Goal: Information Seeking & Learning: Learn about a topic

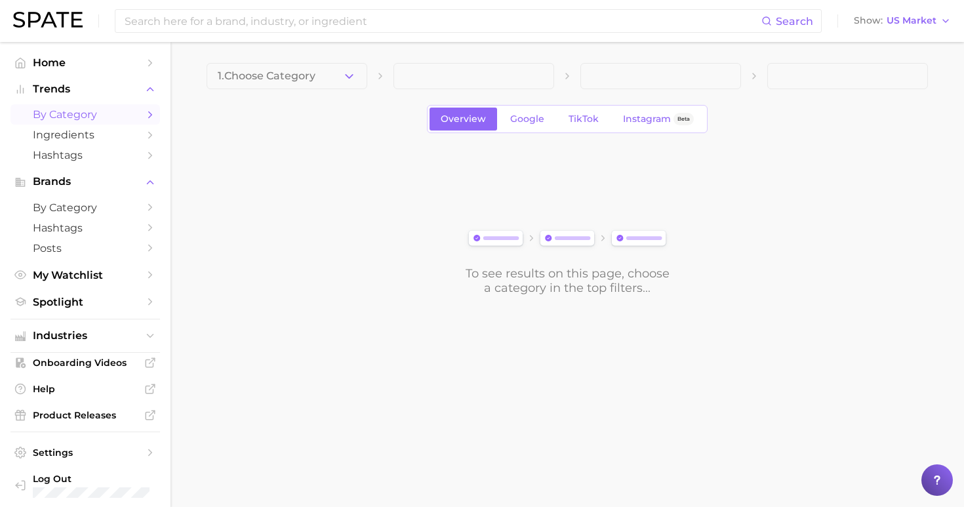
click at [70, 113] on span "by Category" at bounding box center [85, 114] width 105 height 12
click at [142, 111] on link "by Category" at bounding box center [85, 114] width 150 height 20
click at [150, 117] on icon "Sidebar" at bounding box center [150, 115] width 12 height 12
click at [267, 84] on button "1. Choose Category" at bounding box center [287, 76] width 161 height 26
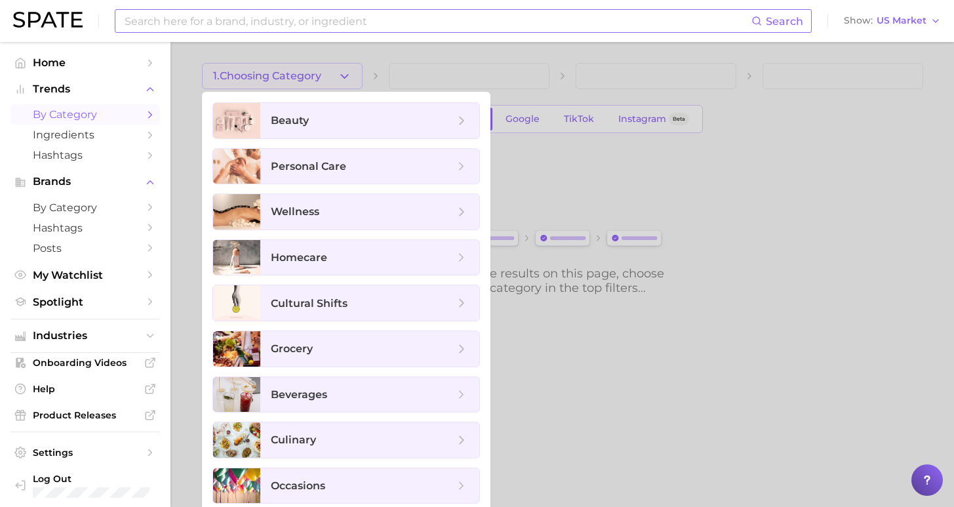
click at [243, 16] on input at bounding box center [437, 21] width 628 height 22
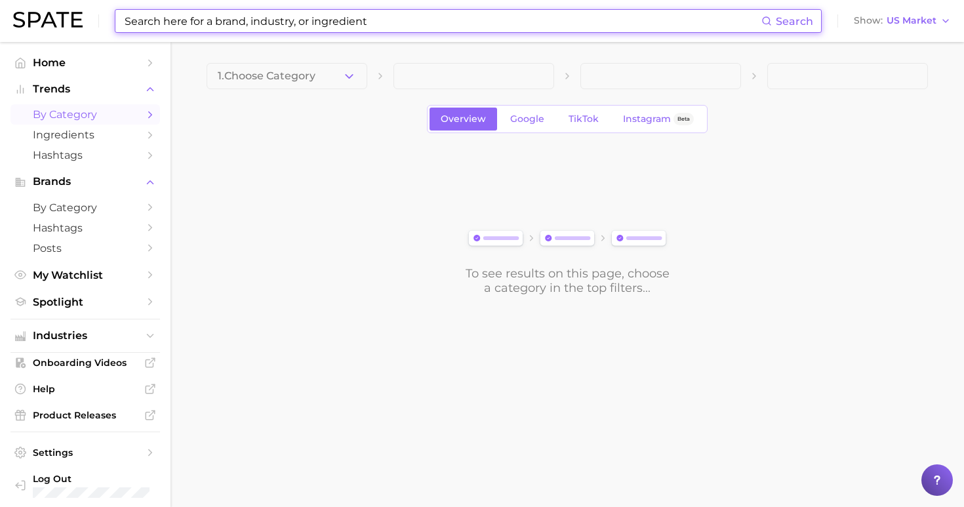
click at [241, 20] on input at bounding box center [442, 21] width 638 height 22
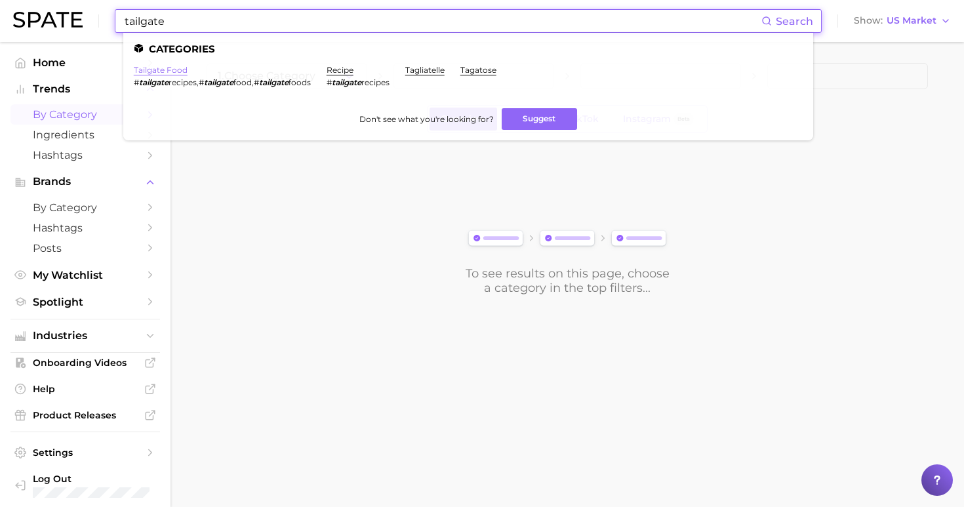
type input "tailgate"
click at [157, 69] on link "tailgate food" at bounding box center [161, 70] width 54 height 10
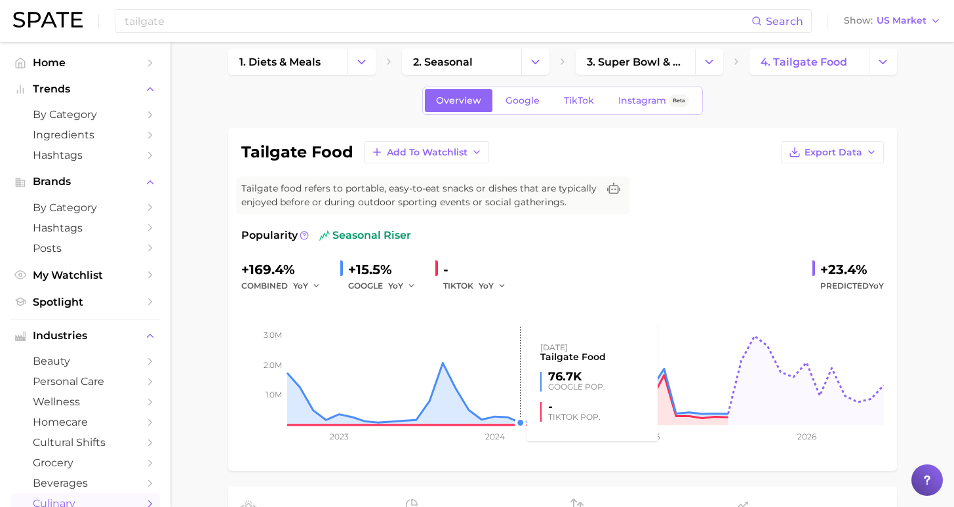
scroll to position [47, 0]
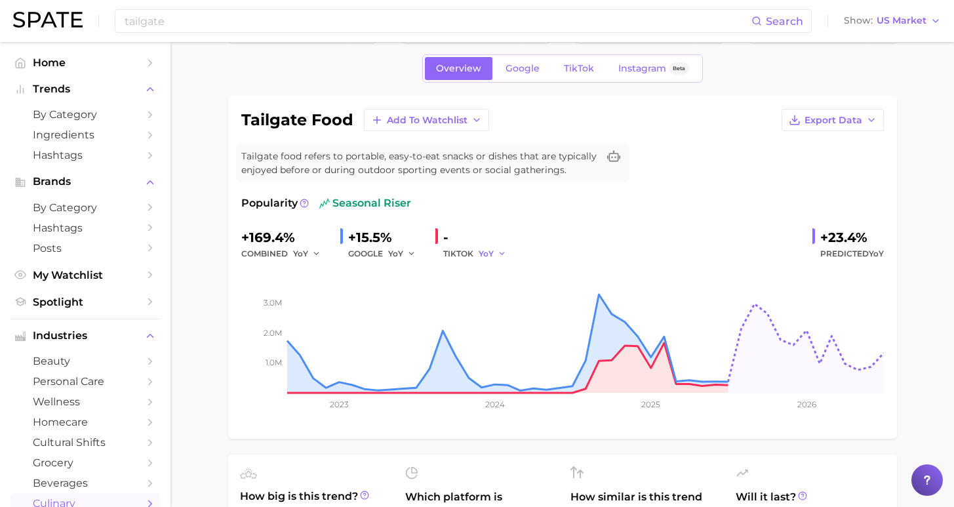
click at [501, 255] on div "YoY" at bounding box center [497, 254] width 37 height 16
click at [498, 256] on icon "button" at bounding box center [502, 253] width 9 height 9
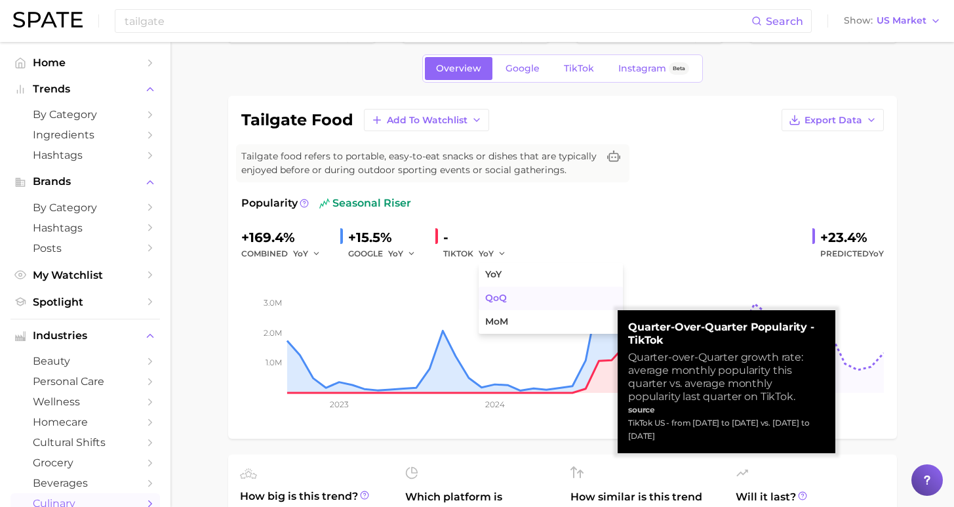
click at [498, 306] on button "QoQ" at bounding box center [551, 299] width 144 height 24
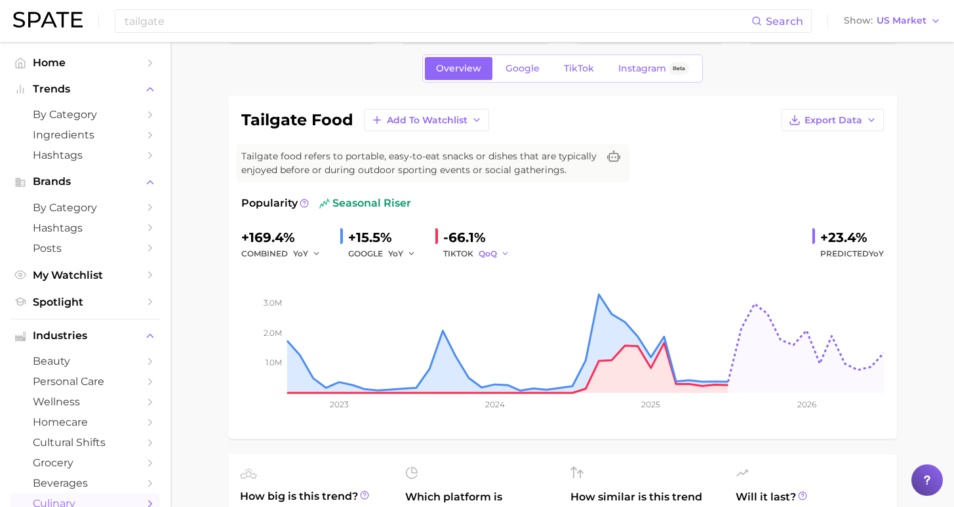
click at [501, 256] on icon "button" at bounding box center [505, 253] width 9 height 9
click at [495, 316] on span "MoM" at bounding box center [496, 321] width 23 height 11
click at [502, 251] on icon "button" at bounding box center [506, 253] width 9 height 9
click at [496, 275] on span "YoY" at bounding box center [493, 274] width 16 height 11
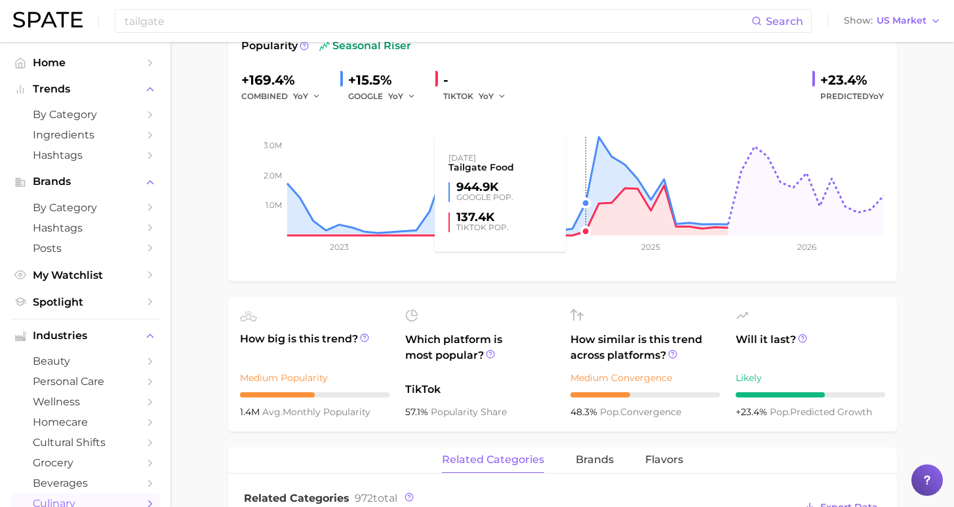
scroll to position [0, 0]
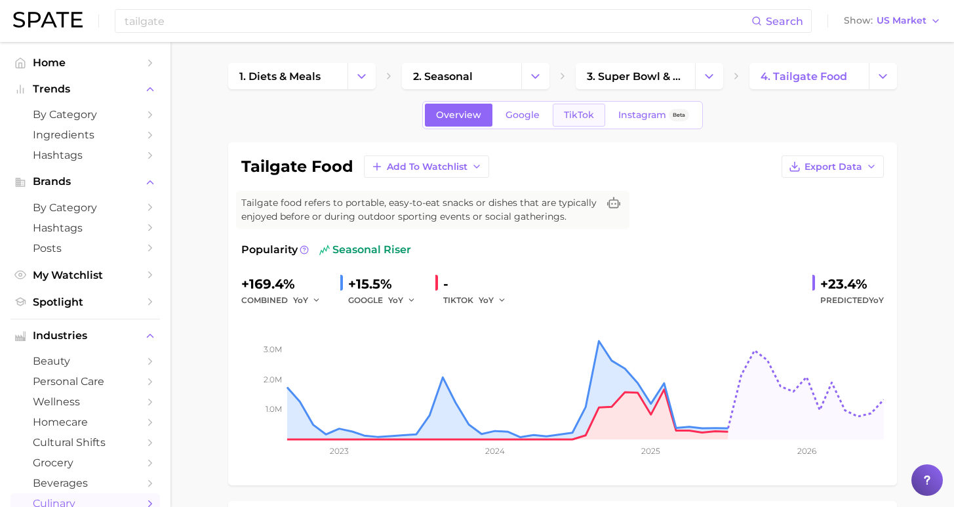
click at [582, 106] on link "TikTok" at bounding box center [579, 115] width 52 height 23
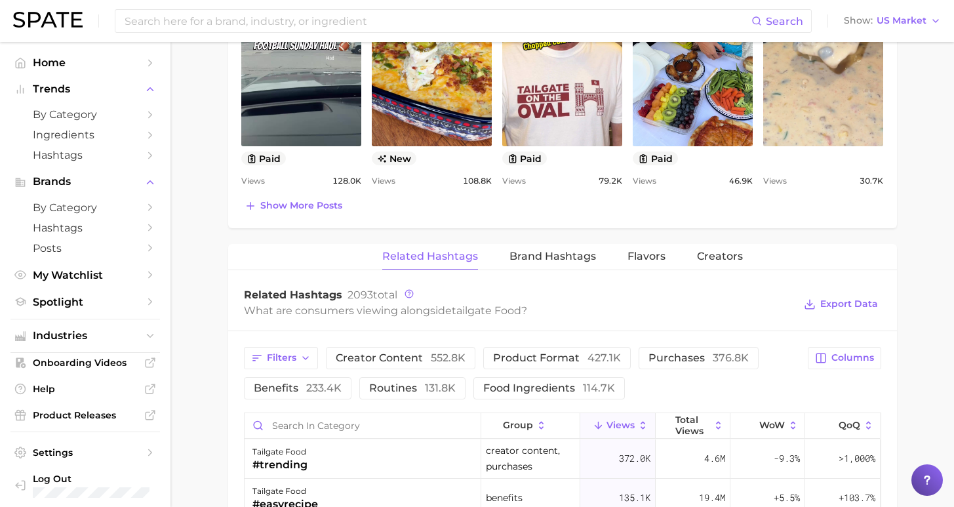
scroll to position [815, 0]
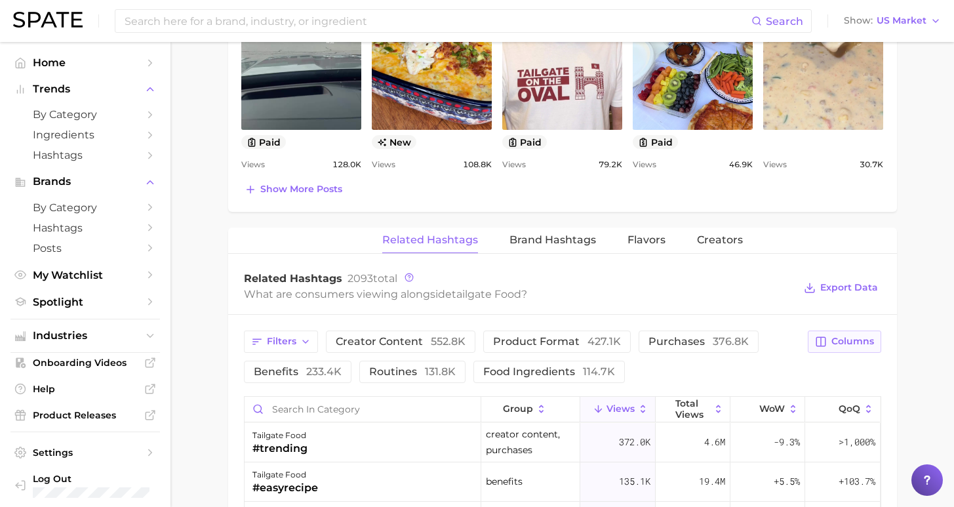
click at [859, 338] on span "Columns" at bounding box center [853, 341] width 43 height 11
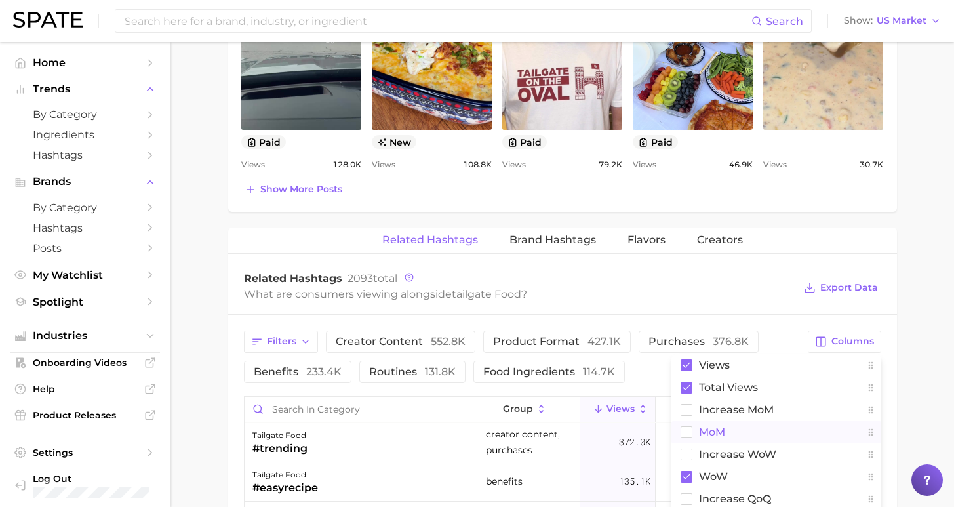
scroll to position [915, 0]
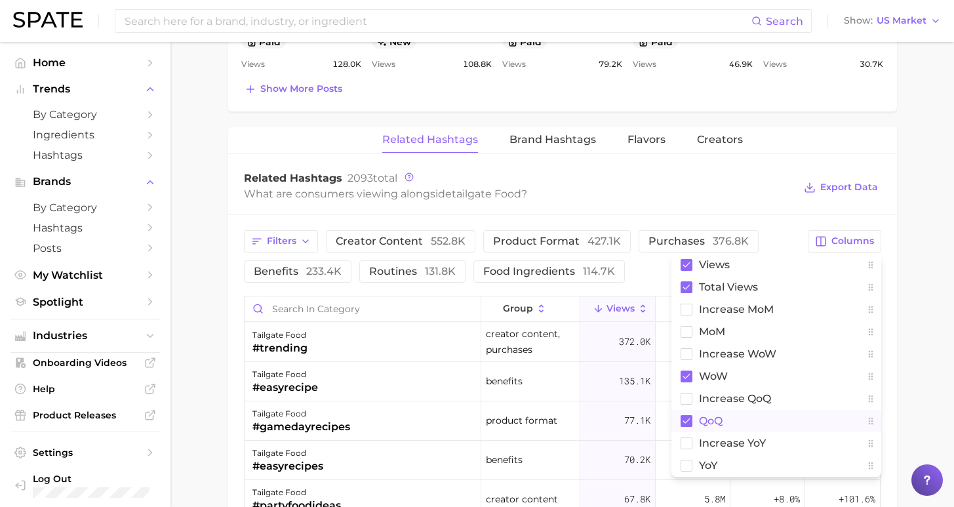
click at [700, 423] on span "QoQ" at bounding box center [711, 420] width 24 height 11
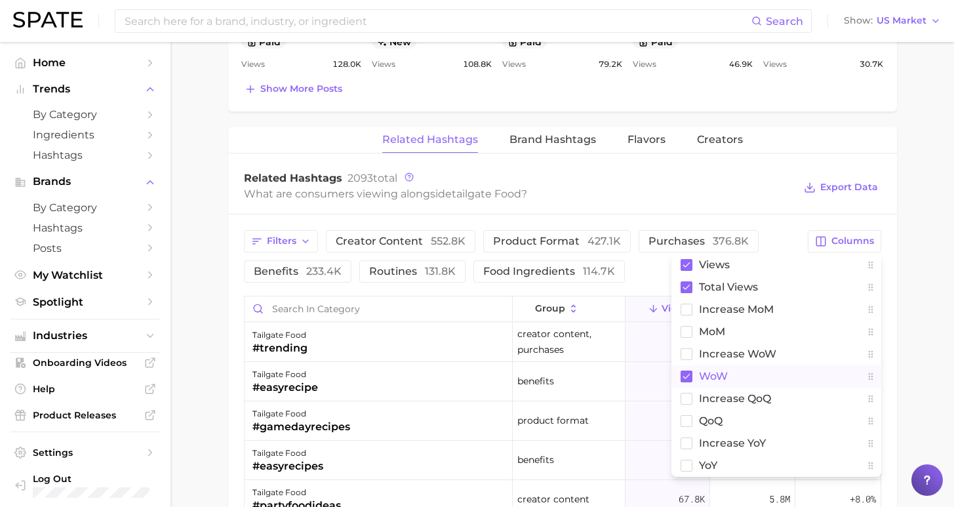
click at [713, 382] on button "WoW" at bounding box center [777, 376] width 210 height 22
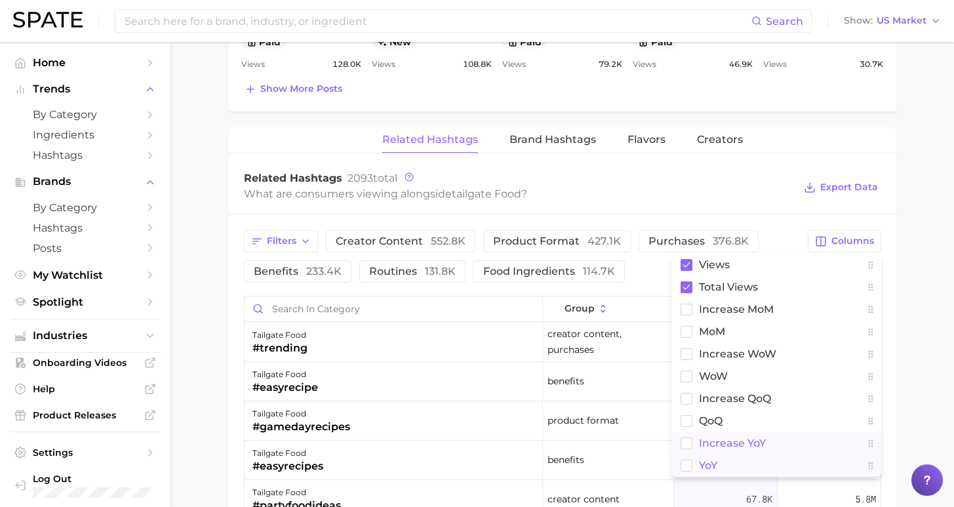
drag, startPoint x: 715, startPoint y: 437, endPoint x: 707, endPoint y: 475, distance: 39.5
click at [715, 437] on span "increase YoY" at bounding box center [732, 442] width 67 height 11
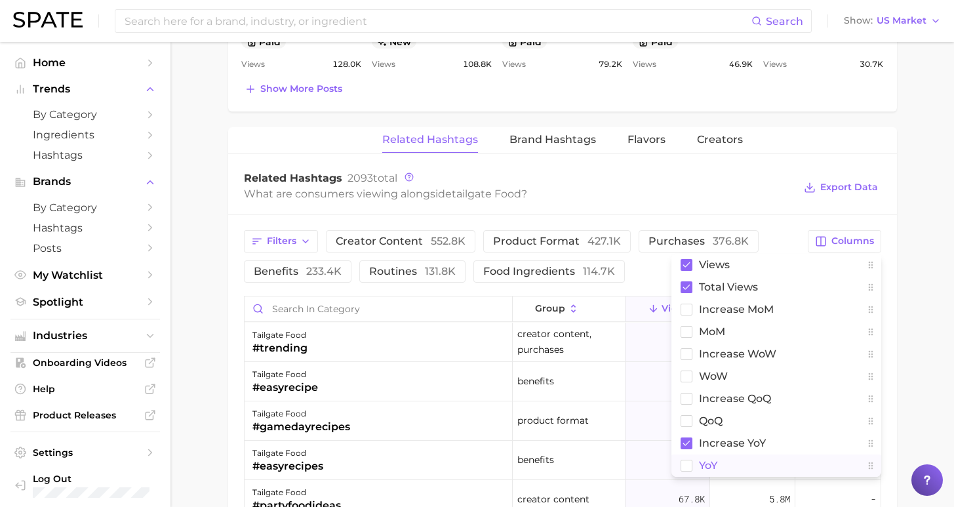
click at [706, 462] on span "YoY" at bounding box center [708, 465] width 18 height 11
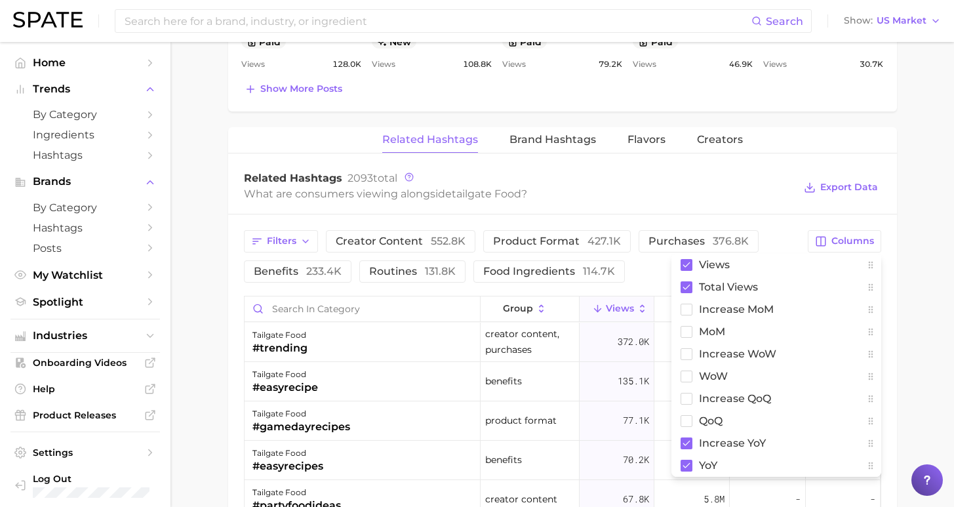
click at [934, 378] on main "1. diets & meals 2. seasonal 3. super bowl & game day foods 4. tailgate food Ov…" at bounding box center [563, 5] width 784 height 1757
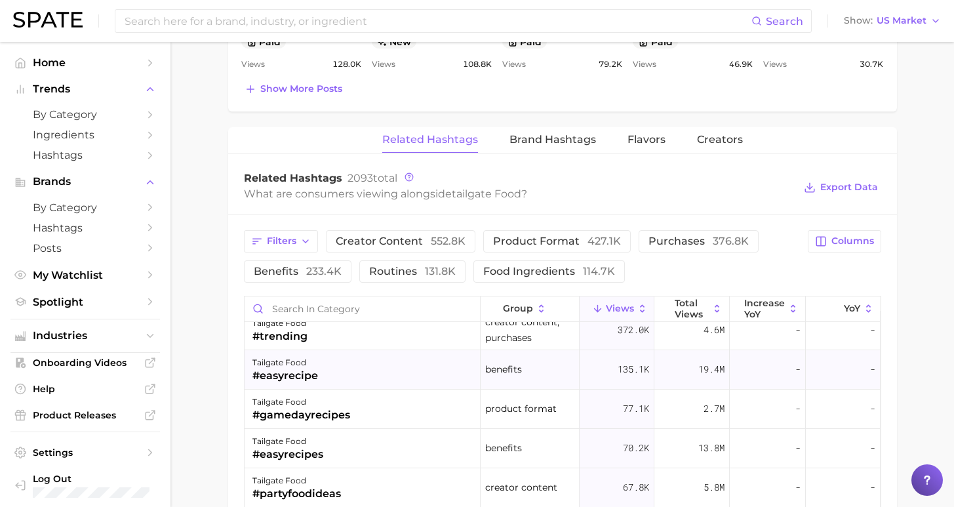
scroll to position [14, 0]
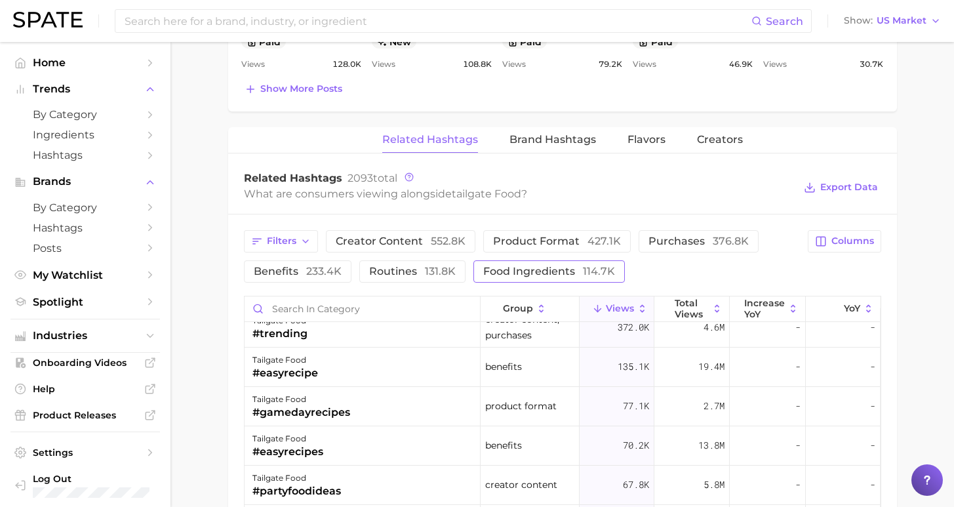
click at [516, 273] on span "food ingredients 114.7k" at bounding box center [549, 271] width 132 height 10
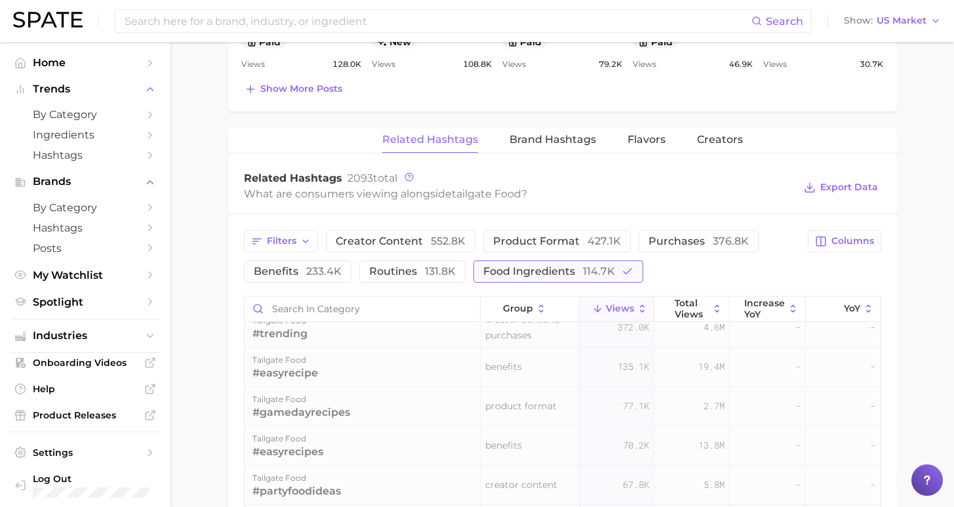
scroll to position [0, 0]
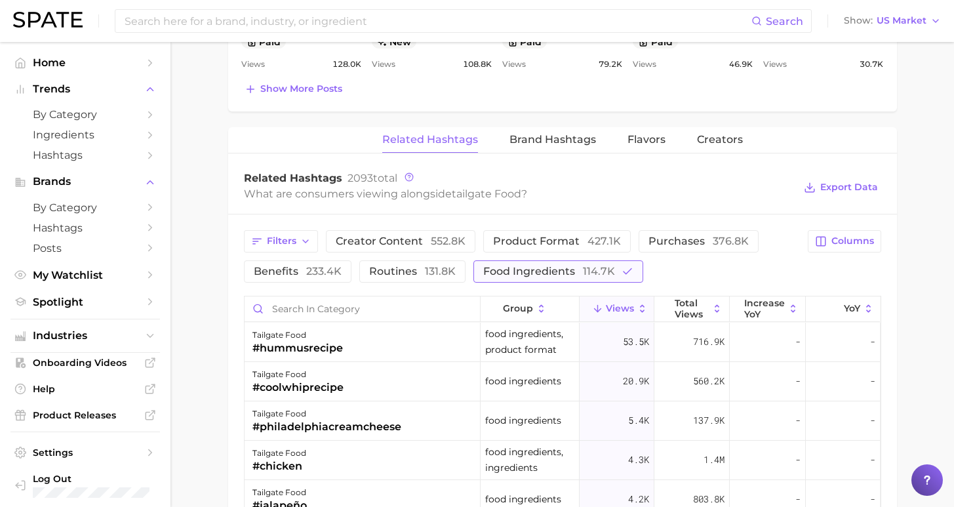
click at [550, 267] on span "food ingredients 114.7k" at bounding box center [549, 271] width 132 height 10
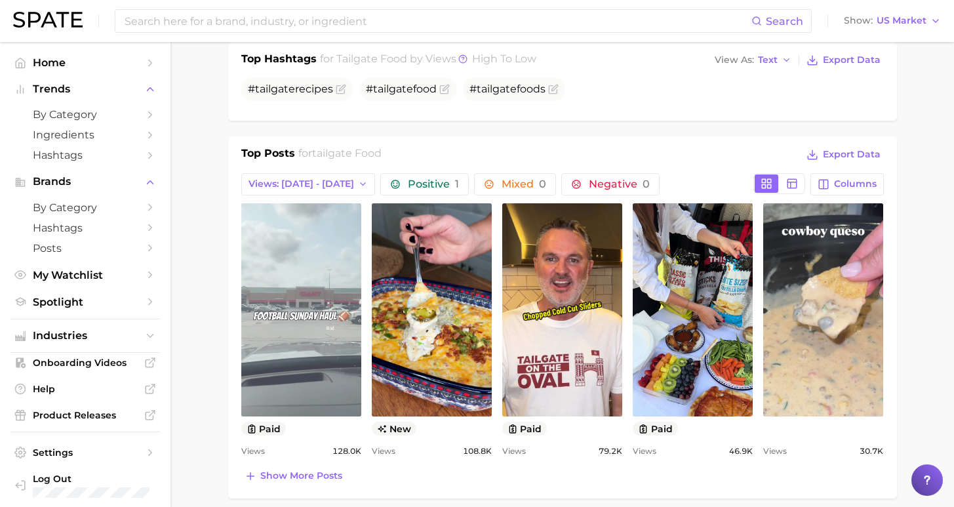
scroll to position [531, 0]
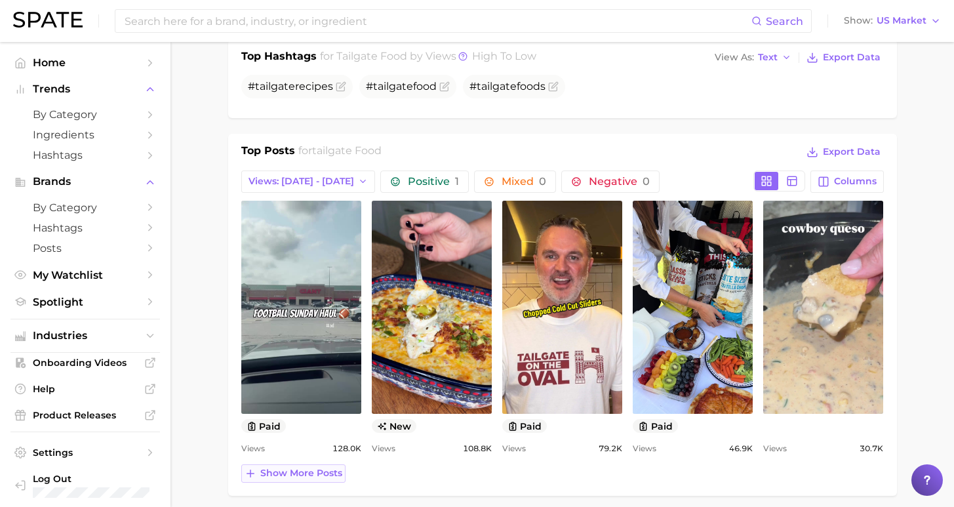
click at [319, 480] on button "Show more posts" at bounding box center [293, 473] width 104 height 18
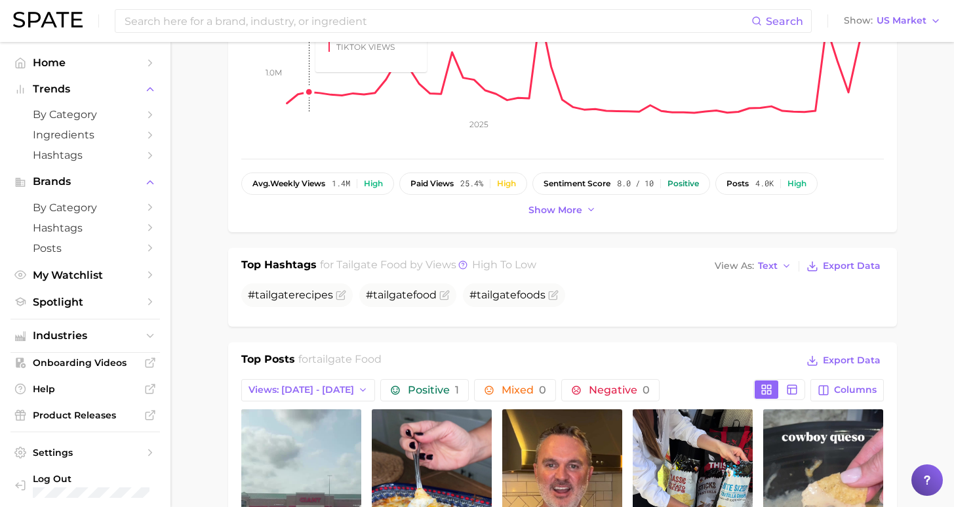
scroll to position [0, 0]
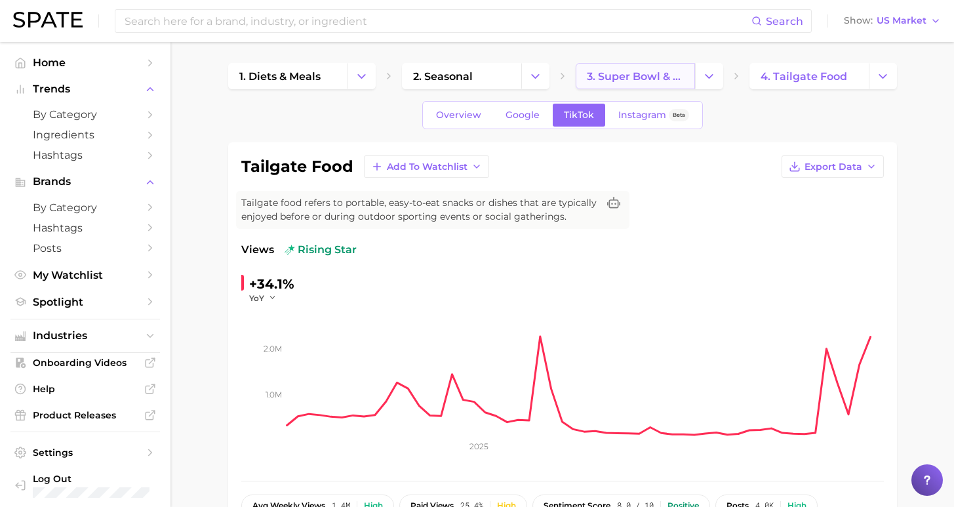
click at [634, 76] on span "3. super bowl & game day foods" at bounding box center [635, 76] width 97 height 12
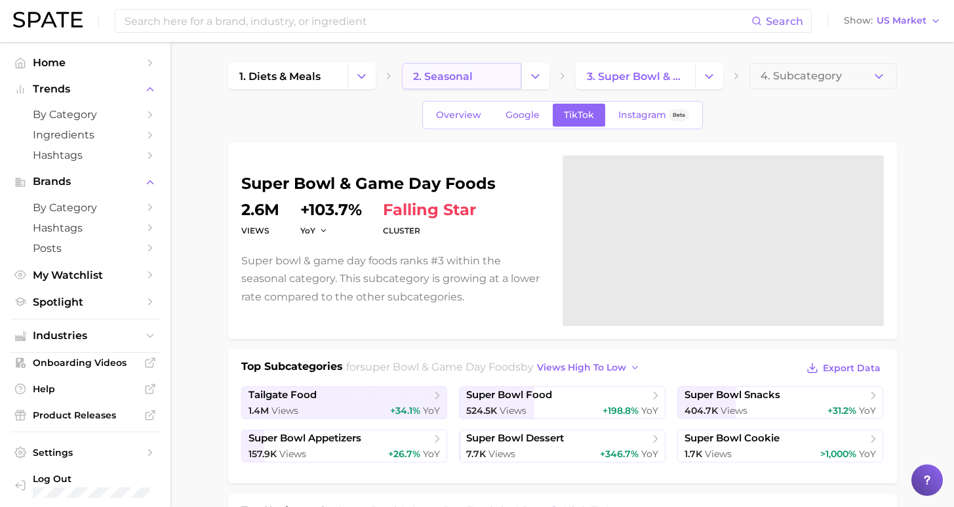
click at [477, 79] on link "2. seasonal" at bounding box center [461, 76] width 119 height 26
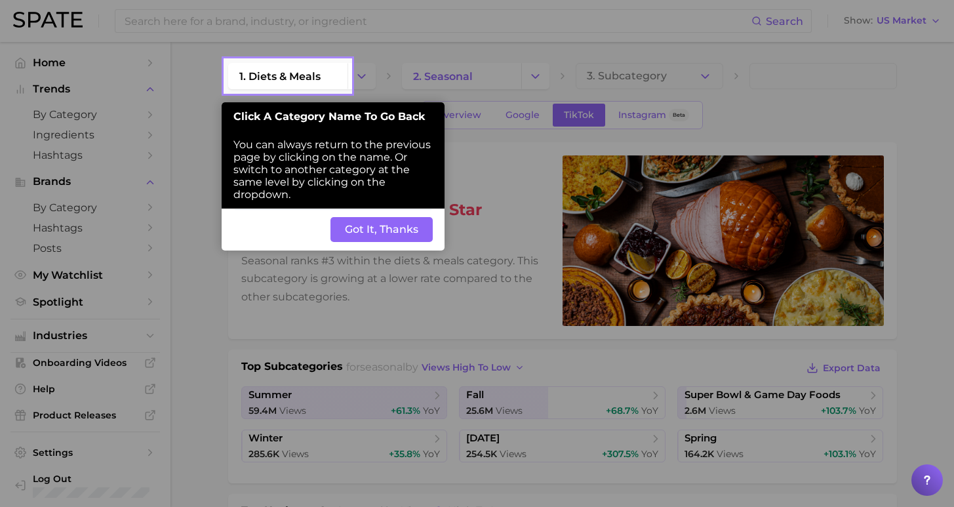
click at [395, 217] on button "Got It, Thanks" at bounding box center [382, 229] width 102 height 25
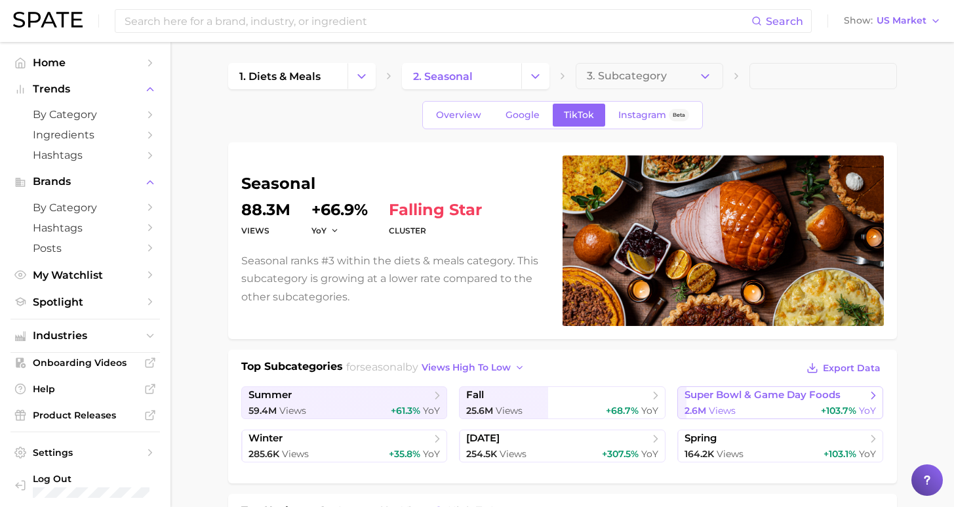
click at [781, 409] on div "2.6m Views +103.7% YoY" at bounding box center [781, 411] width 192 height 12
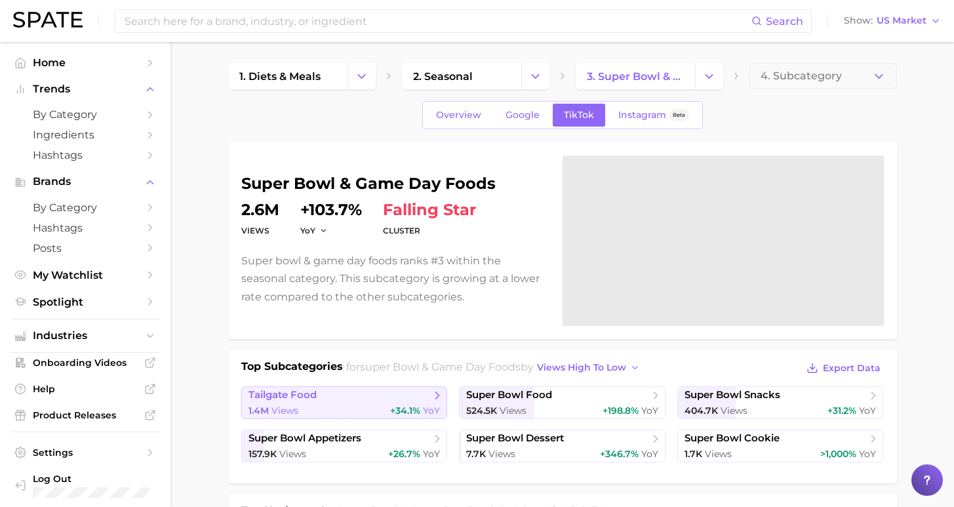
click at [374, 399] on span "tailgate food" at bounding box center [340, 395] width 182 height 13
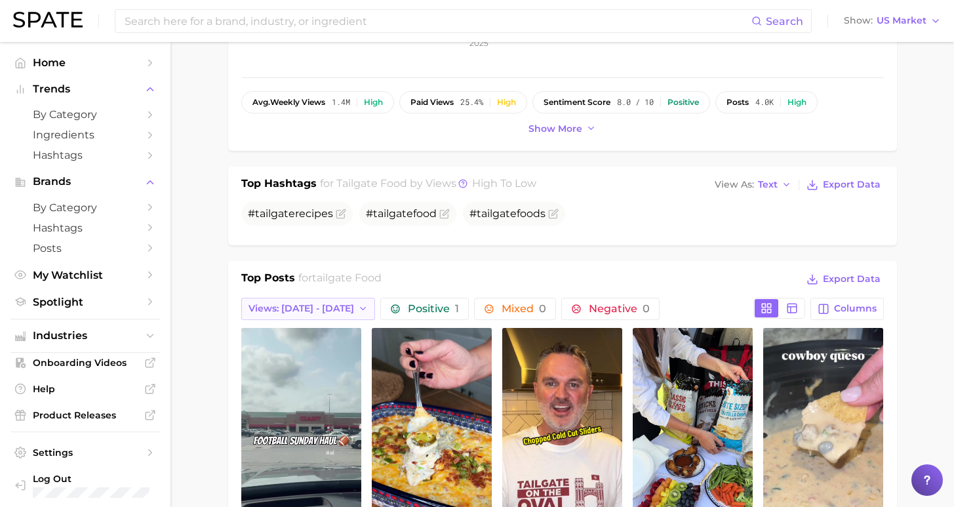
click at [325, 308] on span "Views: [DATE] - [DATE]" at bounding box center [302, 308] width 106 height 11
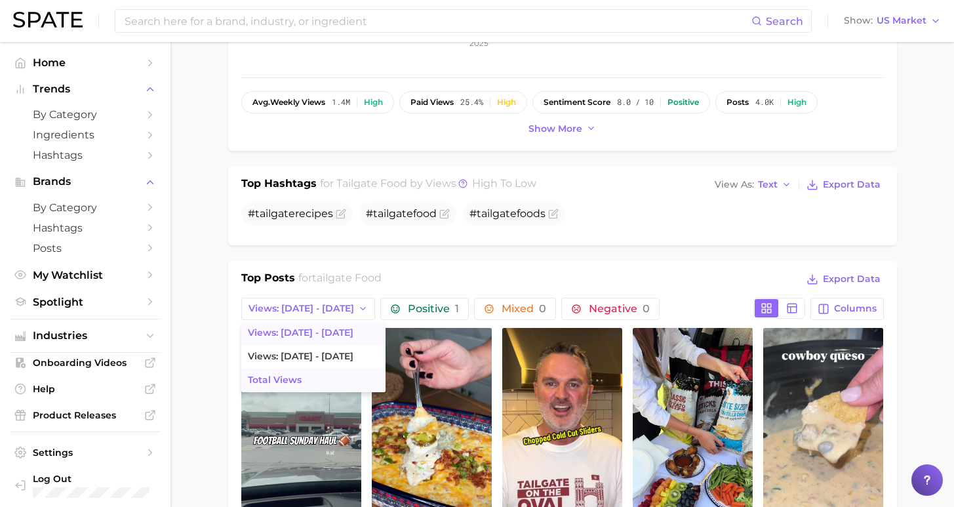
click at [326, 384] on button "Total Views" at bounding box center [313, 381] width 144 height 24
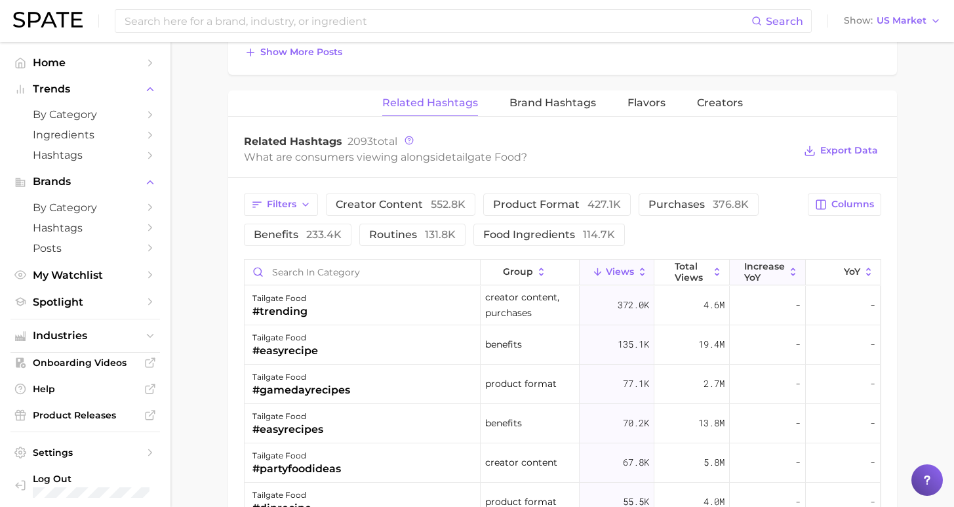
click at [763, 280] on span "increase YoY" at bounding box center [764, 271] width 41 height 21
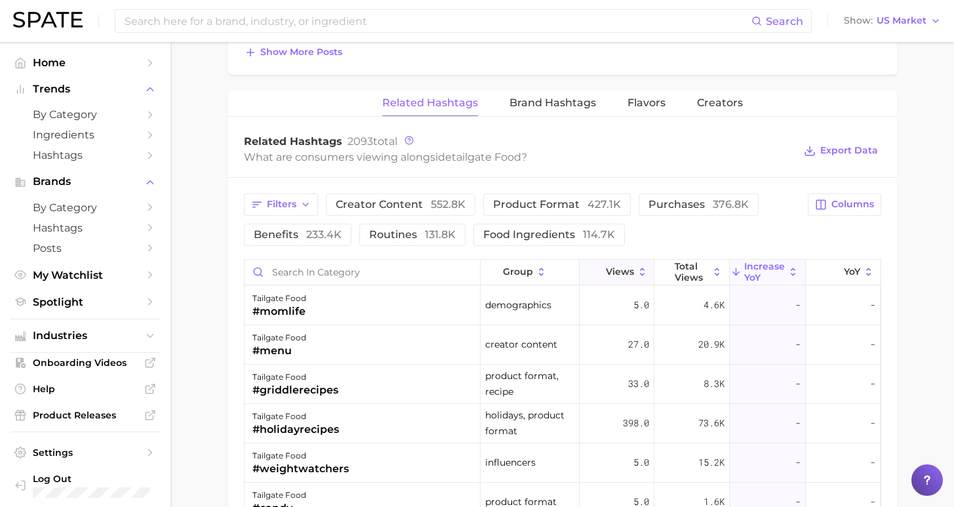
click at [620, 279] on button "Views" at bounding box center [617, 273] width 75 height 26
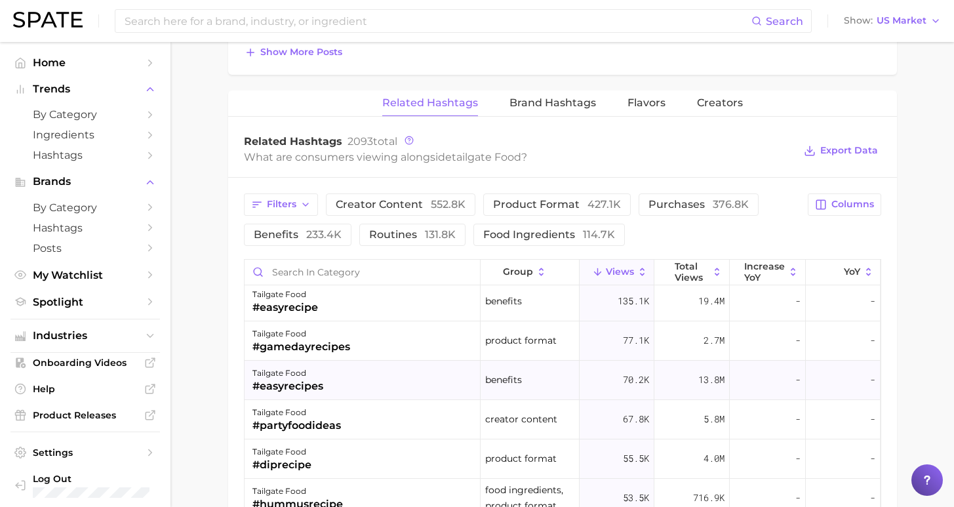
click at [361, 387] on div "tailgate food #easyrecipes" at bounding box center [363, 380] width 237 height 39
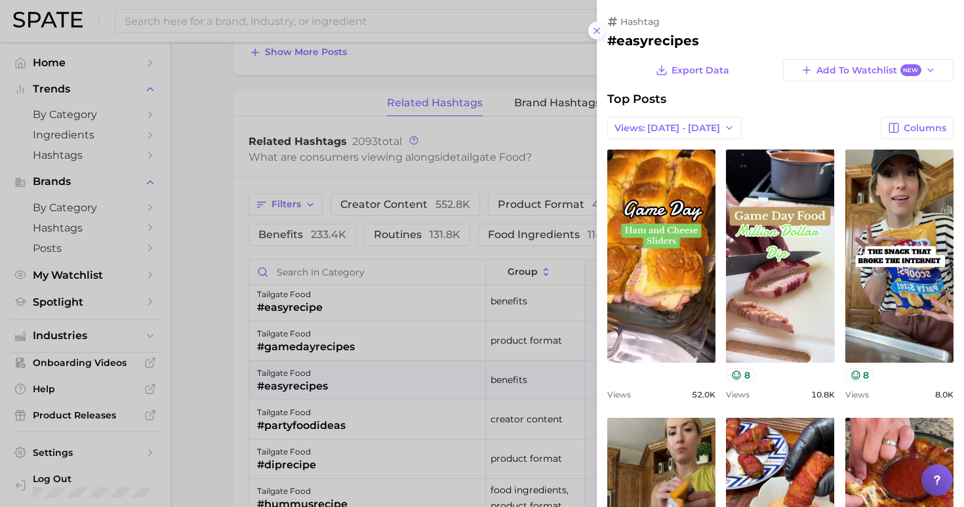
click at [603, 24] on button at bounding box center [597, 31] width 18 height 18
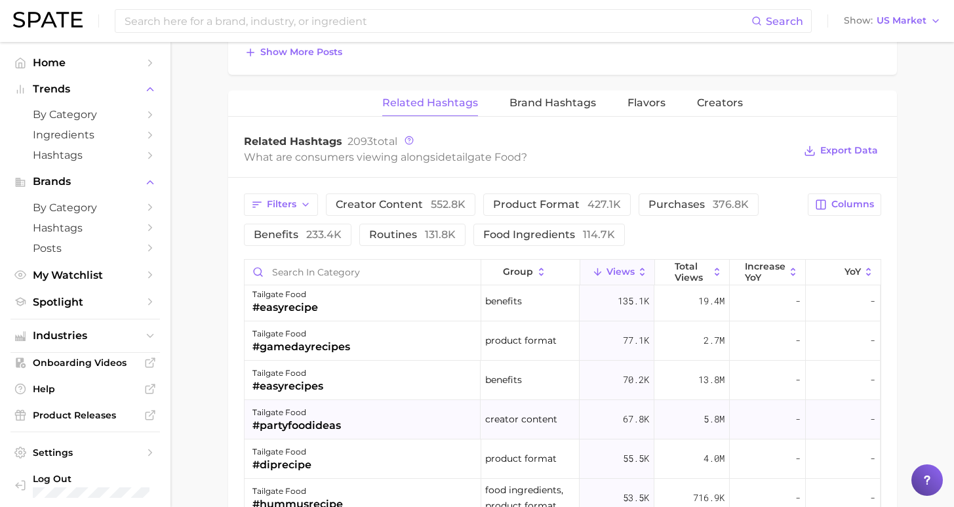
click at [367, 423] on div "tailgate food #partyfoodideas" at bounding box center [363, 419] width 237 height 39
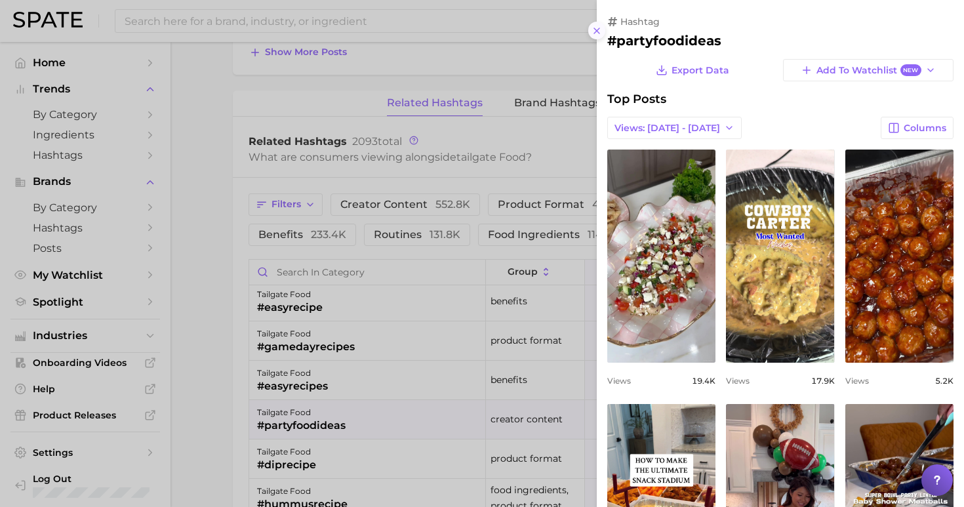
click at [601, 29] on icon at bounding box center [597, 31] width 10 height 10
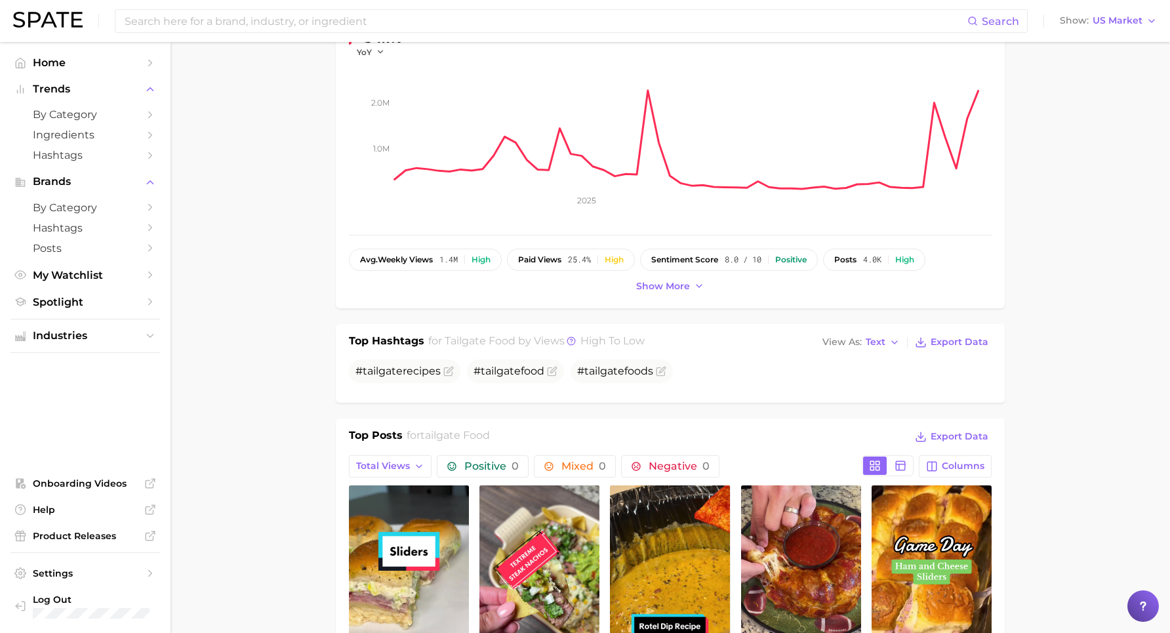
scroll to position [508, 0]
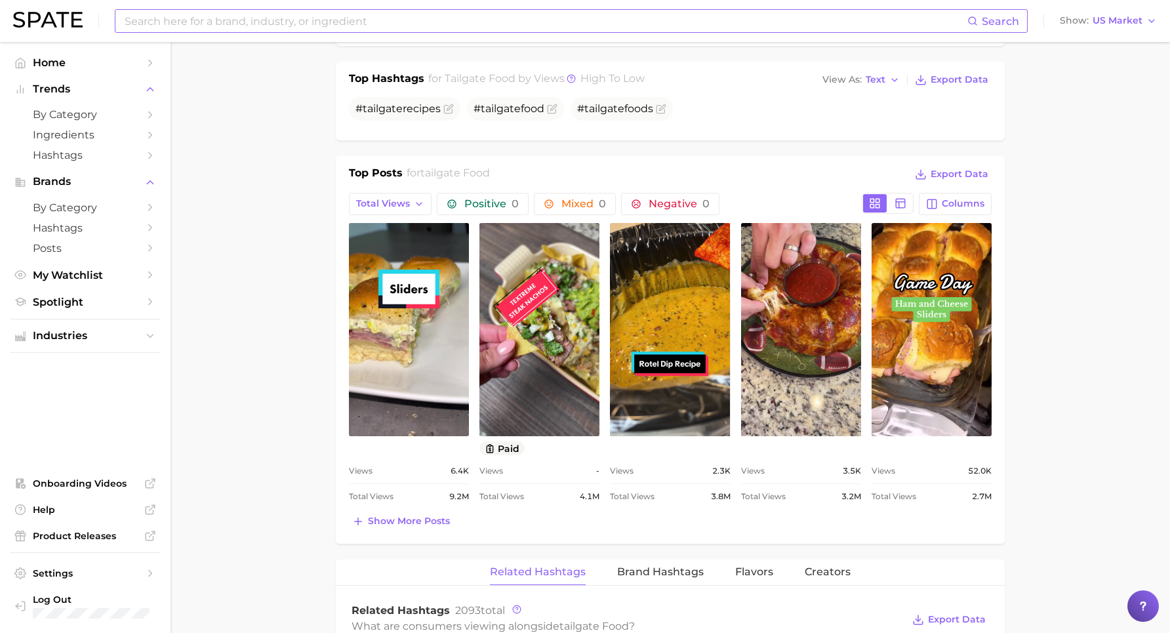
click at [196, 27] on input at bounding box center [545, 21] width 844 height 22
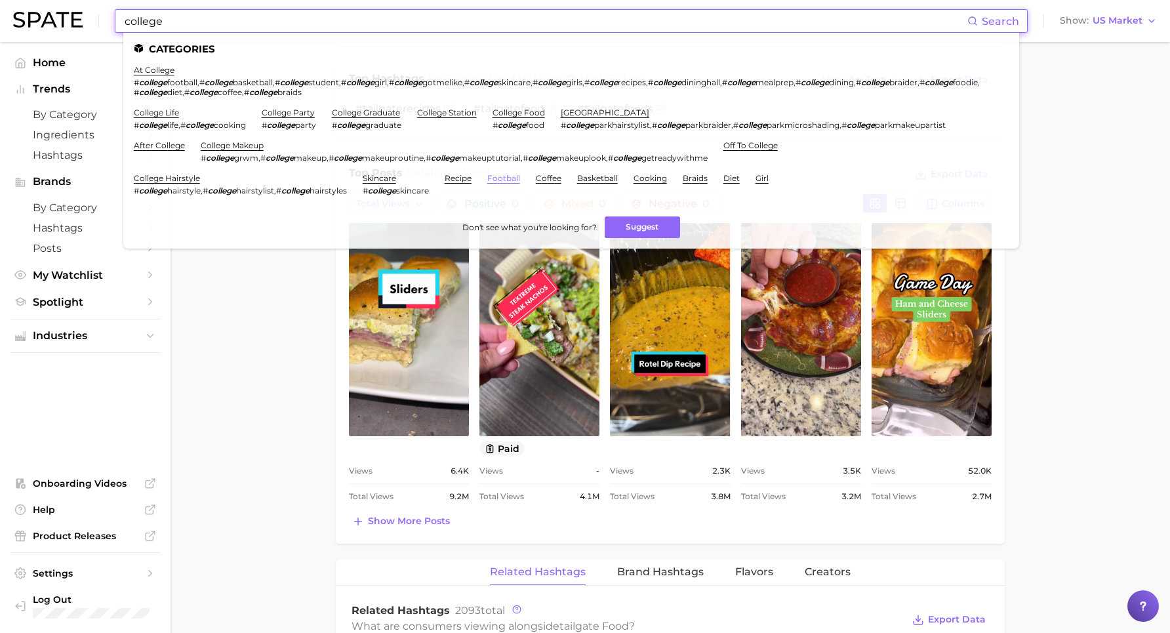
click at [487, 173] on link "football" at bounding box center [503, 178] width 33 height 10
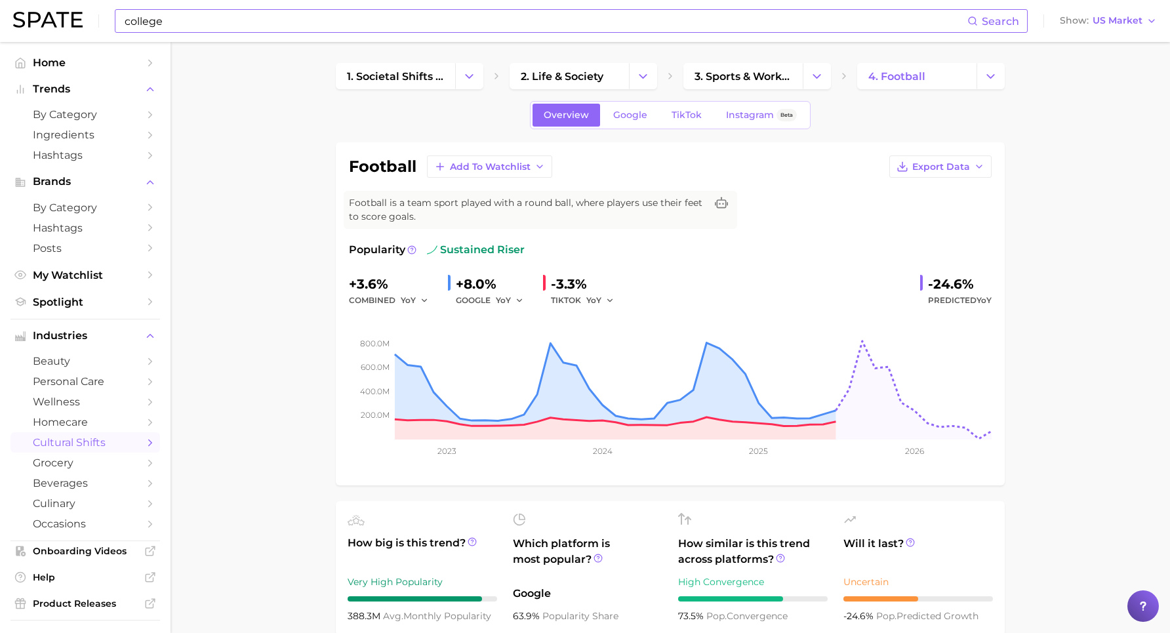
click at [229, 17] on input "college" at bounding box center [545, 21] width 844 height 22
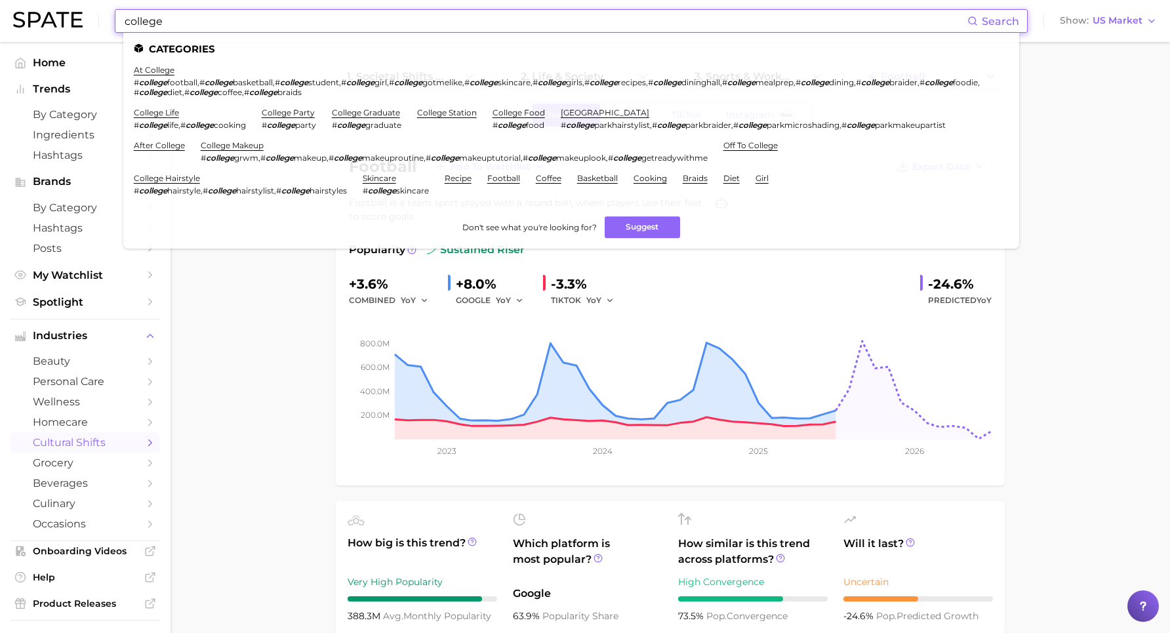
drag, startPoint x: 220, startPoint y: 18, endPoint x: 102, endPoint y: 19, distance: 118.7
click at [102, 19] on div "college Search Categories at college # college football , # college basketball …" at bounding box center [585, 21] width 1144 height 42
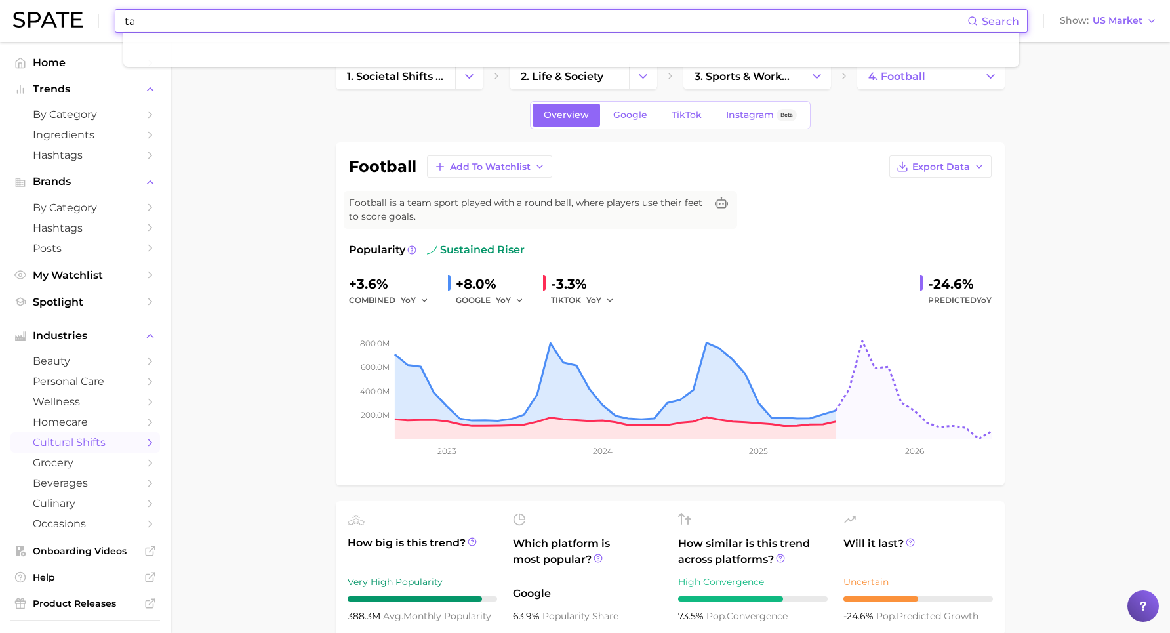
type input "t"
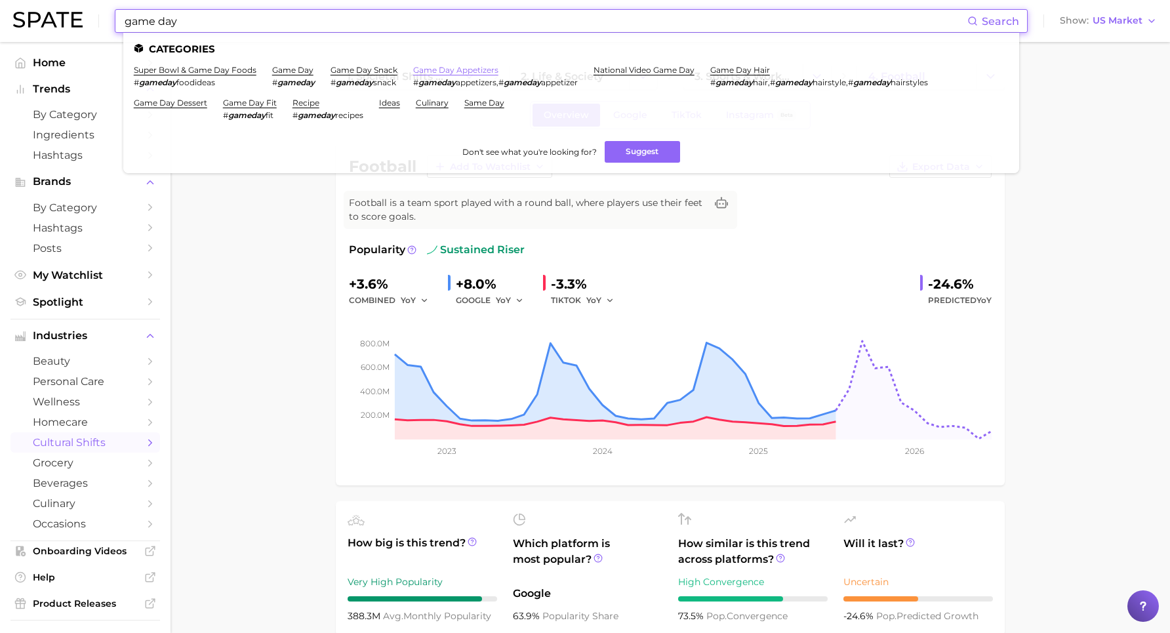
type input "game day"
click at [423, 70] on link "game day appetizers" at bounding box center [455, 70] width 85 height 10
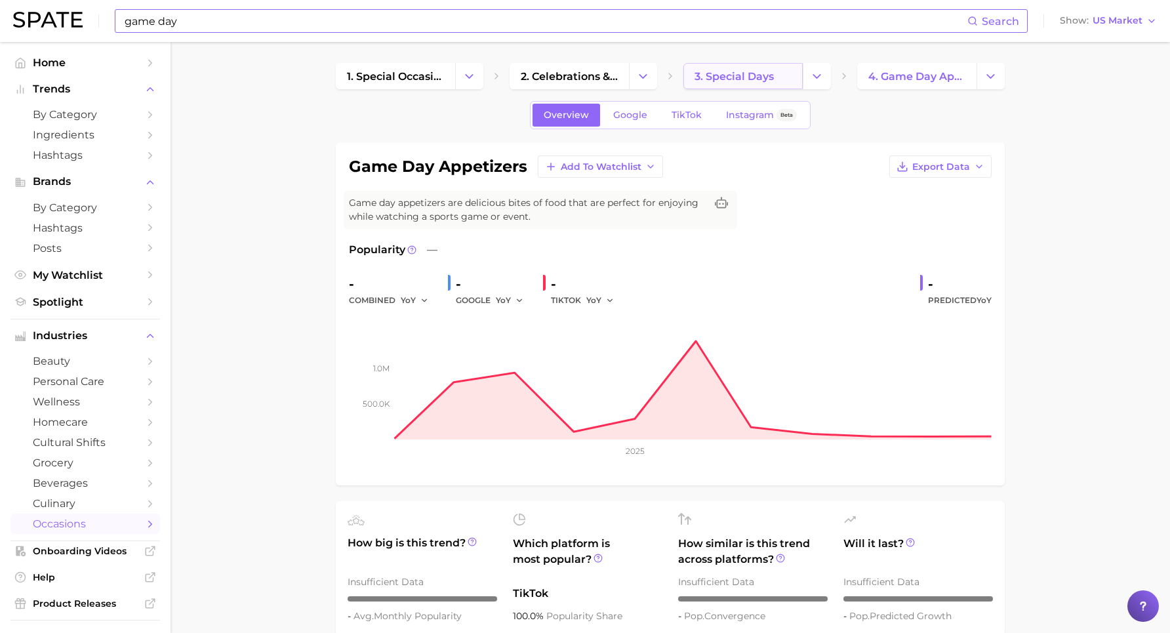
click at [759, 75] on span "3. special days" at bounding box center [733, 76] width 79 height 12
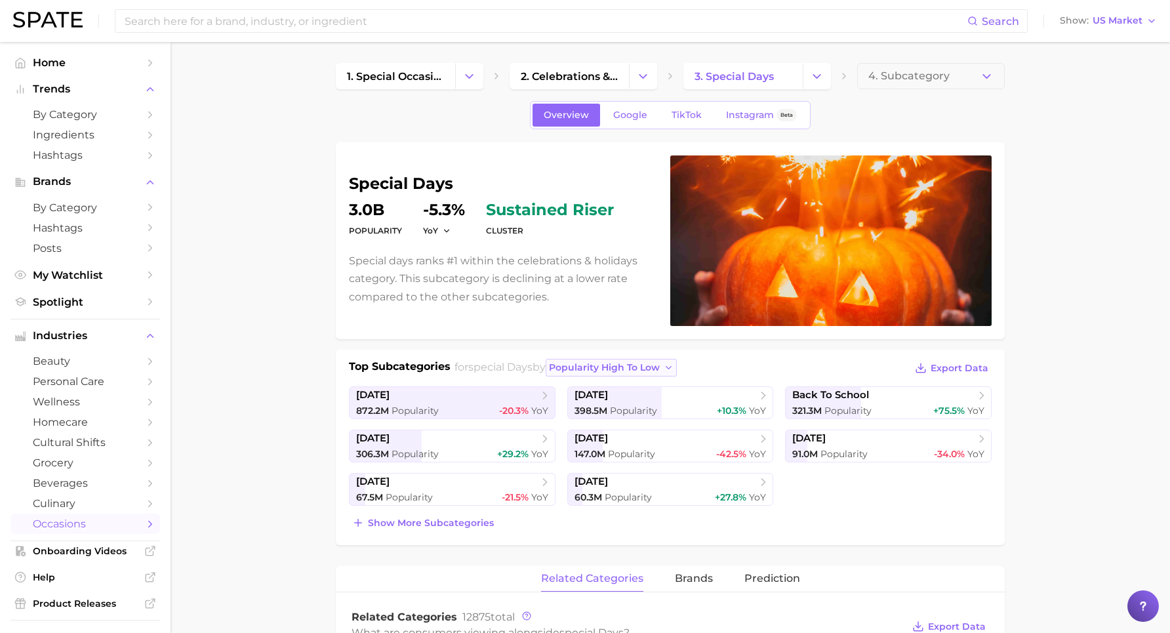
click at [664, 365] on icon "button" at bounding box center [669, 368] width 10 height 10
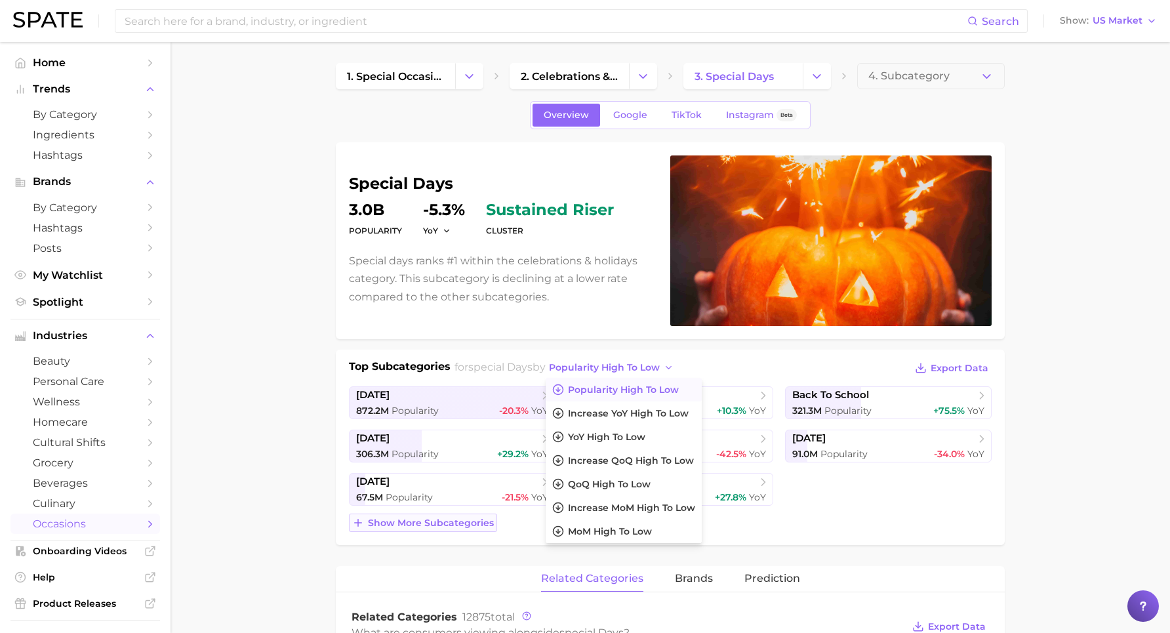
click at [466, 506] on span "Show more subcategories" at bounding box center [431, 522] width 126 height 11
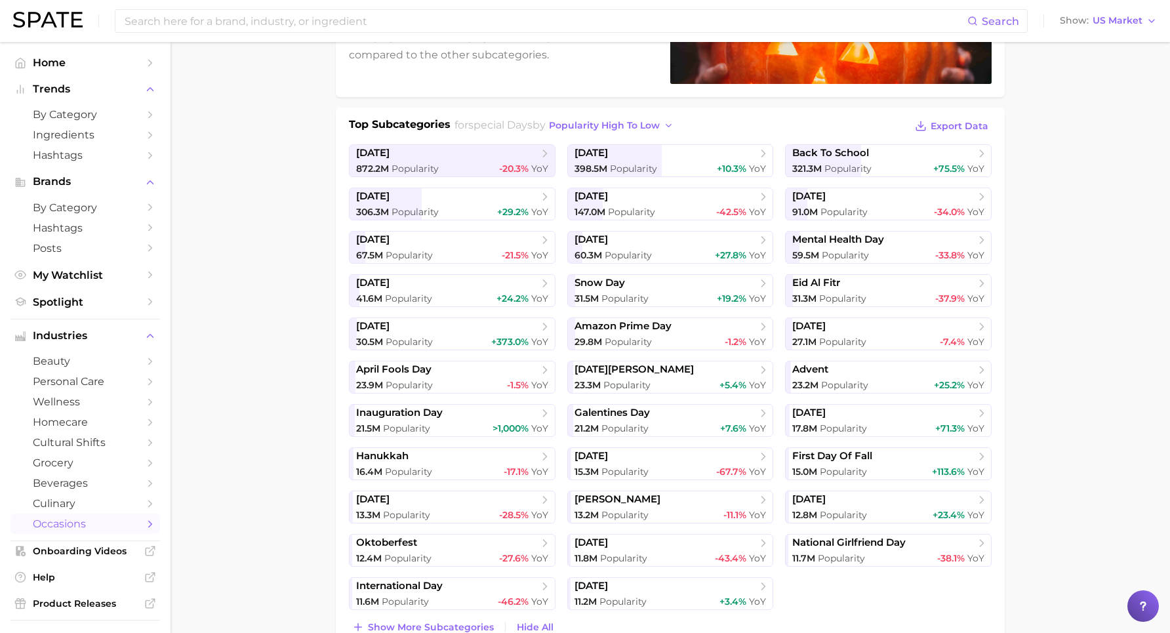
scroll to position [352, 0]
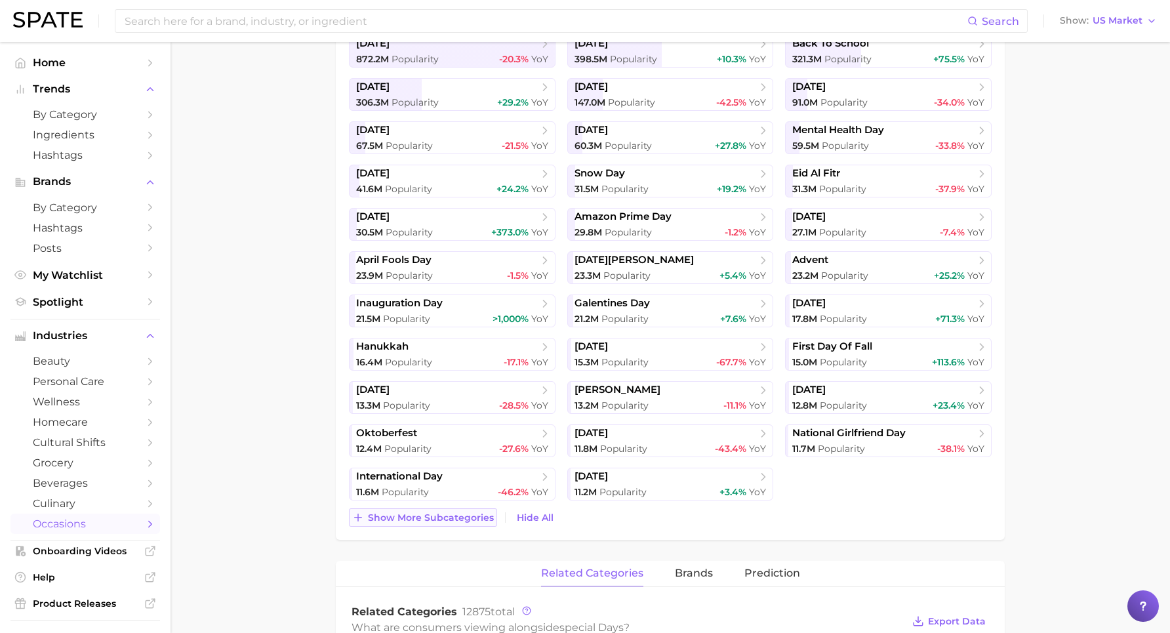
click at [445, 506] on span "Show more subcategories" at bounding box center [431, 517] width 126 height 11
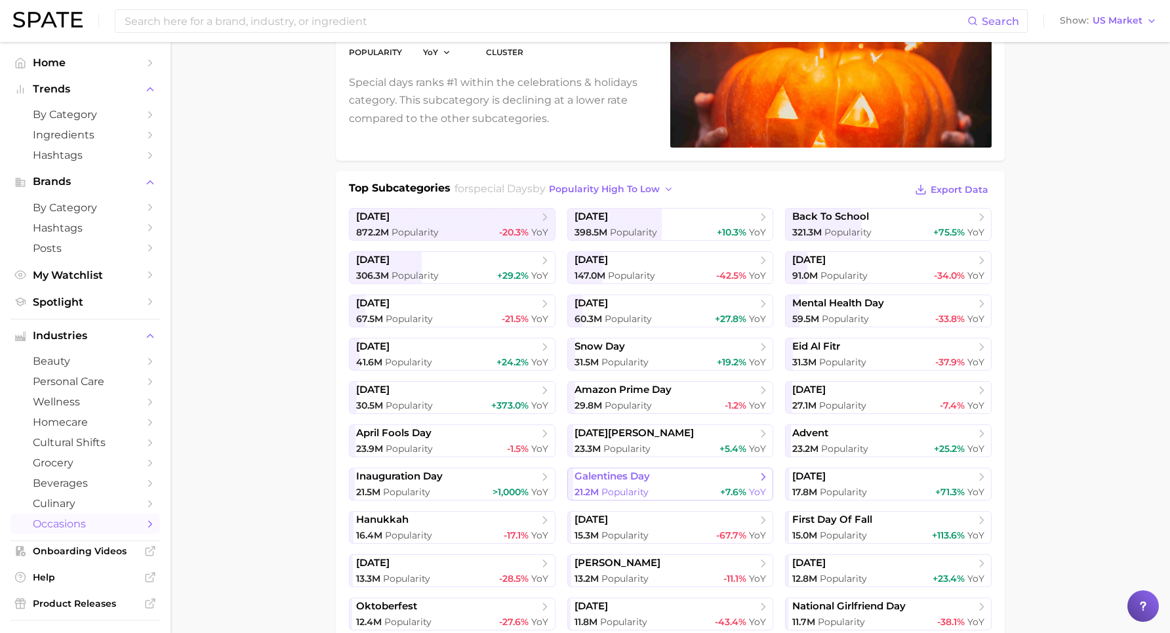
scroll to position [160, 0]
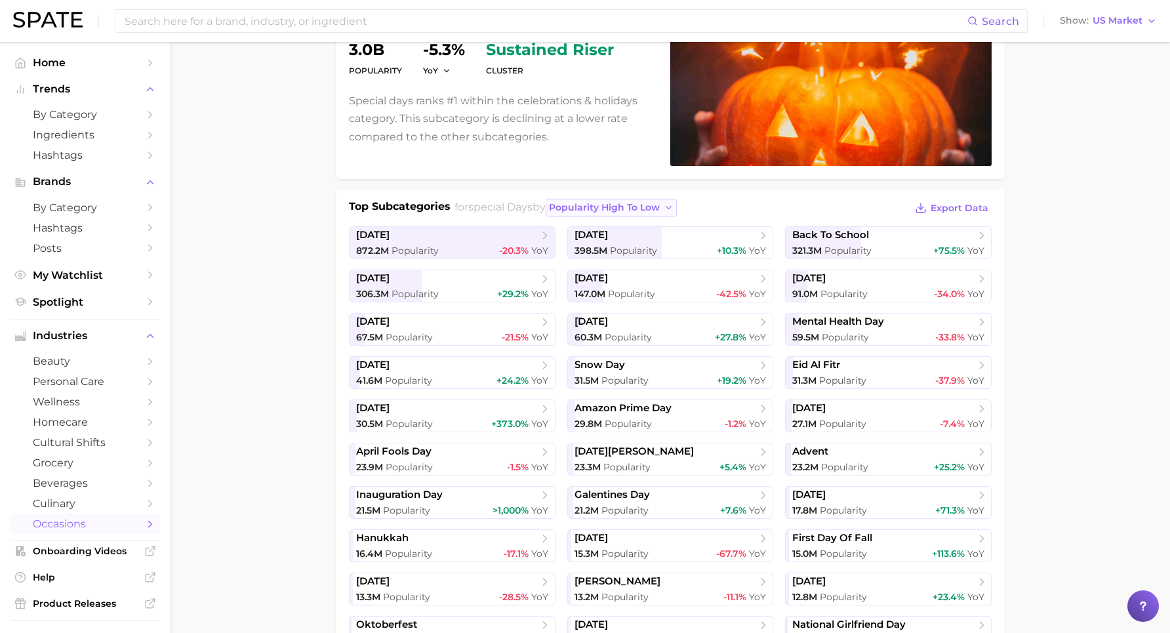
click at [616, 207] on span "popularity high to low" at bounding box center [604, 207] width 111 height 11
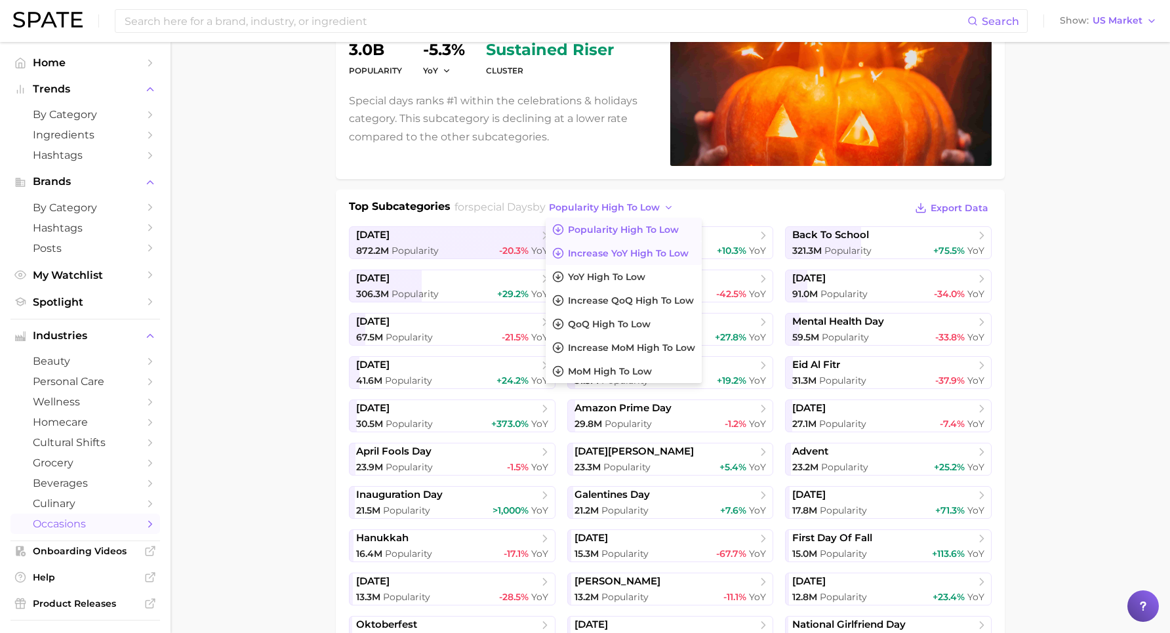
click at [603, 254] on span "Increase YoY high to low" at bounding box center [628, 253] width 121 height 11
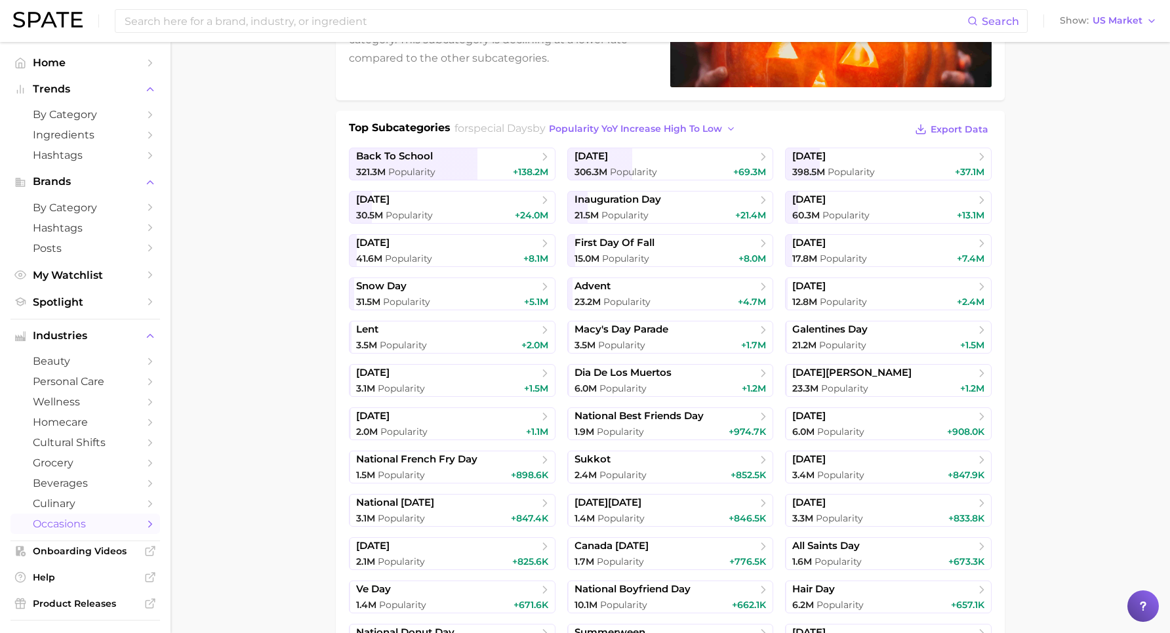
scroll to position [0, 0]
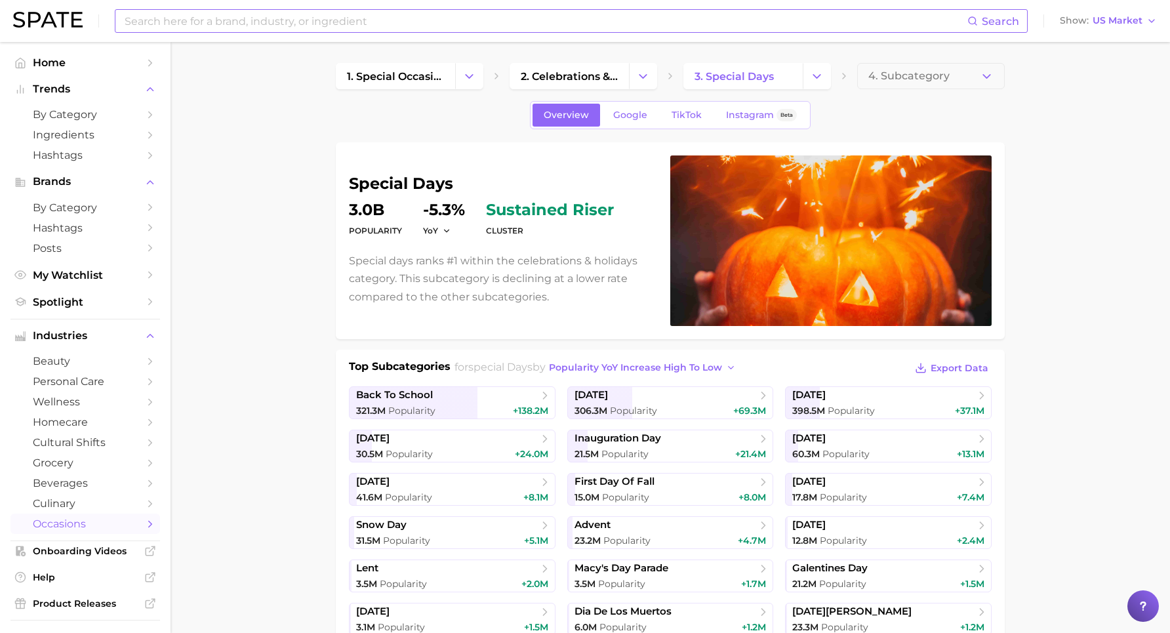
click at [309, 25] on input at bounding box center [545, 21] width 844 height 22
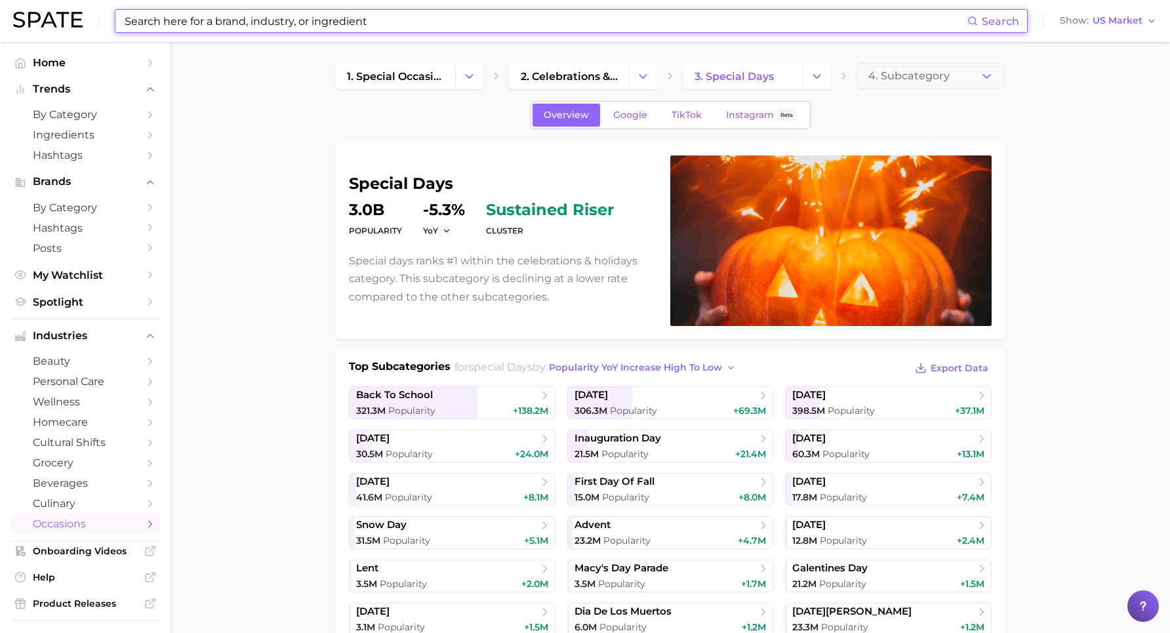
drag, startPoint x: 308, startPoint y: 40, endPoint x: 304, endPoint y: 32, distance: 8.8
click at [308, 39] on div "Search Show US Market" at bounding box center [585, 21] width 1144 height 42
click at [307, 26] on input at bounding box center [545, 21] width 844 height 22
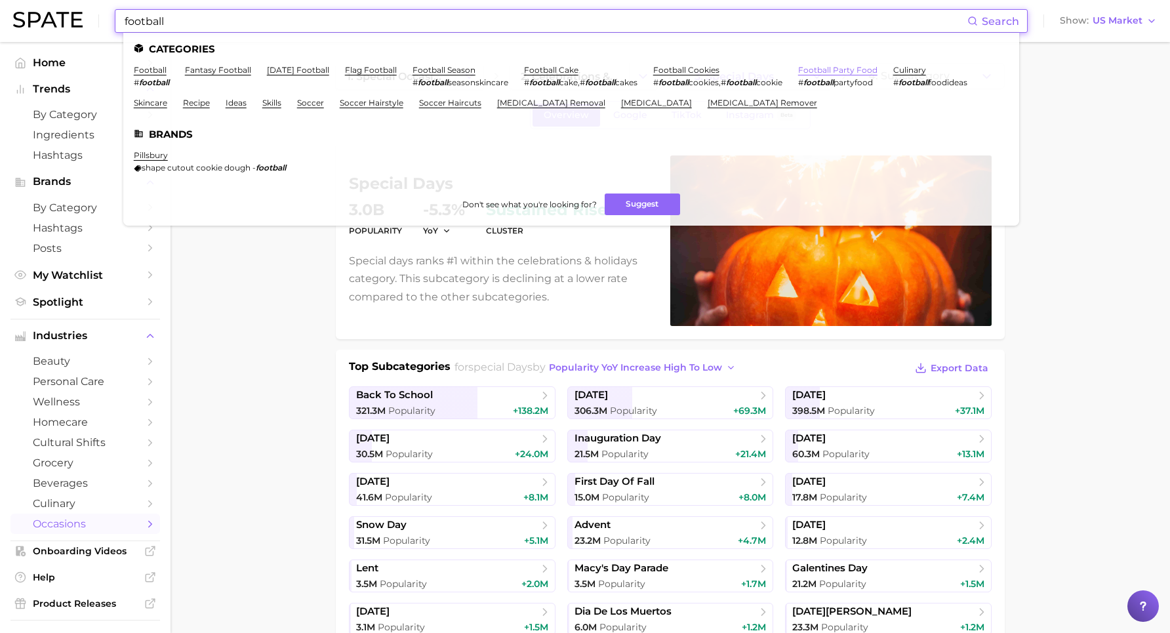
type input "football"
click at [805, 70] on link "football party food" at bounding box center [837, 70] width 79 height 10
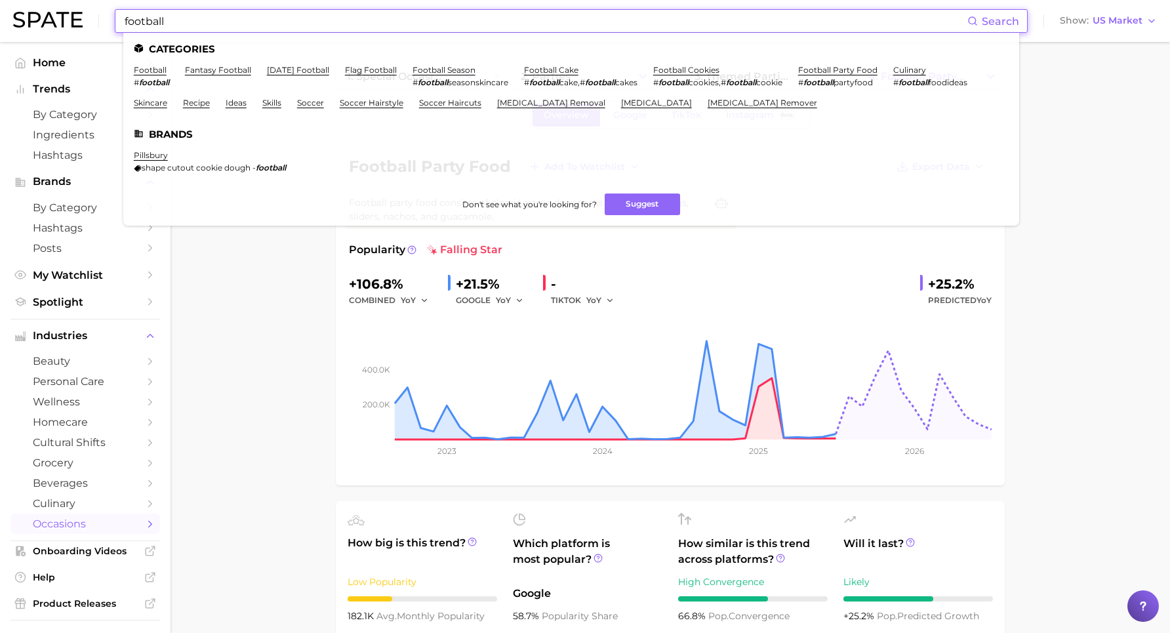
click at [188, 20] on input "football" at bounding box center [545, 21] width 844 height 22
drag, startPoint x: 184, startPoint y: 20, endPoint x: 65, endPoint y: 12, distance: 119.6
click at [65, 12] on div "football Search Categories football # football fantasy football [DATE] football…" at bounding box center [585, 21] width 1144 height 42
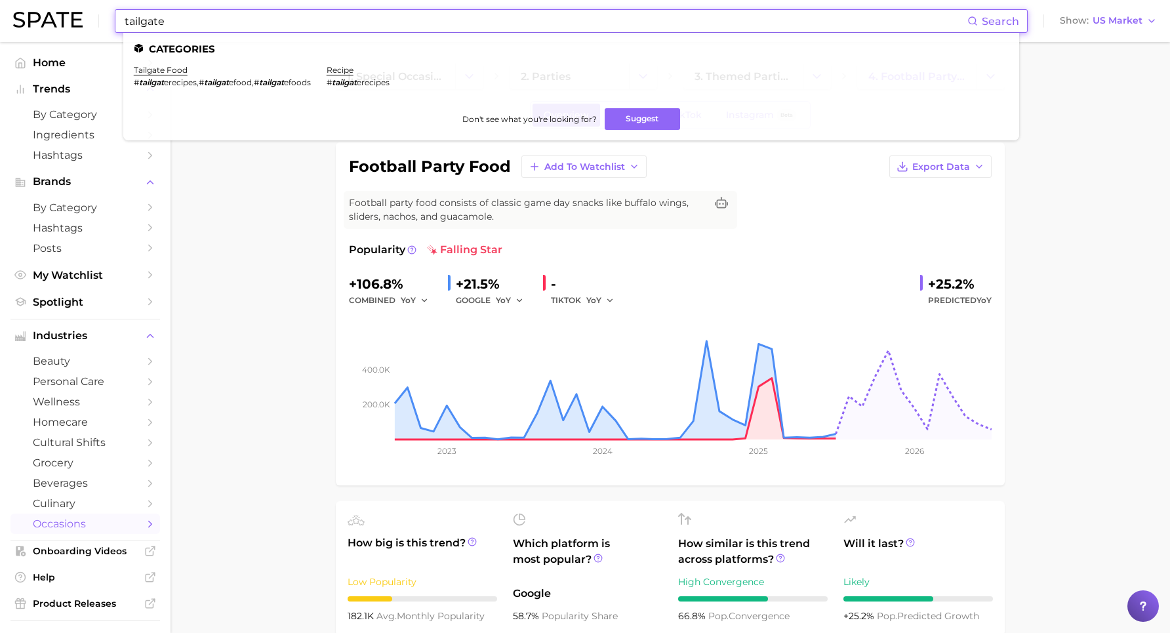
type input "tailgate"
drag, startPoint x: 158, startPoint y: 43, endPoint x: 151, endPoint y: 69, distance: 27.2
click at [151, 69] on nav "Home Trends by Category Ingredients Hashtags Brands by Category Hashtags Posts …" at bounding box center [85, 337] width 171 height 591
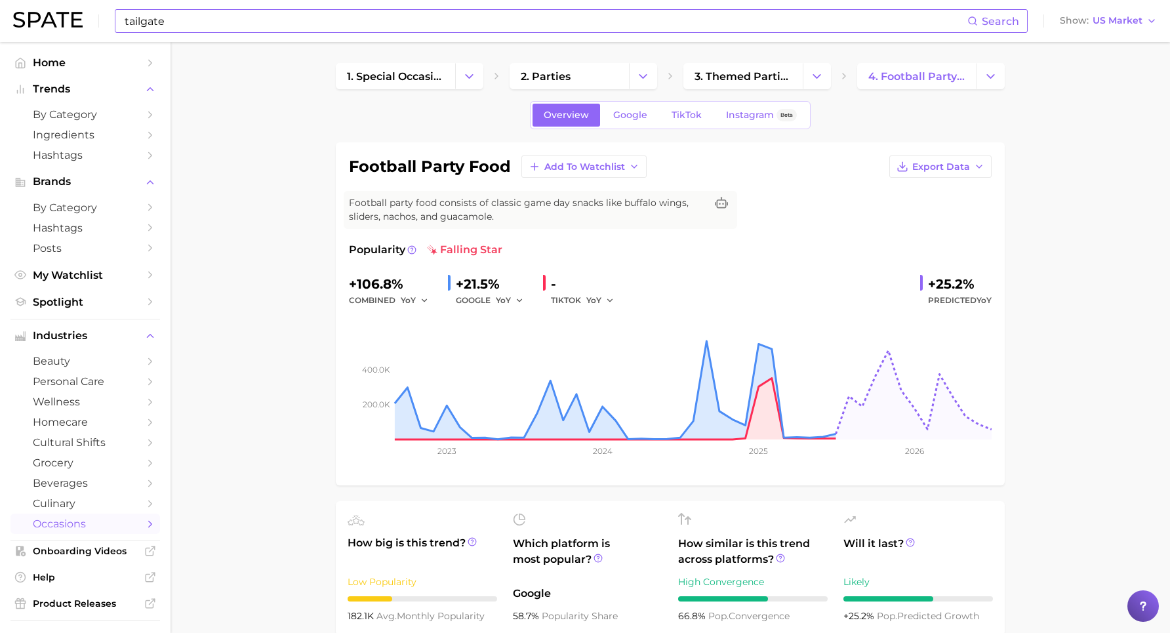
click at [190, 27] on input "tailgate" at bounding box center [545, 21] width 844 height 22
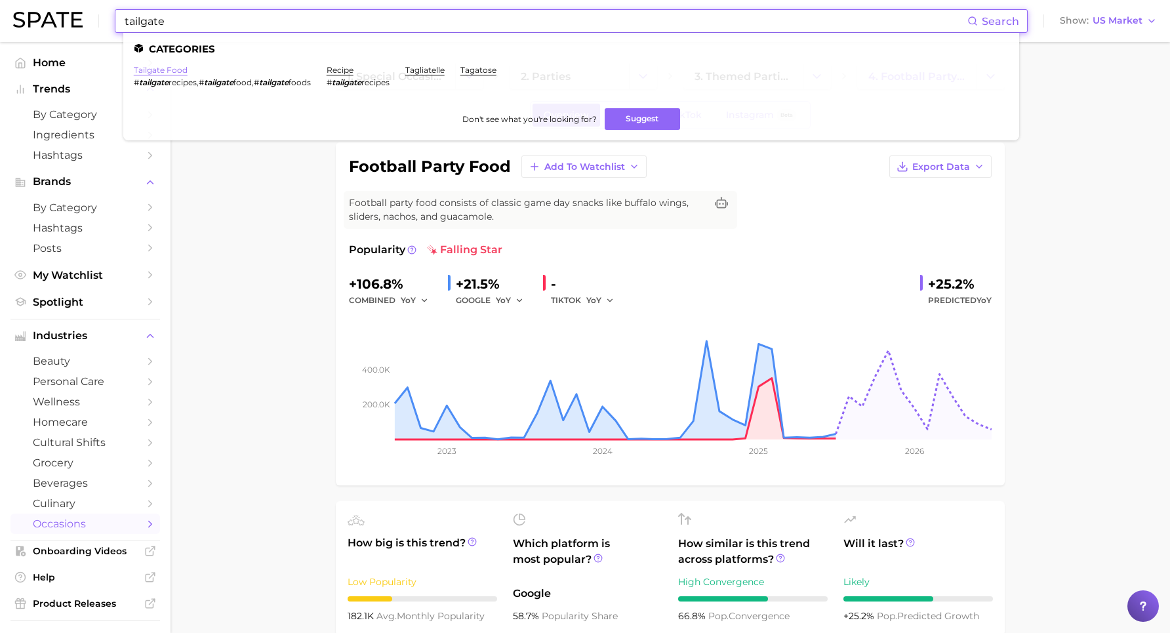
drag, startPoint x: 165, startPoint y: 32, endPoint x: 170, endPoint y: 68, distance: 35.7
click at [170, 68] on link "tailgate food" at bounding box center [161, 70] width 54 height 10
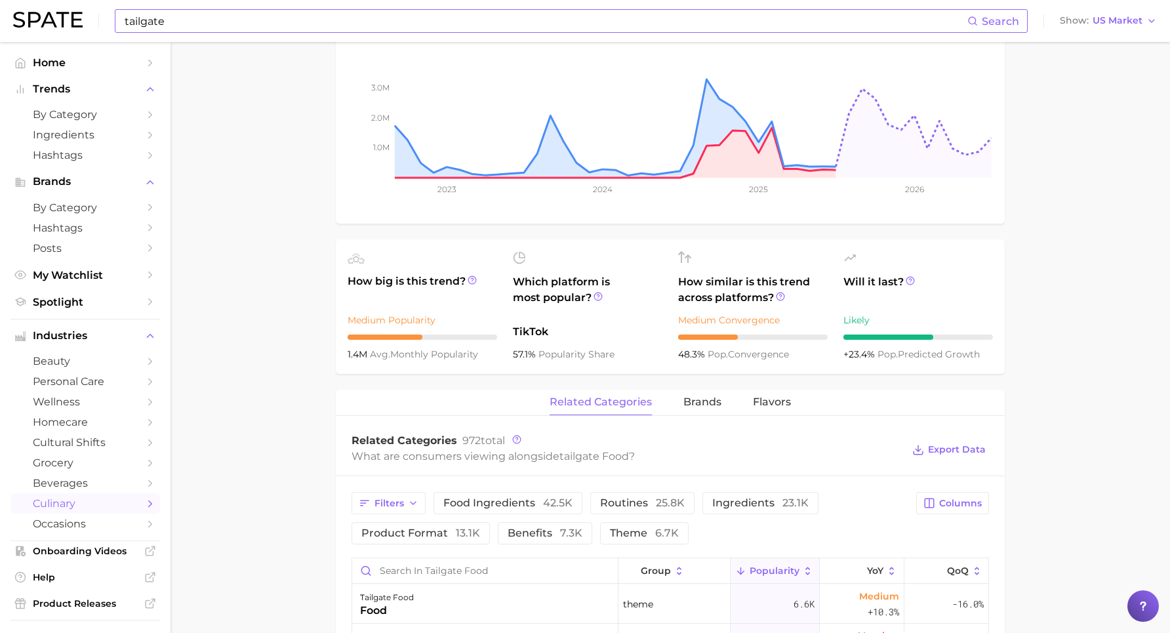
scroll to position [325, 0]
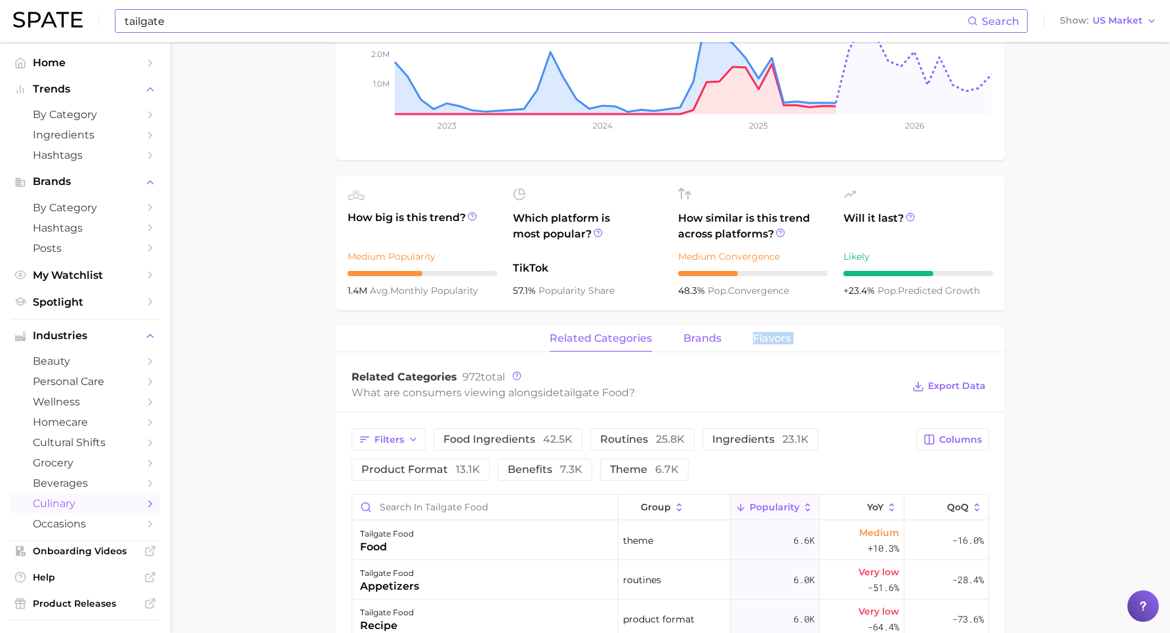
click at [699, 341] on span "brands" at bounding box center [702, 338] width 38 height 12
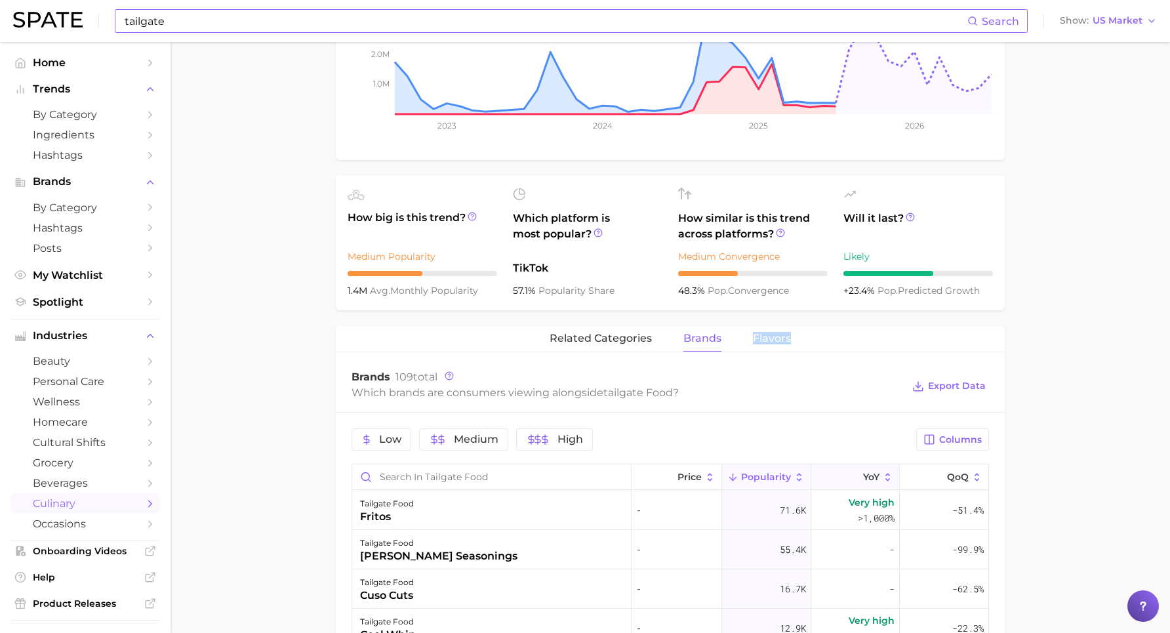
click at [863, 478] on span "YoY" at bounding box center [871, 477] width 16 height 10
click at [954, 444] on span "Columns" at bounding box center [960, 439] width 43 height 11
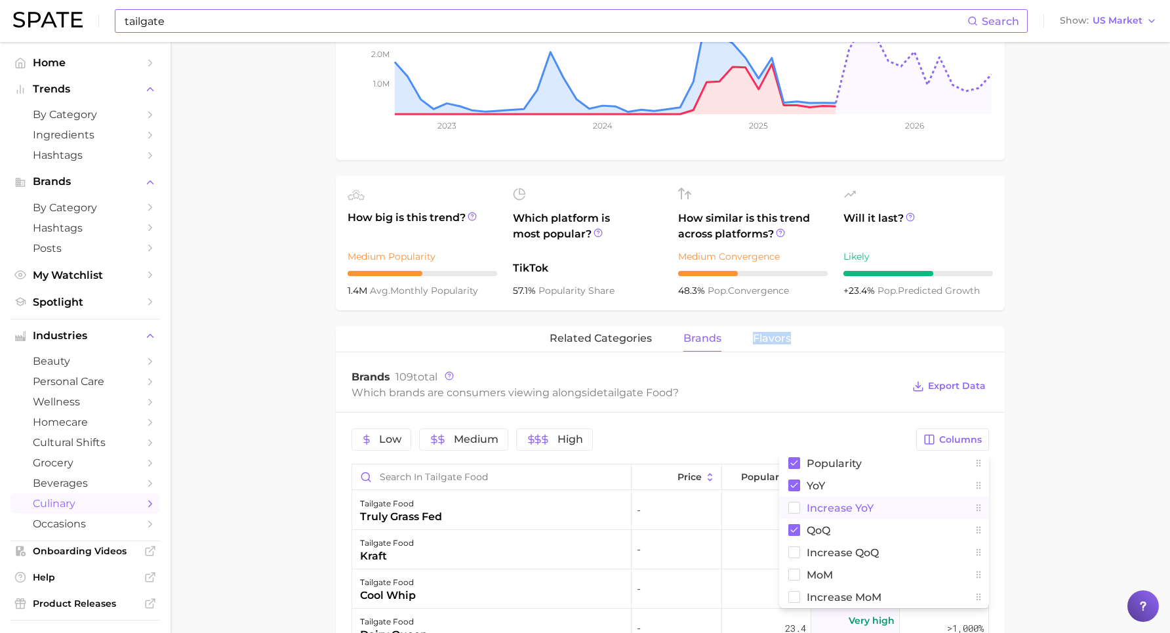
click at [874, 506] on button "Increase YoY" at bounding box center [884, 507] width 210 height 22
click at [963, 506] on main "1. diets & meals 2. seasonal 3. super bowl & game day foods 4. tailgate food Ov…" at bounding box center [670, 447] width 999 height 1461
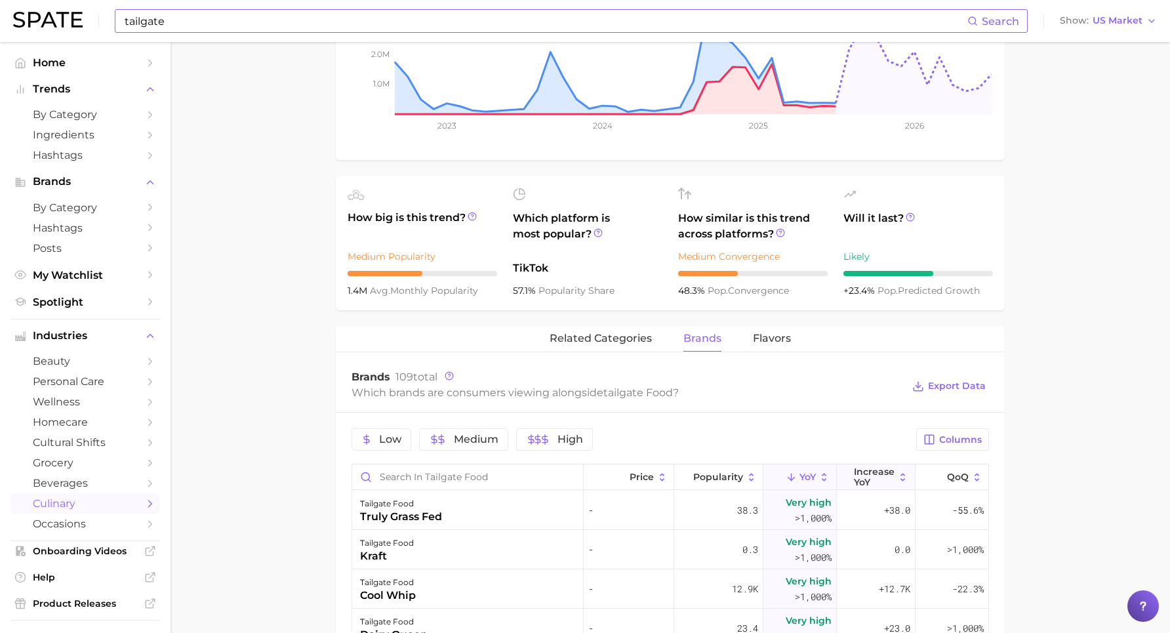
click at [875, 480] on span "Increase YoY" at bounding box center [874, 476] width 41 height 21
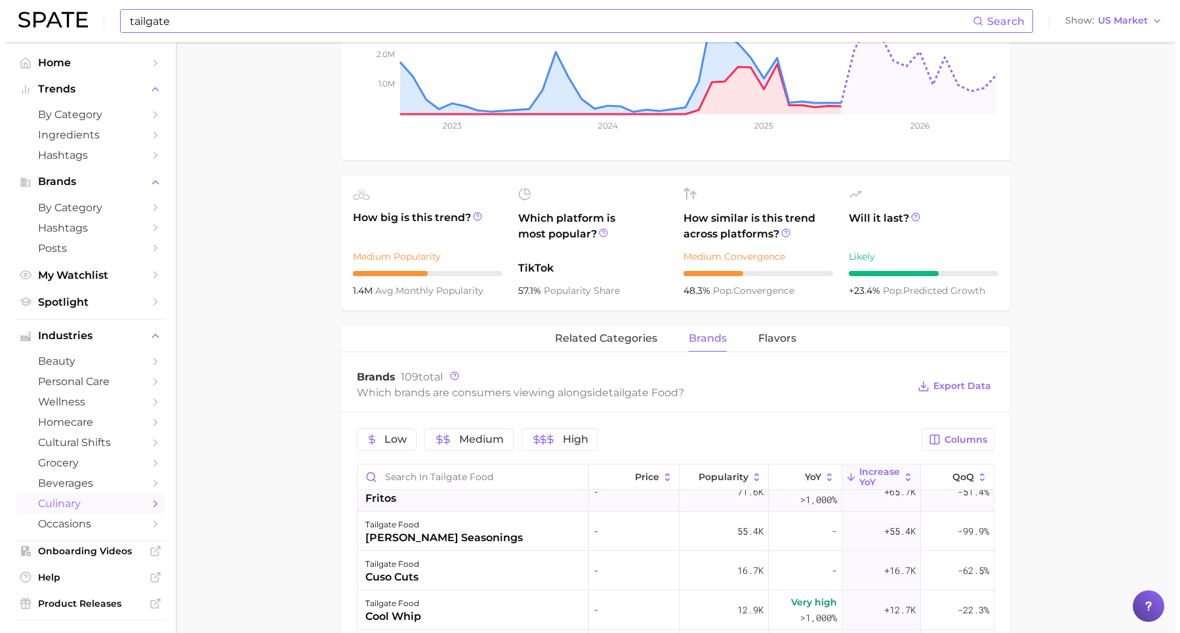
scroll to position [30, 0]
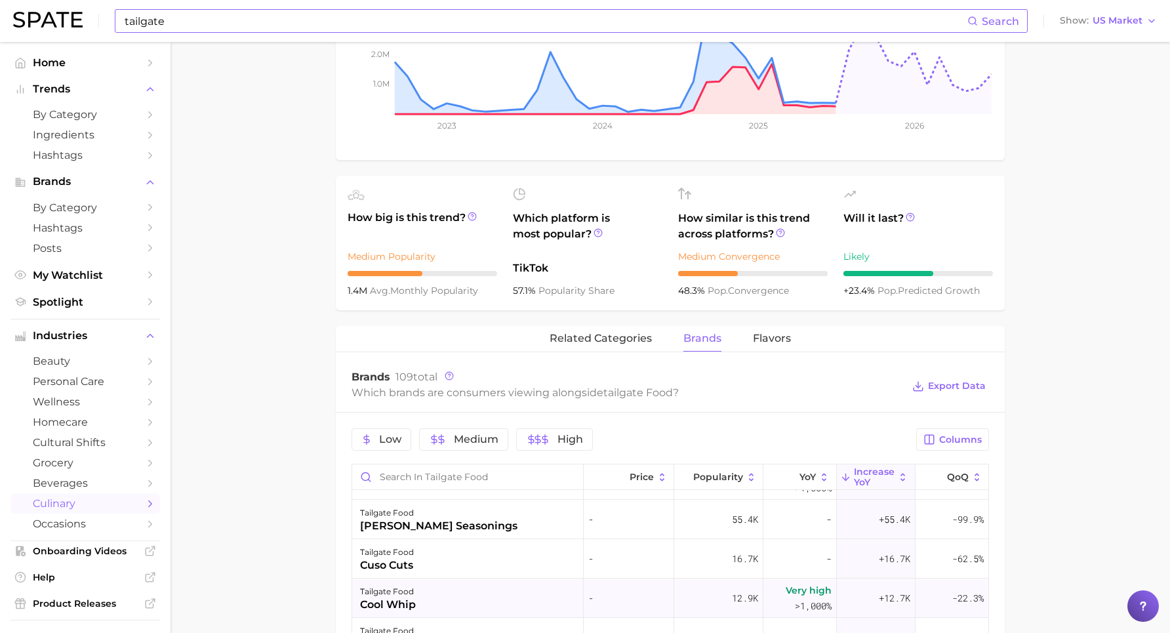
click at [485, 506] on div "tailgate food cool whip" at bounding box center [467, 597] width 231 height 39
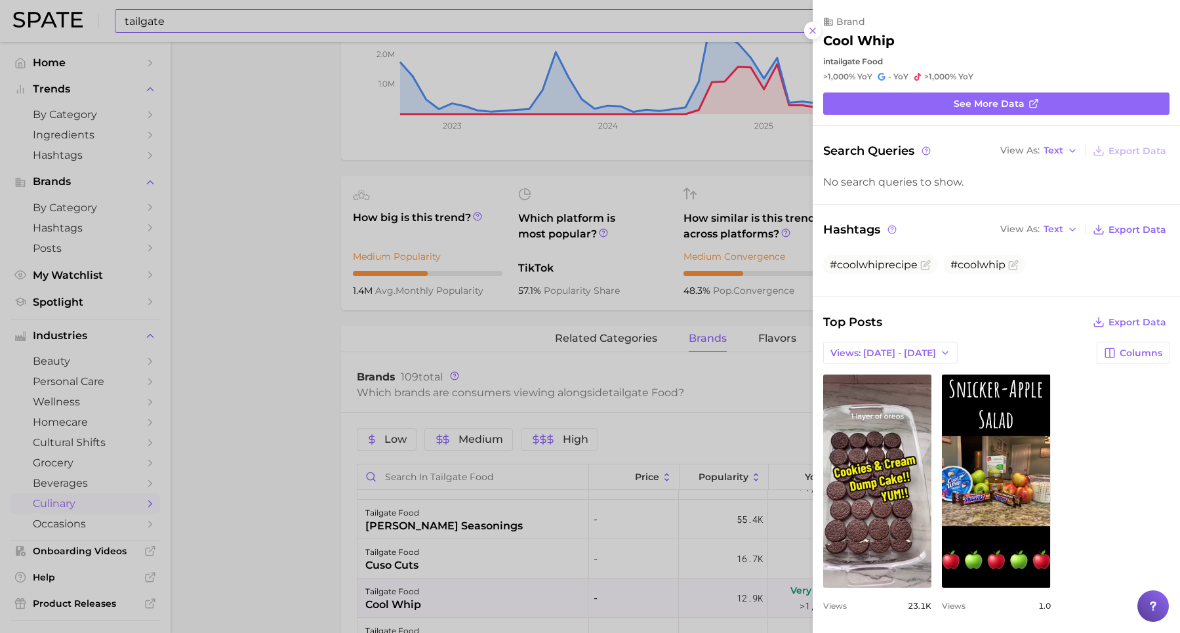
scroll to position [0, 0]
click at [876, 348] on span "Views: [DATE] - [DATE]" at bounding box center [883, 353] width 106 height 11
click at [851, 395] on span "Total Views" at bounding box center [857, 400] width 54 height 11
click at [499, 316] on div at bounding box center [590, 316] width 1180 height 633
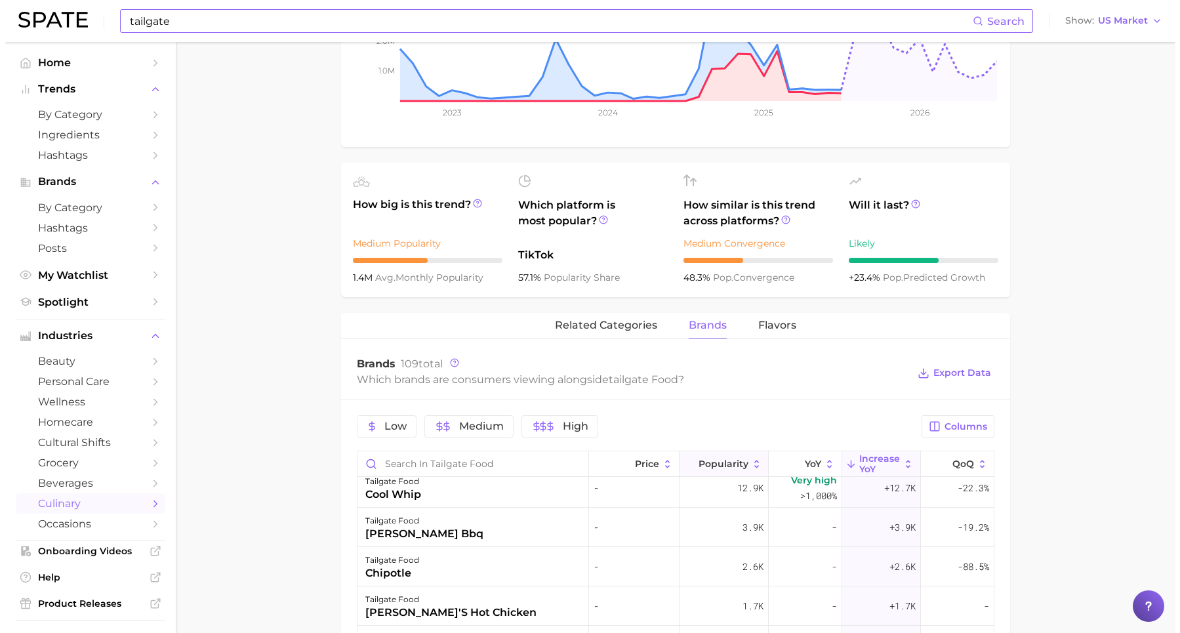
scroll to position [397, 0]
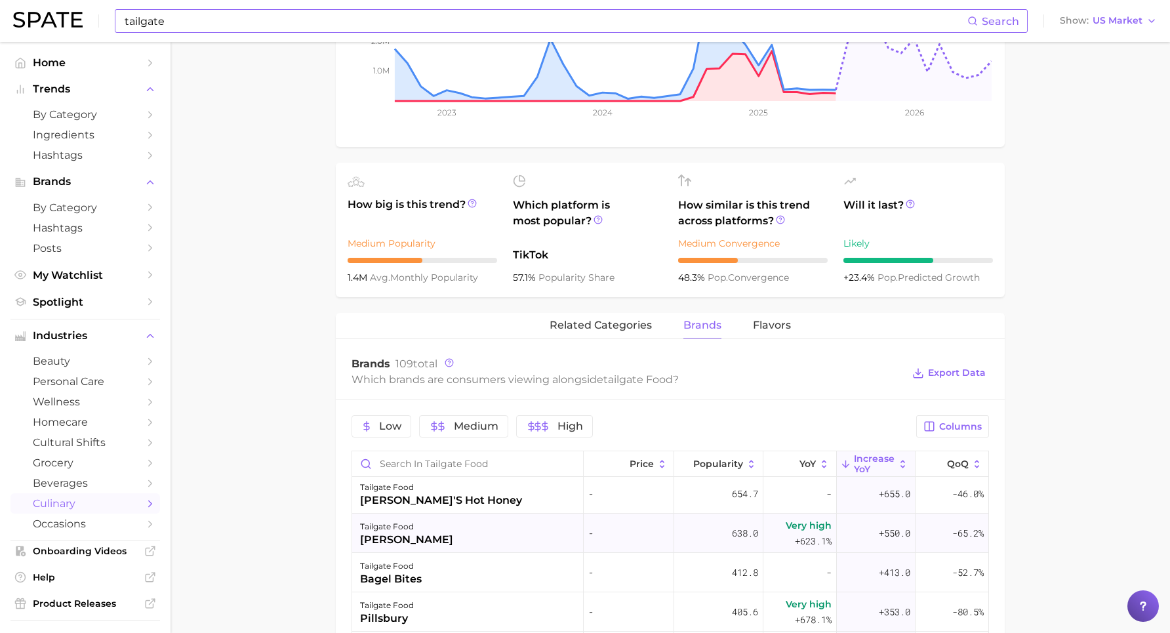
click at [493, 506] on div "tailgate food [PERSON_NAME]" at bounding box center [467, 532] width 231 height 39
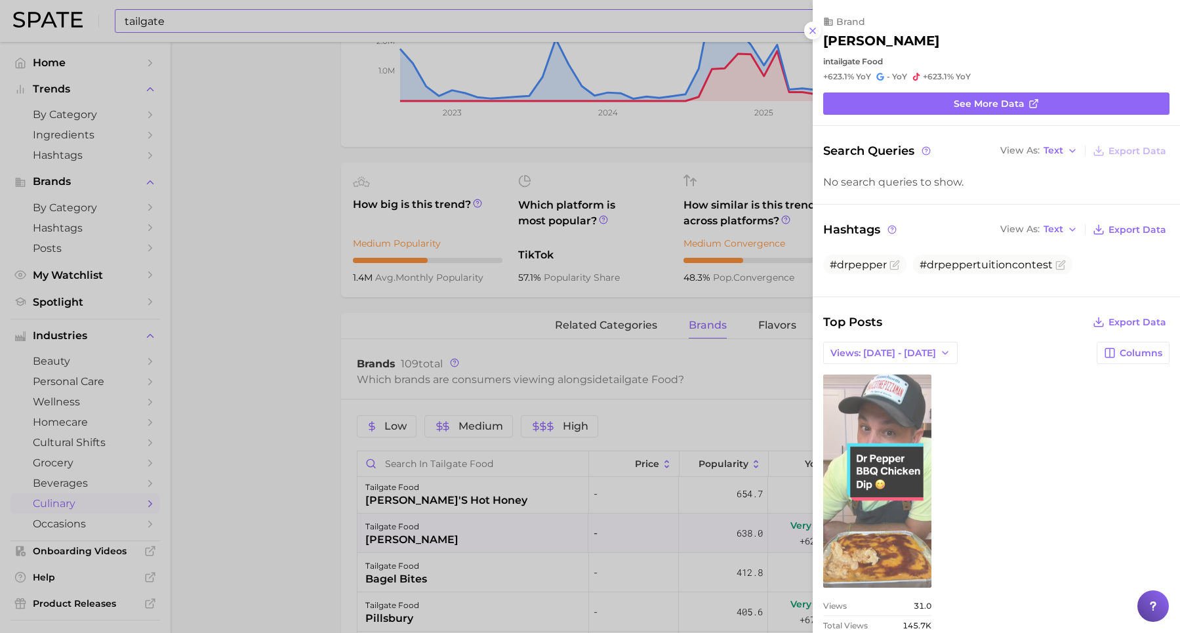
scroll to position [0, 0]
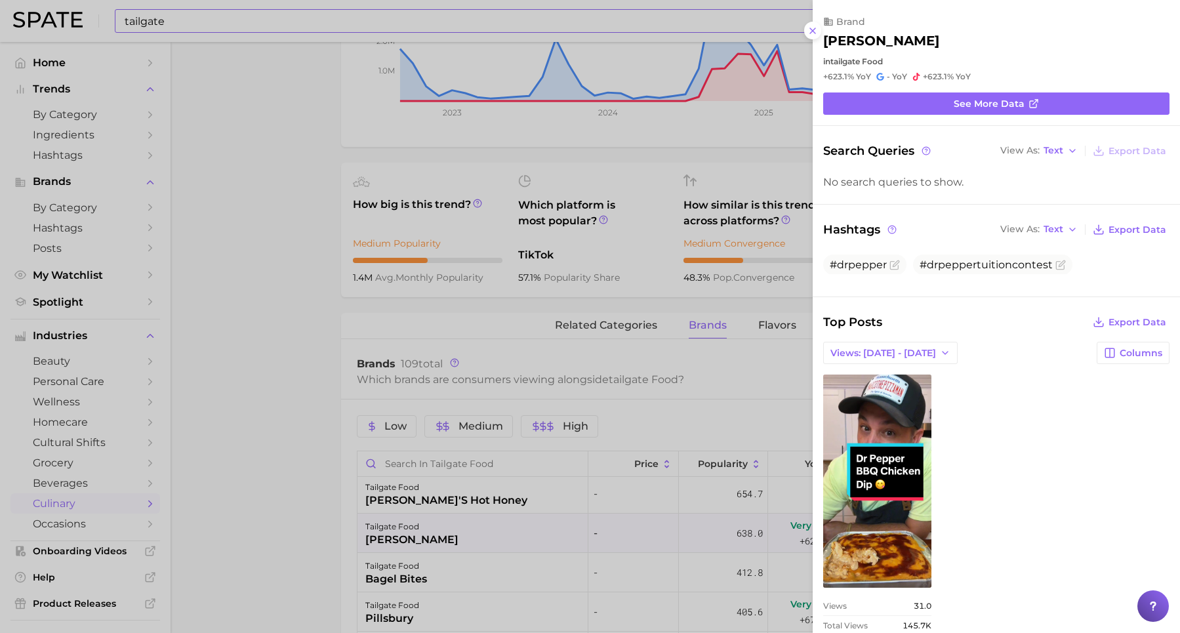
click at [872, 357] on div "Top Posts Export Data Views: [DATE] - [DATE] Columns view post on TikTok Views …" at bounding box center [996, 476] width 346 height 327
click at [870, 351] on button "Views: [DATE] - [DATE]" at bounding box center [890, 353] width 134 height 22
click at [872, 399] on button "Total Views" at bounding box center [895, 401] width 144 height 24
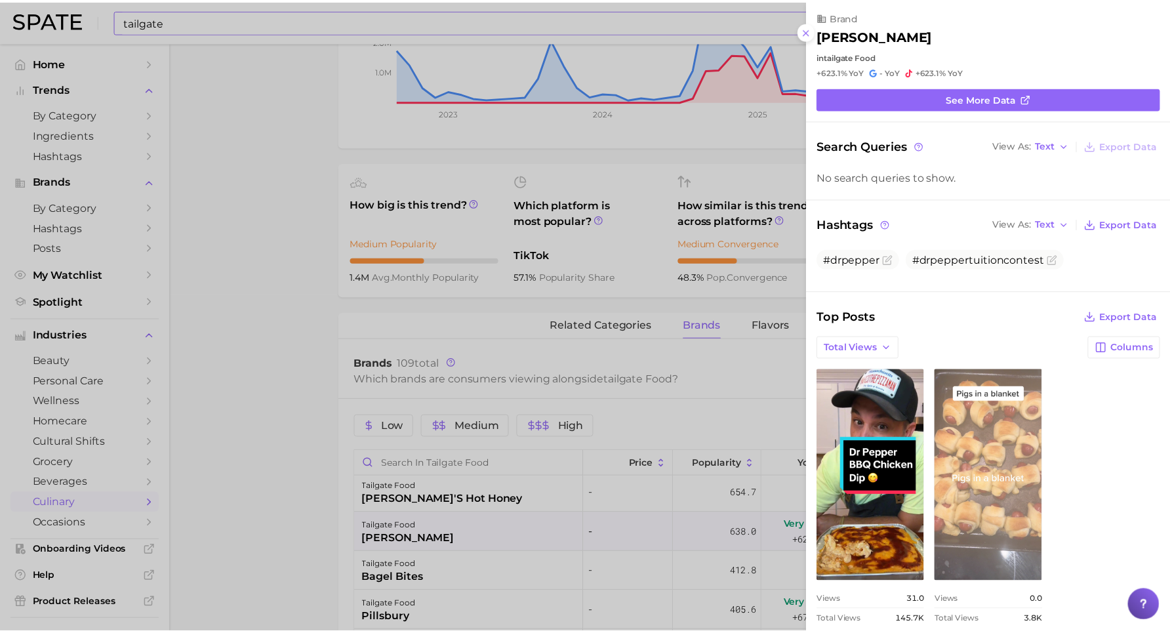
scroll to position [12, 0]
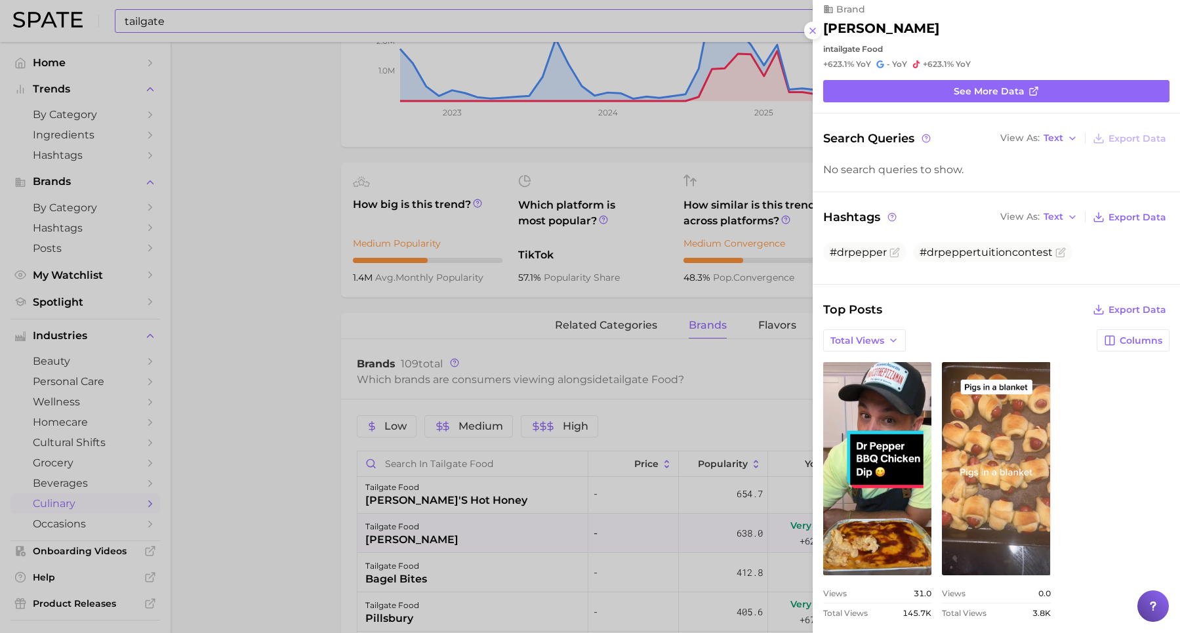
click at [299, 382] on div at bounding box center [590, 316] width 1180 height 633
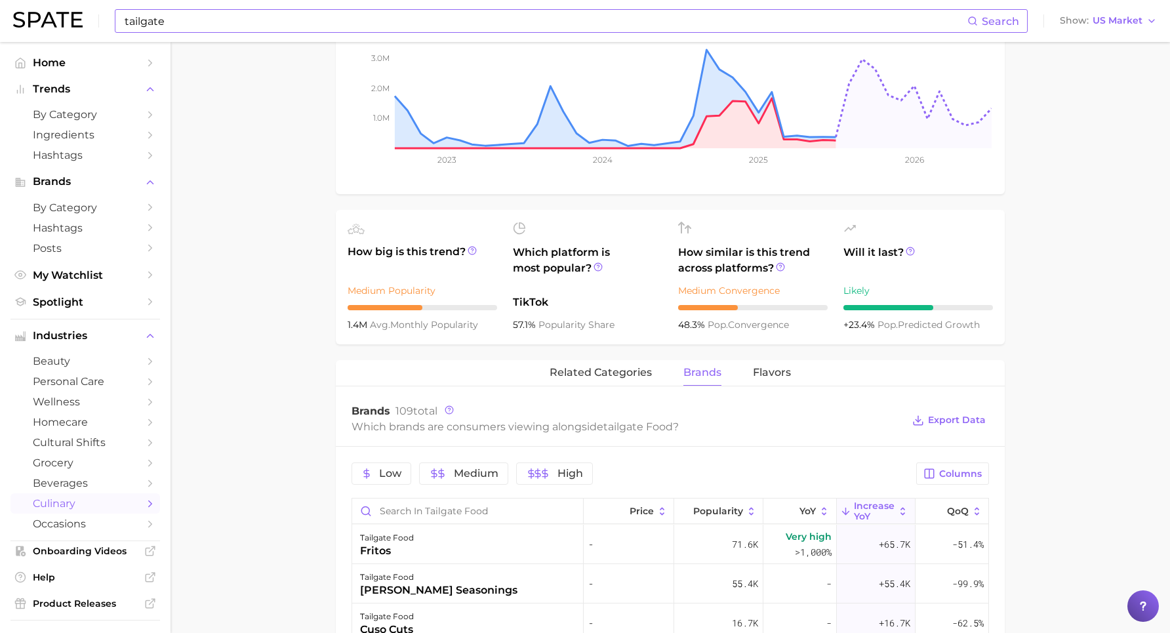
scroll to position [0, 0]
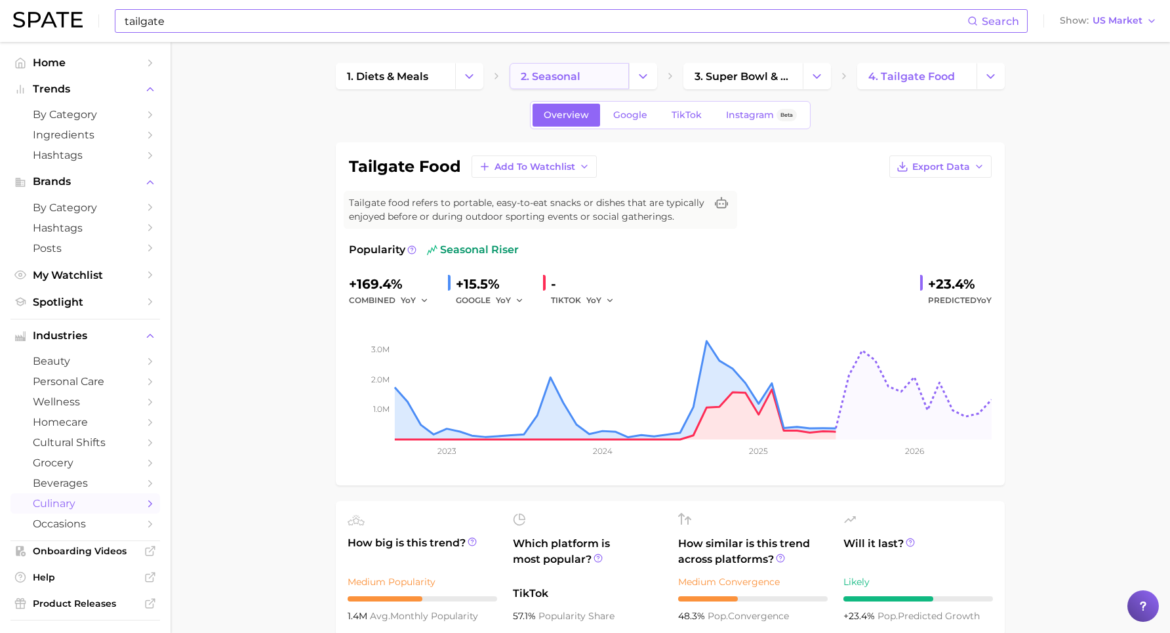
click at [581, 76] on link "2. seasonal" at bounding box center [569, 76] width 119 height 26
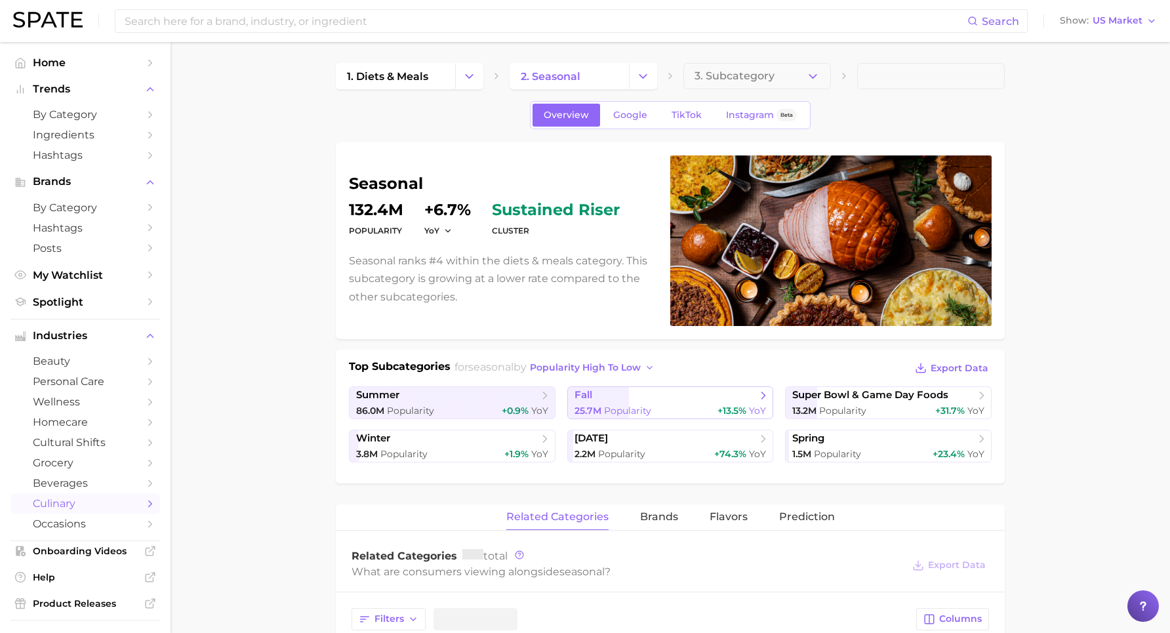
click at [623, 397] on span "fall" at bounding box center [665, 395] width 182 height 13
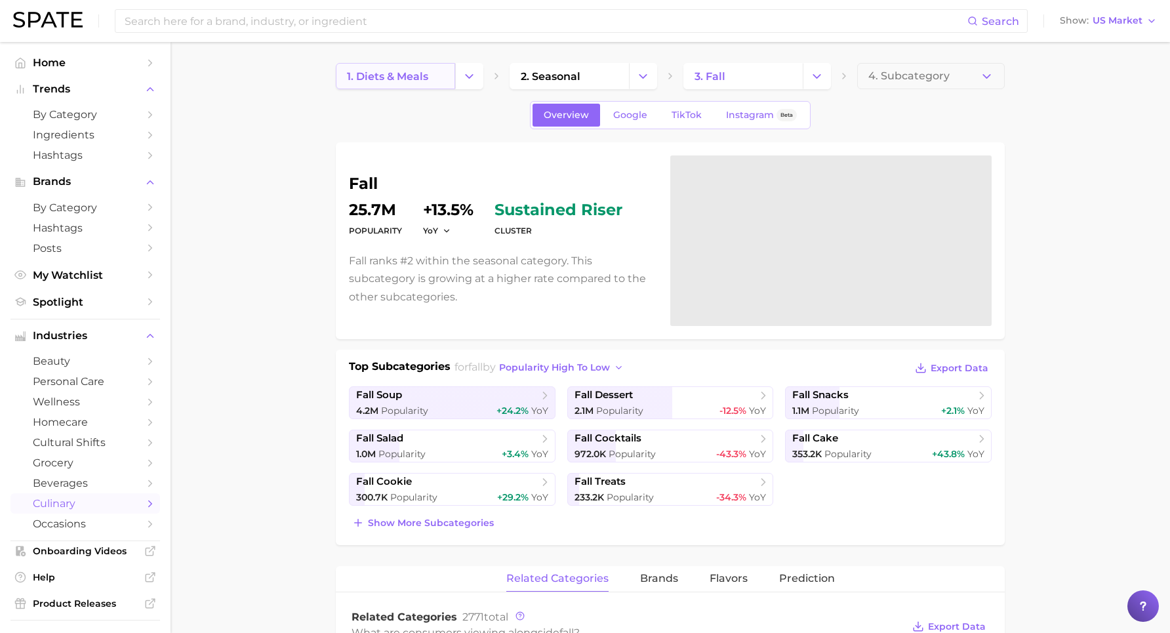
click at [420, 79] on span "1. diets & meals" at bounding box center [387, 76] width 81 height 12
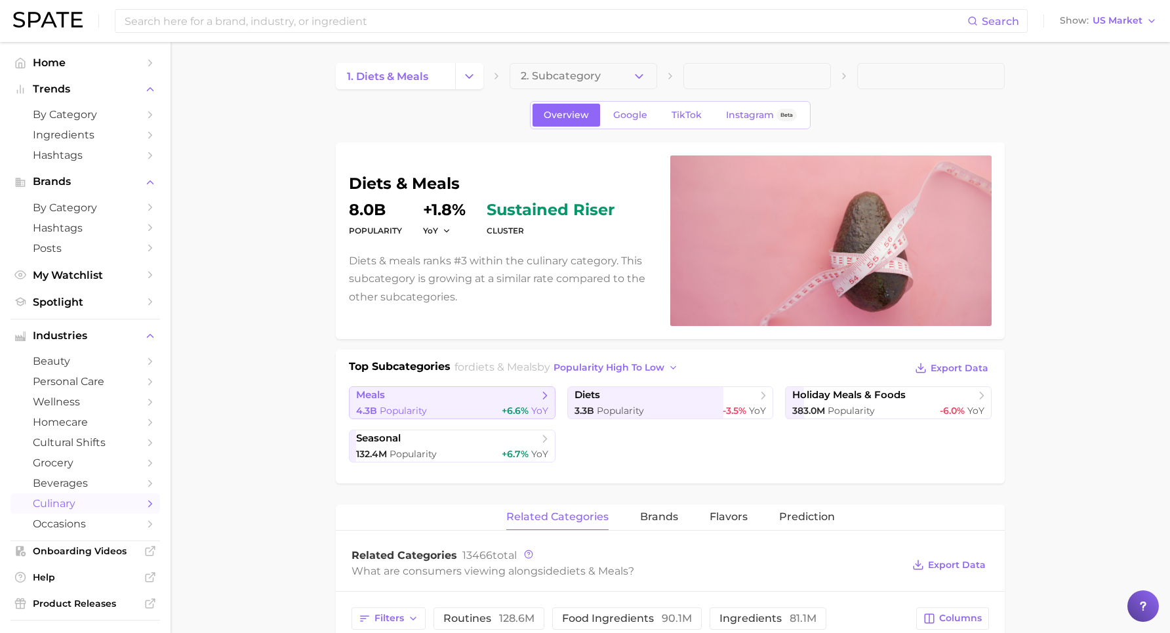
click at [490, 402] on span "meals" at bounding box center [447, 395] width 182 height 13
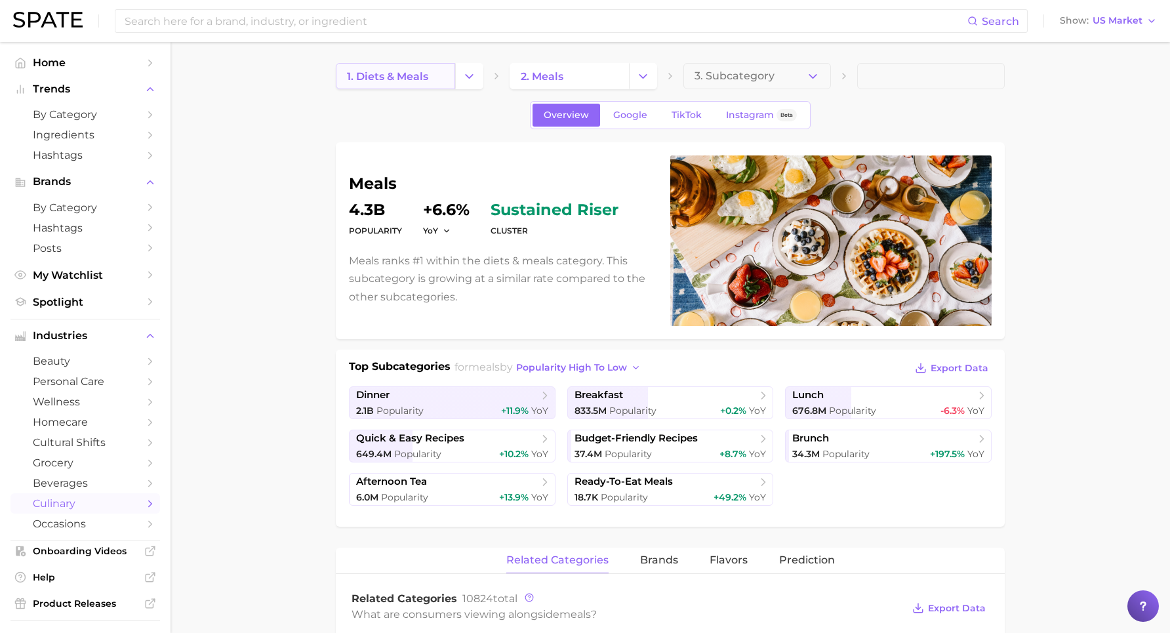
click at [454, 78] on link "1. diets & meals" at bounding box center [395, 76] width 119 height 26
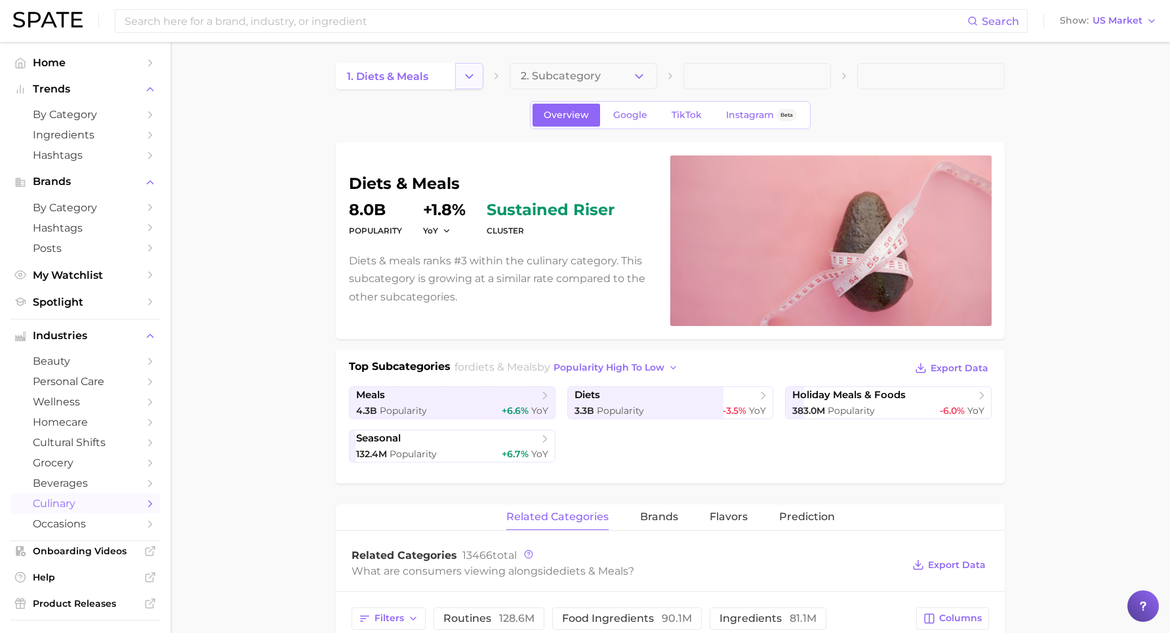
click at [475, 78] on icon "Change Category" at bounding box center [469, 77] width 14 height 14
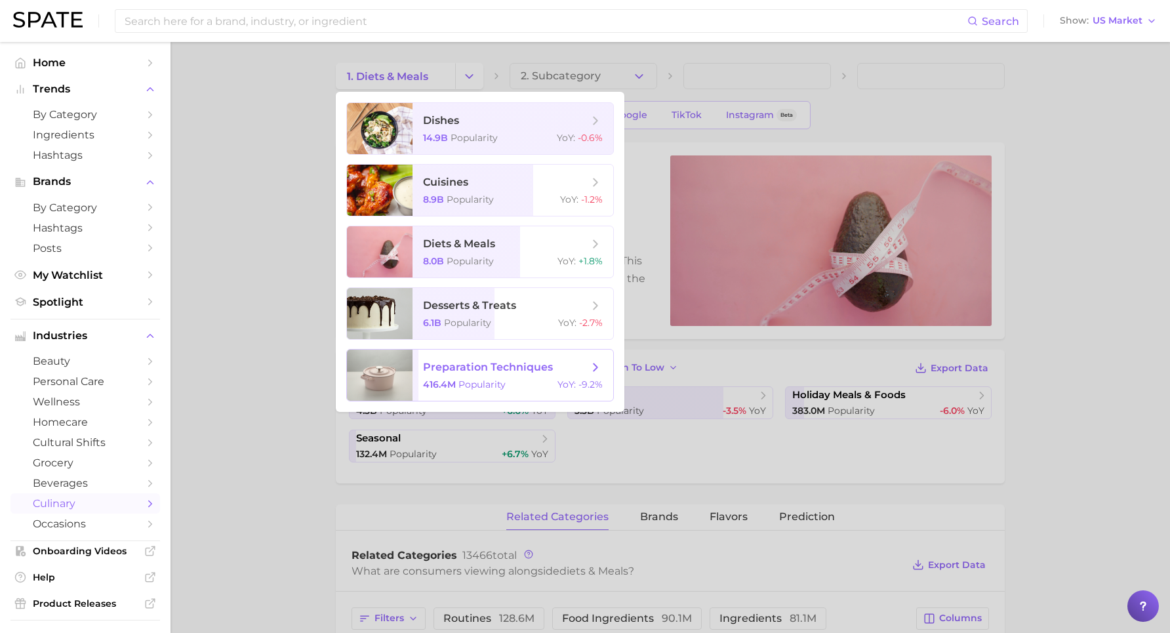
click at [496, 369] on span "preparation techniques" at bounding box center [488, 367] width 130 height 12
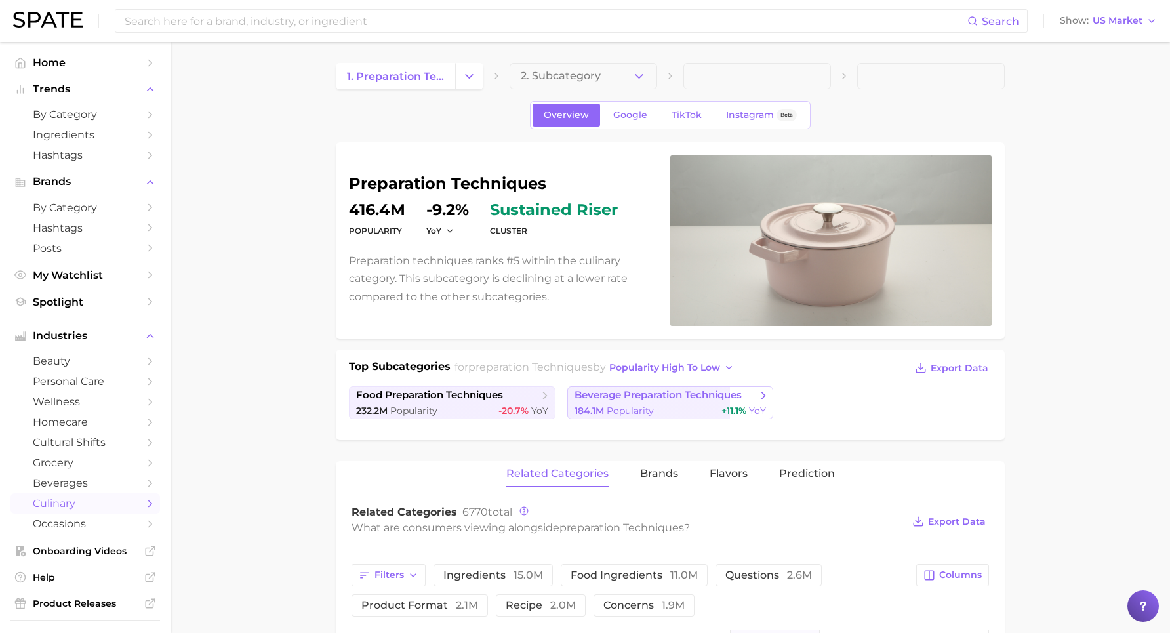
click at [677, 407] on div "184.1m Popularity +11.1% YoY" at bounding box center [670, 411] width 192 height 12
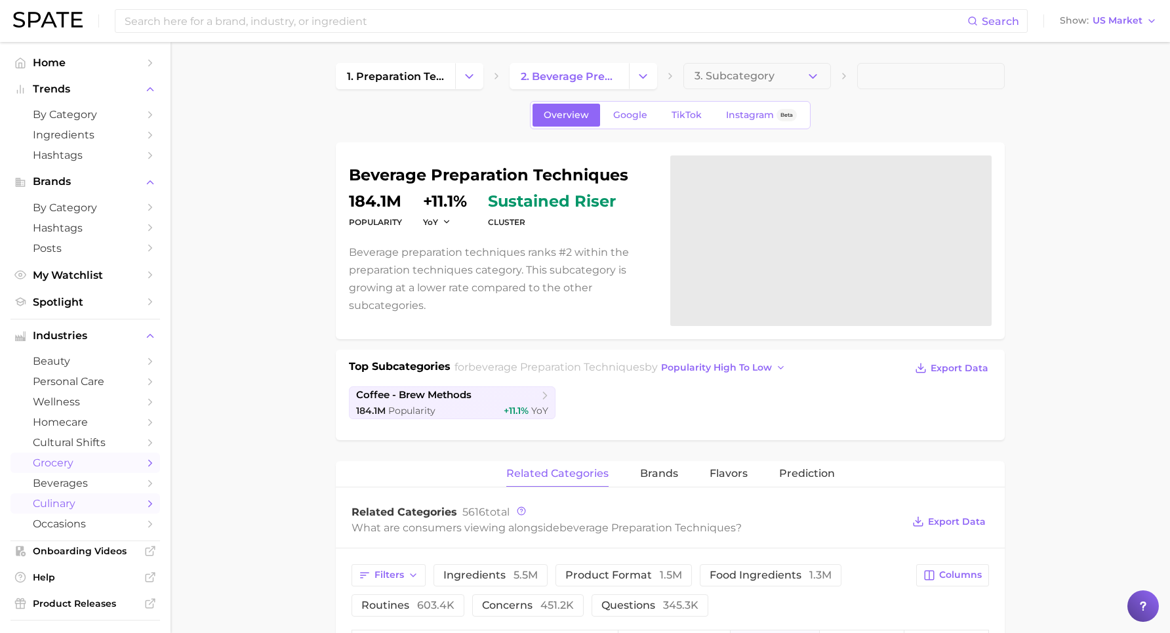
click at [61, 456] on span "grocery" at bounding box center [85, 462] width 105 height 12
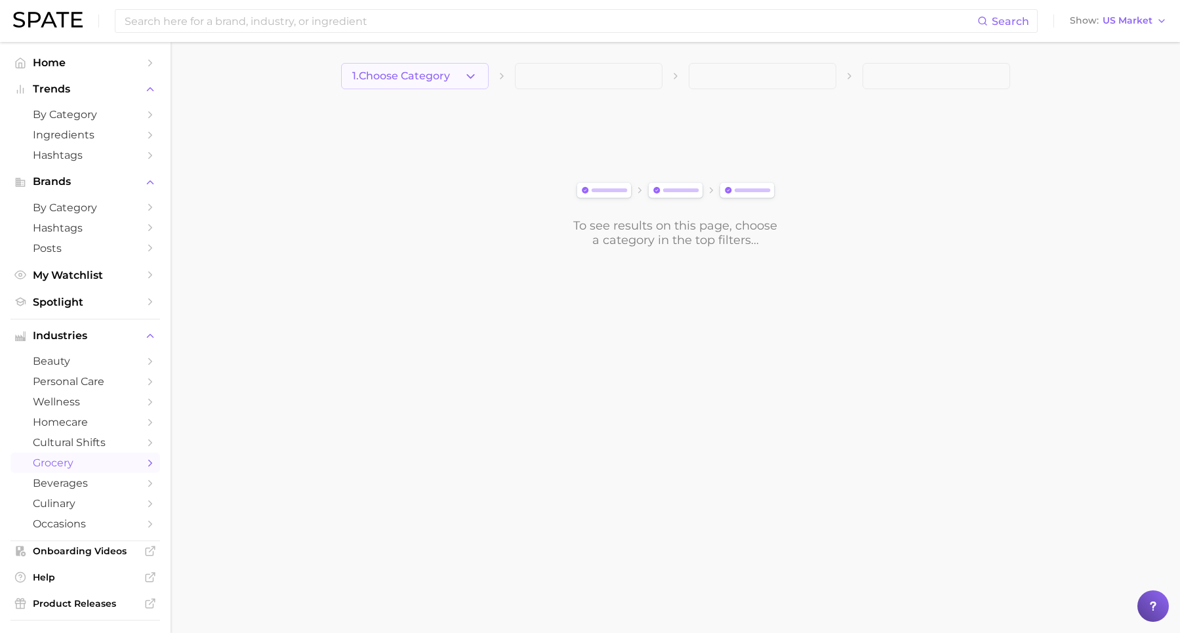
click at [456, 72] on button "1. Choose Category" at bounding box center [415, 76] width 148 height 26
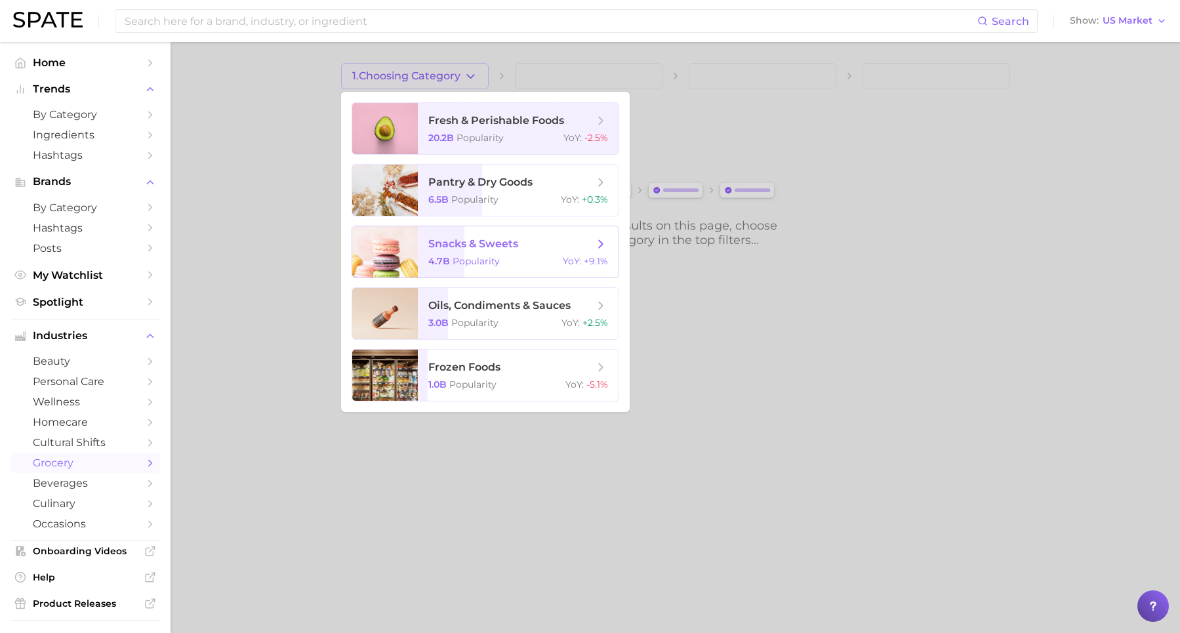
click at [459, 256] on span "Popularity" at bounding box center [476, 261] width 47 height 12
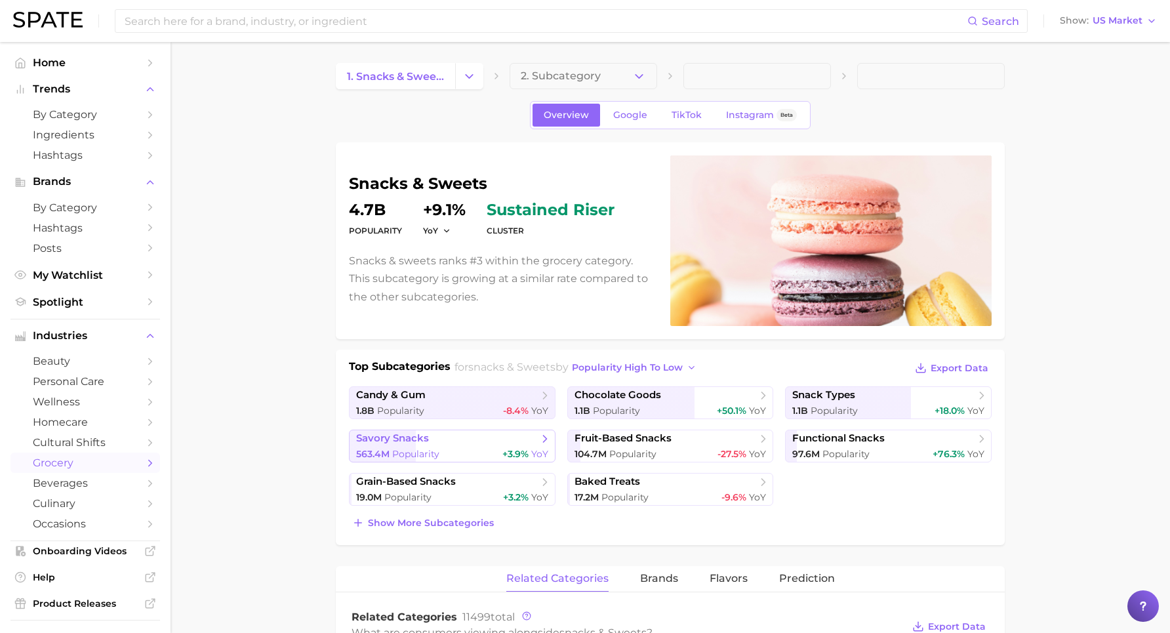
click at [502, 451] on div "563.4m Popularity +3.9% YoY" at bounding box center [452, 454] width 192 height 12
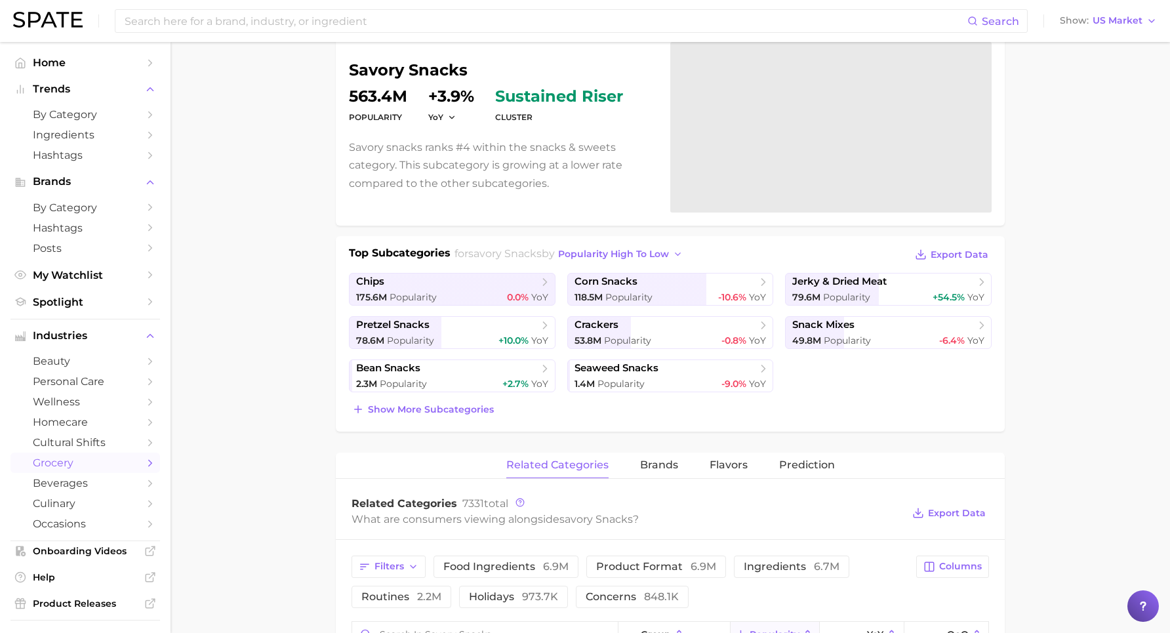
scroll to position [228, 0]
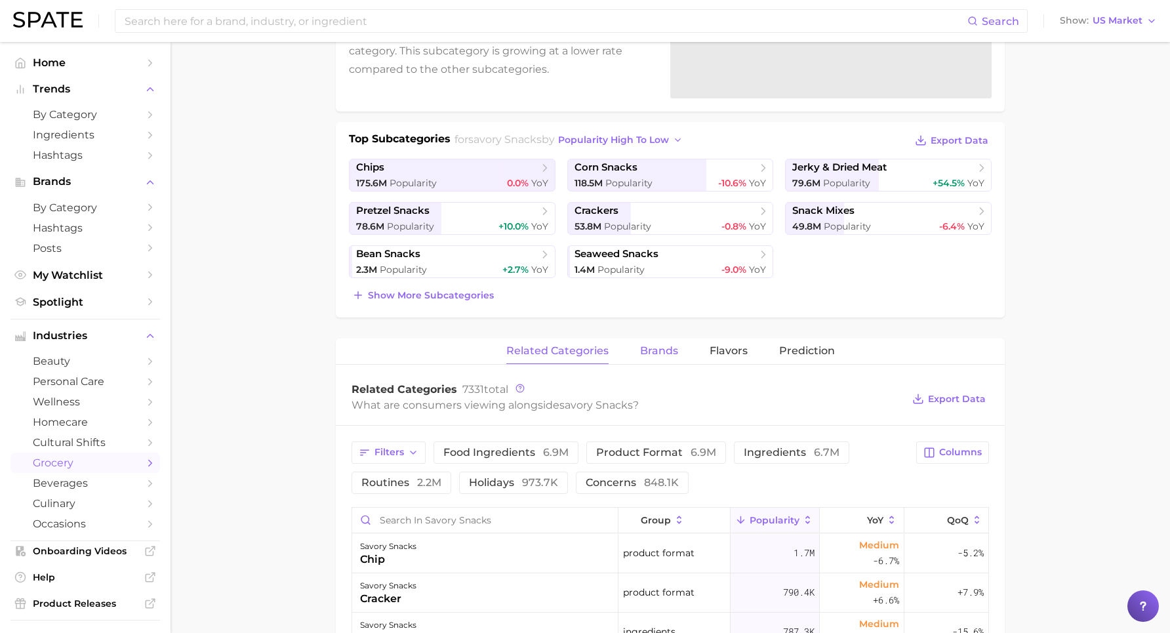
click at [663, 348] on span "brands" at bounding box center [659, 351] width 38 height 12
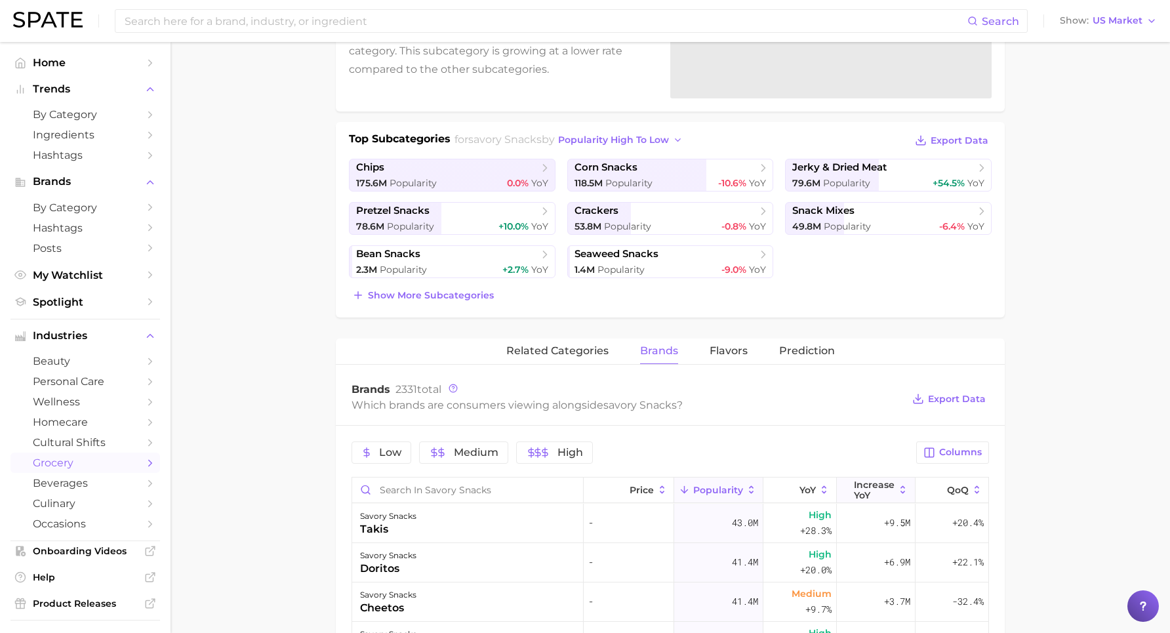
click at [886, 486] on button "Increase YoY" at bounding box center [876, 490] width 79 height 26
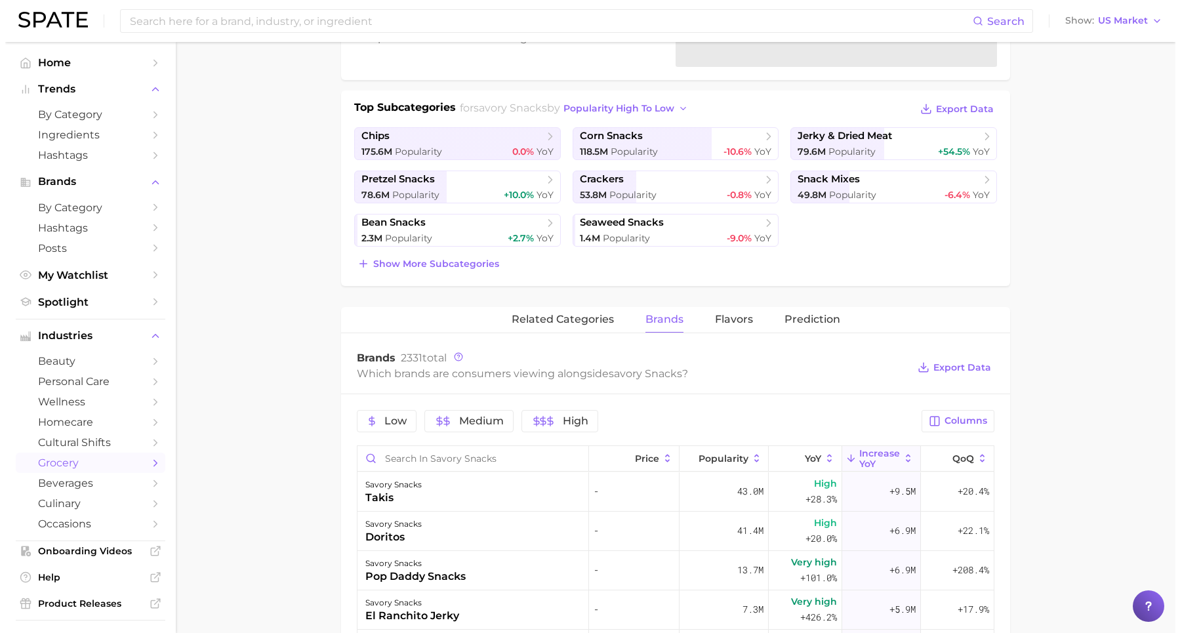
scroll to position [417, 0]
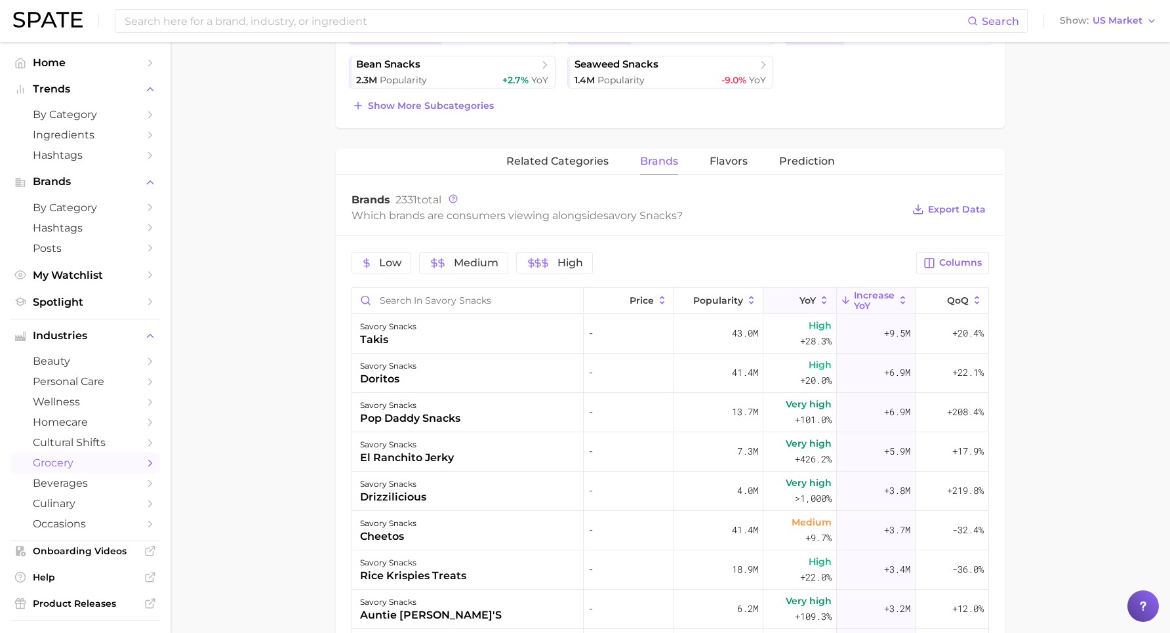
click at [786, 299] on icon at bounding box center [792, 300] width 12 height 12
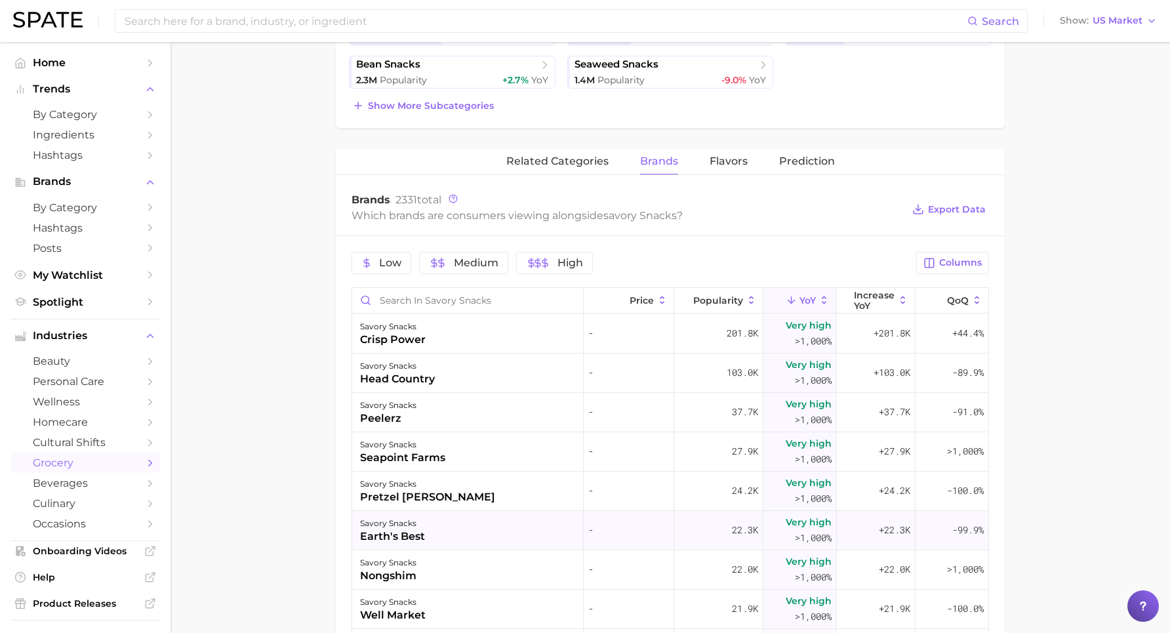
click at [441, 506] on div "savory snacks earth's best" at bounding box center [467, 530] width 231 height 39
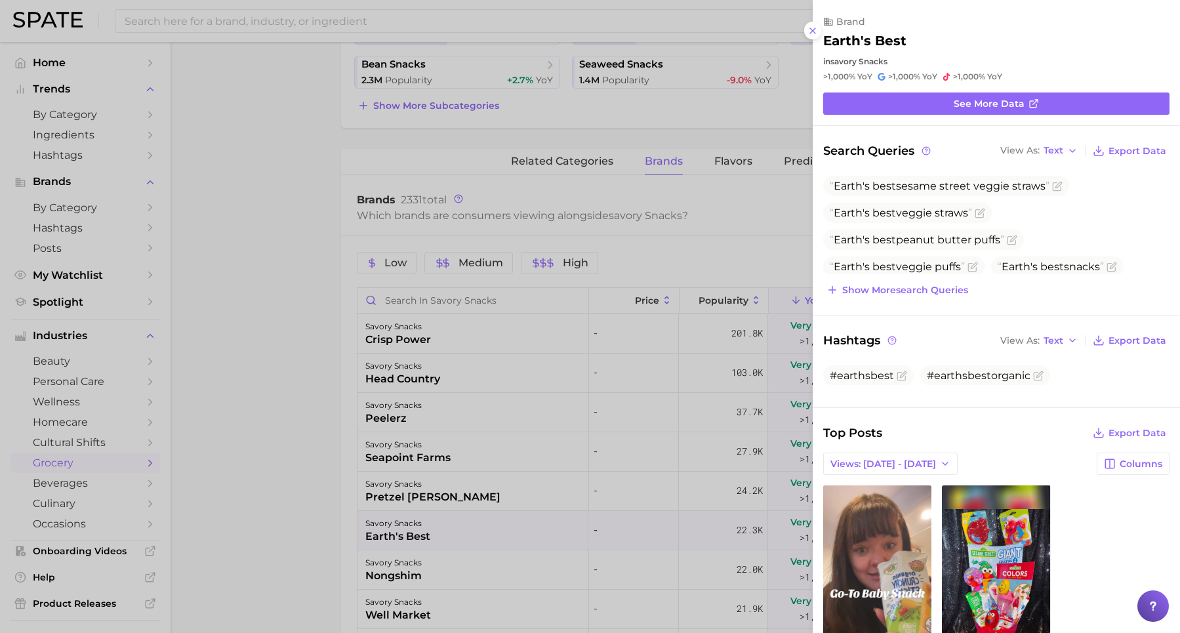
scroll to position [0, 0]
click at [860, 458] on span "Views: [DATE] - [DATE]" at bounding box center [883, 463] width 106 height 11
click at [860, 506] on span "Total Views" at bounding box center [857, 511] width 54 height 11
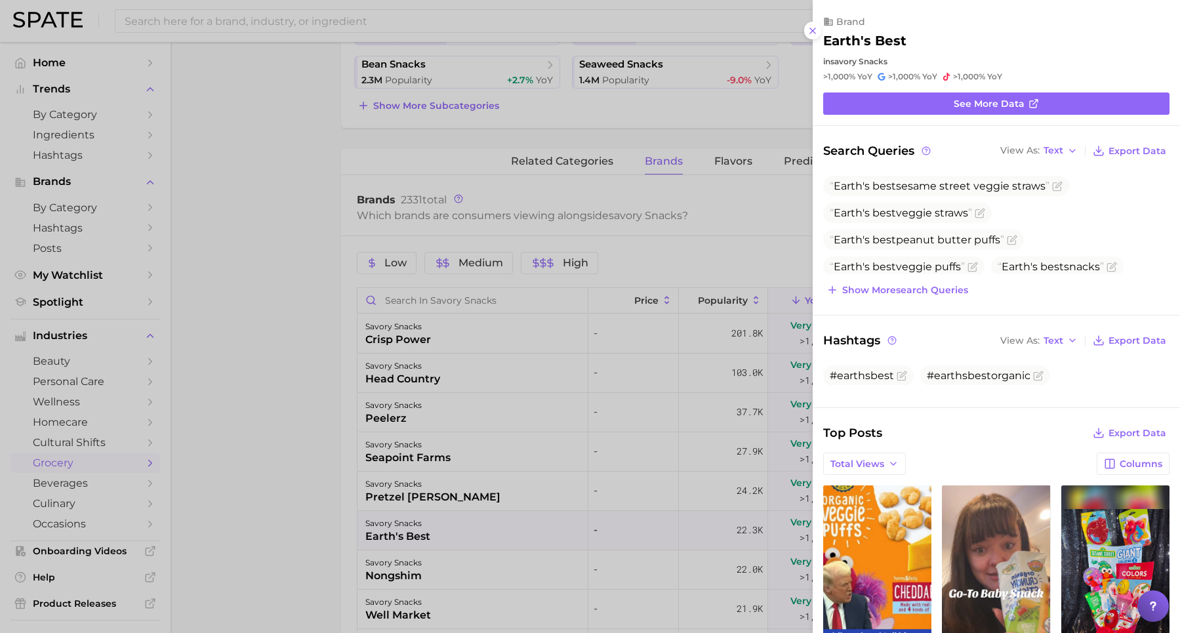
click at [314, 315] on div at bounding box center [590, 316] width 1180 height 633
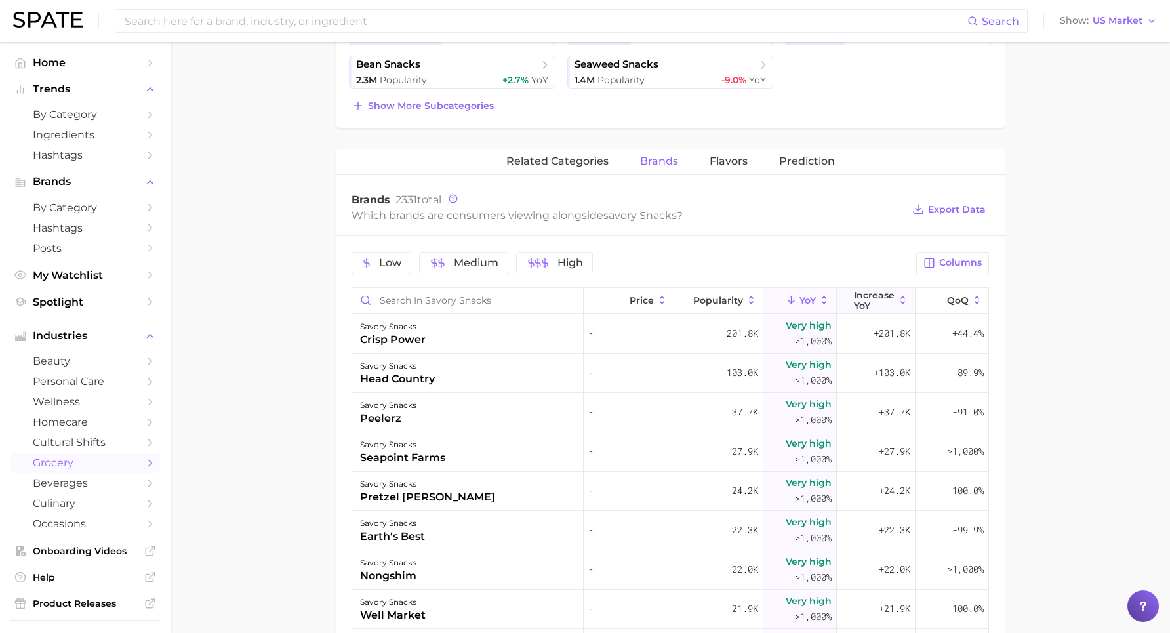
click at [862, 304] on span "Increase YoY" at bounding box center [874, 300] width 41 height 21
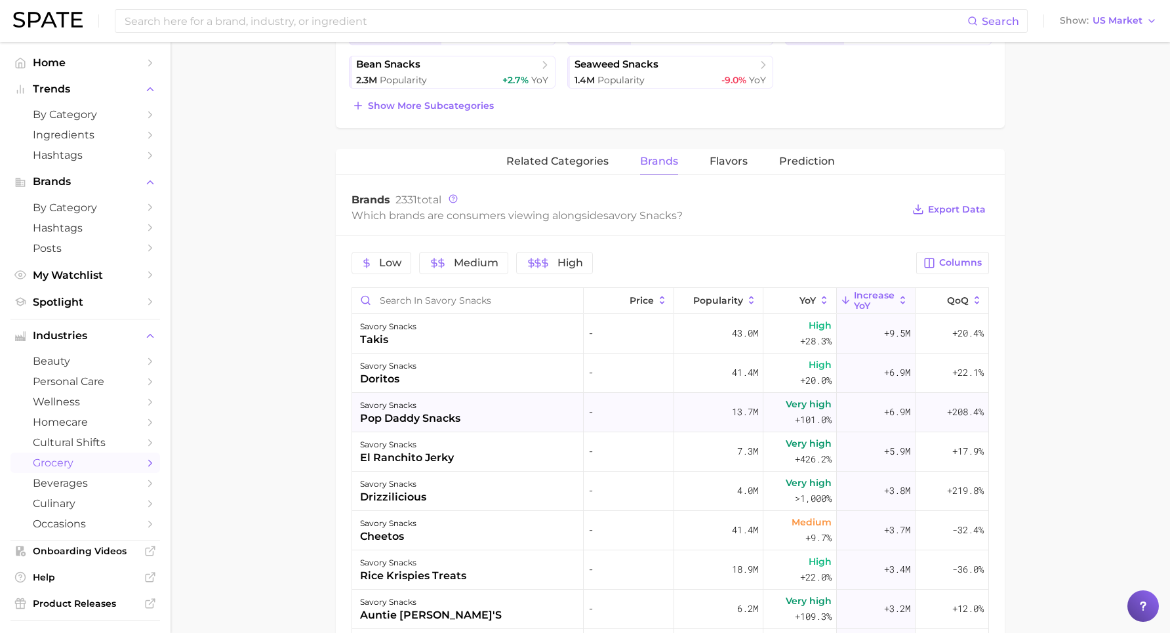
click at [454, 407] on div "savory snacks" at bounding box center [410, 405] width 100 height 16
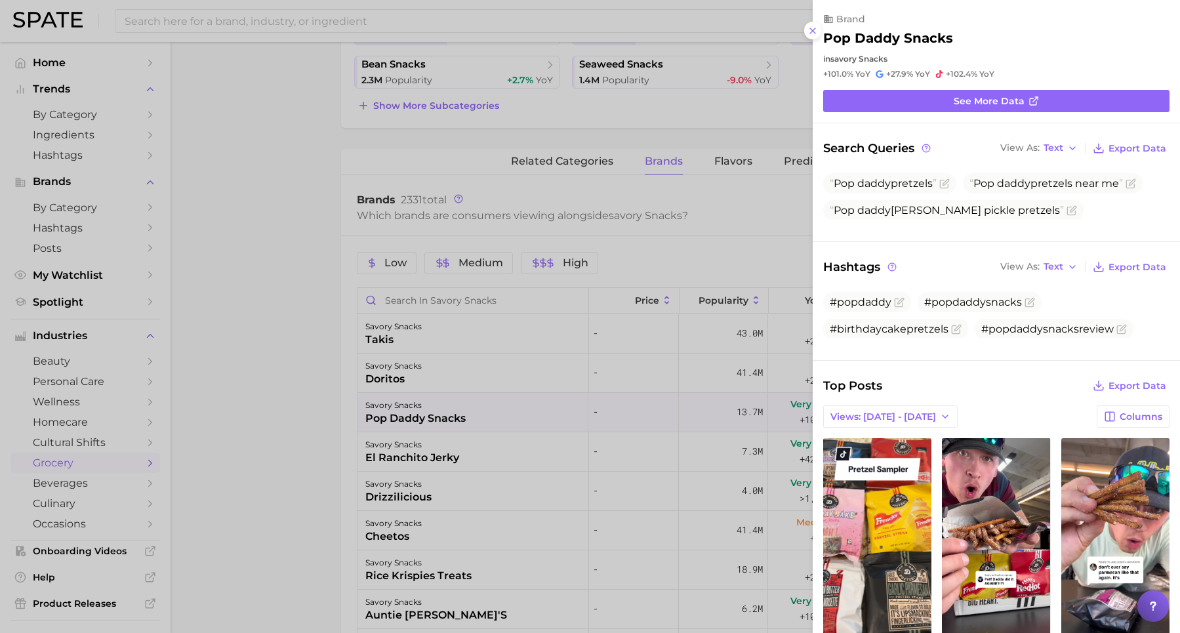
scroll to position [9, 0]
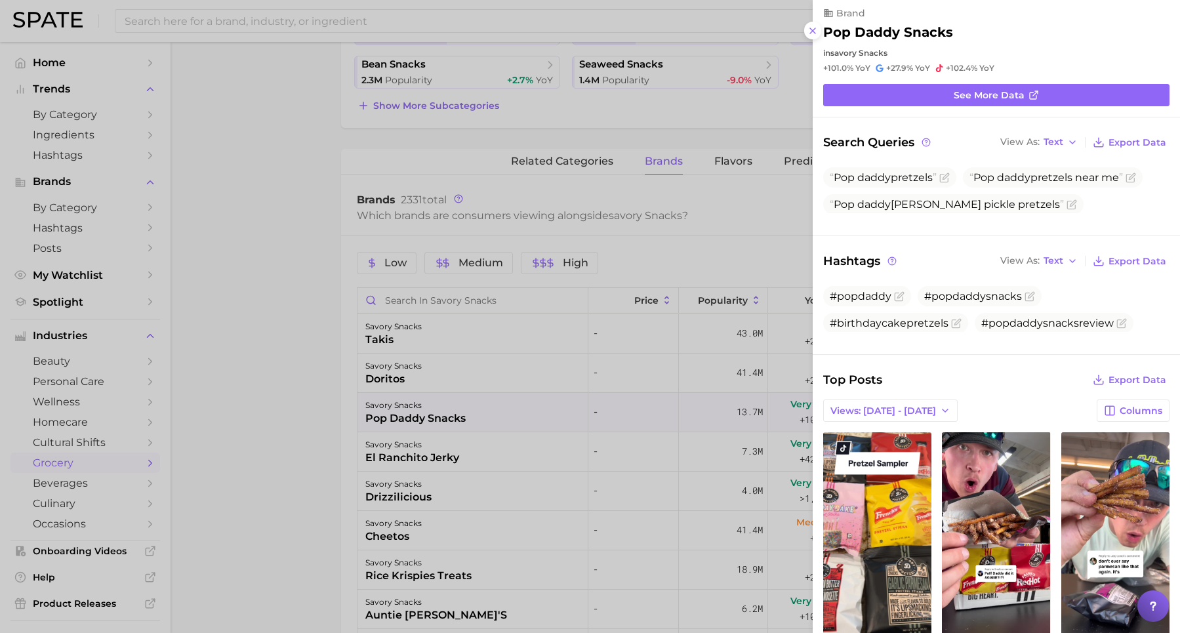
click at [422, 371] on div at bounding box center [590, 316] width 1180 height 633
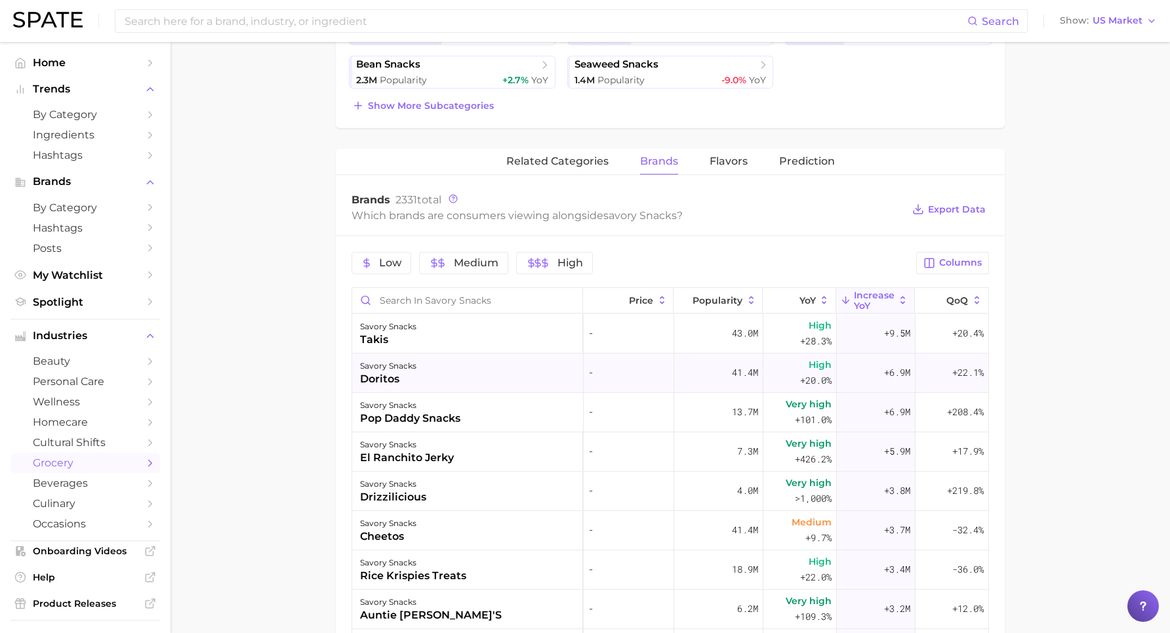
click at [406, 369] on div "savory snacks" at bounding box center [388, 366] width 56 height 16
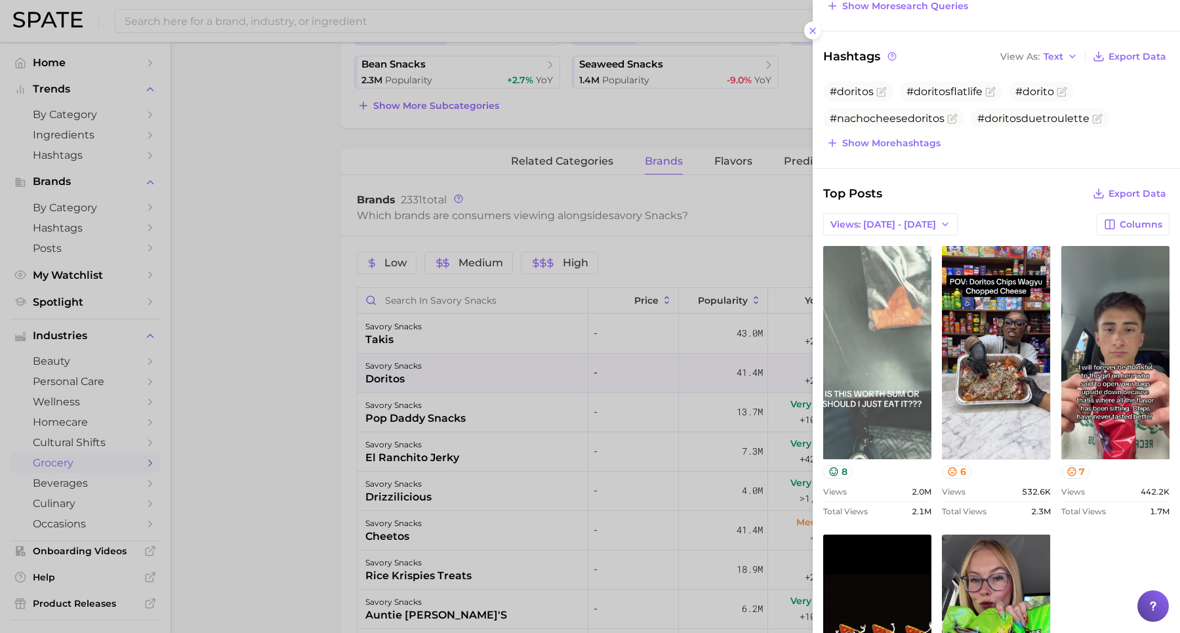
scroll to position [0, 0]
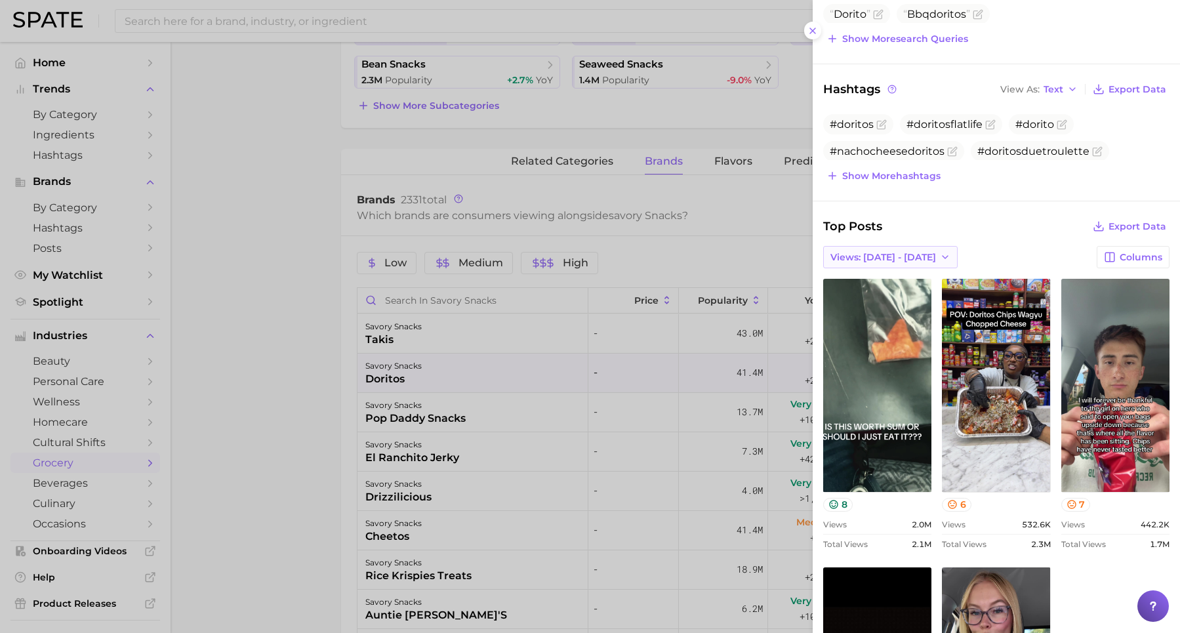
click at [866, 260] on button "Views: [DATE] - [DATE]" at bounding box center [890, 257] width 134 height 22
click at [857, 303] on span "Total Views" at bounding box center [857, 305] width 54 height 11
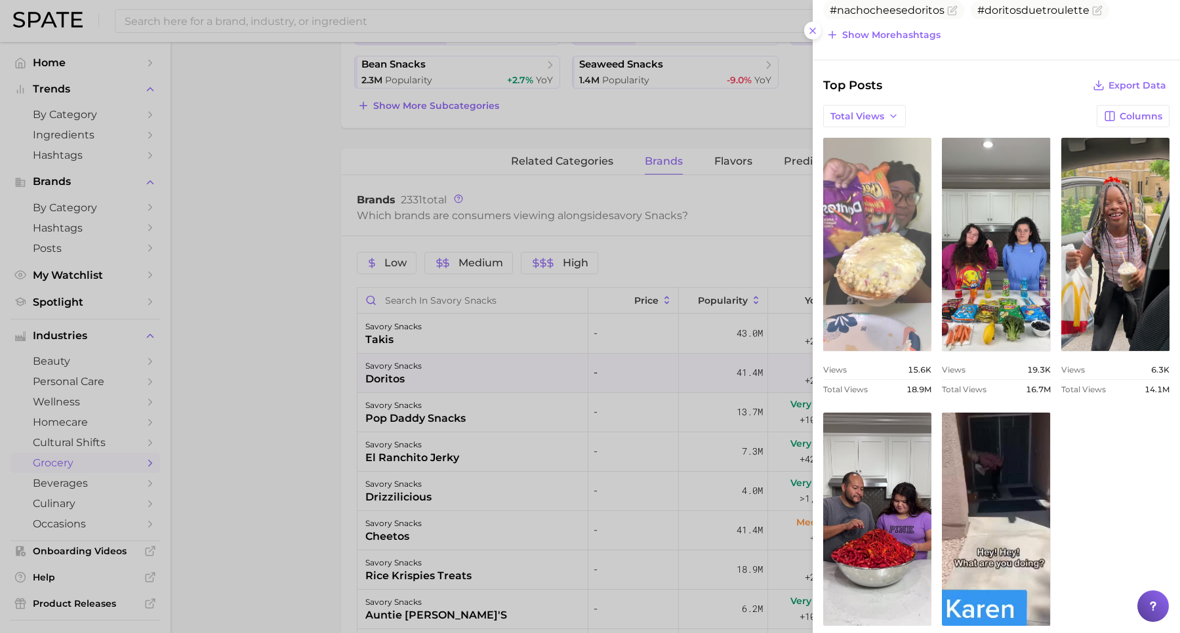
scroll to position [414, 0]
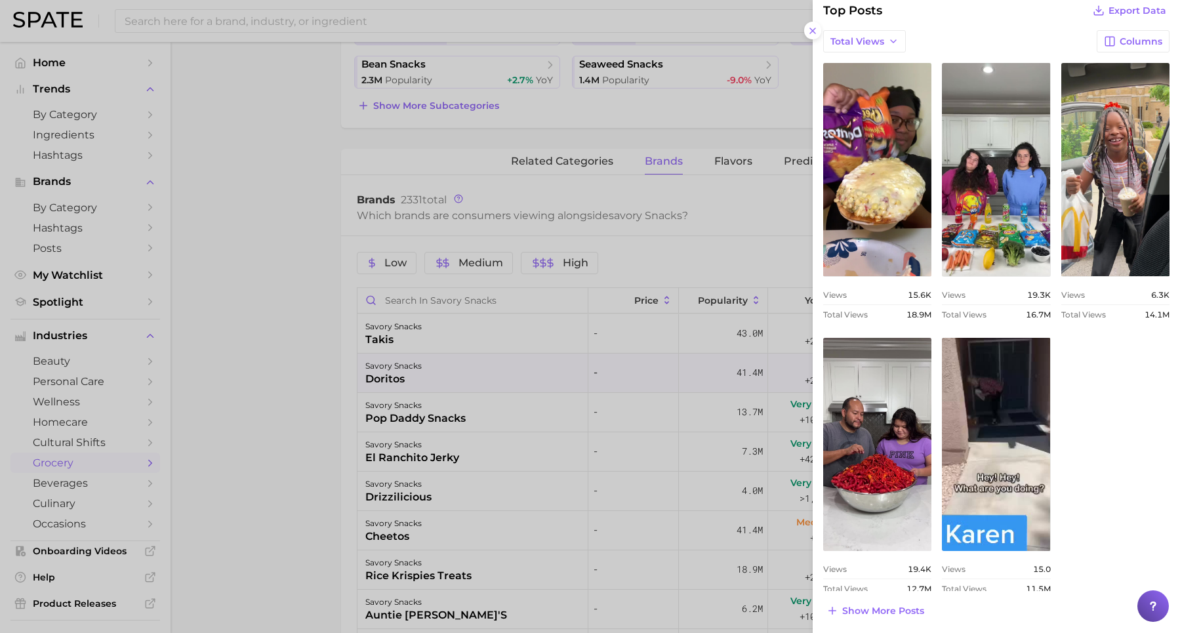
click at [319, 264] on div at bounding box center [590, 316] width 1180 height 633
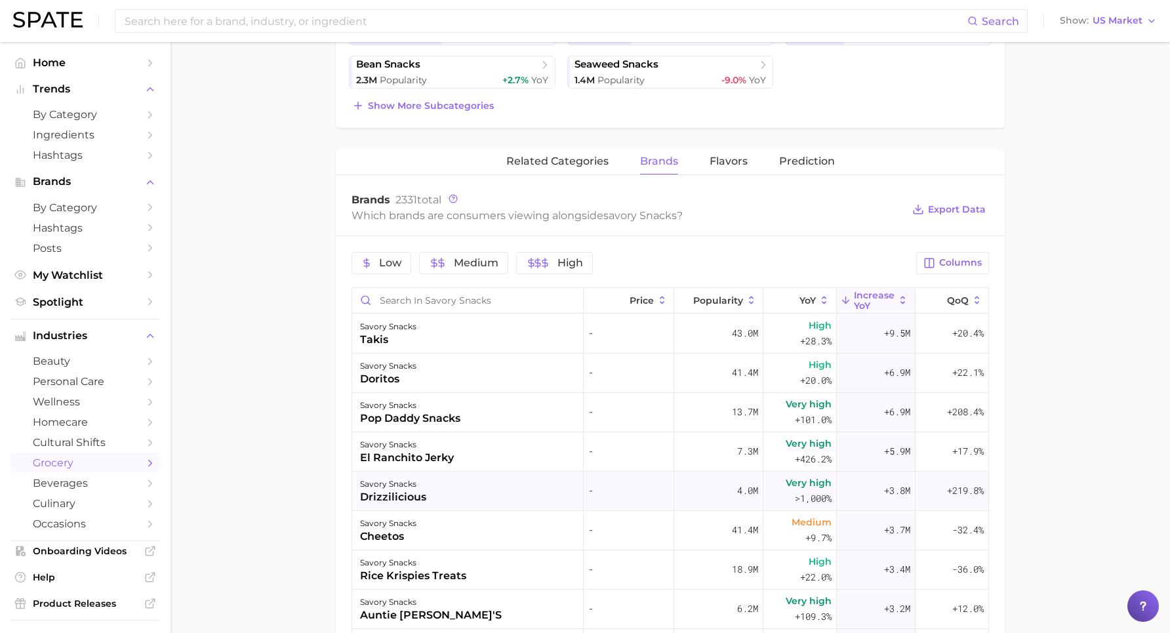
click at [527, 493] on div "savory snacks drizzilicious" at bounding box center [467, 491] width 231 height 39
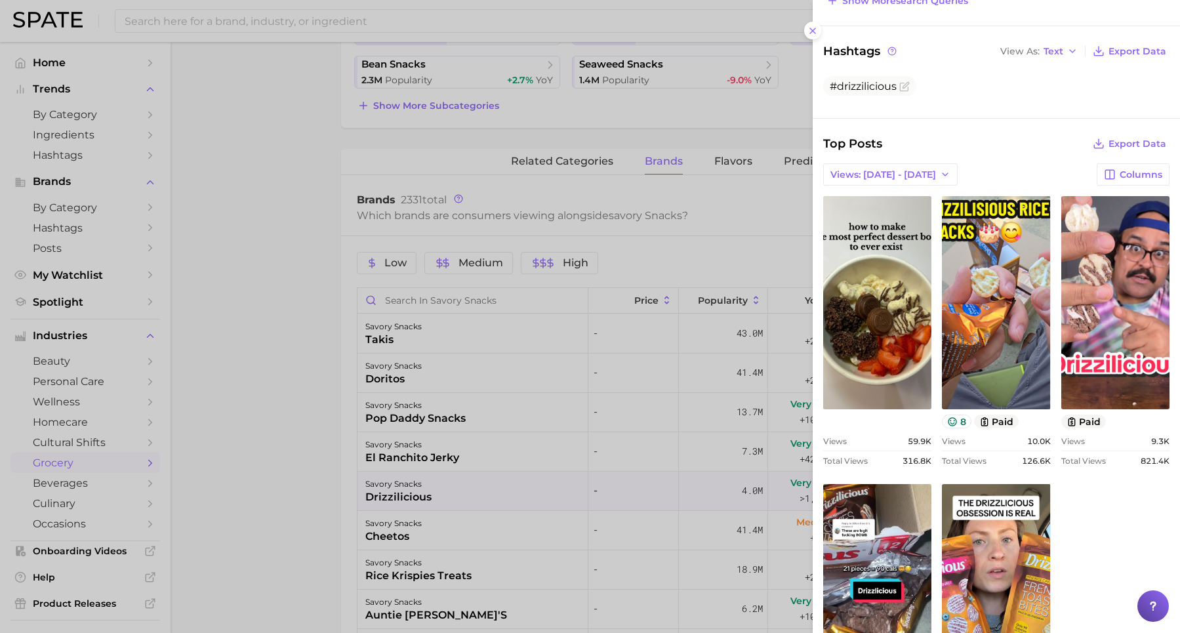
click at [216, 354] on div at bounding box center [590, 316] width 1180 height 633
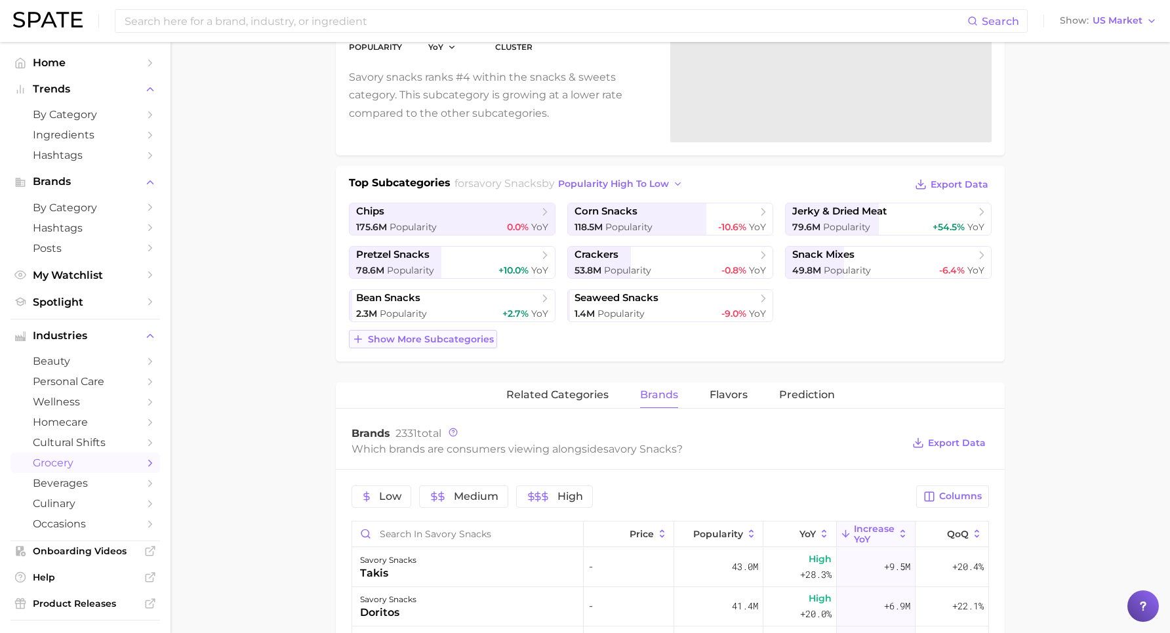
click at [418, 340] on span "Show more subcategories" at bounding box center [431, 339] width 126 height 11
click at [900, 308] on div "1.2m Popularity +351.4% YoY" at bounding box center [888, 314] width 192 height 12
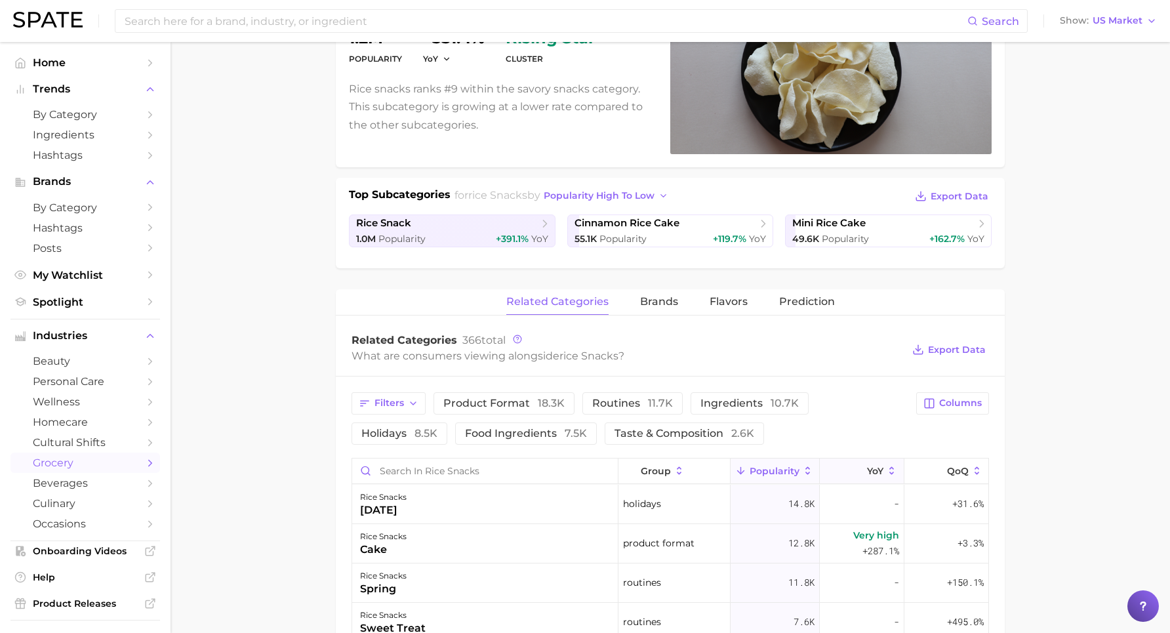
click at [868, 476] on button "YoY" at bounding box center [862, 471] width 85 height 26
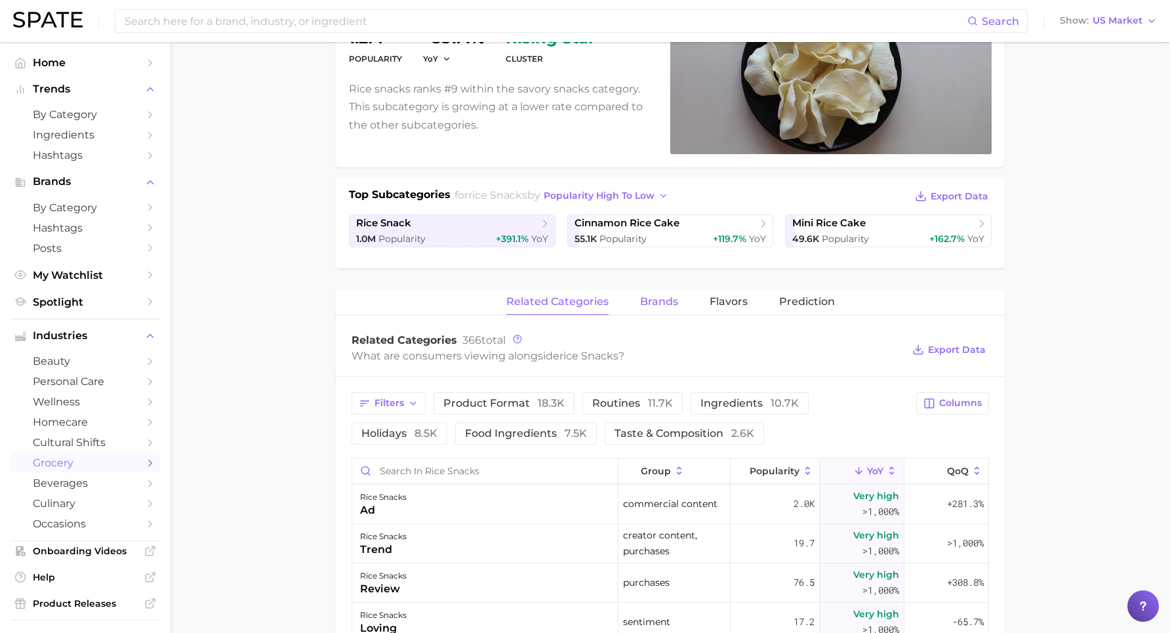
click at [659, 300] on span "brands" at bounding box center [659, 302] width 38 height 12
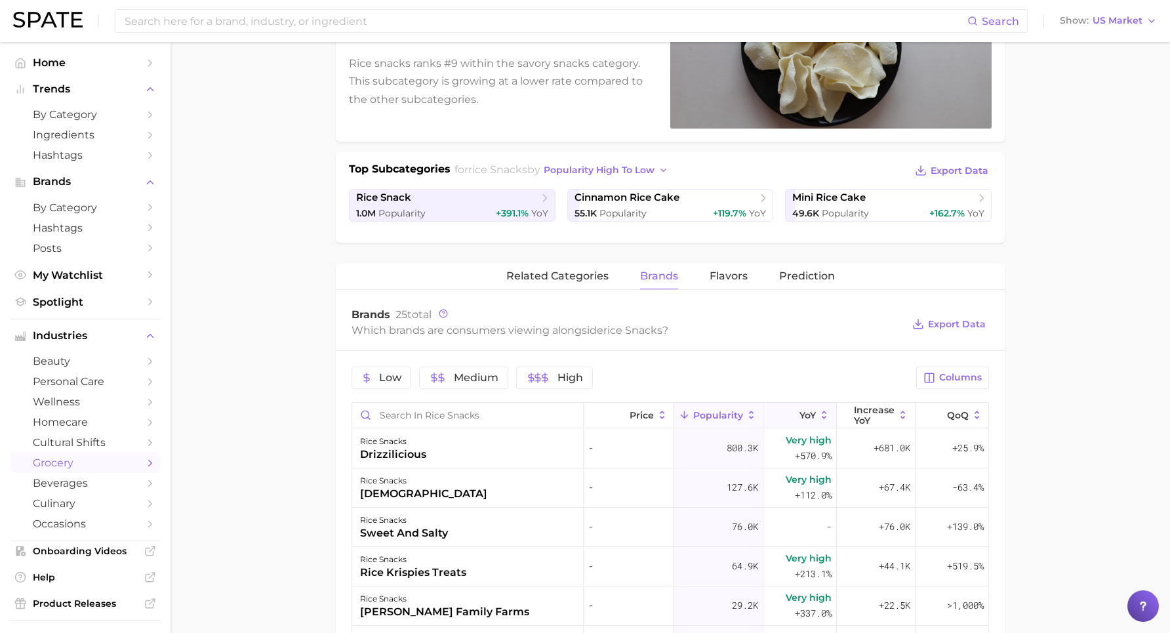
click at [807, 422] on button "YoY" at bounding box center [799, 416] width 73 height 26
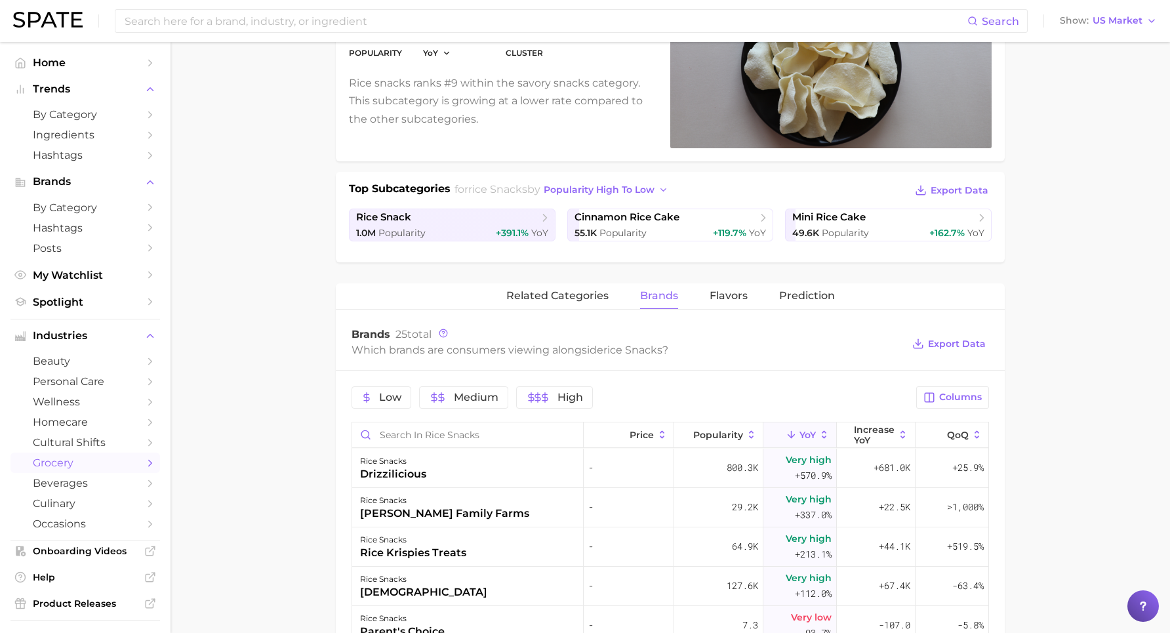
scroll to position [162, 0]
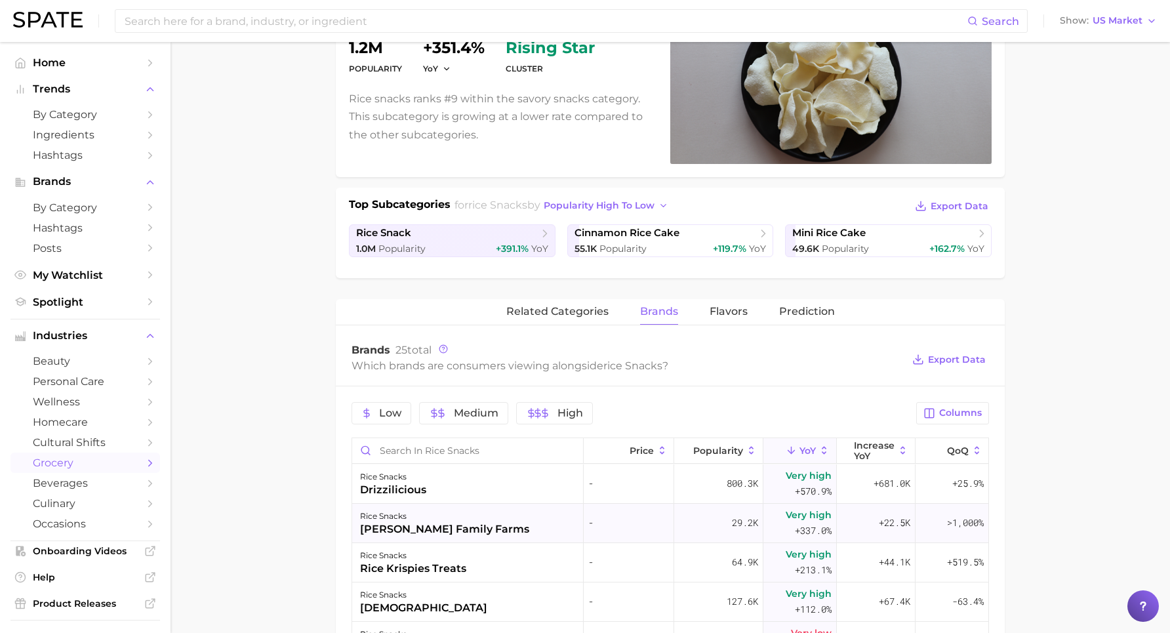
click at [424, 506] on div "[PERSON_NAME] family farms" at bounding box center [444, 529] width 169 height 16
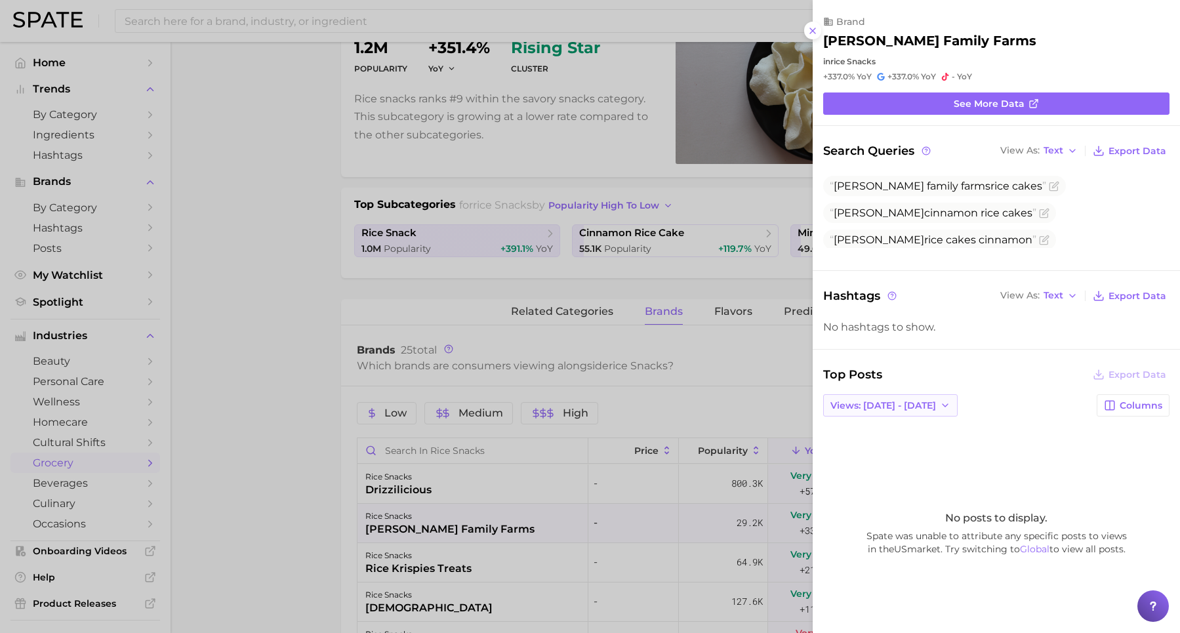
click at [919, 400] on span "Views: [DATE] - [DATE]" at bounding box center [883, 405] width 106 height 11
click at [913, 441] on button "Total Views" at bounding box center [895, 453] width 144 height 24
click at [313, 393] on div at bounding box center [590, 316] width 1180 height 633
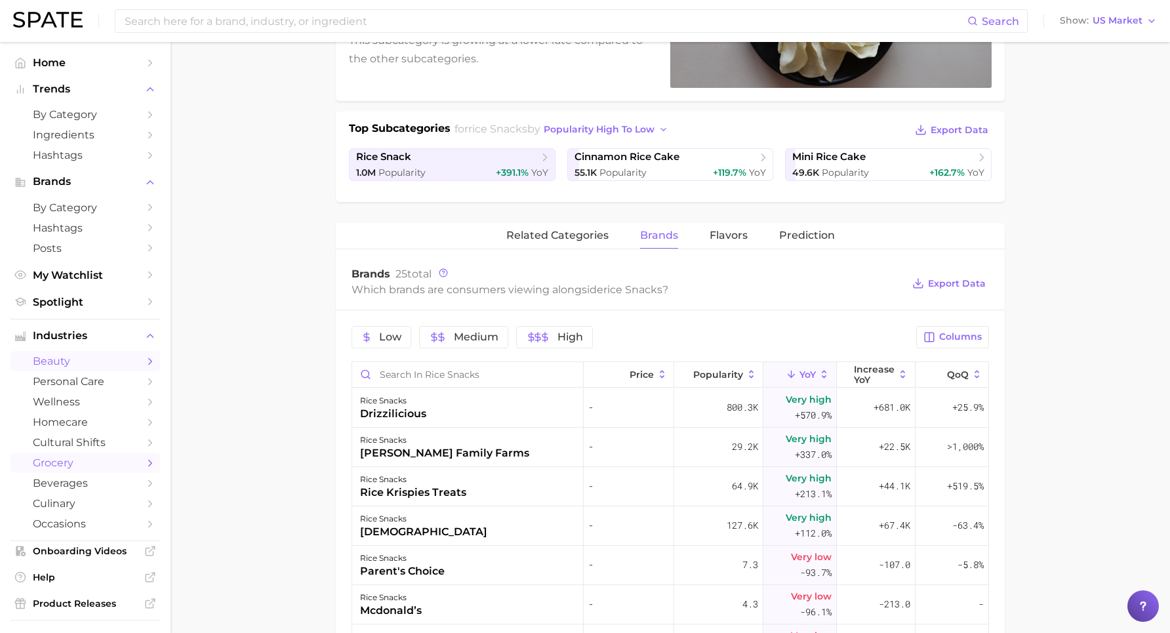
scroll to position [127, 0]
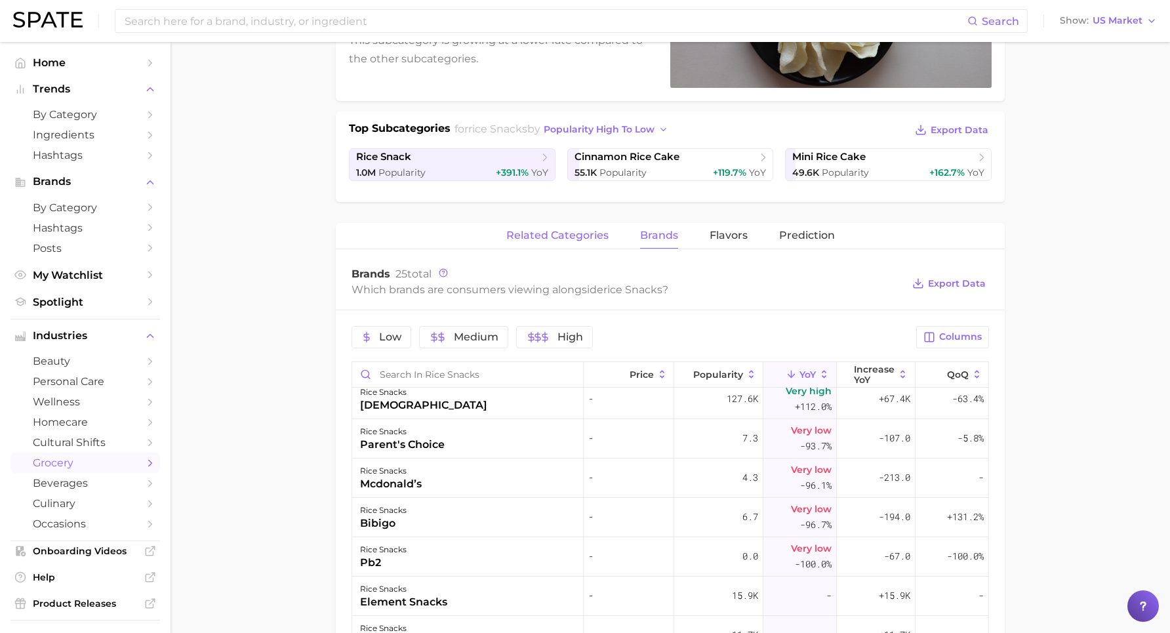
click at [560, 236] on span "related categories" at bounding box center [557, 236] width 102 height 12
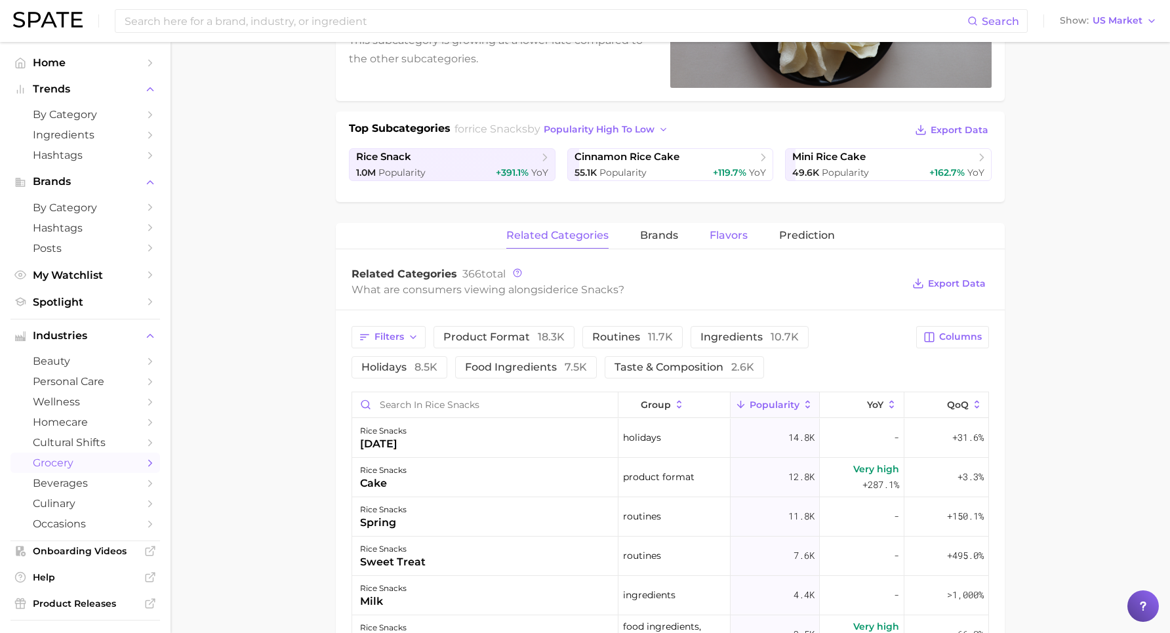
click at [719, 228] on button "Flavors" at bounding box center [729, 236] width 38 height 26
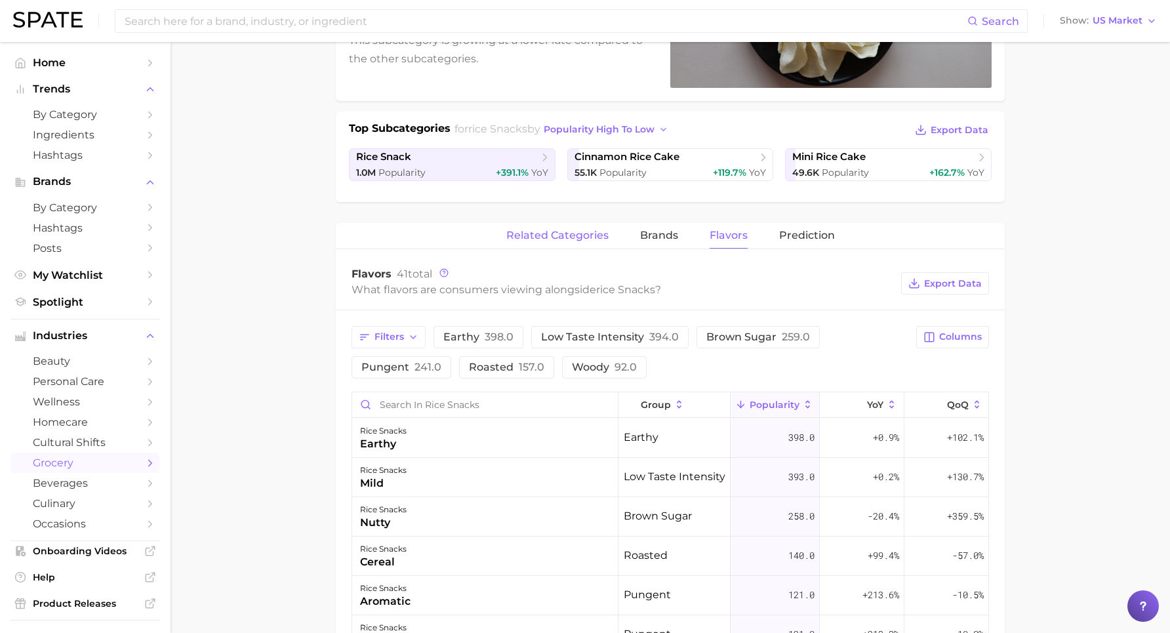
click at [572, 233] on span "related categories" at bounding box center [557, 236] width 102 height 12
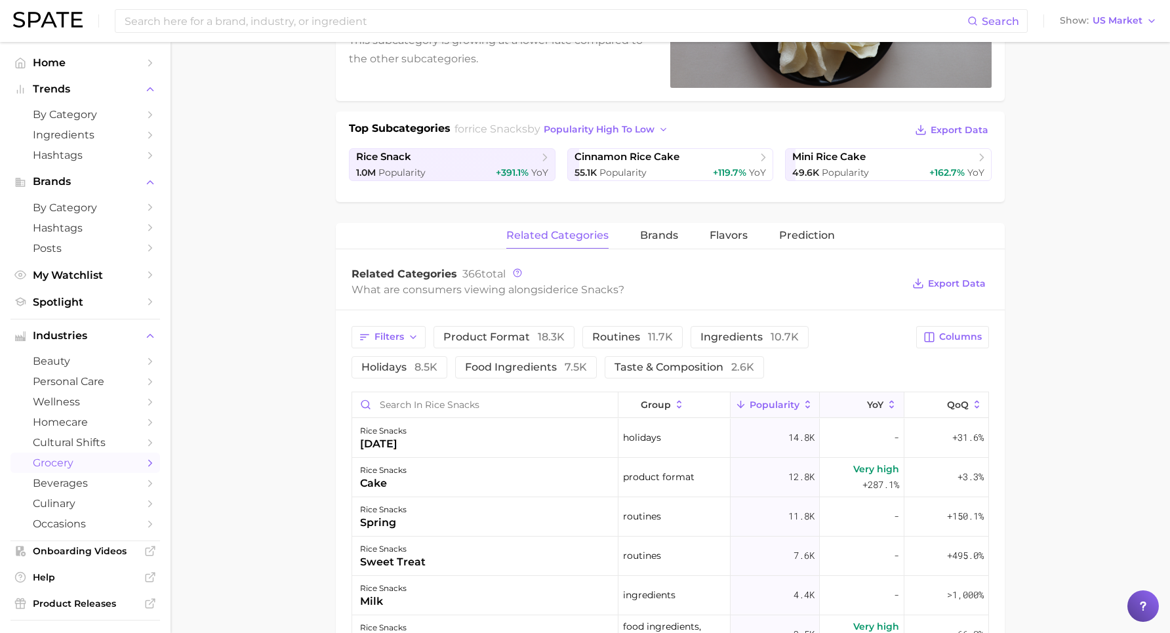
click at [855, 402] on icon at bounding box center [859, 405] width 12 height 12
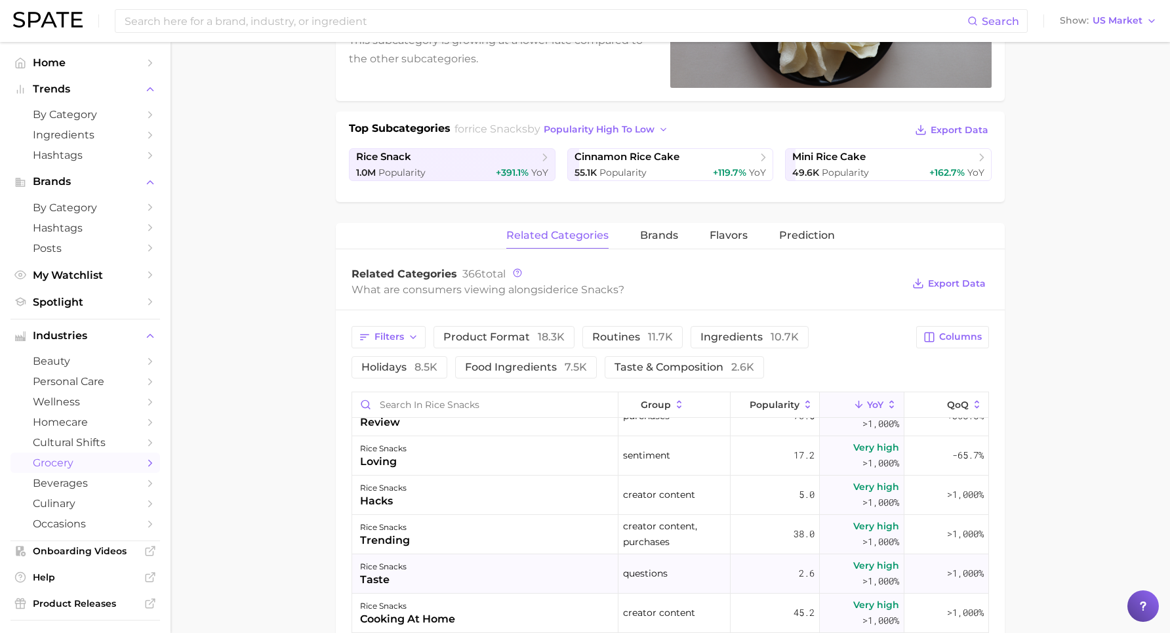
scroll to position [103, 0]
click at [409, 333] on icon "button" at bounding box center [413, 337] width 10 height 10
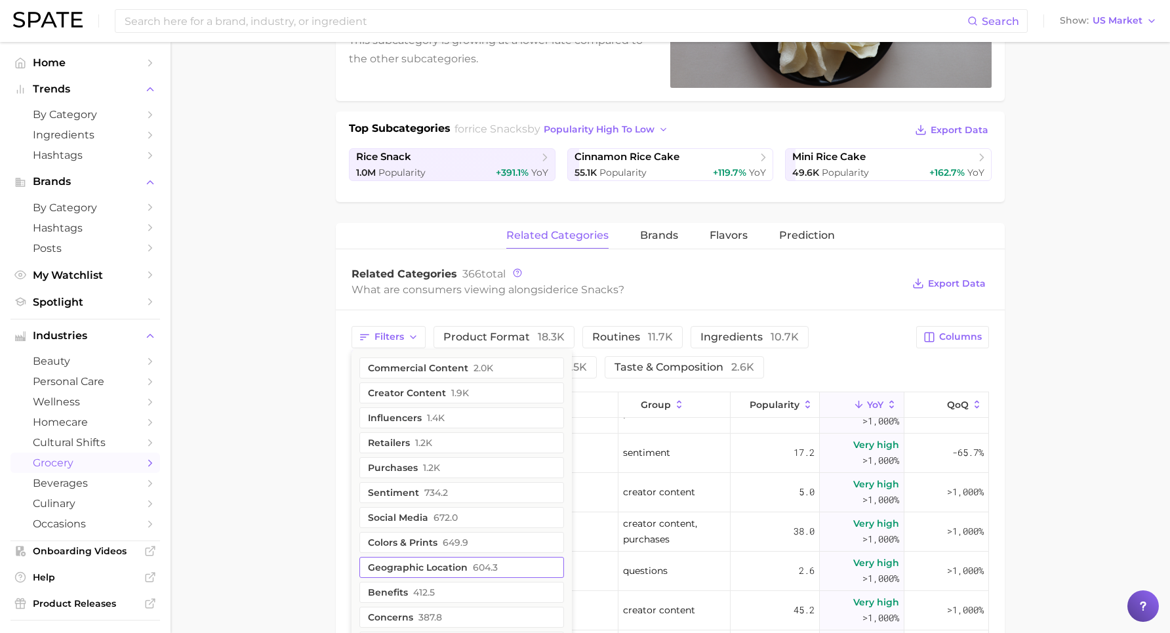
click at [463, 506] on button "benefits 412.5" at bounding box center [461, 592] width 205 height 21
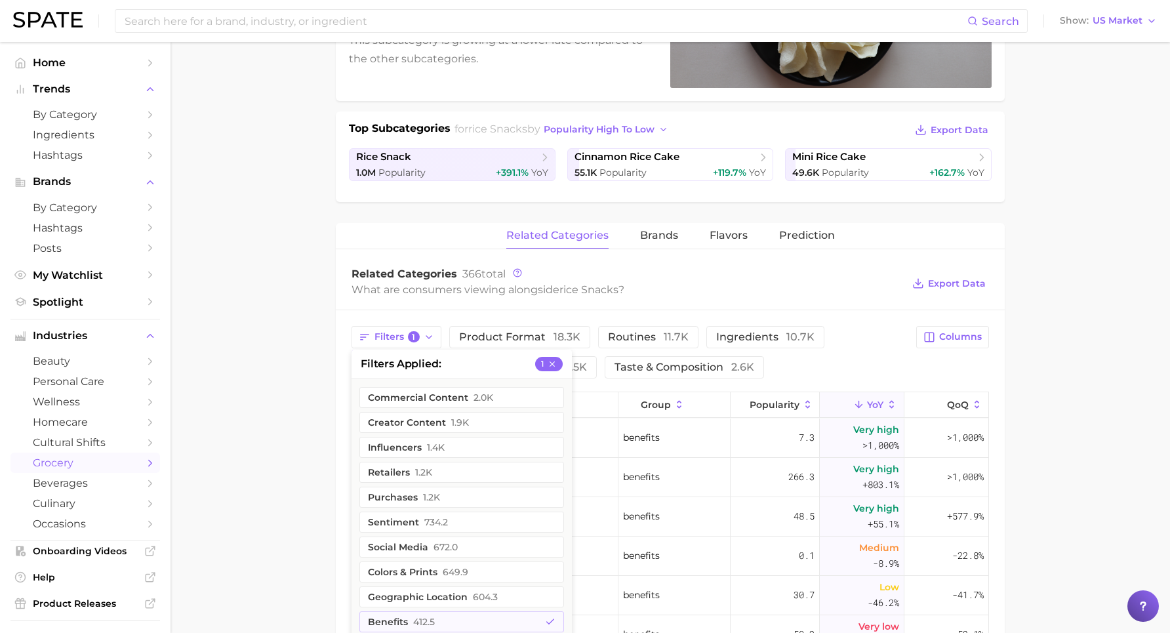
click at [297, 506] on main "1. snacks & sweets 2. savory snacks 3. rice snacks 4. Subcategory Overview Goog…" at bounding box center [670, 455] width 999 height 1302
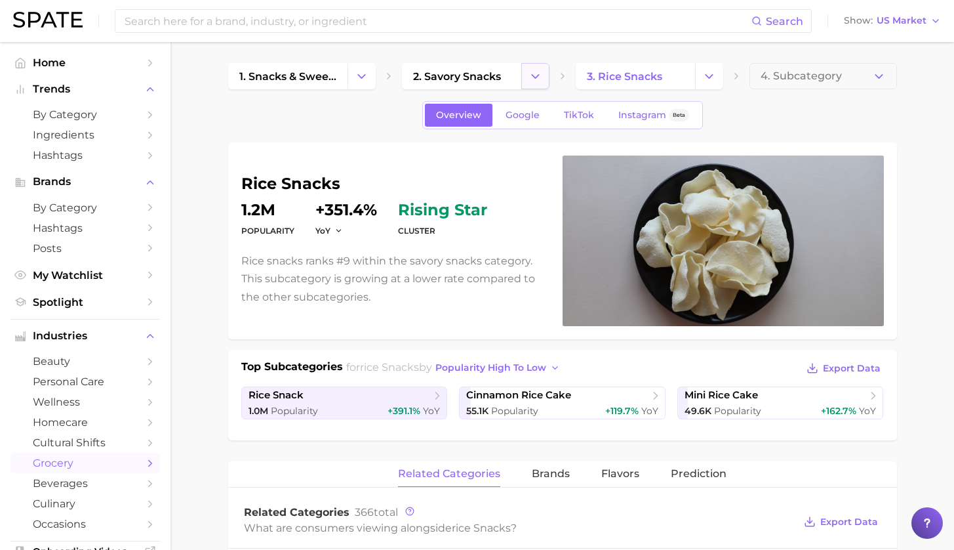
click at [531, 74] on icon "Change Category" at bounding box center [536, 77] width 14 height 14
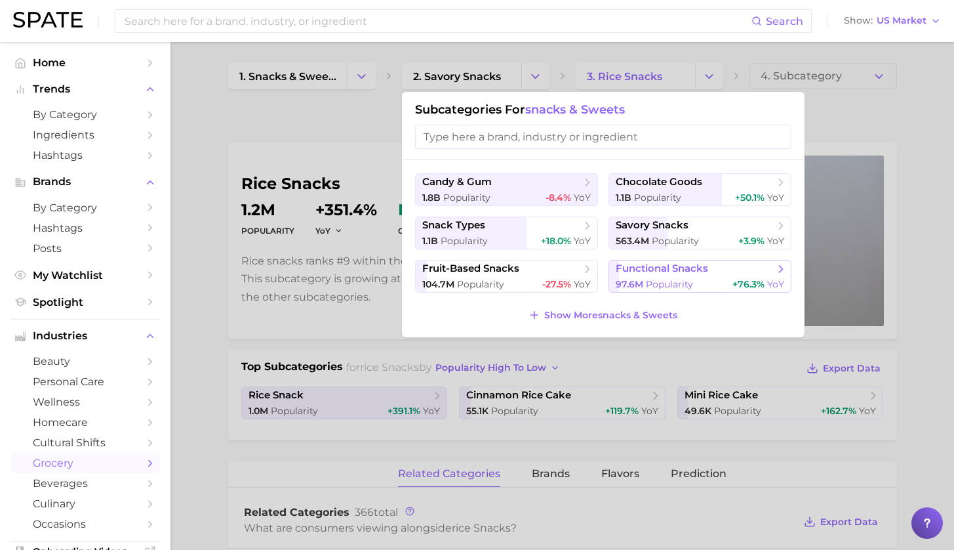
click at [680, 281] on span "Popularity" at bounding box center [669, 284] width 47 height 12
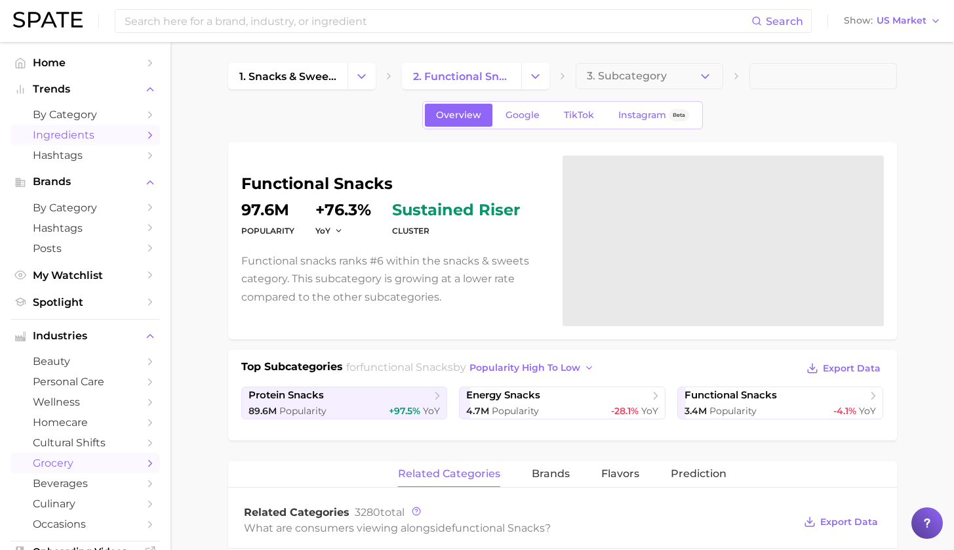
click at [53, 131] on span "Ingredients" at bounding box center [85, 135] width 105 height 12
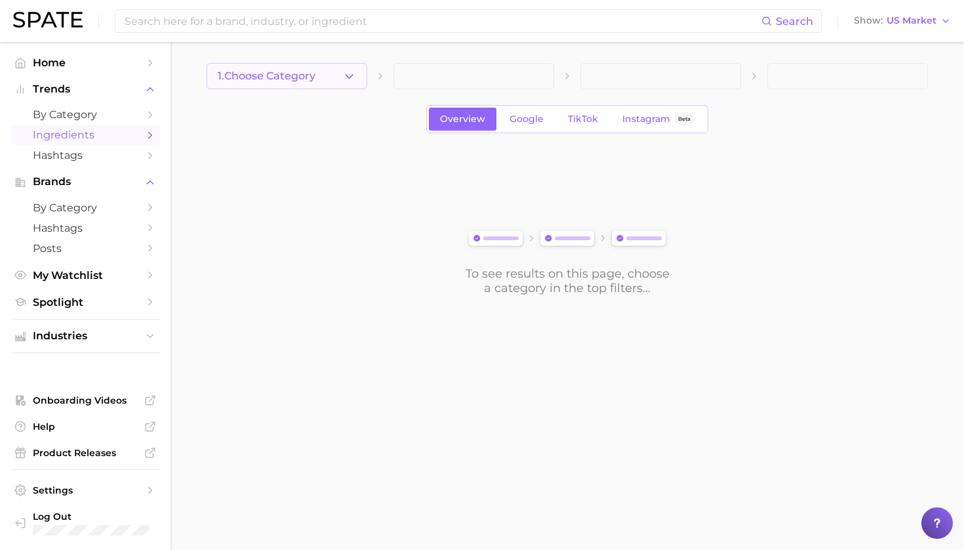
click at [268, 83] on button "1. Choose Category" at bounding box center [287, 76] width 161 height 26
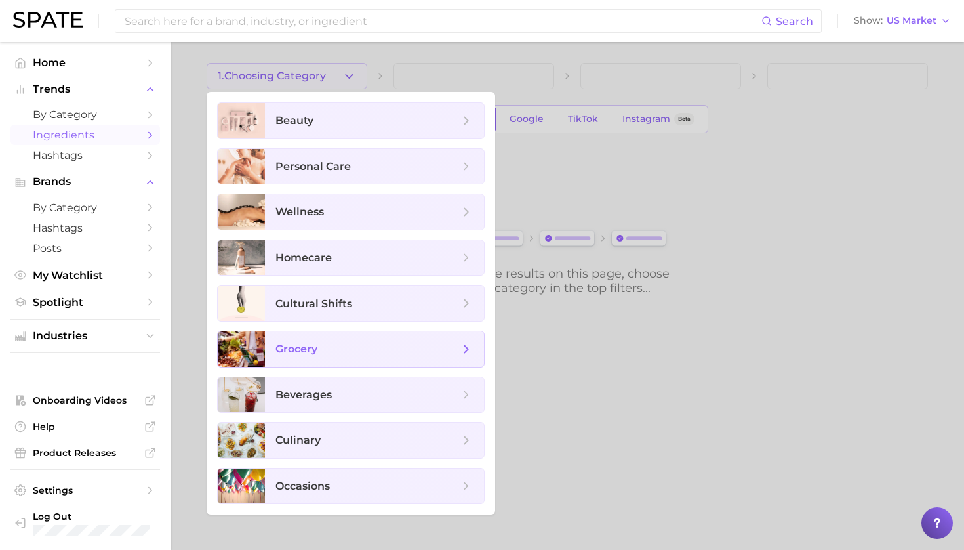
click at [359, 361] on span "grocery" at bounding box center [374, 348] width 219 height 35
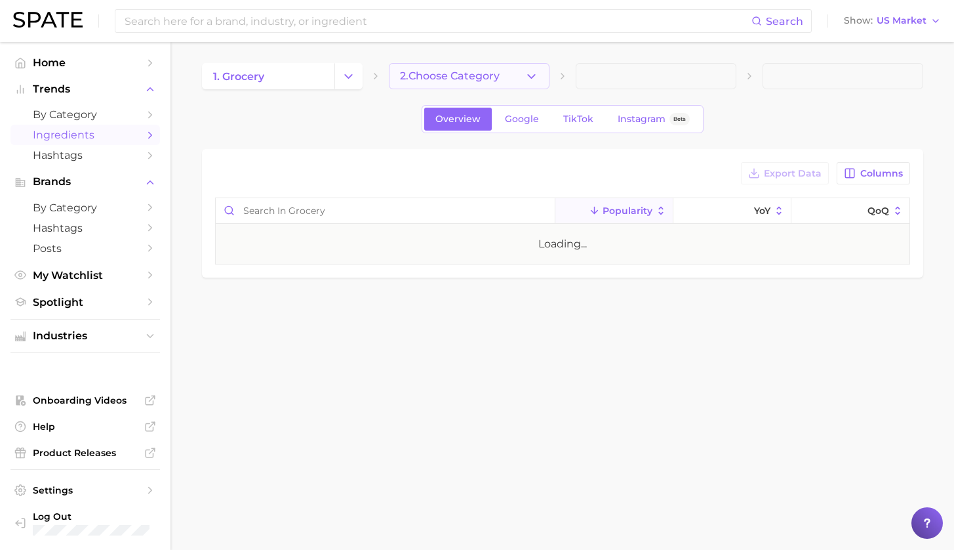
click at [491, 76] on span "2. Choose Category" at bounding box center [450, 76] width 100 height 12
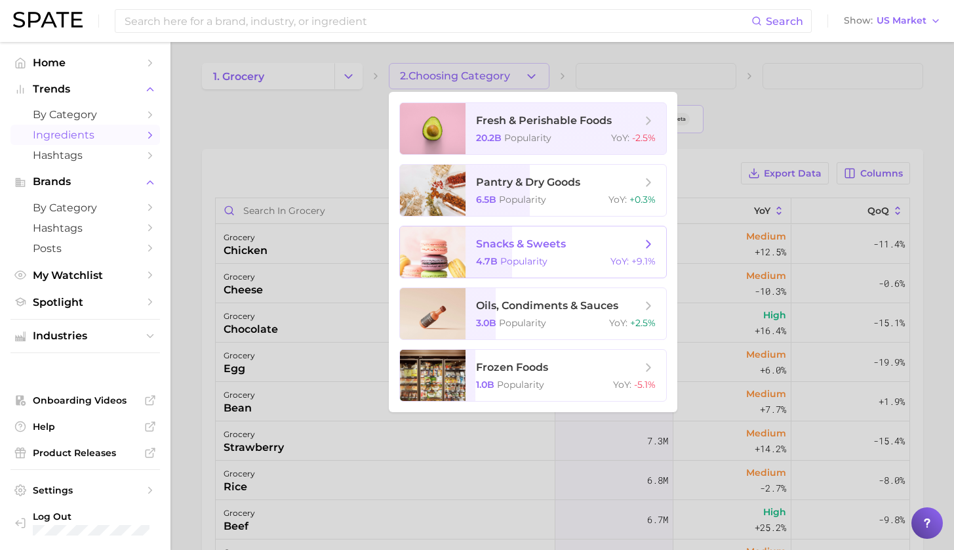
click at [542, 265] on div "4.7b Popularity YoY : +9.1%" at bounding box center [566, 261] width 180 height 12
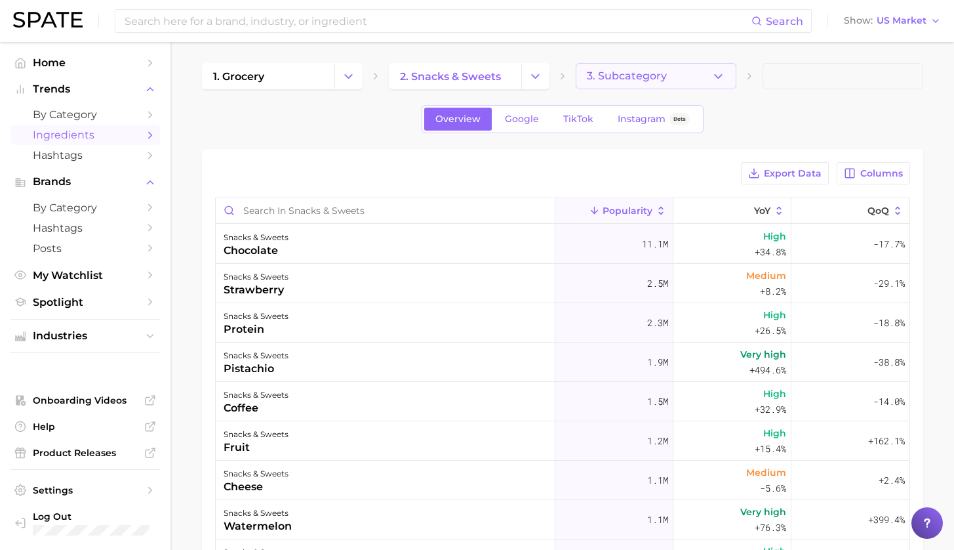
click at [615, 72] on span "3. Subcategory" at bounding box center [627, 76] width 80 height 12
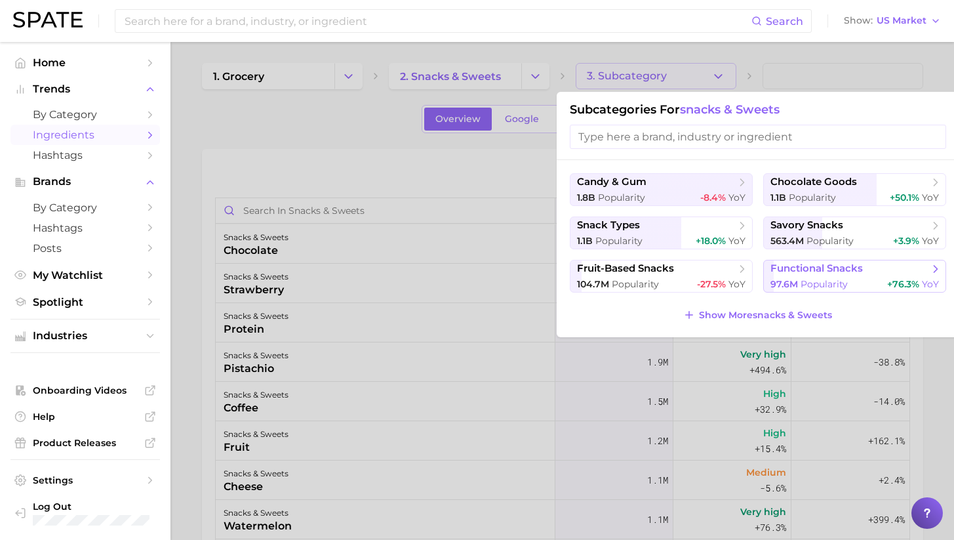
click at [822, 273] on span "functional snacks" at bounding box center [817, 268] width 92 height 12
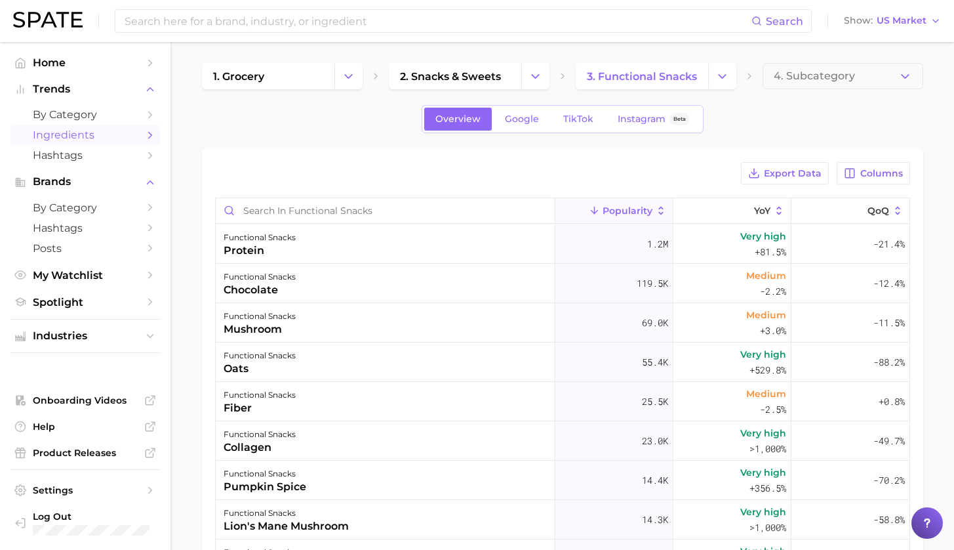
click at [730, 156] on div "Export Data Columns Popularity YoY QoQ functional snacks protein 1.2m Very high…" at bounding box center [562, 454] width 721 height 611
click at [883, 180] on button "Columns" at bounding box center [873, 173] width 73 height 22
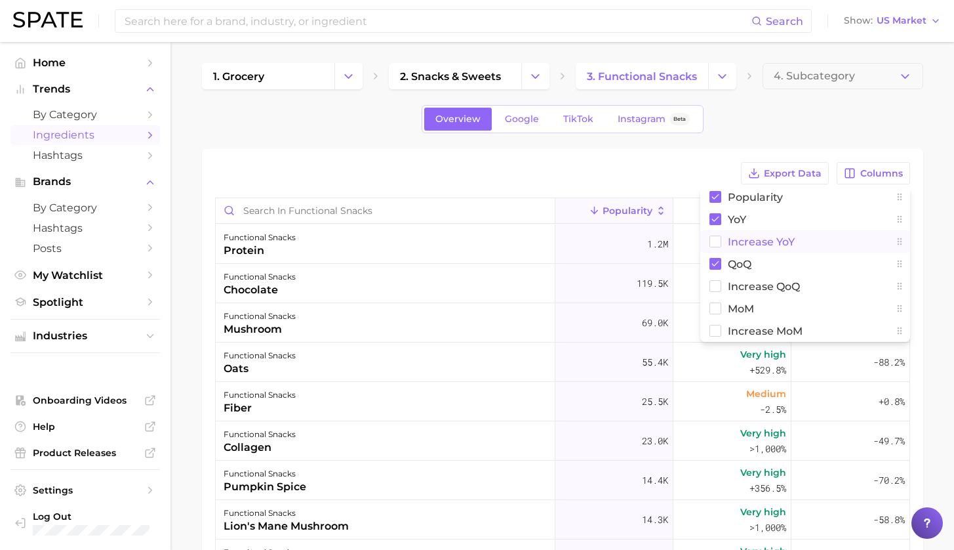
click at [764, 242] on span "Increase YoY" at bounding box center [761, 241] width 67 height 11
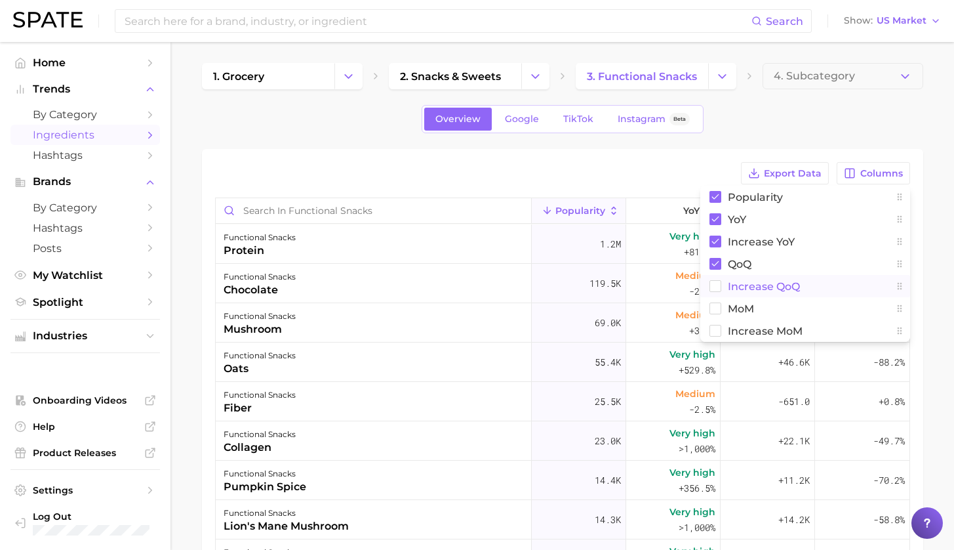
click at [725, 275] on button "Increase QoQ" at bounding box center [805, 286] width 210 height 22
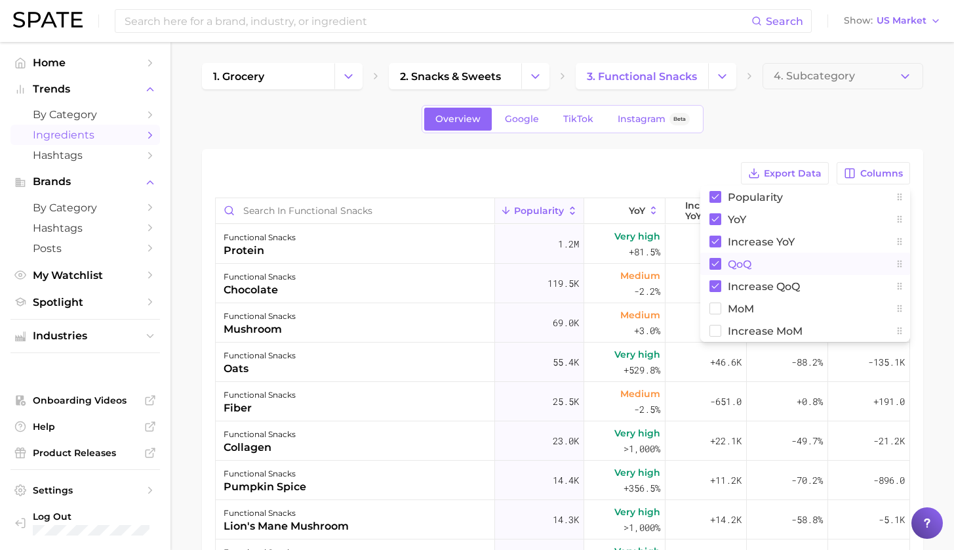
click at [722, 264] on button "QoQ" at bounding box center [805, 263] width 210 height 22
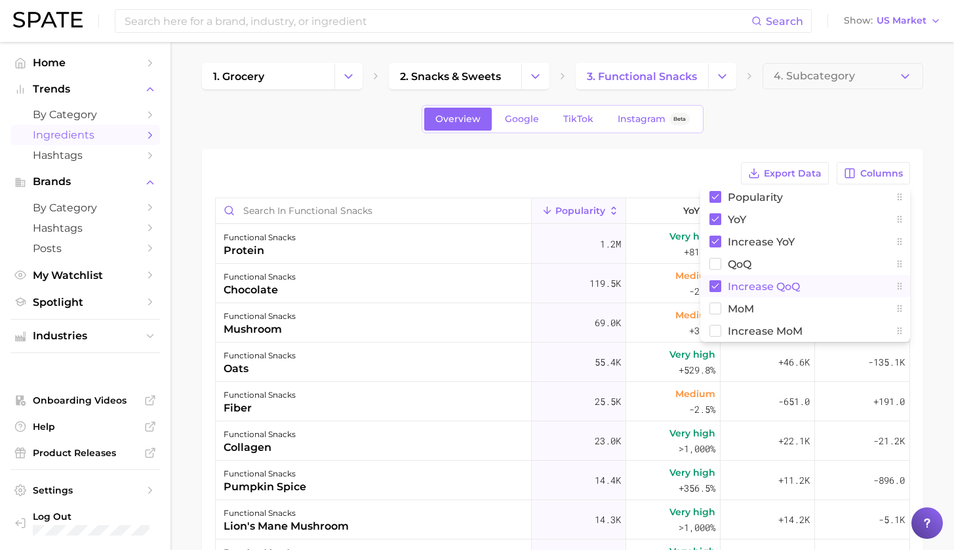
click at [728, 281] on span "Increase QoQ" at bounding box center [764, 286] width 72 height 11
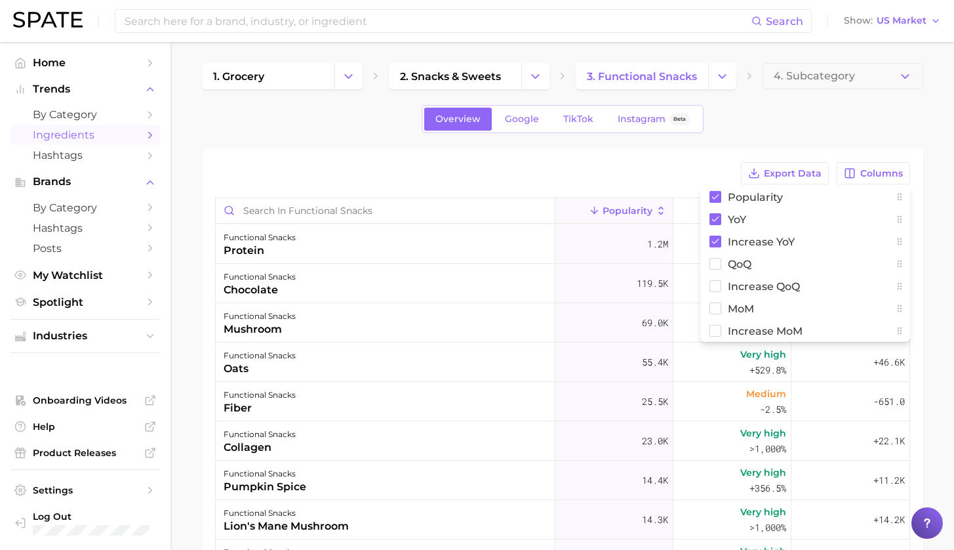
click at [938, 261] on main "1. grocery 2. snacks & sweets 3. functional snacks 4. Subcategory Overview Goog…" at bounding box center [563, 434] width 784 height 784
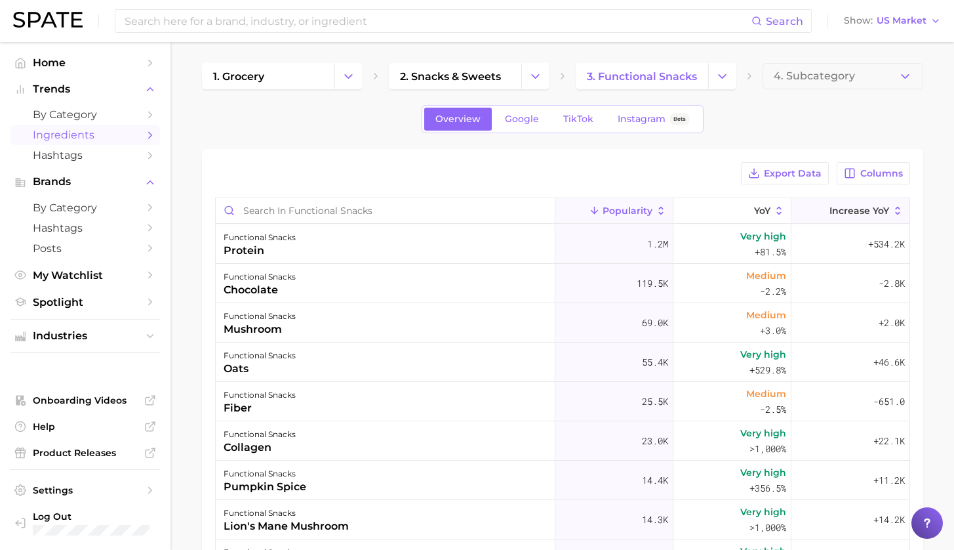
click at [842, 214] on span "Increase YoY" at bounding box center [860, 210] width 60 height 10
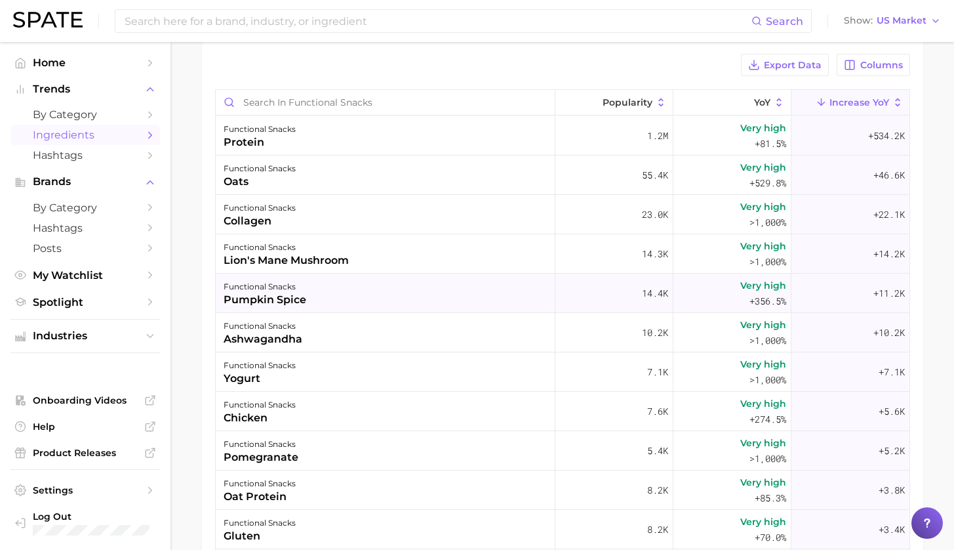
scroll to position [91, 0]
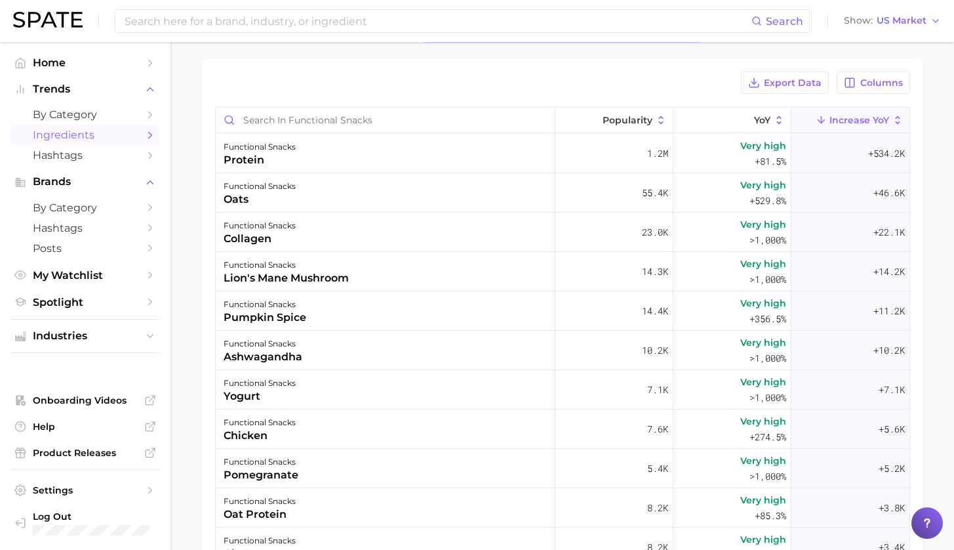
click at [179, 304] on main "1. grocery 2. snacks & sweets 3. functional snacks 4. Subcategory Overview Goog…" at bounding box center [563, 343] width 784 height 784
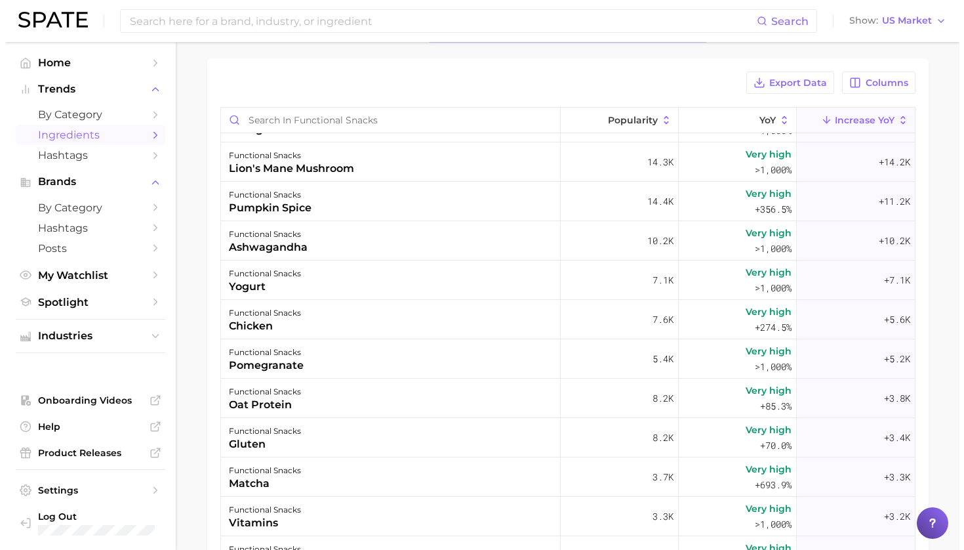
scroll to position [0, 0]
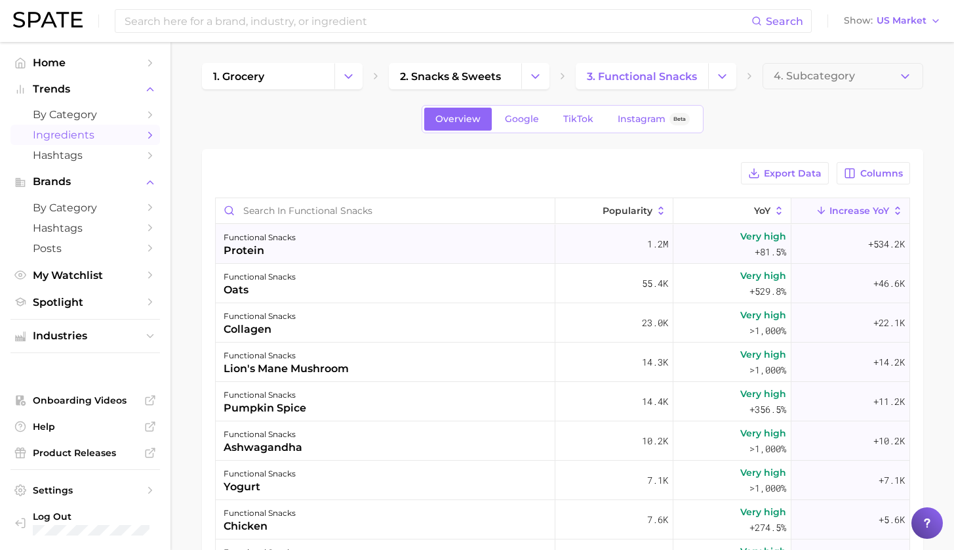
click at [349, 247] on div "functional snacks protein" at bounding box center [386, 243] width 340 height 39
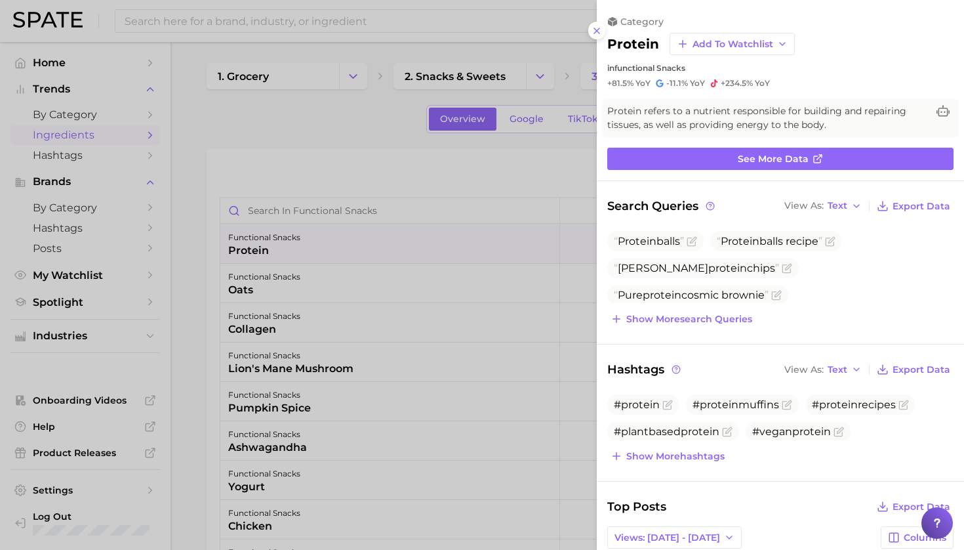
click at [418, 133] on div at bounding box center [482, 275] width 964 height 550
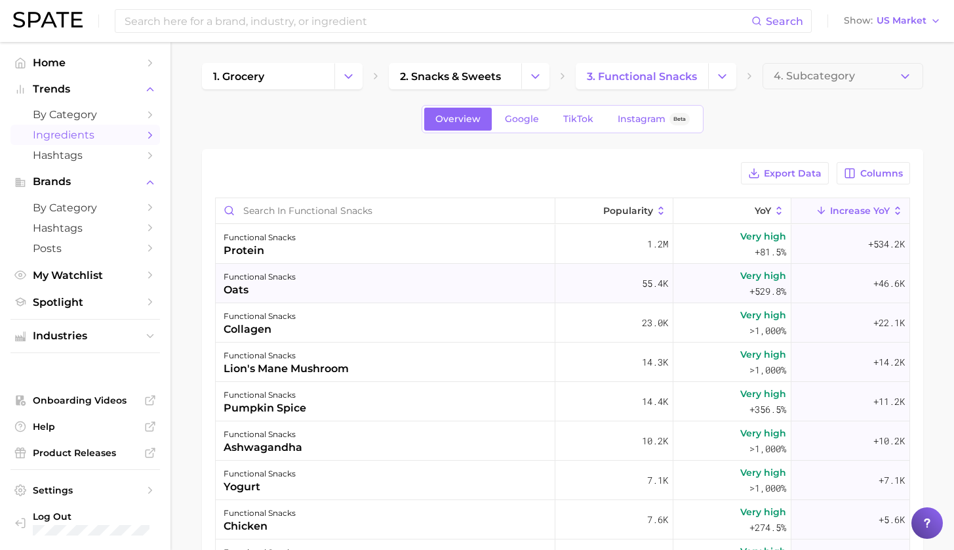
click at [432, 287] on div "functional snacks oats" at bounding box center [386, 283] width 340 height 39
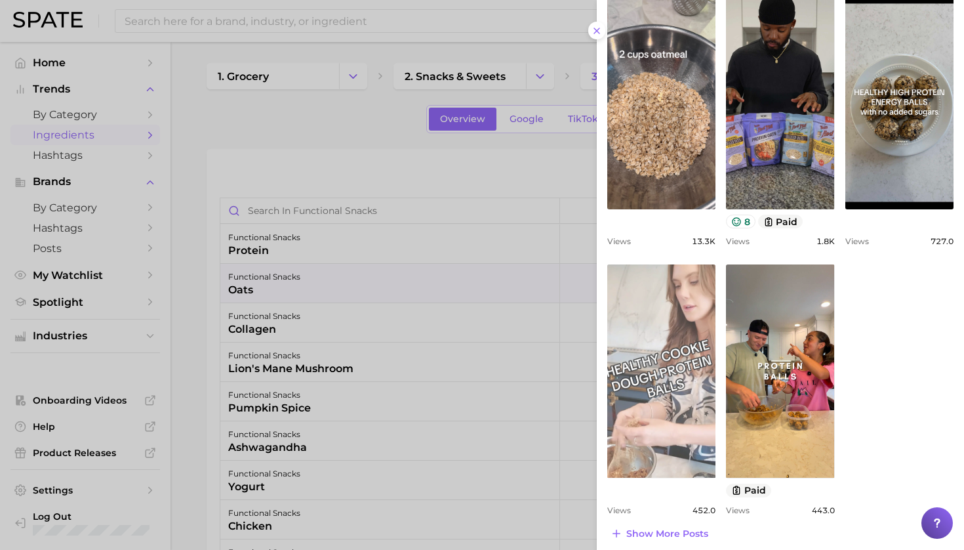
scroll to position [264, 0]
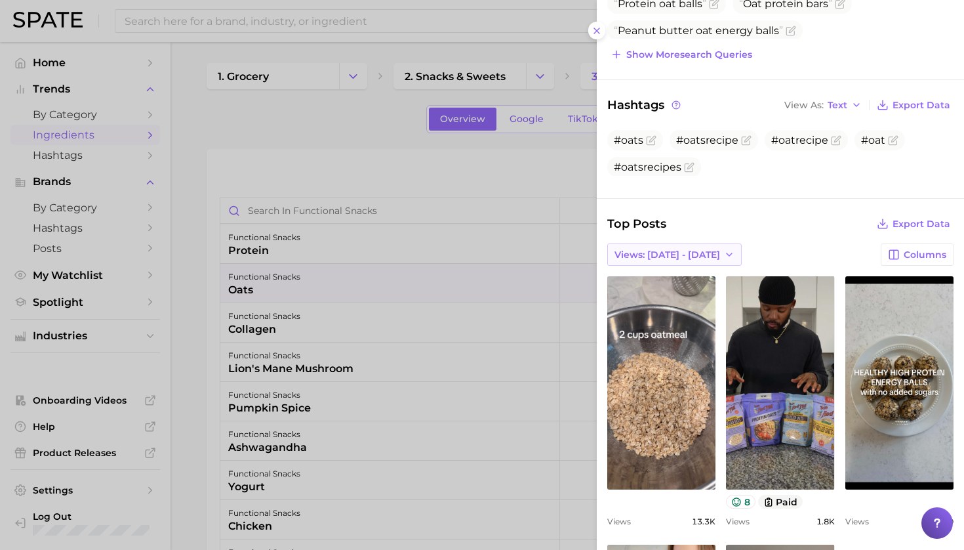
click at [678, 249] on span "Views: [DATE] - [DATE]" at bounding box center [667, 254] width 106 height 11
click at [672, 294] on button "Total Views" at bounding box center [679, 303] width 144 height 24
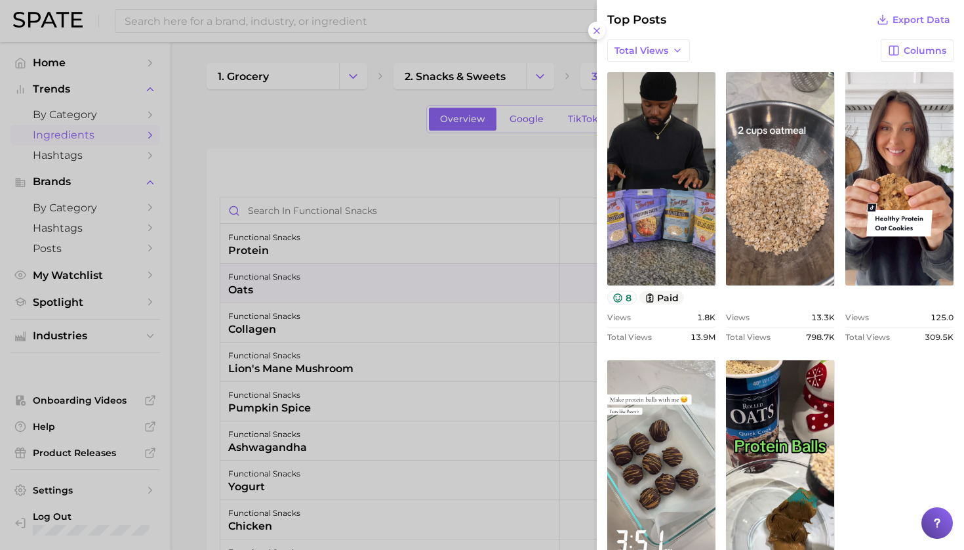
scroll to position [569, 0]
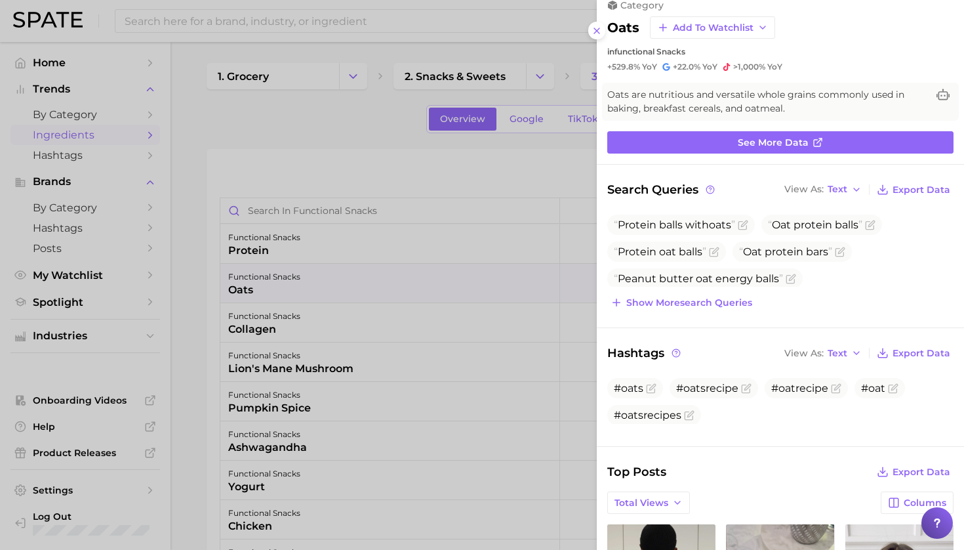
click at [418, 372] on div at bounding box center [482, 275] width 964 height 550
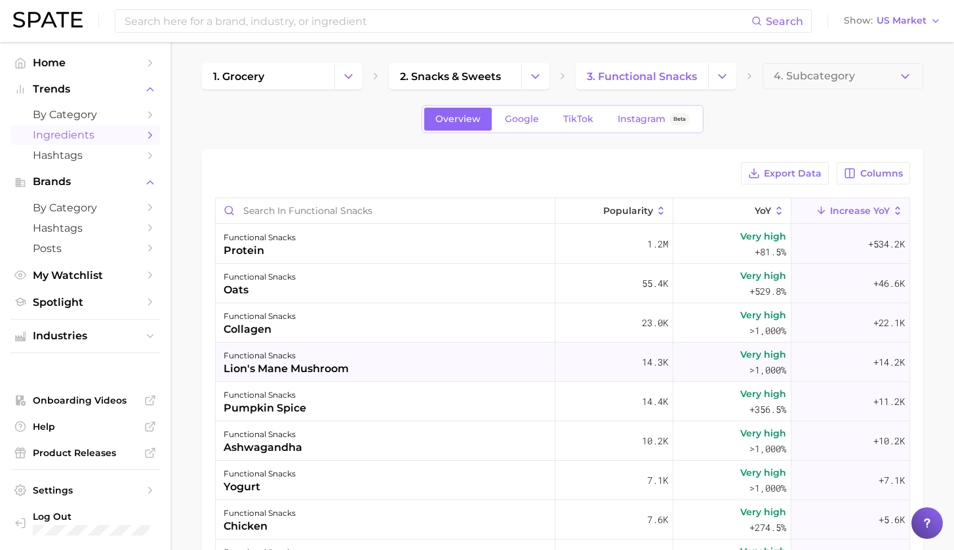
click at [416, 357] on div "functional snacks lion's mane mushroom" at bounding box center [386, 361] width 340 height 39
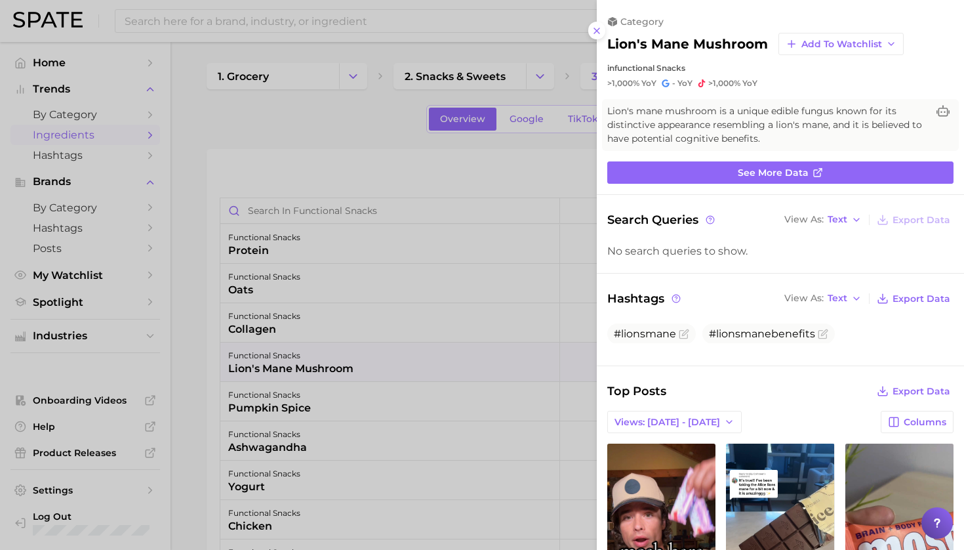
click at [422, 321] on div at bounding box center [482, 275] width 964 height 550
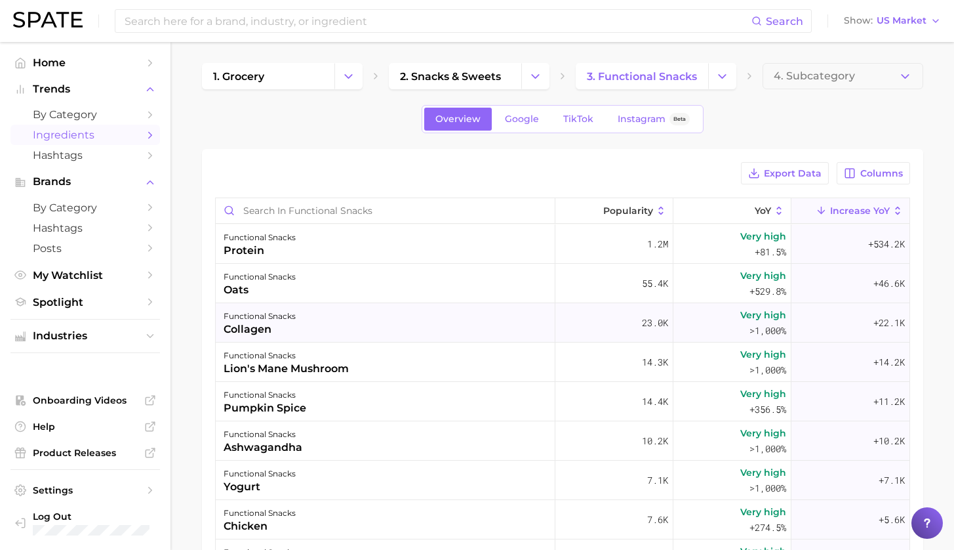
click at [409, 319] on div "functional snacks collagen" at bounding box center [386, 322] width 340 height 39
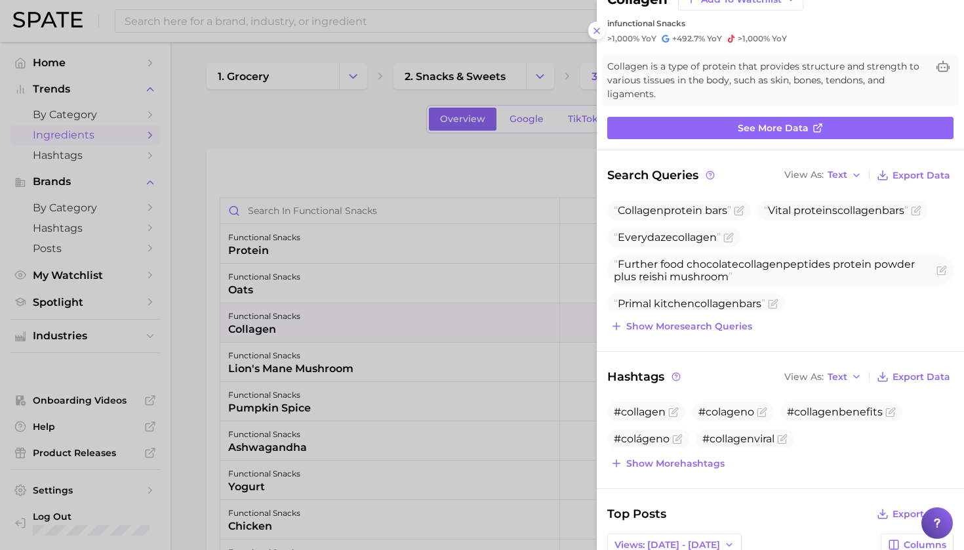
click at [410, 132] on div at bounding box center [482, 275] width 964 height 550
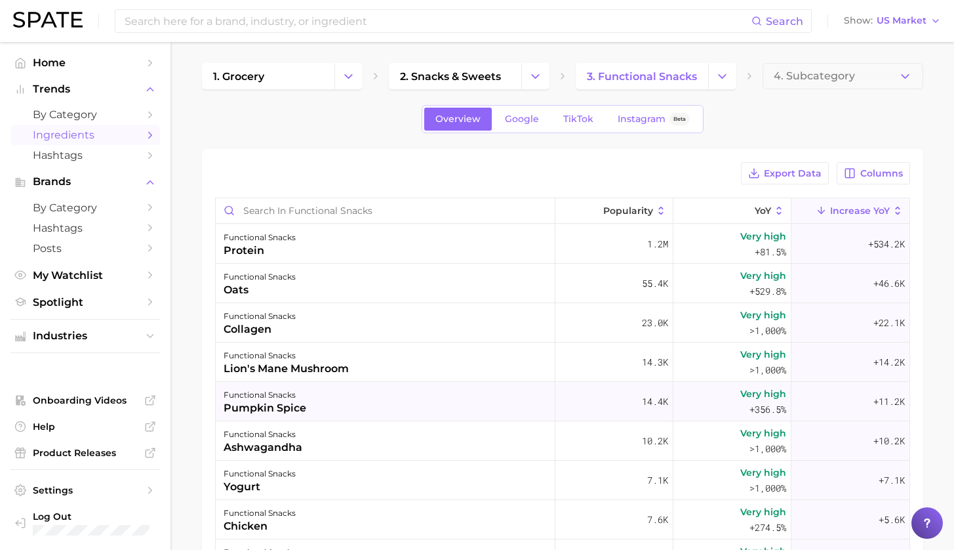
click at [338, 414] on div "functional snacks pumpkin spice" at bounding box center [386, 401] width 340 height 39
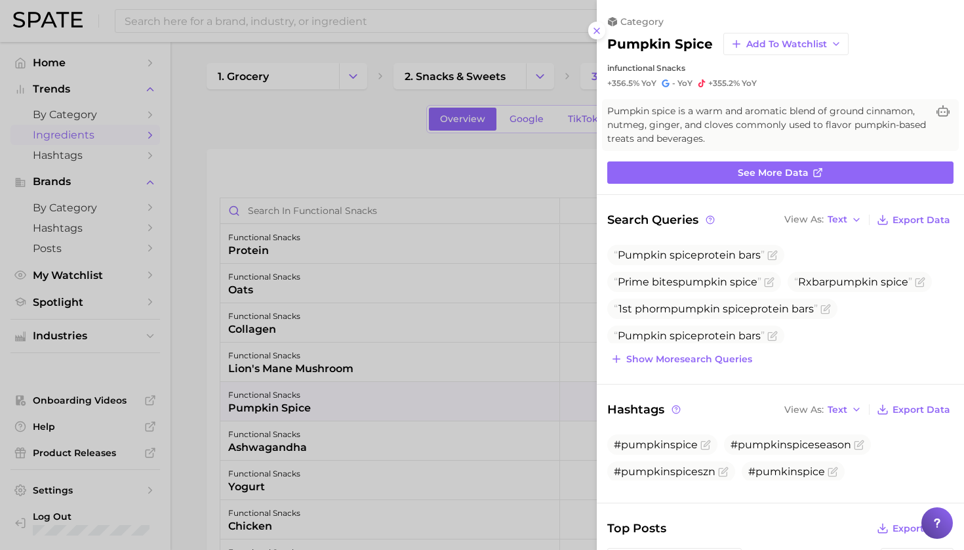
click at [348, 438] on div at bounding box center [482, 275] width 964 height 550
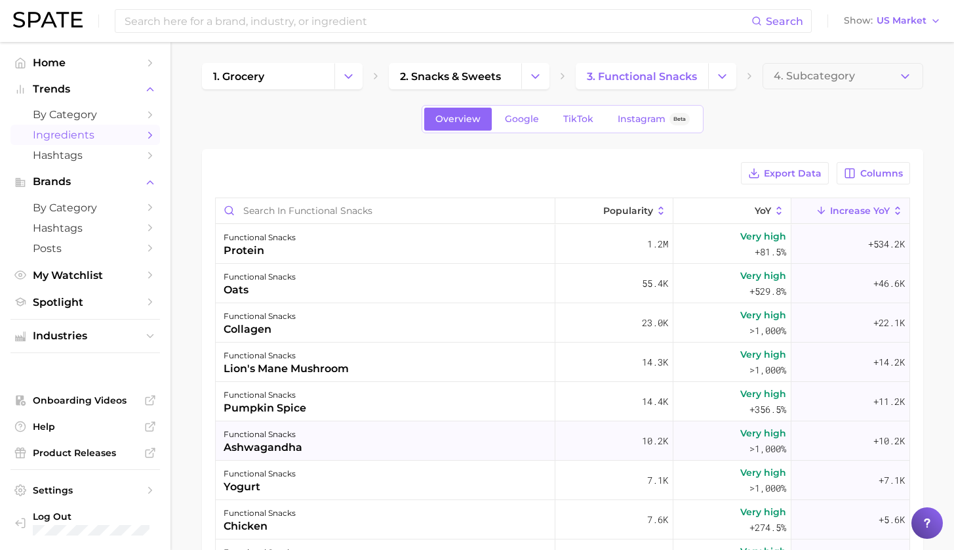
click at [358, 439] on div "functional snacks ashwagandha" at bounding box center [386, 440] width 340 height 39
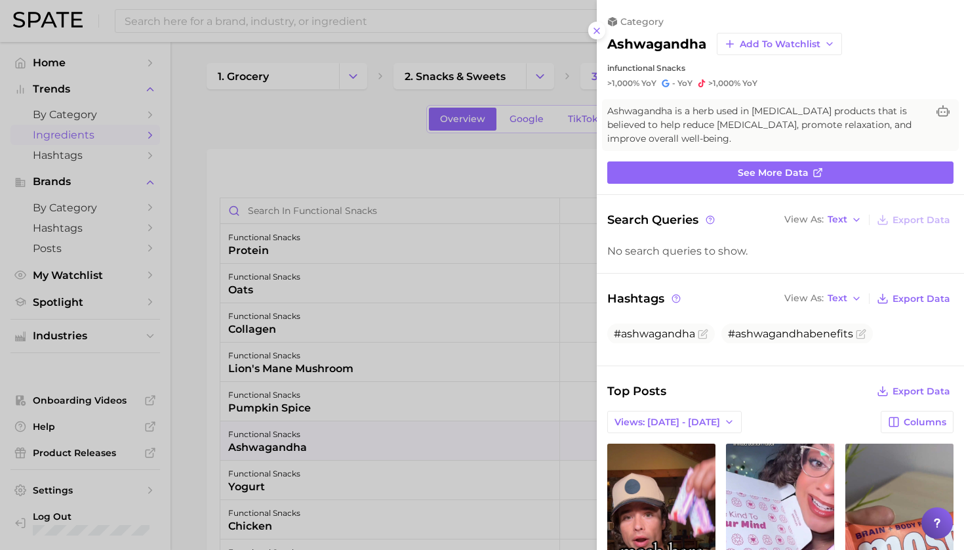
click at [172, 272] on div at bounding box center [482, 275] width 964 height 550
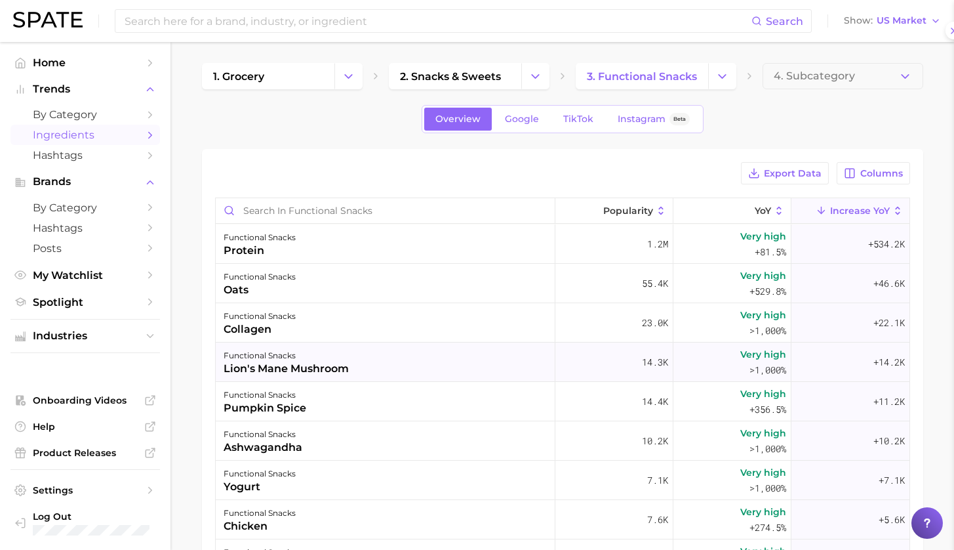
click at [282, 361] on div "lion's mane mushroom" at bounding box center [286, 369] width 125 height 16
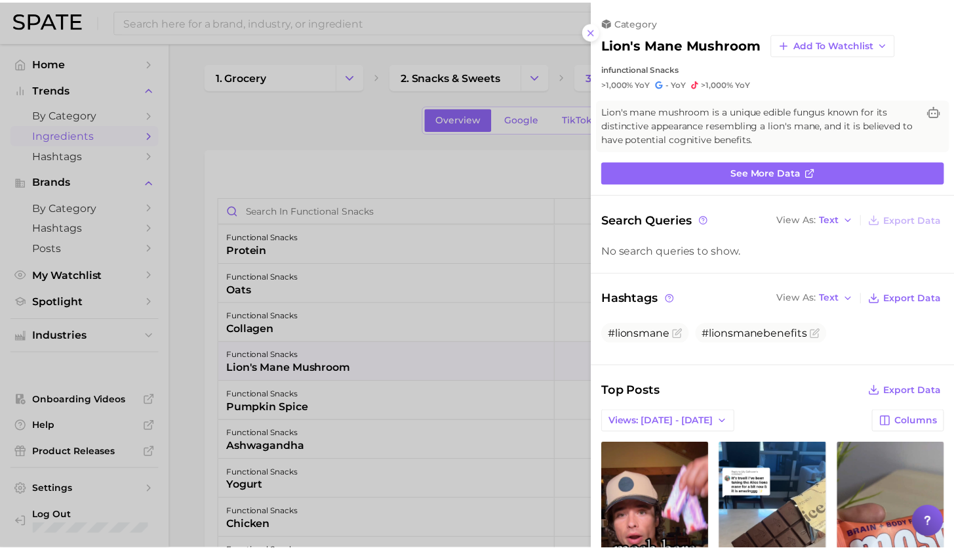
scroll to position [0, 0]
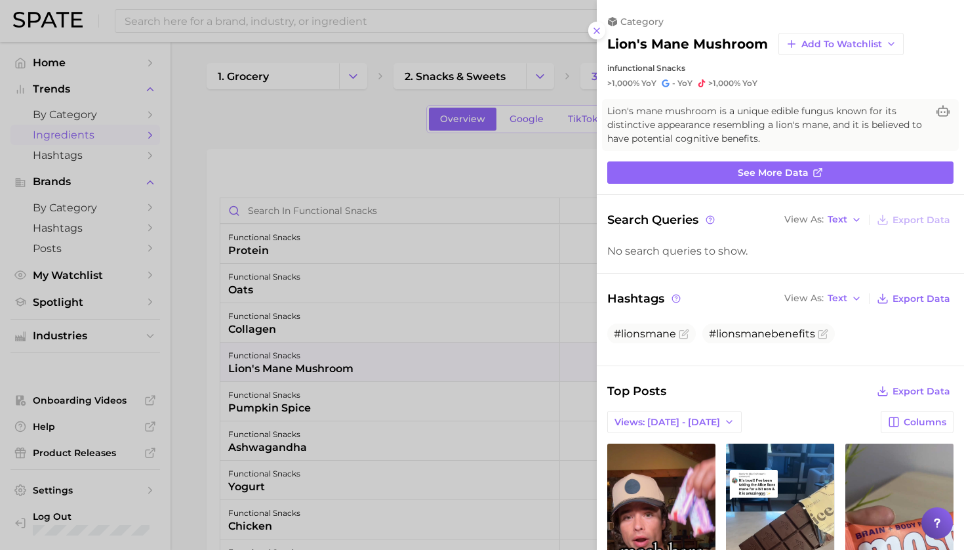
click at [213, 340] on div at bounding box center [482, 275] width 964 height 550
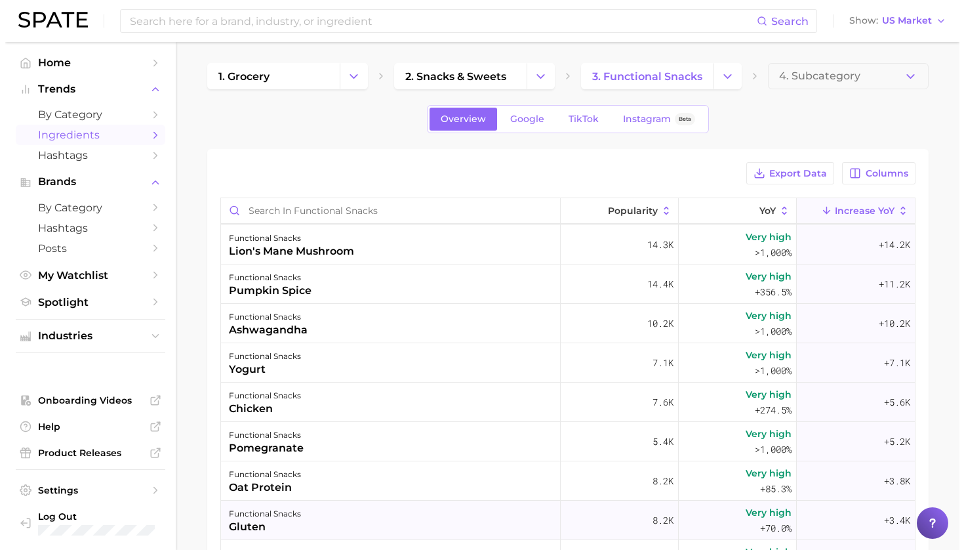
scroll to position [220, 0]
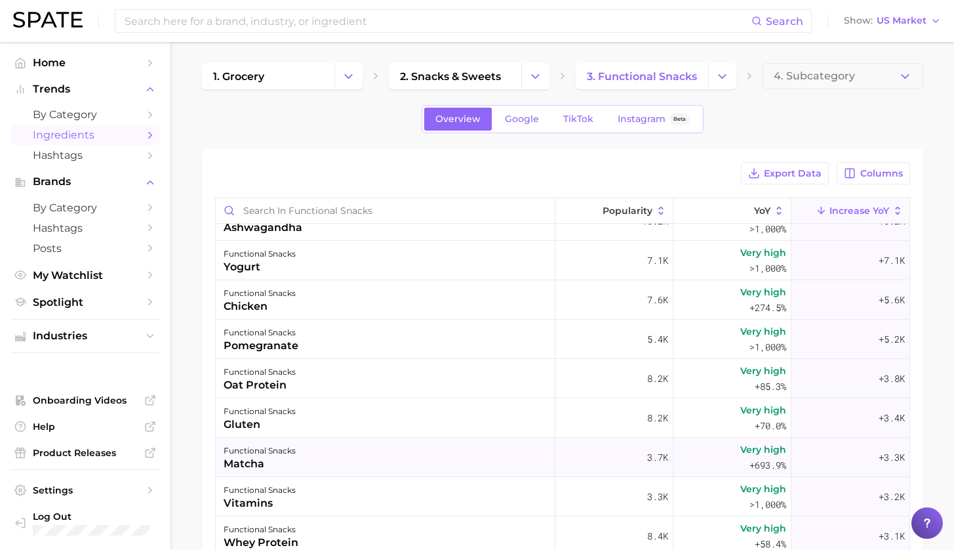
click at [341, 450] on div "functional snacks matcha" at bounding box center [386, 456] width 340 height 39
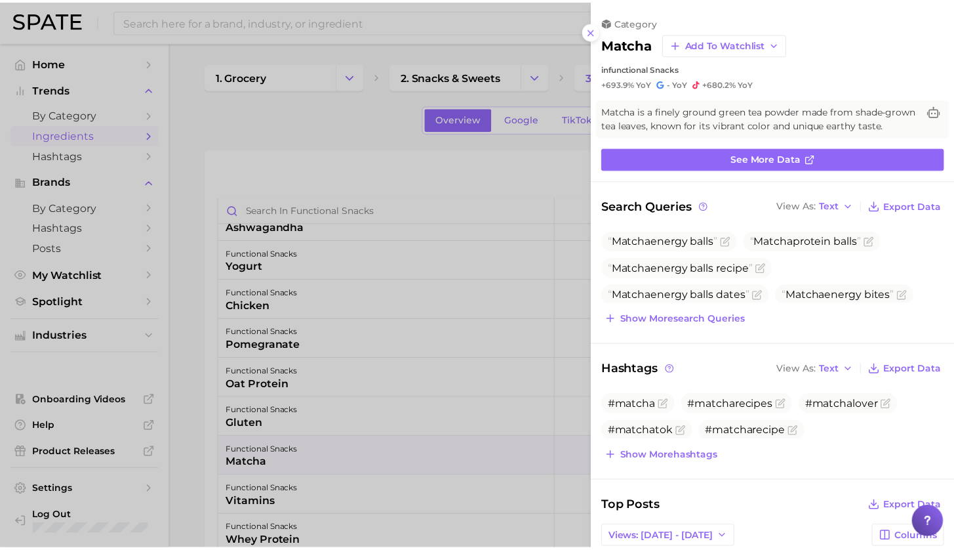
scroll to position [0, 0]
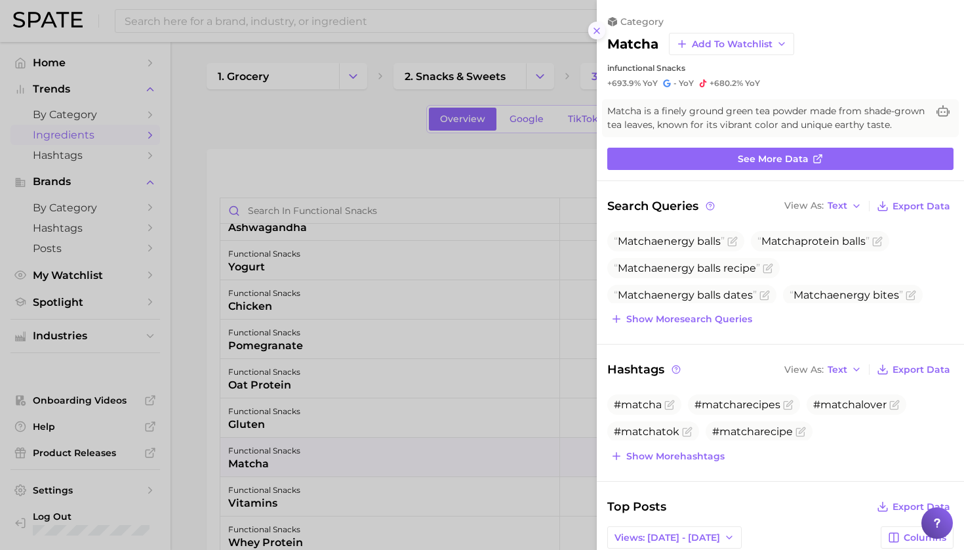
click at [596, 28] on line at bounding box center [596, 30] width 5 height 5
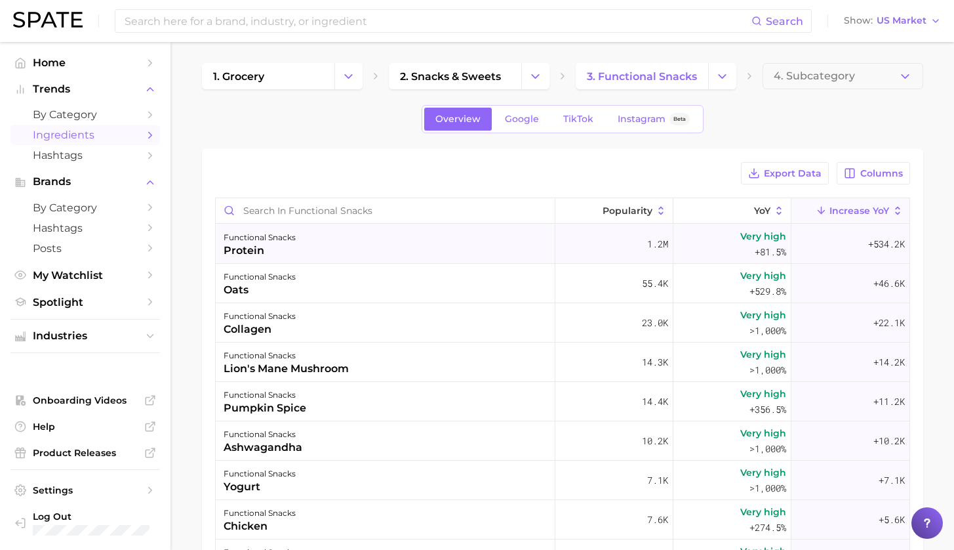
click at [415, 245] on div "functional snacks protein" at bounding box center [386, 243] width 340 height 39
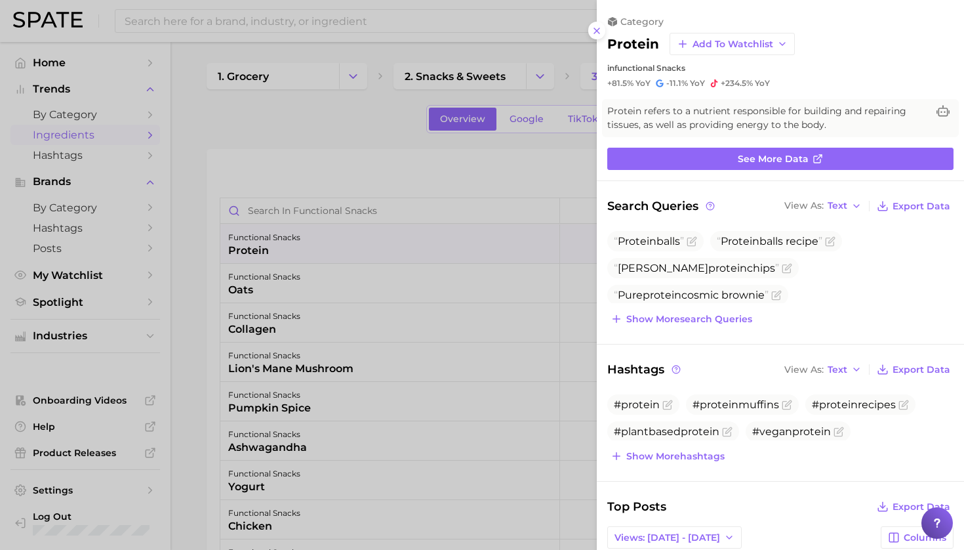
drag, startPoint x: 335, startPoint y: 143, endPoint x: 336, endPoint y: 178, distance: 35.4
click at [335, 144] on div at bounding box center [482, 275] width 964 height 550
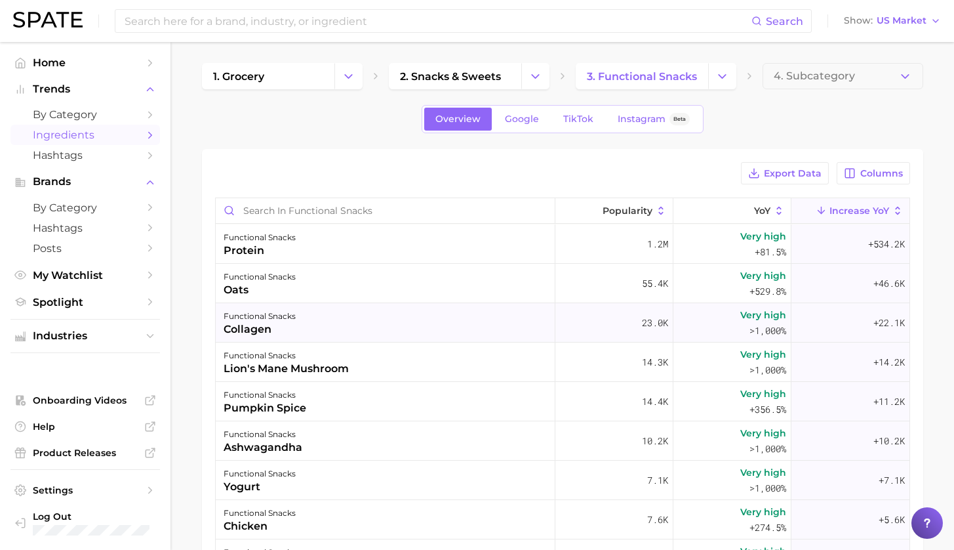
click at [447, 322] on div "functional snacks collagen" at bounding box center [386, 322] width 340 height 39
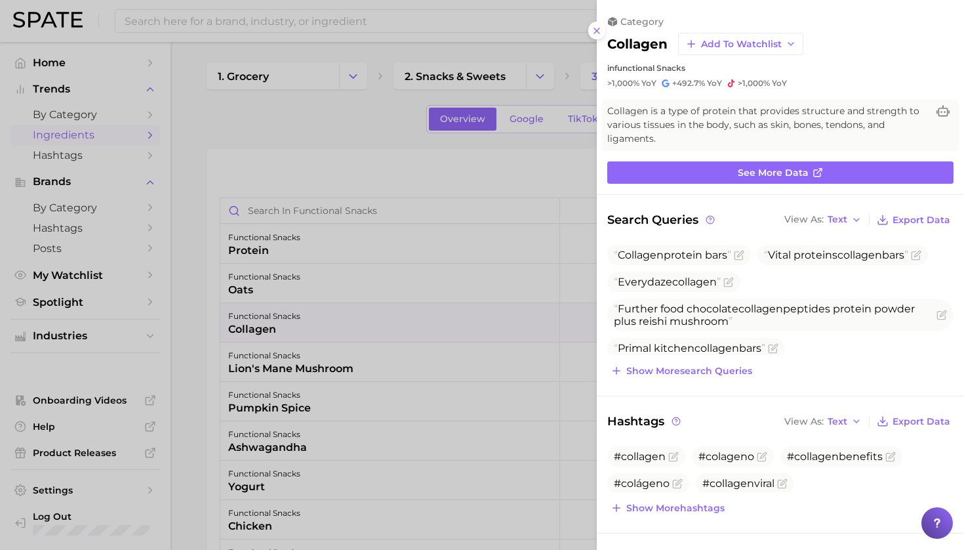
click at [353, 151] on div at bounding box center [482, 275] width 964 height 550
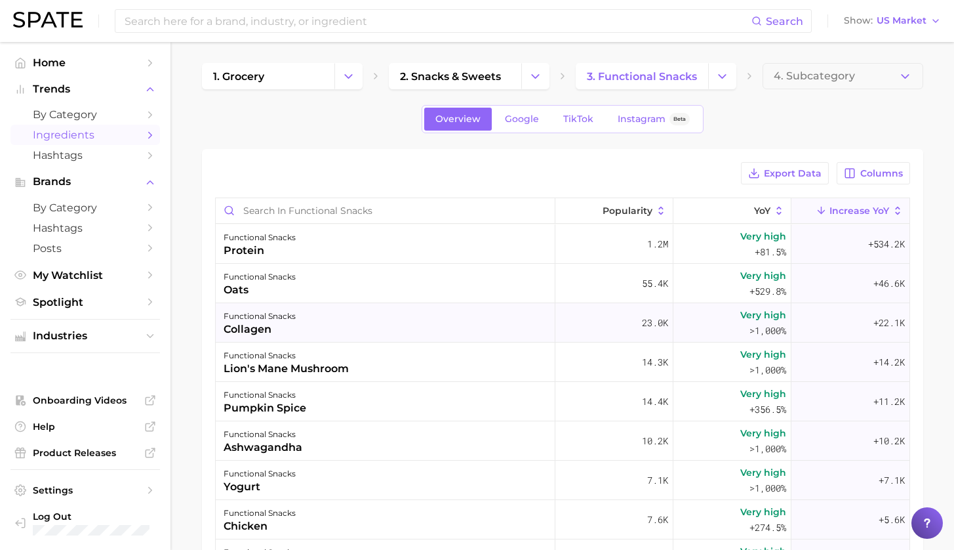
click at [452, 319] on div "functional snacks collagen" at bounding box center [386, 322] width 340 height 39
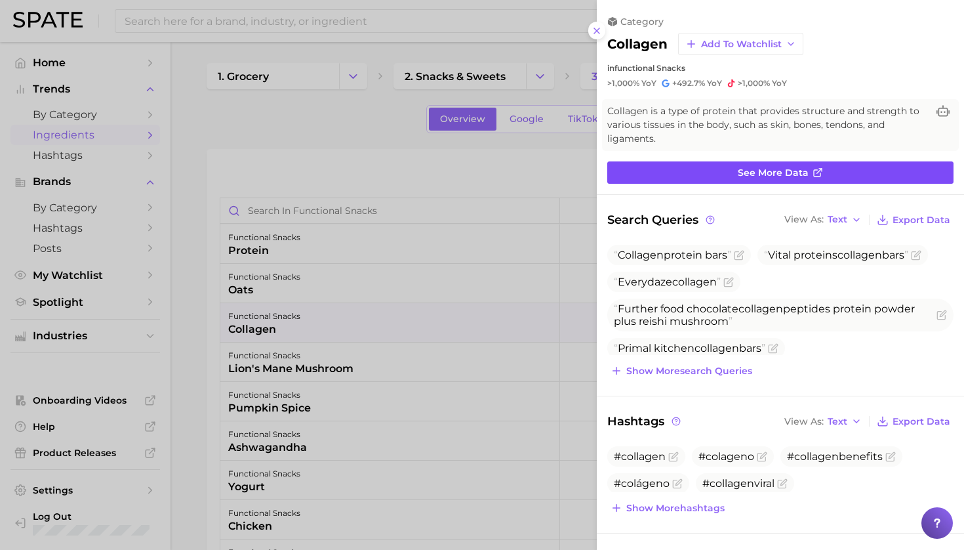
click at [718, 161] on link "See more data" at bounding box center [780, 172] width 346 height 22
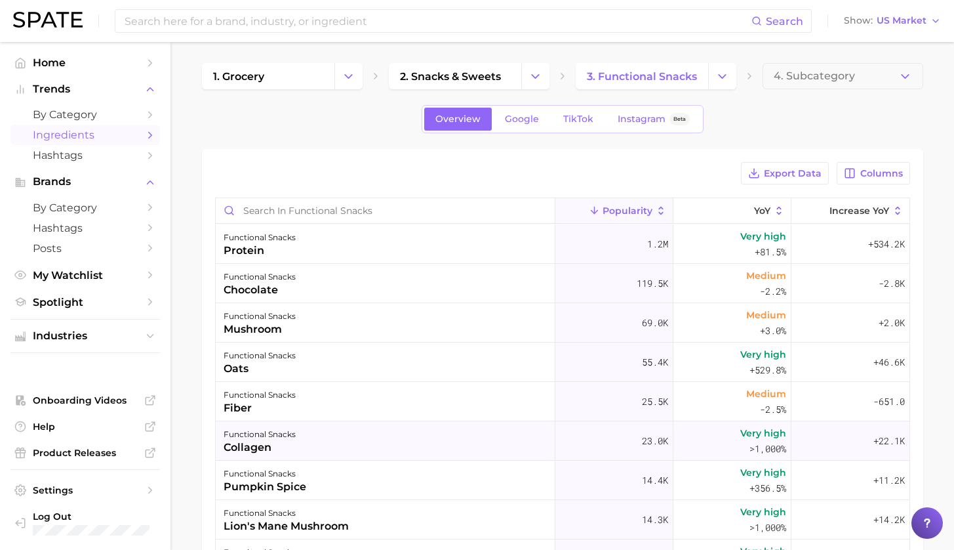
click at [446, 441] on div "functional snacks collagen" at bounding box center [386, 440] width 340 height 39
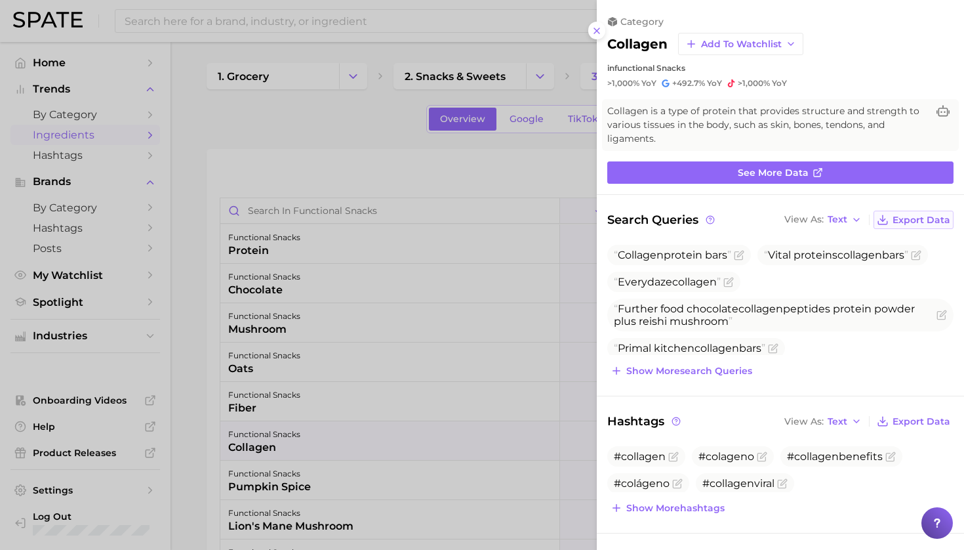
click at [912, 214] on span "Export Data" at bounding box center [922, 219] width 58 height 11
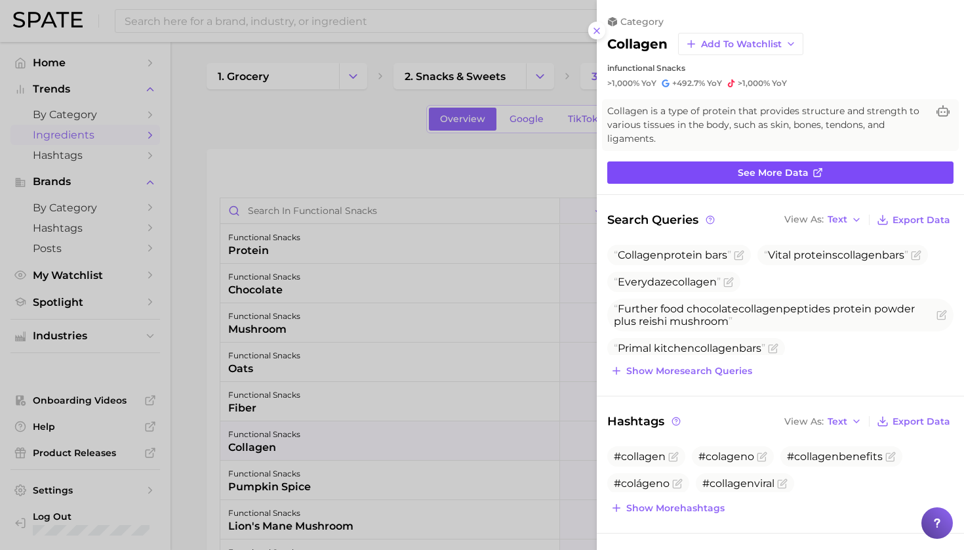
click at [735, 161] on link "See more data" at bounding box center [780, 172] width 346 height 22
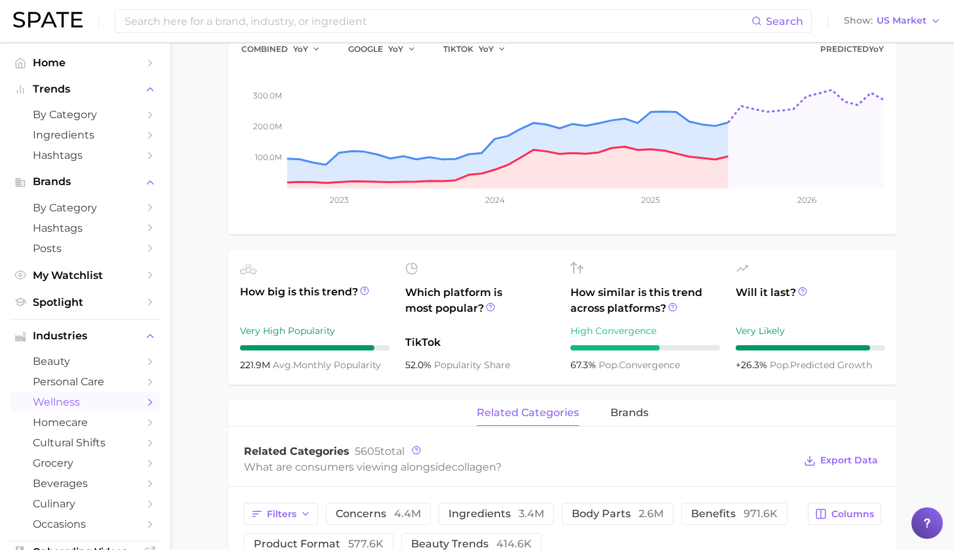
scroll to position [410, 0]
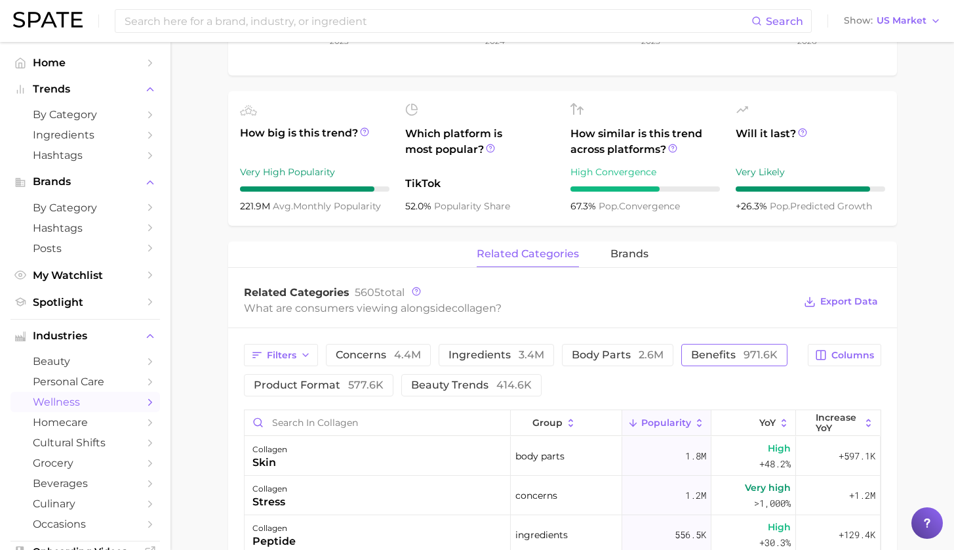
click at [744, 357] on span "971.6k" at bounding box center [761, 354] width 34 height 12
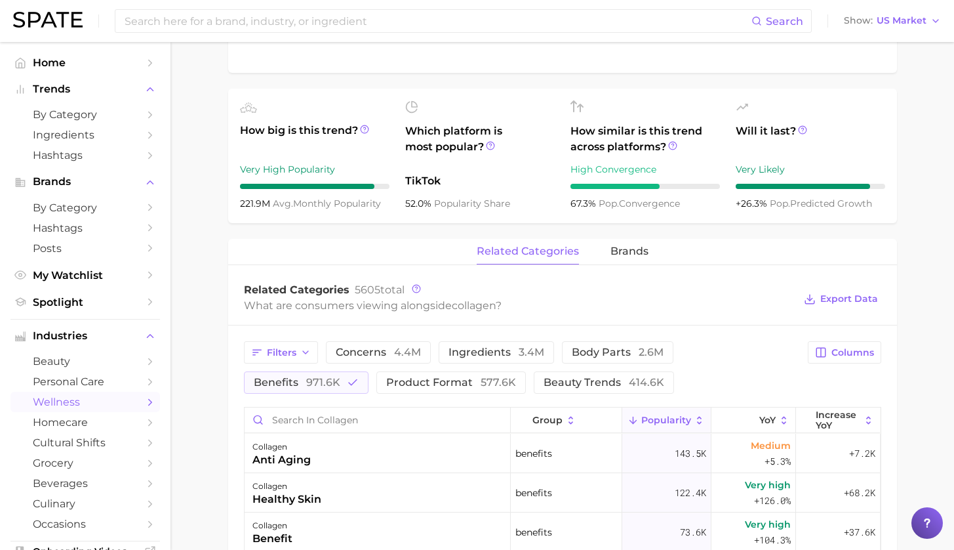
scroll to position [0, 0]
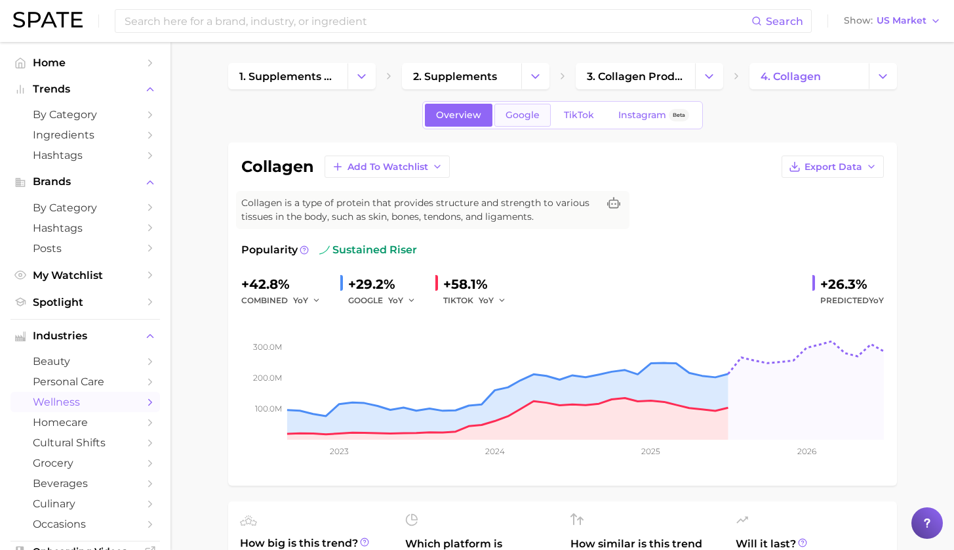
click at [513, 117] on span "Google" at bounding box center [523, 115] width 34 height 11
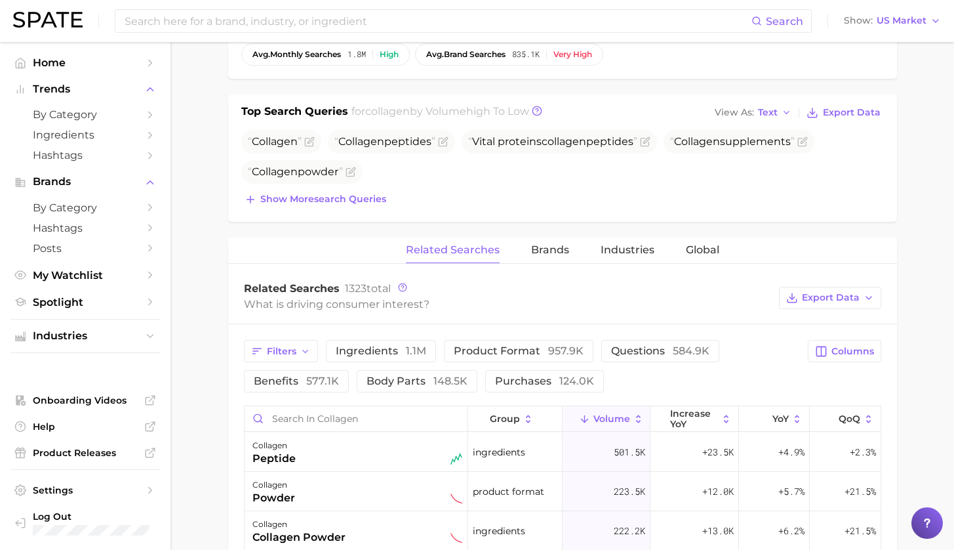
scroll to position [533, 0]
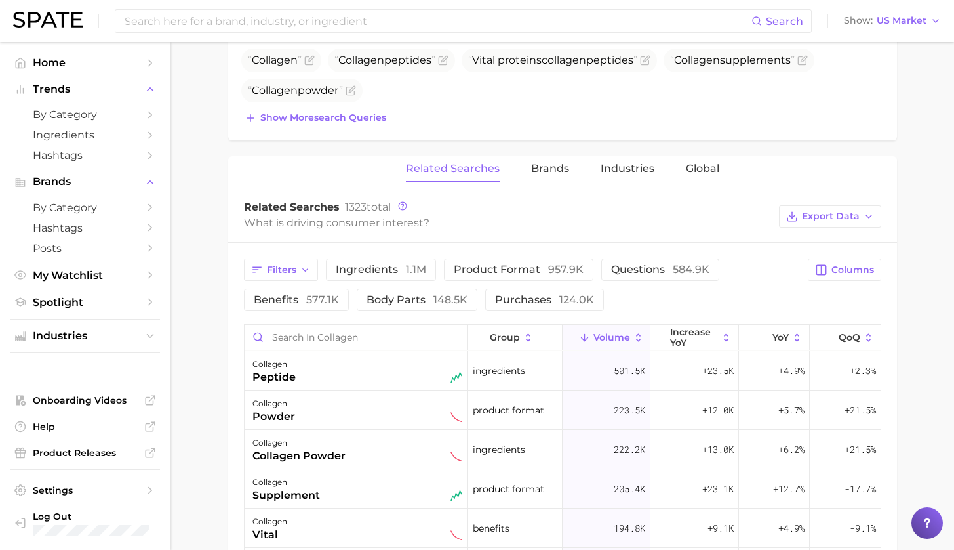
drag, startPoint x: 765, startPoint y: 268, endPoint x: 778, endPoint y: 270, distance: 12.6
click at [339, 293] on span "577.1k" at bounding box center [322, 299] width 33 height 12
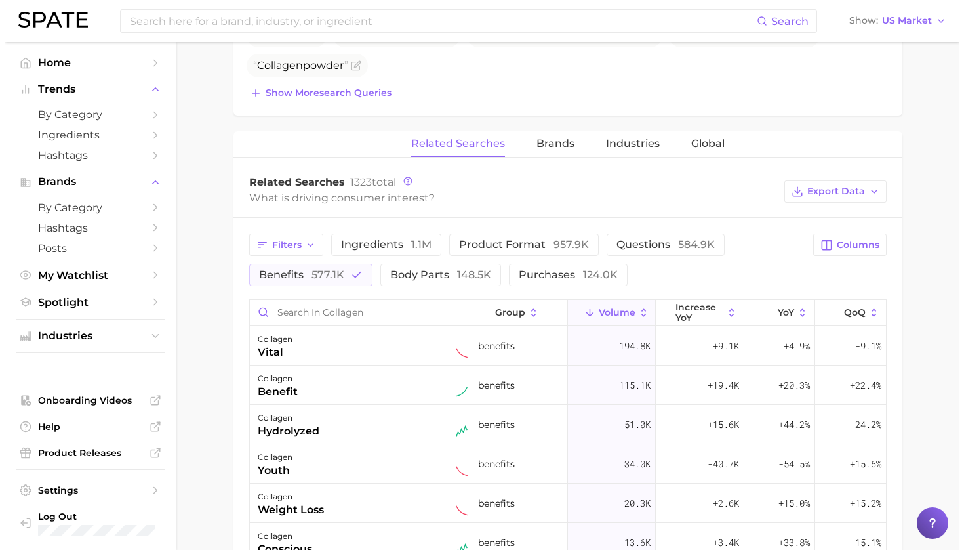
scroll to position [577, 0]
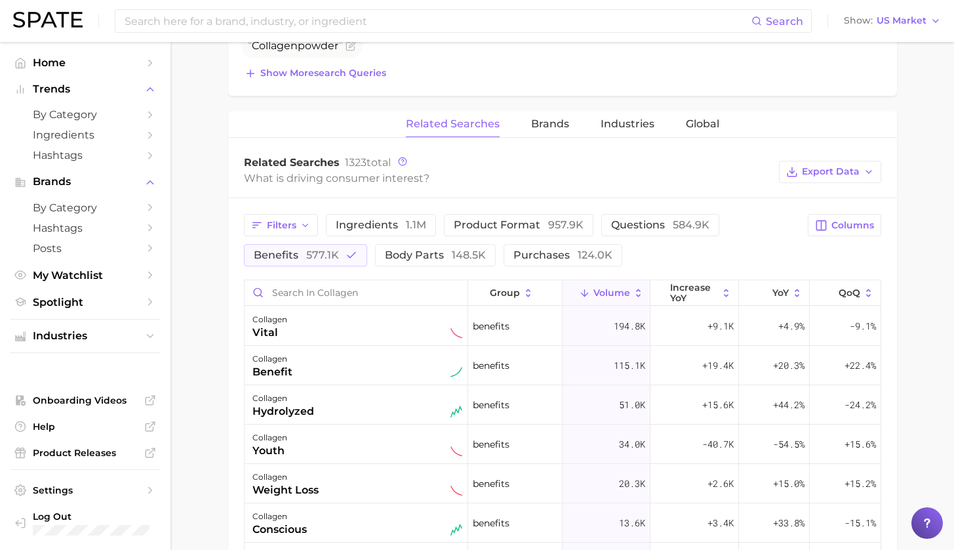
click at [599, 297] on span "Volume" at bounding box center [612, 292] width 37 height 10
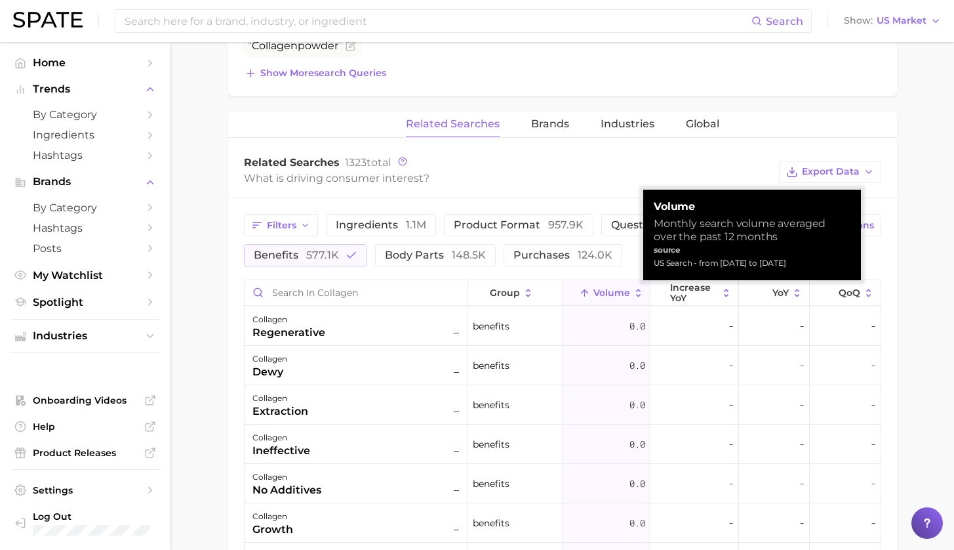
click at [599, 297] on span "Volume" at bounding box center [612, 292] width 37 height 10
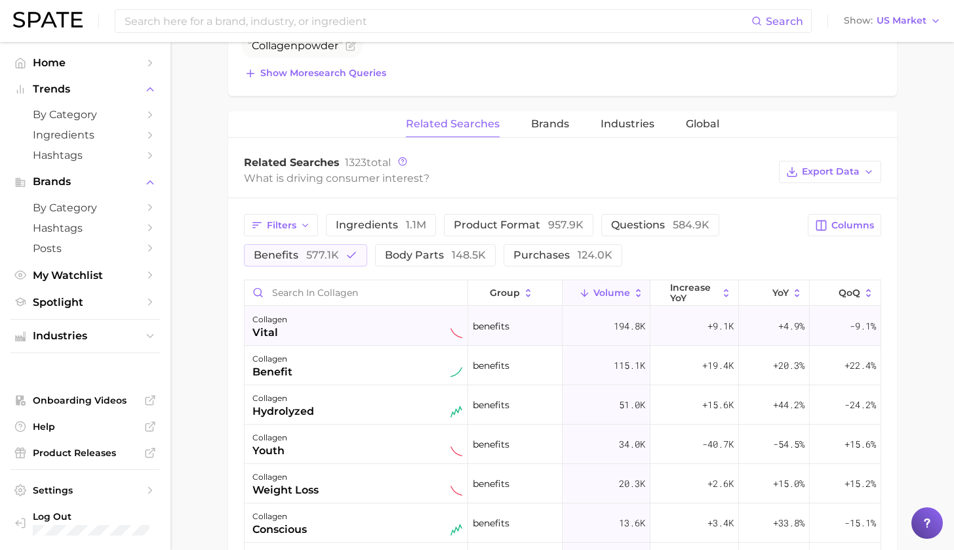
click at [285, 335] on div "collagen vital" at bounding box center [357, 326] width 210 height 29
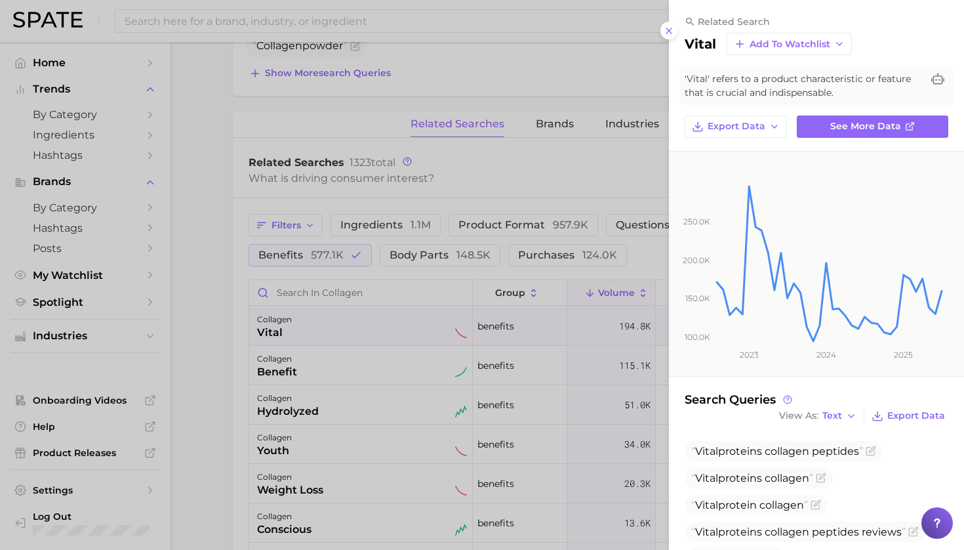
drag, startPoint x: 388, startPoint y: 353, endPoint x: 383, endPoint y: 361, distance: 10.0
click at [386, 353] on div at bounding box center [482, 275] width 964 height 550
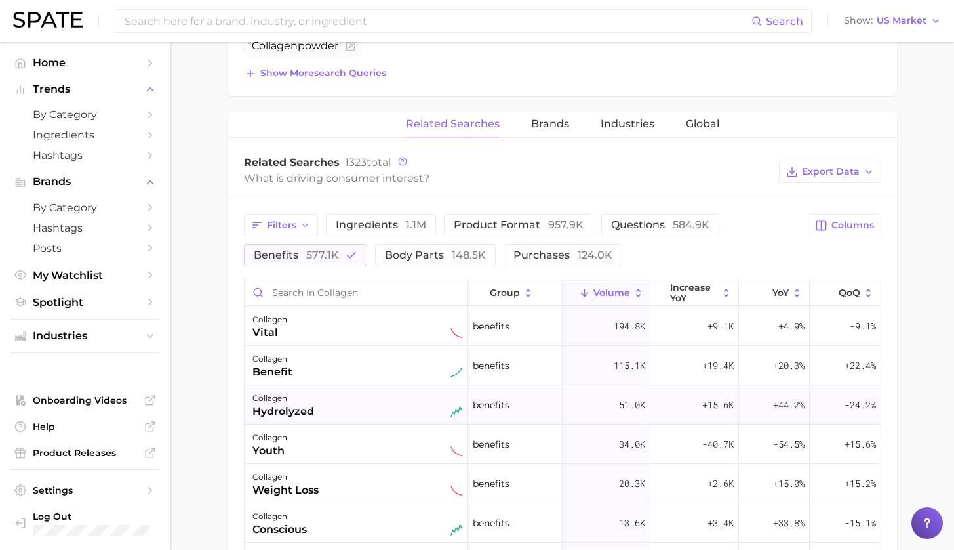
click at [389, 395] on div "collagen hydrolyzed" at bounding box center [357, 404] width 210 height 29
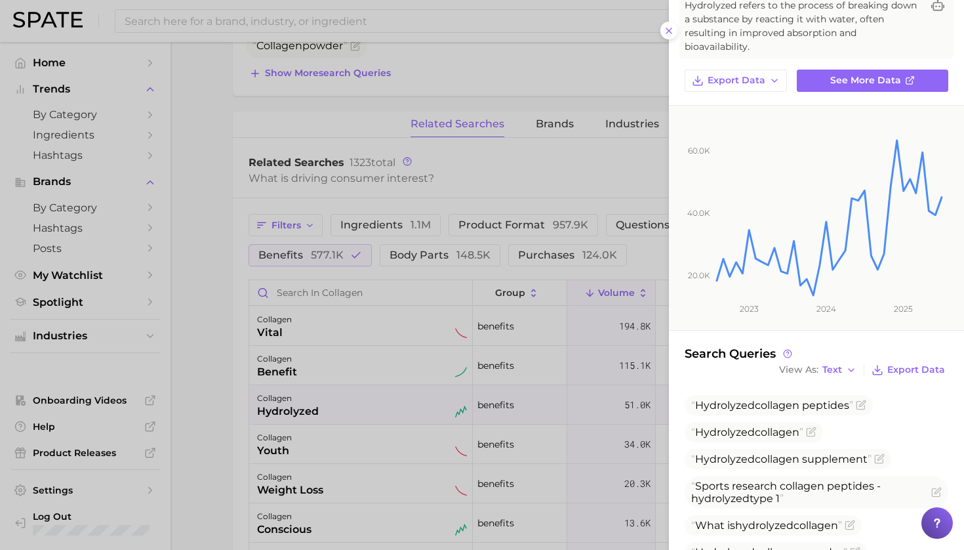
scroll to position [82, 0]
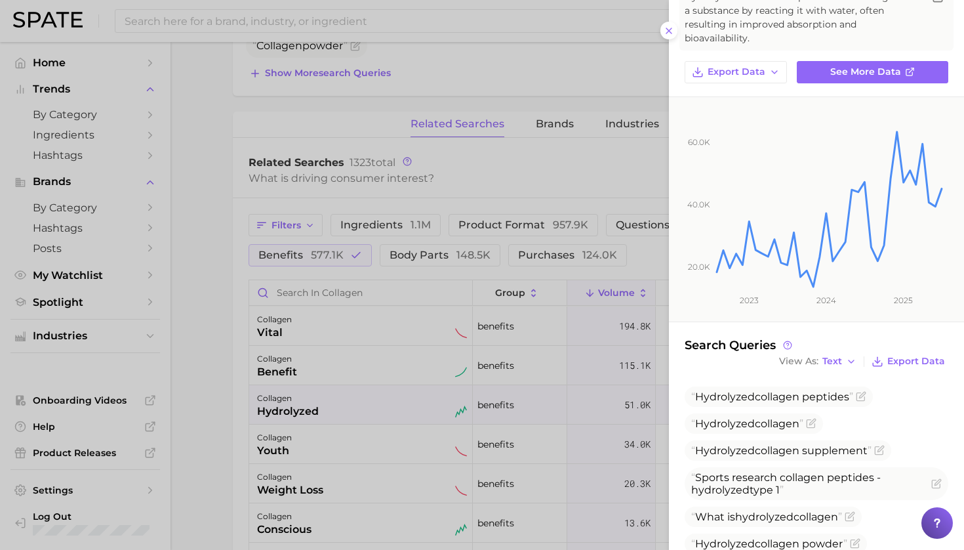
click at [200, 389] on div at bounding box center [482, 275] width 964 height 550
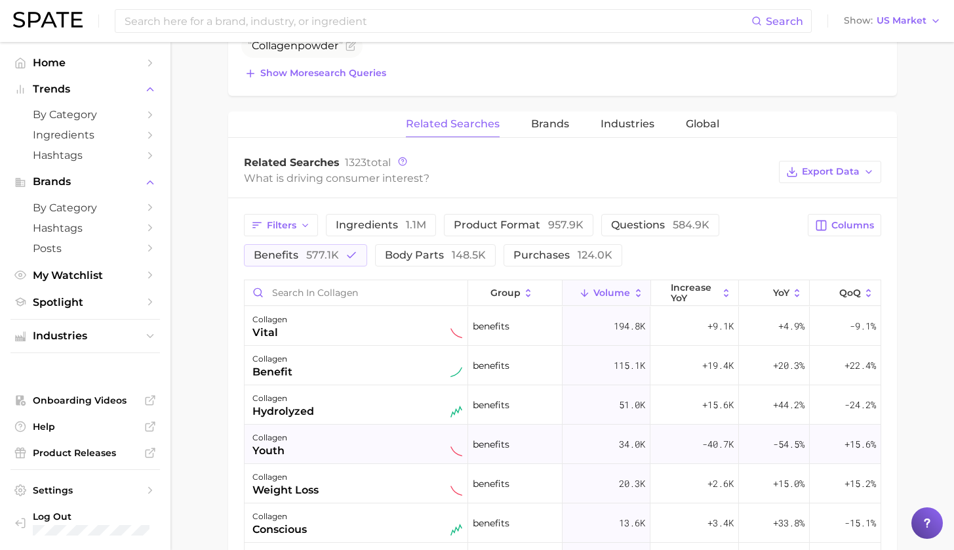
click at [304, 443] on div "collagen youth" at bounding box center [357, 444] width 210 height 29
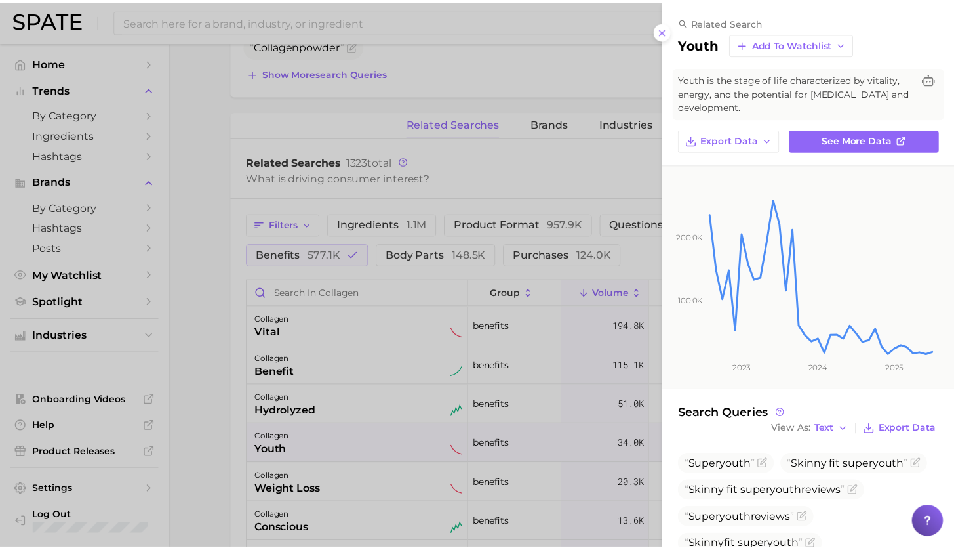
scroll to position [83, 0]
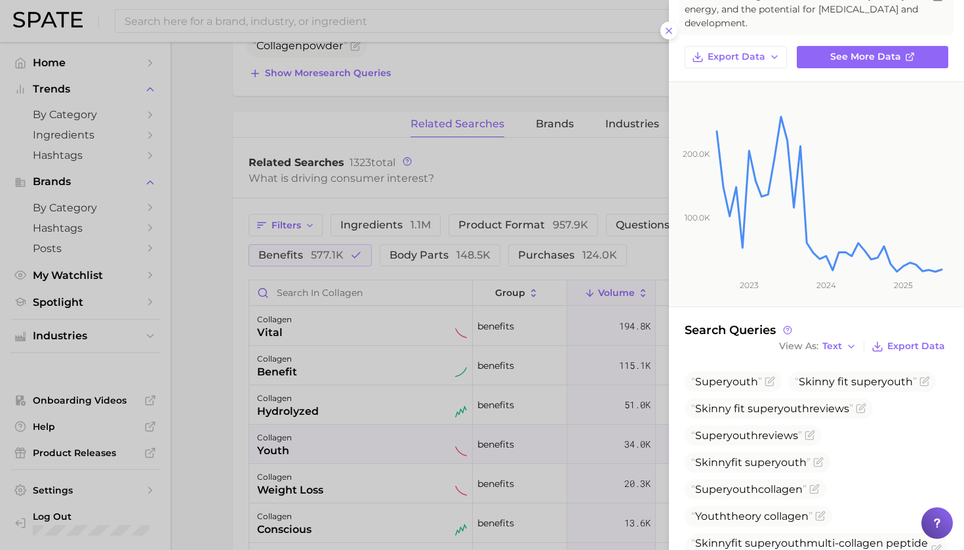
click at [222, 393] on div at bounding box center [482, 275] width 964 height 550
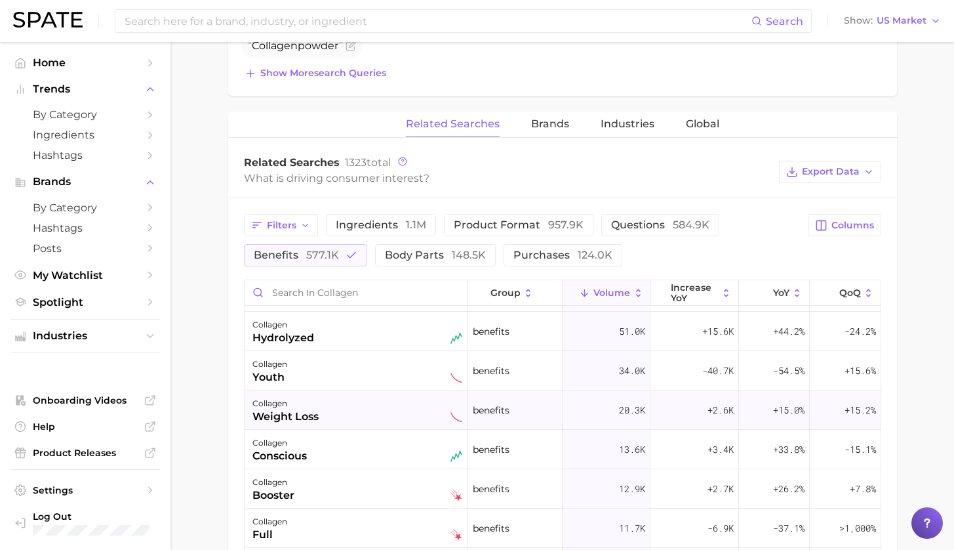
scroll to position [76, 0]
click at [345, 408] on div "collagen weight loss" at bounding box center [357, 407] width 210 height 29
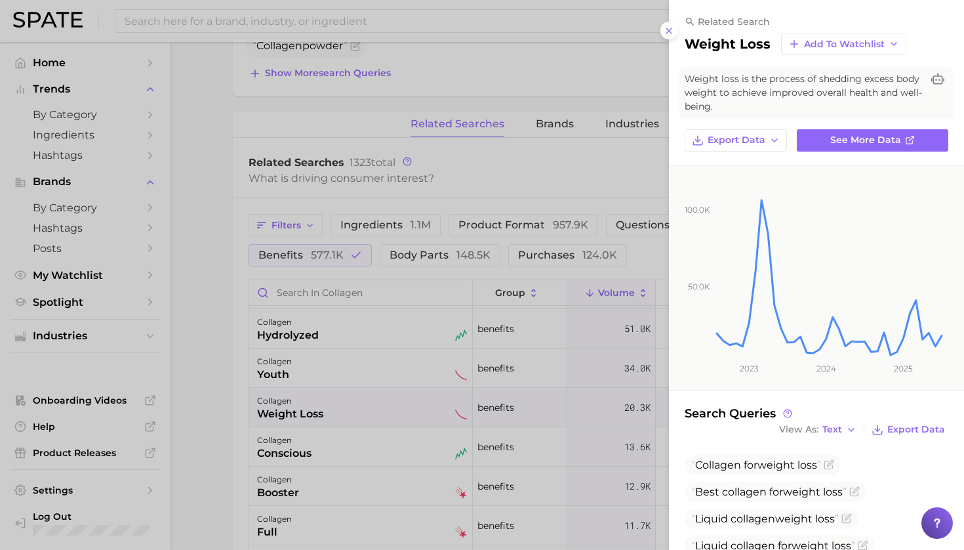
click at [217, 367] on div at bounding box center [482, 275] width 964 height 550
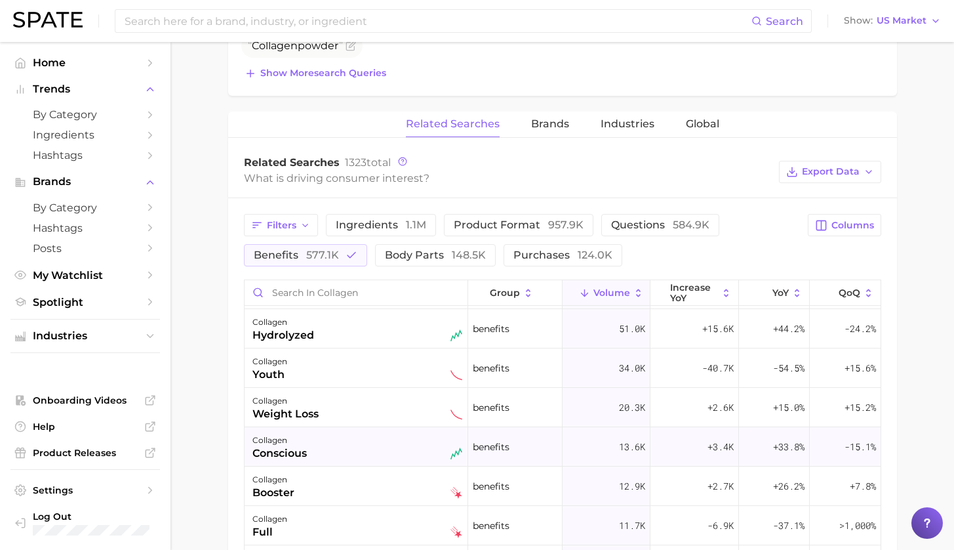
click at [327, 457] on div "collagen conscious" at bounding box center [357, 446] width 210 height 29
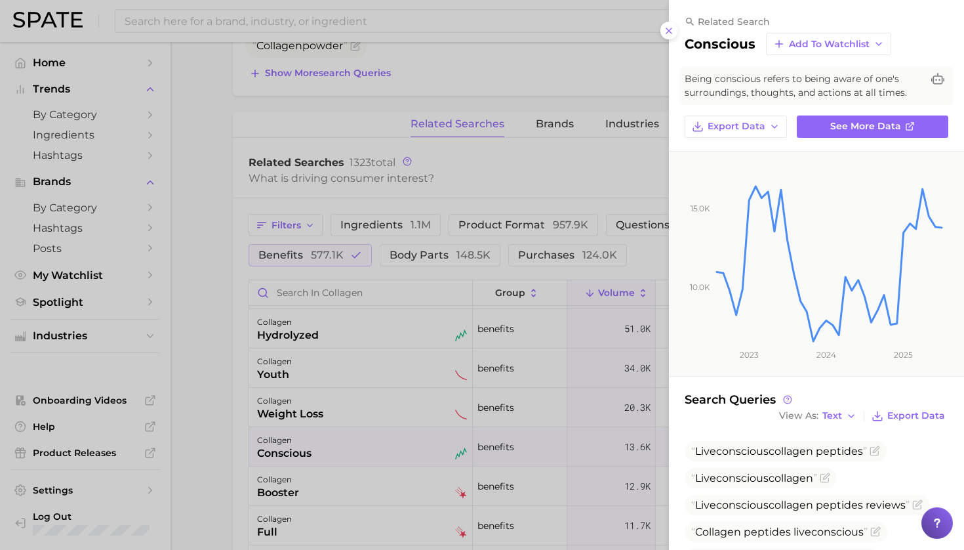
click at [185, 365] on div at bounding box center [482, 275] width 964 height 550
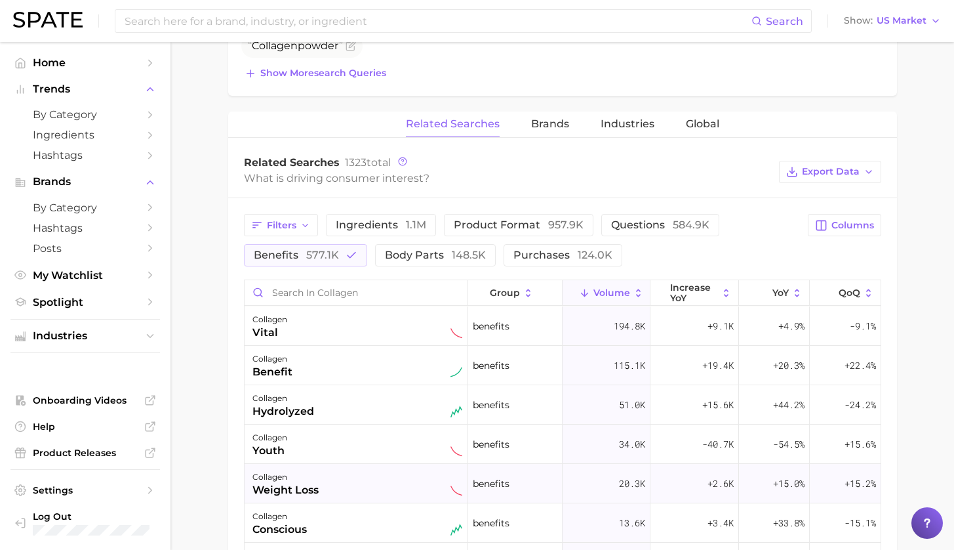
scroll to position [457, 0]
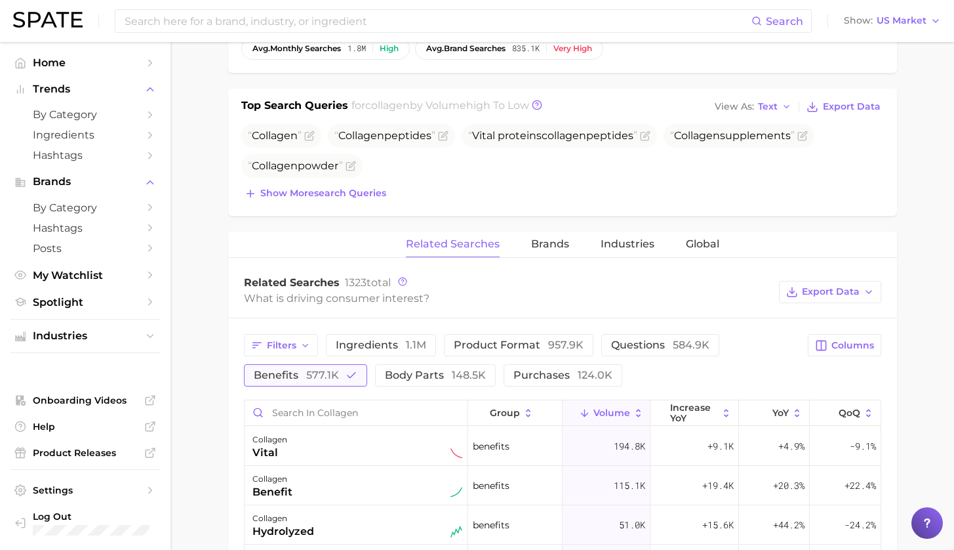
click at [334, 372] on button "benefits 577.1k" at bounding box center [305, 375] width 123 height 22
click at [292, 344] on span "Filters" at bounding box center [282, 345] width 30 height 11
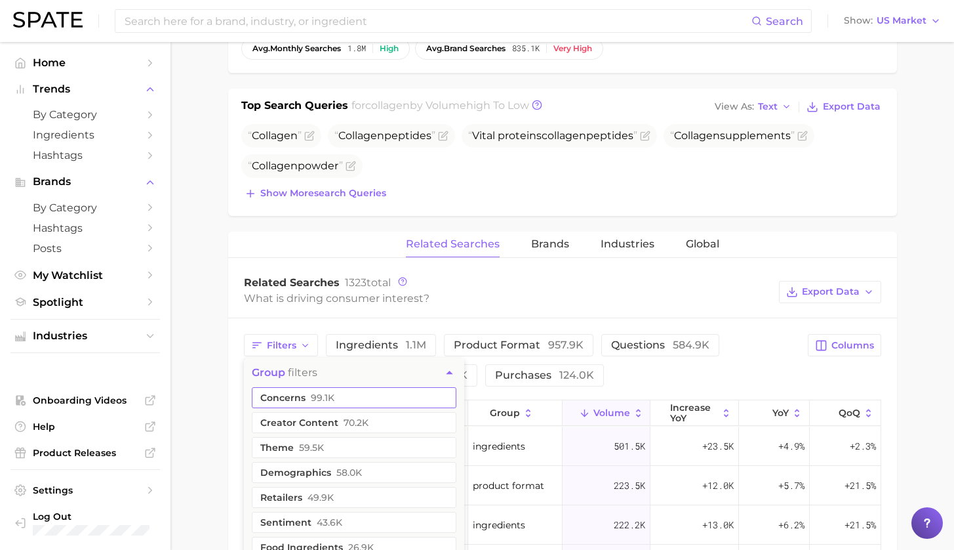
click at [338, 401] on button "concerns 99.1k" at bounding box center [354, 397] width 205 height 21
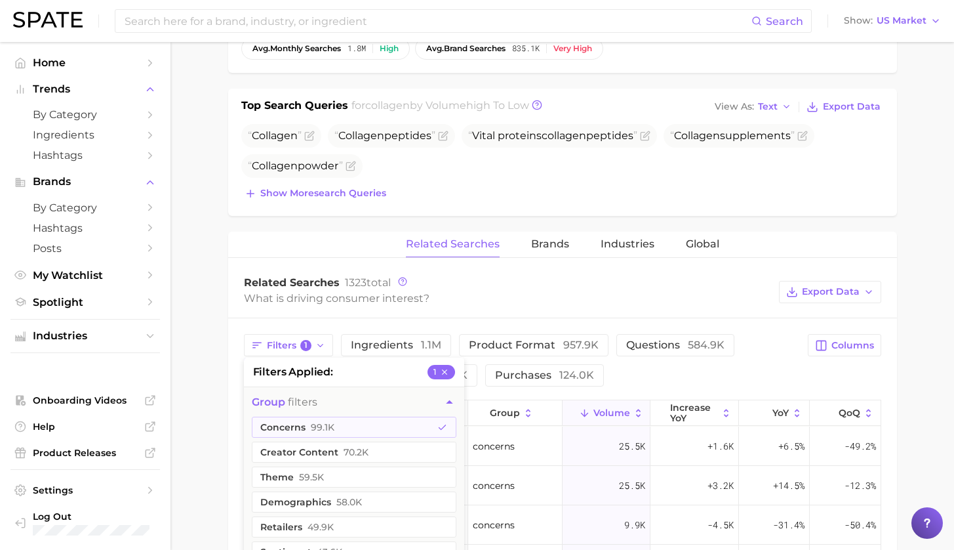
scroll to position [466, 0]
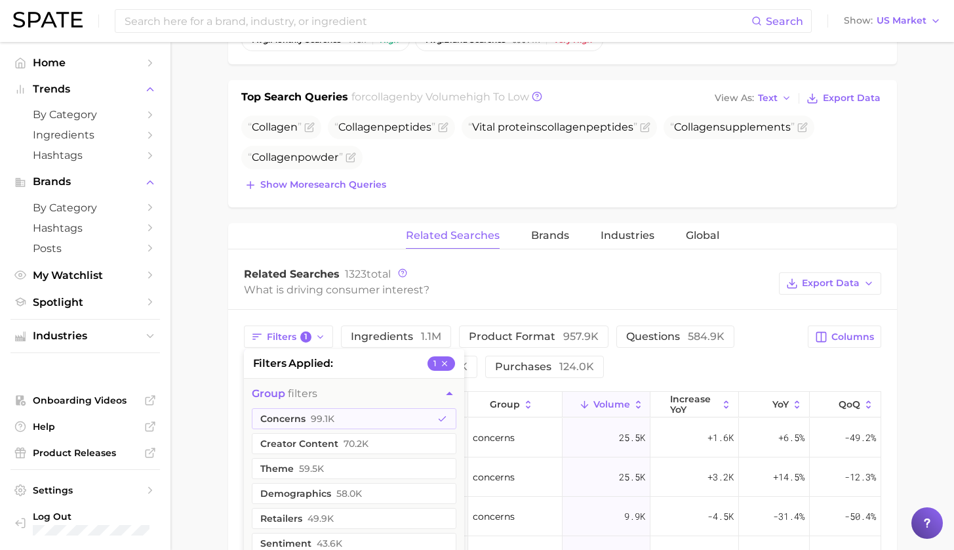
click at [771, 352] on div "Filters 1 filters applied 1 group filters concerns 99.1k creator content 70.2k …" at bounding box center [522, 351] width 557 height 52
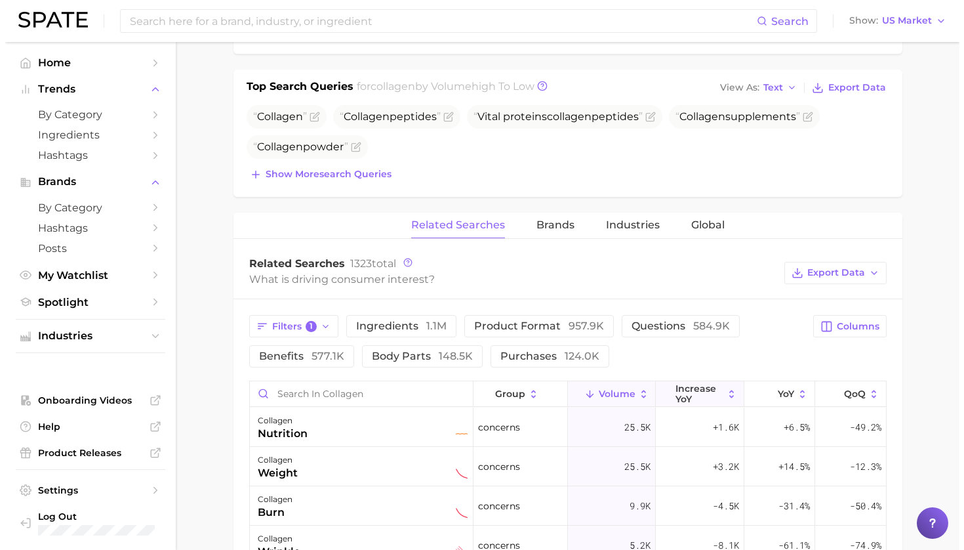
scroll to position [488, 0]
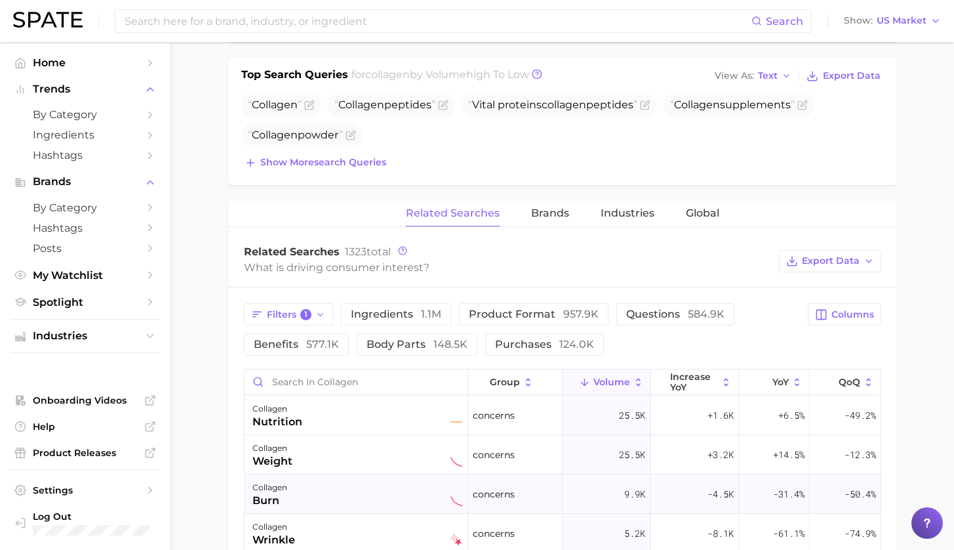
click at [348, 487] on div "collagen burn" at bounding box center [357, 493] width 210 height 29
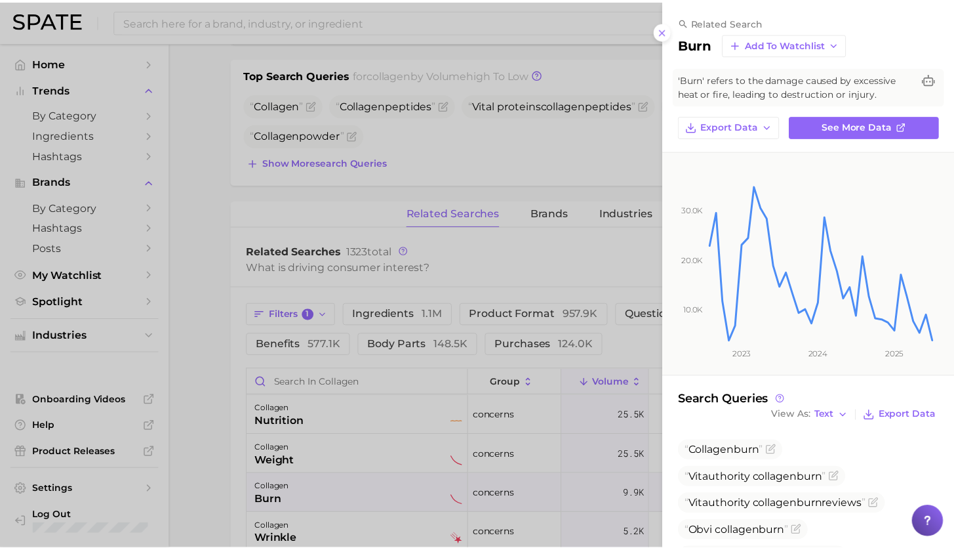
scroll to position [3, 0]
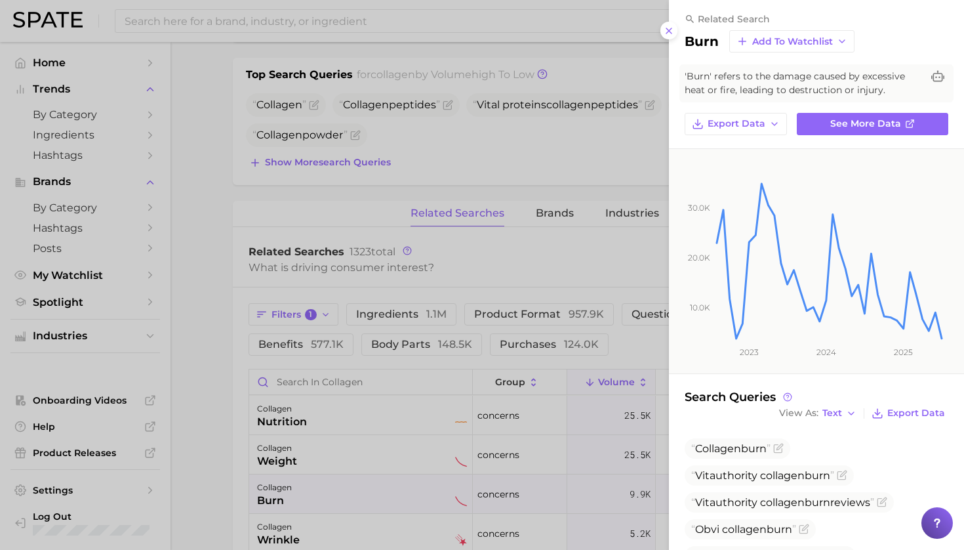
click at [172, 441] on div at bounding box center [482, 275] width 964 height 550
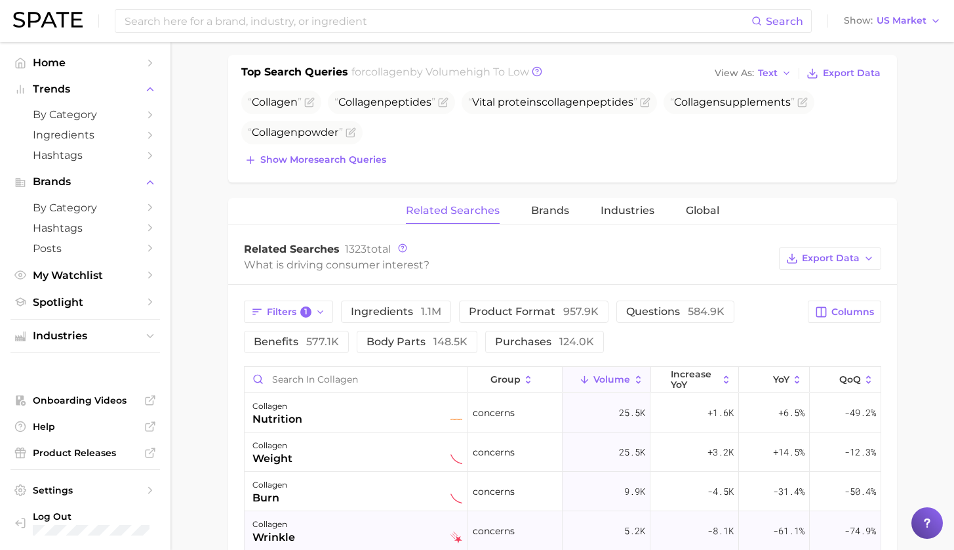
scroll to position [52, 0]
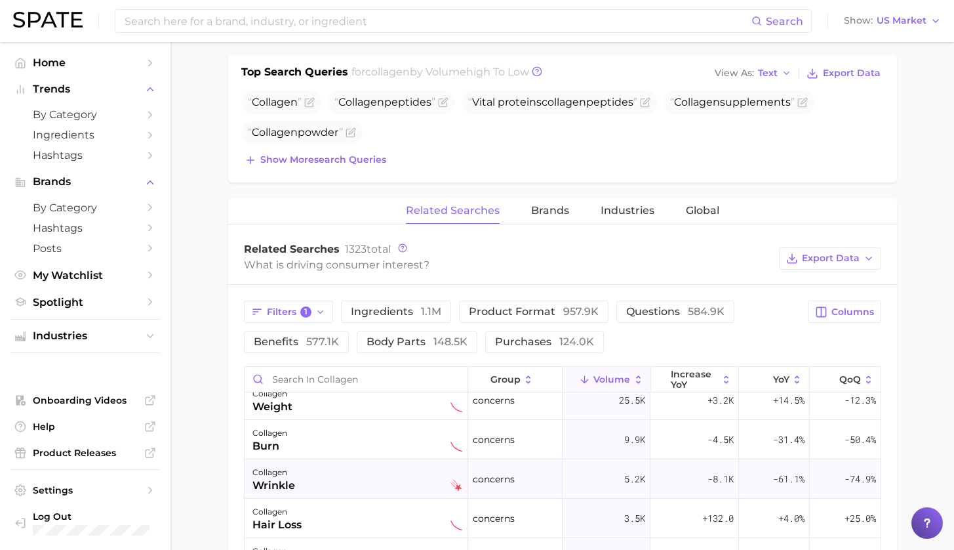
click at [306, 485] on div "collagen wrinkle" at bounding box center [357, 478] width 210 height 29
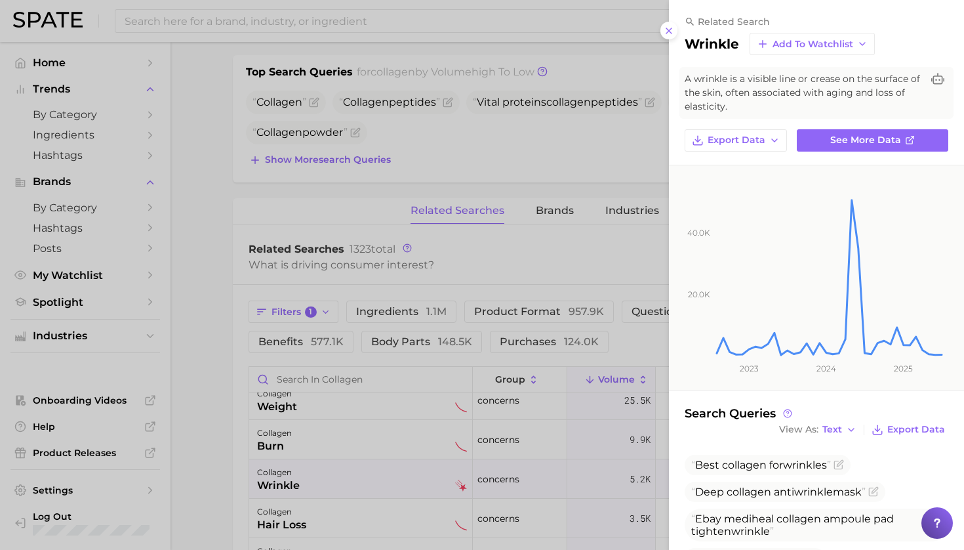
click at [210, 262] on div at bounding box center [482, 275] width 964 height 550
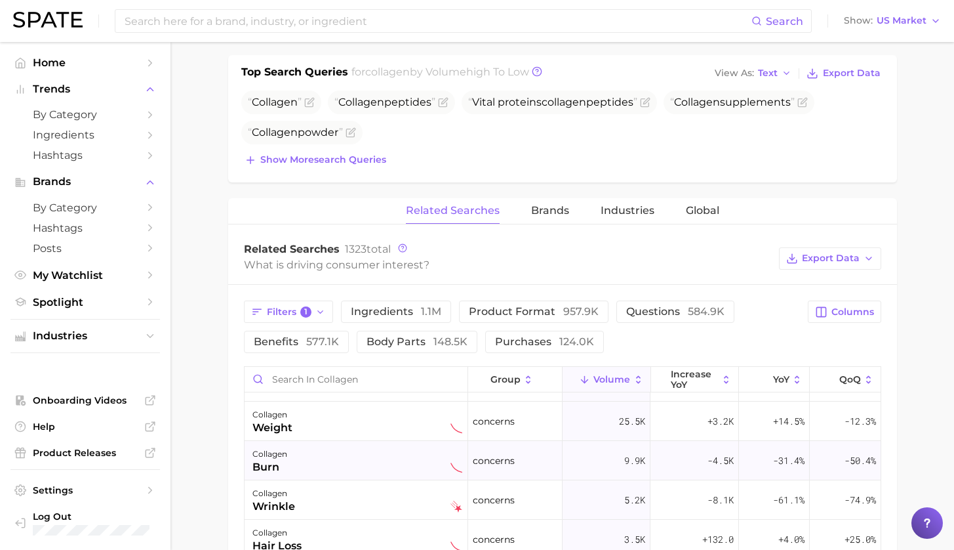
scroll to position [0, 0]
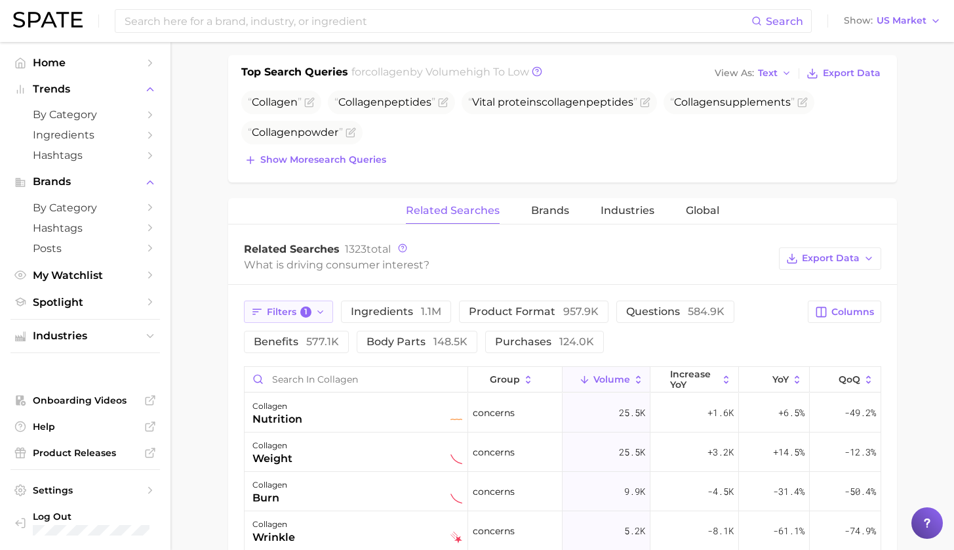
click at [280, 311] on span "Filters 1" at bounding box center [289, 312] width 45 height 12
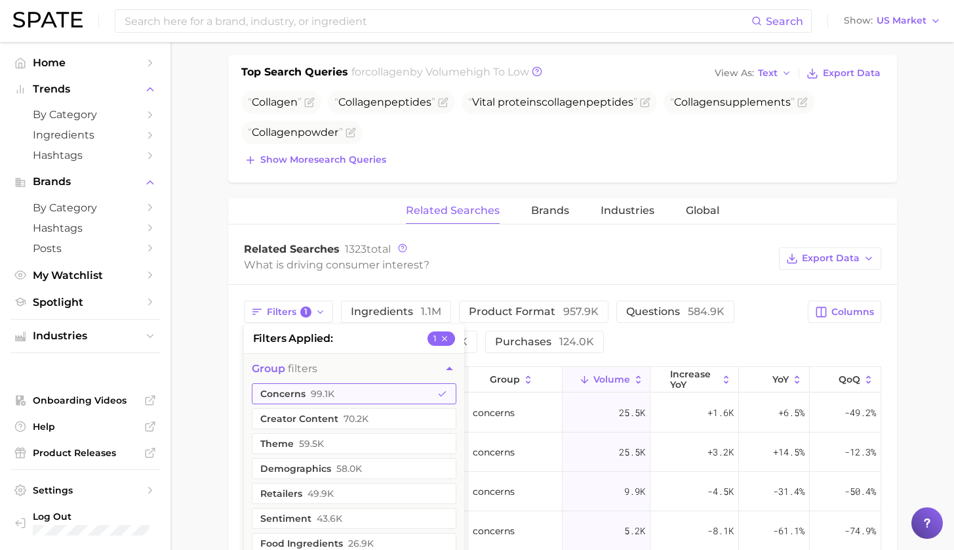
click at [322, 397] on span "99.1k" at bounding box center [323, 393] width 24 height 10
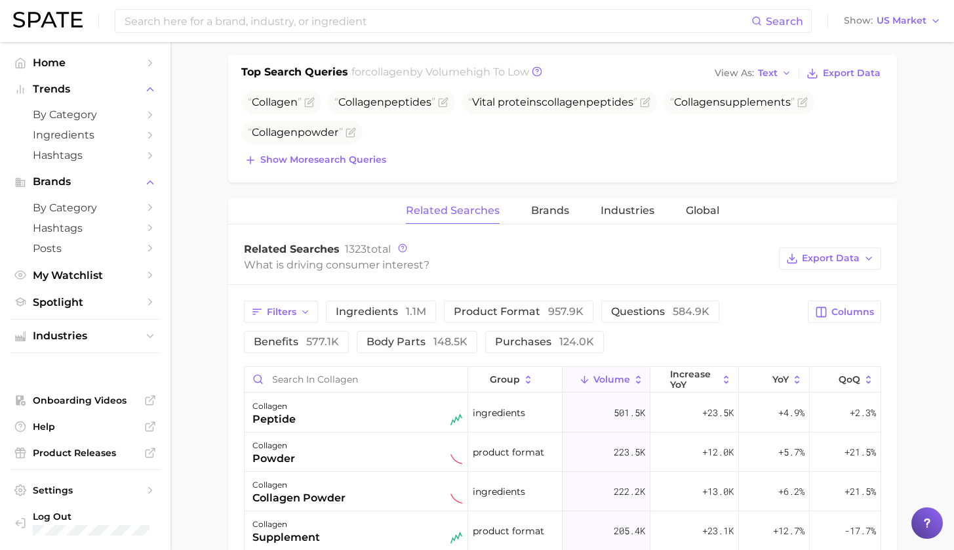
click at [504, 269] on div "What is driving consumer interest?" at bounding box center [508, 265] width 529 height 18
click at [548, 310] on span "957.9k" at bounding box center [565, 311] width 35 height 12
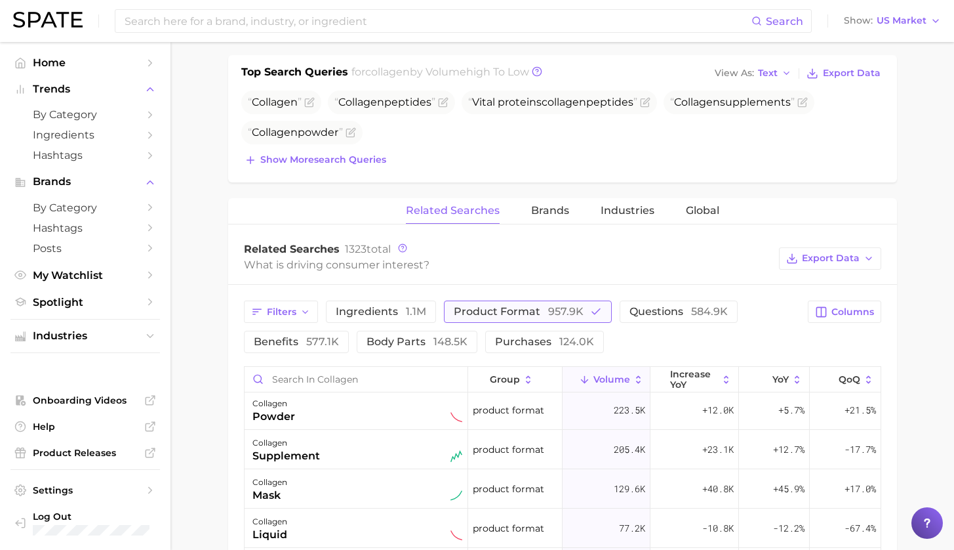
click at [499, 306] on span "product format 957.9k" at bounding box center [519, 311] width 130 height 12
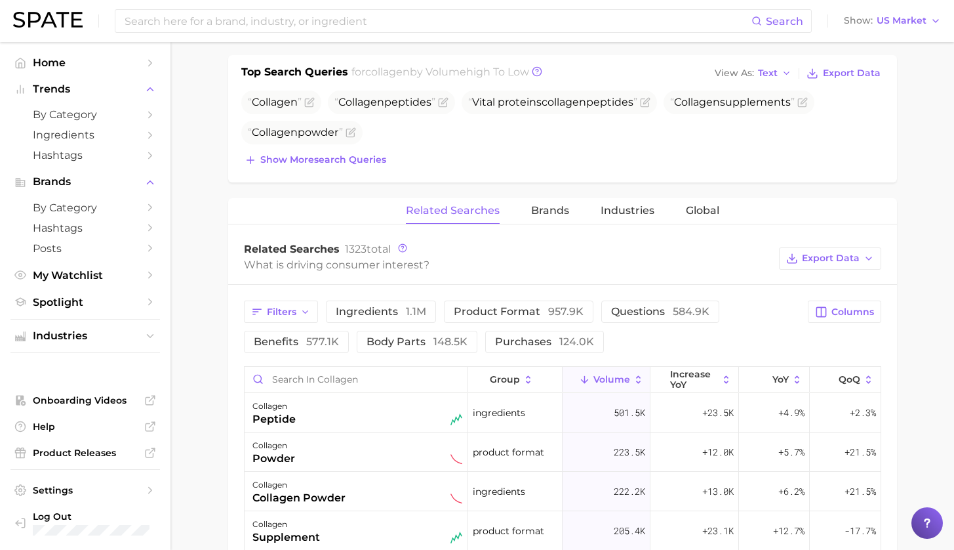
click at [339, 335] on span "benefits 577.1k" at bounding box center [296, 341] width 85 height 12
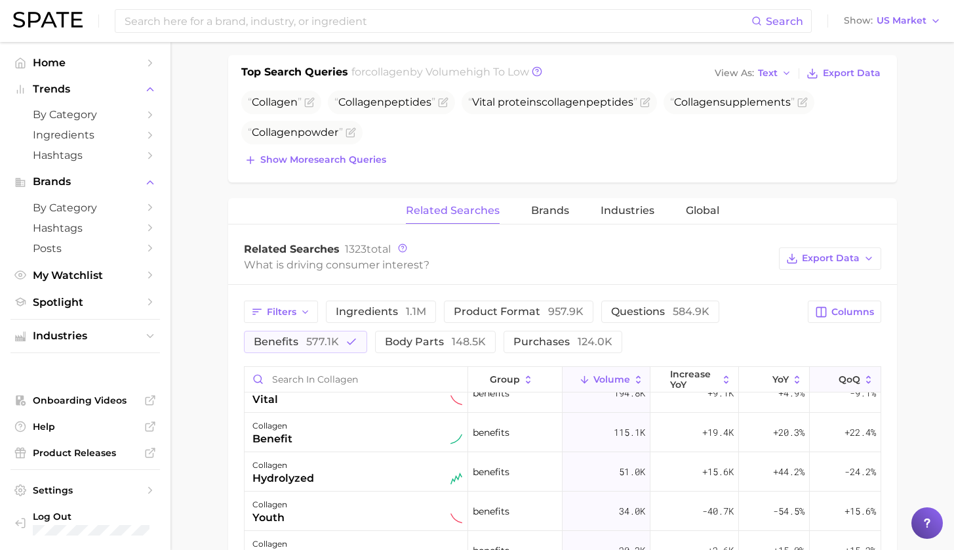
scroll to position [123, 0]
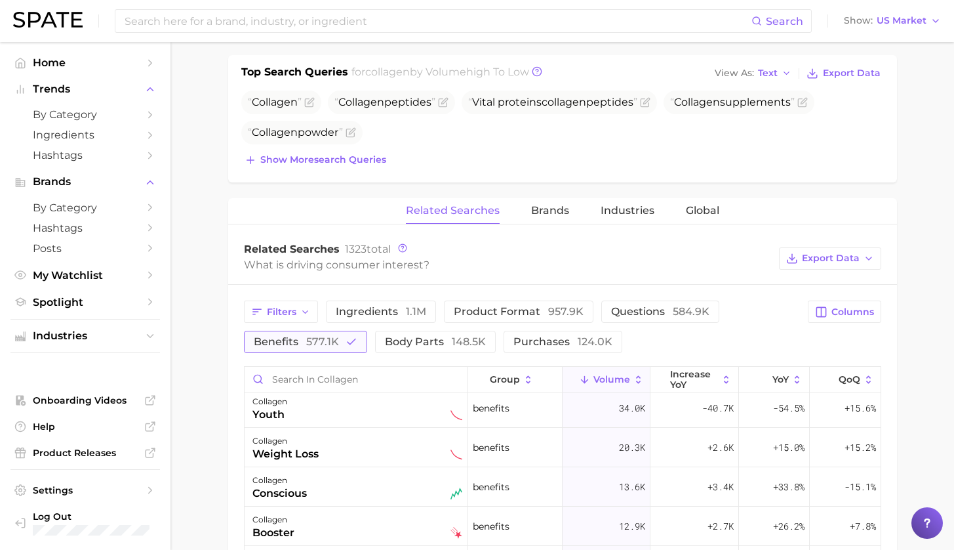
click at [333, 343] on button "benefits 577.1k" at bounding box center [305, 342] width 123 height 22
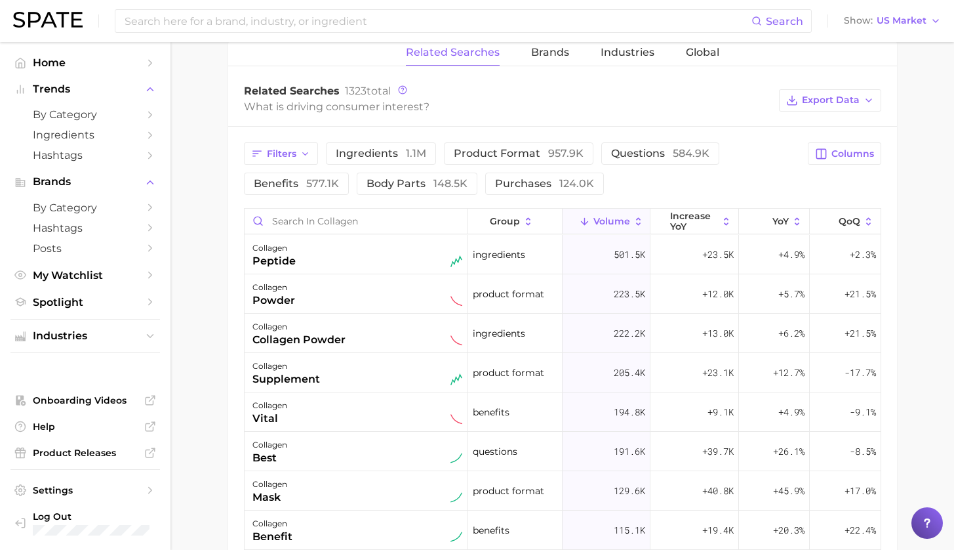
scroll to position [666, 0]
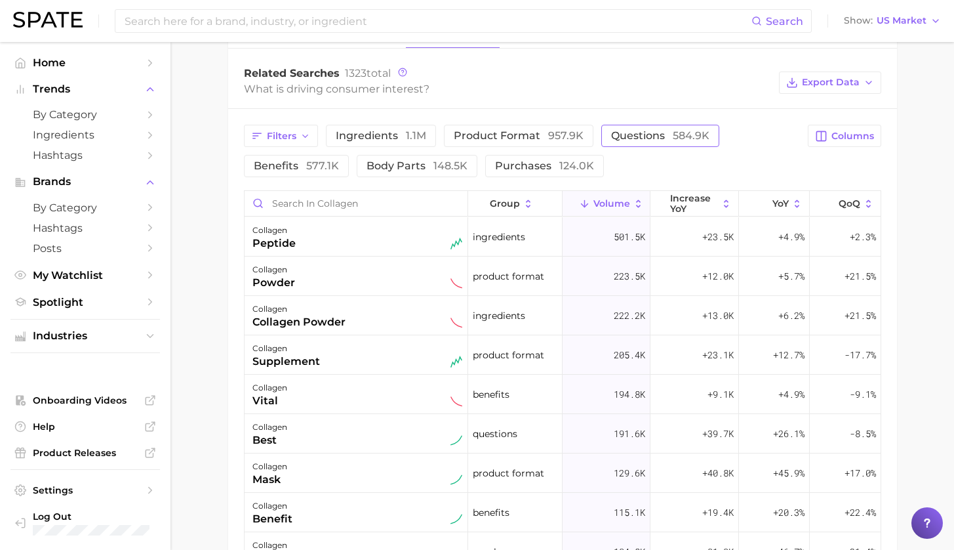
click at [673, 134] on span "584.9k" at bounding box center [691, 135] width 37 height 12
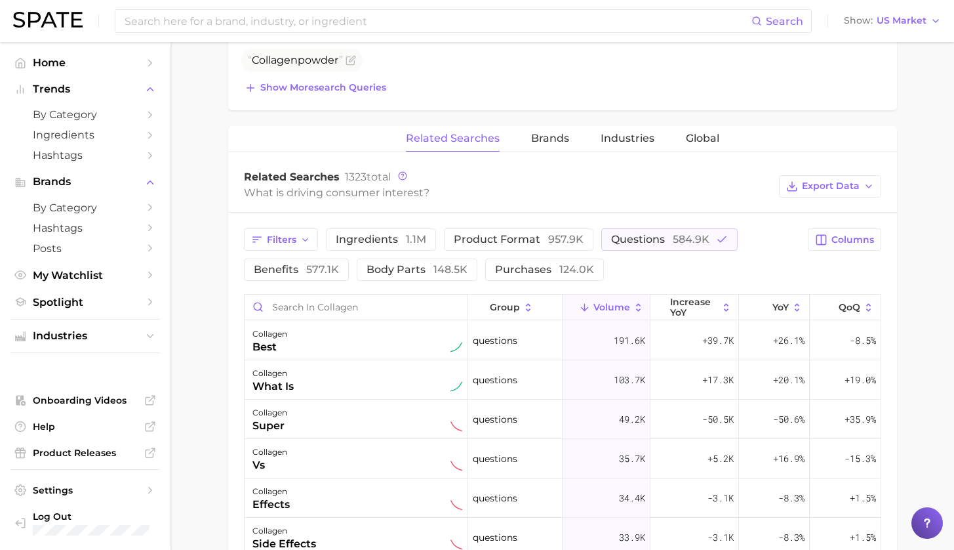
scroll to position [605, 0]
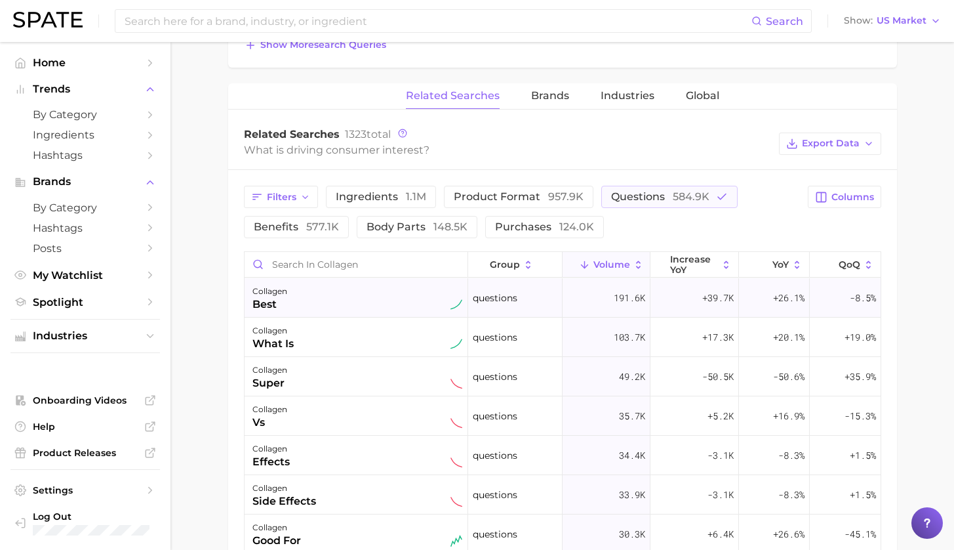
click at [314, 310] on div "collagen best" at bounding box center [357, 297] width 210 height 29
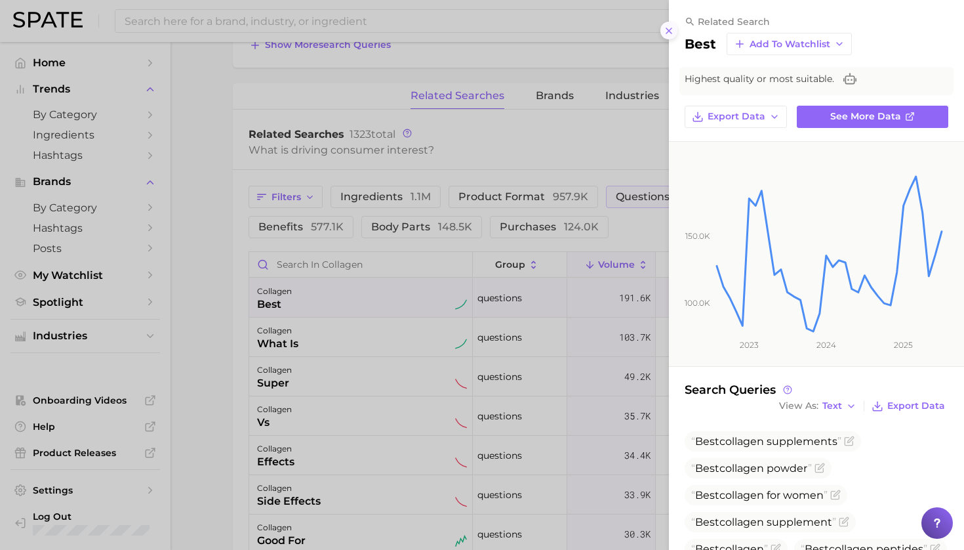
click at [668, 28] on icon at bounding box center [669, 31] width 10 height 10
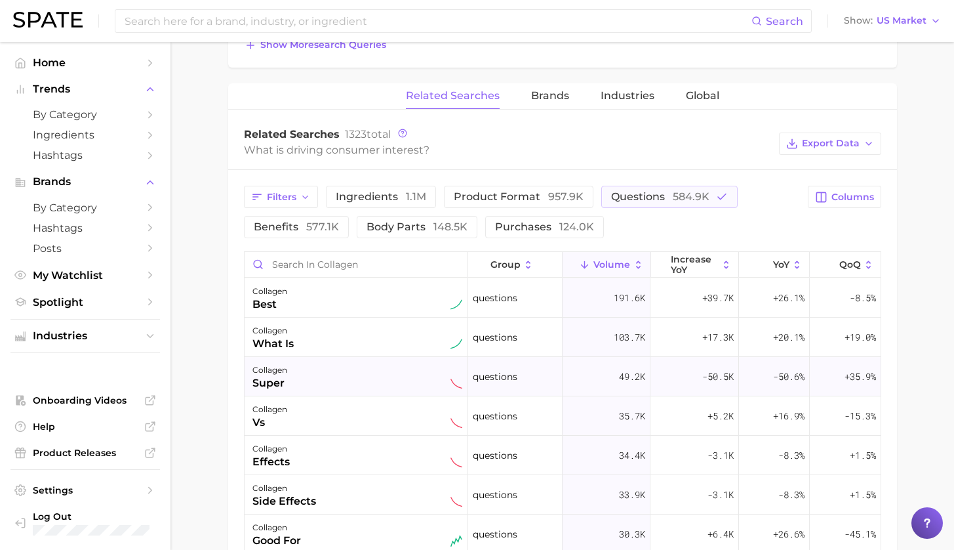
click at [349, 385] on div "collagen super" at bounding box center [357, 376] width 210 height 29
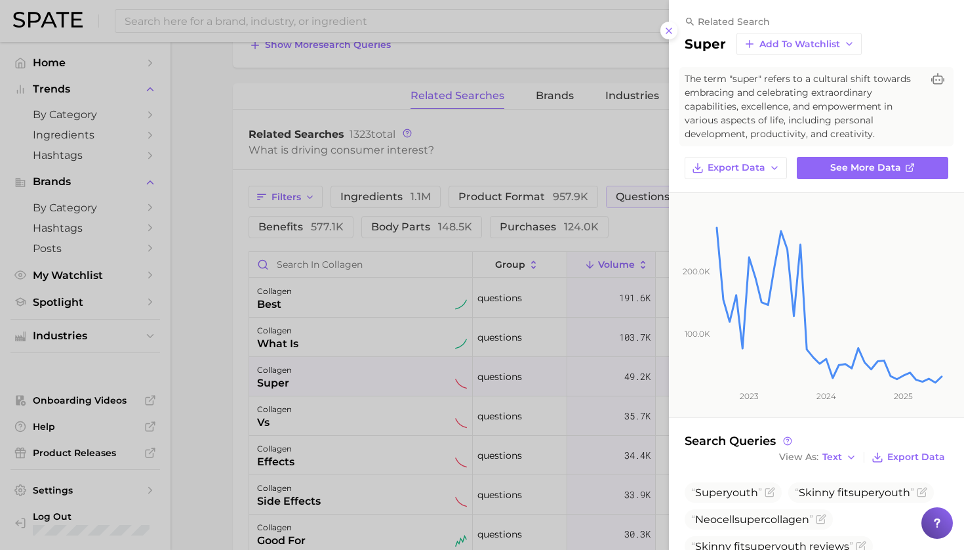
click at [323, 418] on div at bounding box center [482, 275] width 964 height 550
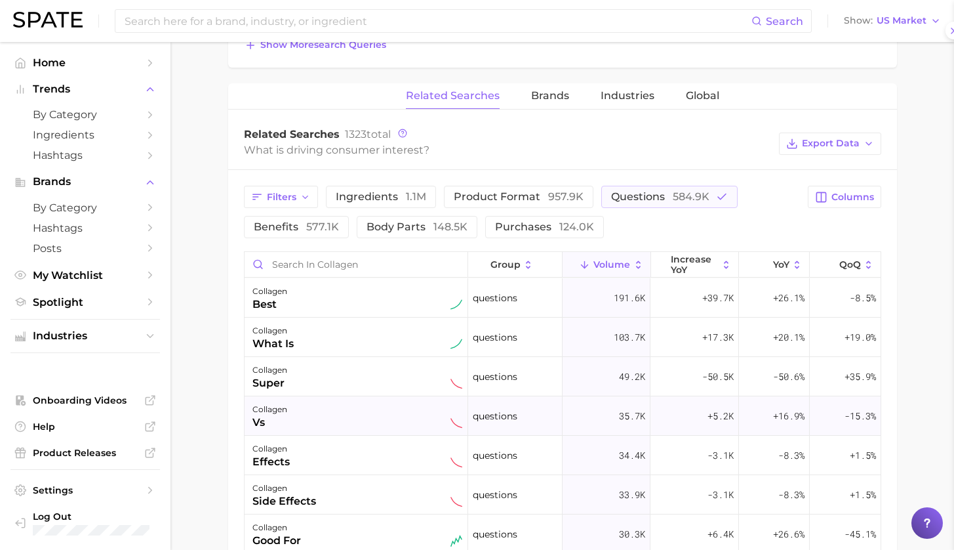
click at [319, 423] on div "collagen vs" at bounding box center [357, 415] width 210 height 29
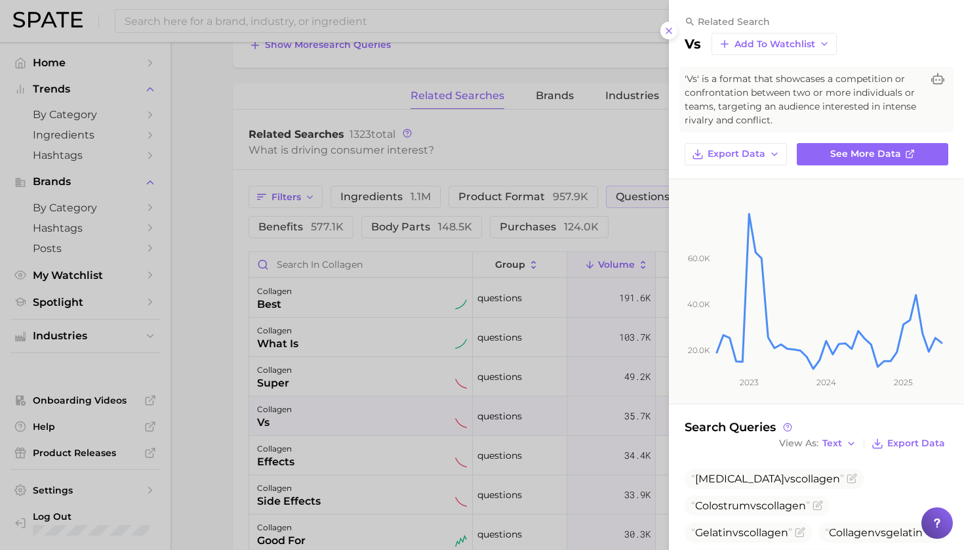
click at [229, 404] on div at bounding box center [482, 275] width 964 height 550
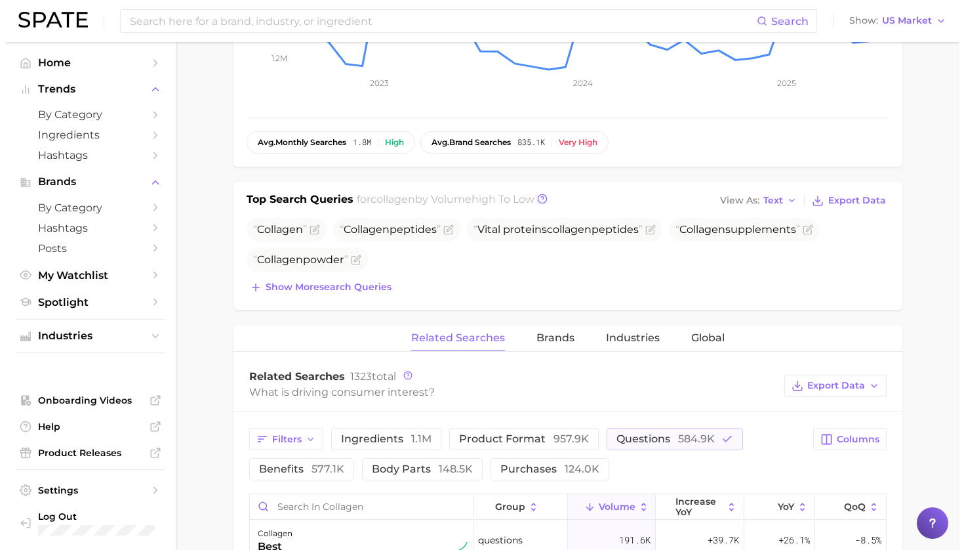
scroll to position [0, 0]
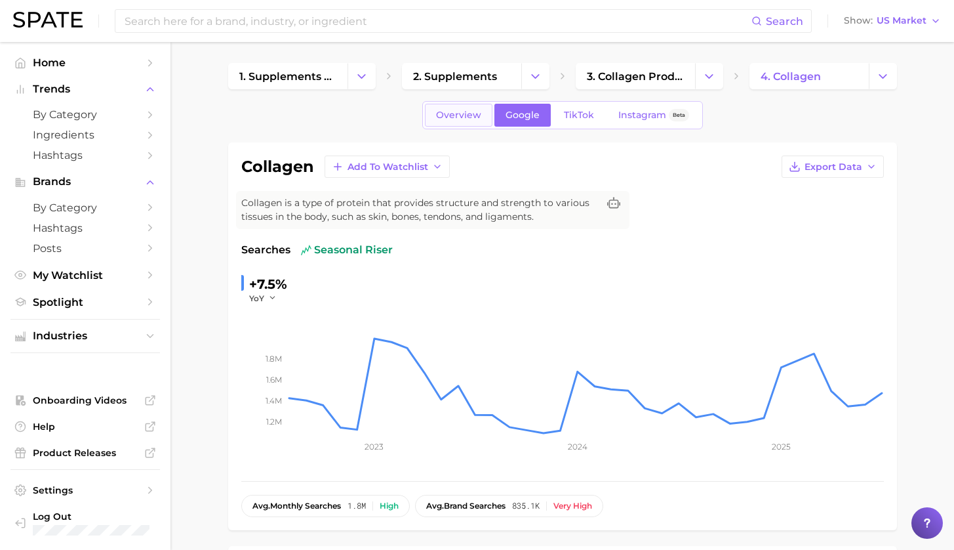
click at [468, 117] on span "Overview" at bounding box center [458, 115] width 45 height 11
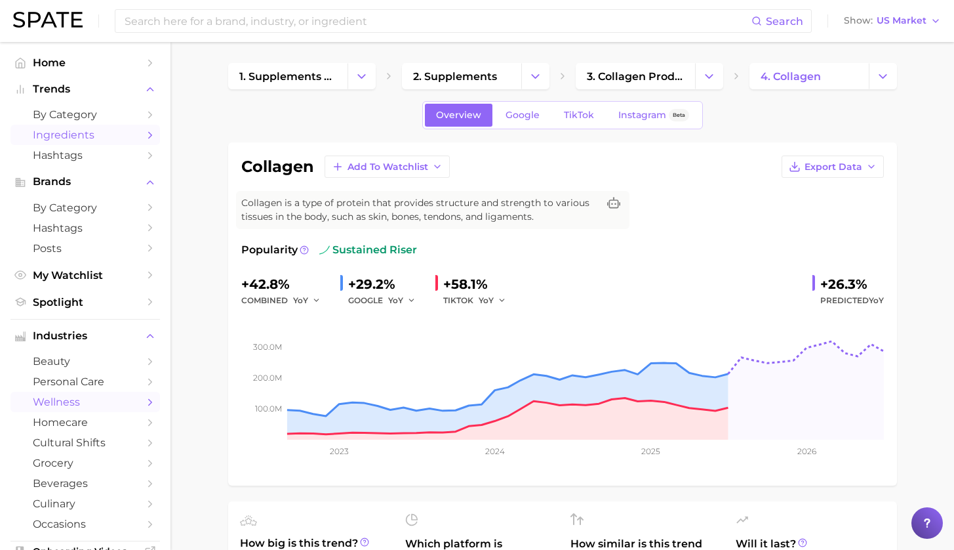
click at [72, 133] on span "Ingredients" at bounding box center [85, 135] width 105 height 12
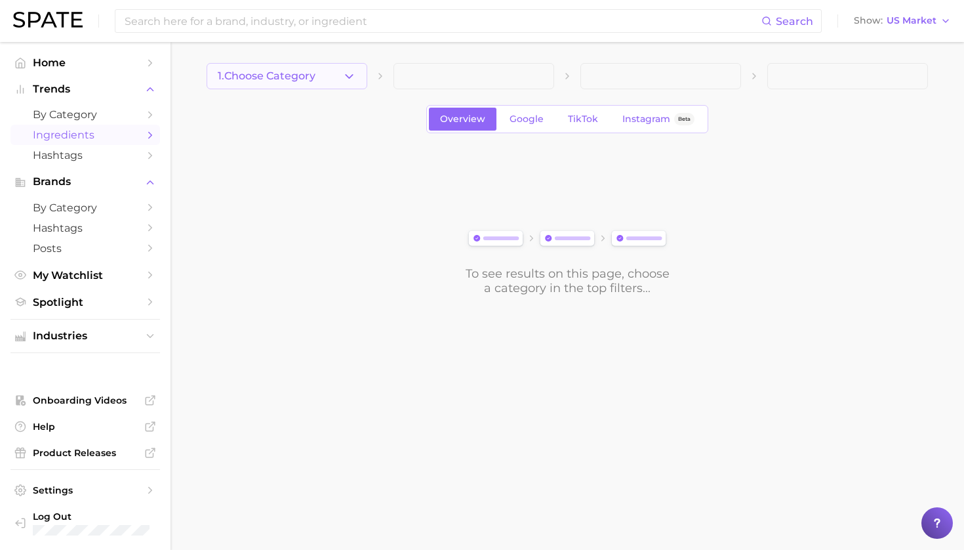
click at [313, 78] on button "1. Choose Category" at bounding box center [287, 76] width 161 height 26
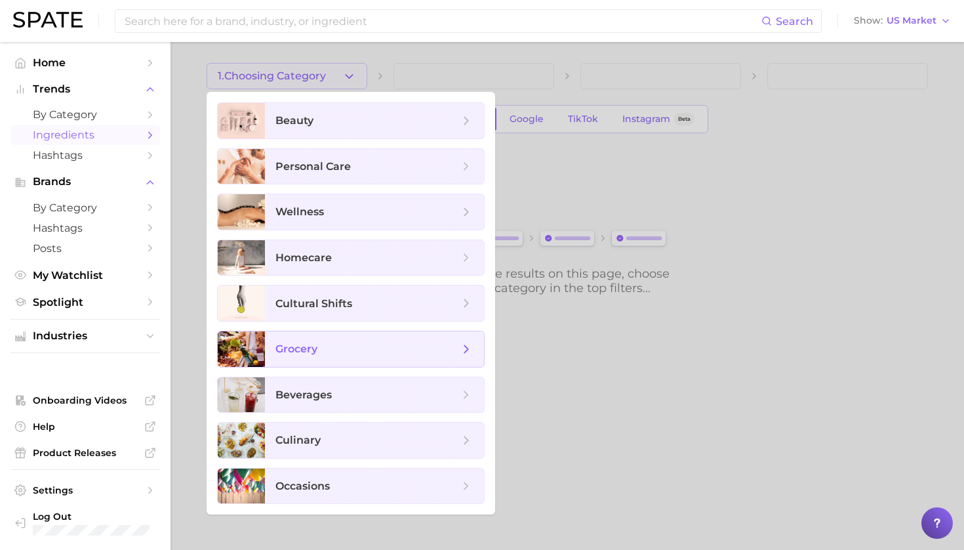
click at [346, 350] on span "grocery" at bounding box center [367, 349] width 184 height 14
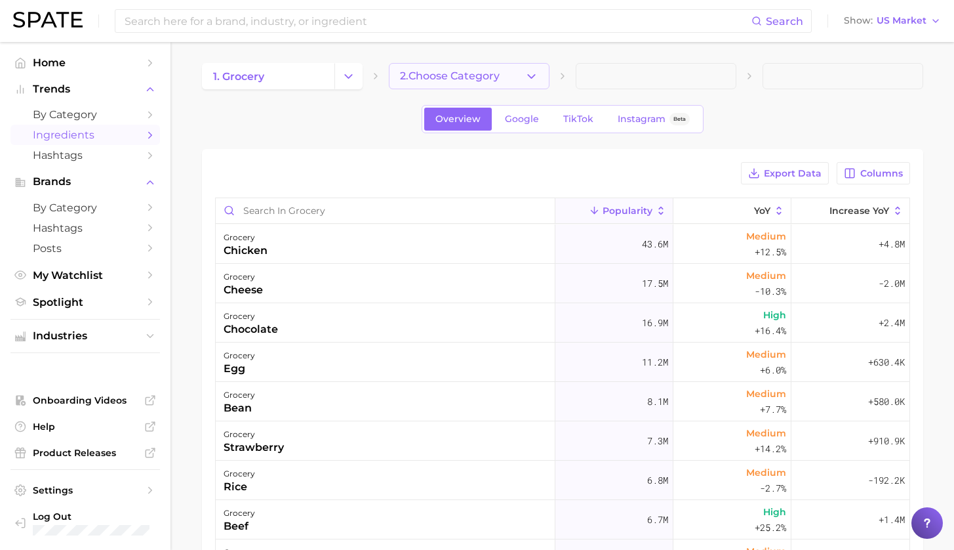
click at [493, 66] on button "2. Choose Category" at bounding box center [469, 76] width 161 height 26
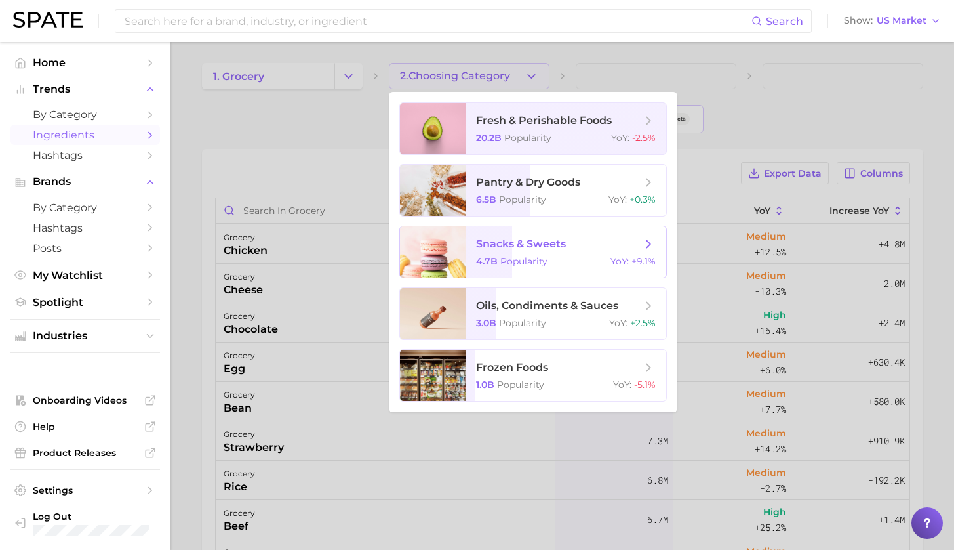
click at [513, 244] on span "snacks & sweets" at bounding box center [521, 243] width 90 height 12
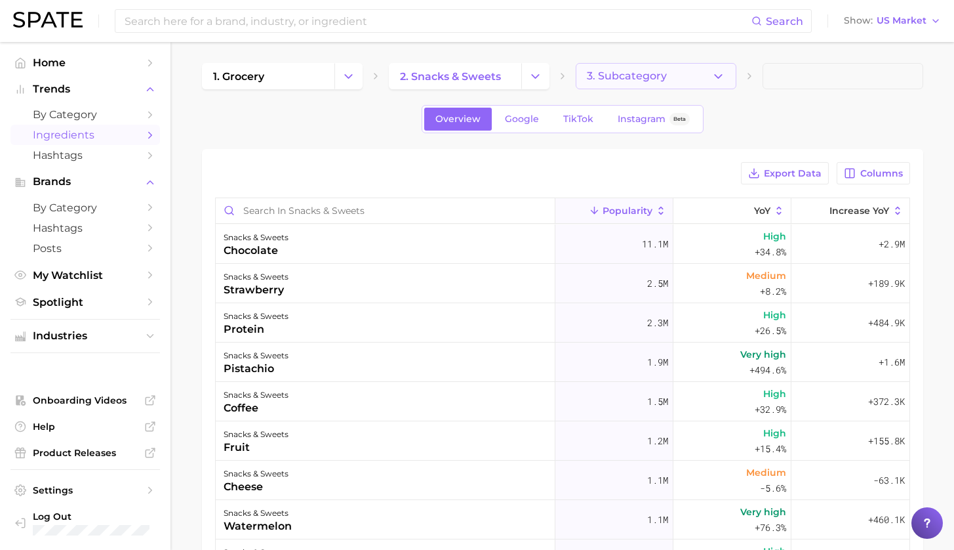
click at [616, 69] on button "3. Subcategory" at bounding box center [656, 76] width 161 height 26
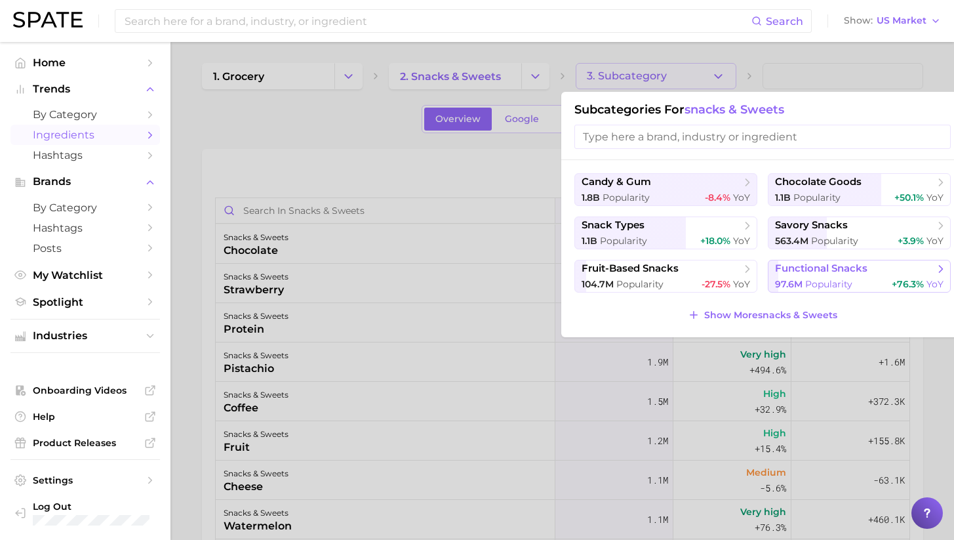
click at [824, 272] on span "functional snacks" at bounding box center [821, 268] width 92 height 12
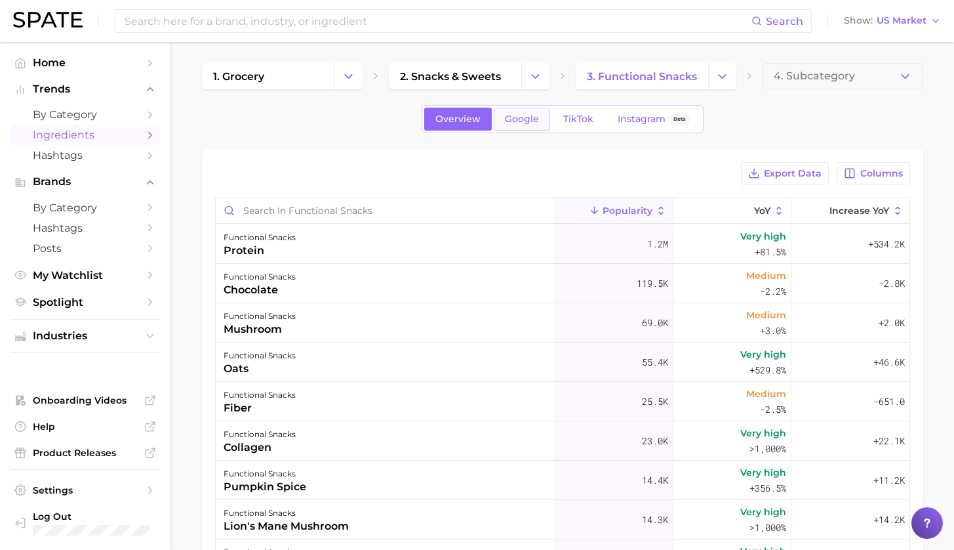
click at [520, 119] on span "Google" at bounding box center [522, 118] width 34 height 11
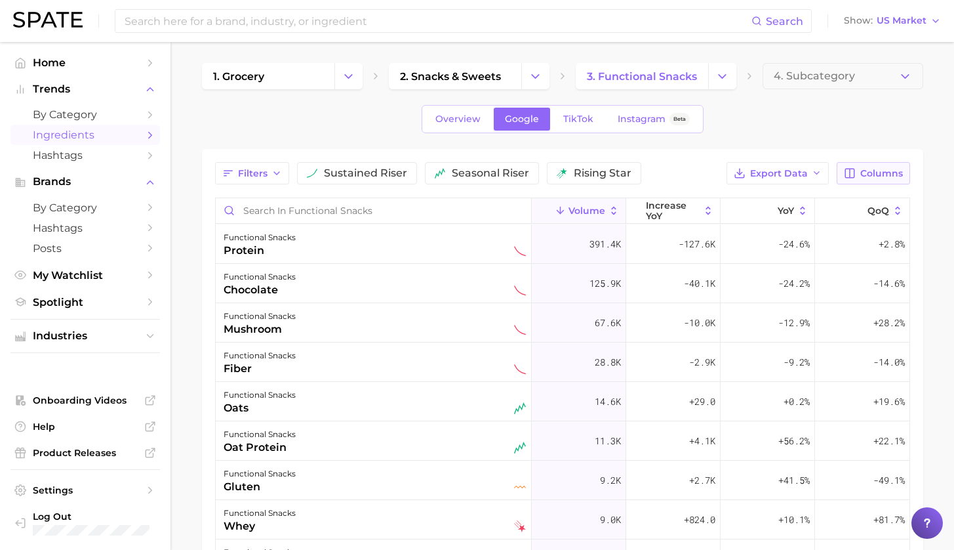
click at [877, 177] on span "Columns" at bounding box center [881, 173] width 43 height 11
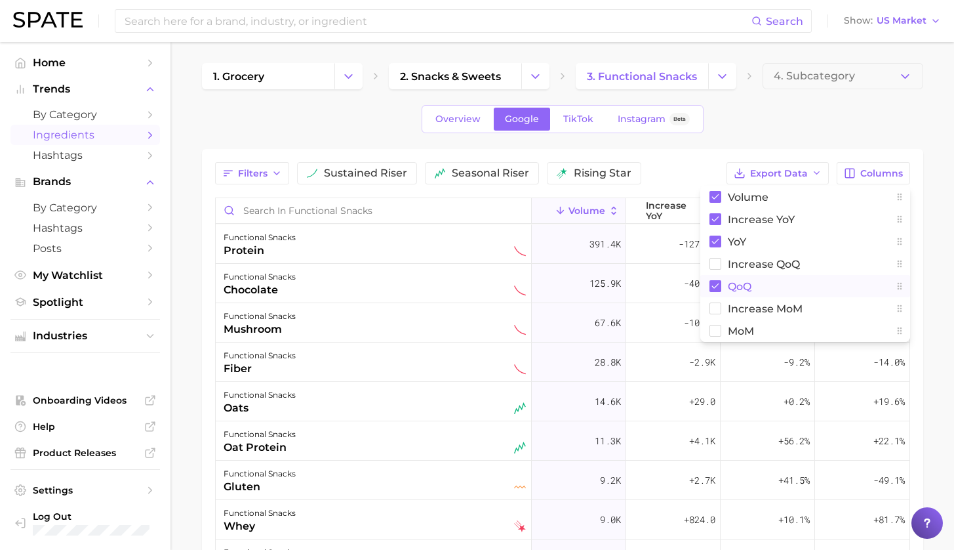
click at [732, 284] on span "QoQ" at bounding box center [740, 286] width 24 height 11
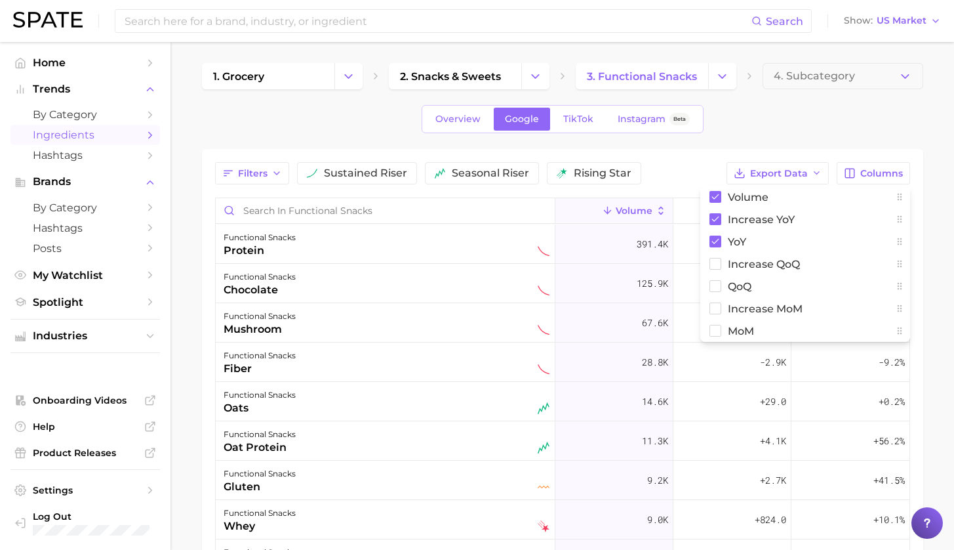
click at [950, 242] on main "1. grocery 2. snacks & sweets 3. functional snacks 4. Subcategory Overview Goog…" at bounding box center [563, 434] width 784 height 784
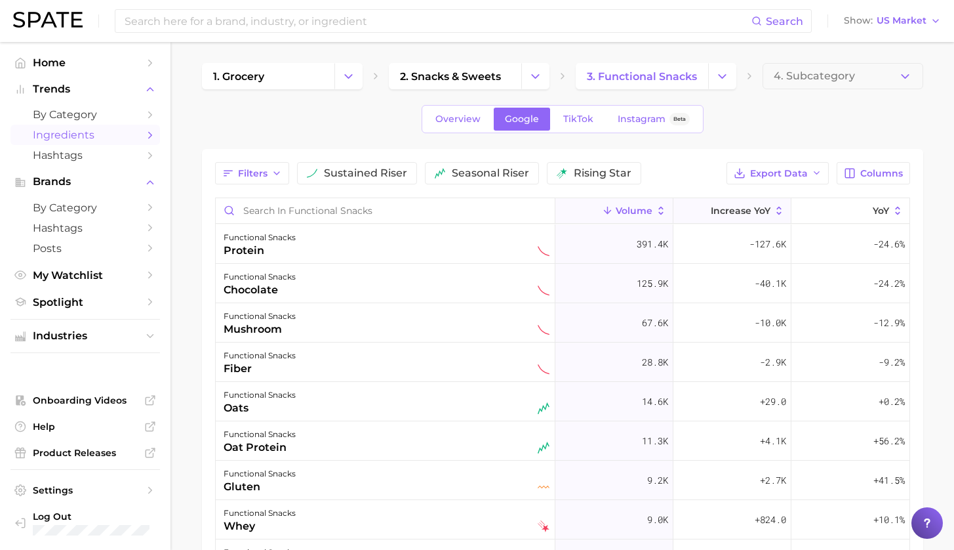
click at [757, 214] on span "increase YoY" at bounding box center [741, 210] width 60 height 10
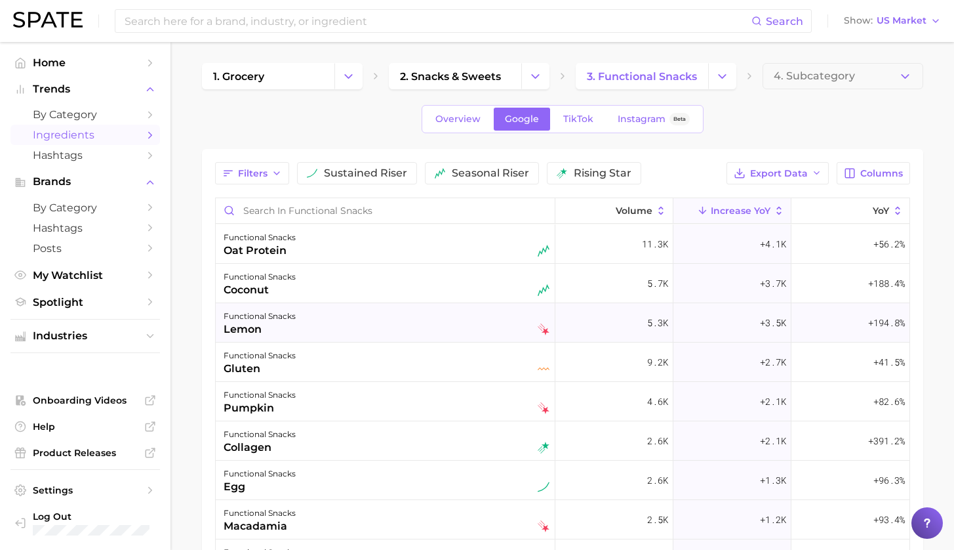
click at [401, 325] on div "functional snacks lemon" at bounding box center [387, 322] width 326 height 29
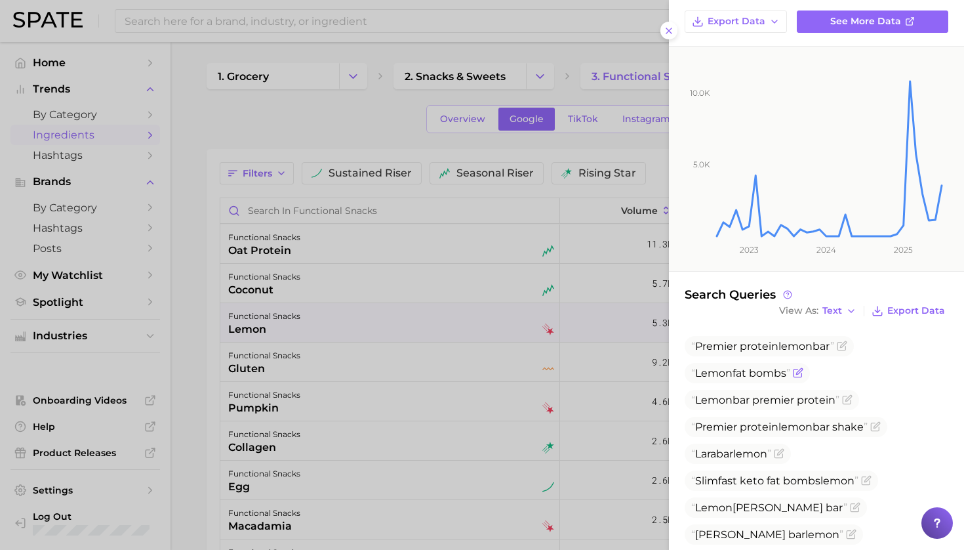
scroll to position [113, 0]
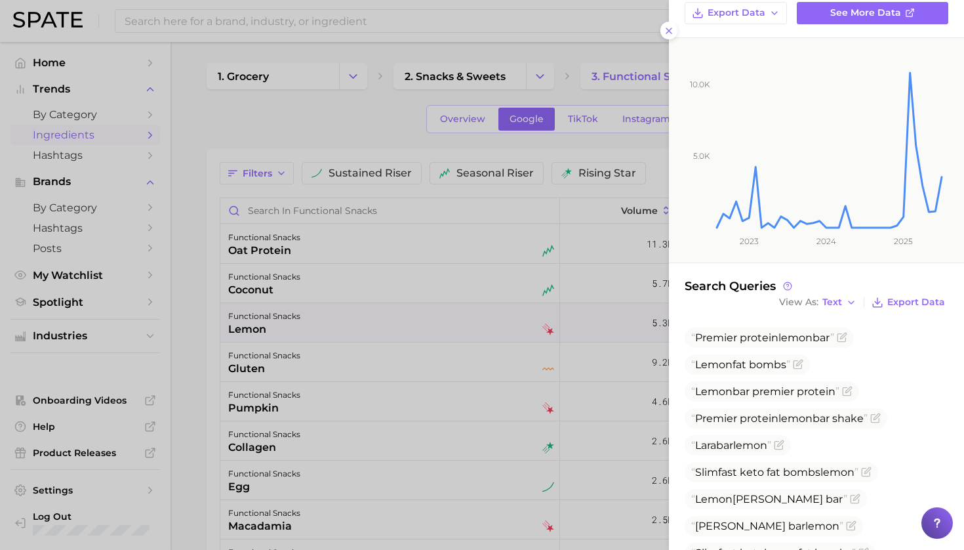
click at [407, 340] on div at bounding box center [482, 275] width 964 height 550
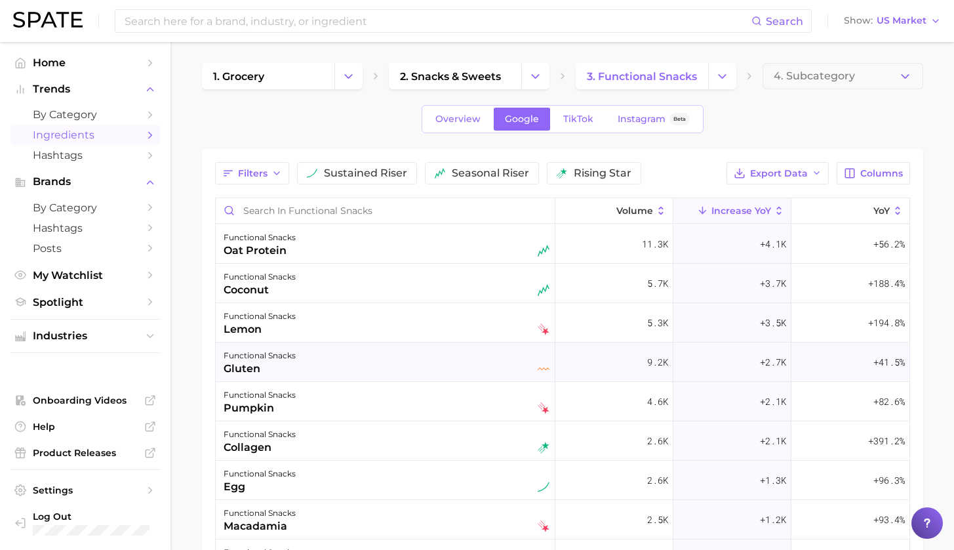
click at [402, 356] on div "functional snacks gluten" at bounding box center [387, 362] width 326 height 29
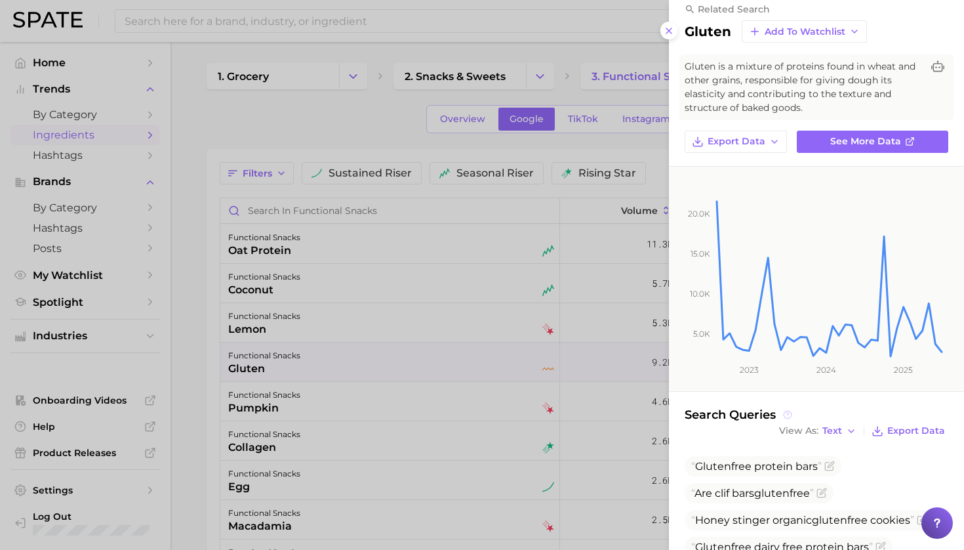
scroll to position [57, 0]
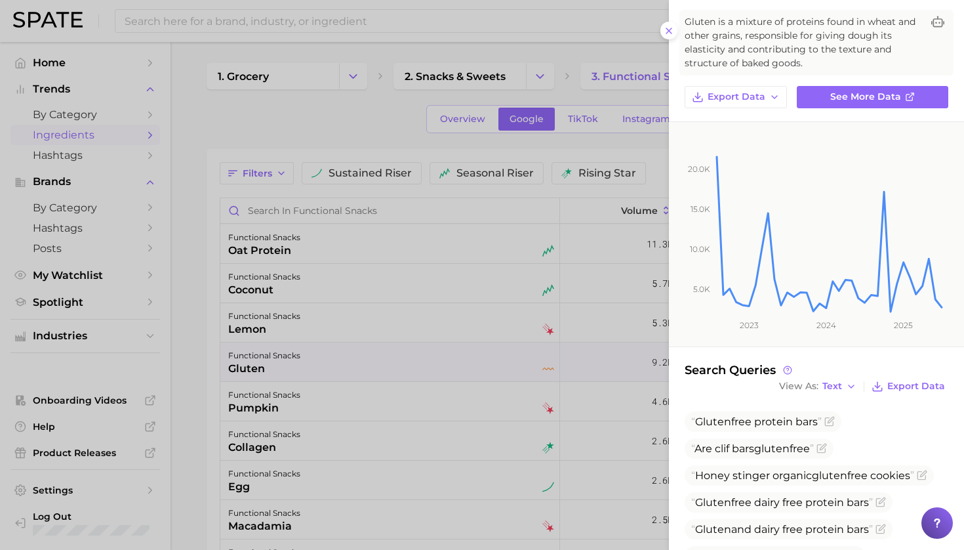
click at [340, 121] on div at bounding box center [482, 275] width 964 height 550
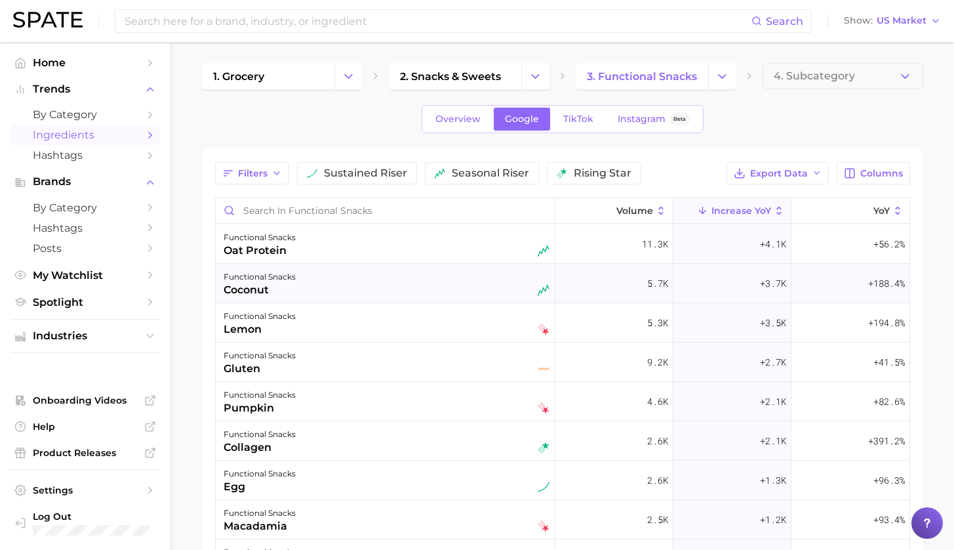
click at [377, 285] on div "functional snacks coconut" at bounding box center [387, 283] width 326 height 29
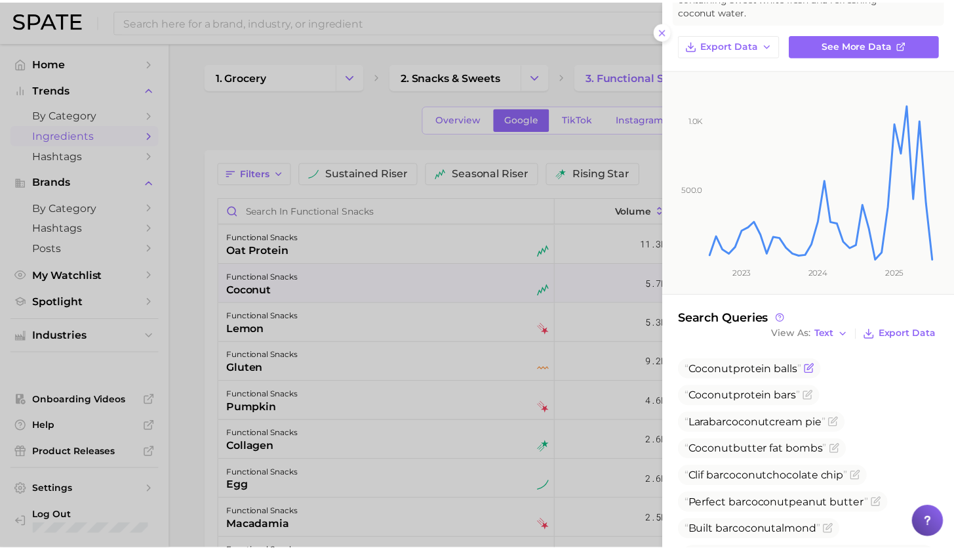
scroll to position [149, 0]
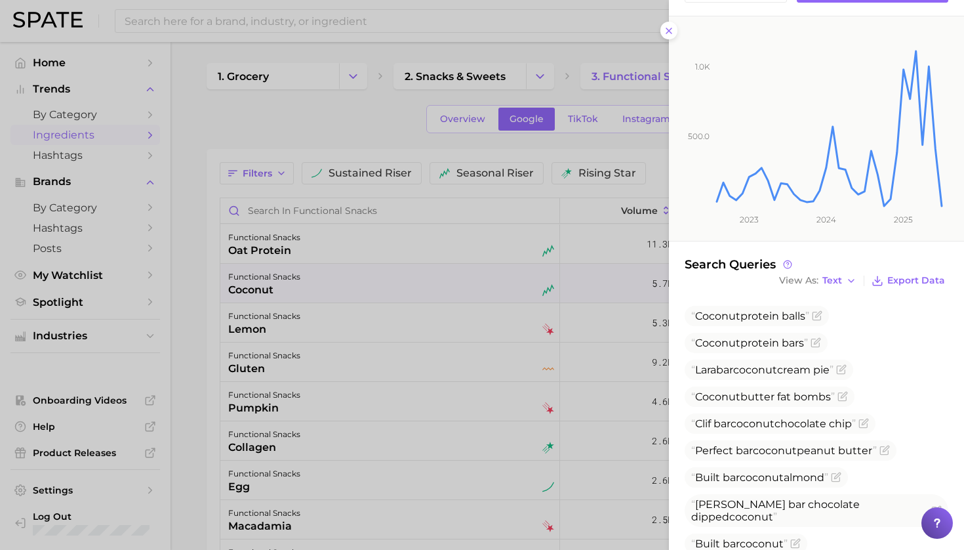
click at [364, 121] on div at bounding box center [482, 275] width 964 height 550
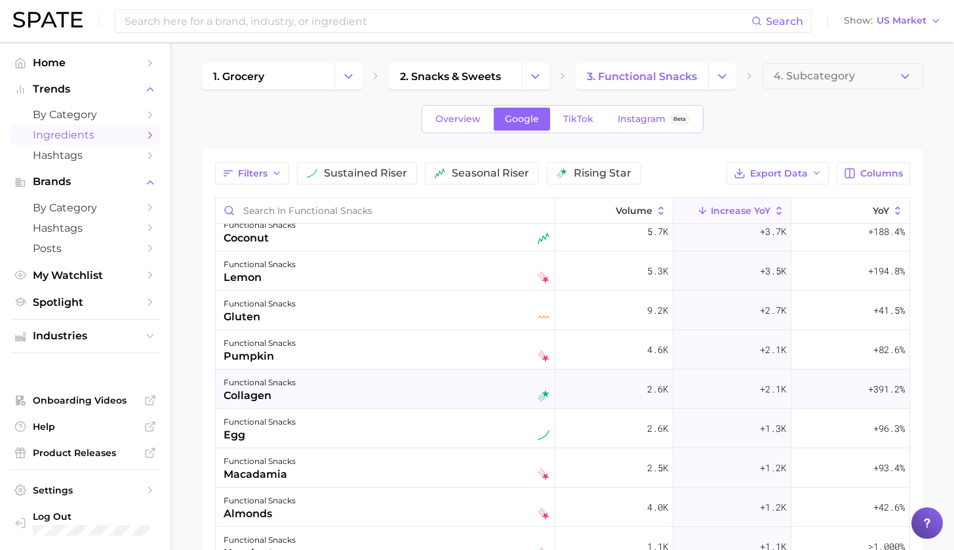
scroll to position [138, 0]
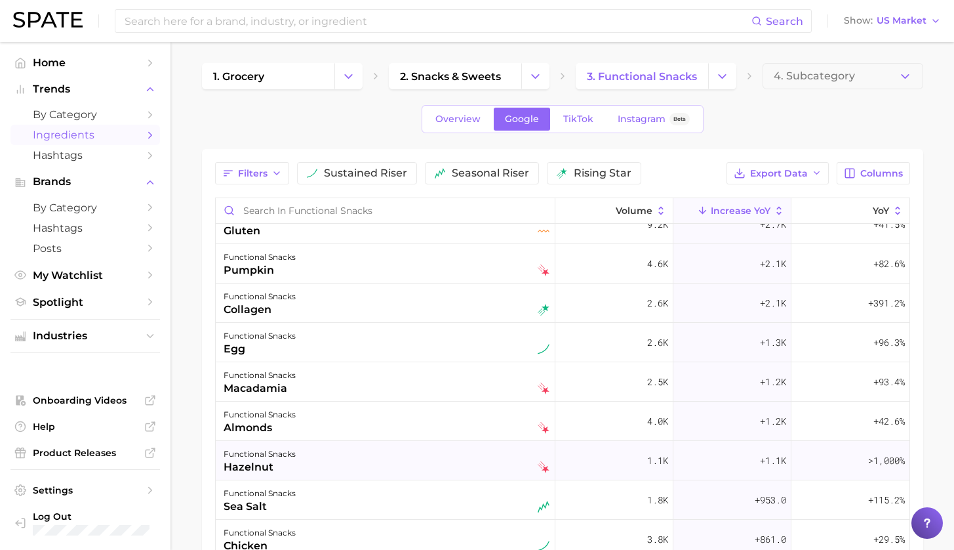
click at [398, 452] on div "functional snacks hazelnut" at bounding box center [387, 460] width 326 height 29
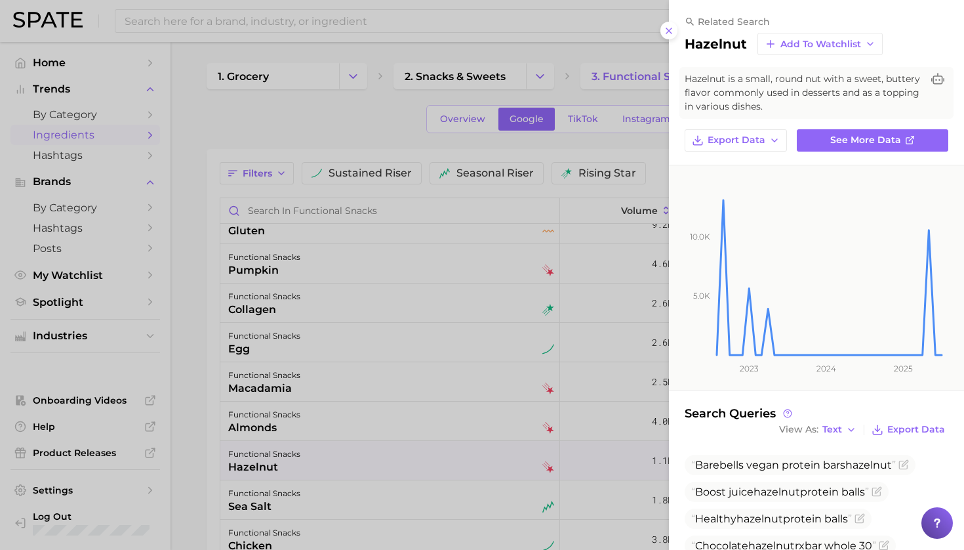
click at [342, 120] on div at bounding box center [482, 275] width 964 height 550
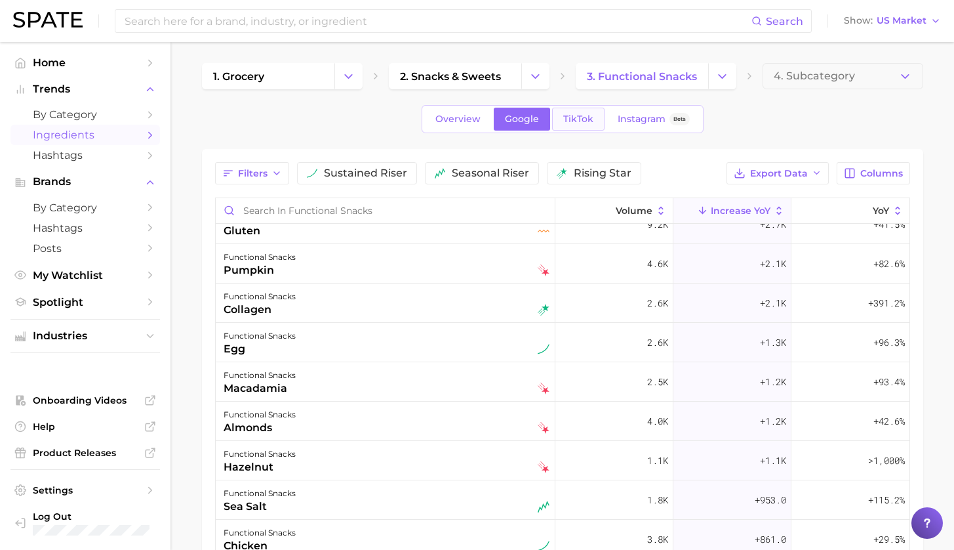
click at [569, 118] on span "TikTok" at bounding box center [578, 118] width 30 height 11
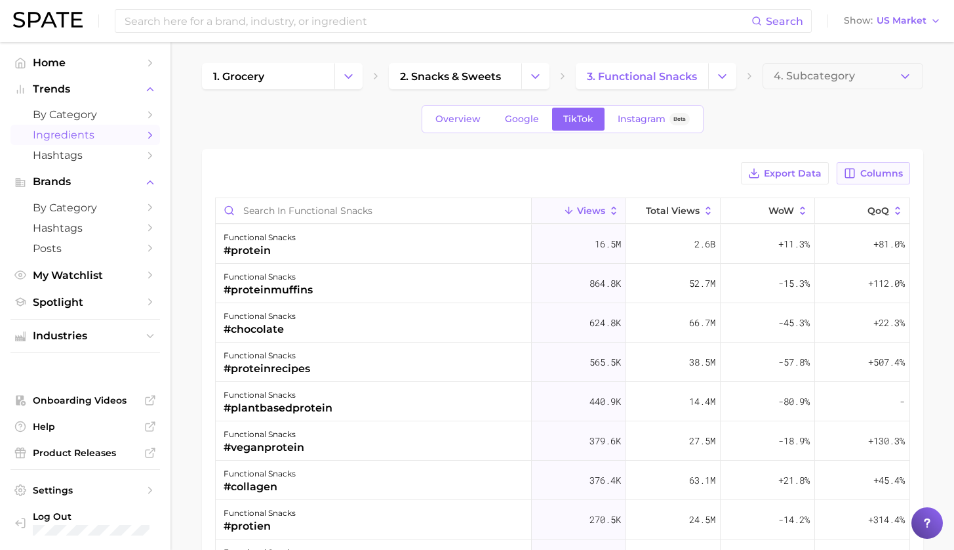
click at [883, 171] on span "Columns" at bounding box center [881, 173] width 43 height 11
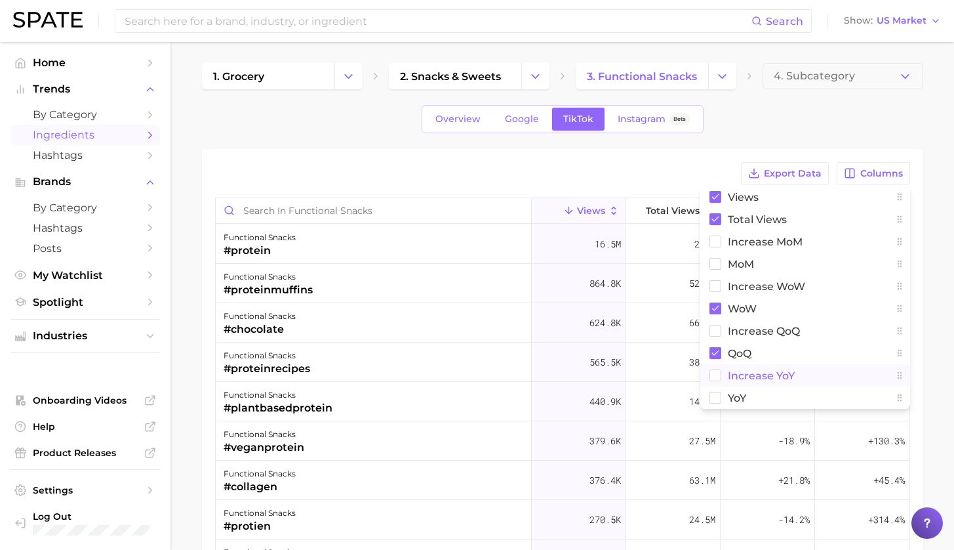
click at [748, 375] on span "increase YoY" at bounding box center [761, 375] width 67 height 11
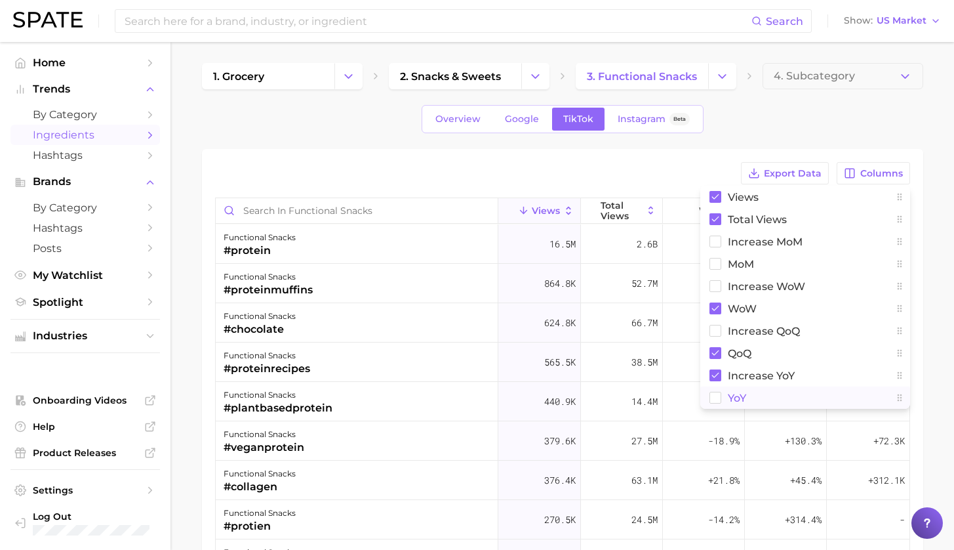
click at [735, 400] on span "YoY" at bounding box center [737, 397] width 18 height 11
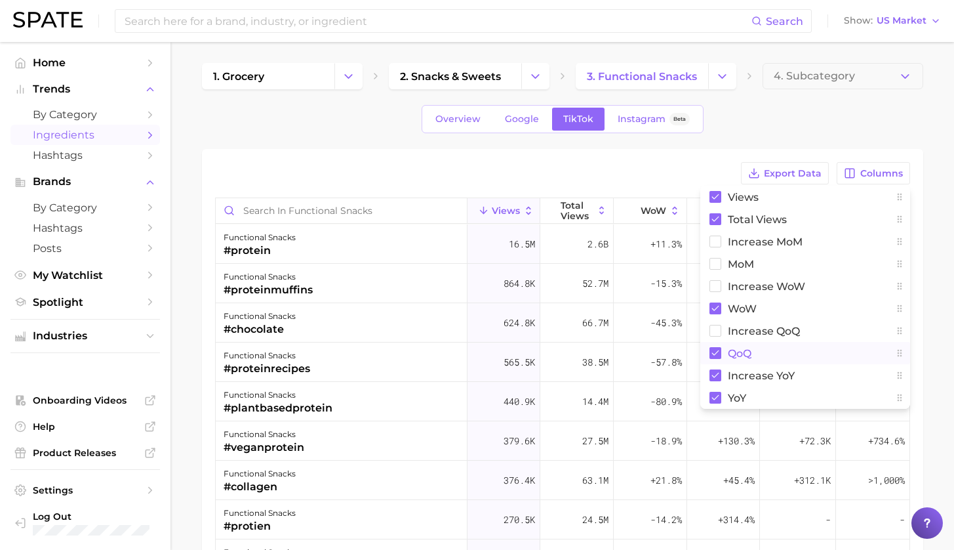
click at [734, 355] on span "QoQ" at bounding box center [740, 353] width 24 height 11
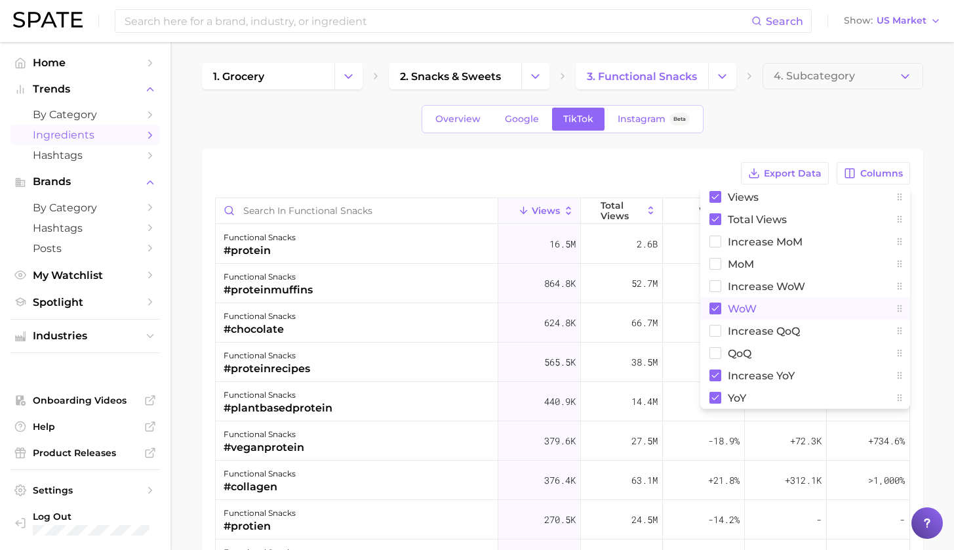
click at [738, 305] on span "WoW" at bounding box center [742, 308] width 29 height 11
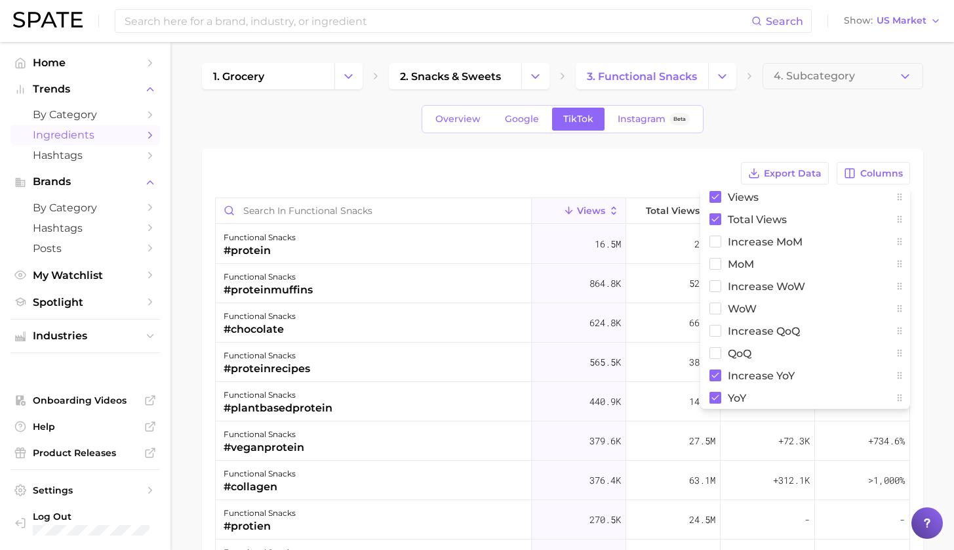
click at [662, 157] on div "Export Data Columns Views Total Views increase MoM MoM Increase WoW WoW increas…" at bounding box center [562, 454] width 721 height 611
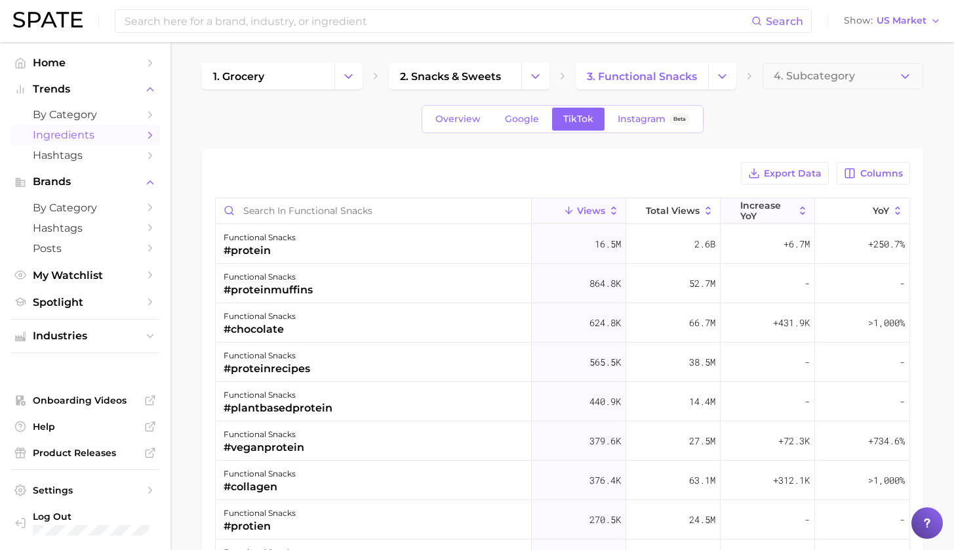
click at [759, 212] on span "increase YoY" at bounding box center [767, 210] width 54 height 21
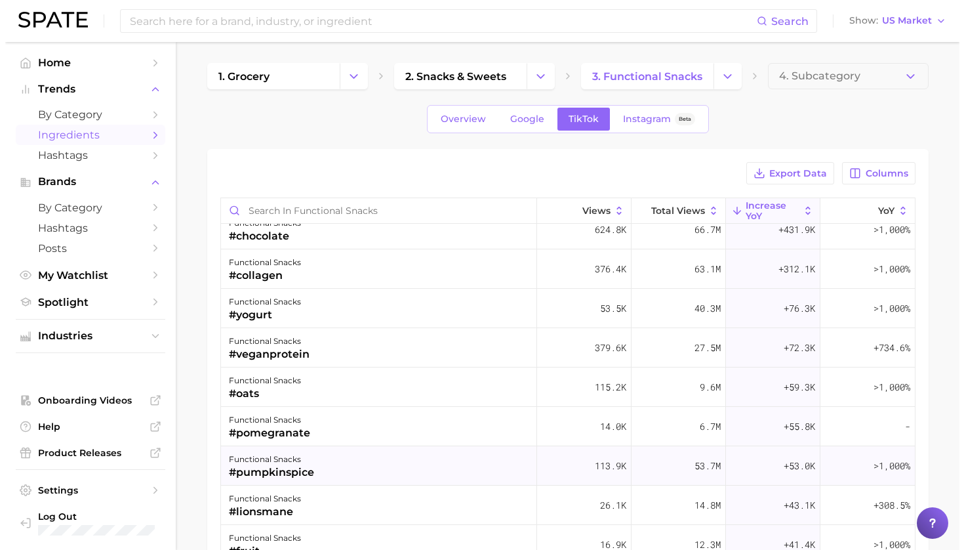
scroll to position [56, 0]
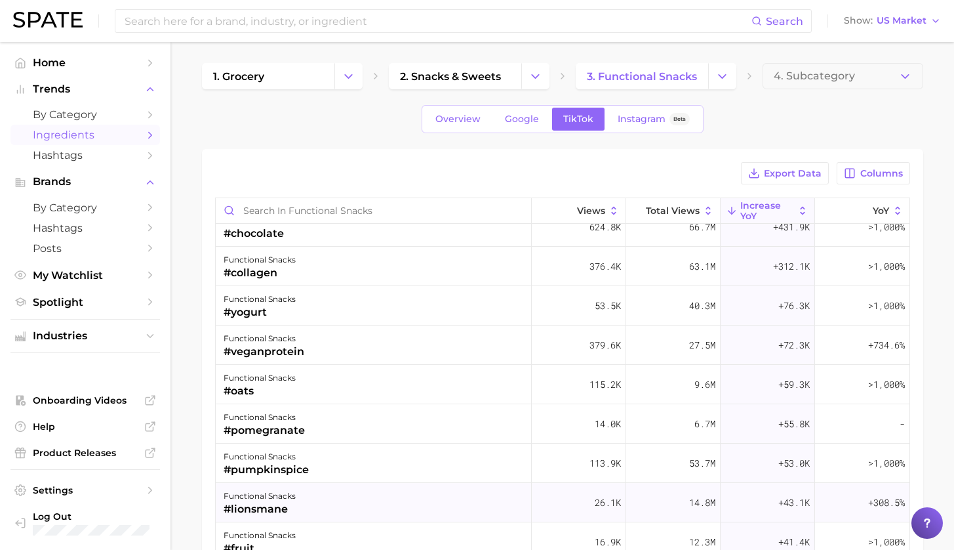
click at [396, 504] on div "functional snacks #lionsmane" at bounding box center [374, 502] width 316 height 39
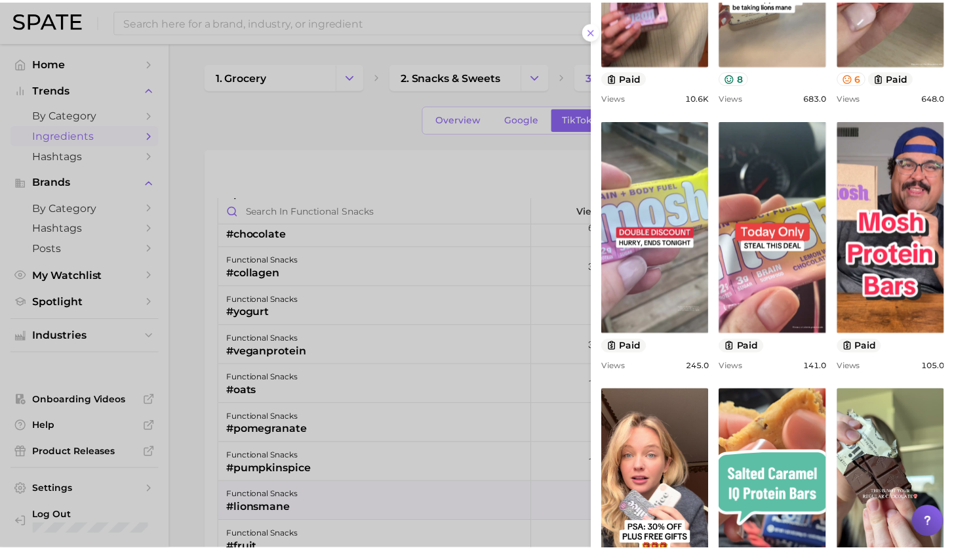
scroll to position [0, 0]
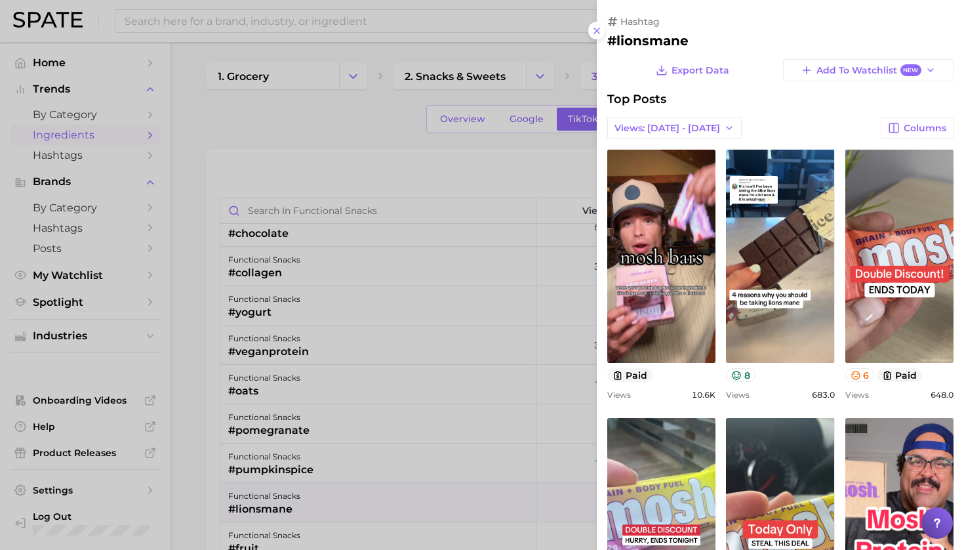
click at [278, 121] on div at bounding box center [482, 275] width 964 height 550
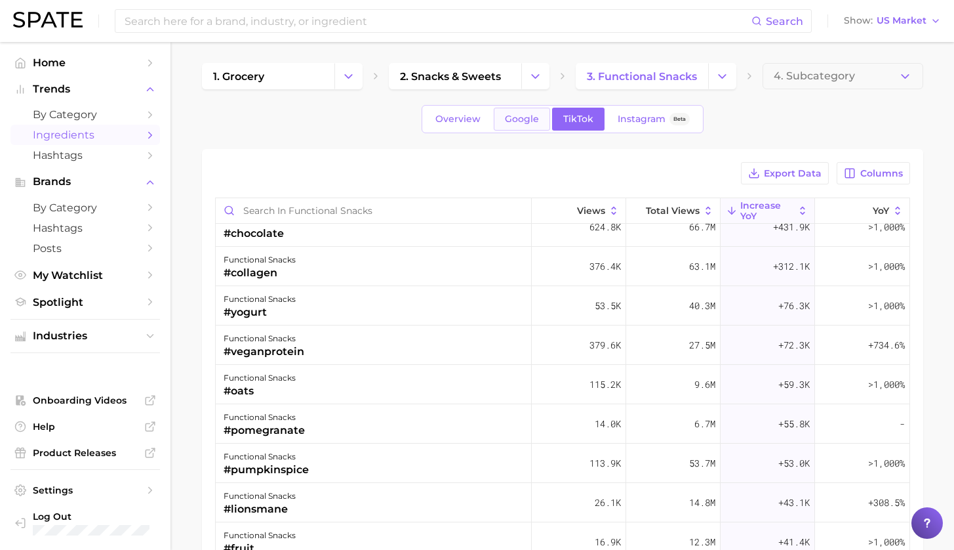
click at [533, 122] on span "Google" at bounding box center [522, 118] width 34 height 11
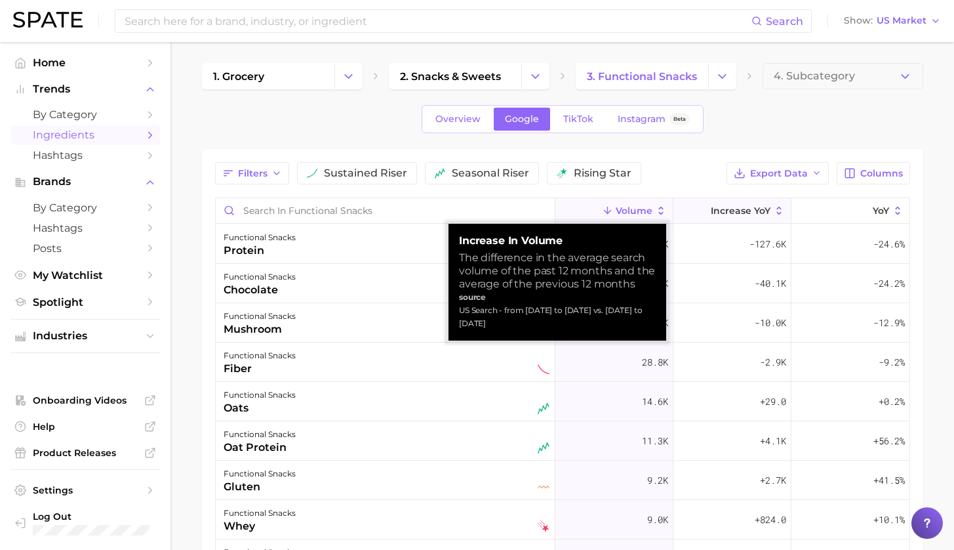
click at [717, 216] on button "increase YoY" at bounding box center [733, 211] width 118 height 26
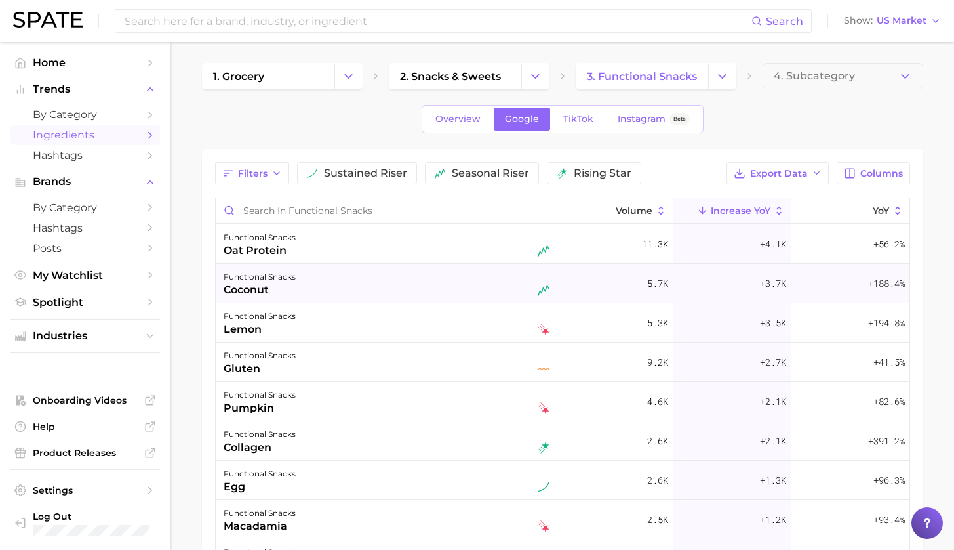
click at [316, 273] on div "functional snacks coconut" at bounding box center [387, 283] width 326 height 29
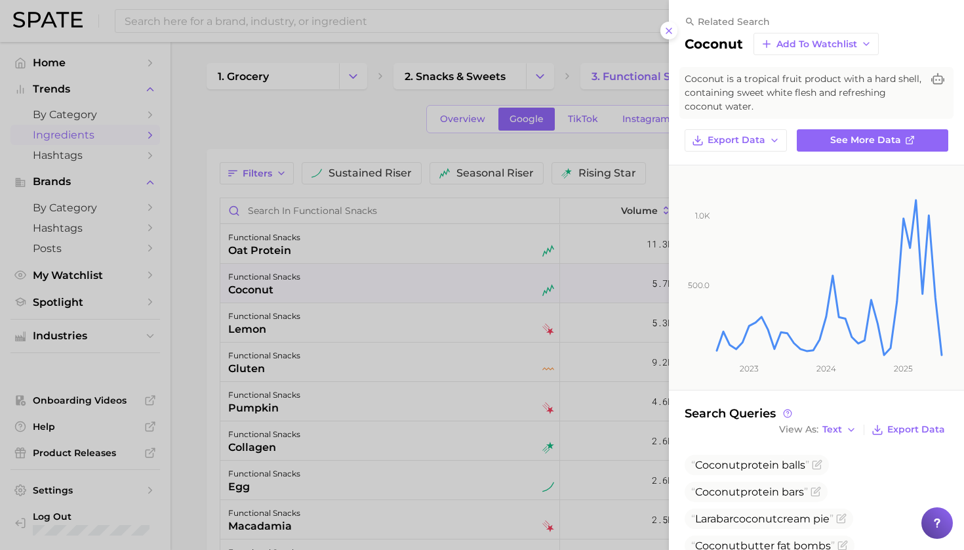
click at [331, 117] on div at bounding box center [482, 275] width 964 height 550
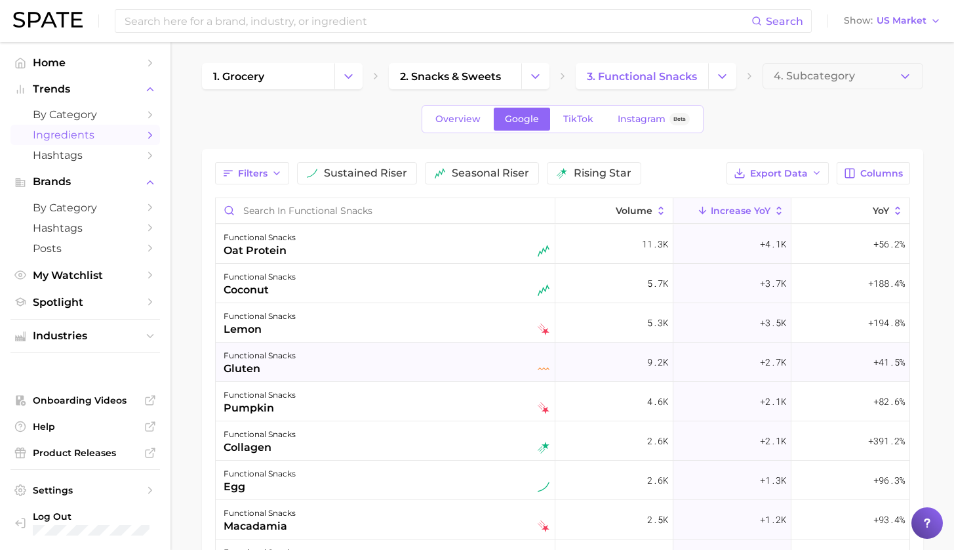
scroll to position [14, 0]
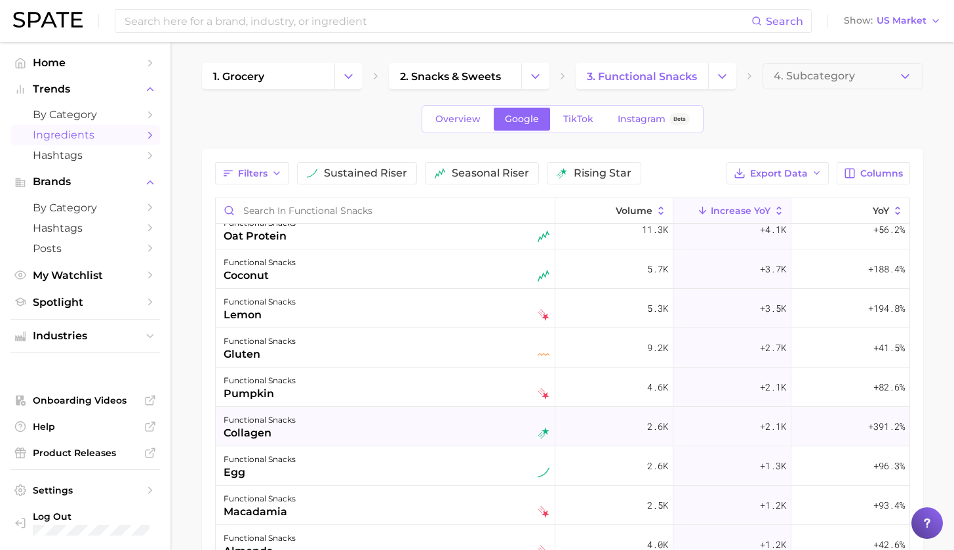
click at [378, 429] on div "functional snacks collagen" at bounding box center [387, 426] width 326 height 29
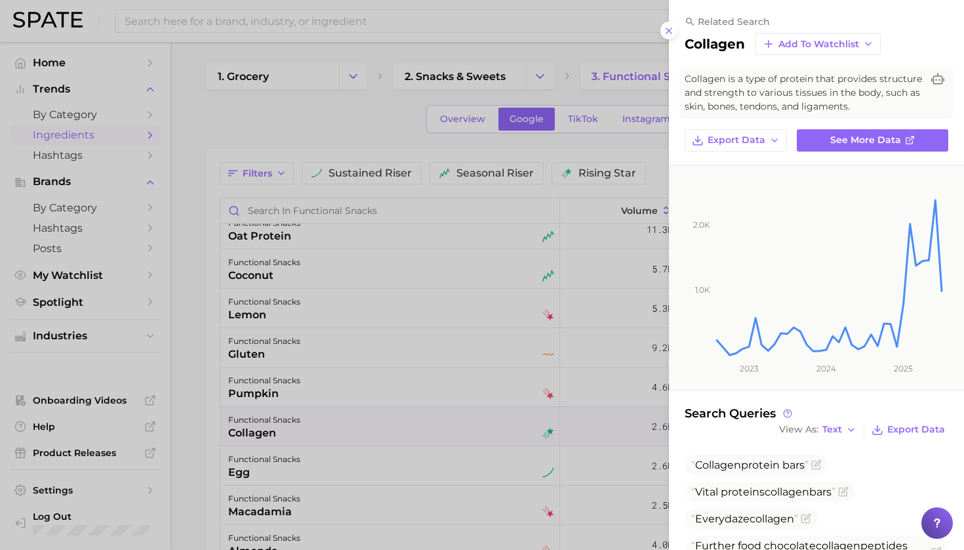
click at [390, 115] on div at bounding box center [482, 275] width 964 height 550
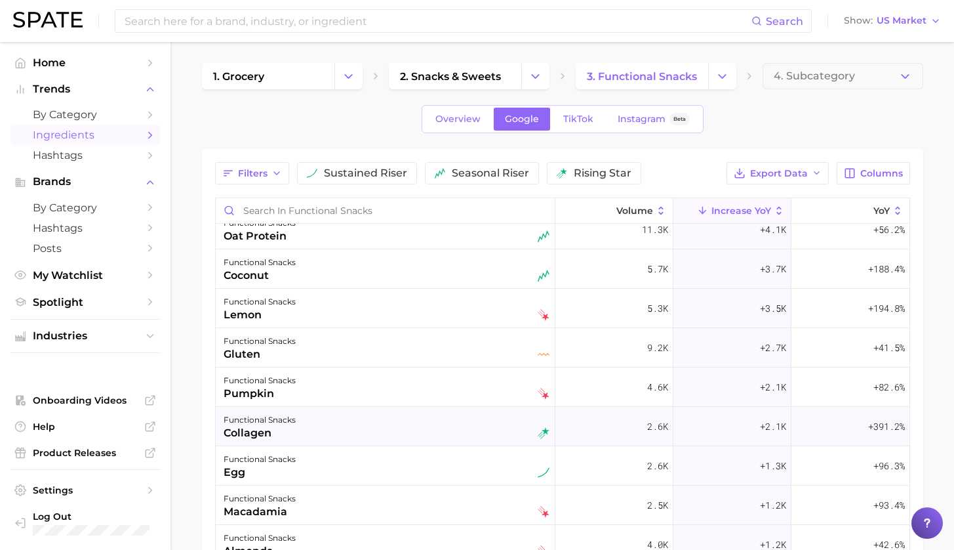
scroll to position [32, 0]
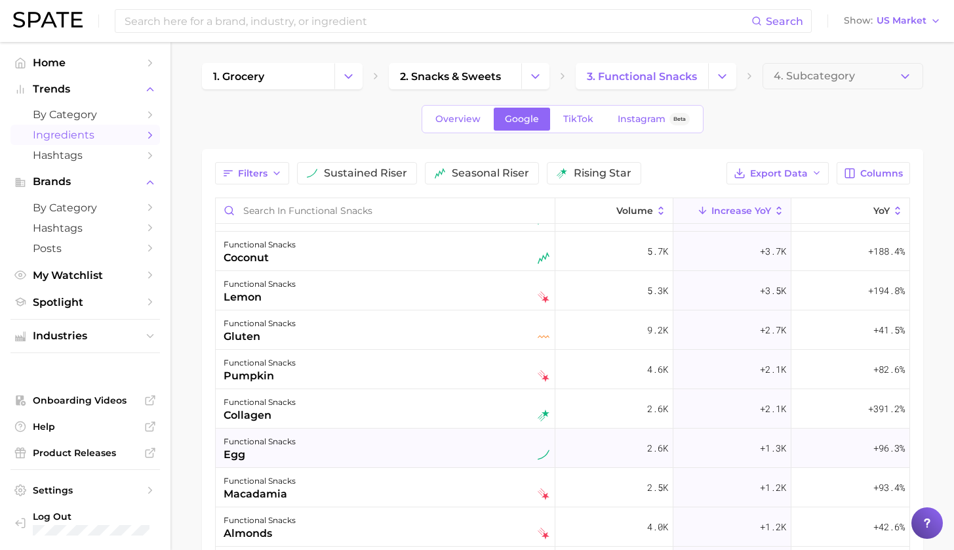
click at [444, 443] on div "functional snacks egg" at bounding box center [387, 447] width 326 height 29
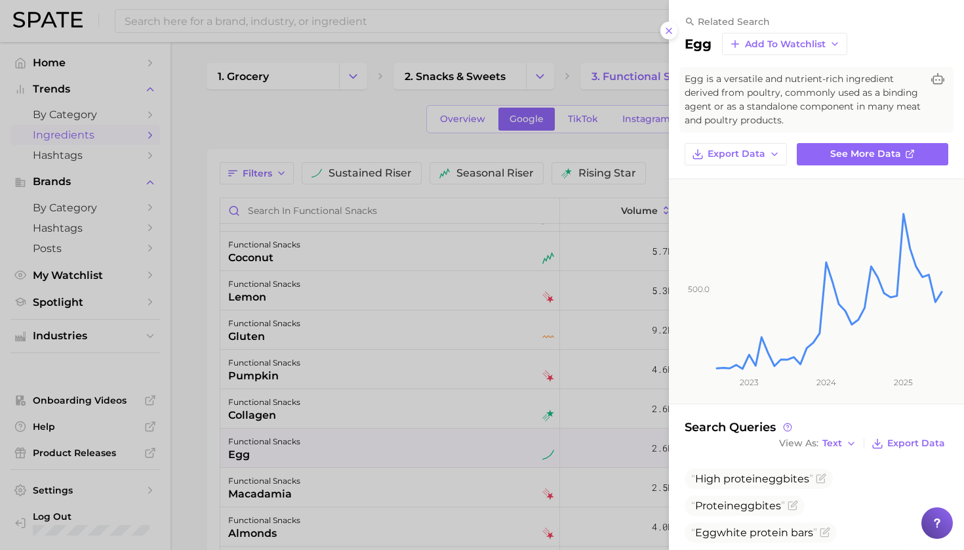
click at [310, 123] on div at bounding box center [482, 275] width 964 height 550
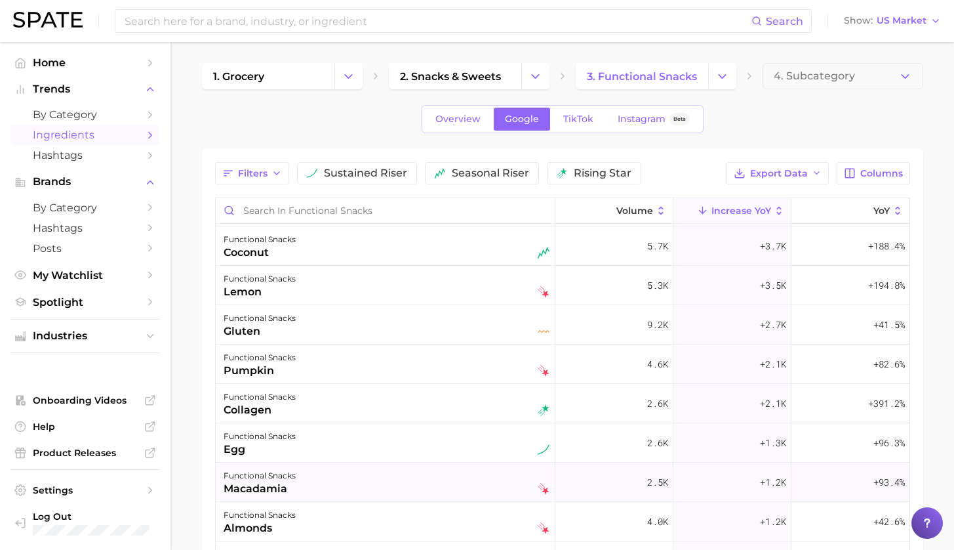
scroll to position [41, 0]
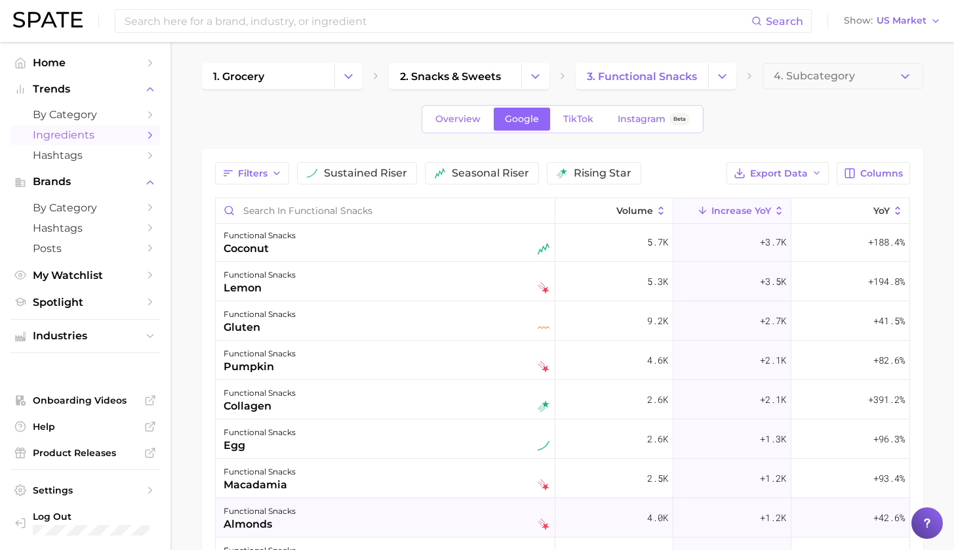
click at [399, 506] on div "functional snacks almonds" at bounding box center [387, 517] width 326 height 29
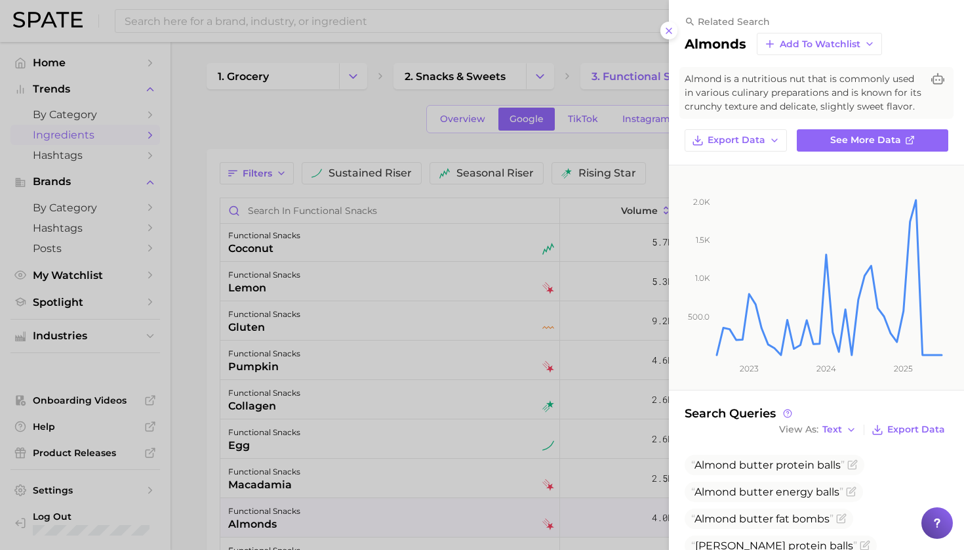
click at [304, 128] on div at bounding box center [482, 275] width 964 height 550
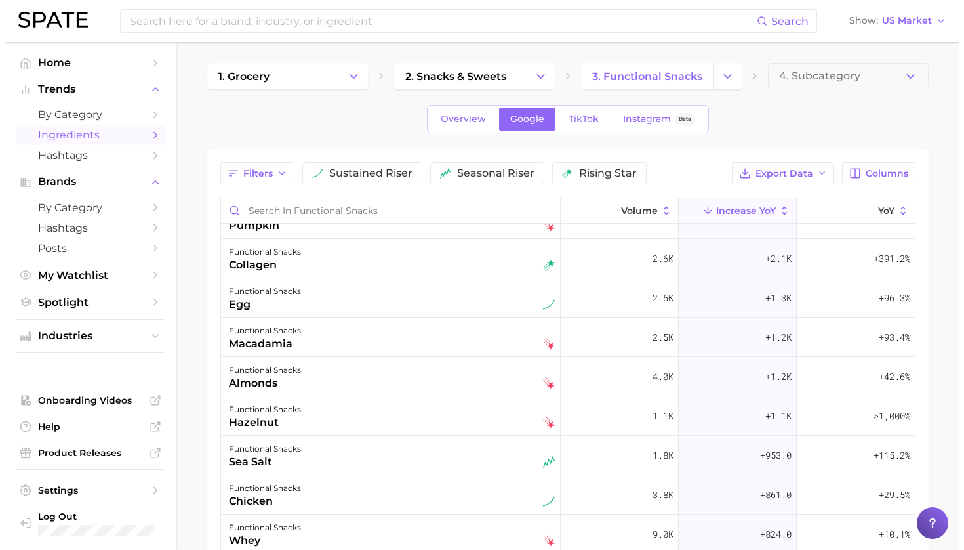
scroll to position [0, 0]
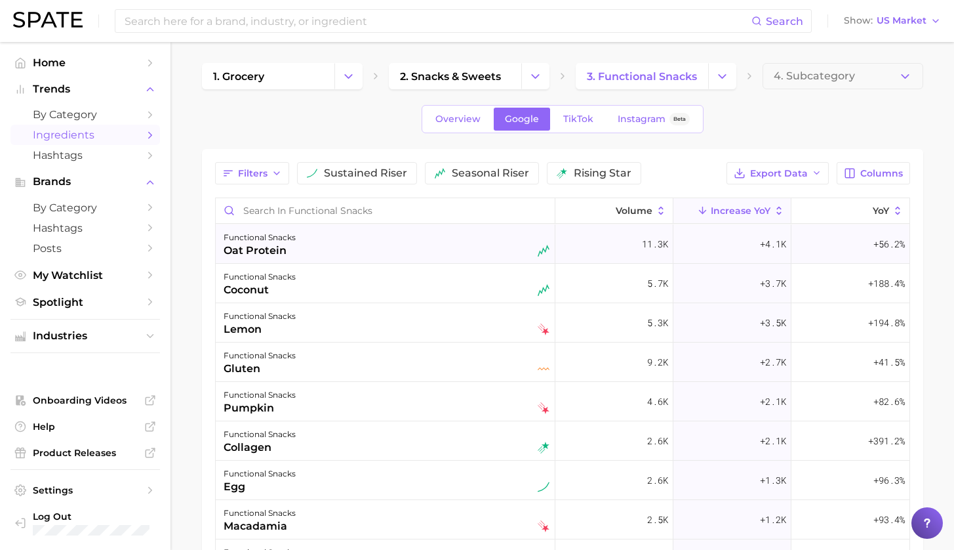
click at [338, 248] on div "functional snacks oat protein" at bounding box center [387, 244] width 326 height 29
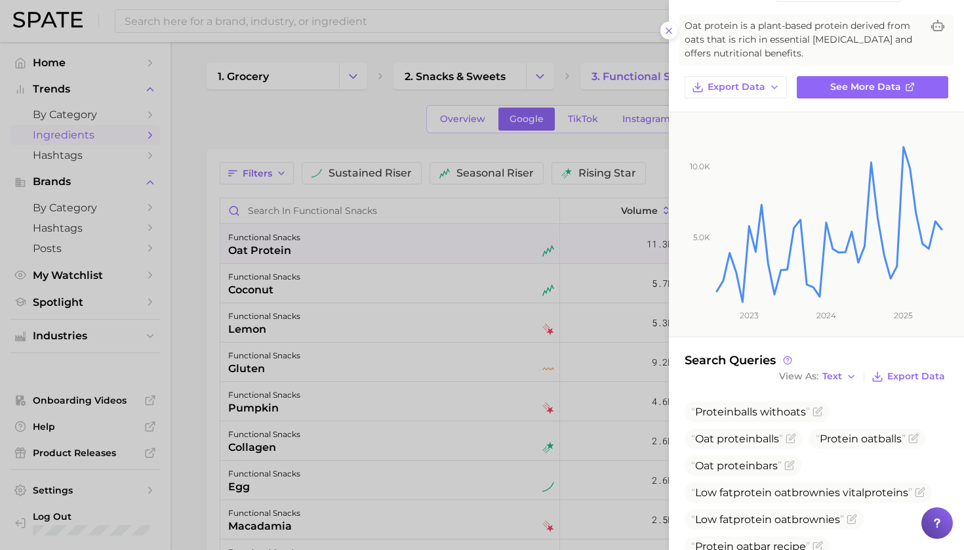
scroll to position [95, 0]
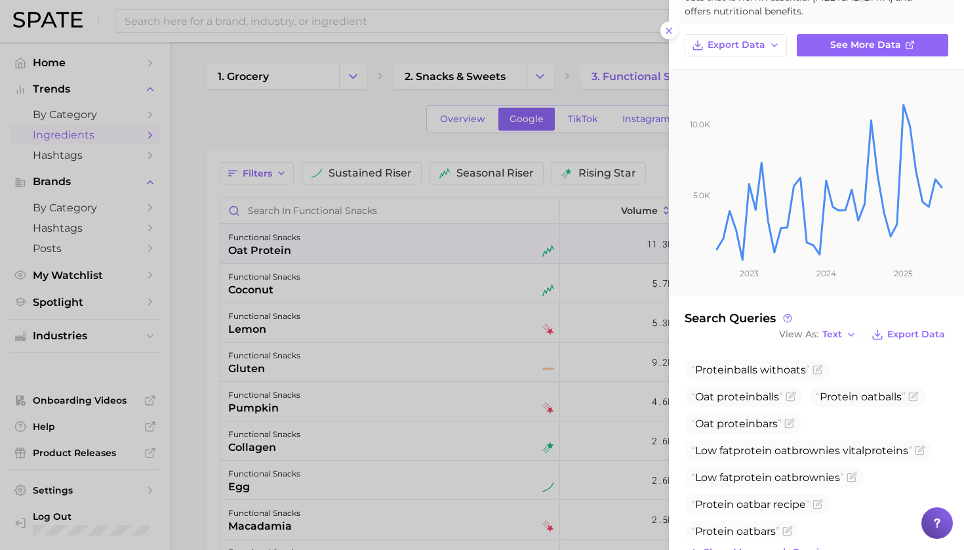
click at [182, 313] on div at bounding box center [482, 275] width 964 height 550
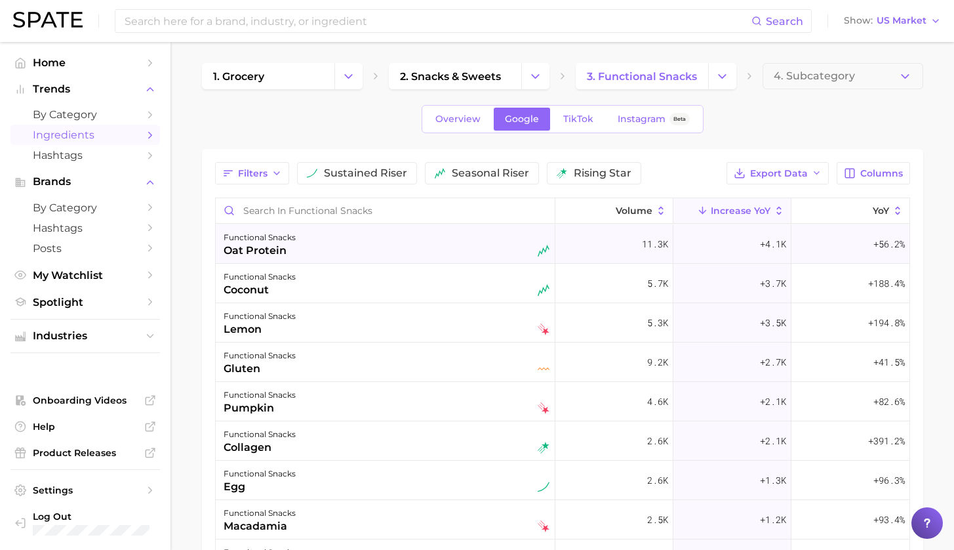
click at [355, 241] on div "functional snacks oat protein" at bounding box center [387, 244] width 326 height 29
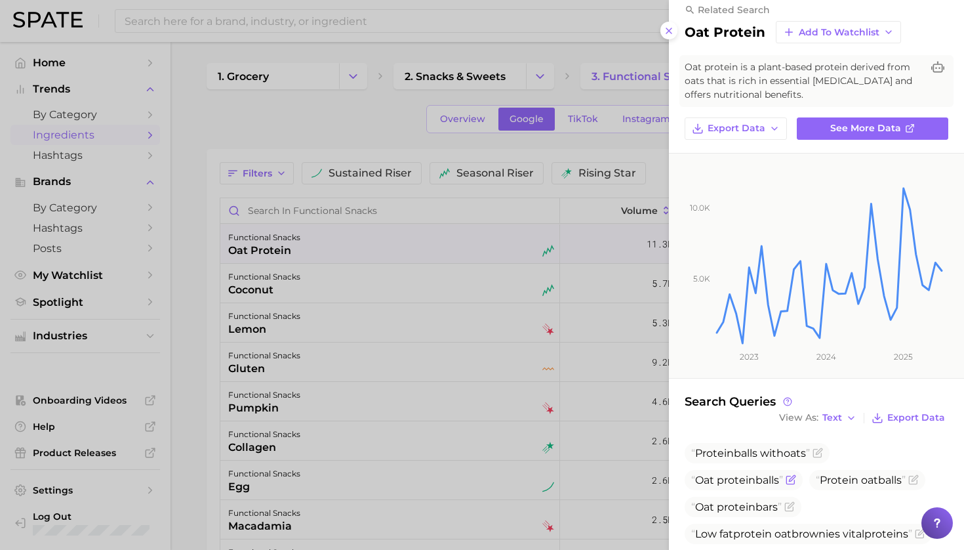
scroll to position [0, 0]
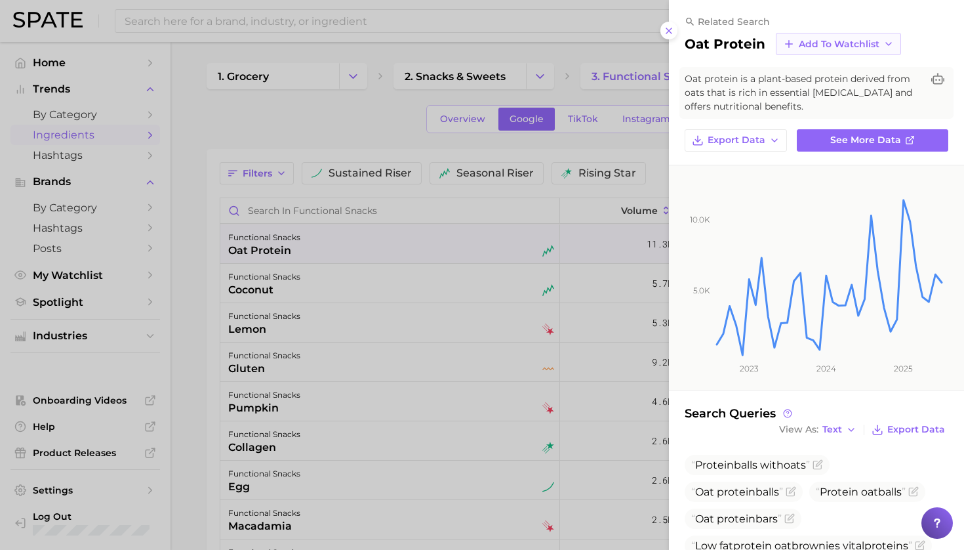
click at [886, 43] on polyline "button" at bounding box center [888, 44] width 5 height 3
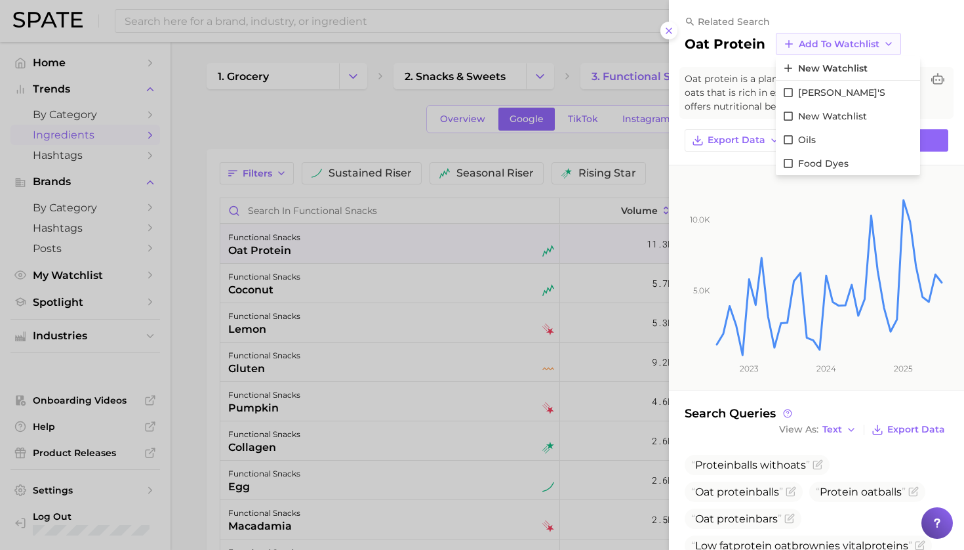
click at [886, 43] on polyline "button" at bounding box center [888, 44] width 5 height 3
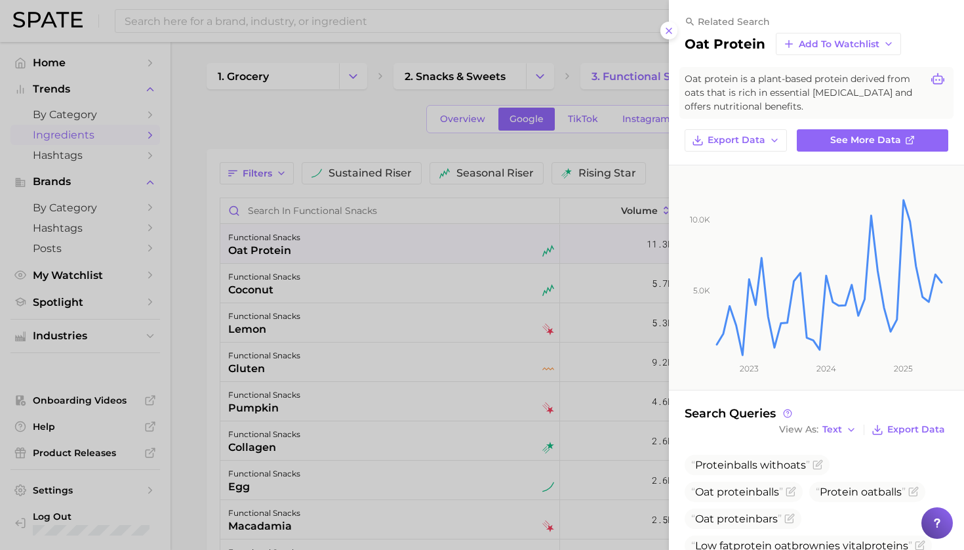
click at [931, 77] on icon at bounding box center [937, 78] width 13 height 11
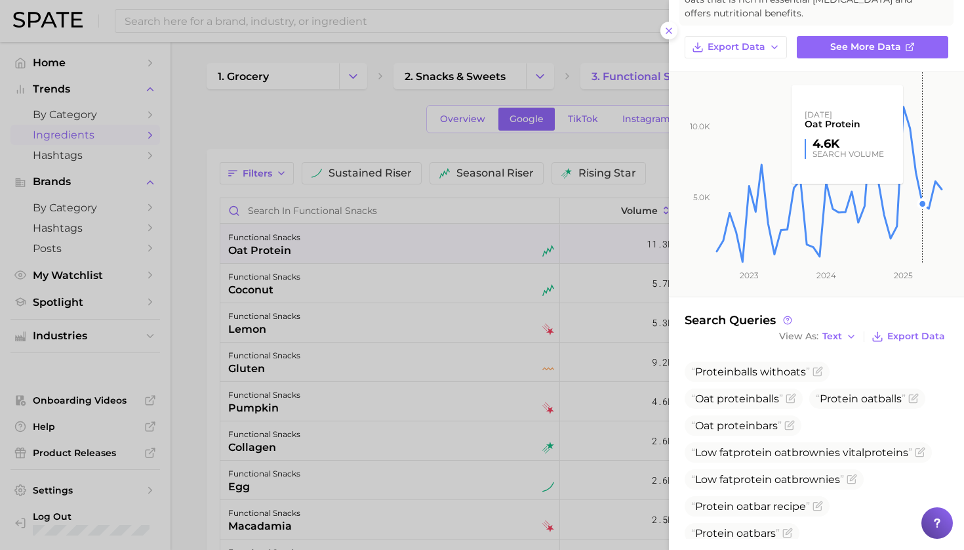
click at [917, 172] on rect at bounding box center [829, 167] width 229 height 191
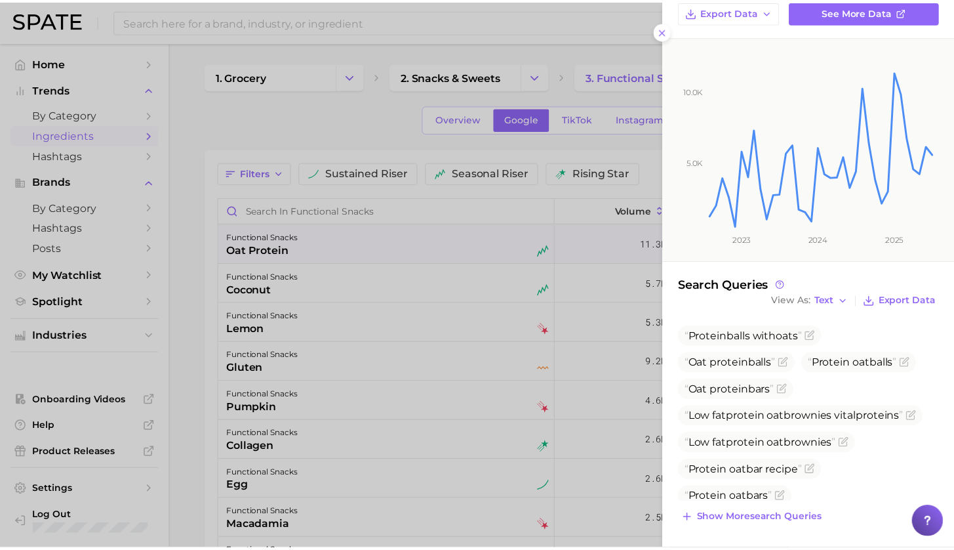
scroll to position [0, 0]
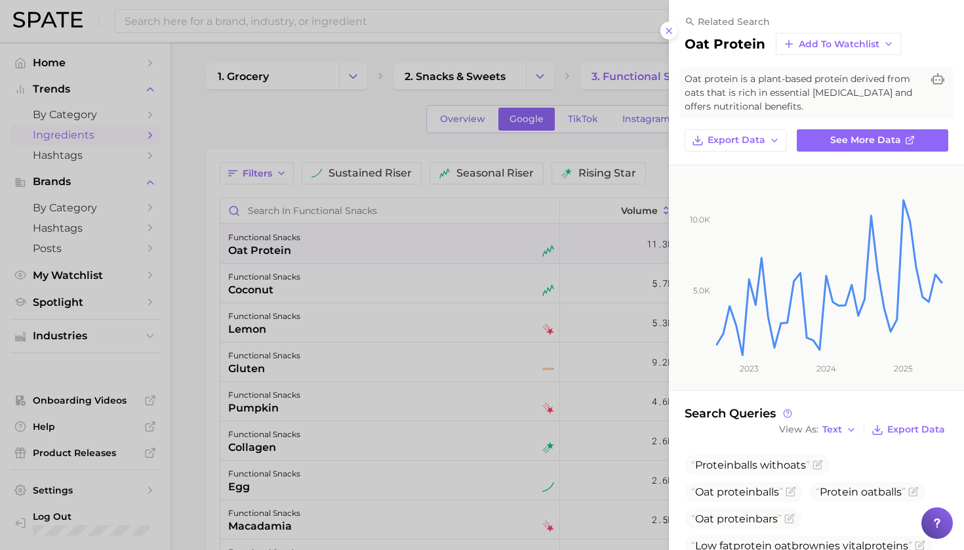
click at [359, 98] on div at bounding box center [482, 275] width 964 height 550
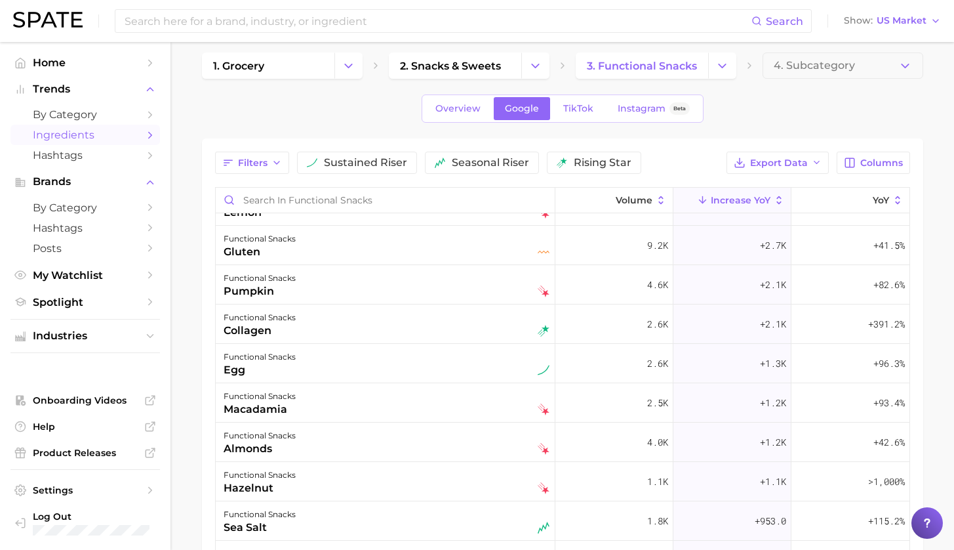
scroll to position [119, 0]
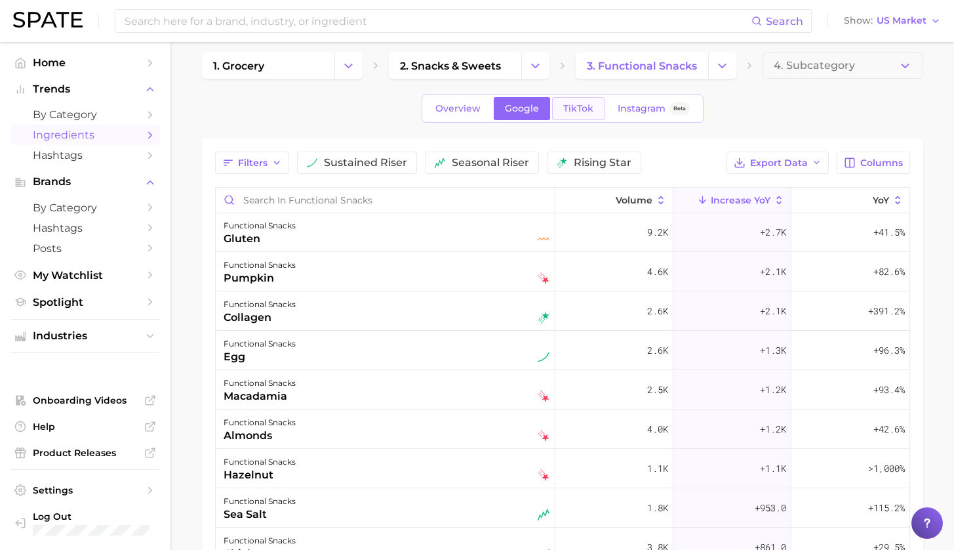
click at [578, 104] on span "TikTok" at bounding box center [578, 108] width 30 height 11
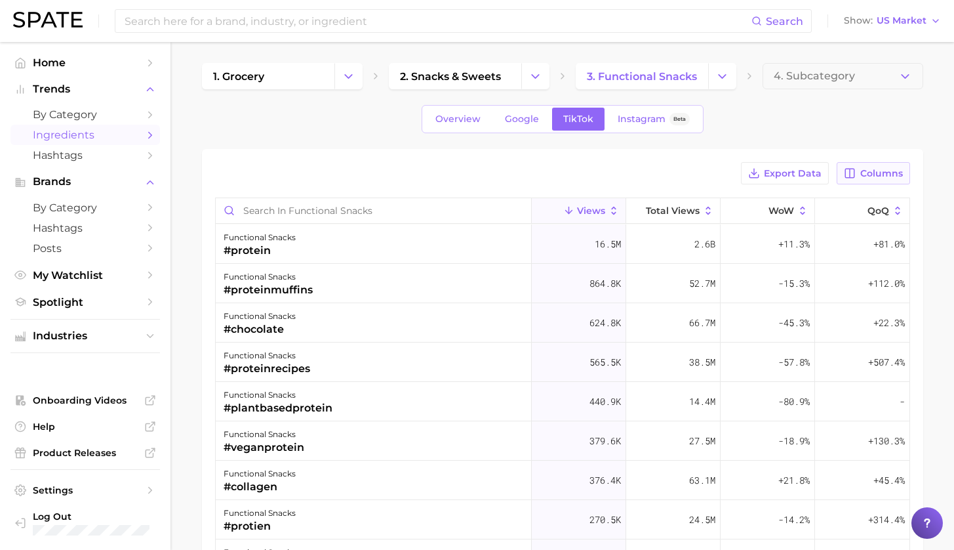
click at [880, 174] on span "Columns" at bounding box center [881, 173] width 43 height 11
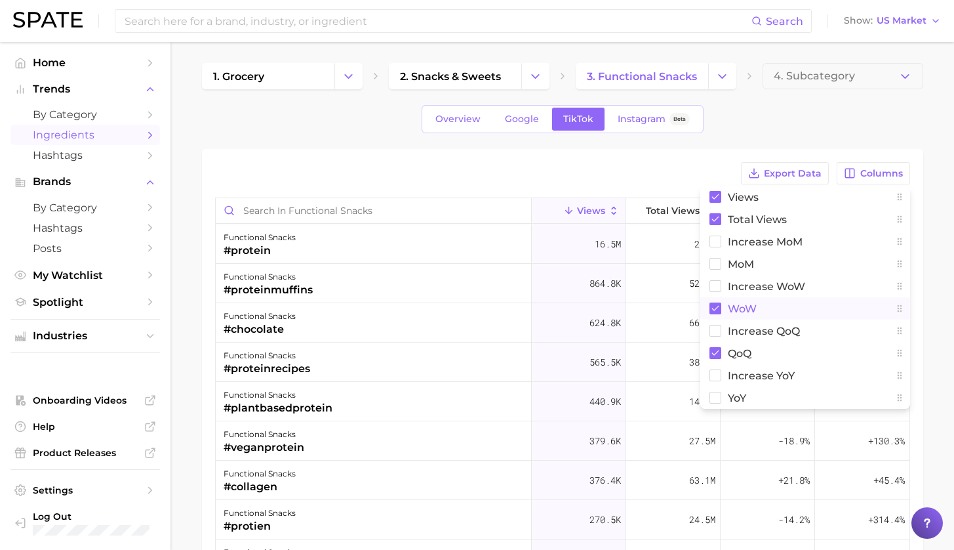
click at [729, 305] on span "WoW" at bounding box center [742, 308] width 29 height 11
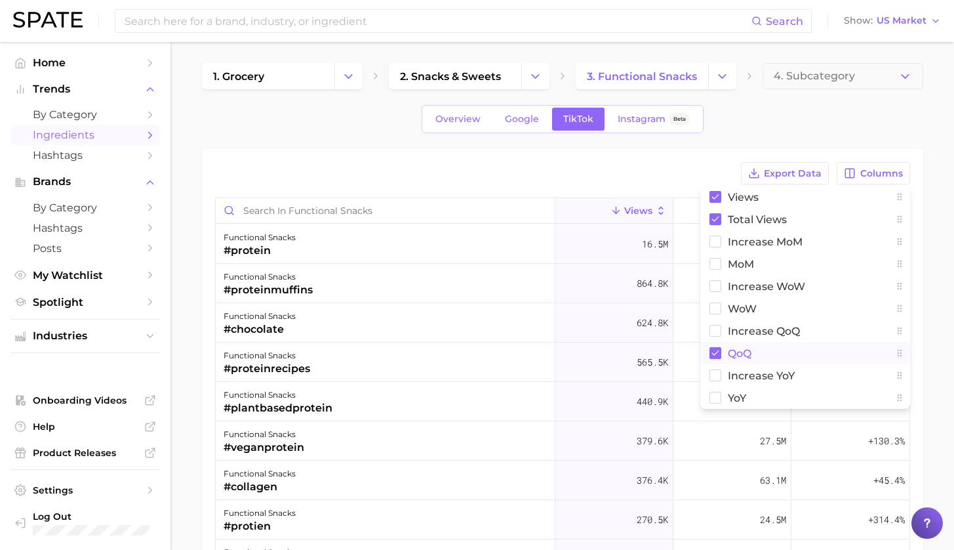
click at [732, 354] on span "QoQ" at bounding box center [740, 353] width 24 height 11
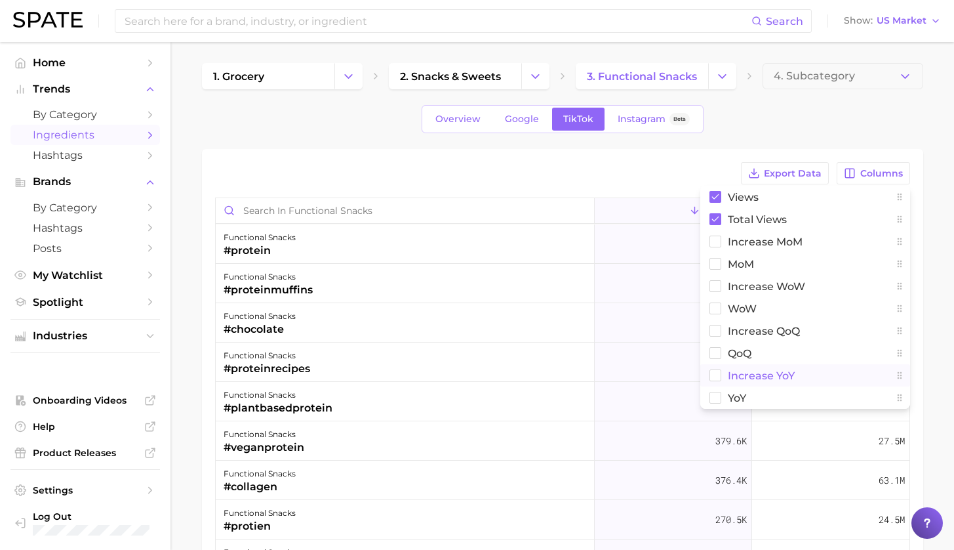
click at [738, 378] on span "increase YoY" at bounding box center [761, 375] width 67 height 11
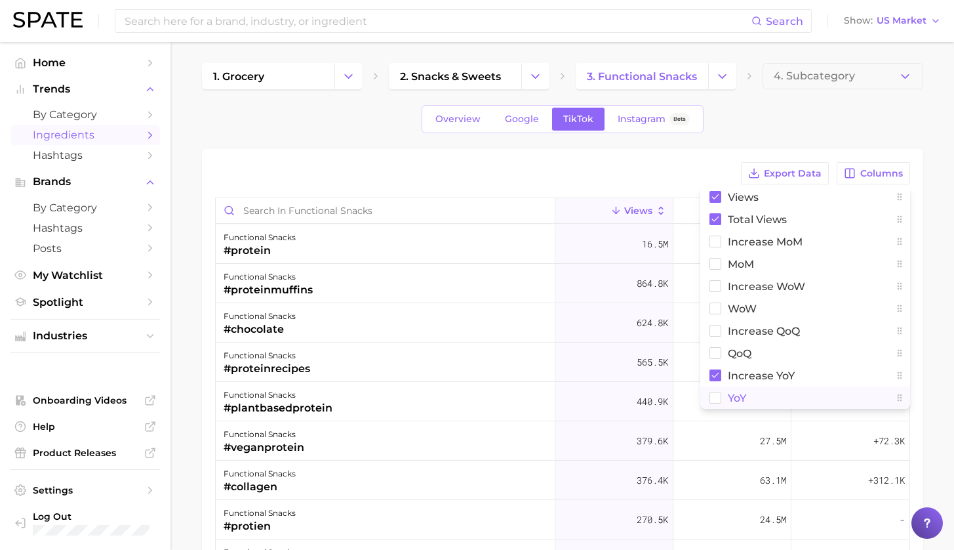
click at [735, 396] on span "YoY" at bounding box center [737, 397] width 18 height 11
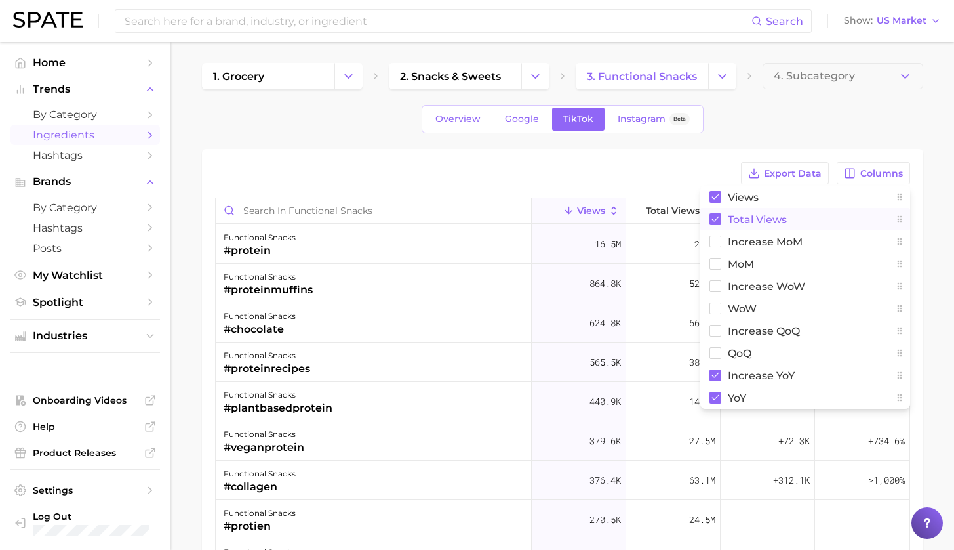
click at [761, 218] on span "Total Views" at bounding box center [757, 219] width 59 height 11
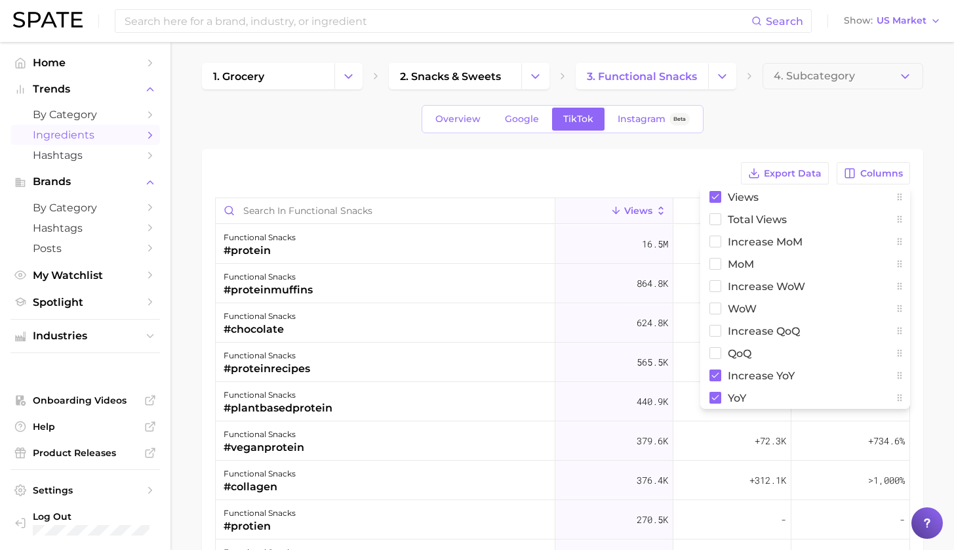
click at [712, 150] on div "Export Data Columns Views Total Views increase MoM MoM Increase WoW WoW increas…" at bounding box center [562, 454] width 721 height 611
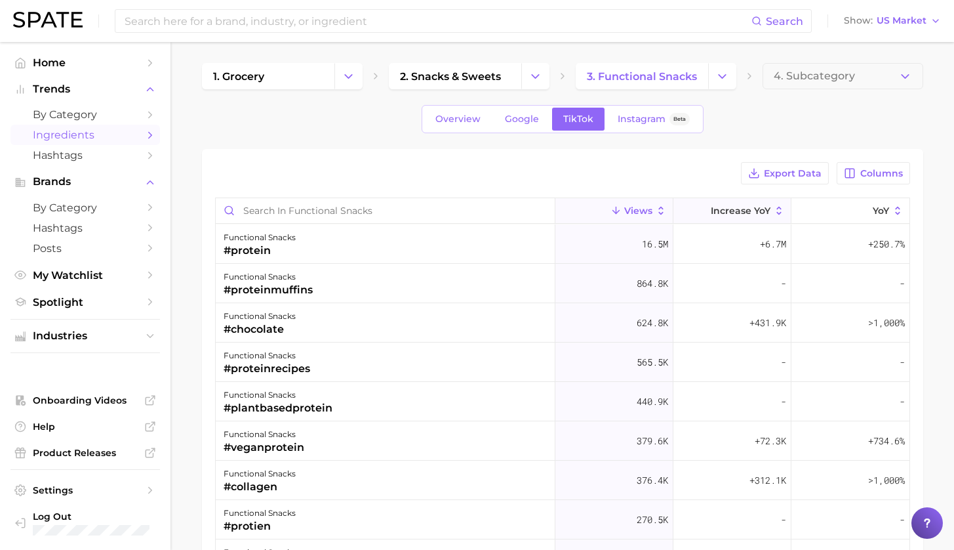
click at [739, 215] on span "increase YoY" at bounding box center [741, 210] width 60 height 10
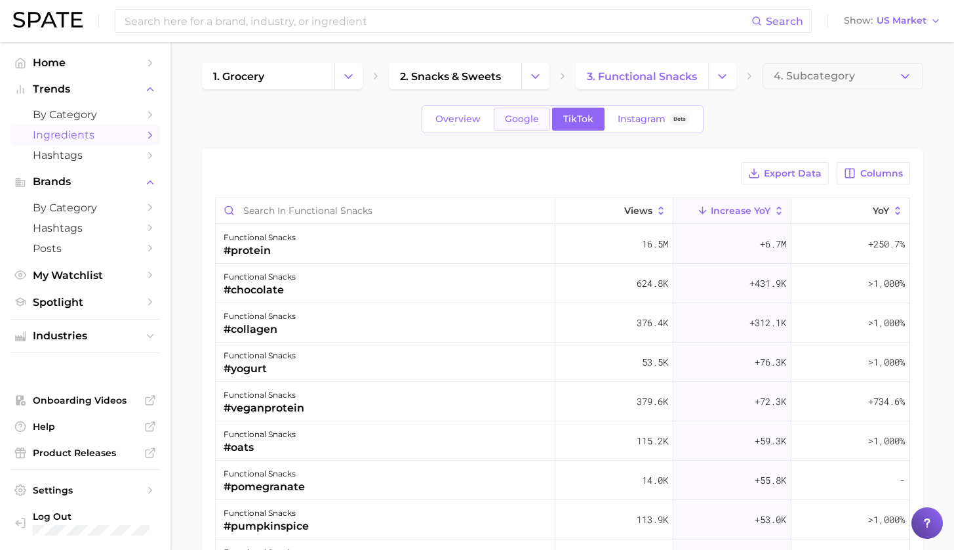
click at [526, 120] on span "Google" at bounding box center [522, 118] width 34 height 11
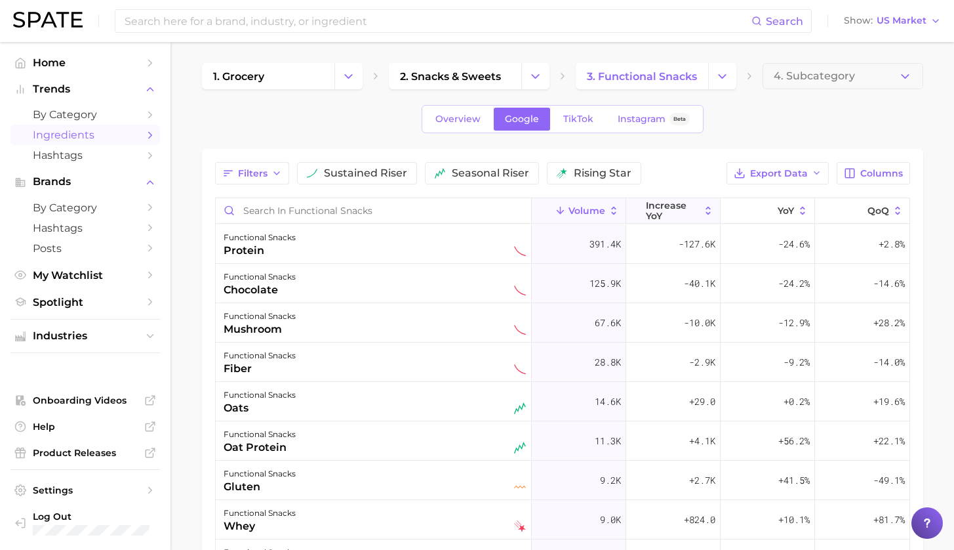
click at [662, 212] on span "increase YoY" at bounding box center [673, 210] width 54 height 21
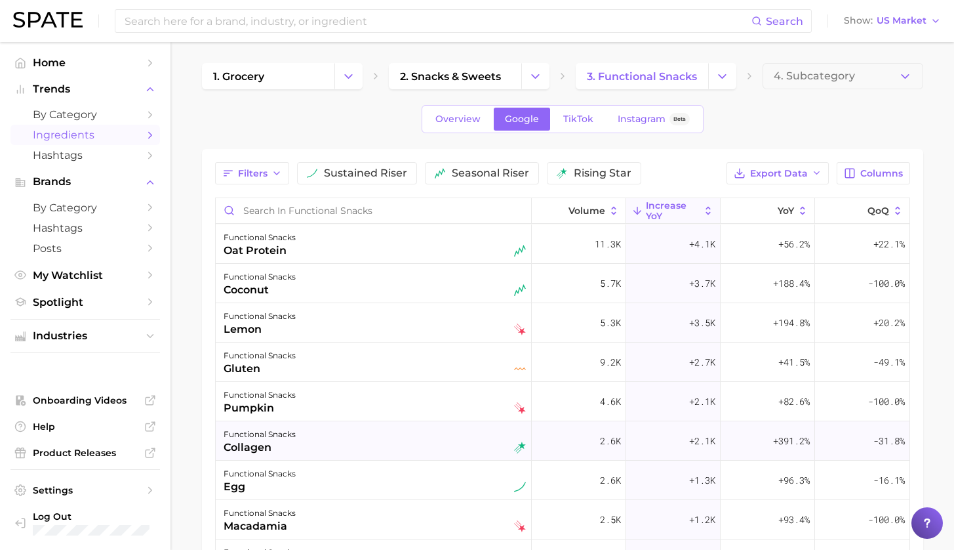
click at [362, 451] on div "functional snacks collagen" at bounding box center [375, 440] width 302 height 29
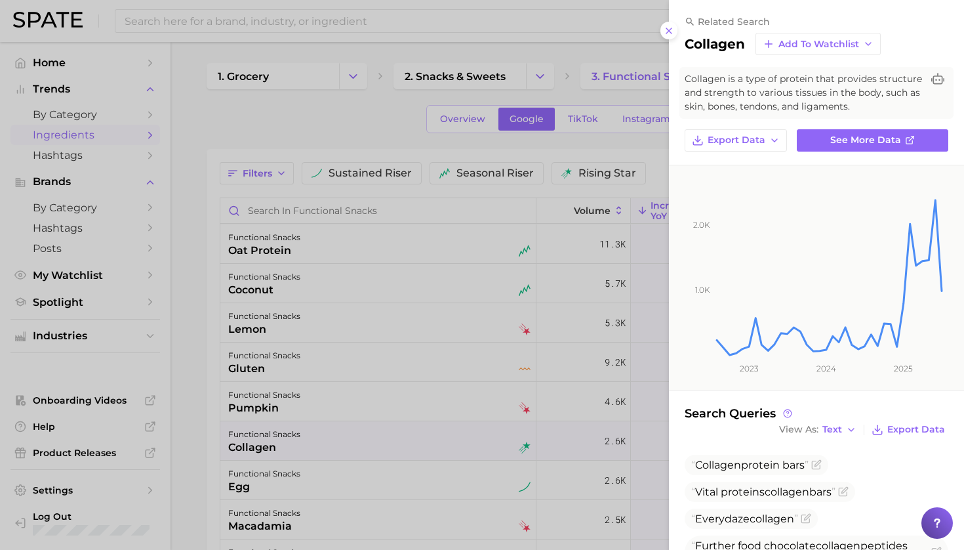
click at [188, 401] on div at bounding box center [482, 275] width 964 height 550
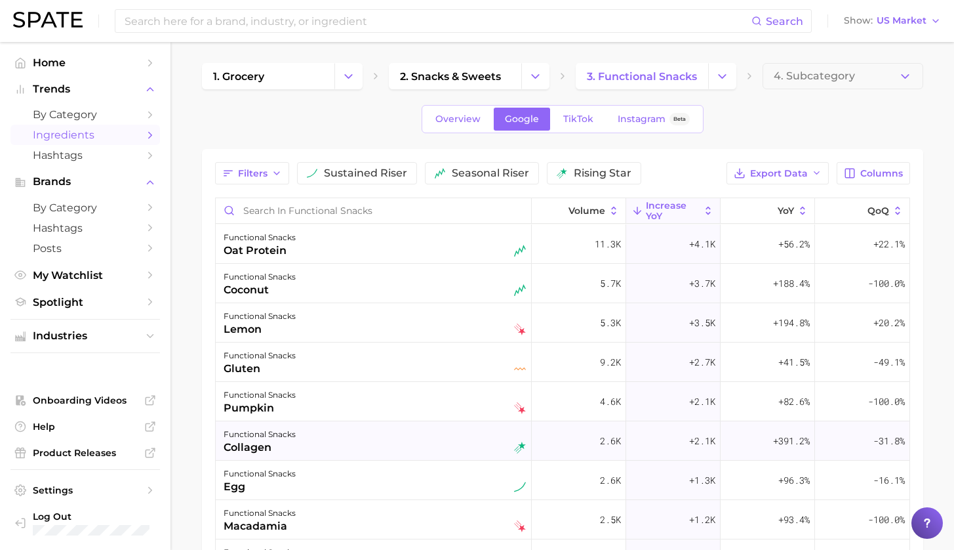
click at [344, 443] on div "functional snacks collagen" at bounding box center [375, 440] width 302 height 29
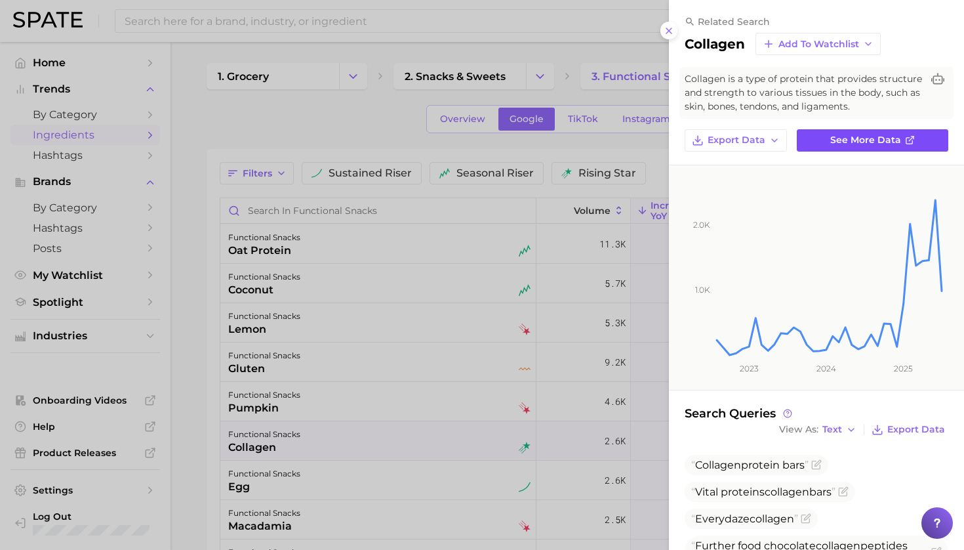
click at [860, 138] on span "See more data" at bounding box center [865, 139] width 71 height 11
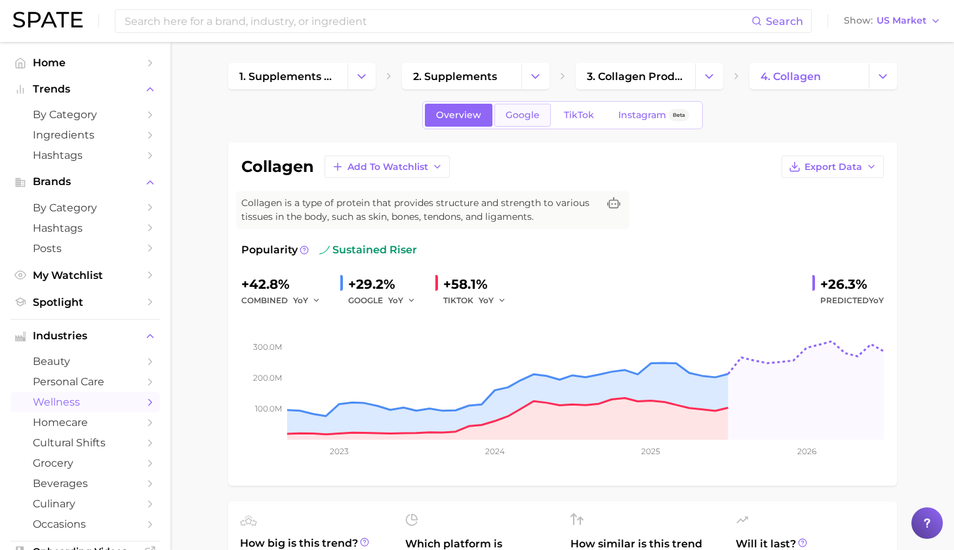
click at [533, 116] on span "Google" at bounding box center [523, 115] width 34 height 11
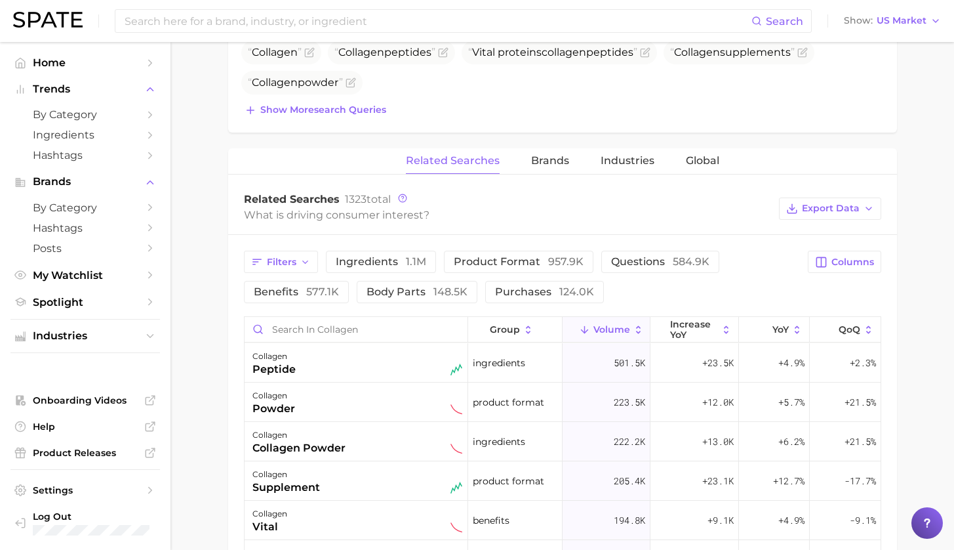
scroll to position [558, 0]
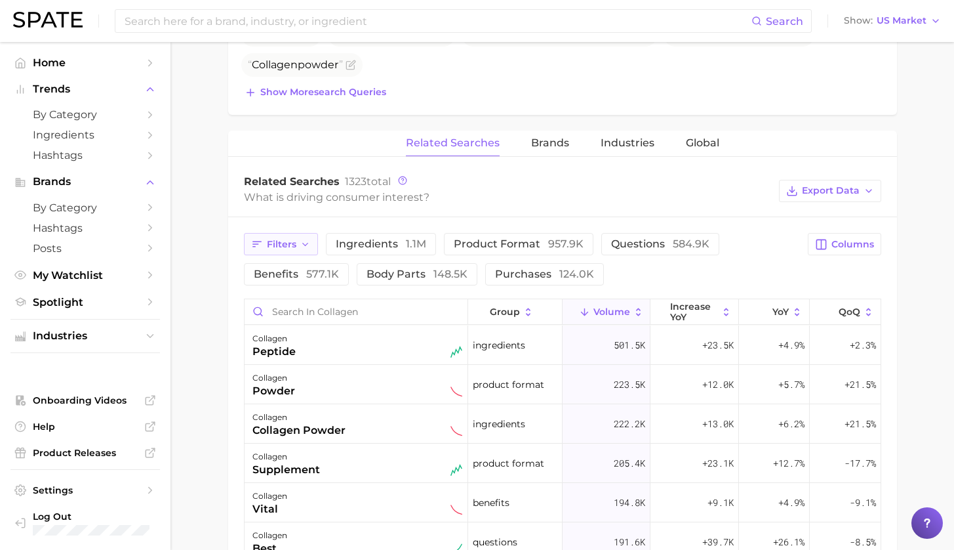
click at [277, 244] on span "Filters" at bounding box center [282, 244] width 30 height 11
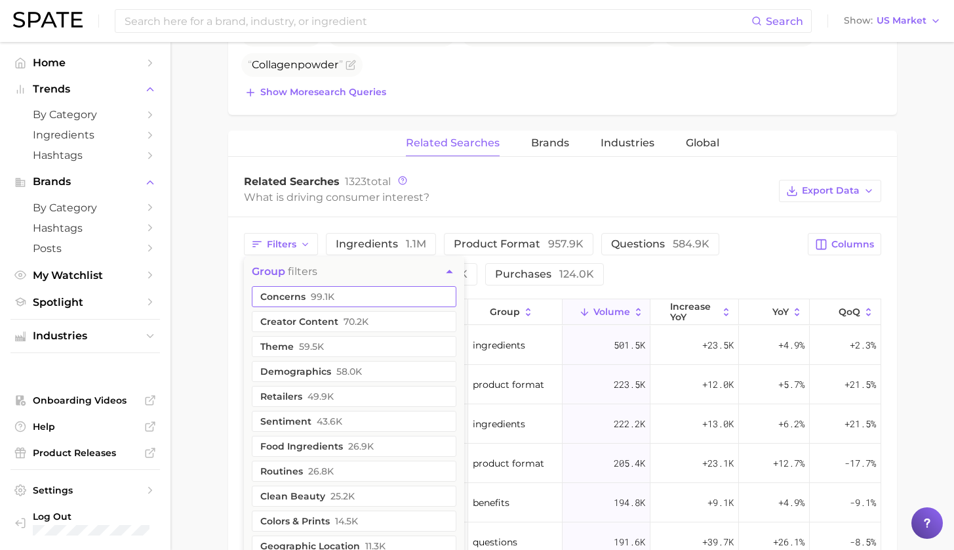
click at [325, 302] on button "concerns 99.1k" at bounding box center [354, 296] width 205 height 21
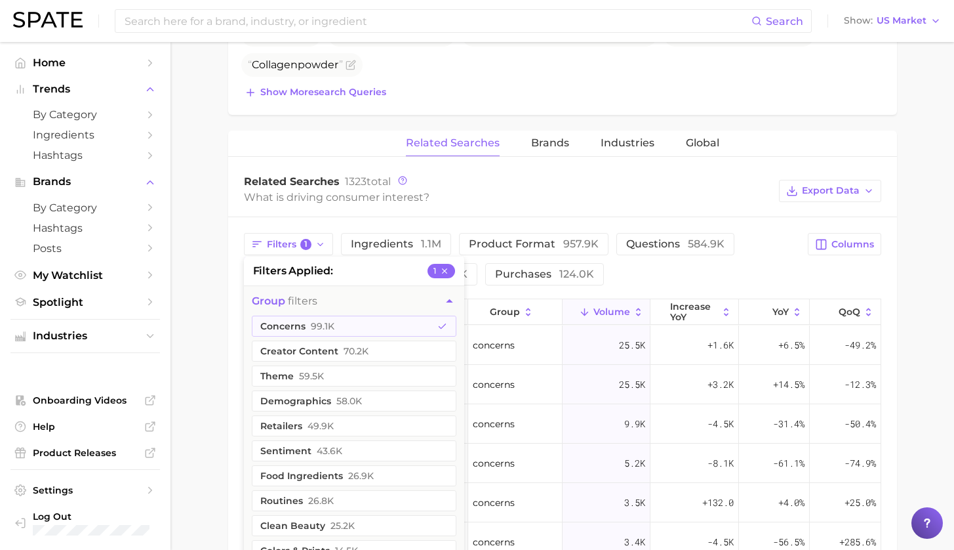
click at [921, 362] on main "1. supplements & ingestibles 2. supplements 3. collagen products 4. collagen Ov…" at bounding box center [563, 206] width 784 height 1445
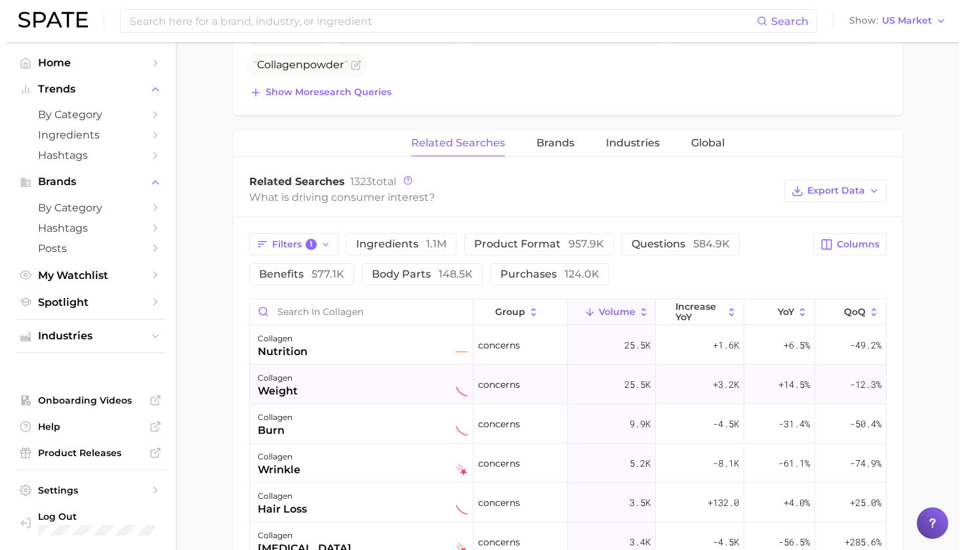
scroll to position [66, 0]
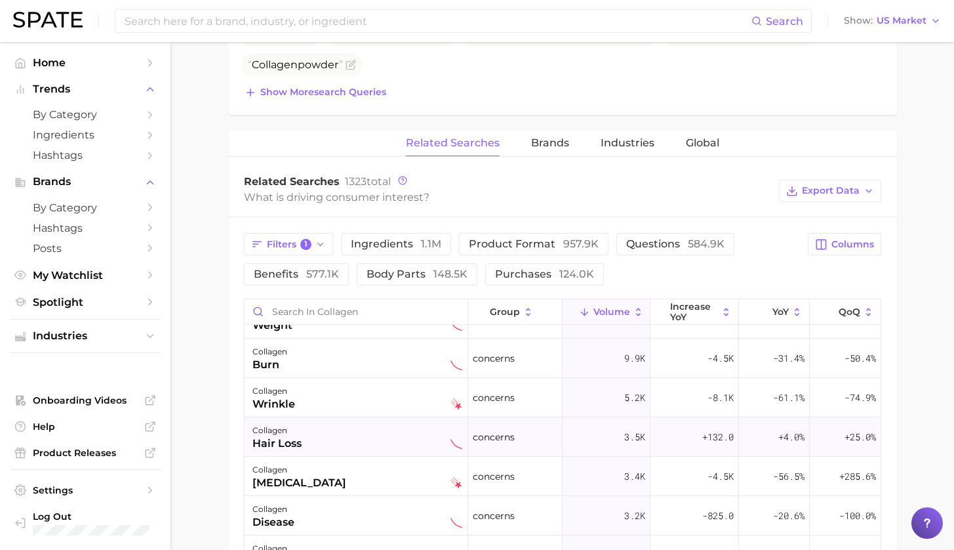
click at [355, 440] on div "collagen hair loss" at bounding box center [357, 436] width 210 height 29
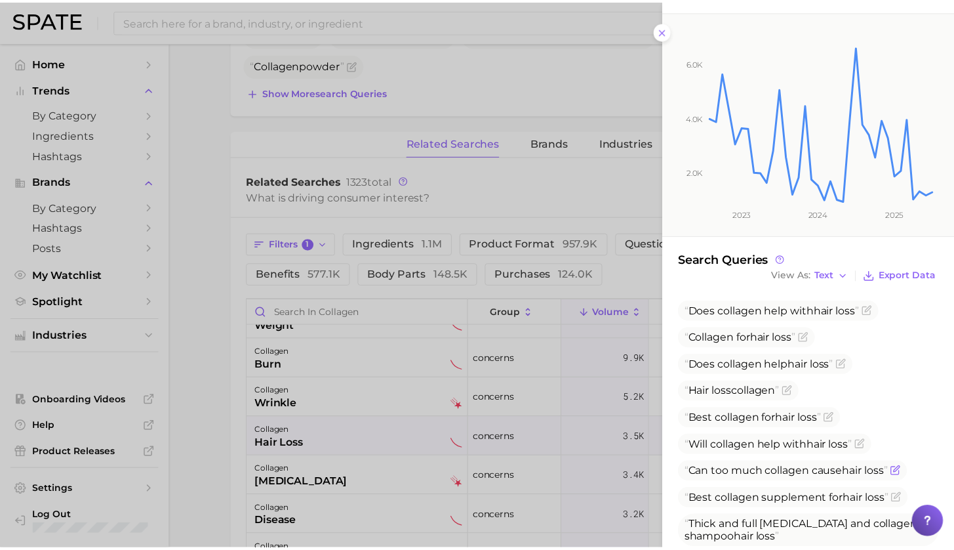
scroll to position [168, 0]
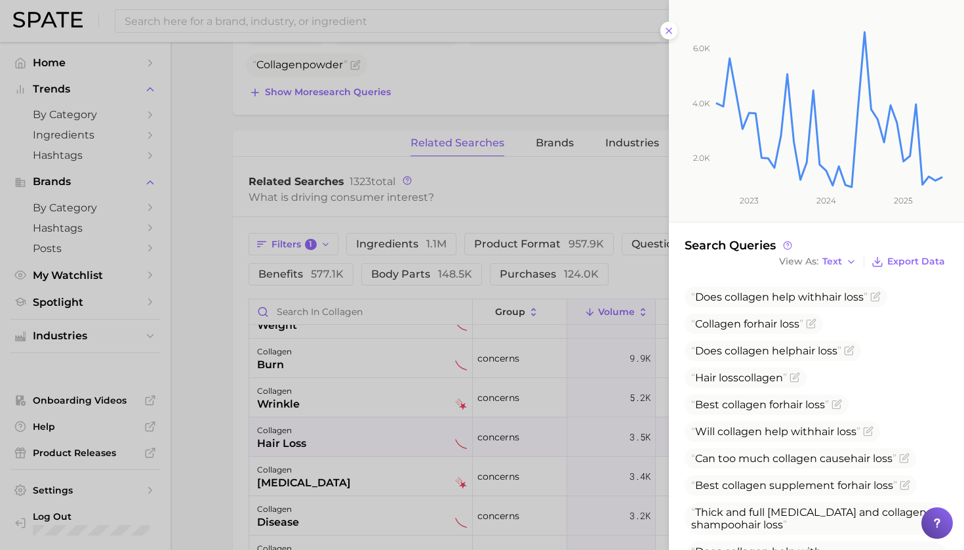
click at [224, 436] on div at bounding box center [482, 275] width 964 height 550
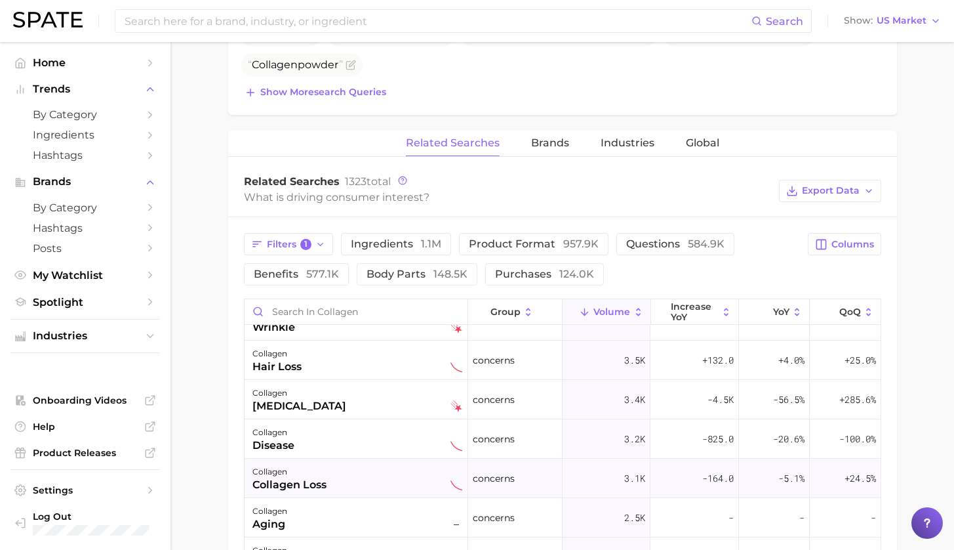
scroll to position [172, 0]
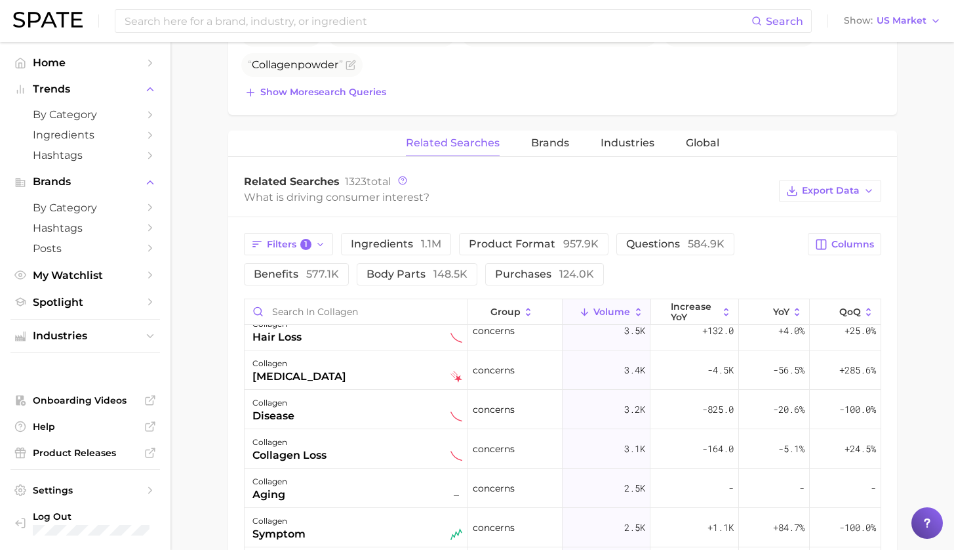
click at [199, 439] on main "1. supplements & ingestibles 2. supplements 3. collagen products 4. collagen Ov…" at bounding box center [563, 206] width 784 height 1445
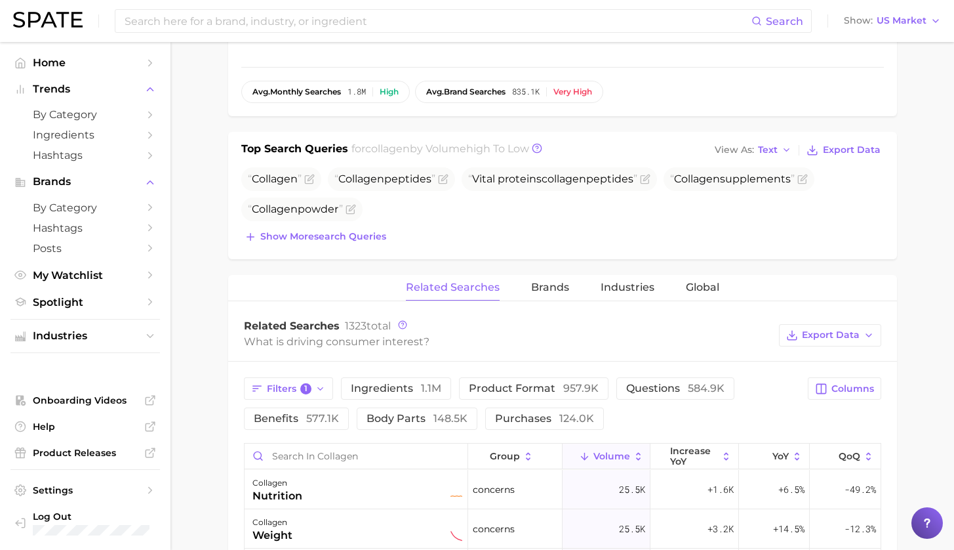
scroll to position [0, 0]
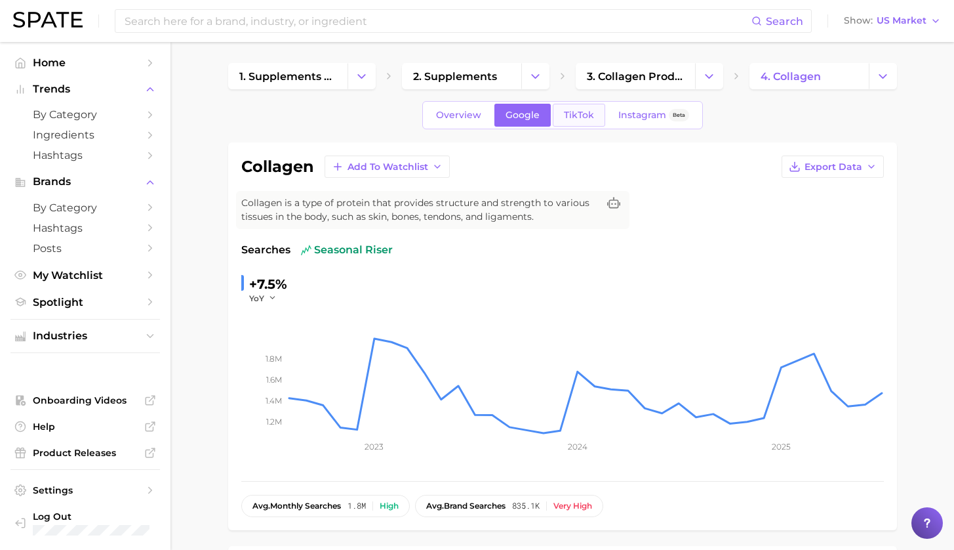
click at [576, 113] on span "TikTok" at bounding box center [579, 115] width 30 height 11
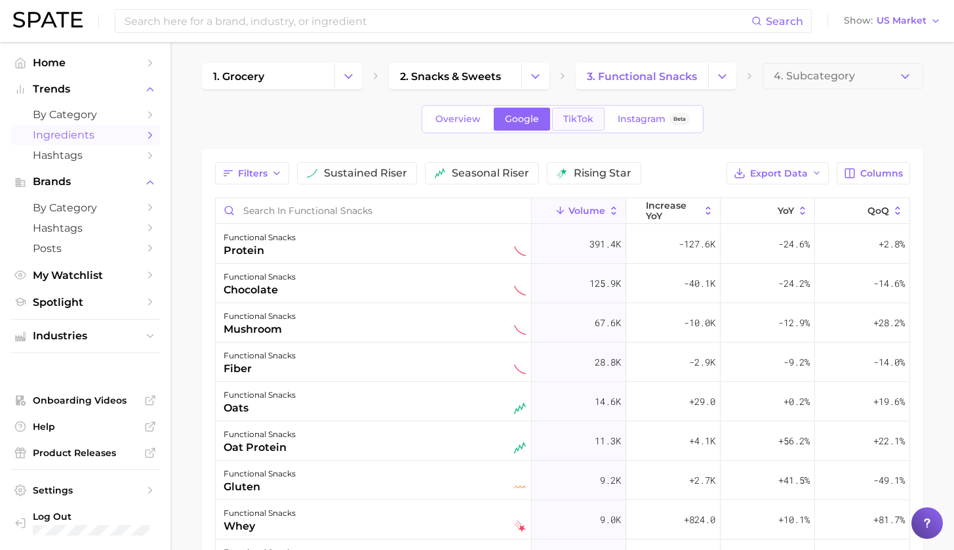
click at [585, 117] on span "TikTok" at bounding box center [578, 118] width 30 height 11
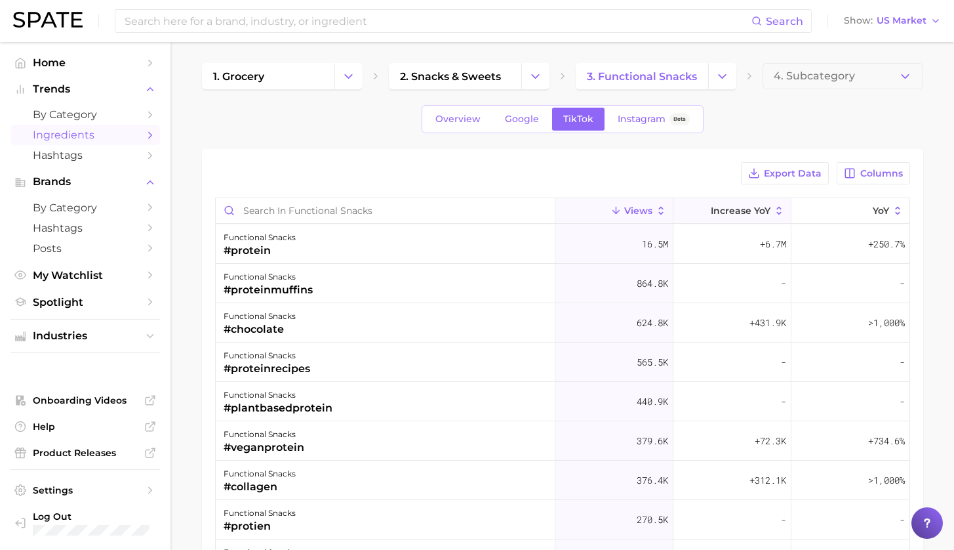
click at [761, 215] on span "increase YoY" at bounding box center [741, 210] width 60 height 10
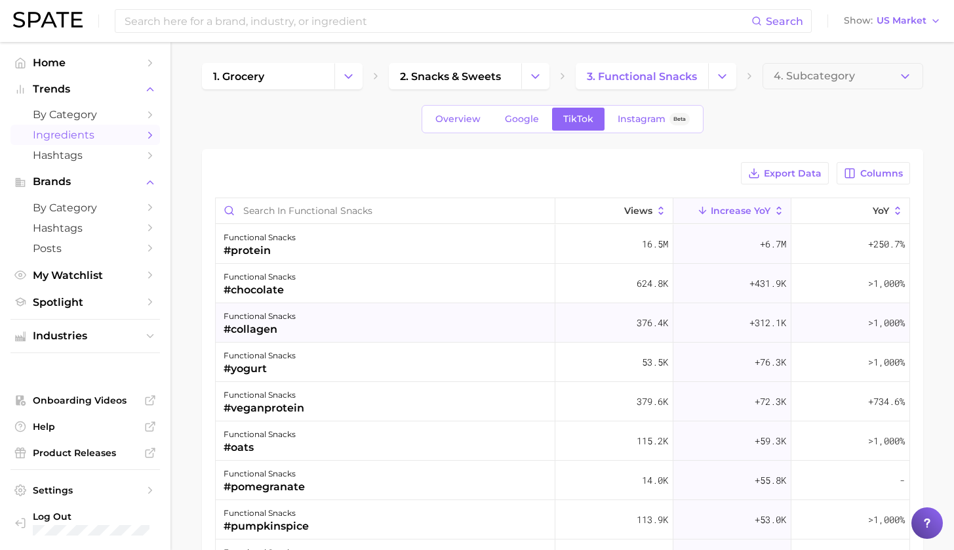
click at [347, 329] on div "functional snacks #collagen" at bounding box center [386, 322] width 340 height 39
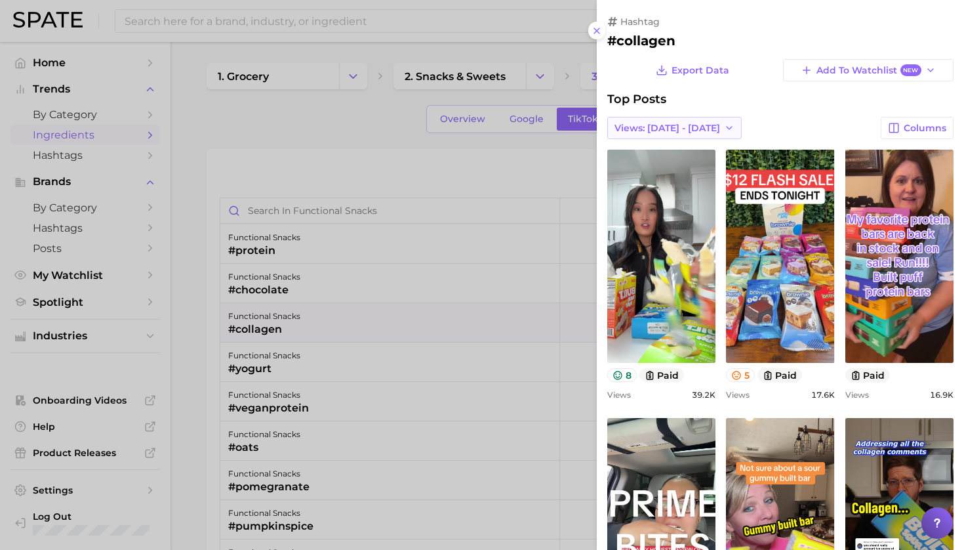
click at [702, 129] on span "Views: [DATE] - [DATE]" at bounding box center [667, 128] width 106 height 11
click at [663, 173] on span "Total Views" at bounding box center [641, 176] width 54 height 11
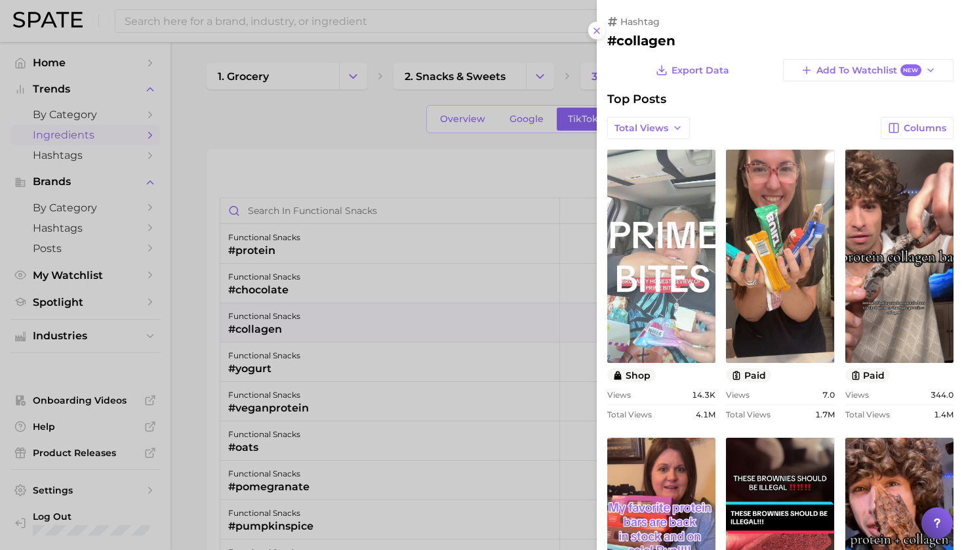
click at [664, 280] on link "view post on TikTok" at bounding box center [661, 256] width 108 height 213
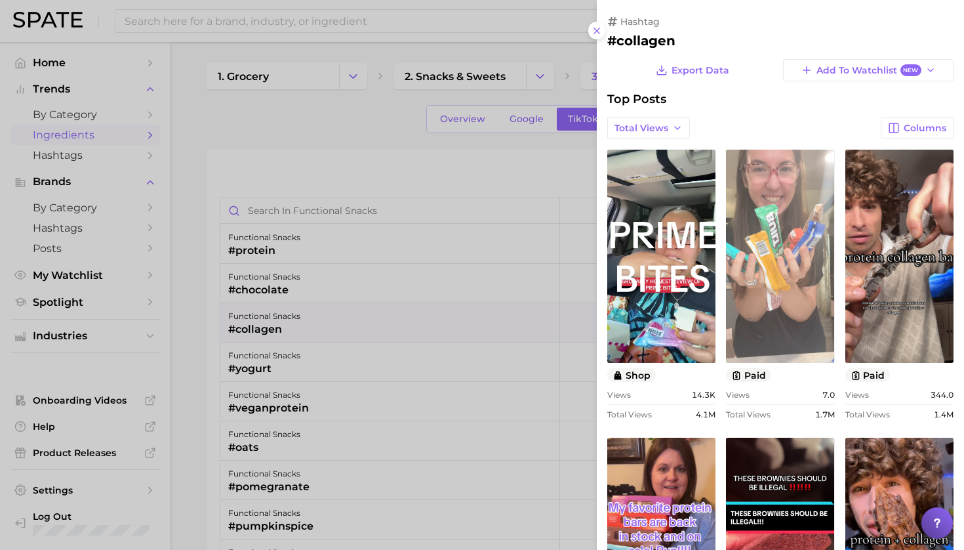
click at [770, 281] on link "view post on TikTok" at bounding box center [780, 256] width 108 height 213
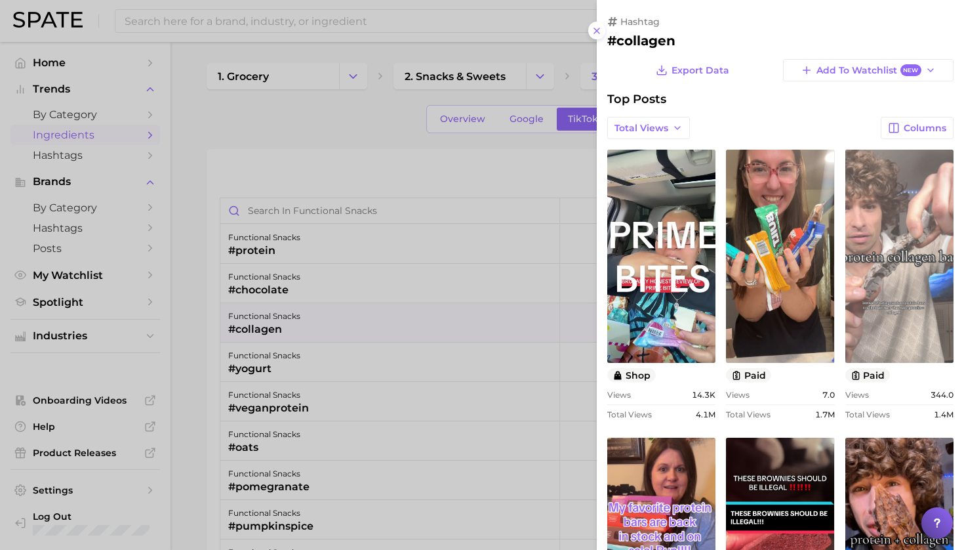
click at [890, 264] on link "view post on TikTok" at bounding box center [899, 256] width 108 height 213
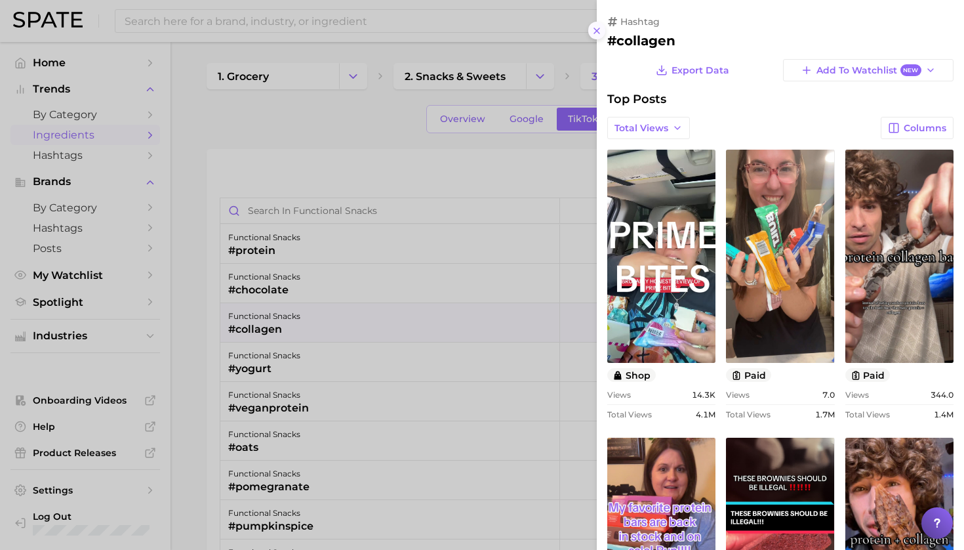
click at [597, 28] on line at bounding box center [596, 30] width 5 height 5
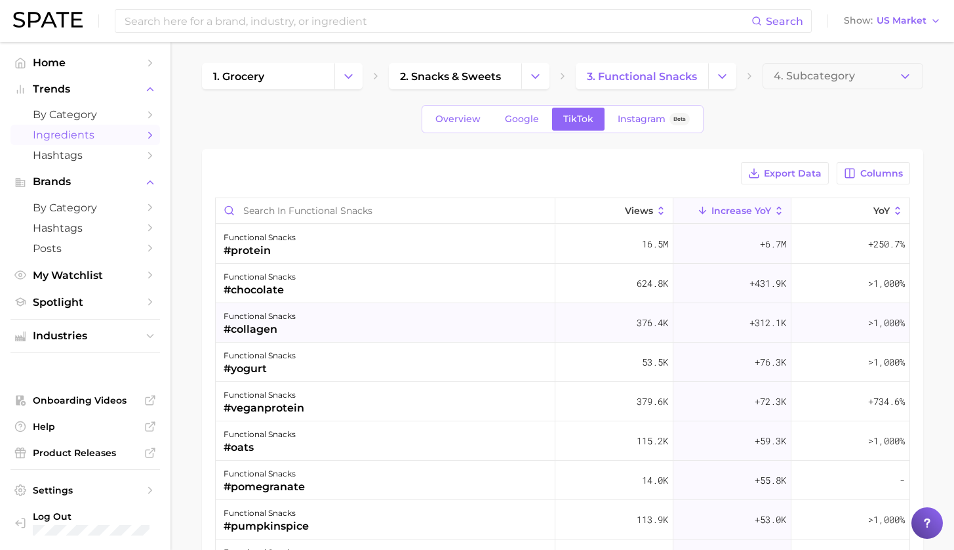
click at [308, 325] on div "functional snacks #collagen" at bounding box center [386, 322] width 340 height 39
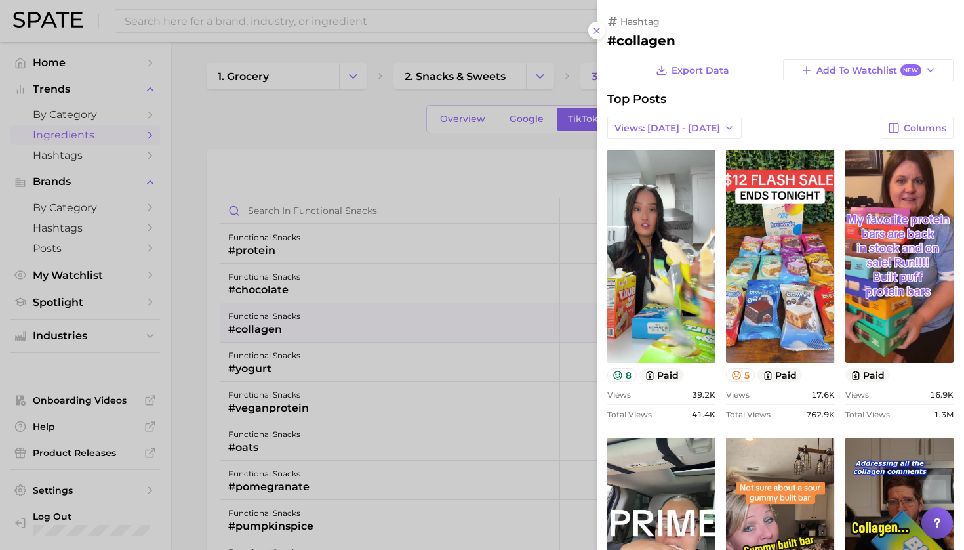
click at [307, 120] on div at bounding box center [482, 275] width 964 height 550
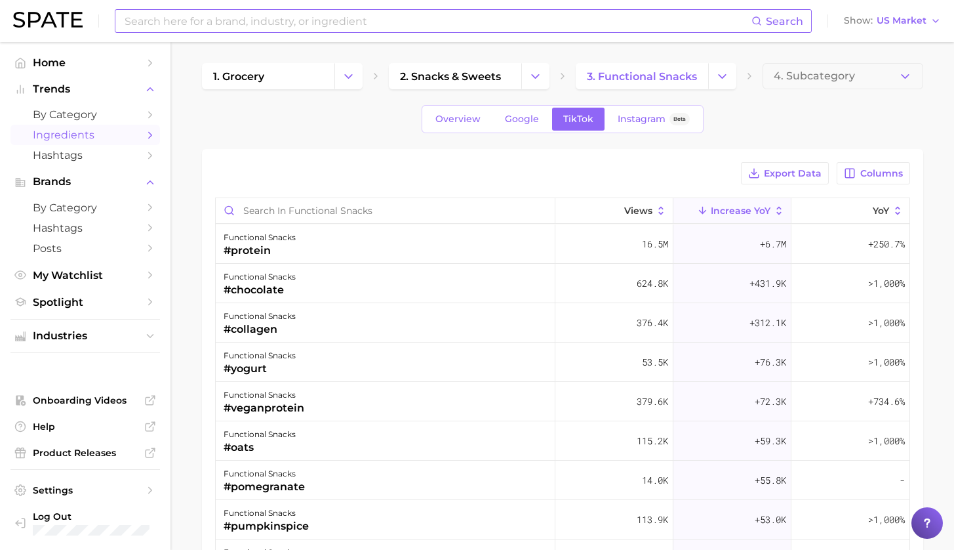
click at [336, 23] on input at bounding box center [437, 21] width 628 height 22
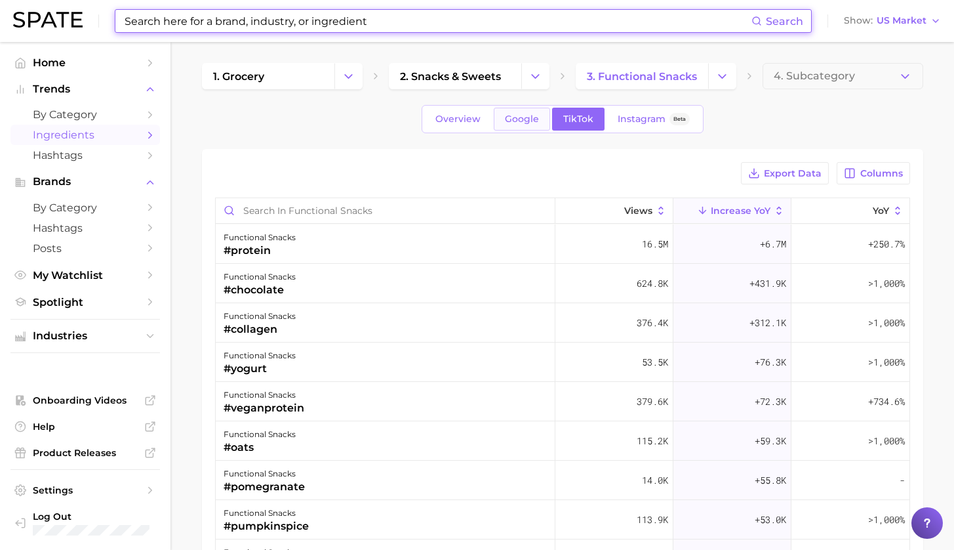
click at [531, 123] on span "Google" at bounding box center [522, 118] width 34 height 11
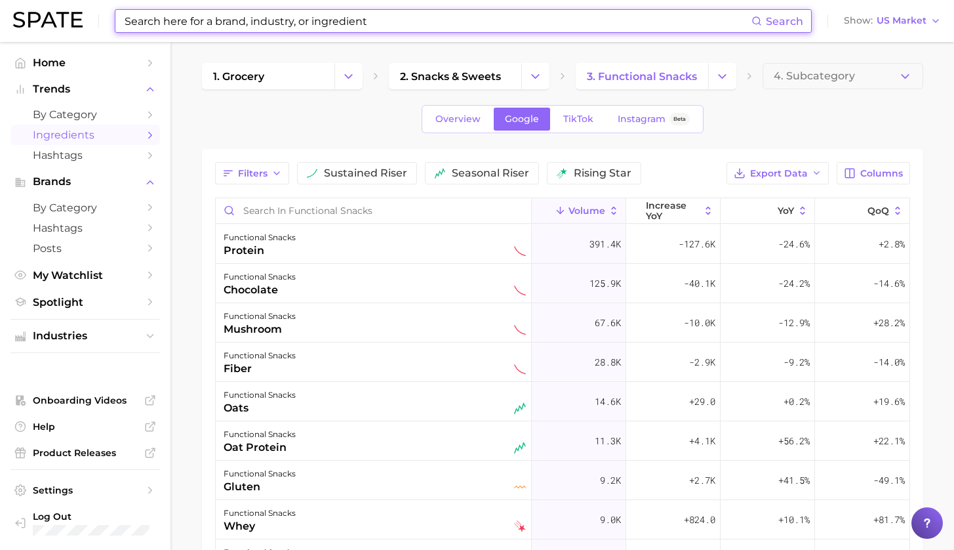
click at [327, 16] on input at bounding box center [437, 21] width 628 height 22
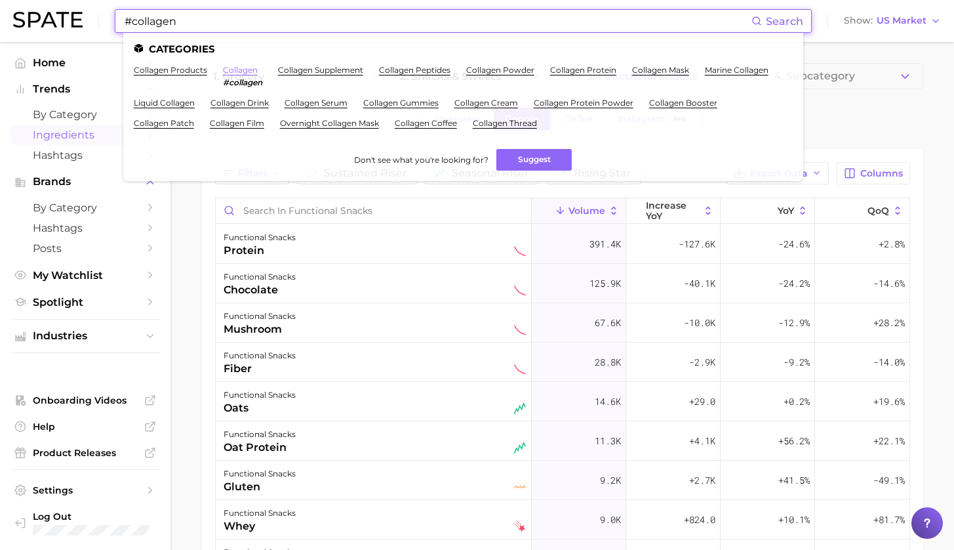
type input "#collagen"
click at [234, 70] on link "collagen" at bounding box center [240, 70] width 35 height 10
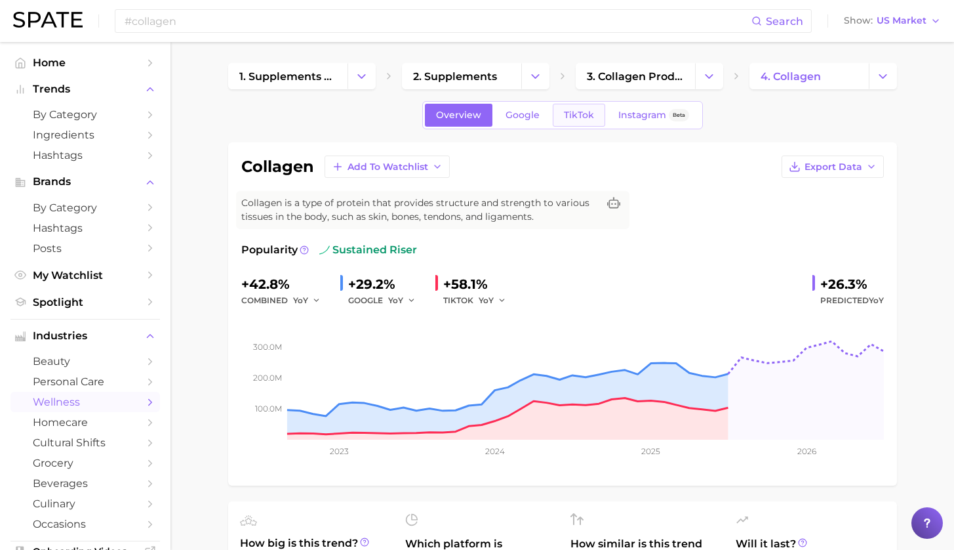
click at [575, 117] on span "TikTok" at bounding box center [579, 115] width 30 height 11
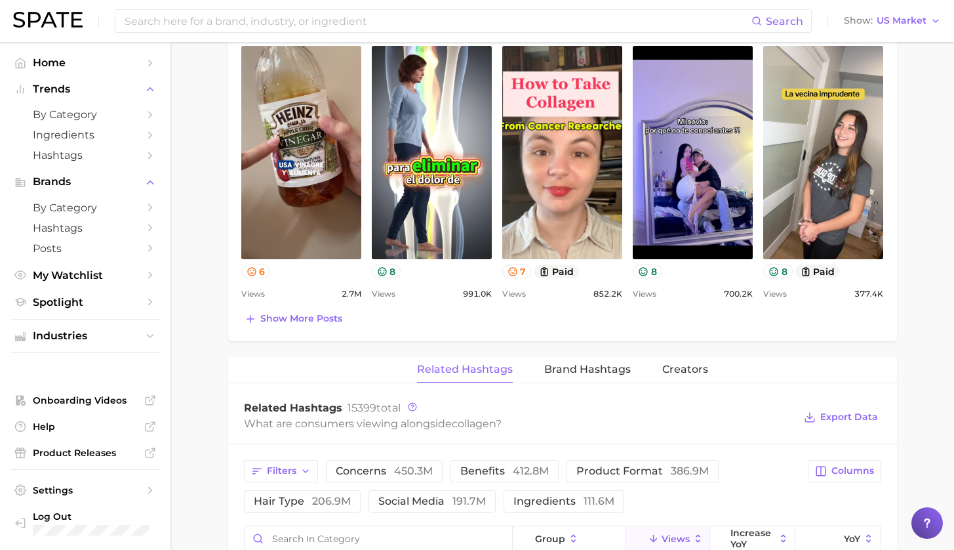
scroll to position [796, 0]
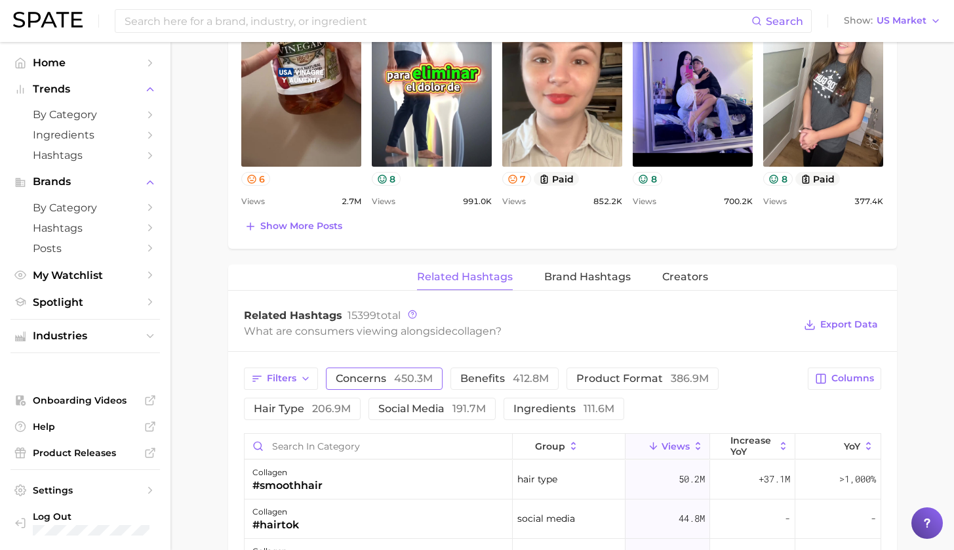
click at [401, 374] on span "450.3m" at bounding box center [413, 378] width 39 height 12
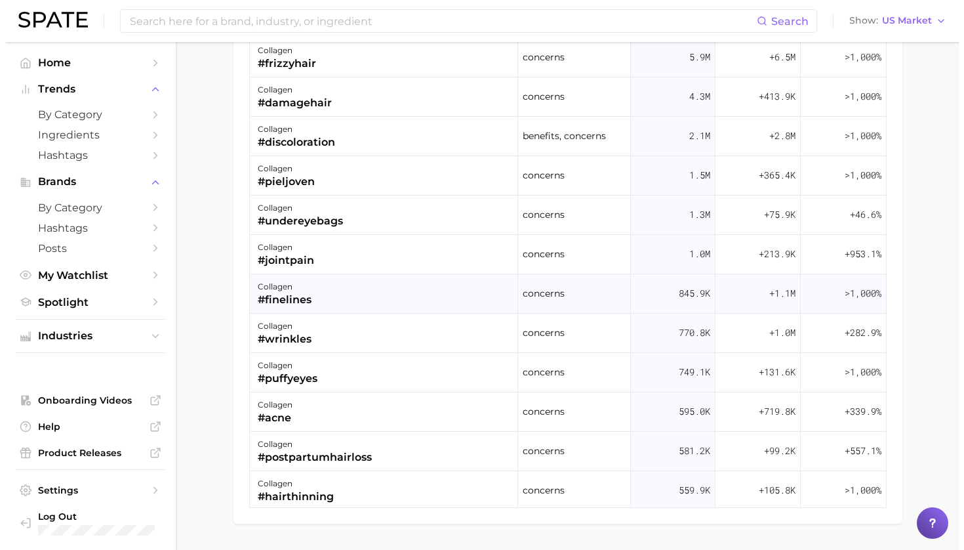
scroll to position [68, 0]
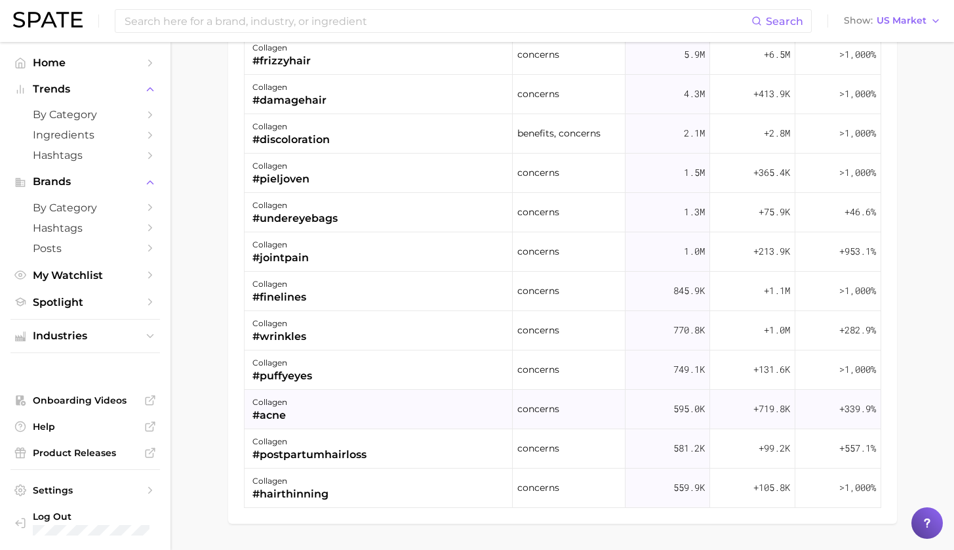
click at [356, 393] on div "collagen #acne" at bounding box center [379, 409] width 269 height 39
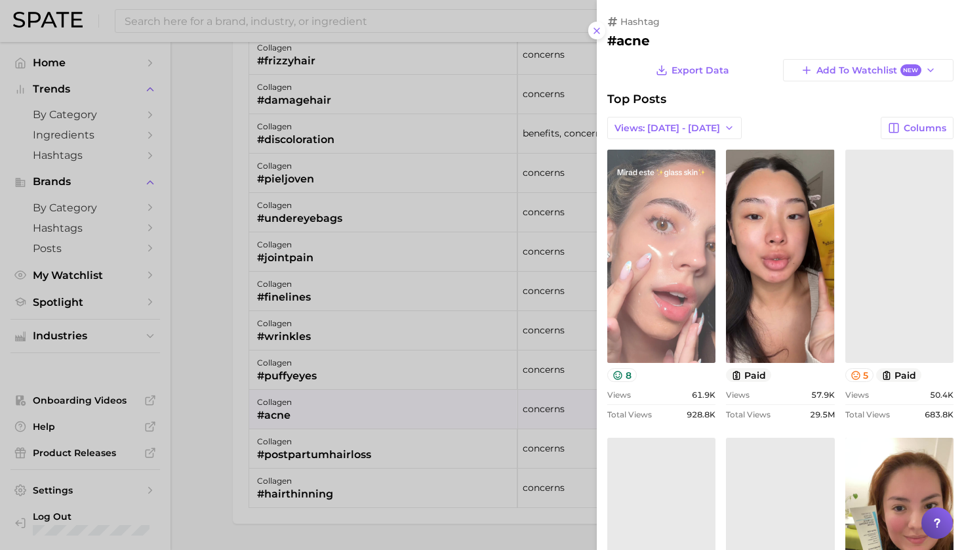
scroll to position [0, 0]
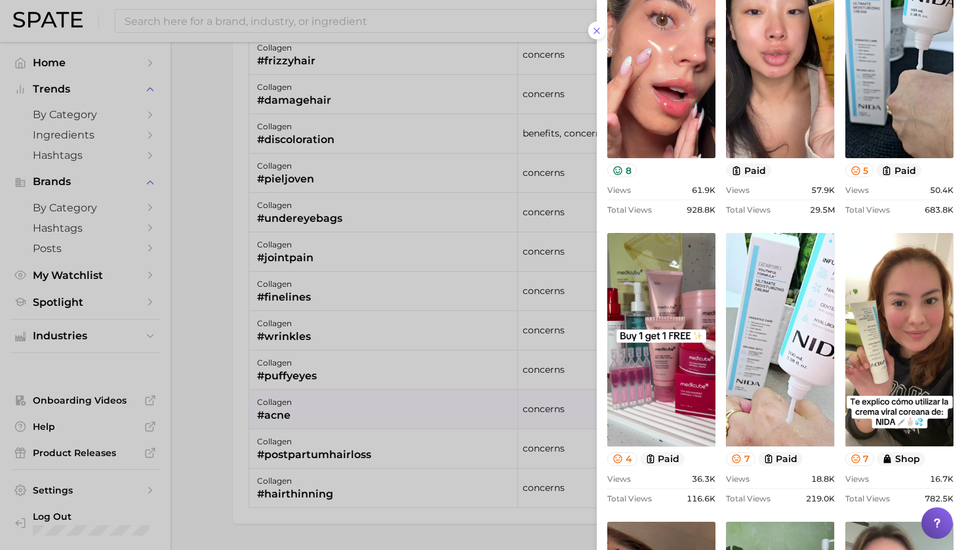
click at [224, 298] on div at bounding box center [482, 275] width 964 height 550
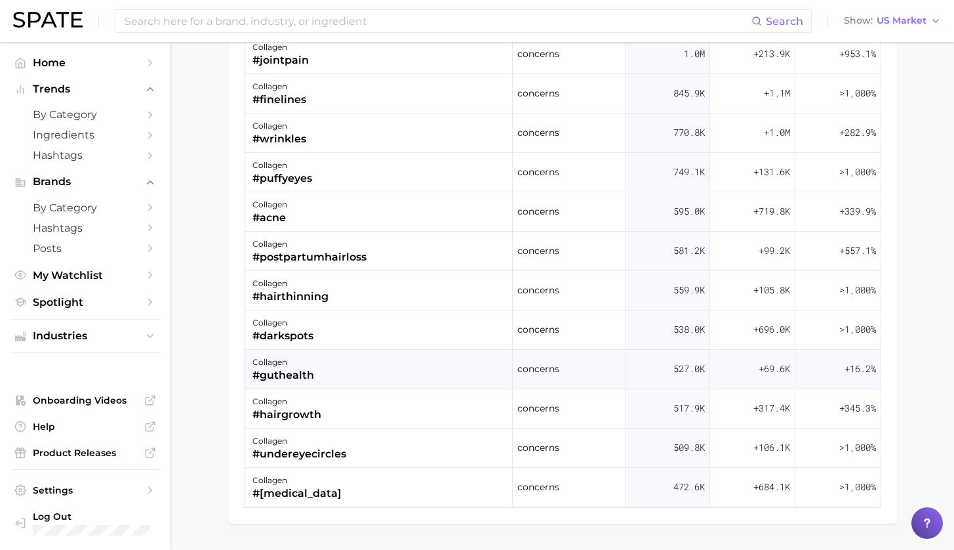
click at [360, 371] on div "collagen #guthealth" at bounding box center [379, 369] width 269 height 39
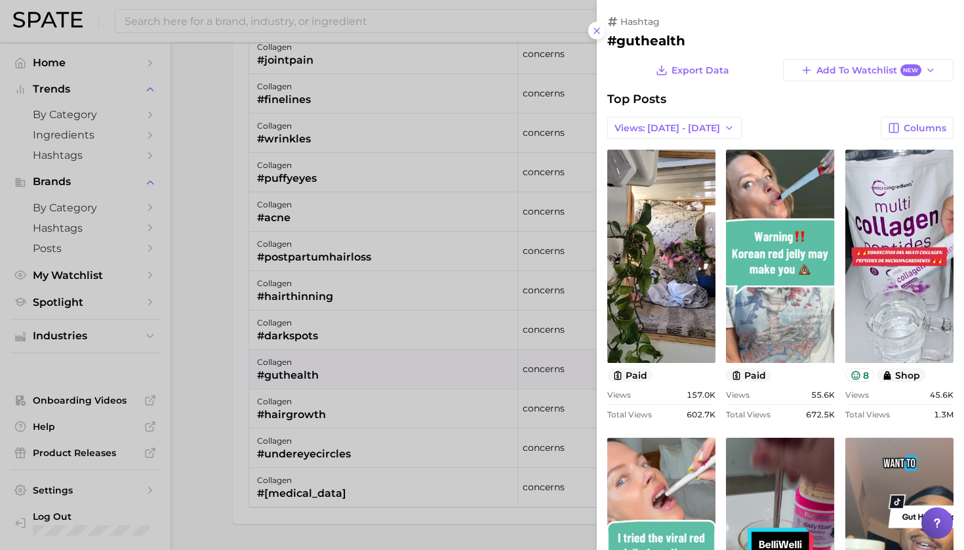
click at [187, 388] on div at bounding box center [482, 275] width 964 height 550
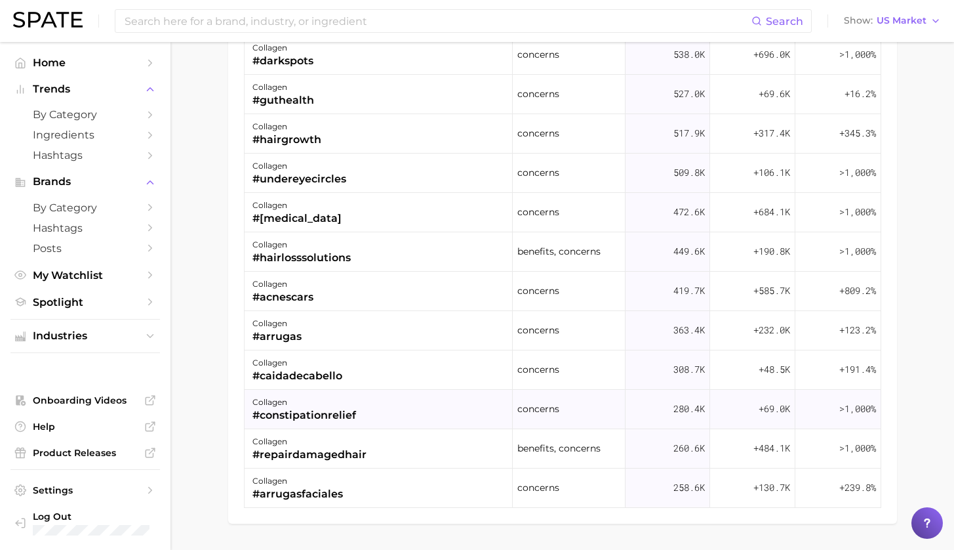
click at [418, 412] on div "collagen #constipationrelief" at bounding box center [379, 409] width 269 height 39
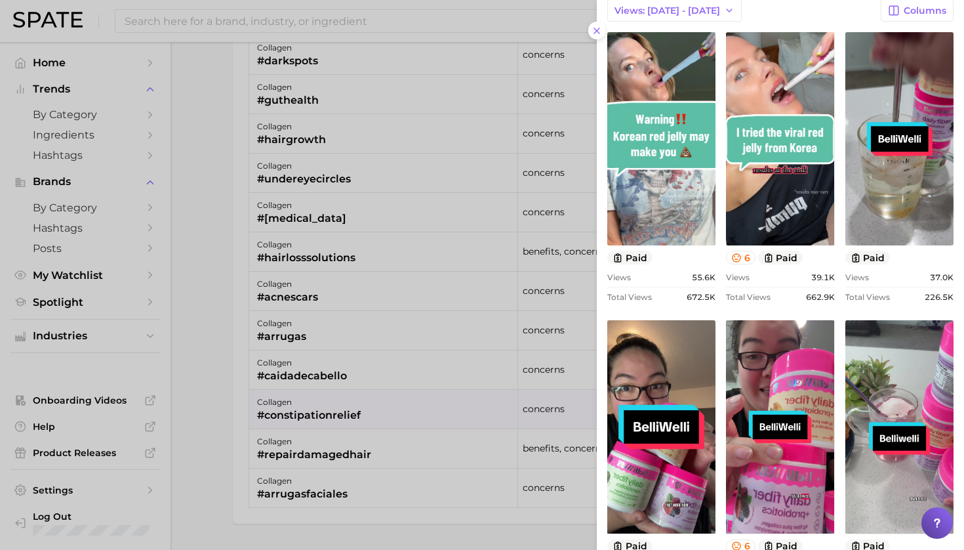
click at [224, 270] on div at bounding box center [482, 275] width 964 height 550
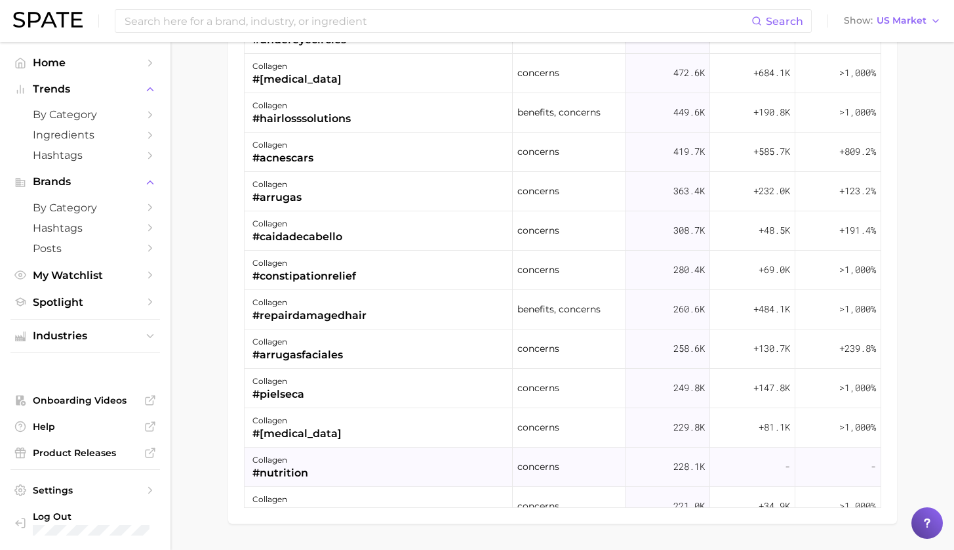
click at [420, 452] on div "collagen #nutrition" at bounding box center [379, 466] width 269 height 39
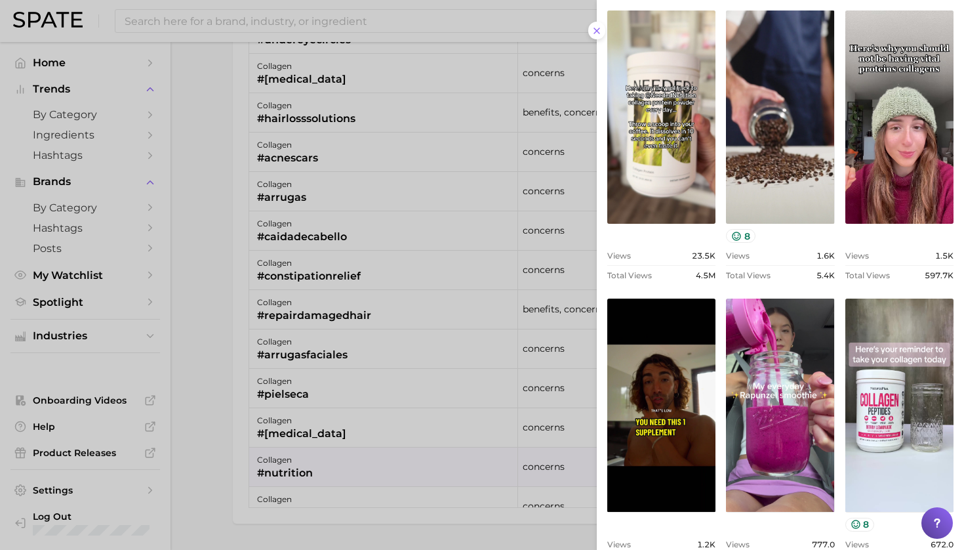
click at [225, 306] on div at bounding box center [482, 275] width 964 height 550
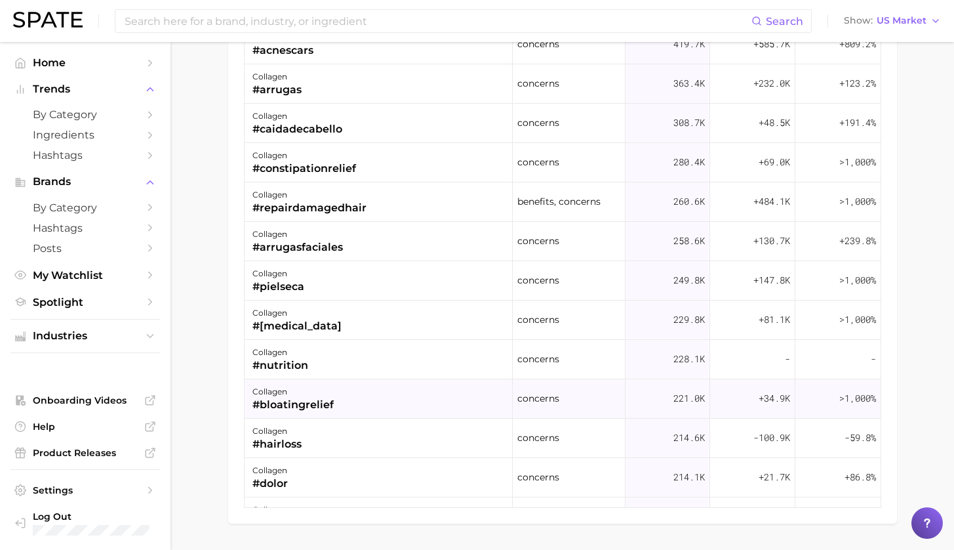
click at [353, 394] on div "collagen #bloatingrelief" at bounding box center [379, 398] width 269 height 39
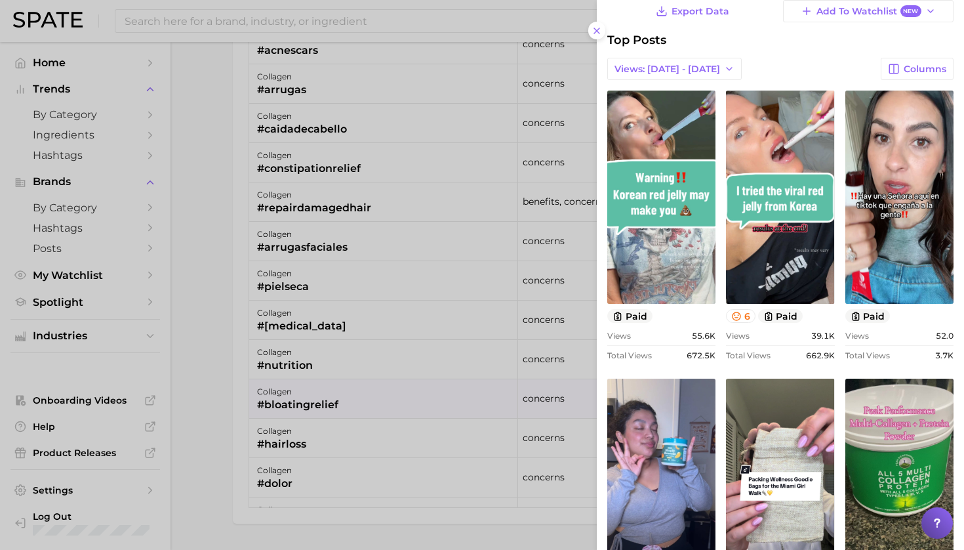
click at [199, 335] on div at bounding box center [482, 275] width 964 height 550
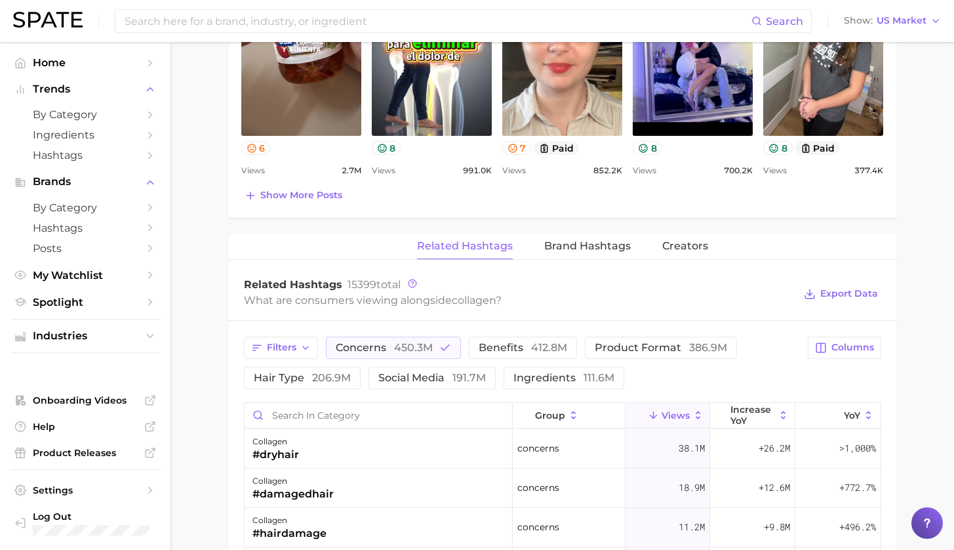
scroll to position [798, 0]
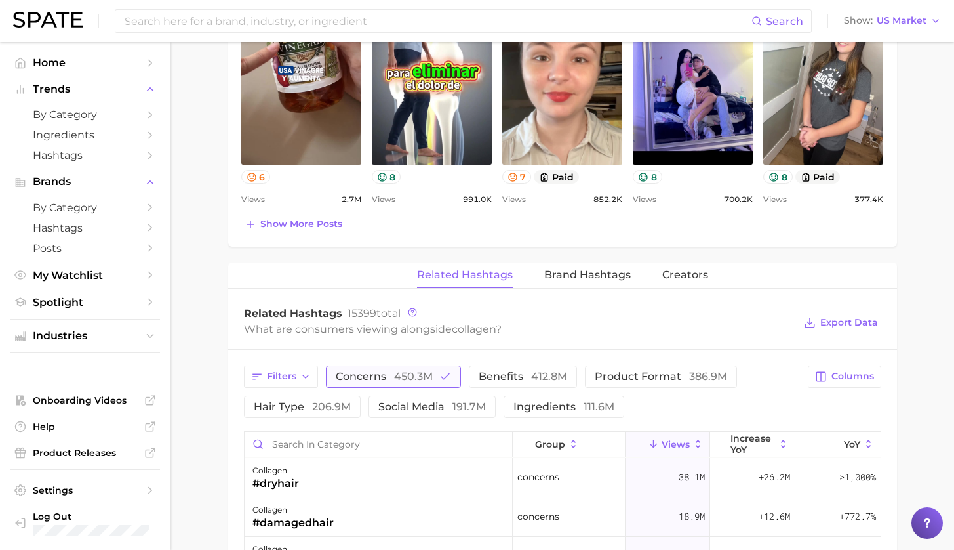
click at [376, 378] on span "concerns 450.3m" at bounding box center [384, 376] width 97 height 10
click at [395, 376] on span "450.3m" at bounding box center [413, 376] width 39 height 12
click at [493, 384] on button "benefits 412.8m" at bounding box center [505, 376] width 108 height 22
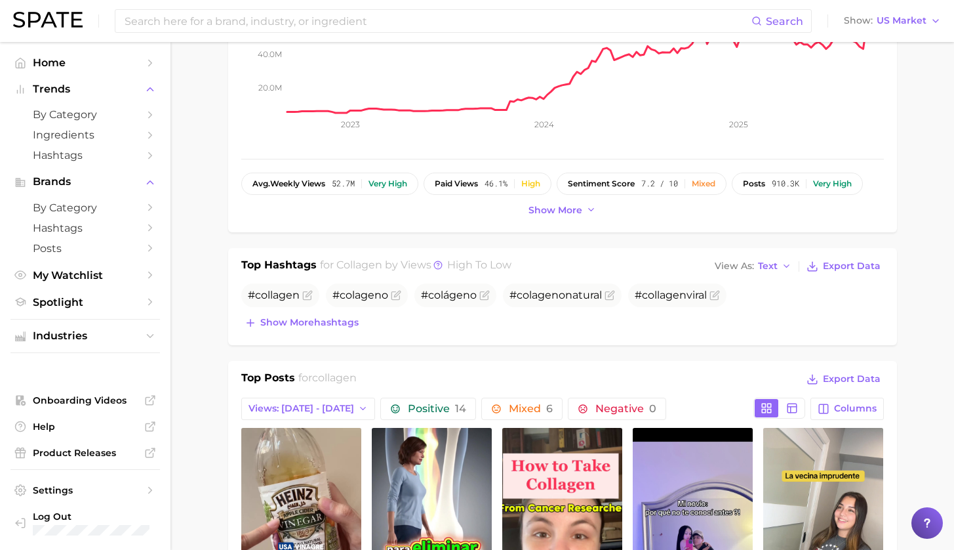
scroll to position [0, 0]
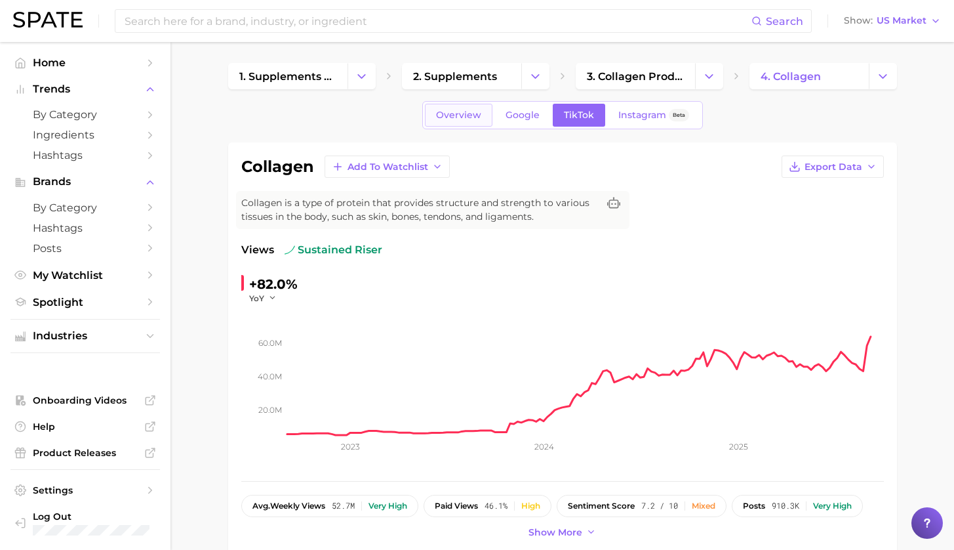
click at [466, 119] on span "Overview" at bounding box center [458, 115] width 45 height 11
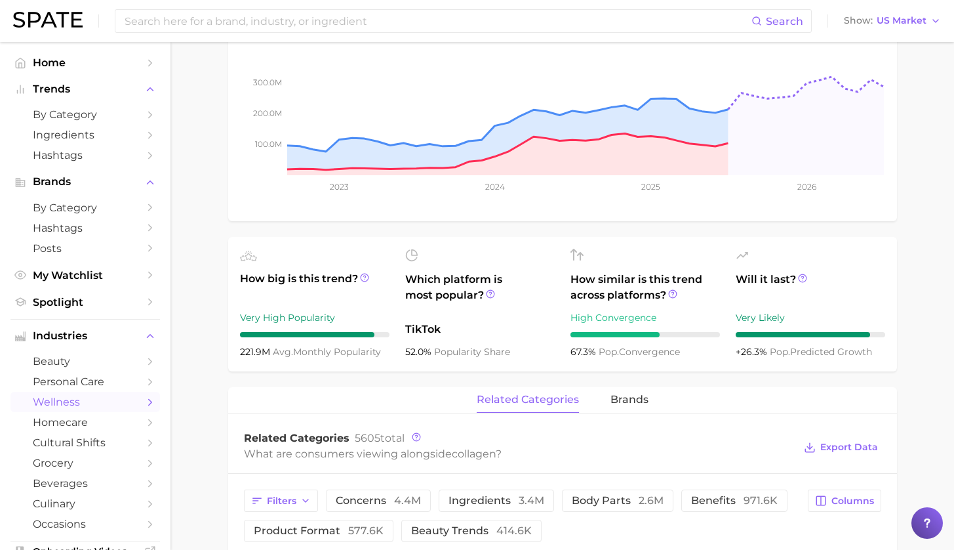
scroll to position [267, 0]
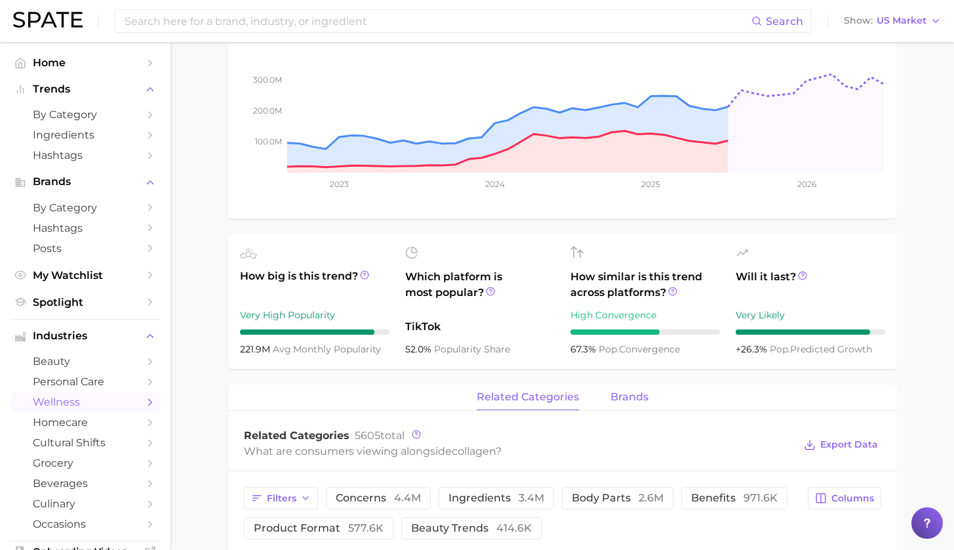
click at [623, 397] on span "brands" at bounding box center [630, 397] width 38 height 12
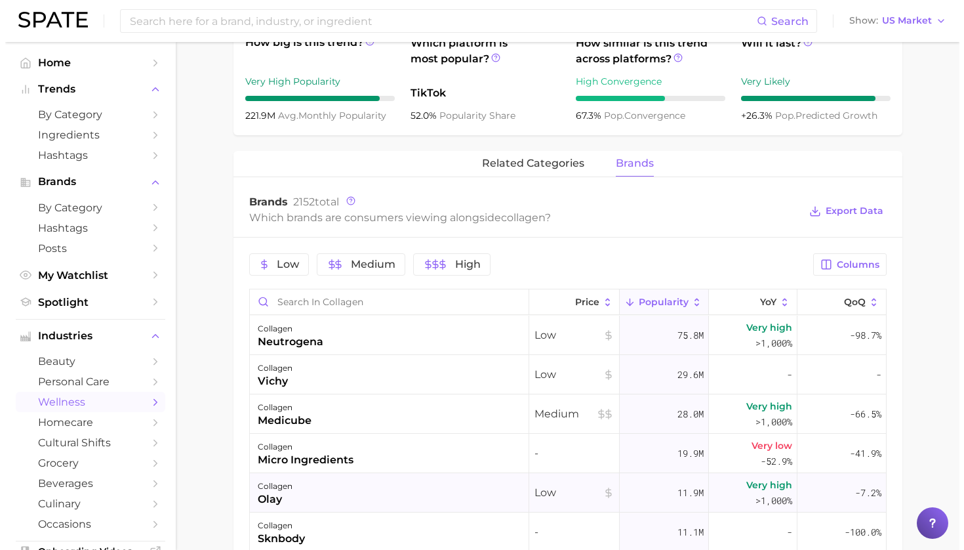
scroll to position [22, 0]
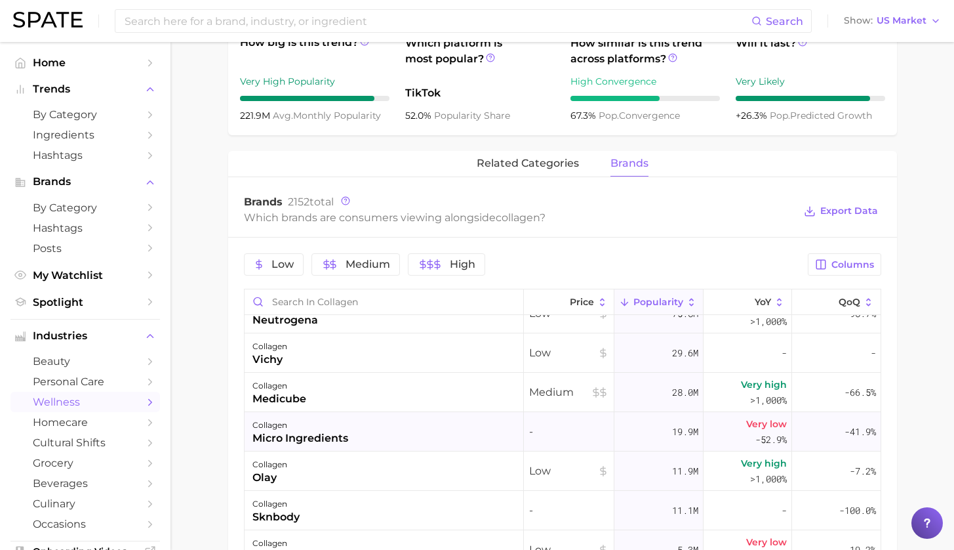
click at [463, 421] on div "collagen micro ingredients" at bounding box center [384, 431] width 279 height 39
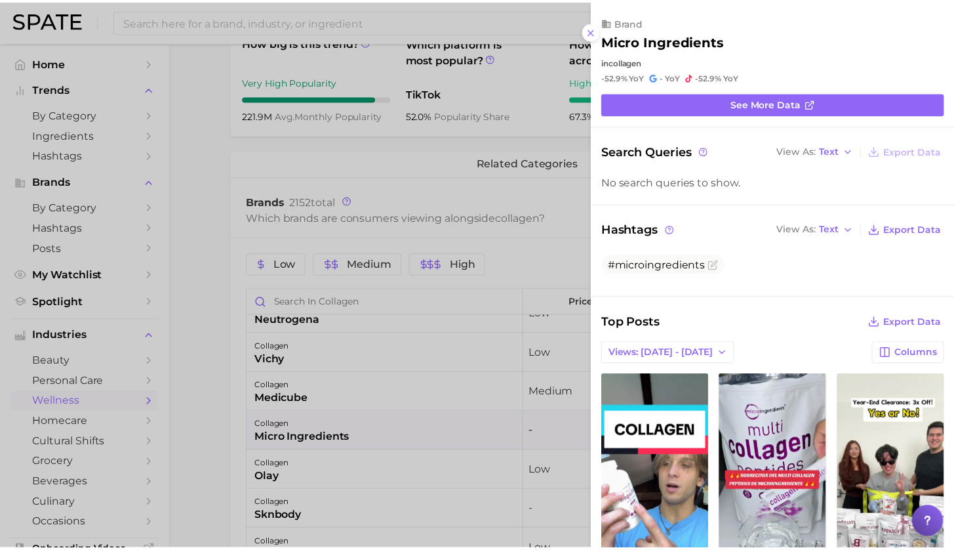
scroll to position [0, 0]
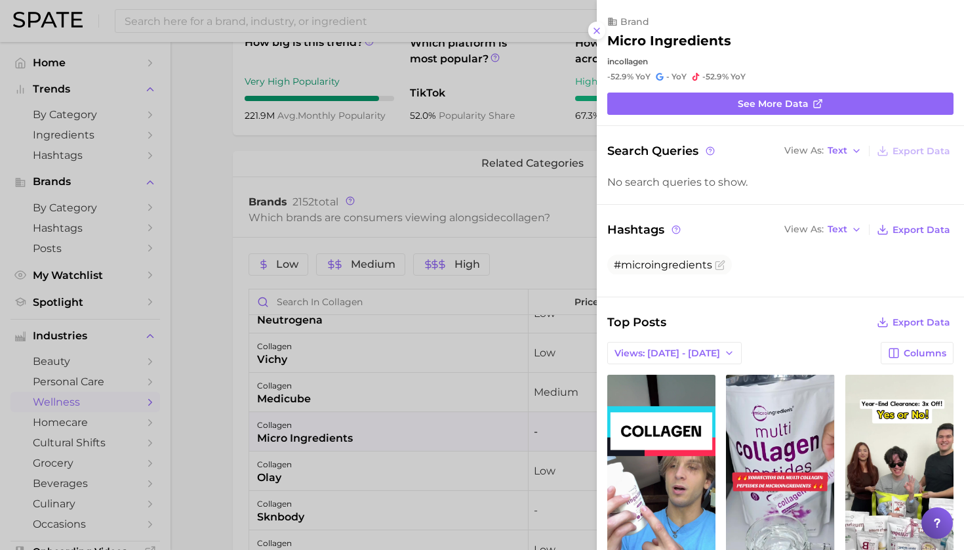
click at [216, 409] on div at bounding box center [482, 275] width 964 height 550
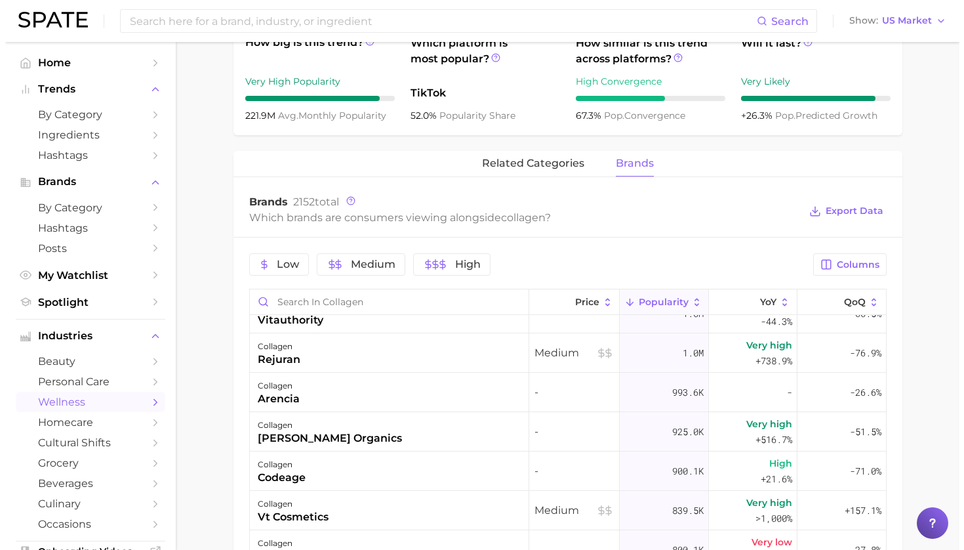
scroll to position [1420, 0]
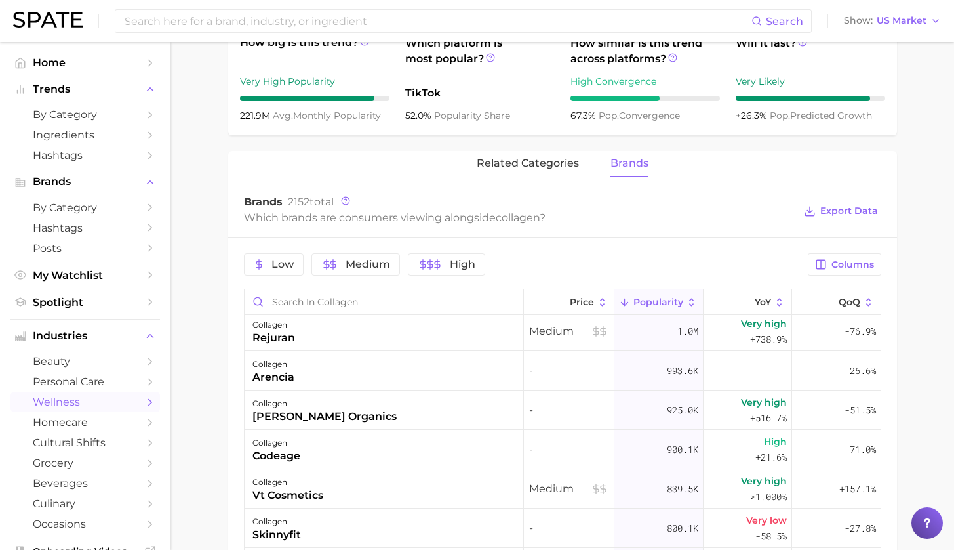
click at [481, 506] on div "collagen skinnyfit" at bounding box center [384, 527] width 279 height 39
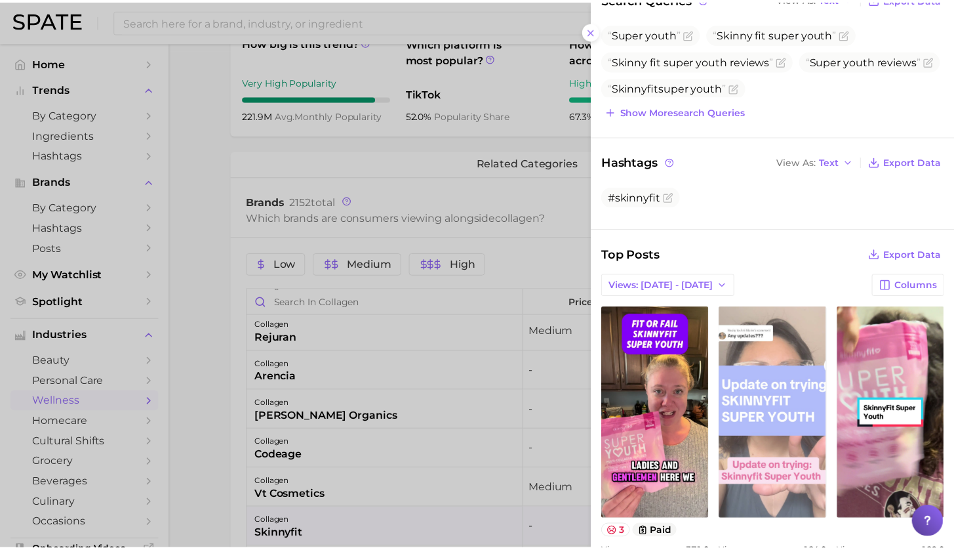
scroll to position [0, 0]
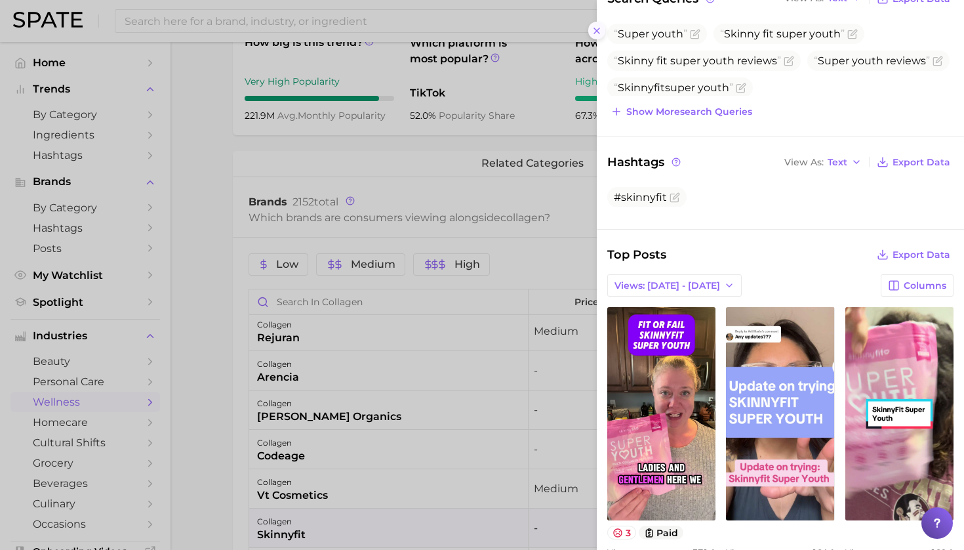
click at [597, 26] on icon at bounding box center [597, 31] width 10 height 10
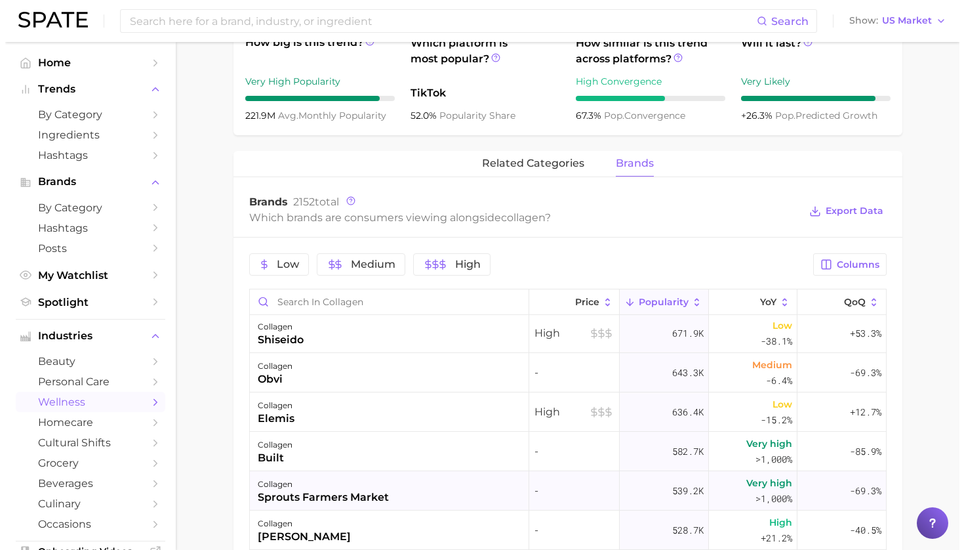
scroll to position [1711, 0]
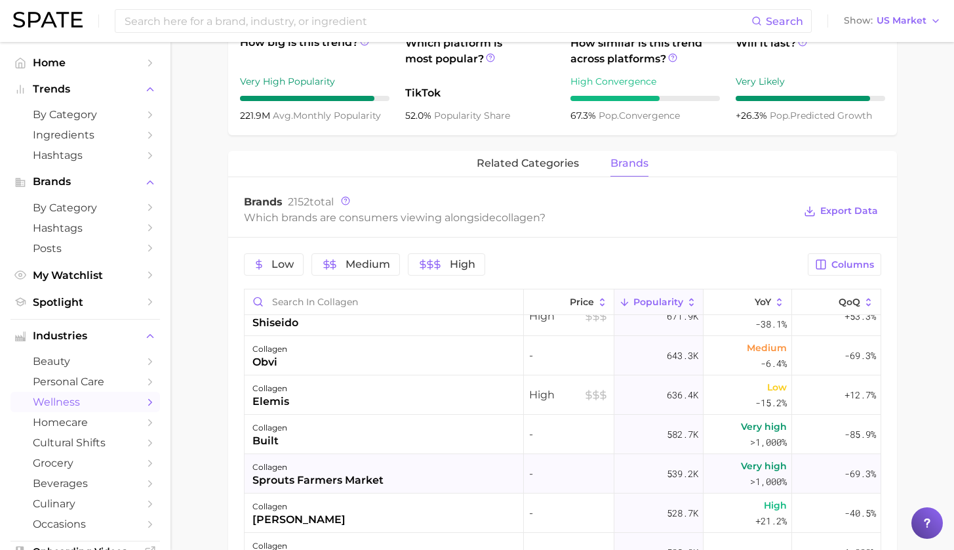
click at [451, 472] on div "collagen sprouts farmers market" at bounding box center [384, 473] width 279 height 39
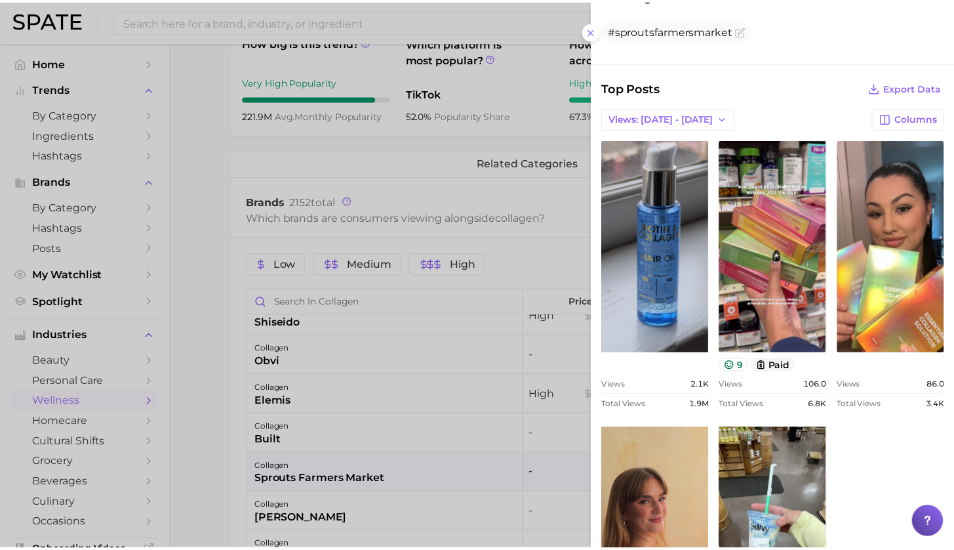
scroll to position [332, 0]
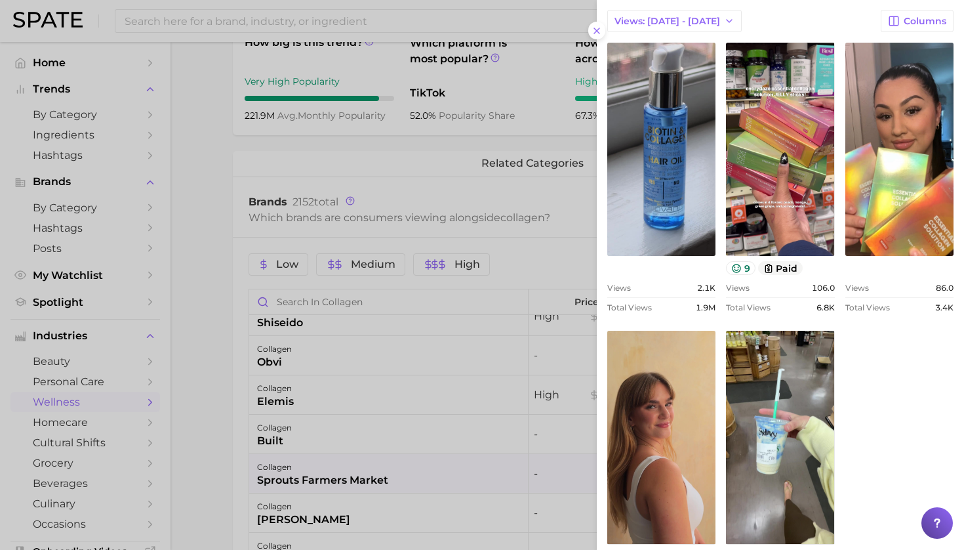
click at [205, 403] on div at bounding box center [482, 275] width 964 height 550
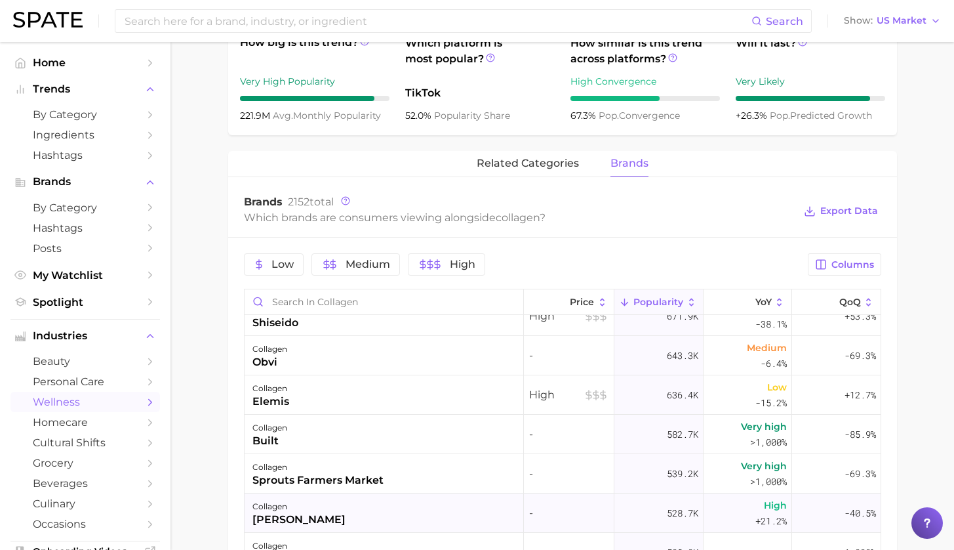
click at [391, 506] on div "collagen [PERSON_NAME]" at bounding box center [384, 512] width 279 height 39
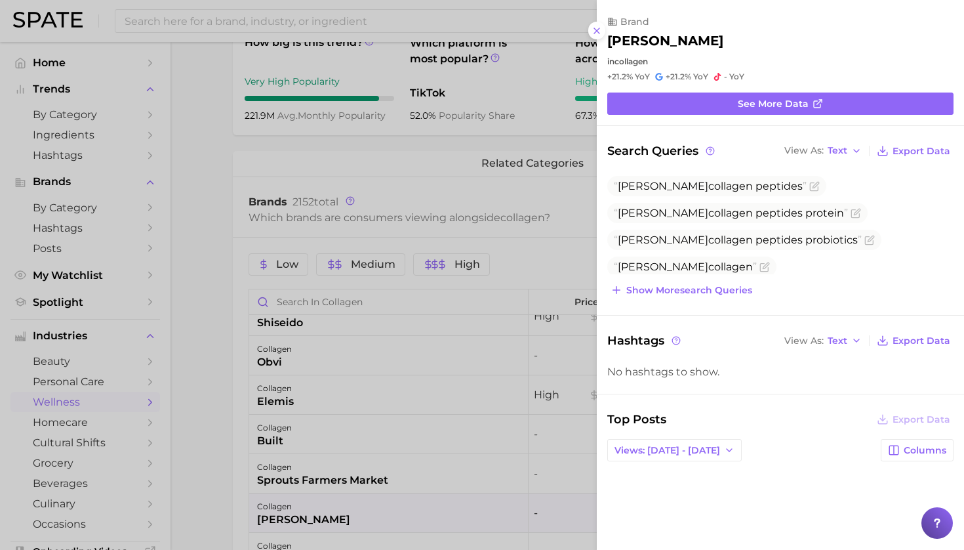
click at [221, 342] on div at bounding box center [482, 275] width 964 height 550
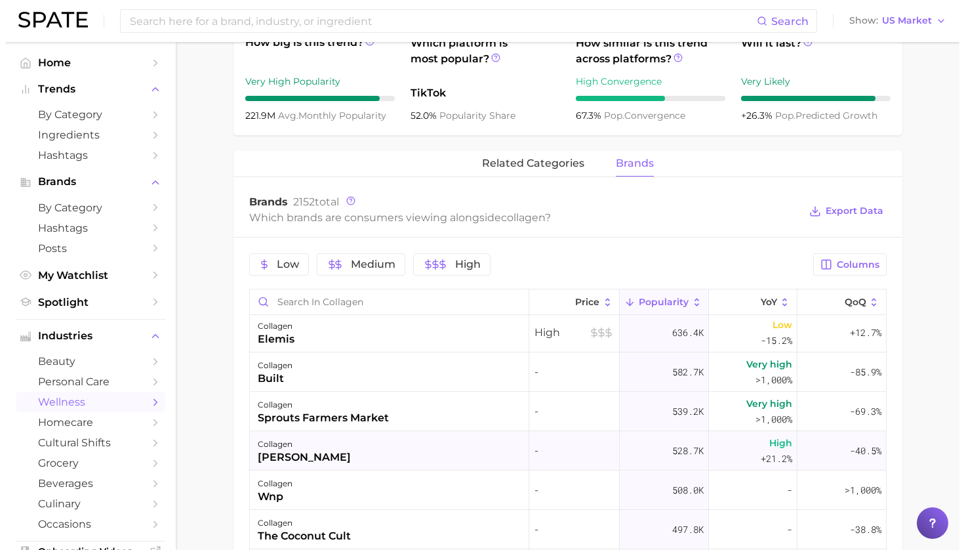
scroll to position [1805, 0]
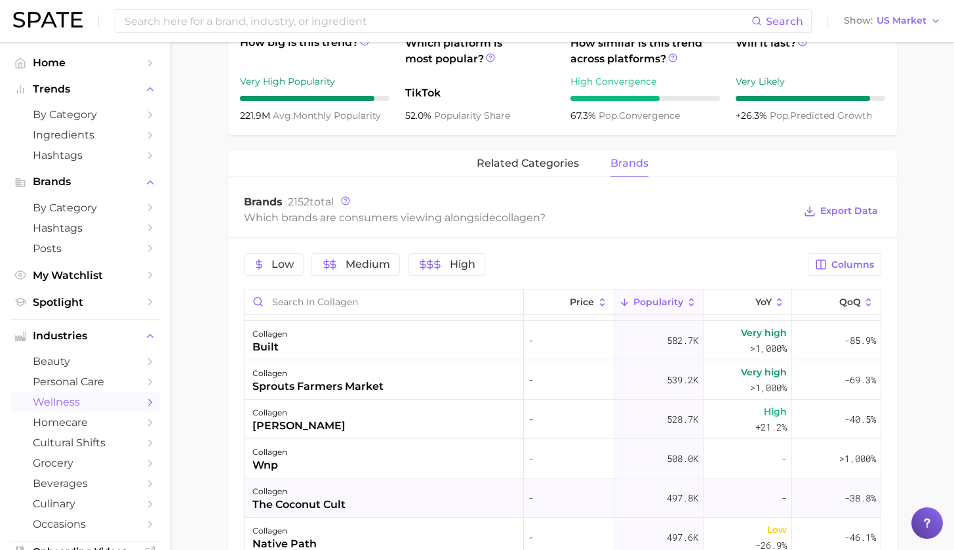
click at [415, 501] on div "collagen the coconut cult" at bounding box center [384, 497] width 279 height 39
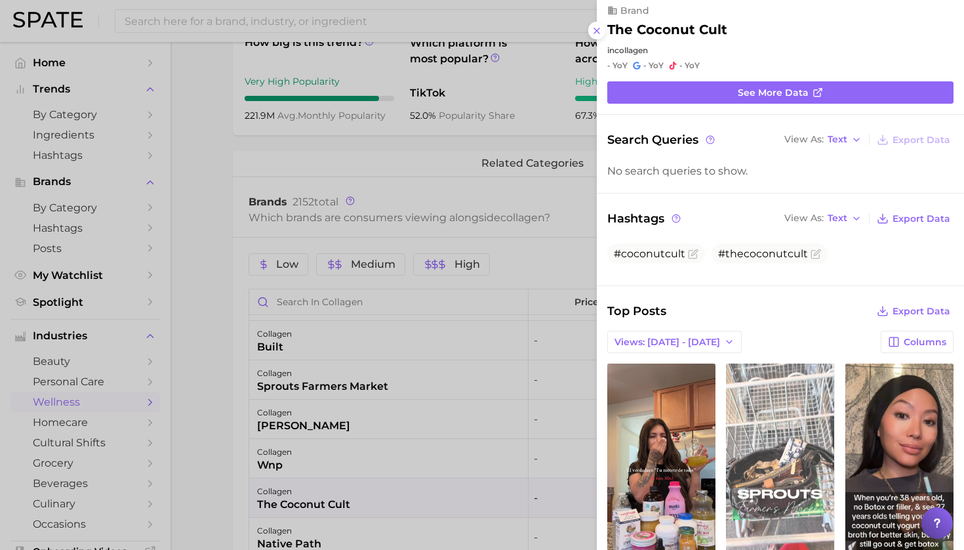
scroll to position [41, 0]
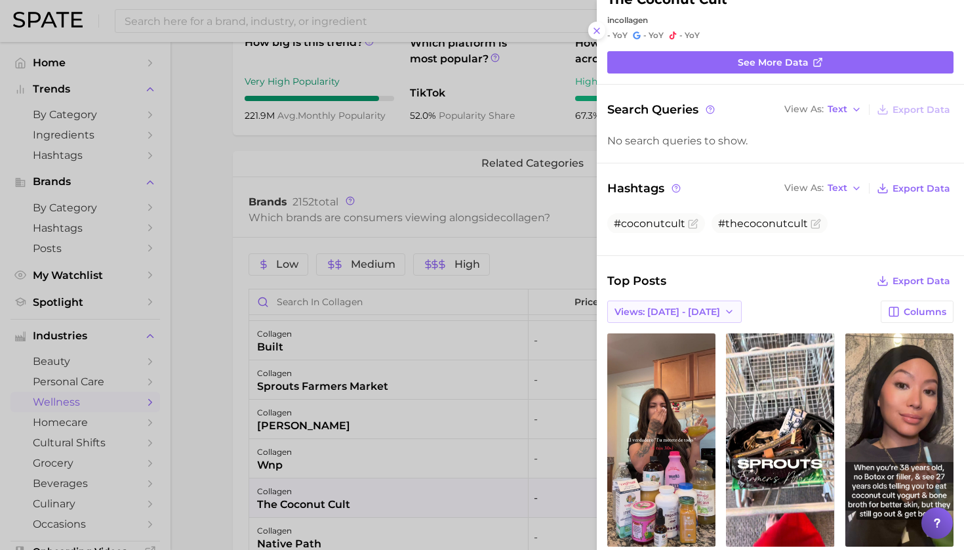
click at [701, 306] on span "Views: [DATE] - [DATE]" at bounding box center [667, 311] width 106 height 11
click at [691, 348] on button "Total Views" at bounding box center [679, 360] width 144 height 24
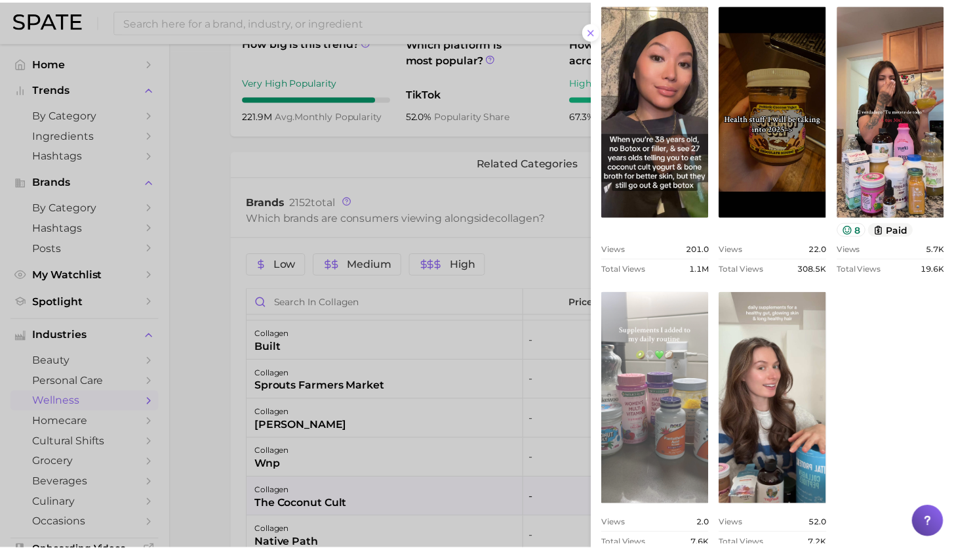
scroll to position [401, 0]
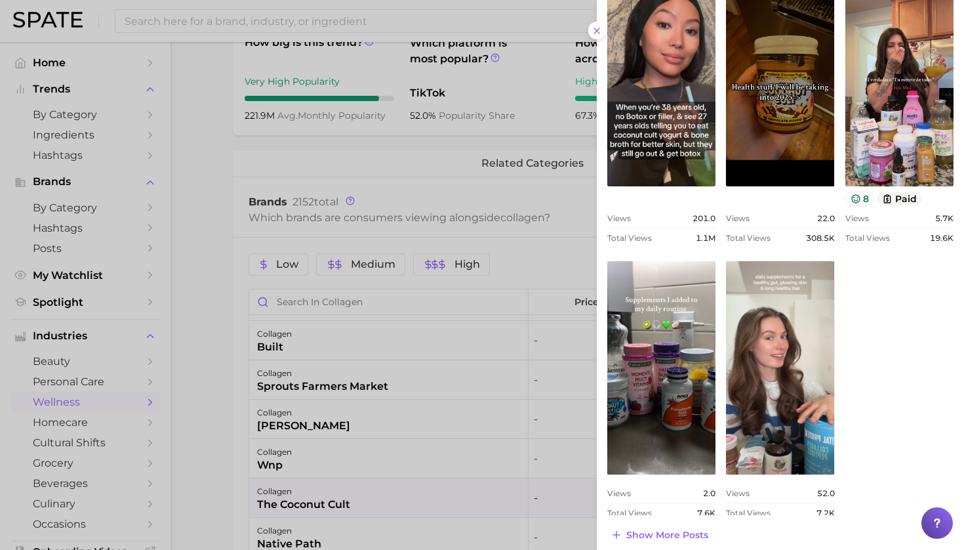
click at [195, 399] on div at bounding box center [482, 275] width 964 height 550
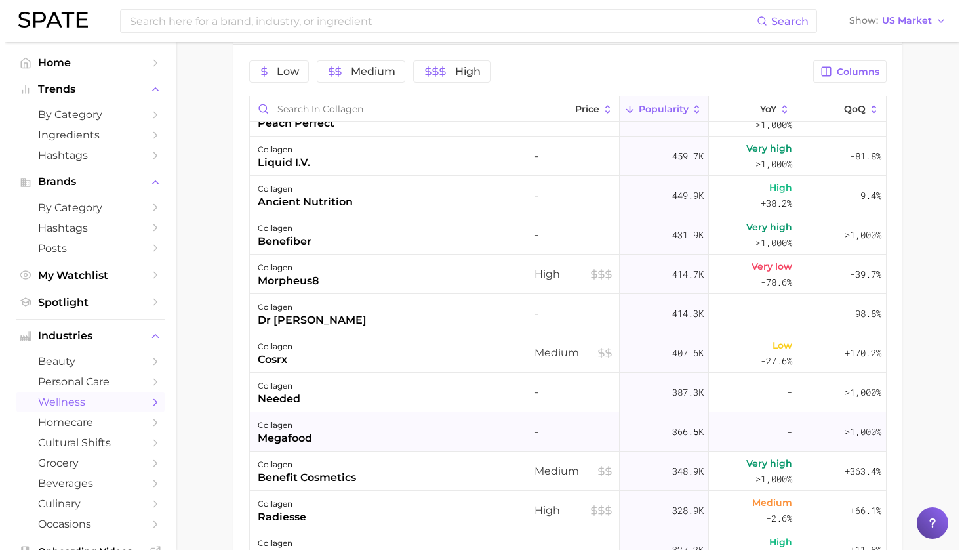
scroll to position [2177, 0]
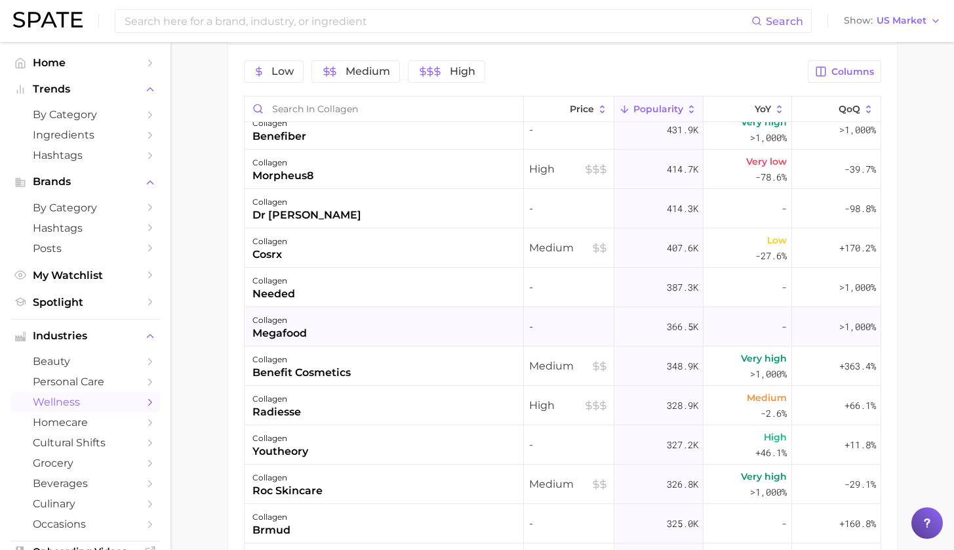
click at [378, 331] on div "collagen megafood" at bounding box center [384, 326] width 279 height 39
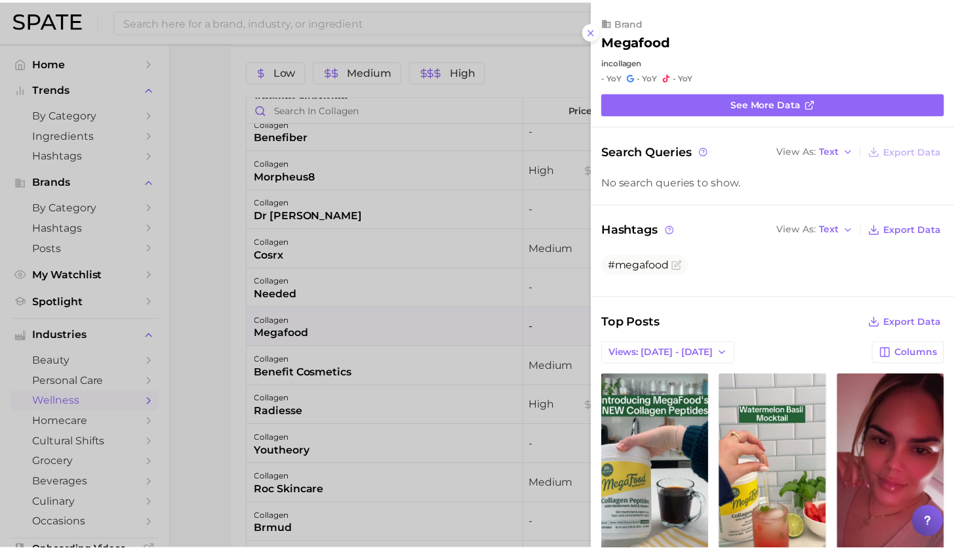
scroll to position [0, 0]
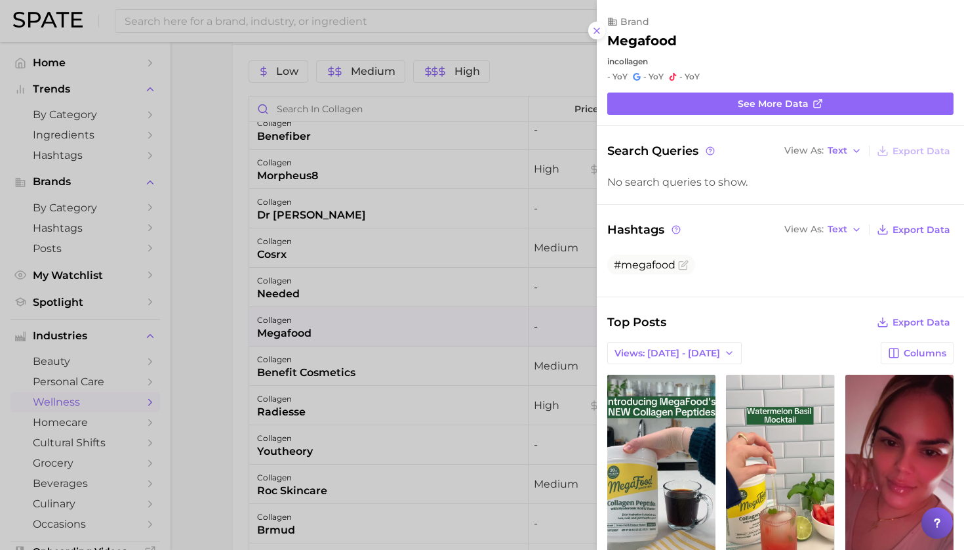
click at [228, 362] on div at bounding box center [482, 275] width 964 height 550
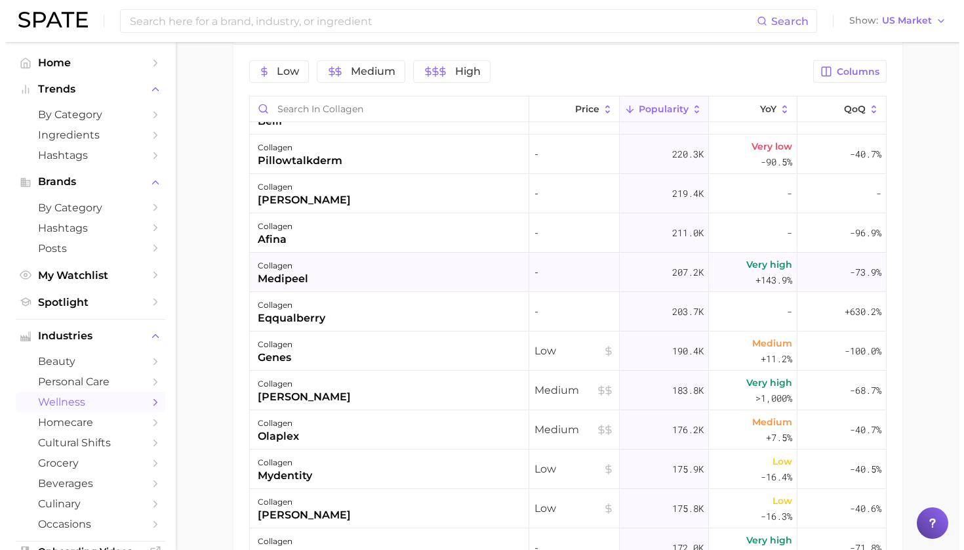
scroll to position [3234, 0]
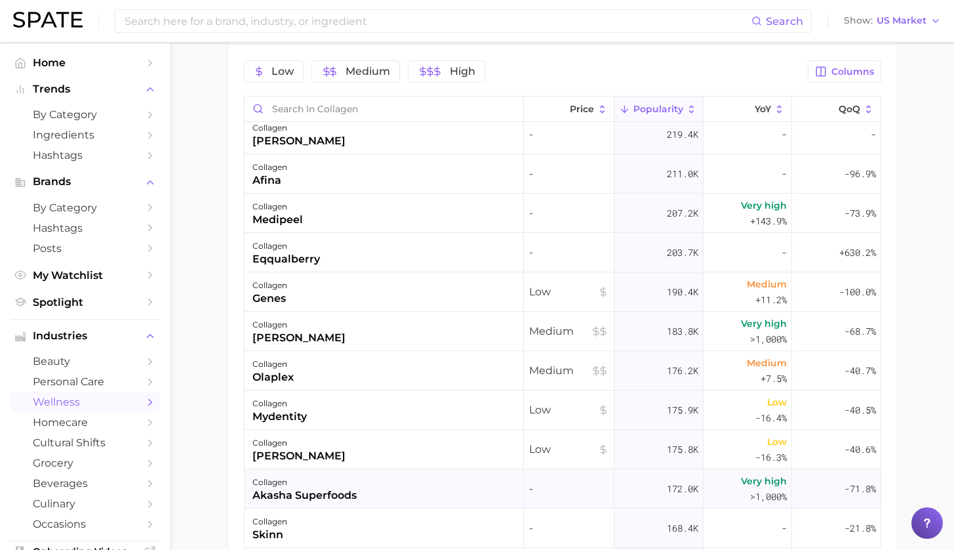
click at [365, 497] on div "collagen akasha superfoods" at bounding box center [384, 488] width 279 height 39
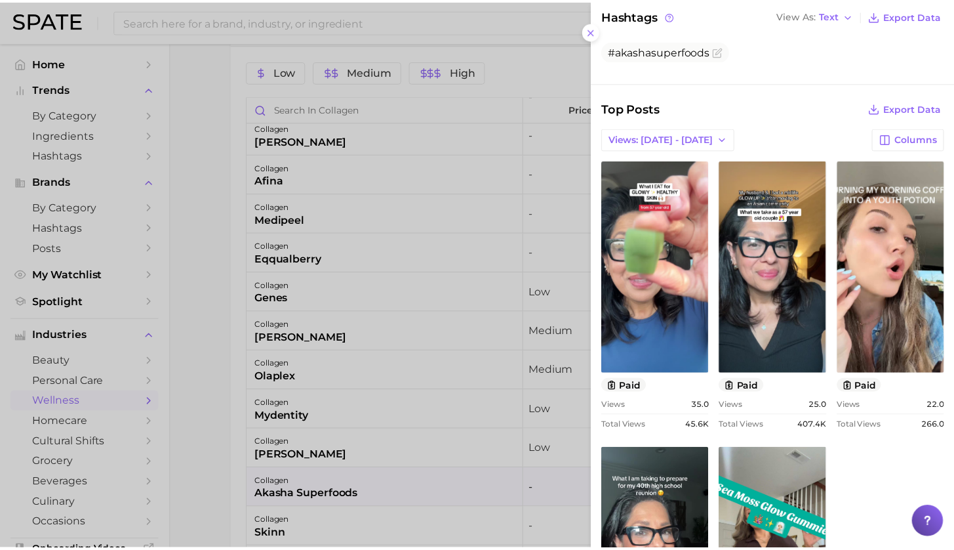
scroll to position [287, 0]
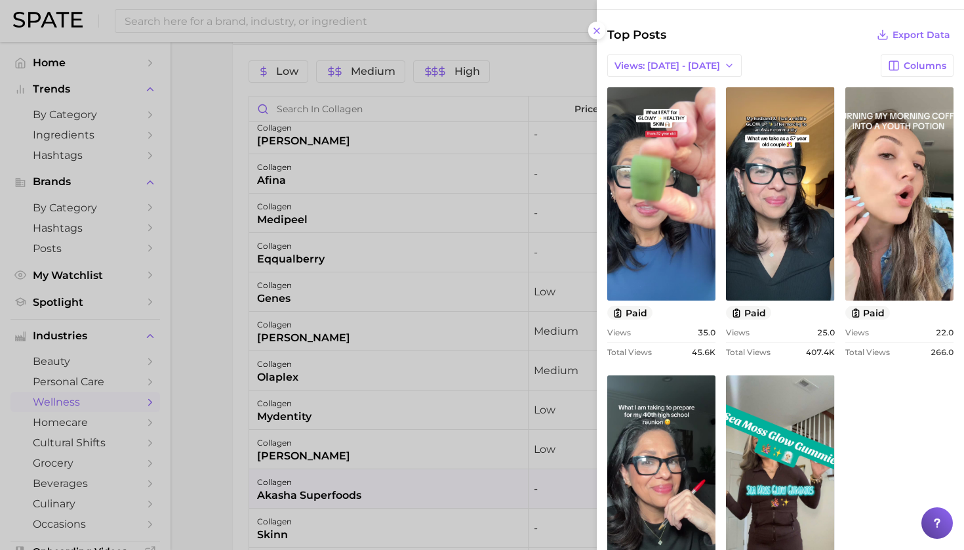
click at [207, 435] on div at bounding box center [482, 275] width 964 height 550
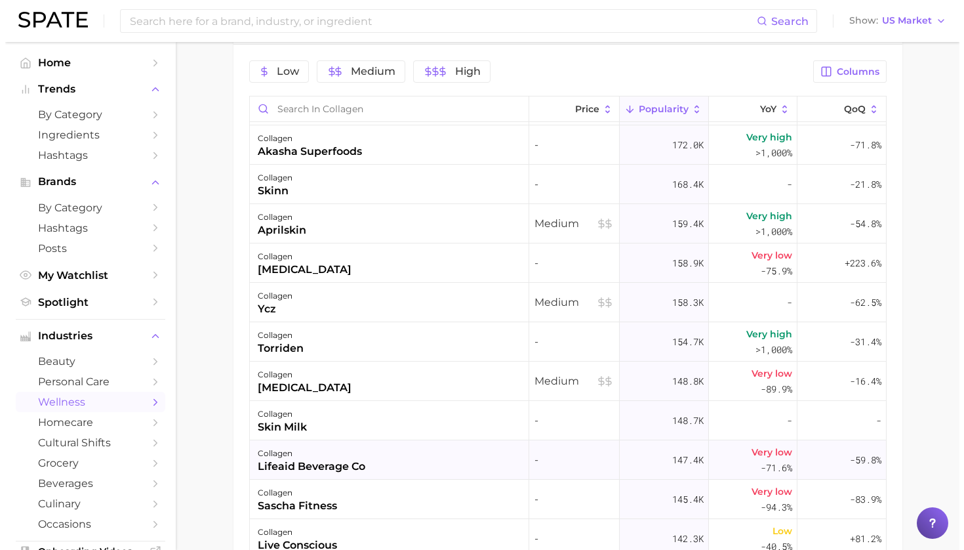
scroll to position [3601, 0]
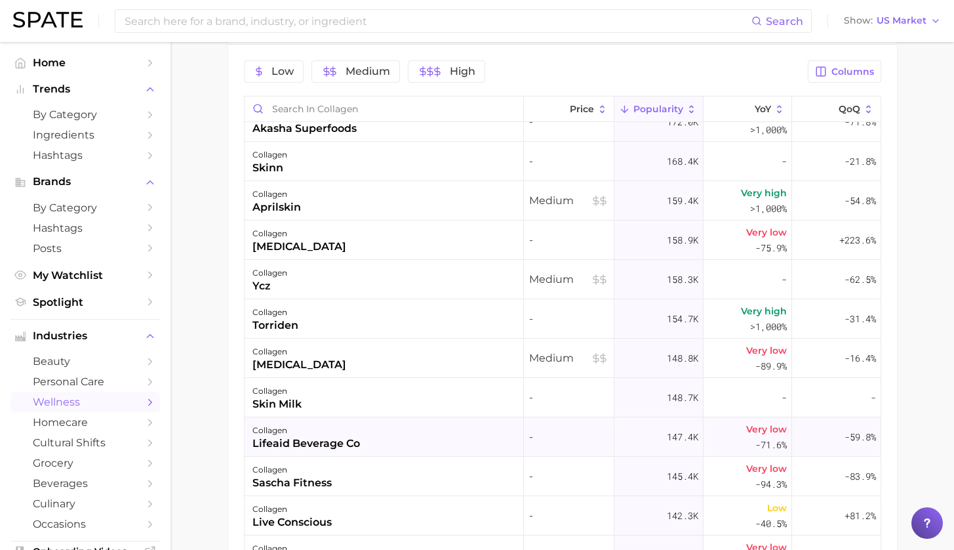
click at [382, 443] on div "collagen lifeaid beverage co" at bounding box center [384, 436] width 279 height 39
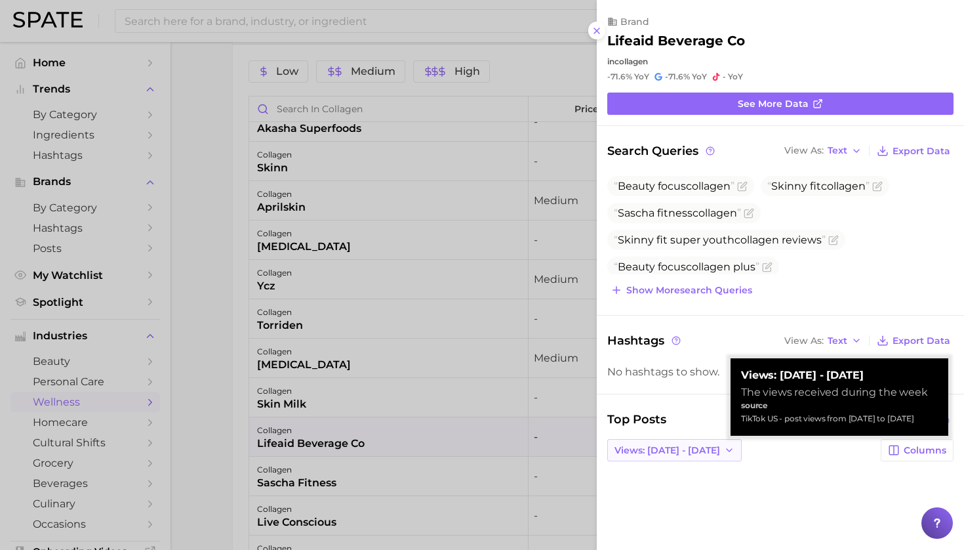
click at [692, 451] on span "Views: [DATE] - [DATE]" at bounding box center [667, 450] width 106 height 11
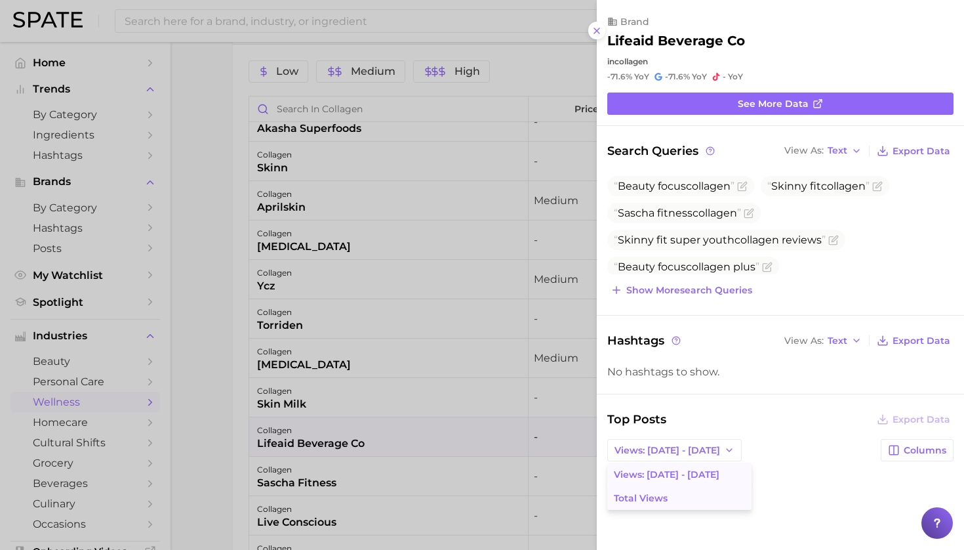
click at [698, 493] on button "Total Views" at bounding box center [679, 498] width 144 height 24
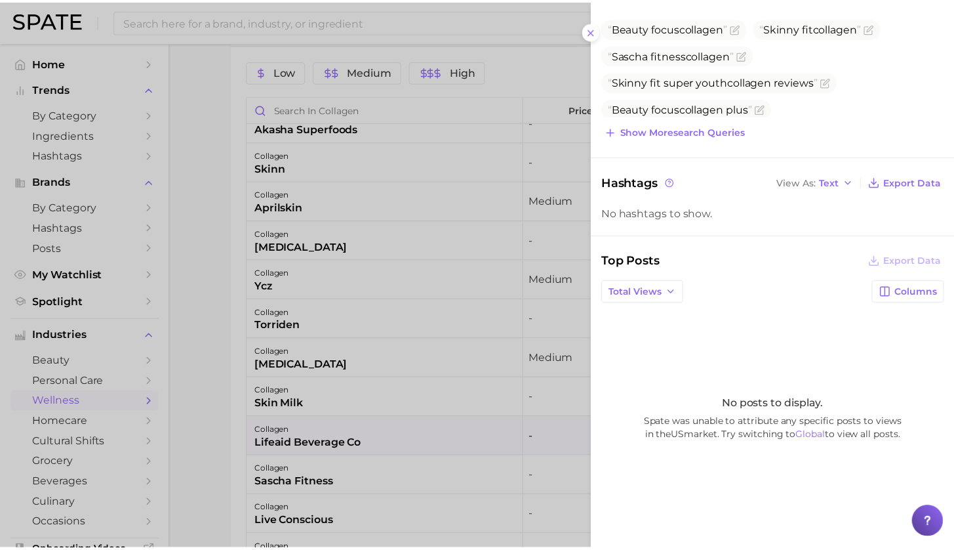
scroll to position [0, 0]
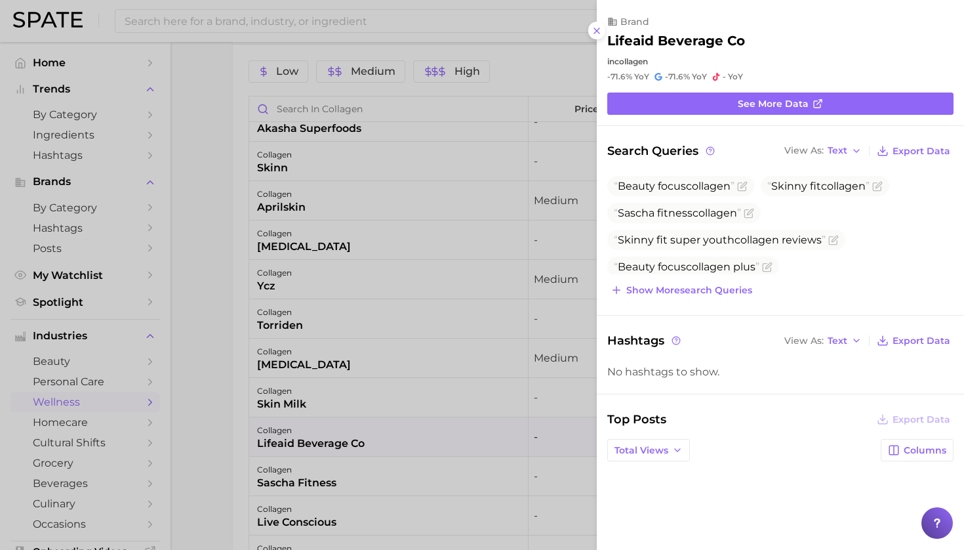
click at [200, 352] on div at bounding box center [482, 275] width 964 height 550
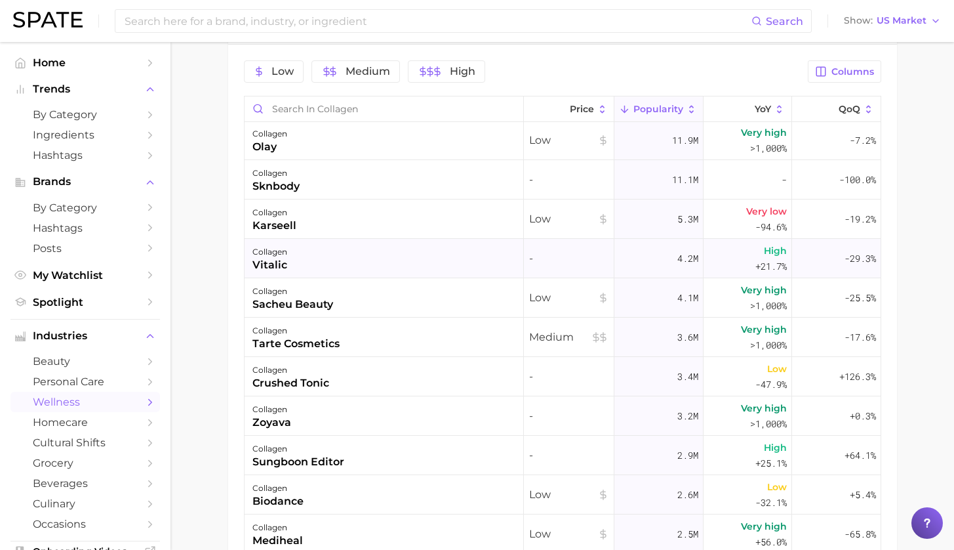
scroll to position [11, 0]
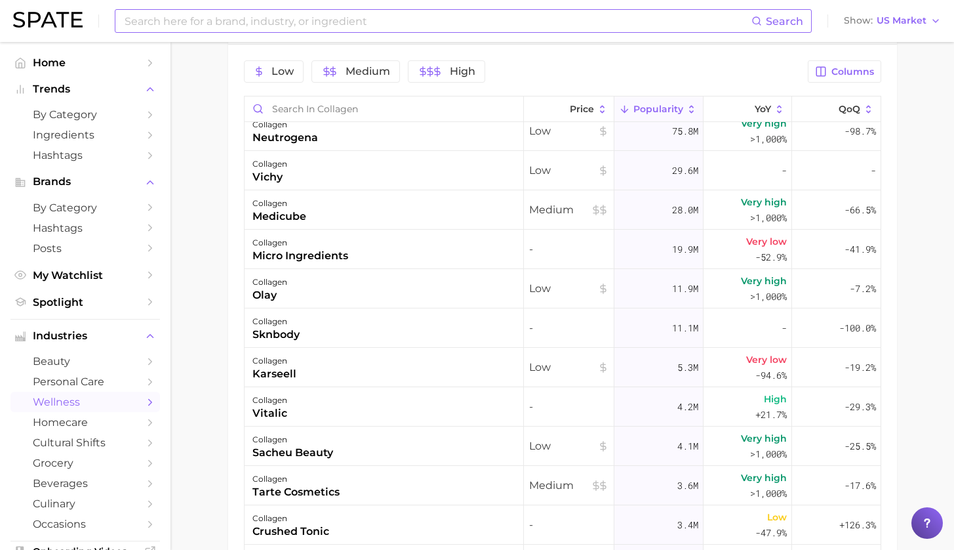
click at [262, 27] on input at bounding box center [437, 21] width 628 height 22
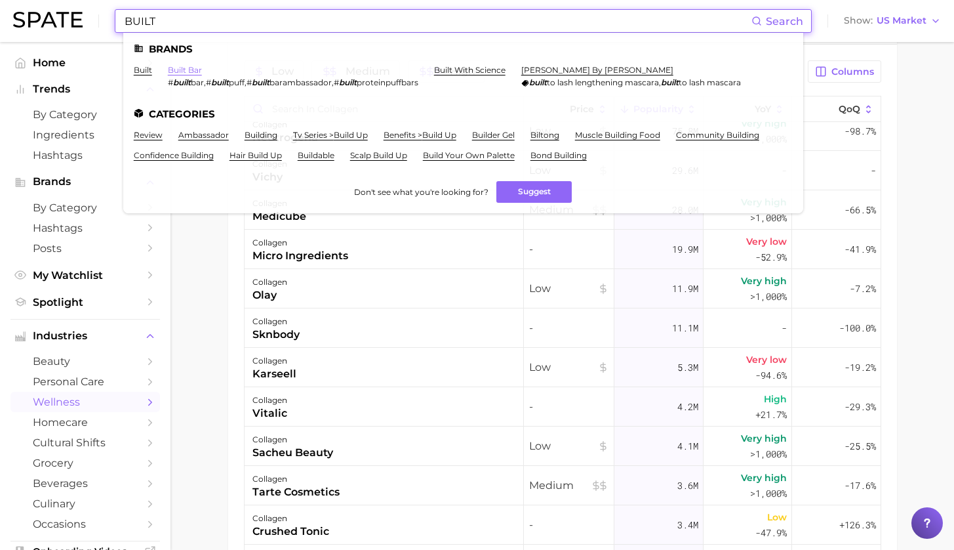
type input "BUILT"
click at [178, 68] on link "built bar" at bounding box center [185, 70] width 34 height 10
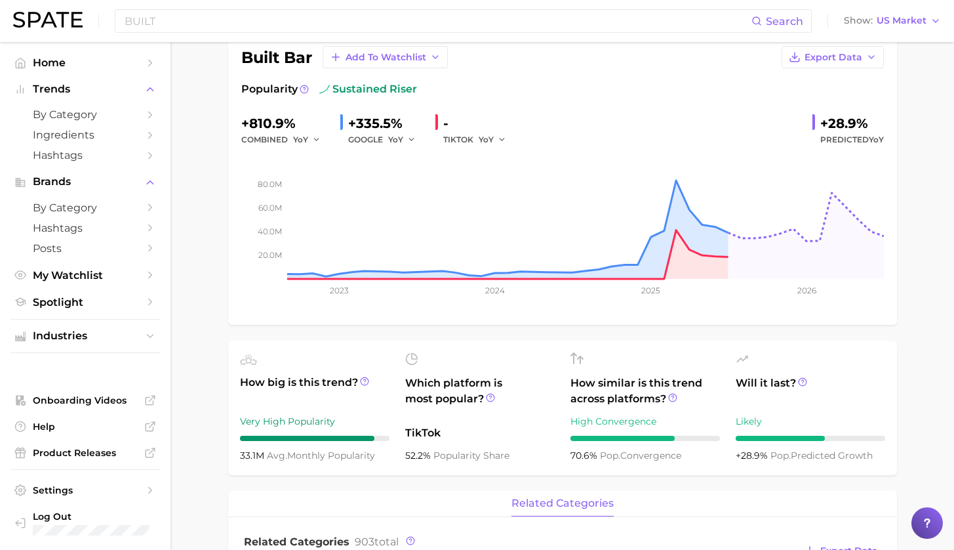
scroll to position [5, 0]
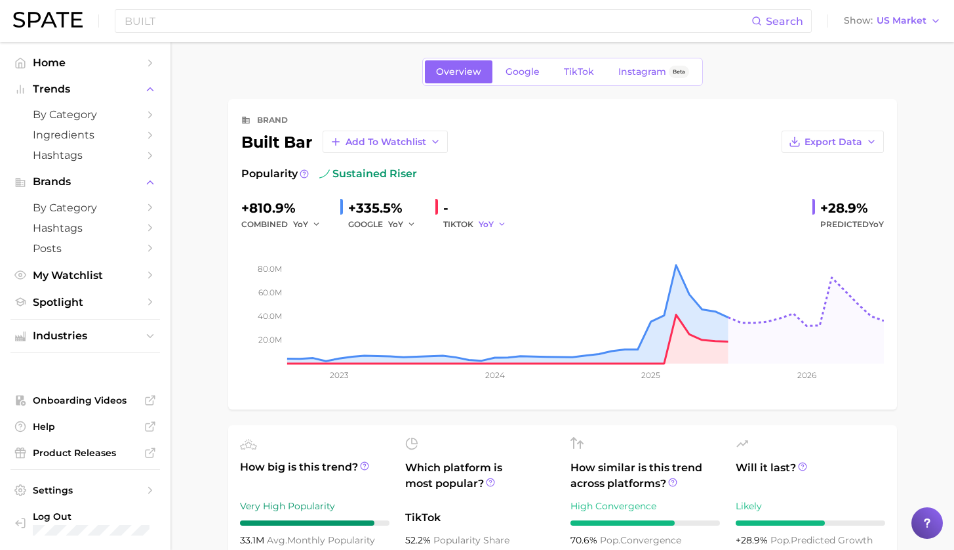
click at [500, 224] on polyline "button" at bounding box center [502, 224] width 5 height 2
click at [578, 67] on span "TikTok" at bounding box center [579, 71] width 30 height 11
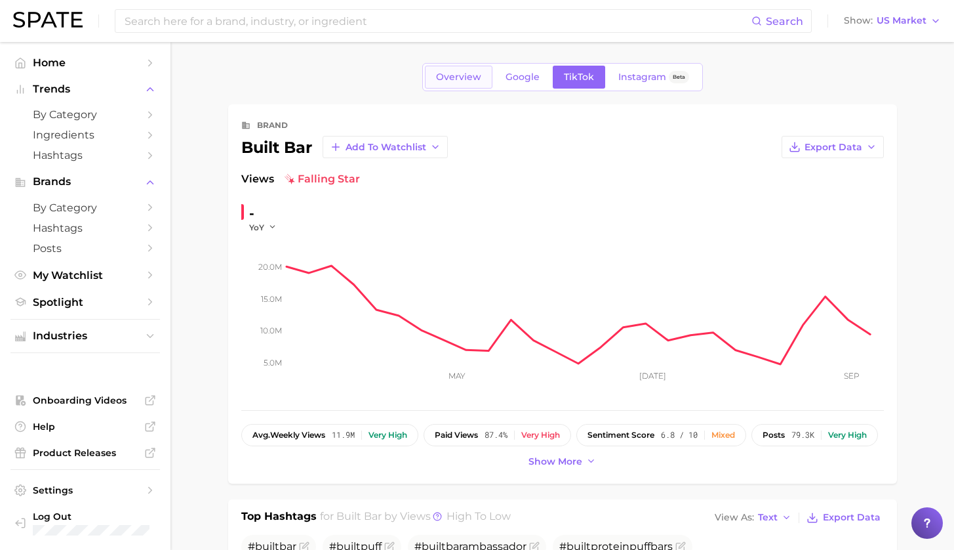
click at [475, 82] on span "Overview" at bounding box center [458, 76] width 45 height 11
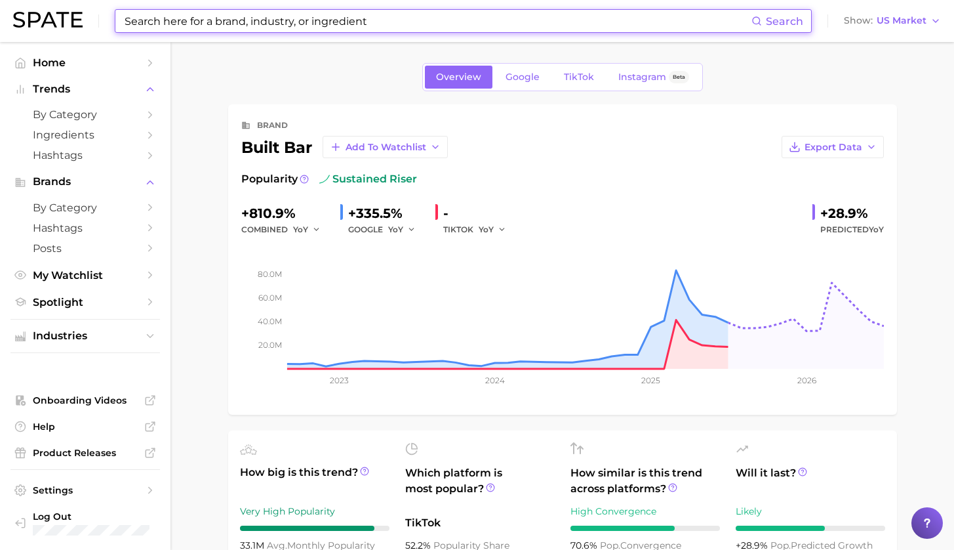
click at [356, 14] on input at bounding box center [437, 21] width 628 height 22
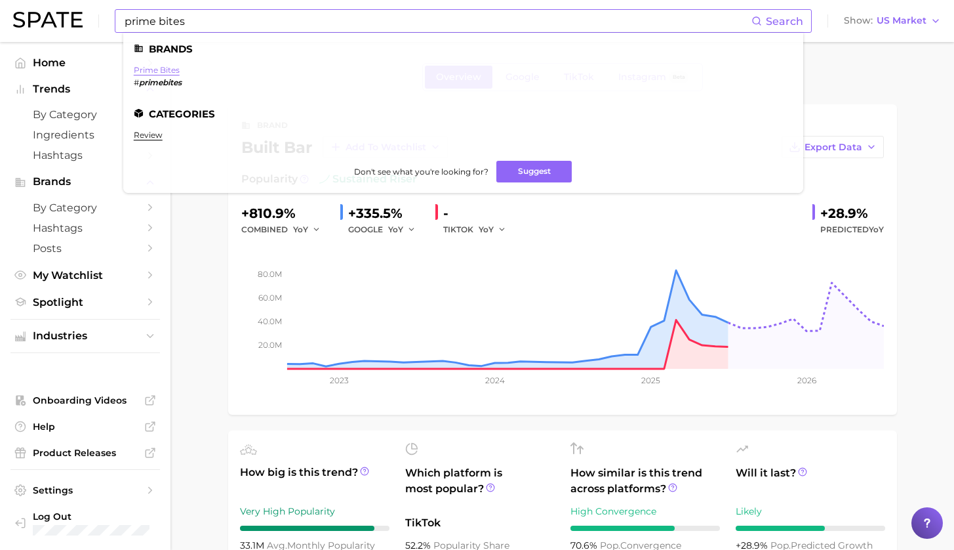
click at [154, 66] on link "prime bites" at bounding box center [157, 70] width 46 height 10
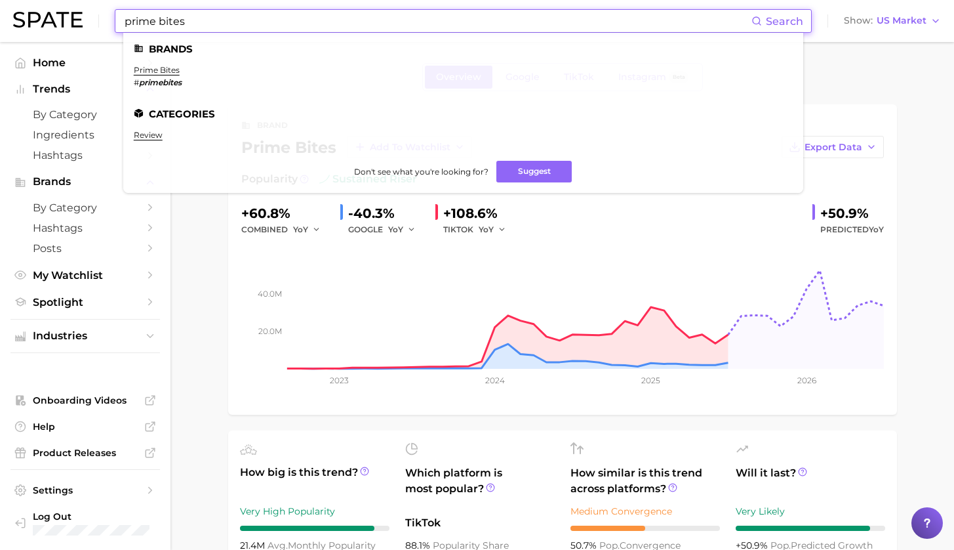
drag, startPoint x: 197, startPoint y: 20, endPoint x: 80, endPoint y: 12, distance: 117.6
click at [80, 12] on div "prime bites Search Brands prime bites # primebites Categories review Don't see …" at bounding box center [477, 21] width 928 height 42
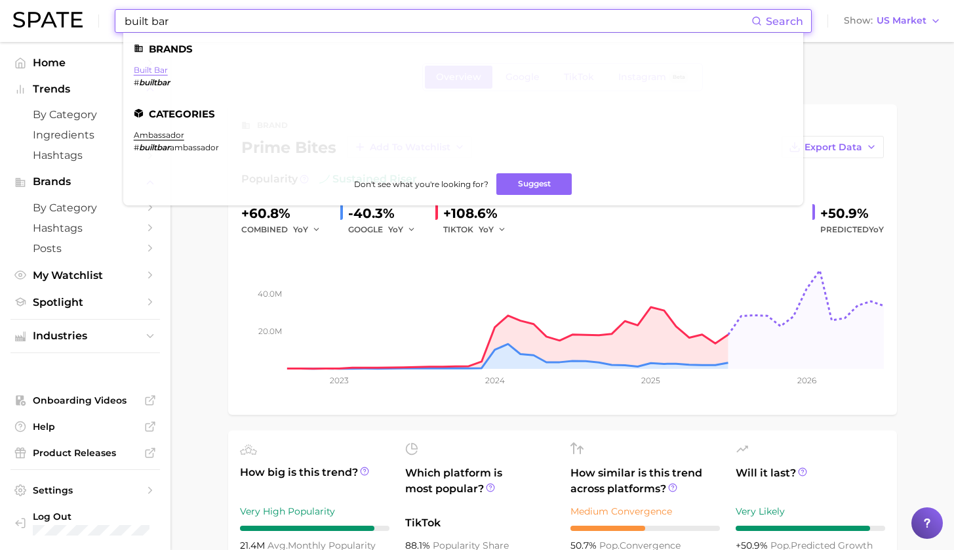
type input "built bar"
click at [150, 70] on link "built bar" at bounding box center [151, 70] width 34 height 10
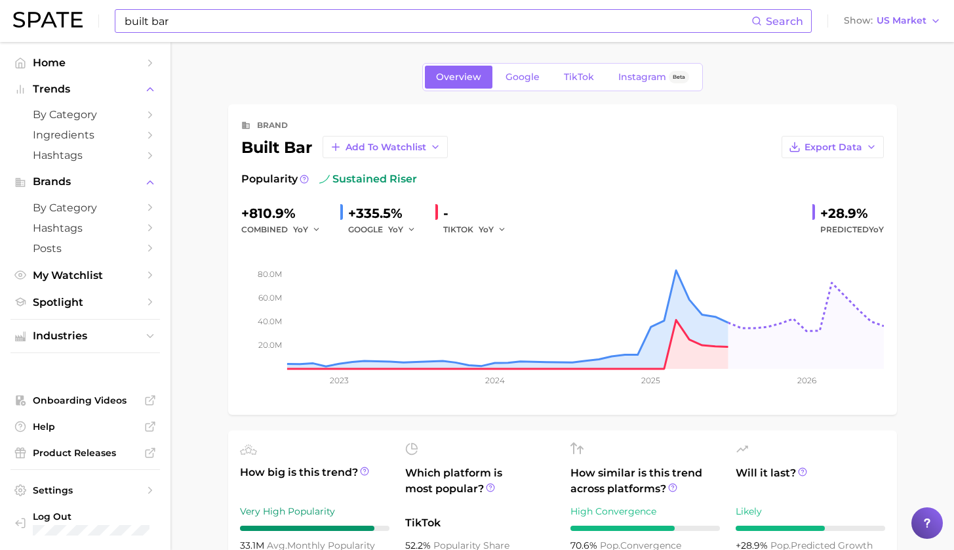
click at [502, 230] on div "YoY" at bounding box center [497, 230] width 37 height 16
click at [498, 226] on icon "button" at bounding box center [502, 229] width 9 height 9
click at [519, 275] on button "QoQ" at bounding box center [551, 274] width 144 height 24
click at [495, 222] on button "QoQ" at bounding box center [494, 230] width 31 height 16
drag, startPoint x: 495, startPoint y: 299, endPoint x: 498, endPoint y: 268, distance: 31.6
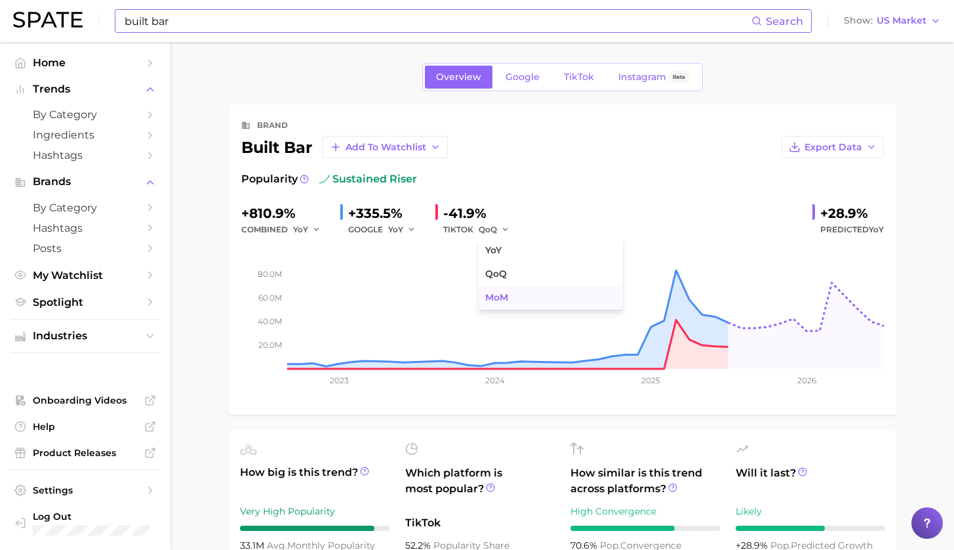
click at [495, 299] on span "MoM" at bounding box center [496, 297] width 23 height 11
click at [502, 233] on icon "button" at bounding box center [506, 229] width 9 height 9
click at [509, 283] on button "QoQ" at bounding box center [551, 274] width 144 height 24
click at [407, 232] on icon "button" at bounding box center [411, 229] width 9 height 9
click at [502, 229] on icon "button" at bounding box center [505, 229] width 9 height 9
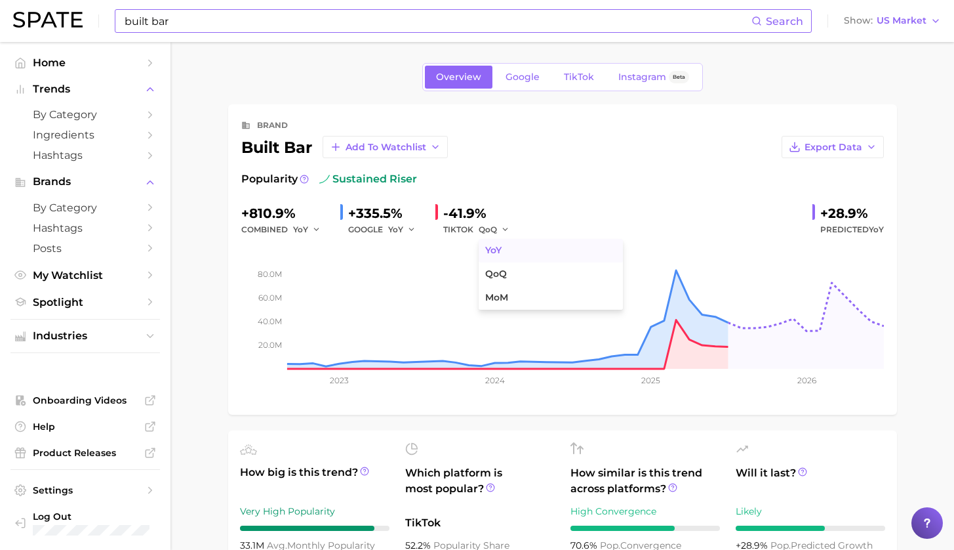
click at [504, 249] on button "YoY" at bounding box center [551, 251] width 144 height 24
click at [498, 229] on icon "button" at bounding box center [502, 229] width 9 height 9
click at [653, 222] on div "+810.9% combined YoY +335.5% GOOGLE YoY - TIKTOK YoY YoY QoQ MoM +28.9% Predict…" at bounding box center [562, 220] width 643 height 35
click at [498, 231] on icon "button" at bounding box center [502, 229] width 9 height 9
drag, startPoint x: 915, startPoint y: 227, endPoint x: 940, endPoint y: 230, distance: 25.8
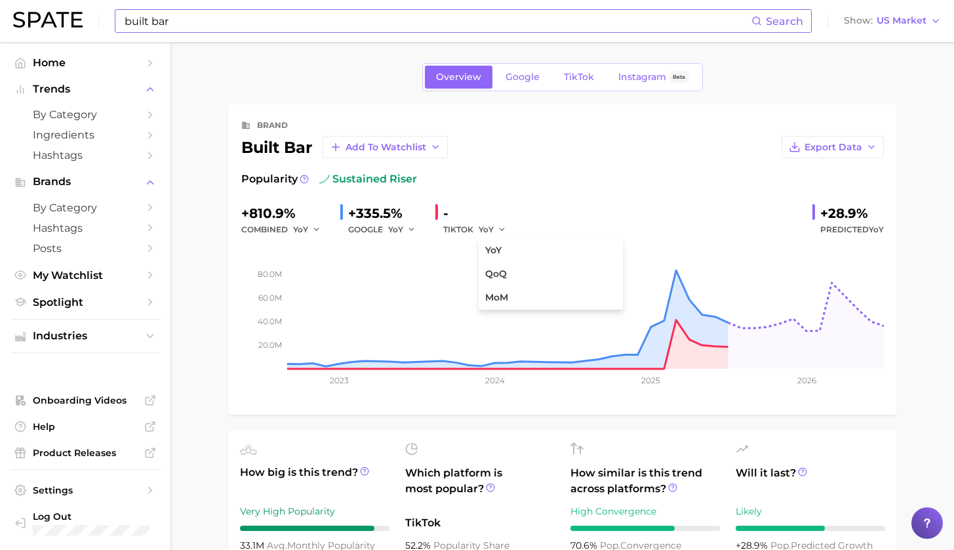
click at [96, 131] on span "Ingredients" at bounding box center [85, 135] width 105 height 12
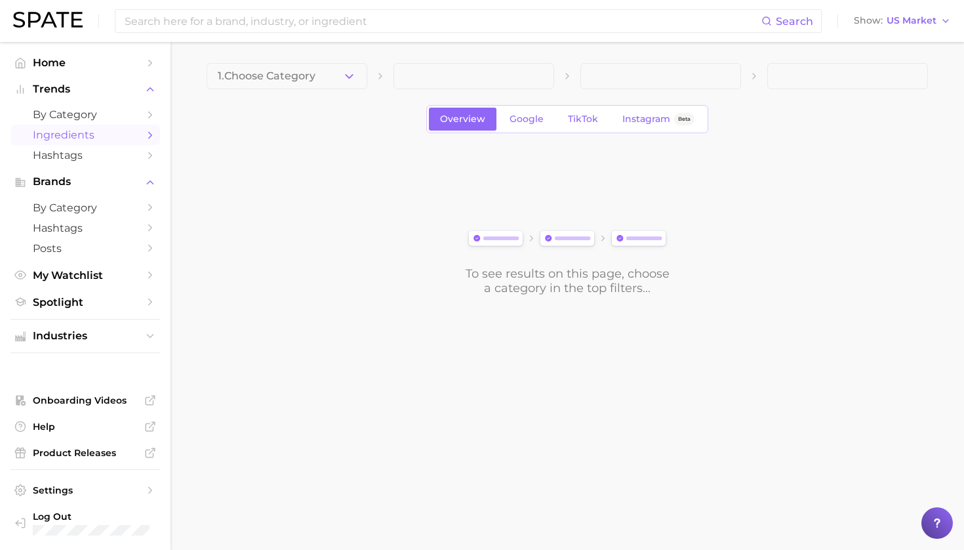
click at [300, 77] on span "1. Choose Category" at bounding box center [267, 76] width 98 height 12
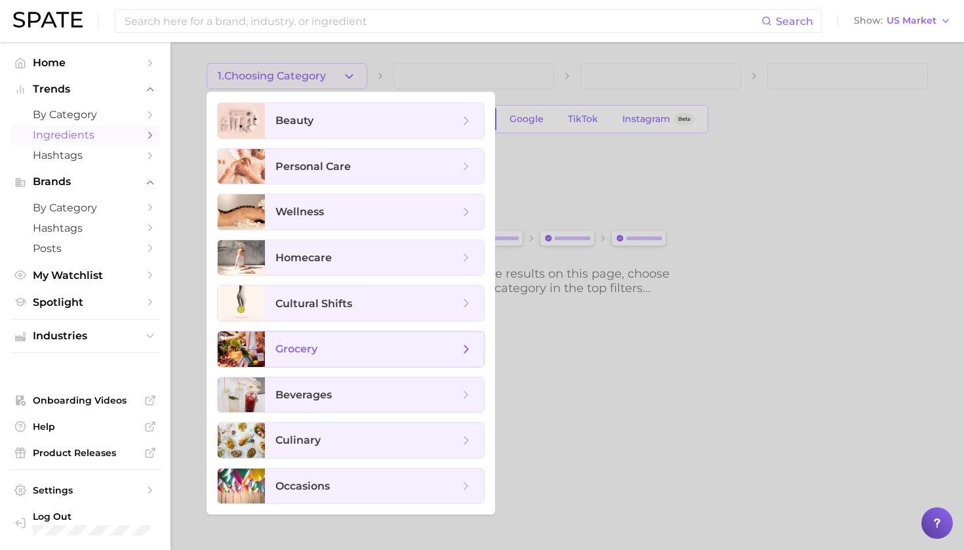
click at [350, 346] on span "grocery" at bounding box center [367, 349] width 184 height 14
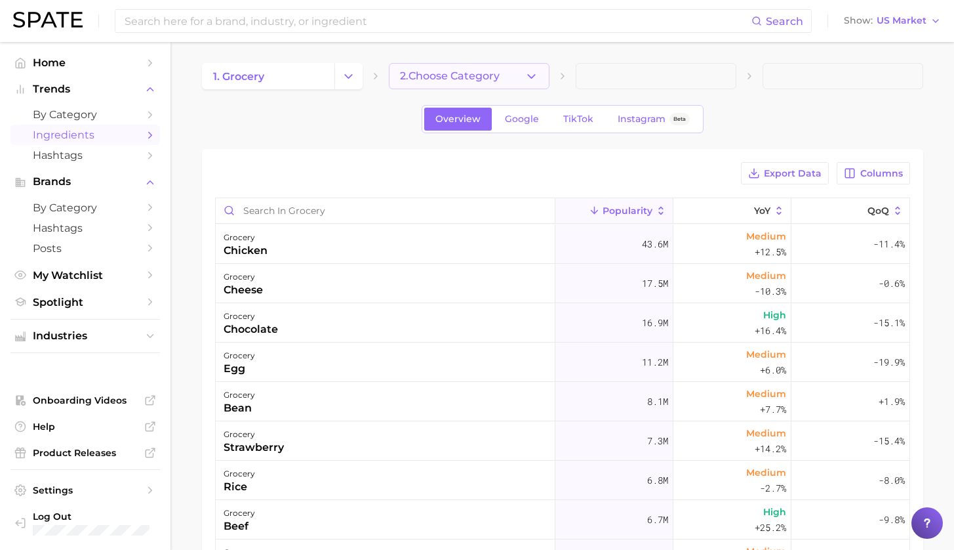
click at [453, 70] on span "2. Choose Category" at bounding box center [450, 76] width 100 height 12
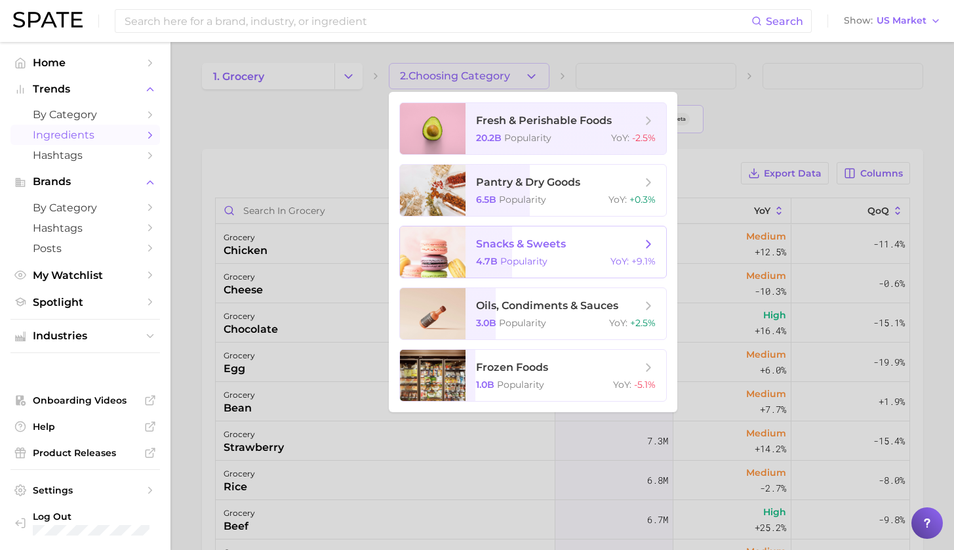
click at [494, 262] on span "4.7b" at bounding box center [487, 261] width 22 height 12
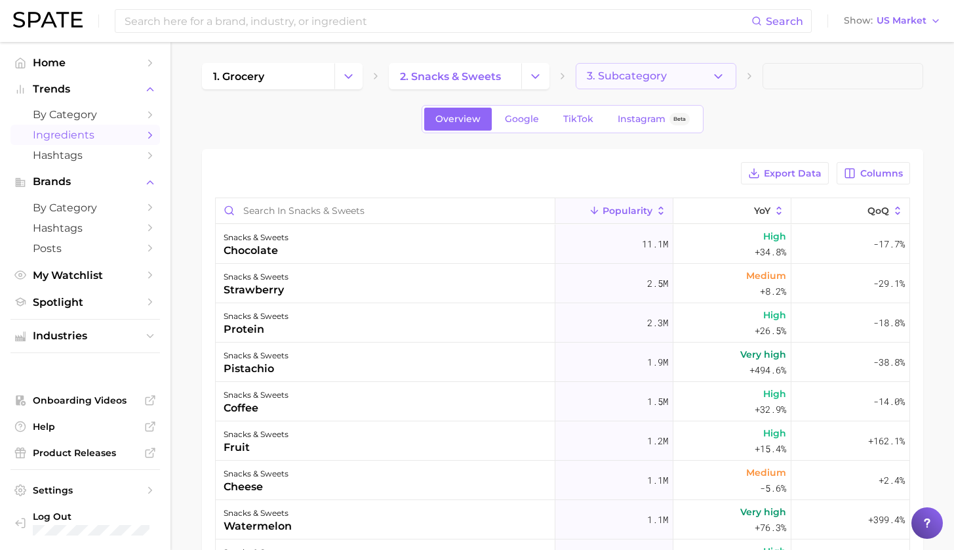
click at [649, 80] on span "3. Subcategory" at bounding box center [627, 76] width 80 height 12
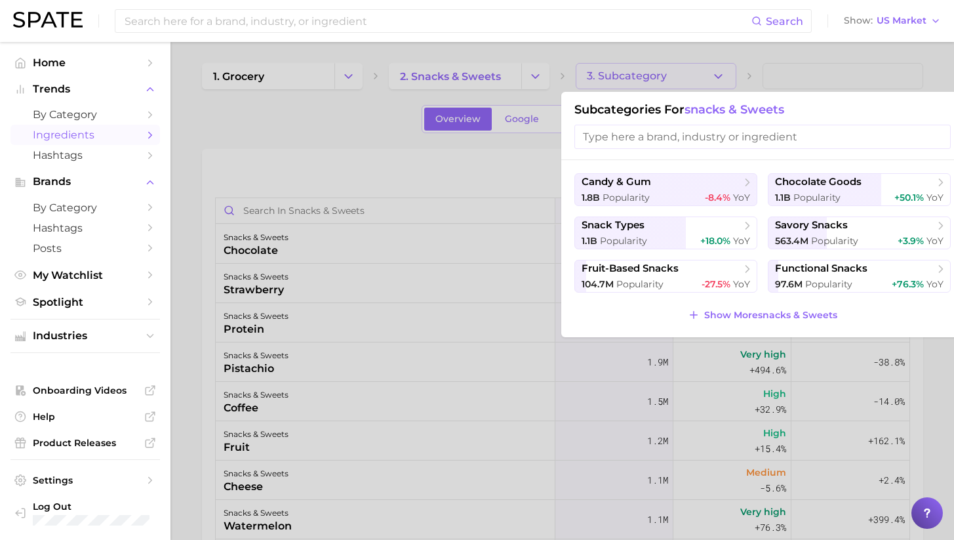
click at [927, 287] on span "YoY" at bounding box center [935, 284] width 17 height 12
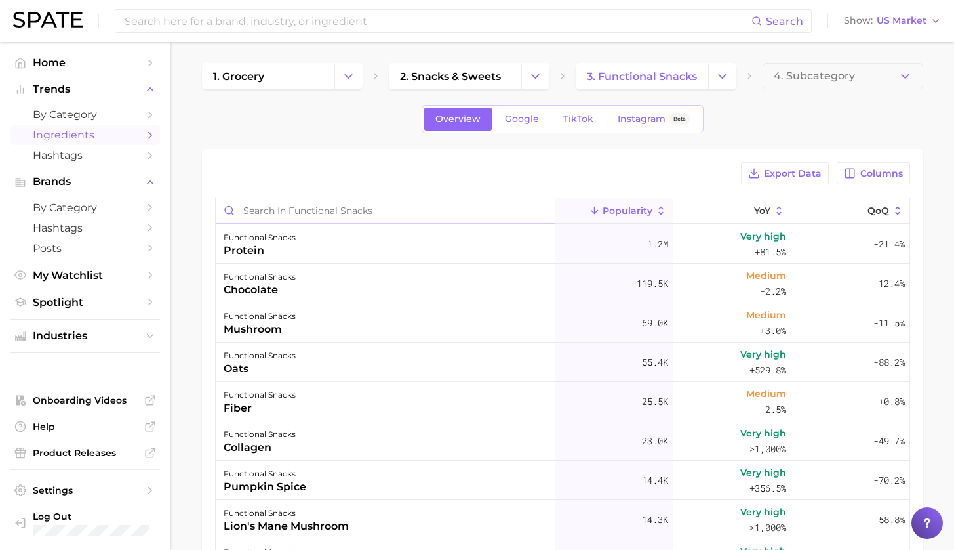
click at [426, 214] on input "Search in functional snacks" at bounding box center [385, 210] width 339 height 25
click at [365, 506] on div "functional snacks lion's mane mushroom" at bounding box center [386, 519] width 340 height 39
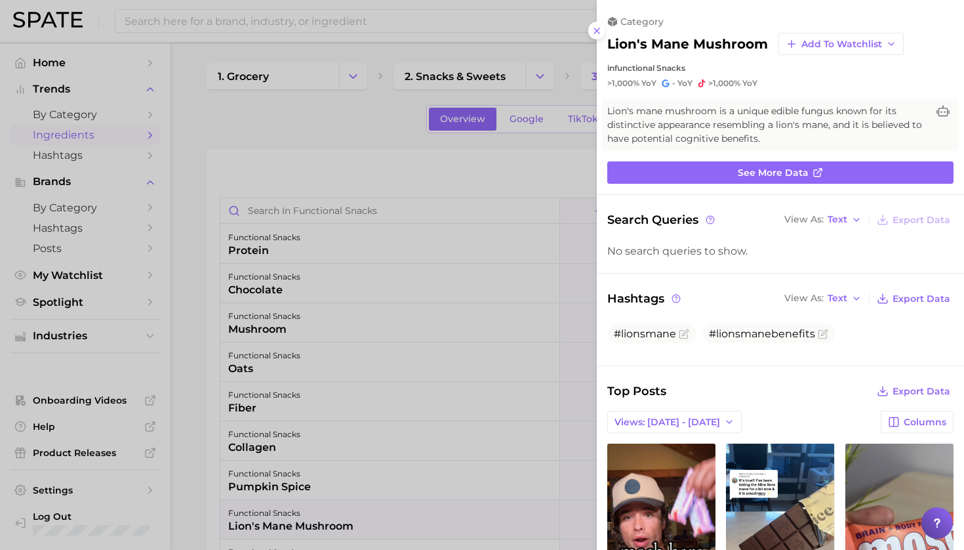
click at [329, 16] on div at bounding box center [482, 275] width 964 height 550
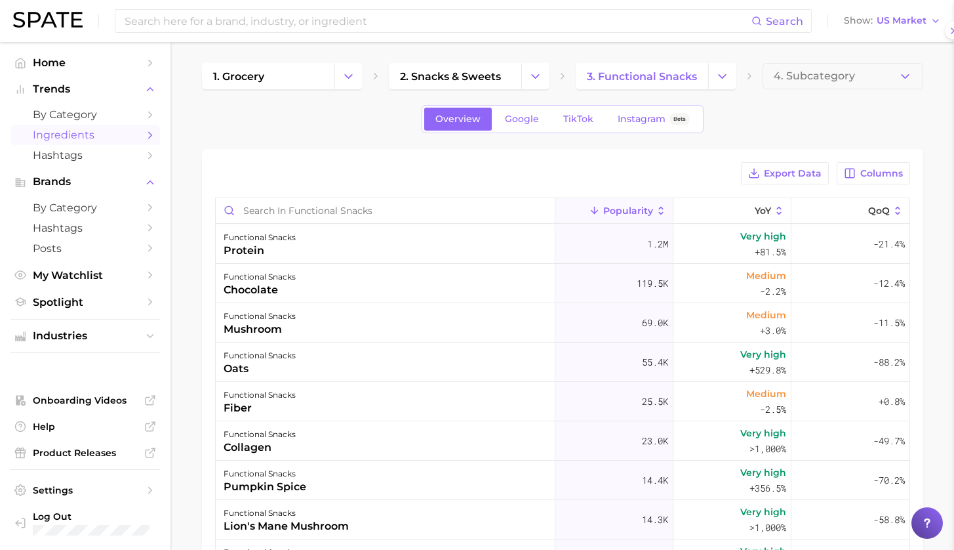
click at [331, 18] on input at bounding box center [437, 21] width 628 height 22
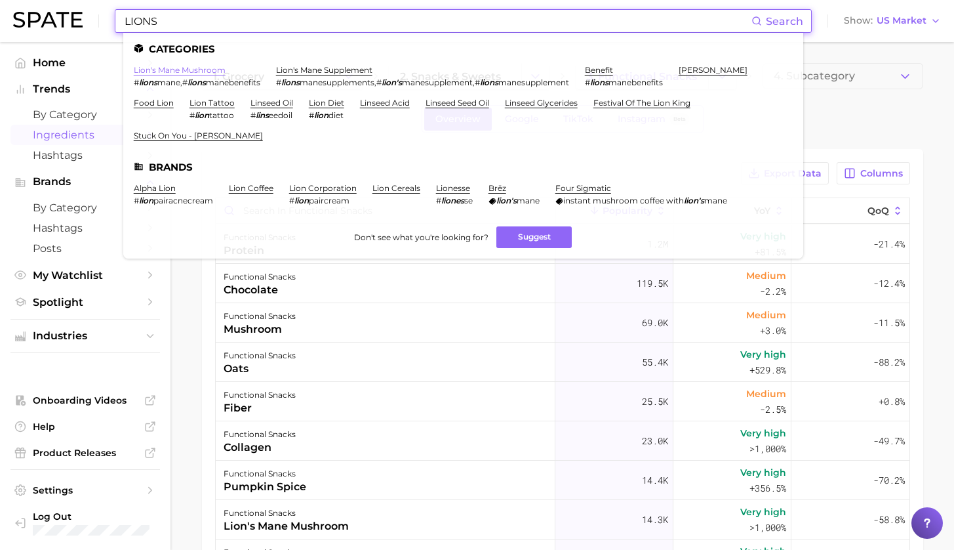
type input "LIONS"
click at [205, 73] on link "lion's mane mushroom" at bounding box center [180, 70] width 92 height 10
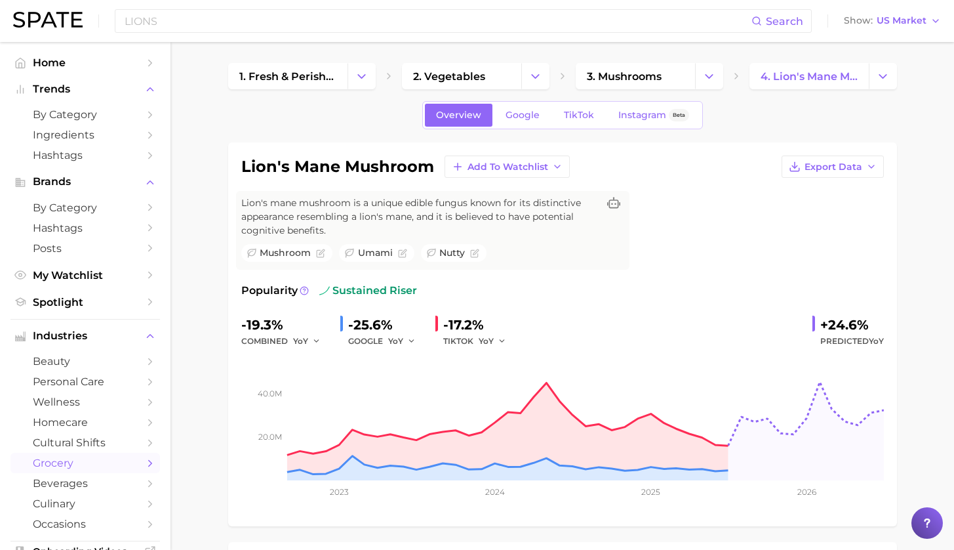
click at [229, 9] on div "LIONS Search Show US Market" at bounding box center [477, 21] width 928 height 42
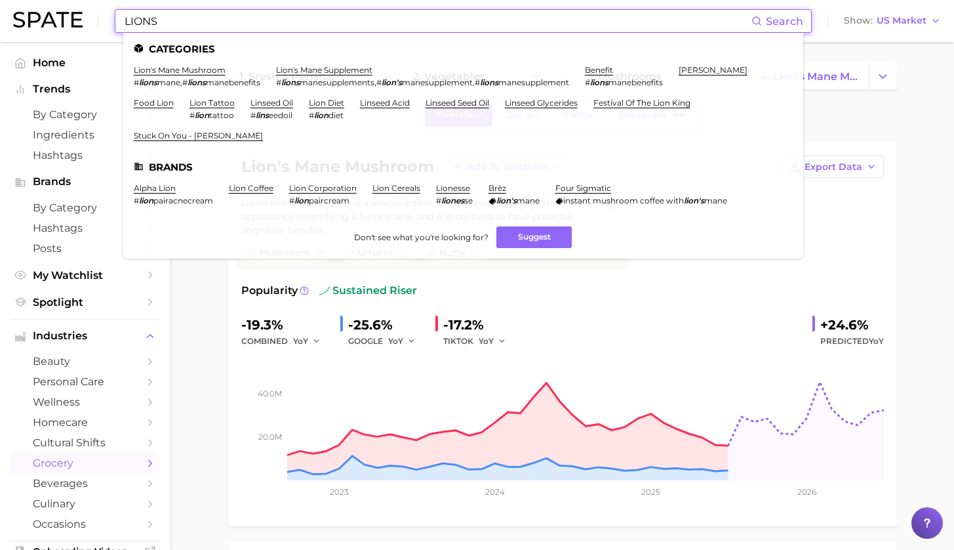
click at [210, 26] on input "LIONS" at bounding box center [437, 21] width 628 height 22
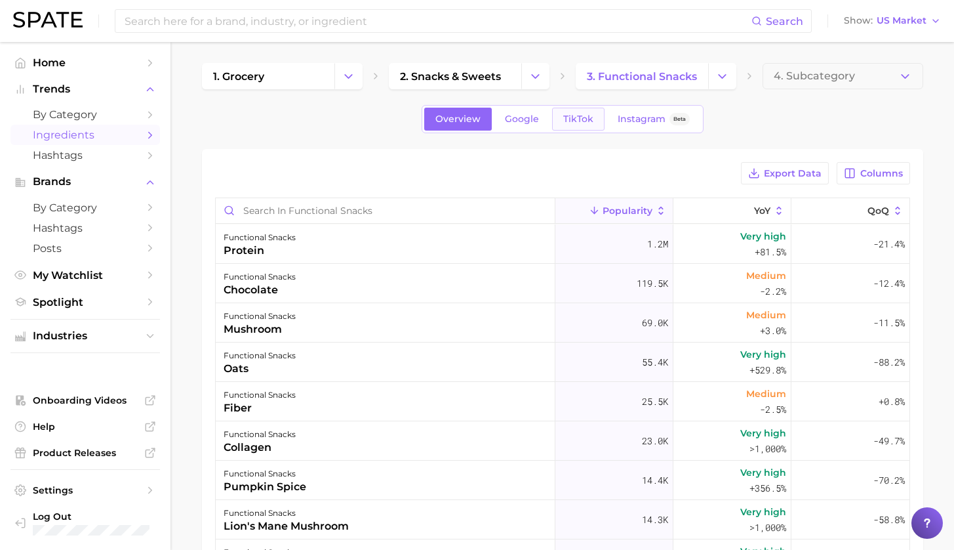
click at [576, 115] on span "TikTok" at bounding box center [578, 118] width 30 height 11
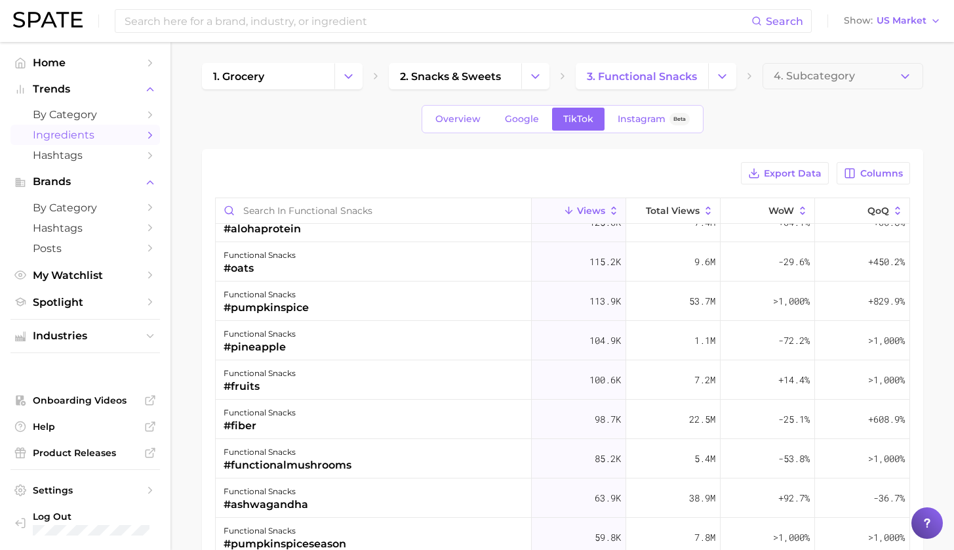
scroll to position [214, 0]
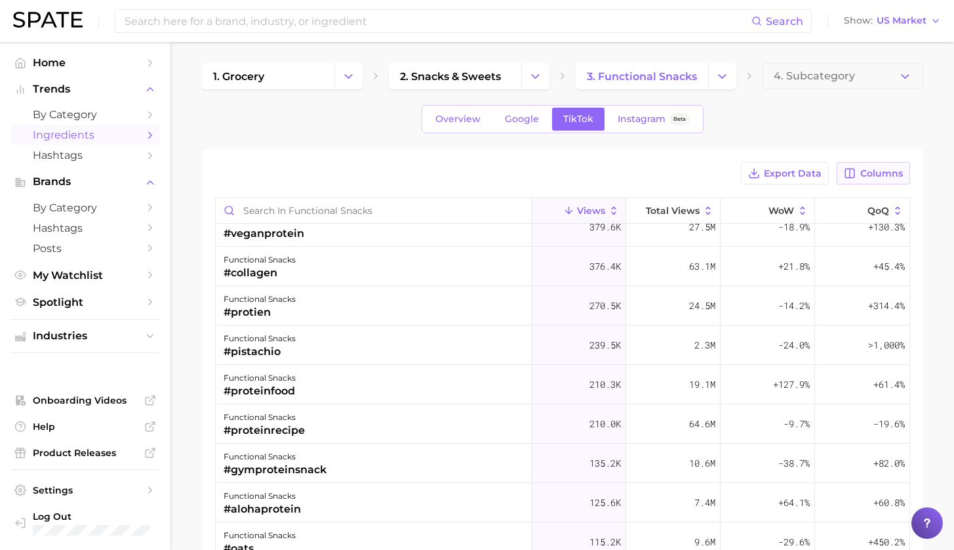
click at [886, 176] on span "Columns" at bounding box center [881, 173] width 43 height 11
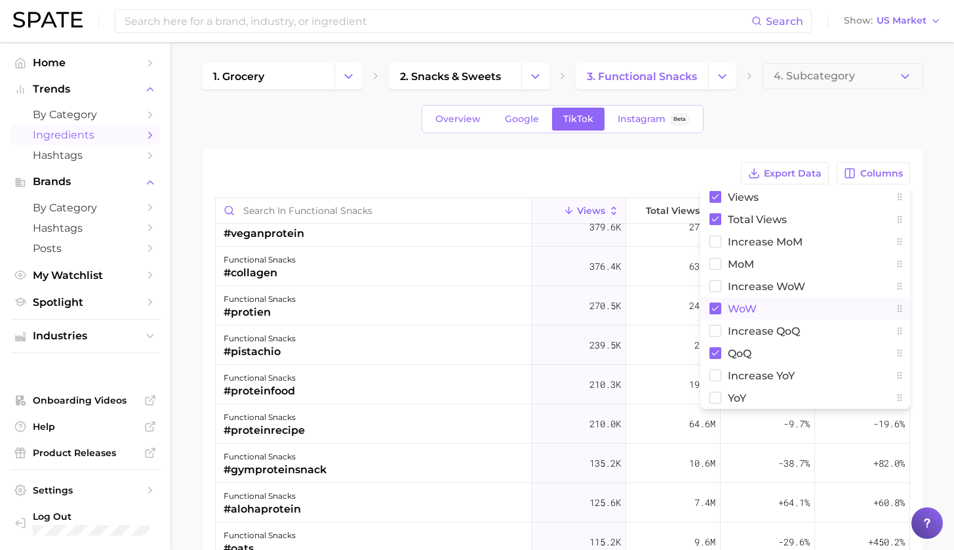
click at [752, 312] on span "WoW" at bounding box center [742, 308] width 29 height 11
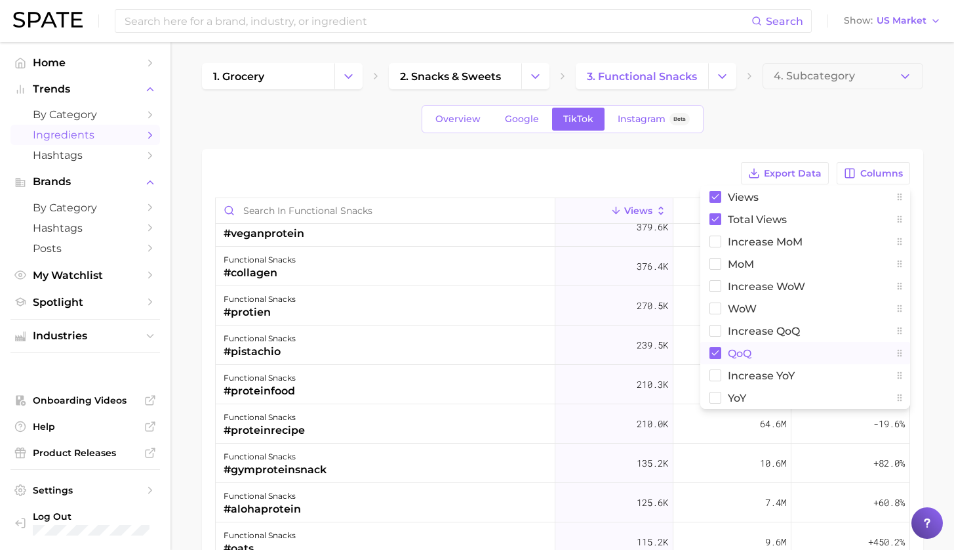
click at [741, 358] on span "QoQ" at bounding box center [740, 353] width 24 height 11
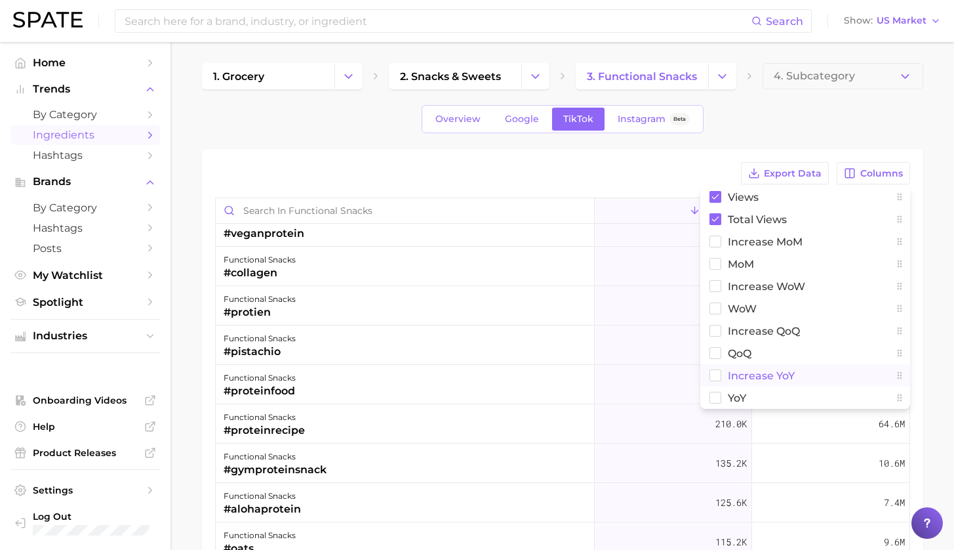
click at [738, 373] on span "increase YoY" at bounding box center [761, 375] width 67 height 11
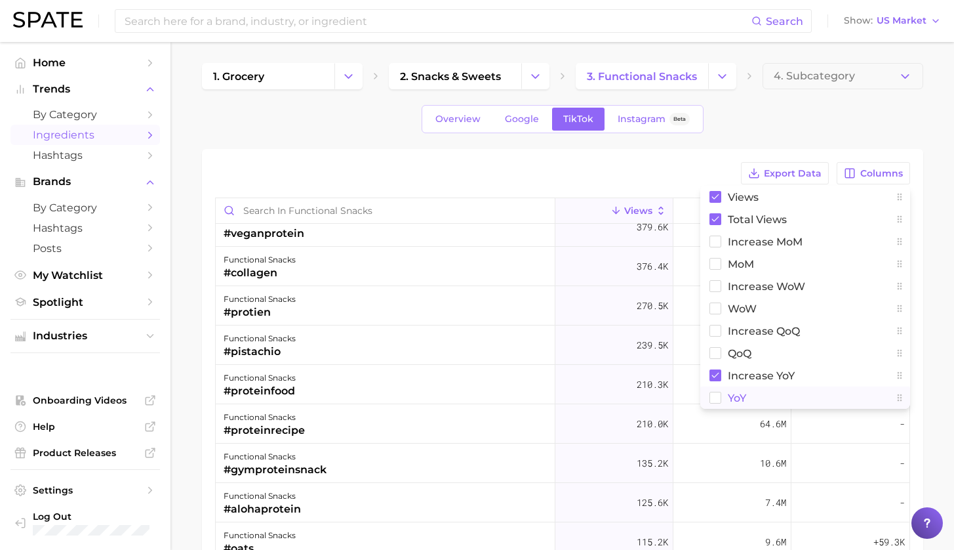
click at [740, 396] on span "YoY" at bounding box center [737, 397] width 18 height 11
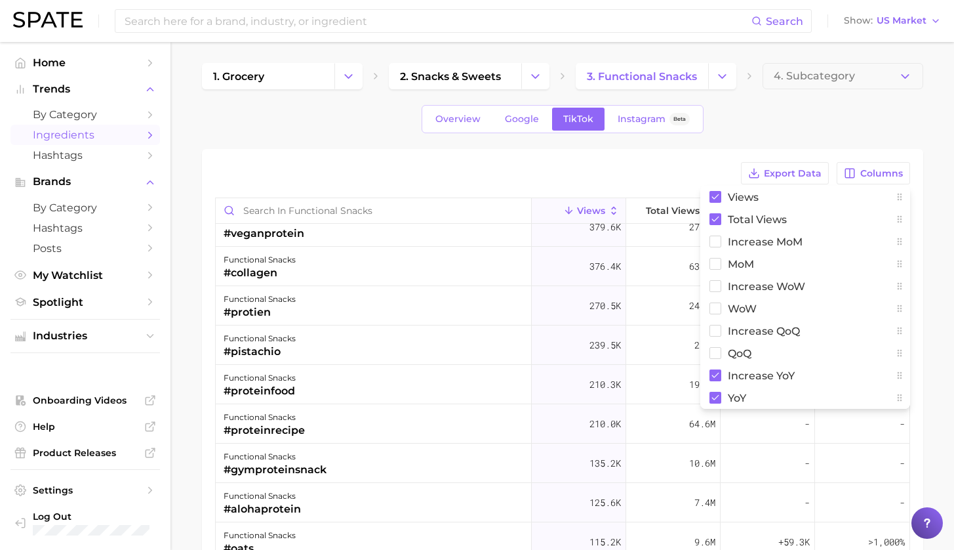
click at [569, 168] on div "Export Data Columns Views Total Views increase MoM MoM Increase WoW WoW increas…" at bounding box center [562, 173] width 695 height 22
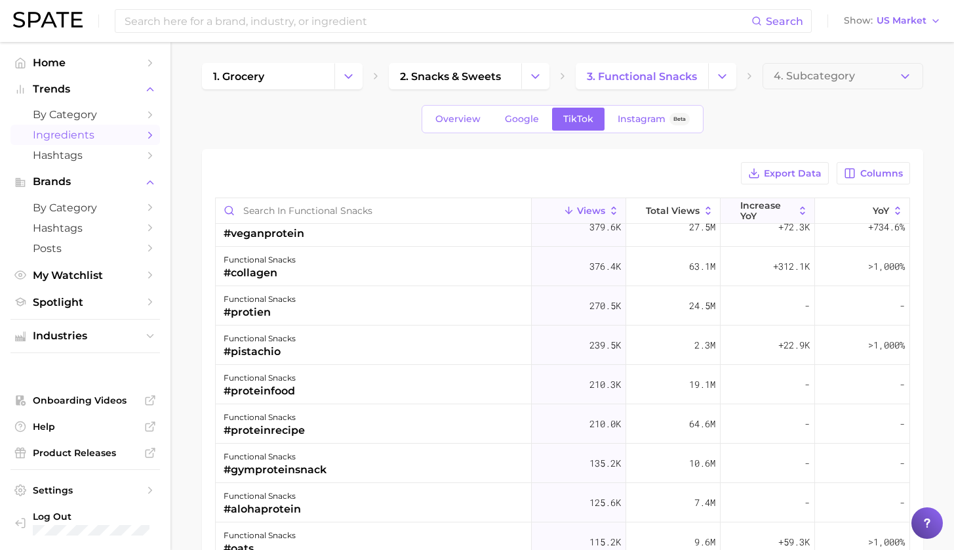
click at [775, 206] on span "increase YoY" at bounding box center [767, 210] width 54 height 21
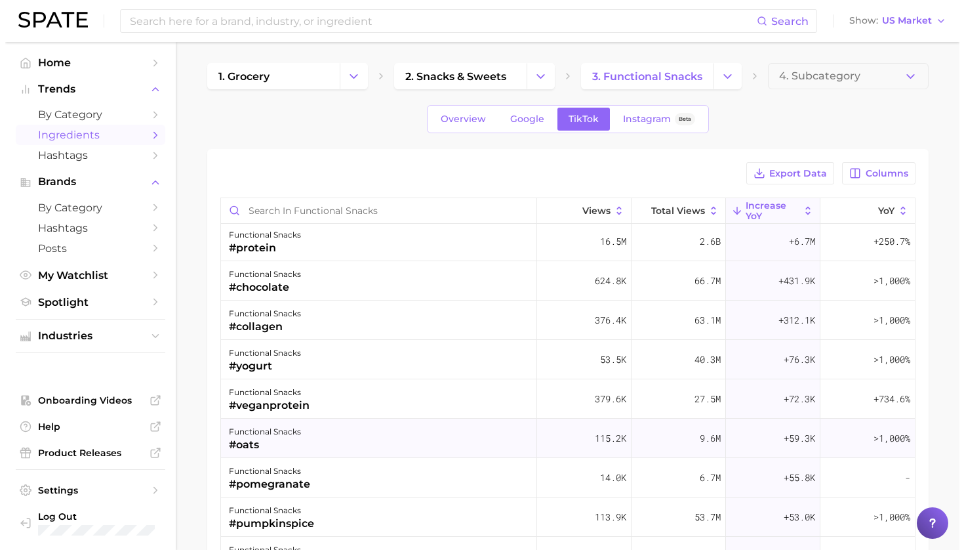
scroll to position [111, 0]
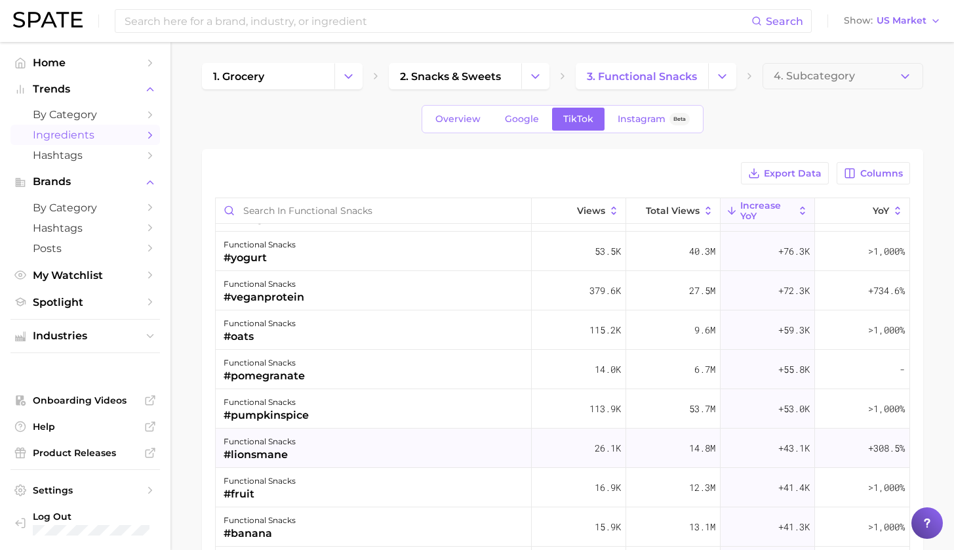
click at [320, 436] on div "functional snacks #lionsmane" at bounding box center [374, 447] width 316 height 39
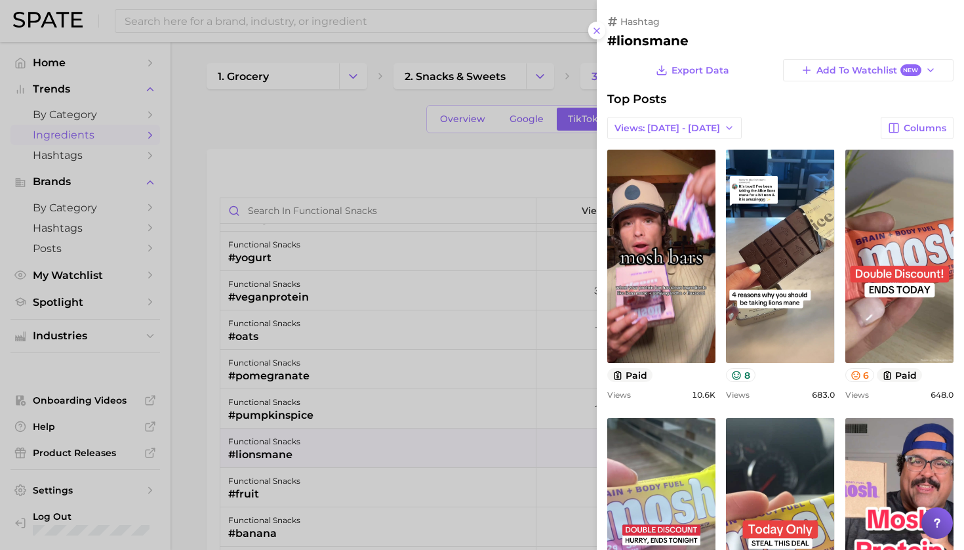
scroll to position [0, 0]
click at [710, 122] on button "Views: [DATE] - [DATE]" at bounding box center [674, 128] width 134 height 22
click at [699, 165] on button "Total Views" at bounding box center [679, 176] width 144 height 24
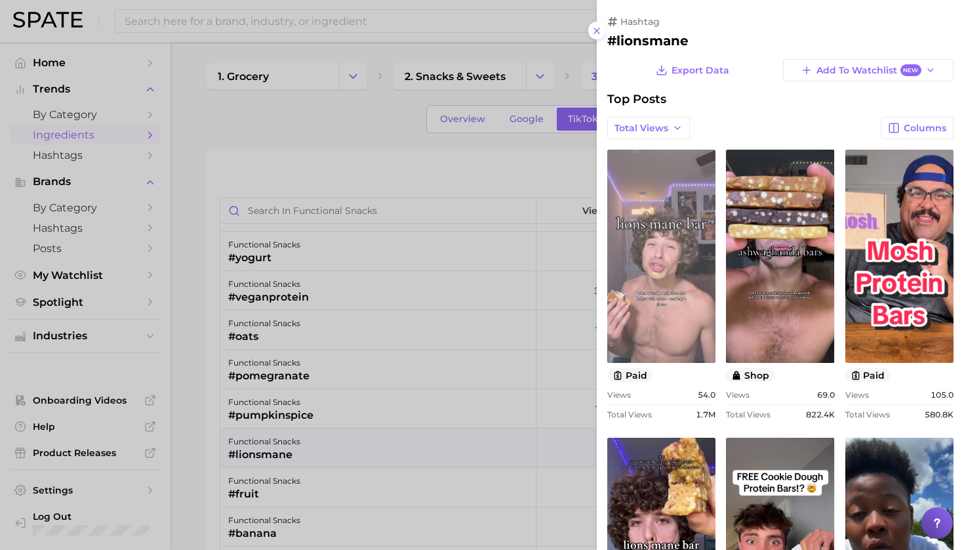
click at [662, 251] on link "view post on TikTok" at bounding box center [661, 256] width 108 height 213
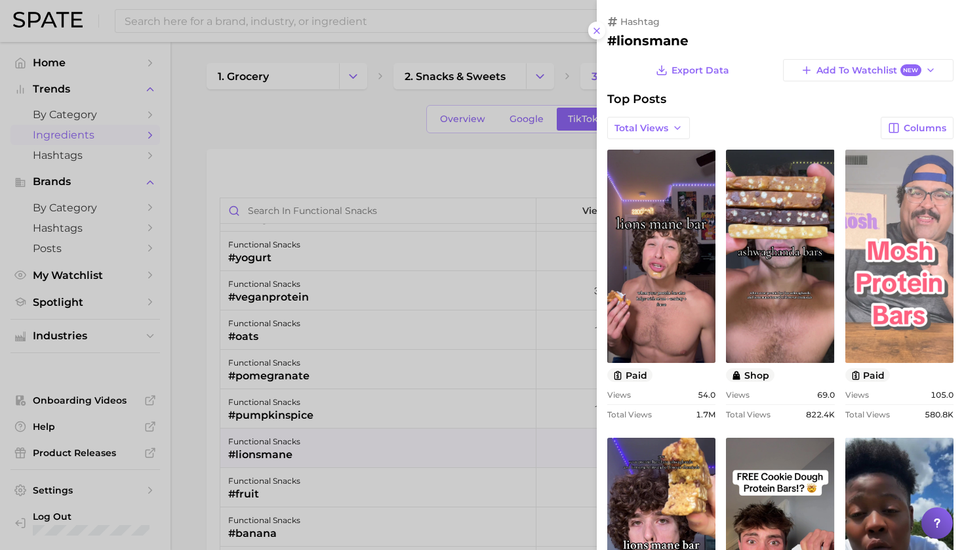
click at [891, 312] on link "view post on TikTok" at bounding box center [899, 256] width 108 height 213
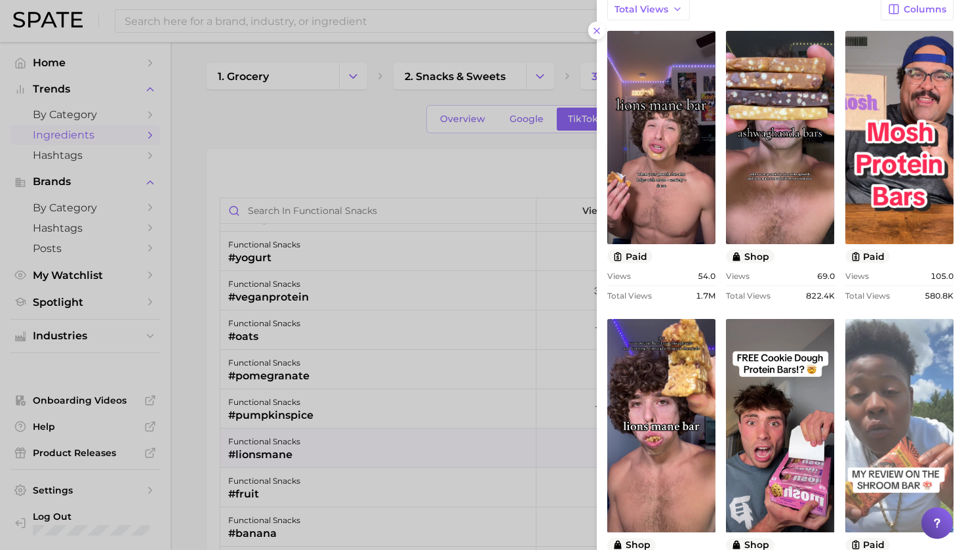
scroll to position [142, 0]
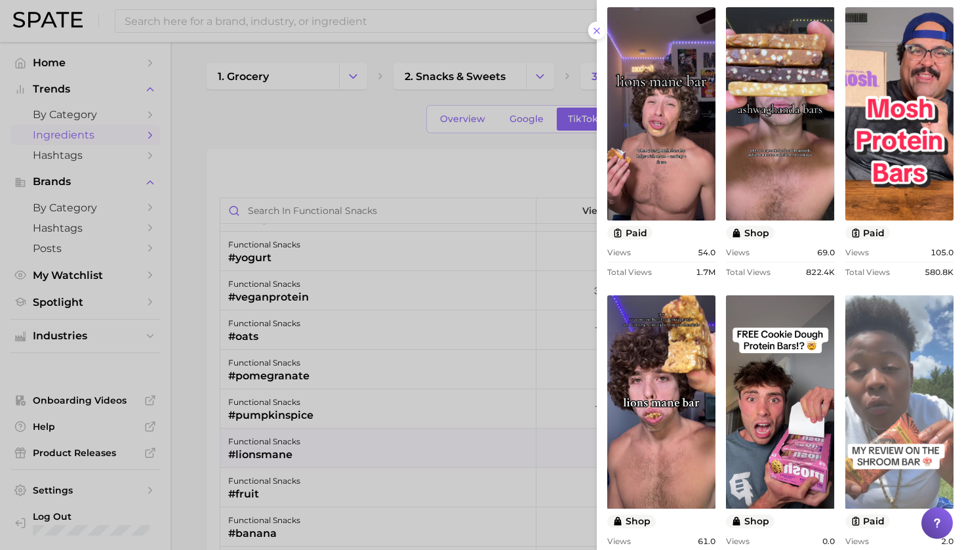
click at [884, 401] on link "view post on TikTok" at bounding box center [899, 401] width 108 height 213
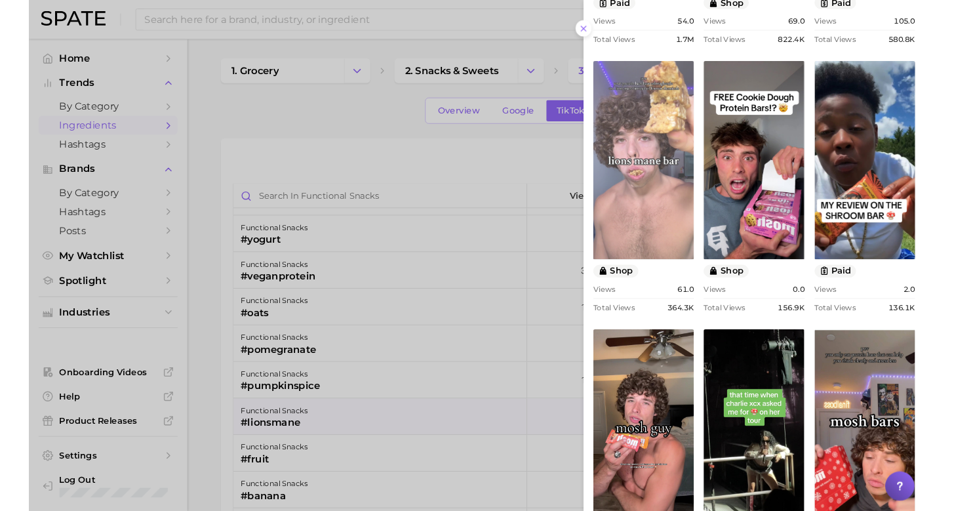
scroll to position [269, 0]
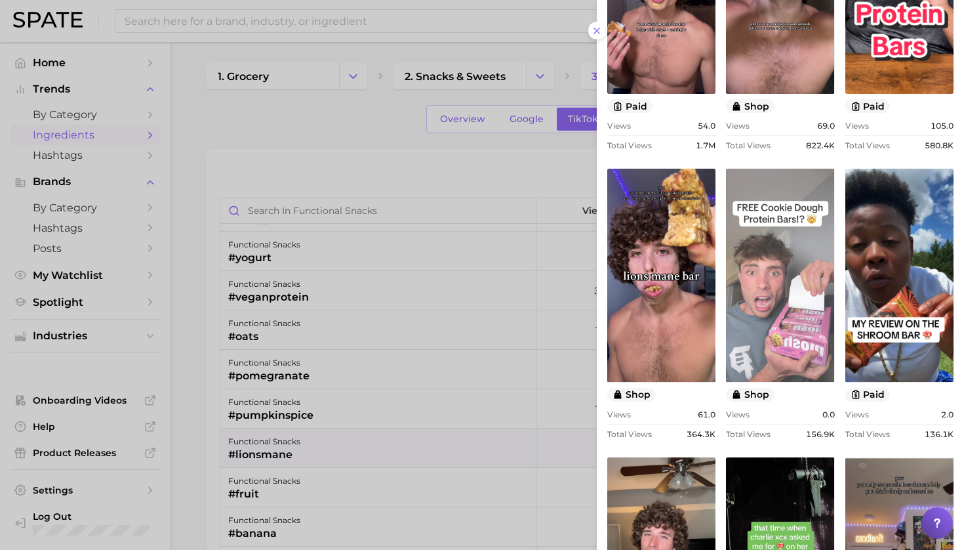
click at [759, 253] on link "view post on TikTok" at bounding box center [780, 275] width 108 height 213
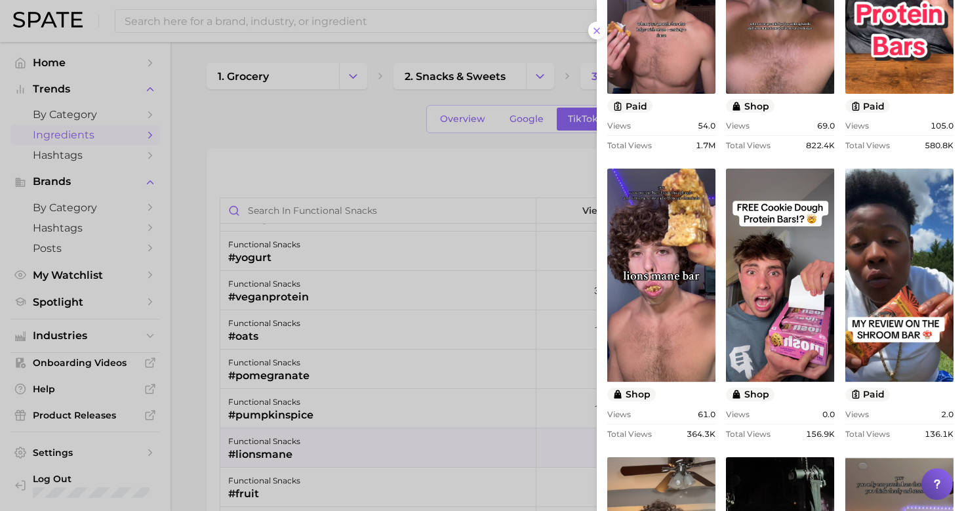
click at [317, 117] on div at bounding box center [482, 255] width 964 height 511
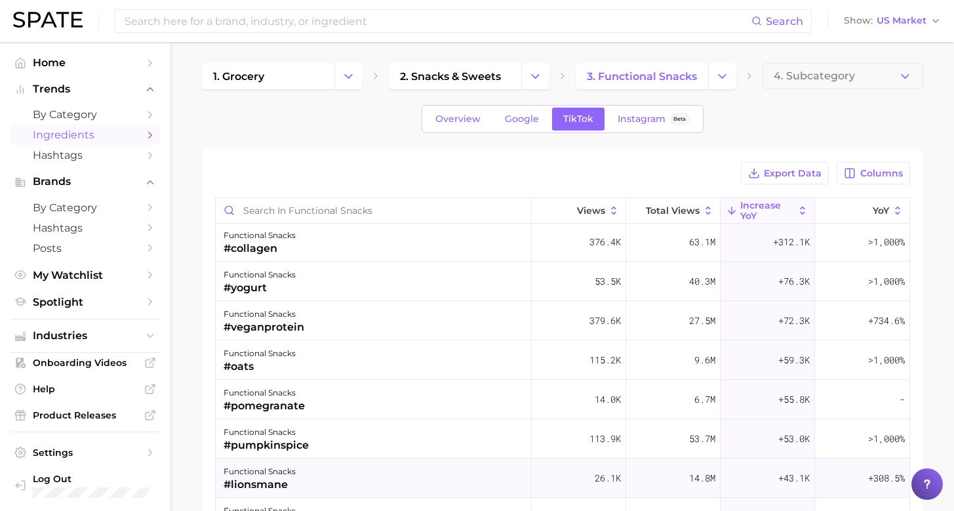
scroll to position [177, 0]
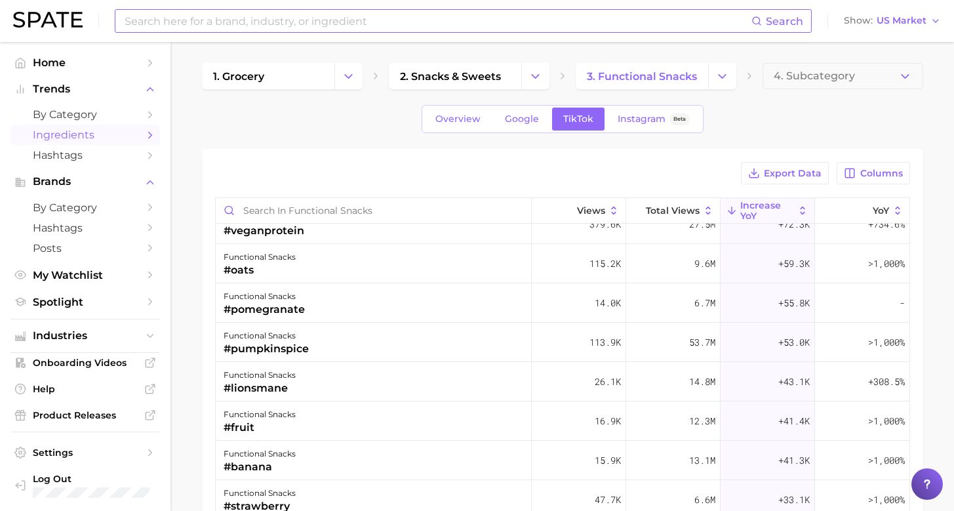
click at [355, 23] on input at bounding box center [437, 21] width 628 height 22
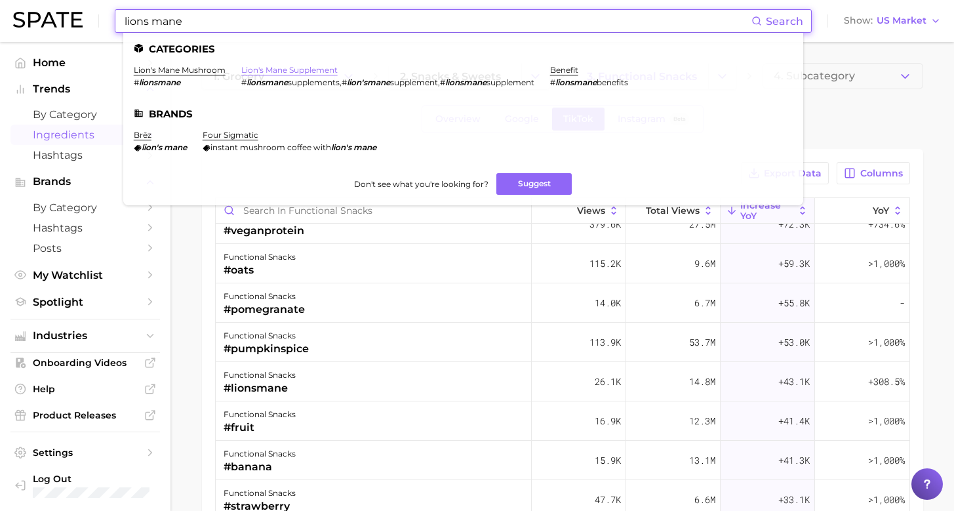
type input "lions mane"
click at [273, 72] on link "lion's mane supplement" at bounding box center [289, 70] width 96 height 10
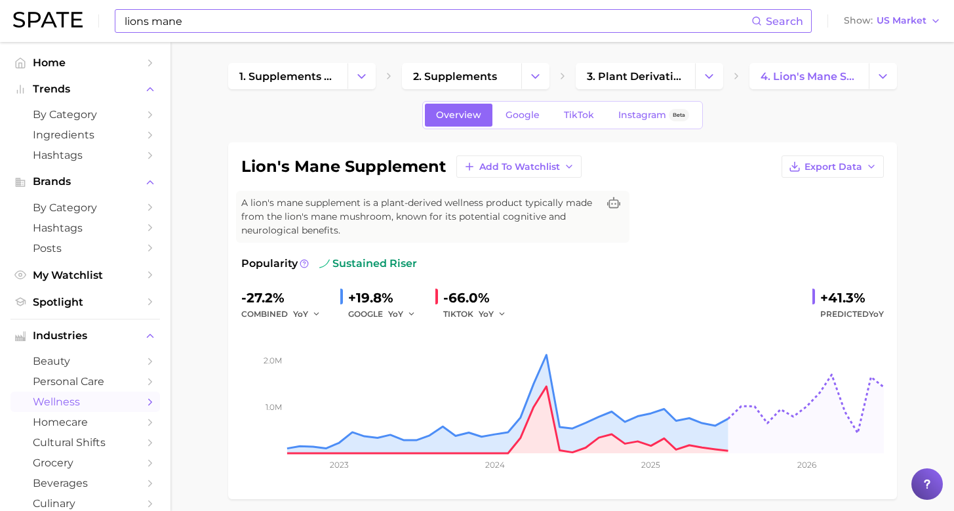
click at [220, 25] on input "lions mane" at bounding box center [437, 21] width 628 height 22
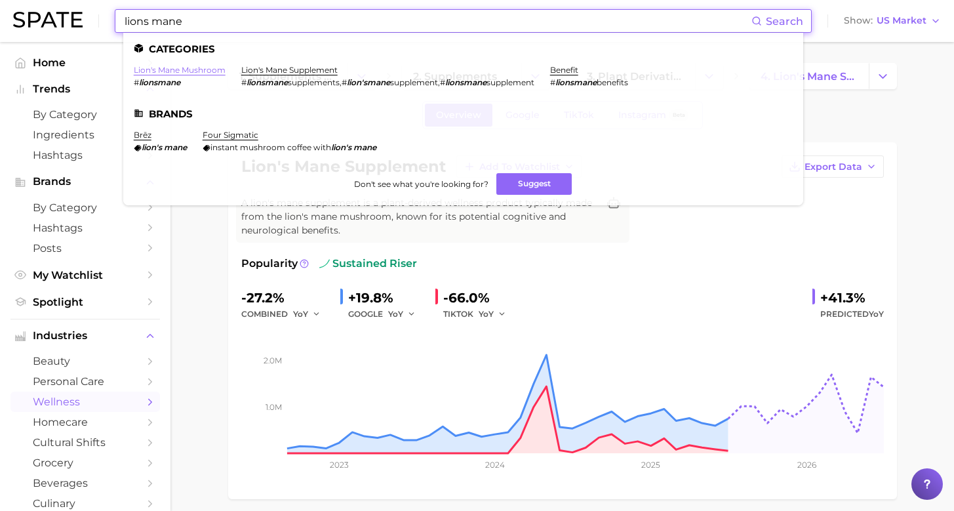
click at [195, 66] on link "lion's mane mushroom" at bounding box center [180, 70] width 92 height 10
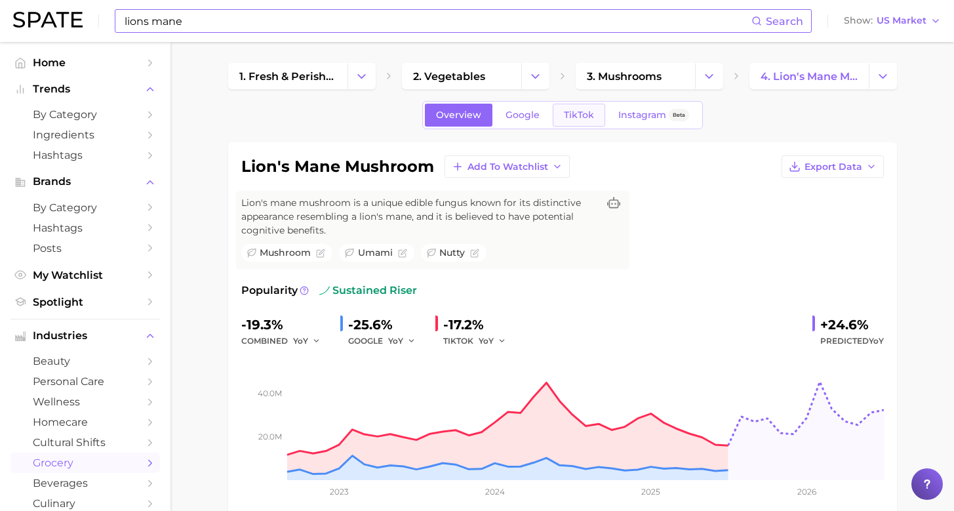
click at [573, 113] on span "TikTok" at bounding box center [579, 115] width 30 height 11
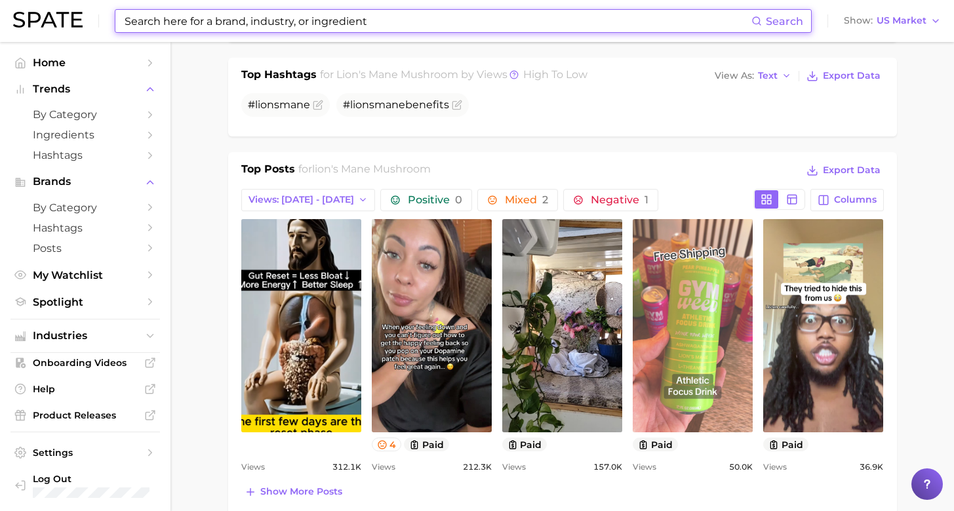
scroll to position [791, 0]
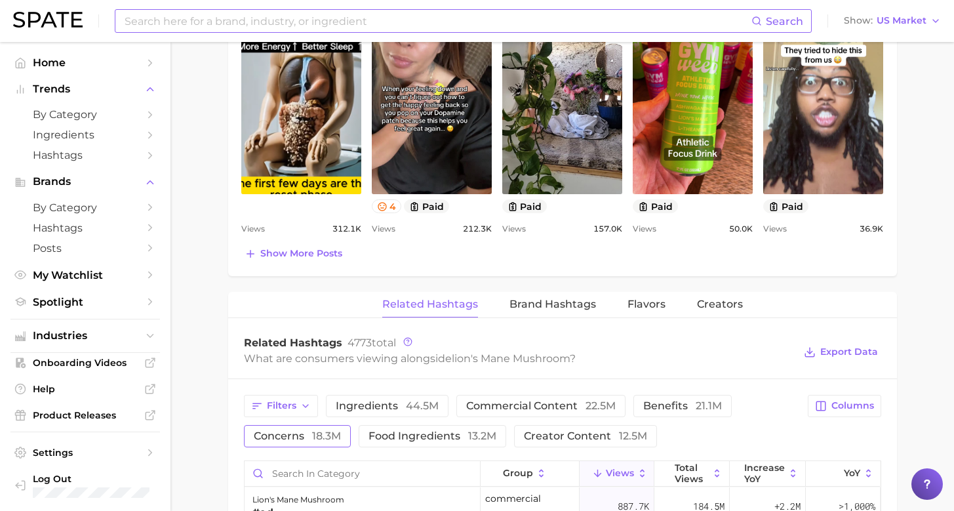
click at [287, 431] on span "concerns 18.3m" at bounding box center [297, 436] width 87 height 10
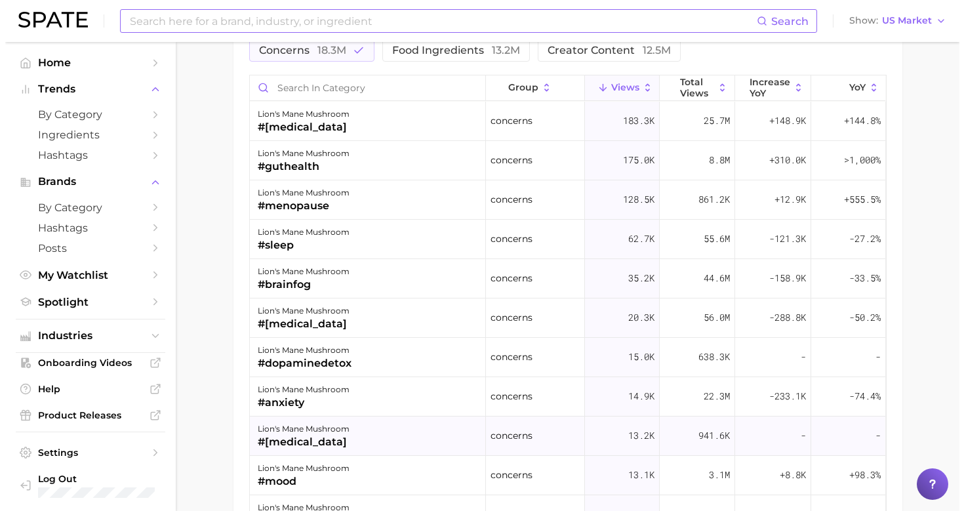
scroll to position [1127, 0]
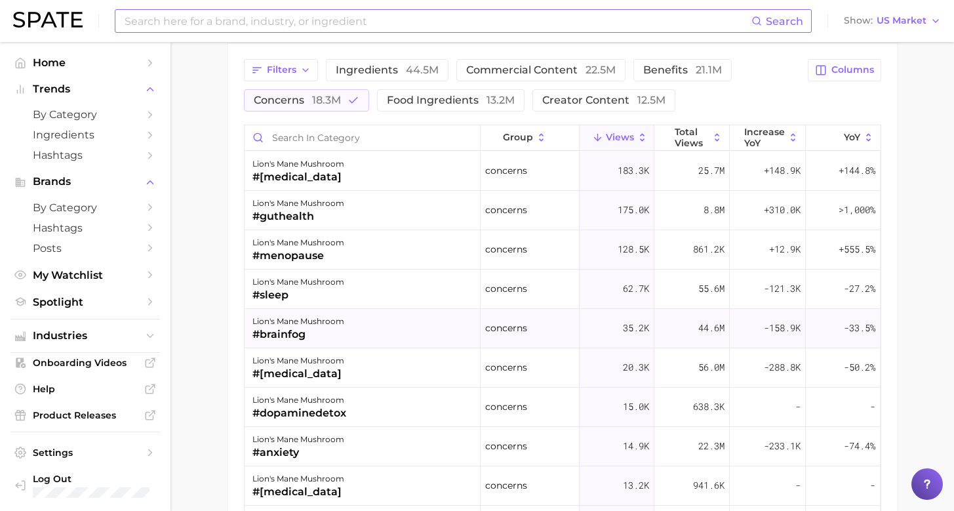
click at [345, 315] on div "lion's mane mushroom #brainfog" at bounding box center [363, 328] width 237 height 39
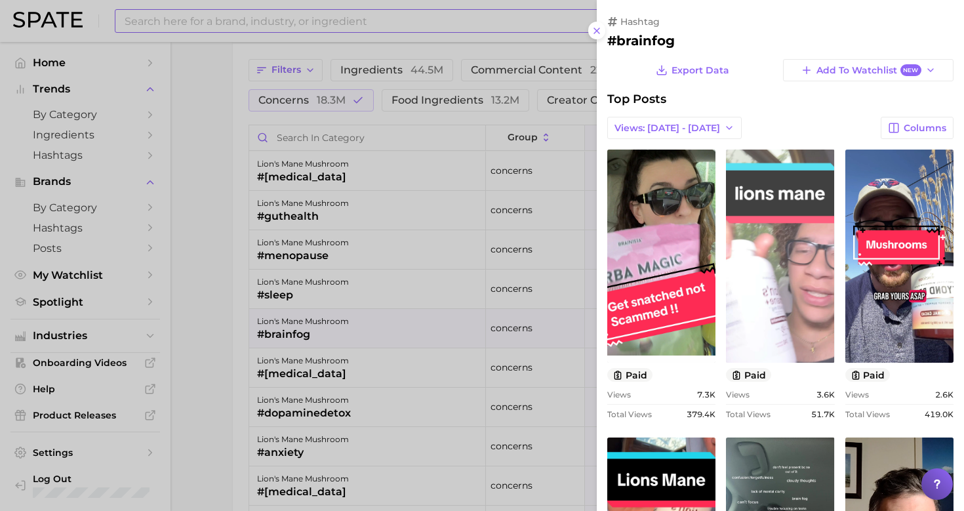
scroll to position [0, 0]
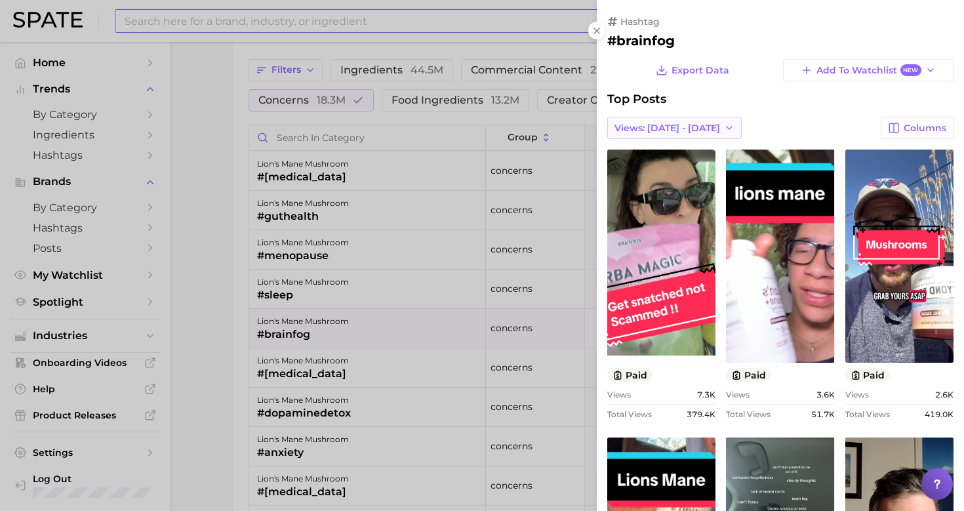
click at [706, 131] on button "Views: [DATE] - [DATE]" at bounding box center [674, 128] width 134 height 22
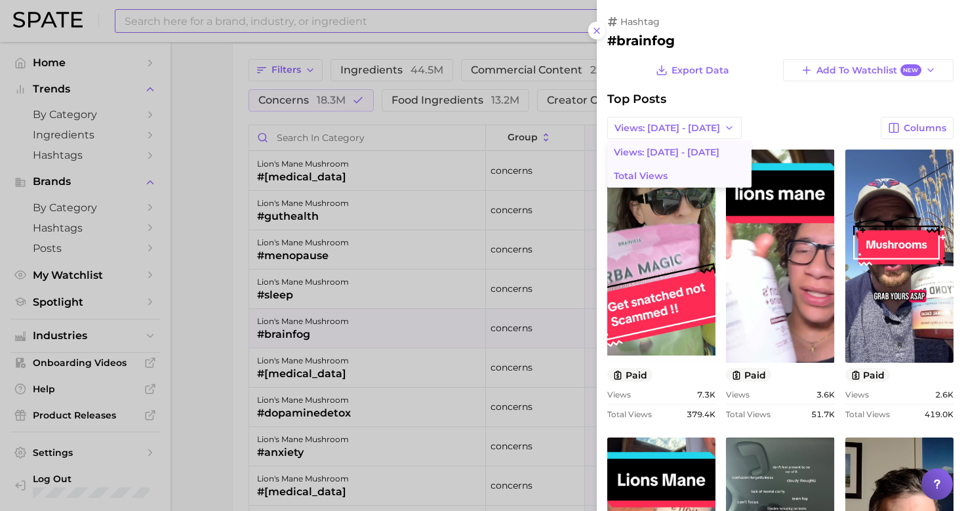
click at [674, 170] on button "Total Views" at bounding box center [679, 176] width 144 height 24
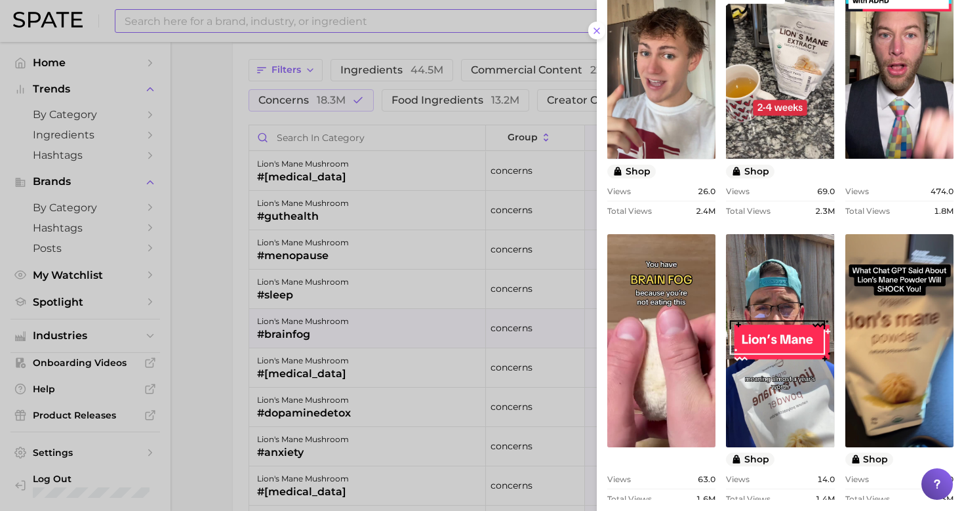
click at [203, 365] on div at bounding box center [482, 255] width 964 height 511
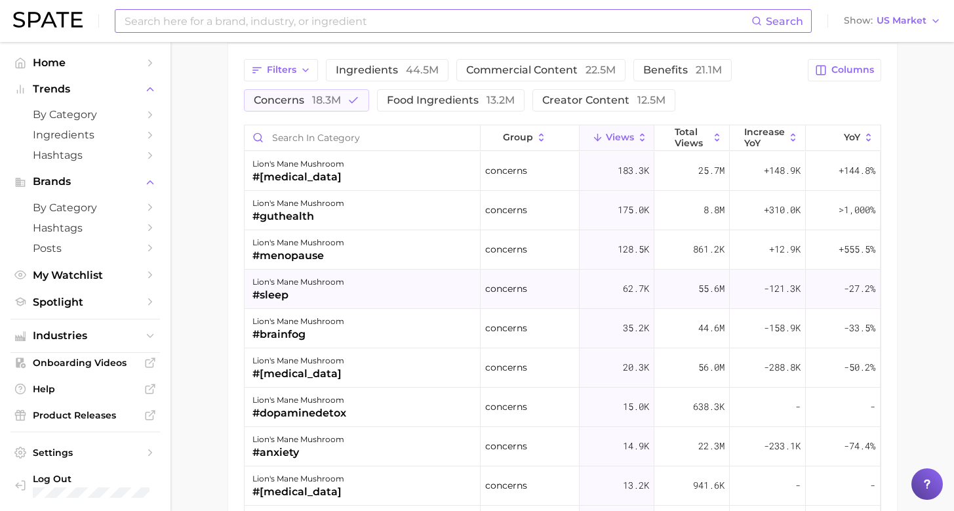
click at [329, 287] on div "#sleep" at bounding box center [298, 295] width 92 height 16
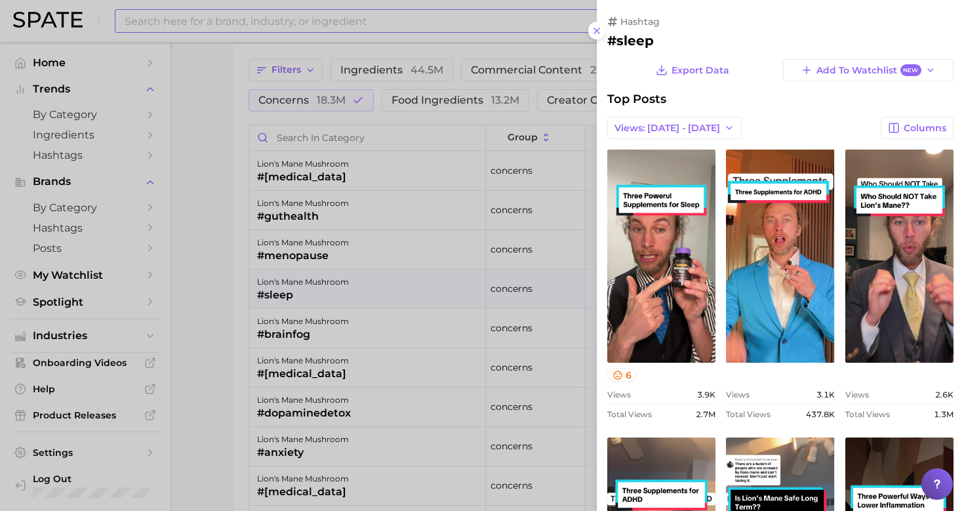
click at [675, 129] on span "Views: [DATE] - [DATE]" at bounding box center [667, 128] width 106 height 11
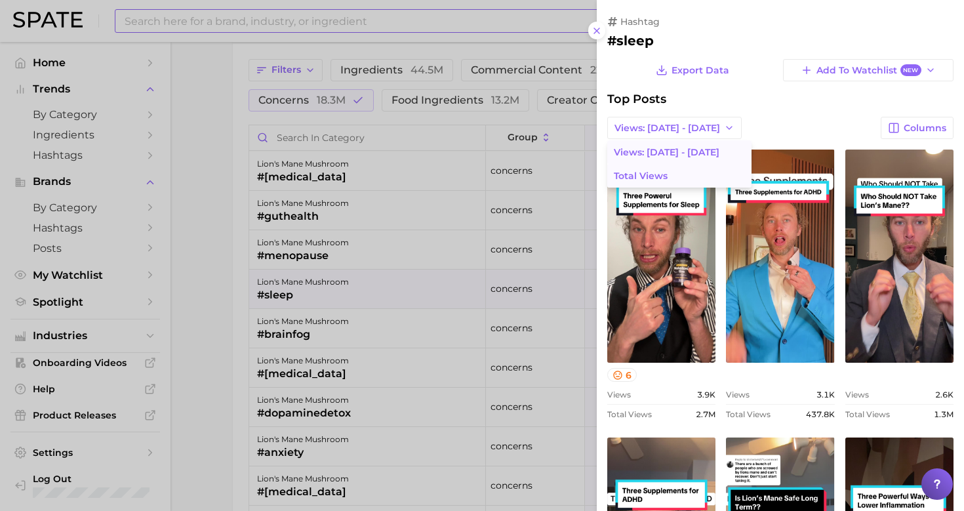
drag, startPoint x: 670, startPoint y: 137, endPoint x: 658, endPoint y: 172, distance: 36.7
click at [658, 172] on span "Total Views" at bounding box center [641, 176] width 54 height 11
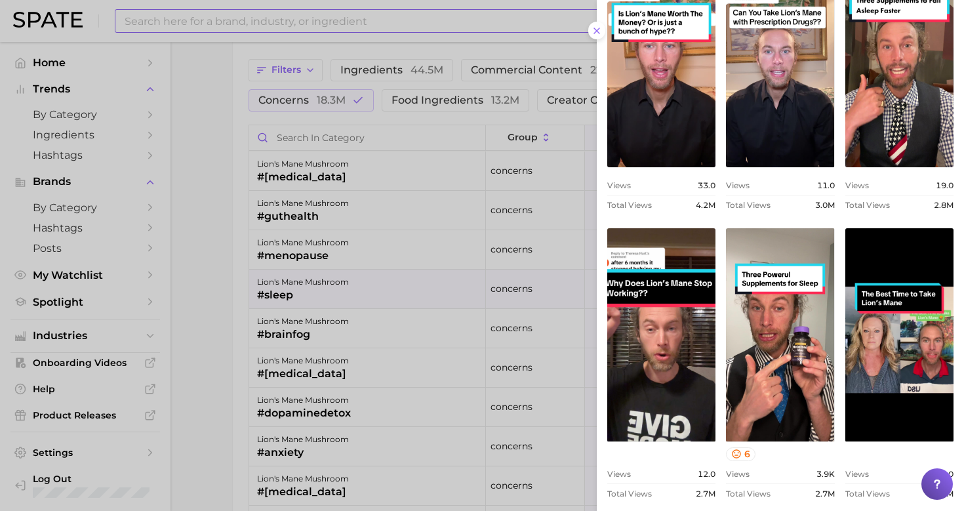
click at [207, 326] on div at bounding box center [482, 255] width 964 height 511
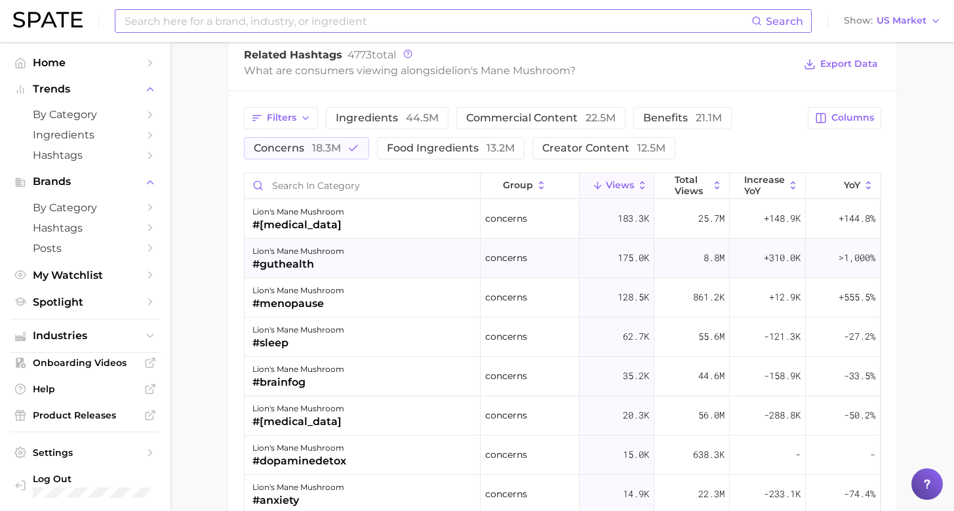
scroll to position [1011, 0]
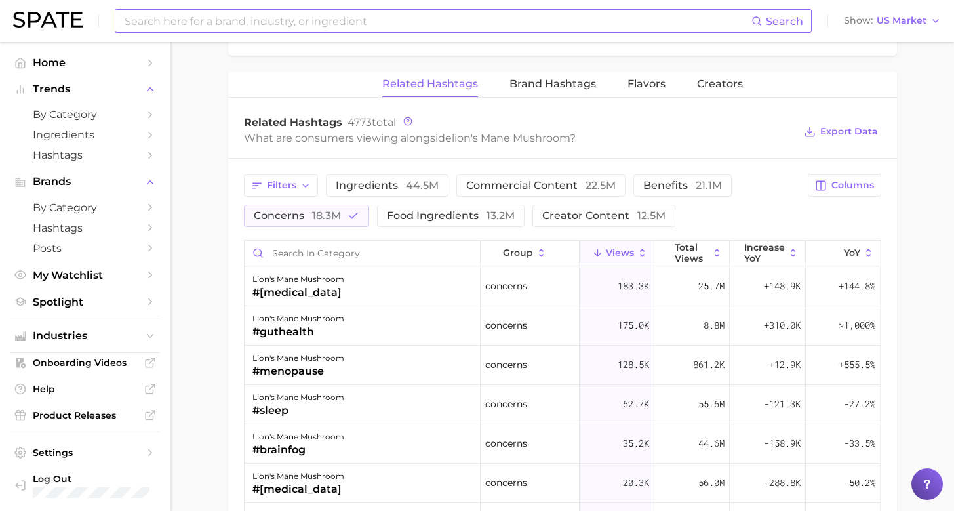
drag, startPoint x: 338, startPoint y: 197, endPoint x: 349, endPoint y: 192, distance: 12.3
click at [339, 205] on button "concerns 18.3m" at bounding box center [306, 216] width 125 height 22
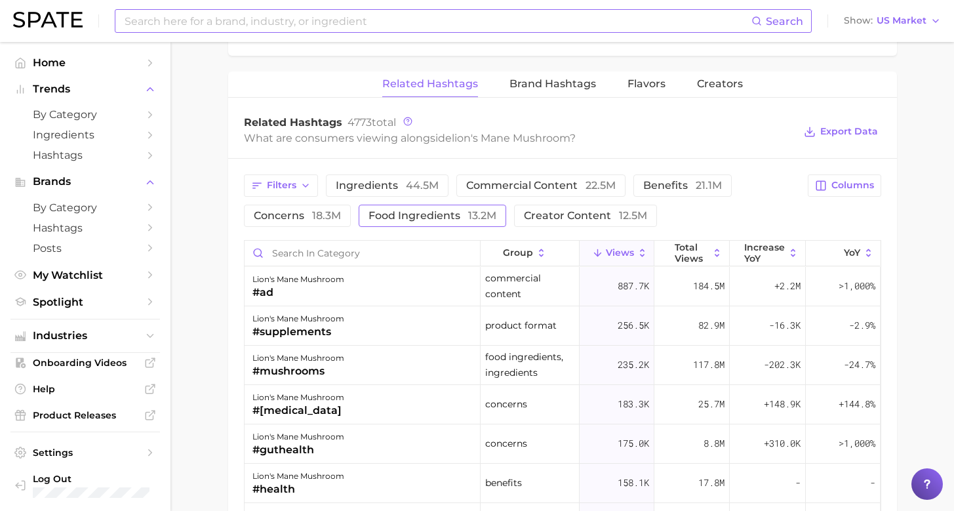
click at [467, 207] on button "food ingredients 13.2m" at bounding box center [433, 216] width 148 height 22
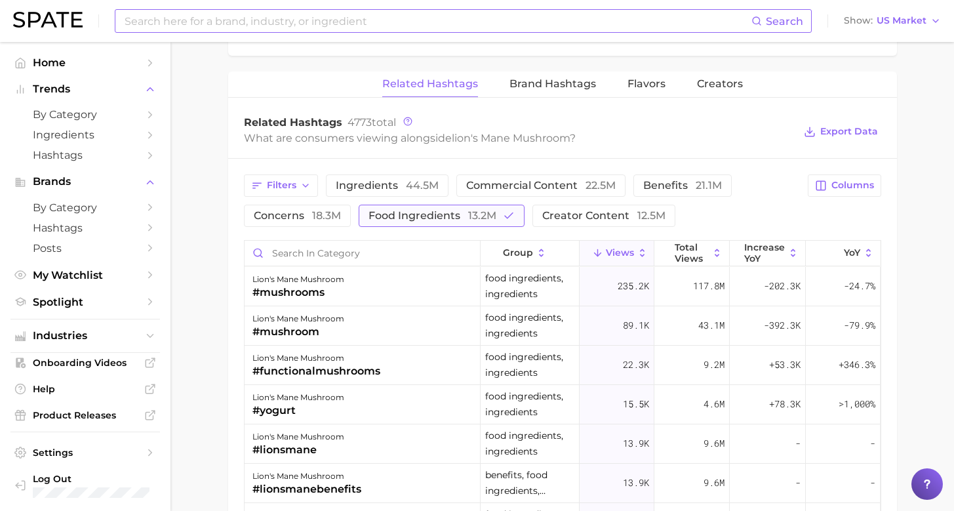
click at [466, 207] on button "food ingredients 13.2m" at bounding box center [442, 216] width 166 height 22
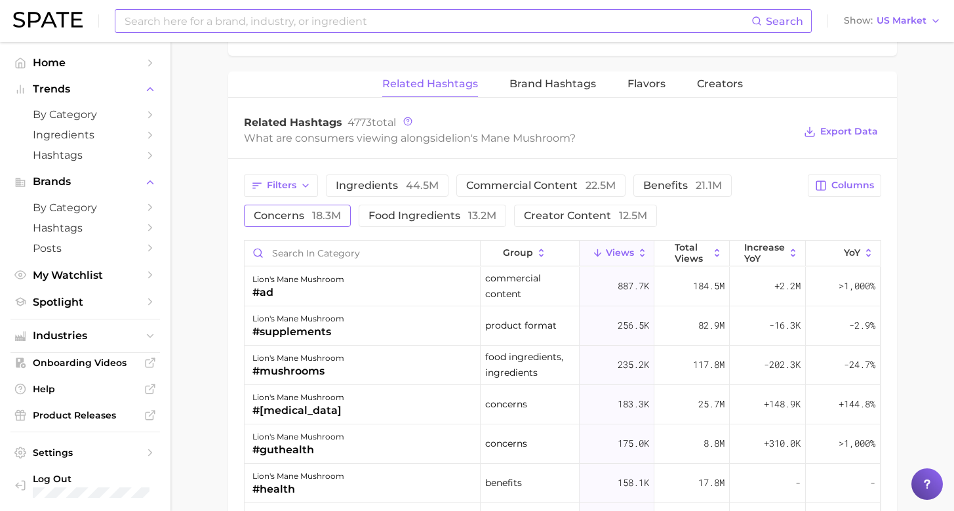
click at [305, 205] on button "concerns 18.3m" at bounding box center [297, 216] width 107 height 22
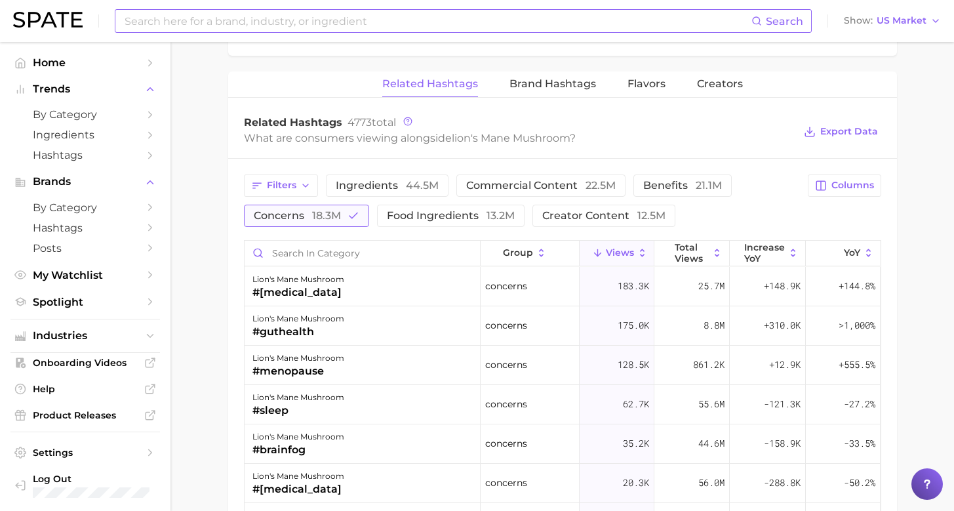
click at [312, 209] on span "18.3m" at bounding box center [326, 215] width 29 height 12
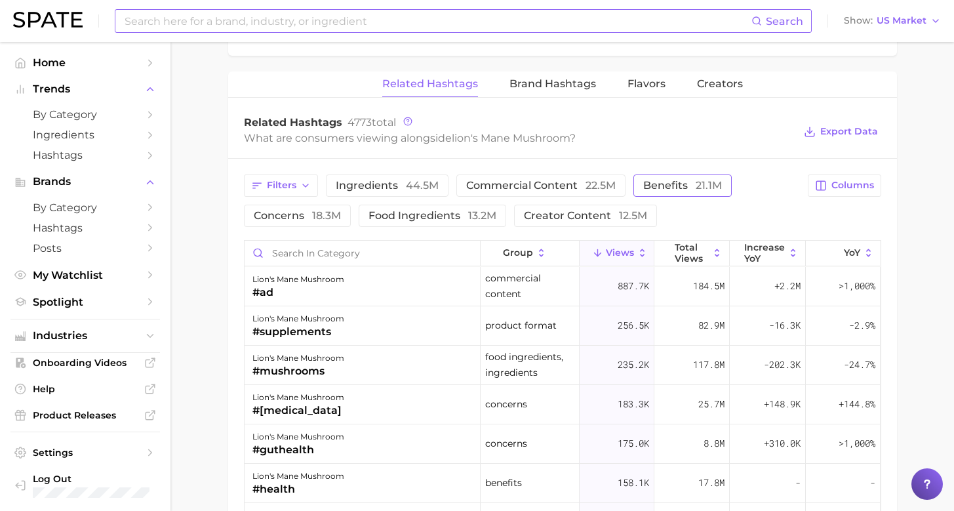
click at [654, 180] on span "benefits 21.1m" at bounding box center [682, 185] width 79 height 10
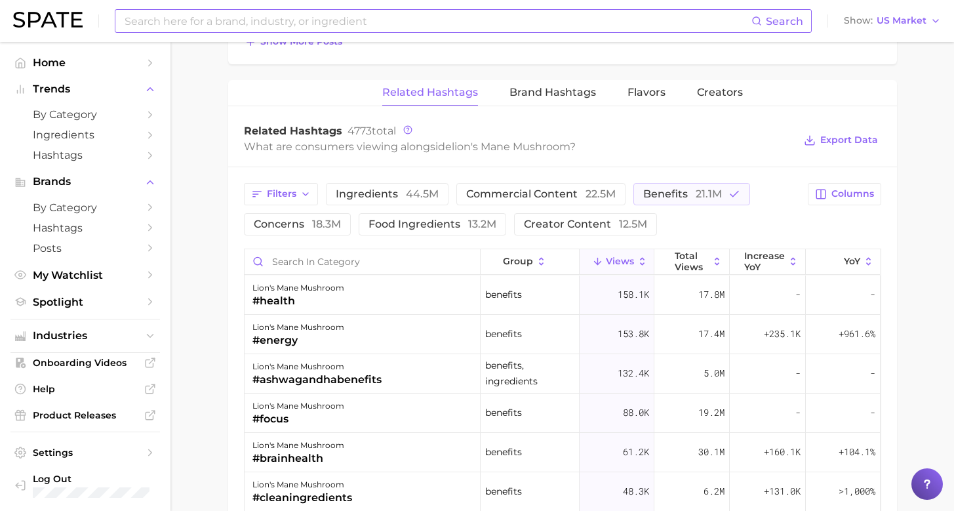
scroll to position [982, 0]
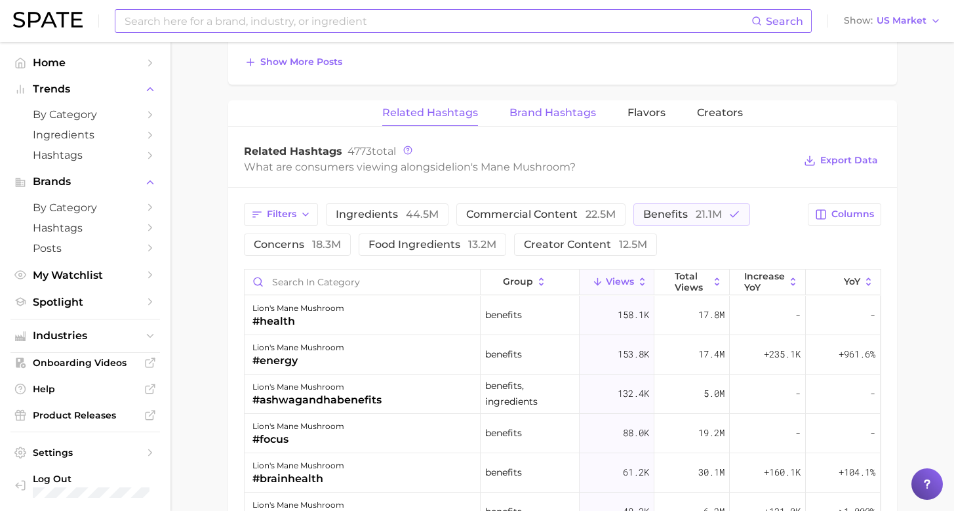
click at [552, 107] on span "Brand Hashtags" at bounding box center [553, 113] width 87 height 12
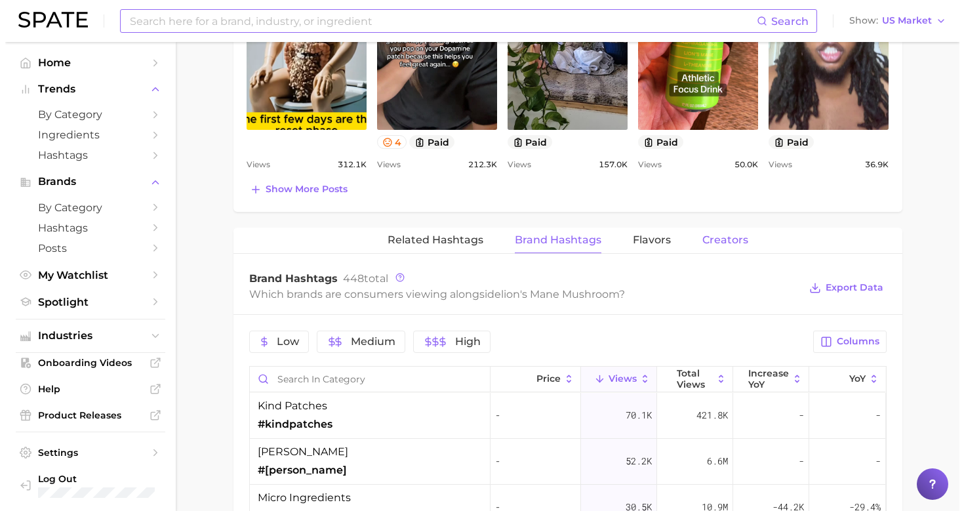
scroll to position [952, 0]
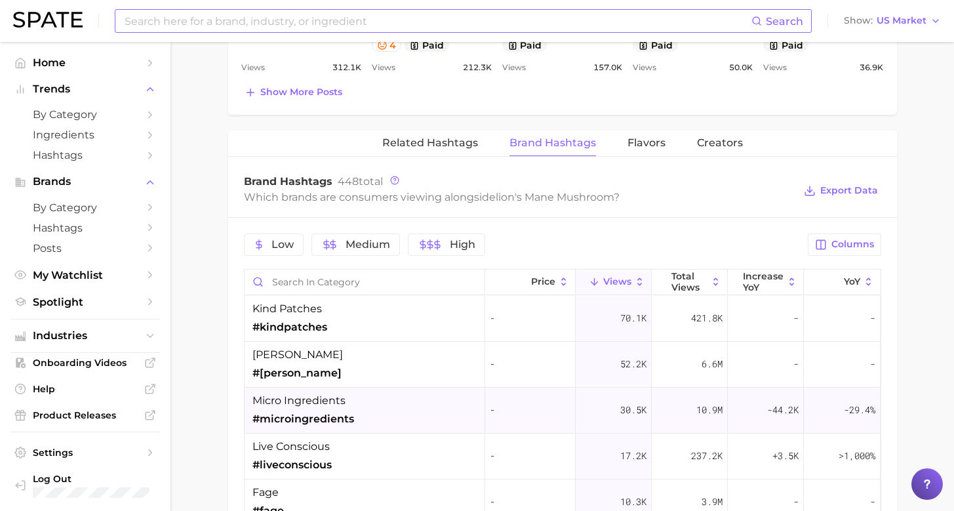
click at [366, 389] on div "micro ingredients #microingredients" at bounding box center [365, 411] width 241 height 46
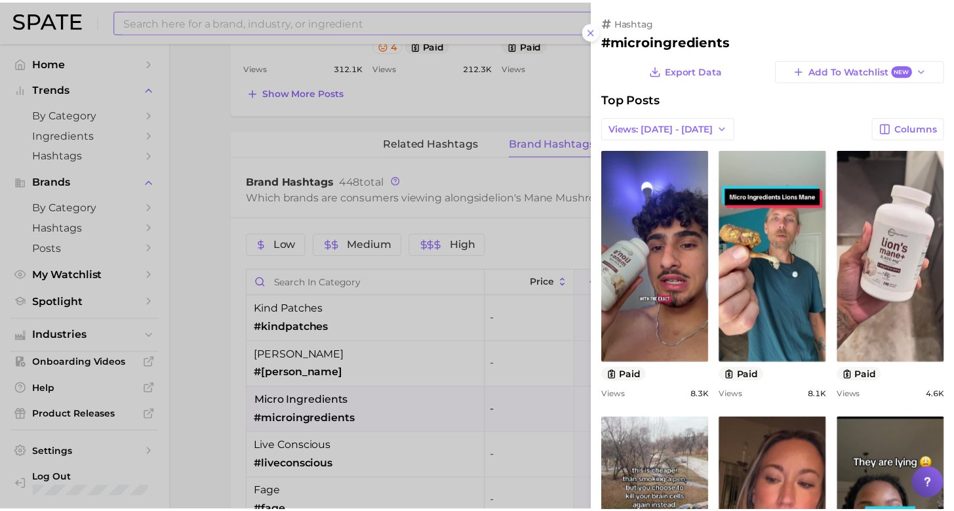
scroll to position [0, 0]
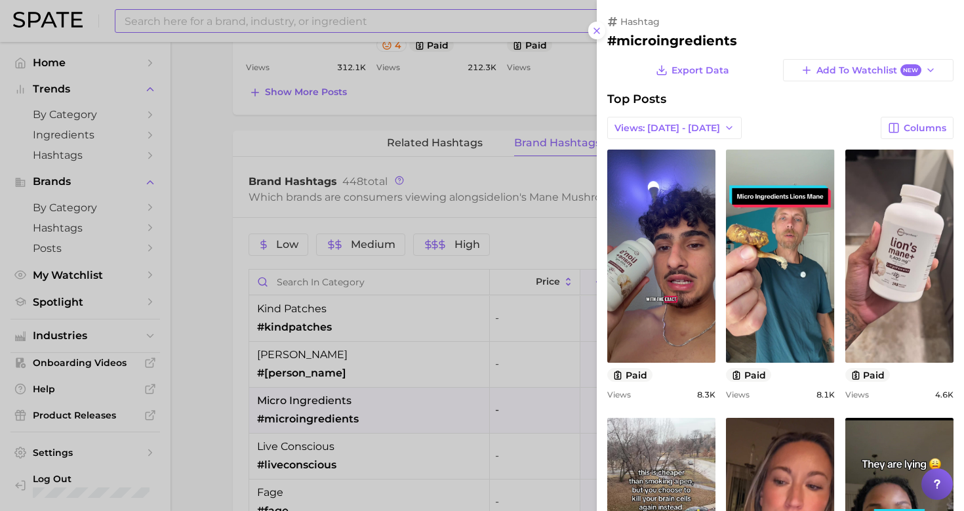
click at [205, 335] on div at bounding box center [482, 255] width 964 height 511
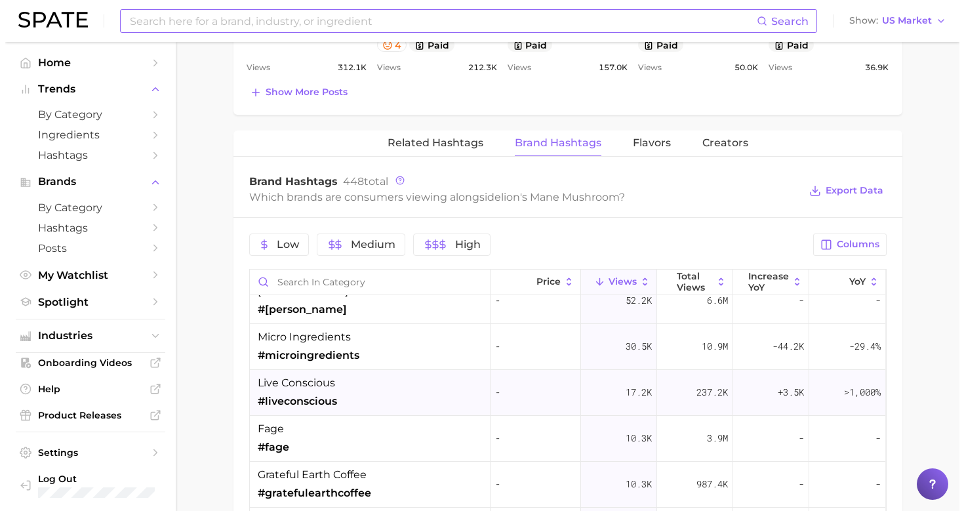
scroll to position [91, 0]
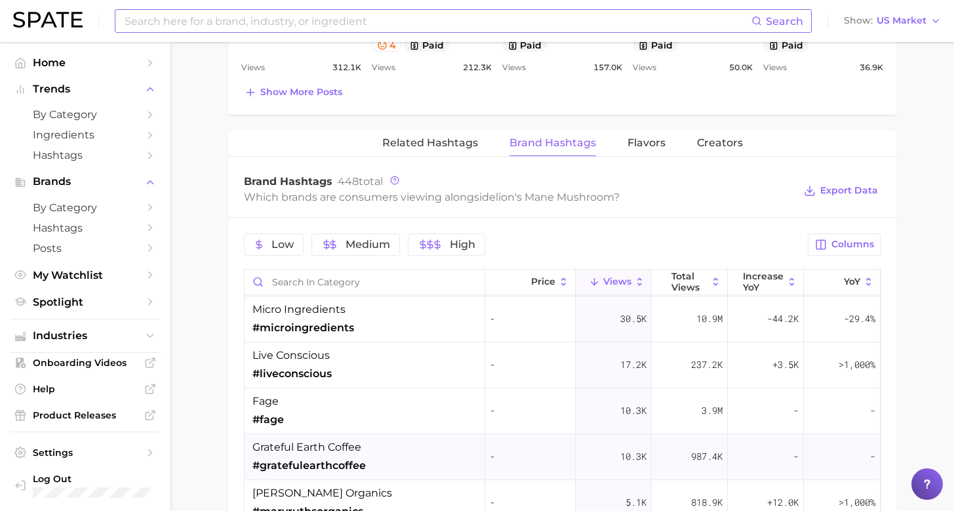
click at [340, 439] on span "grateful earth coffee" at bounding box center [306, 447] width 109 height 16
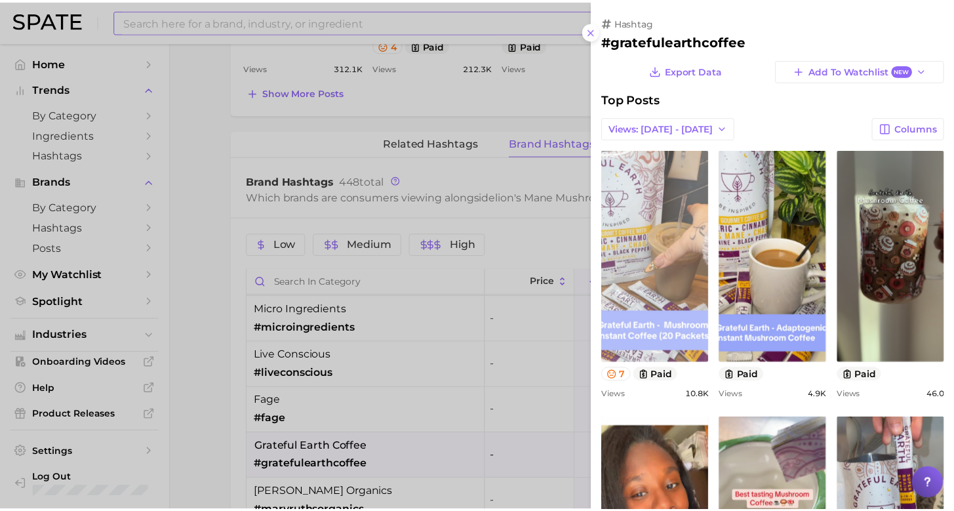
scroll to position [0, 0]
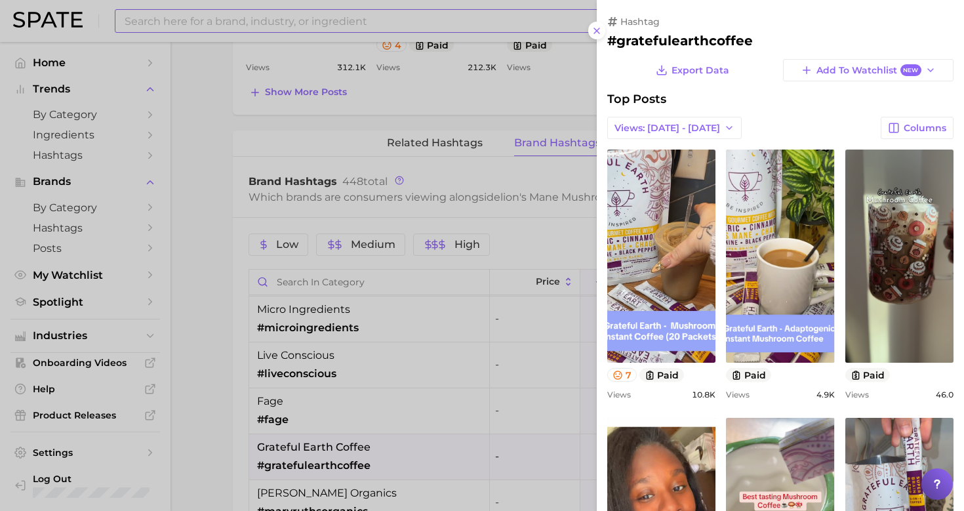
click at [205, 403] on div at bounding box center [482, 255] width 964 height 511
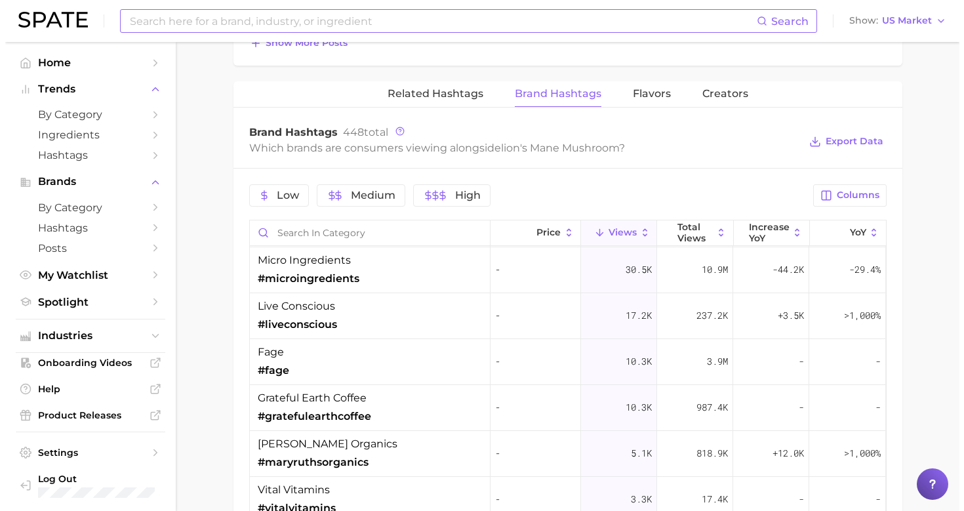
scroll to position [1039, 0]
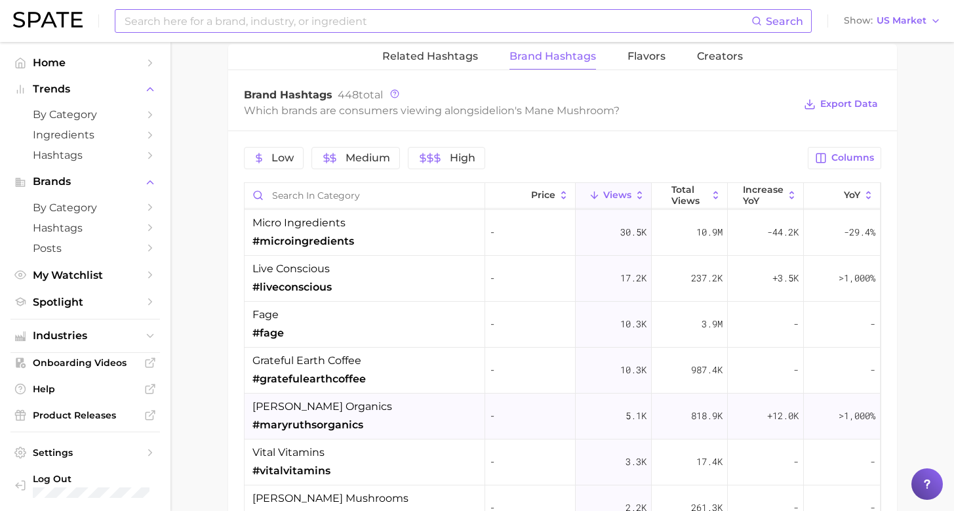
click at [363, 398] on div "[PERSON_NAME] organics #maryruthsorganics" at bounding box center [365, 416] width 241 height 46
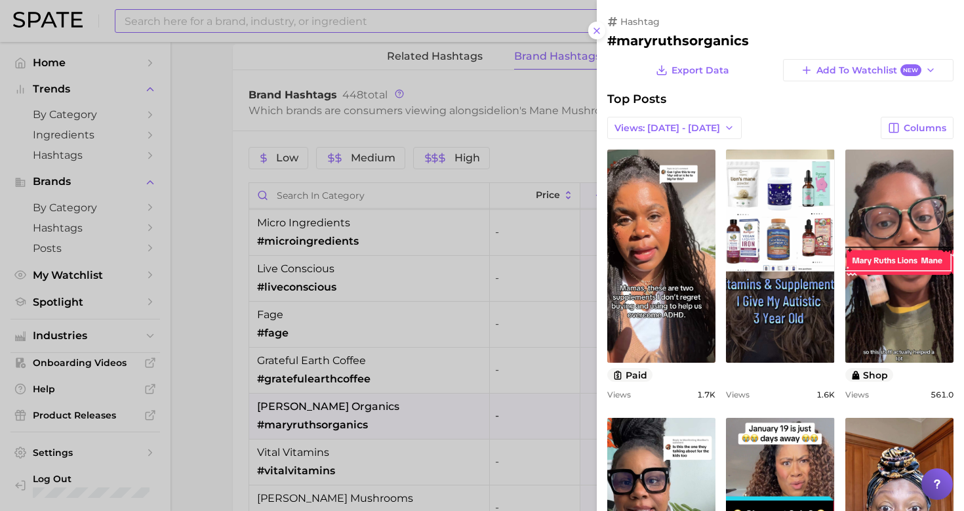
scroll to position [0, 0]
drag, startPoint x: 183, startPoint y: 282, endPoint x: 235, endPoint y: 306, distance: 57.5
click at [184, 282] on div at bounding box center [482, 255] width 964 height 511
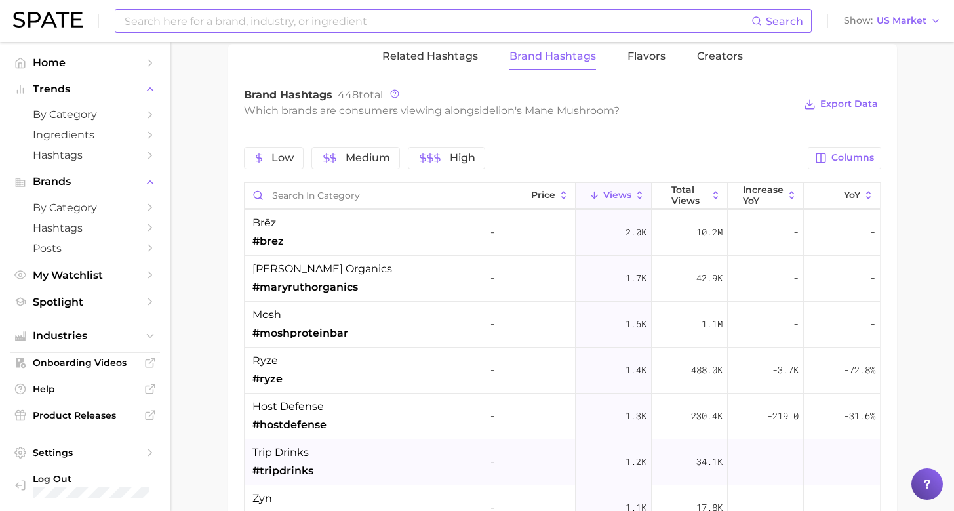
click at [382, 455] on div "trip drinks #tripdrinks" at bounding box center [365, 462] width 241 height 46
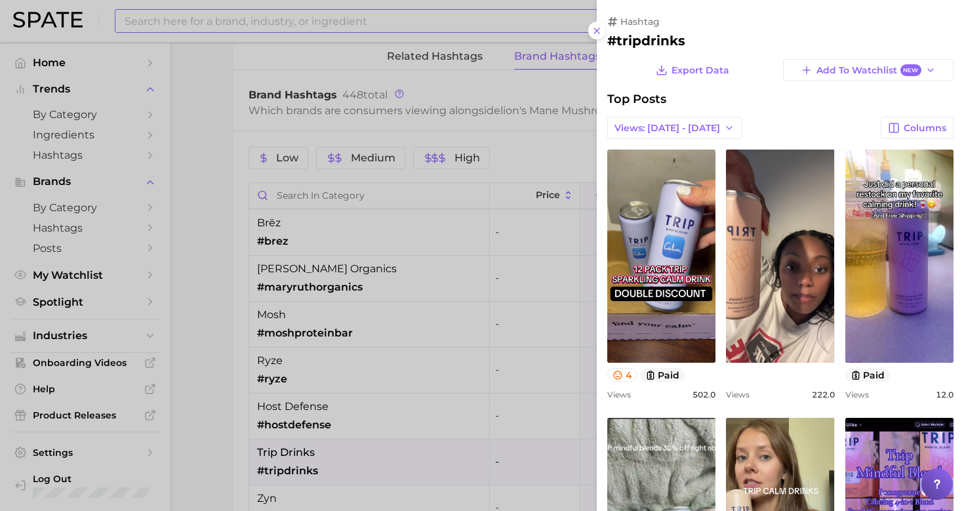
click at [210, 411] on div at bounding box center [482, 255] width 964 height 511
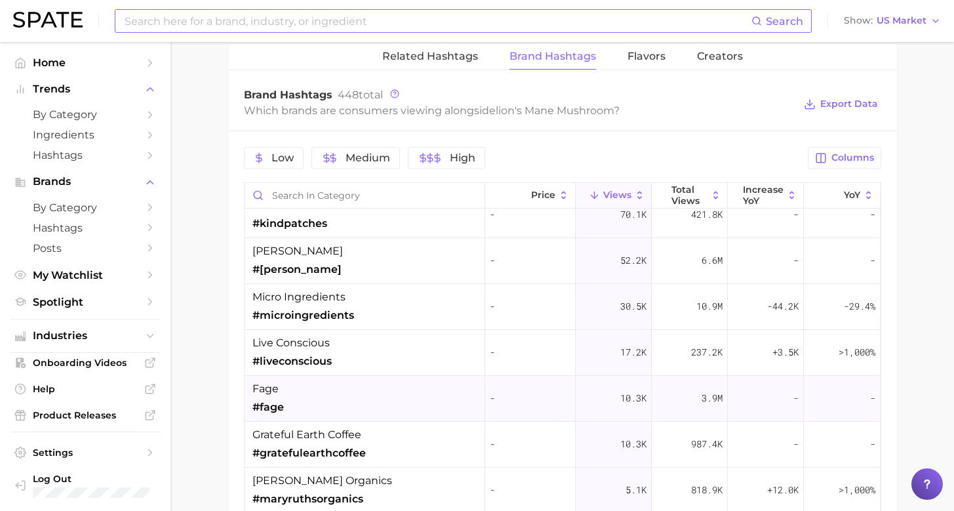
click at [349, 384] on div "fage #fage" at bounding box center [365, 399] width 241 height 46
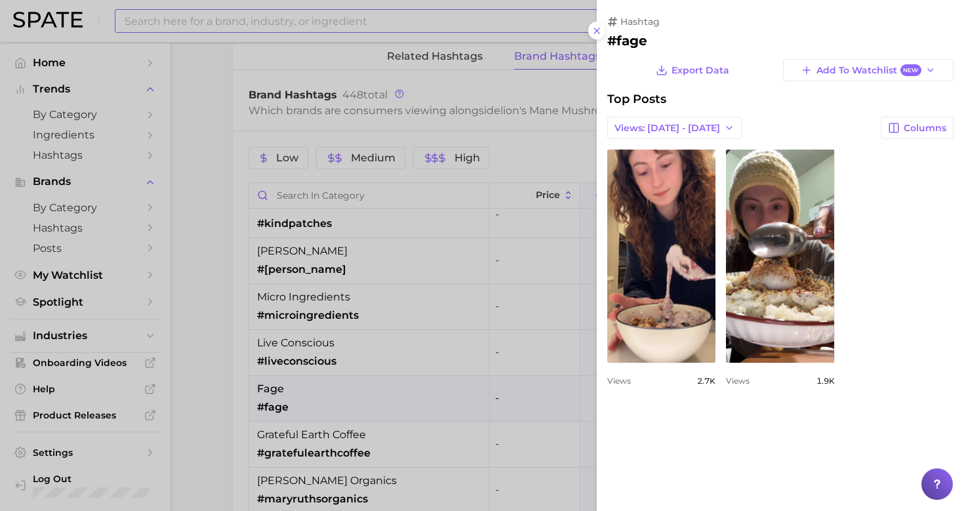
click at [191, 306] on div at bounding box center [482, 255] width 964 height 511
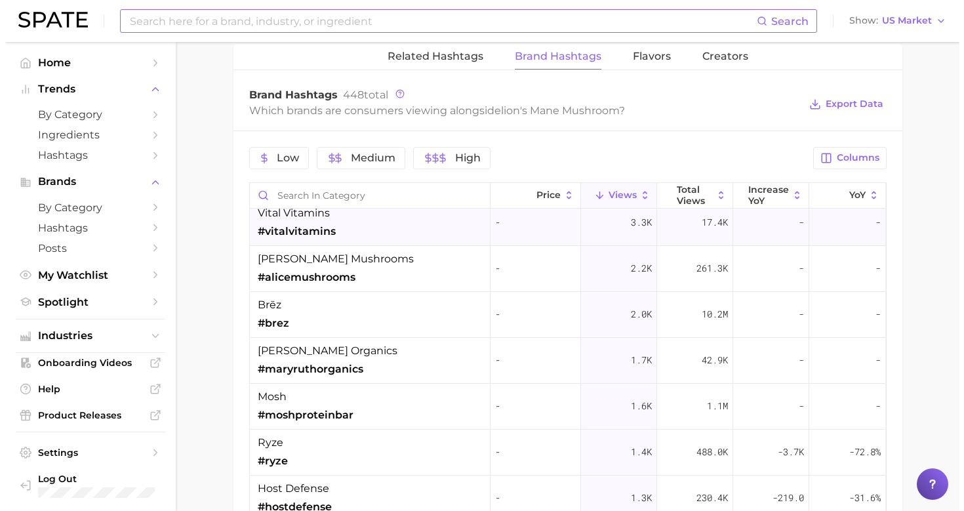
scroll to position [414, 0]
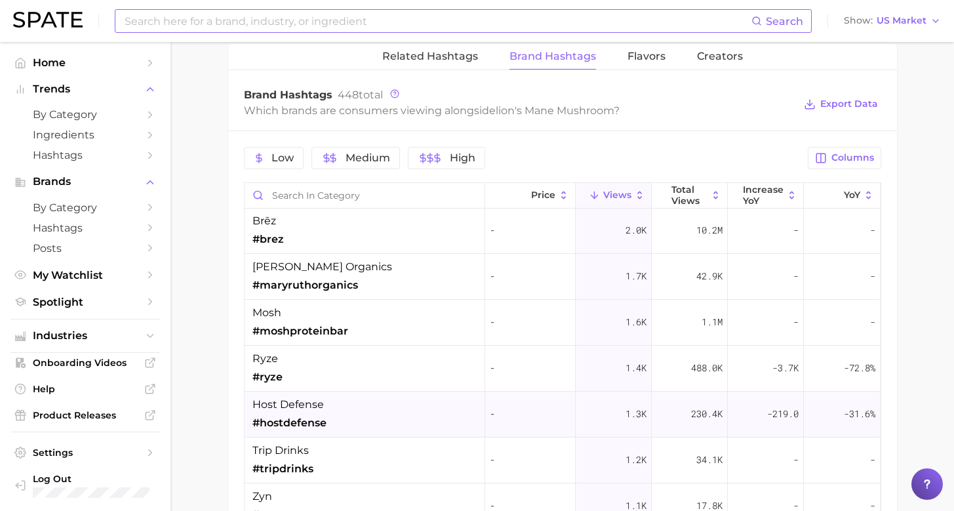
click at [332, 394] on div "host defense #hostdefense" at bounding box center [365, 415] width 241 height 46
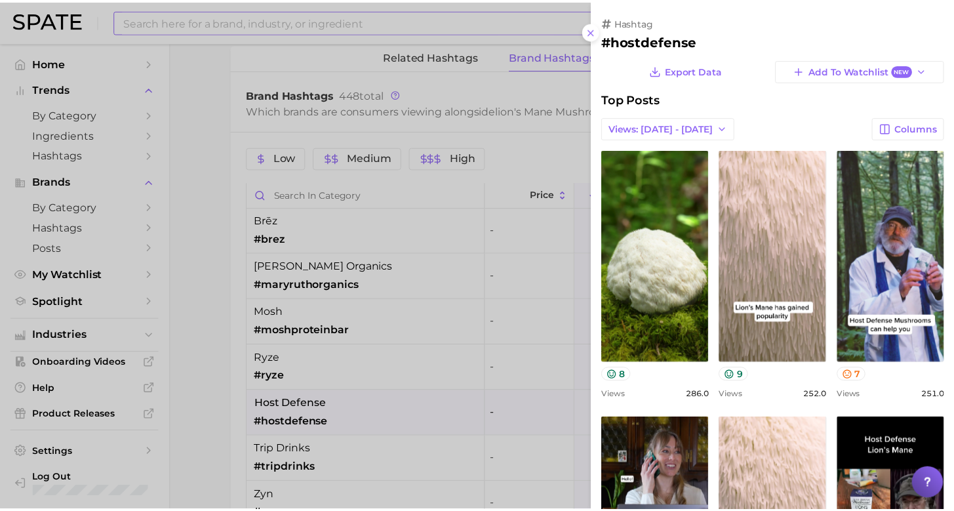
scroll to position [0, 0]
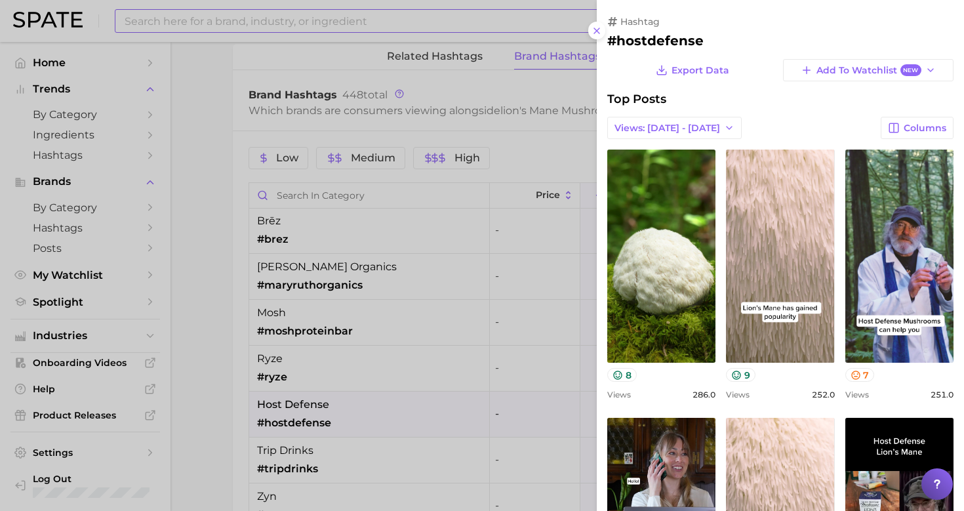
click at [216, 283] on div at bounding box center [482, 255] width 964 height 511
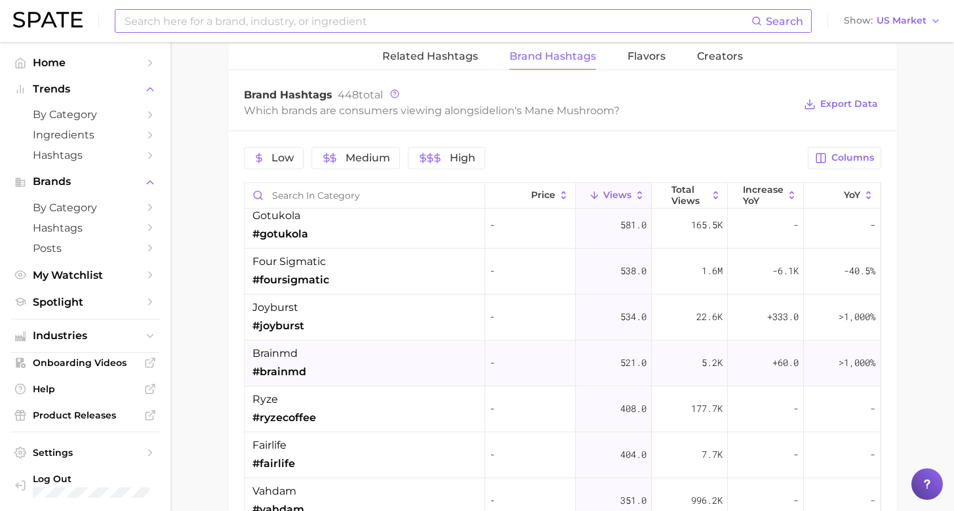
scroll to position [901, 0]
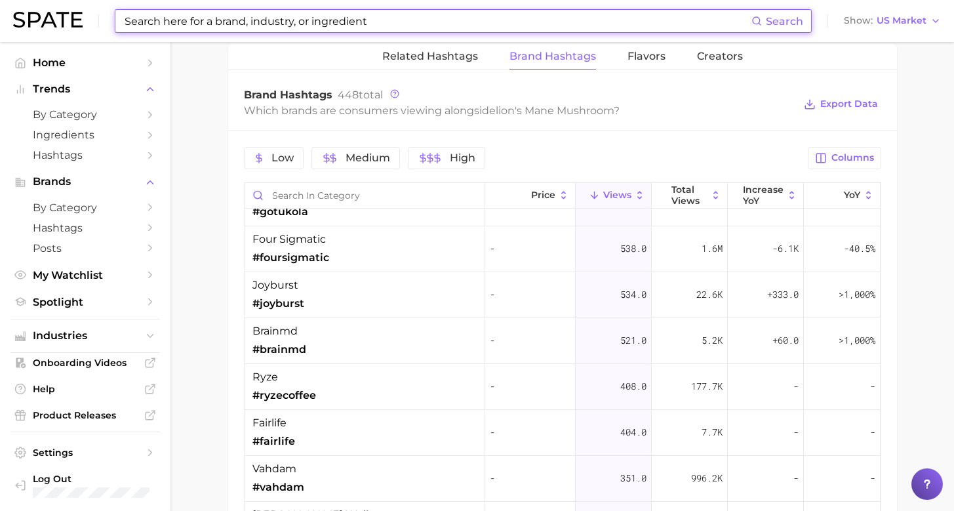
click at [462, 18] on input at bounding box center [437, 21] width 628 height 22
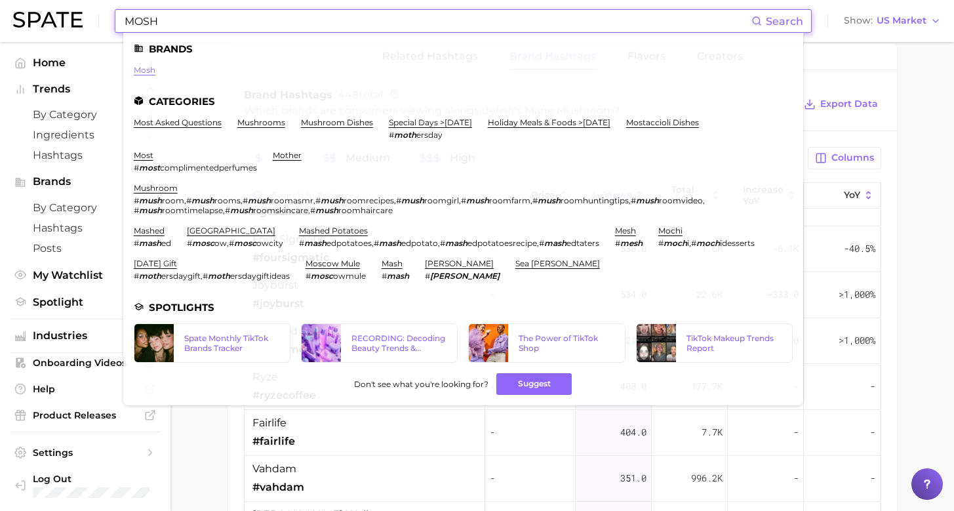
type input "MOSH"
click at [144, 66] on link "mosh" at bounding box center [145, 70] width 22 height 10
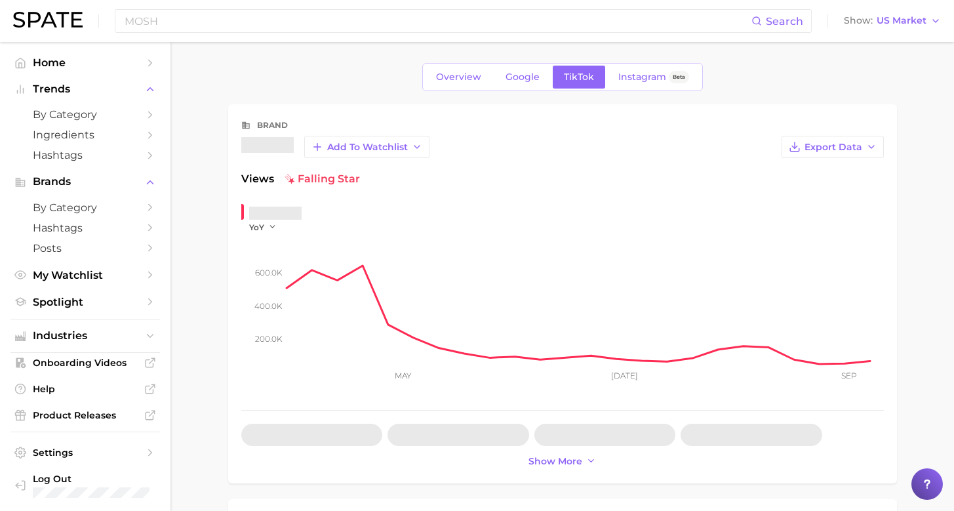
click at [135, 2] on div "MOSH Search Show US Market" at bounding box center [477, 21] width 928 height 42
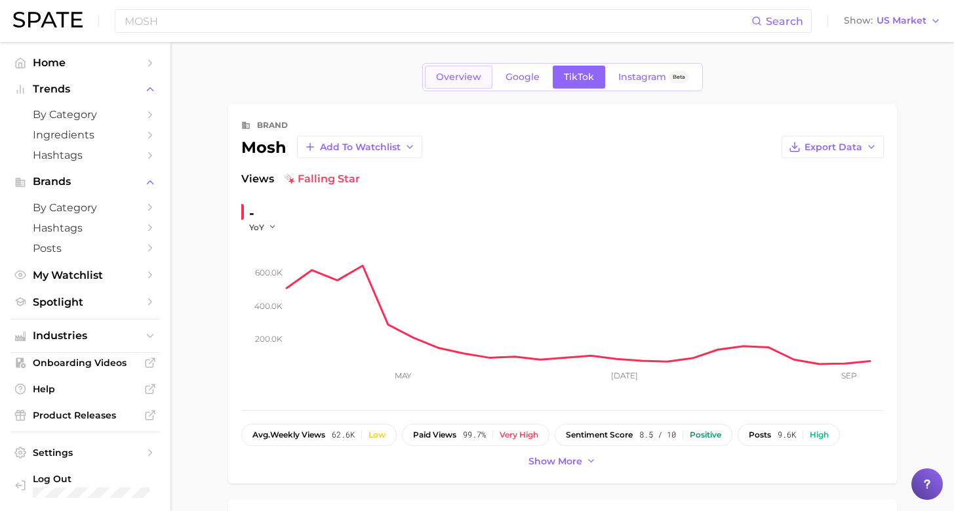
click at [456, 81] on span "Overview" at bounding box center [458, 76] width 45 height 11
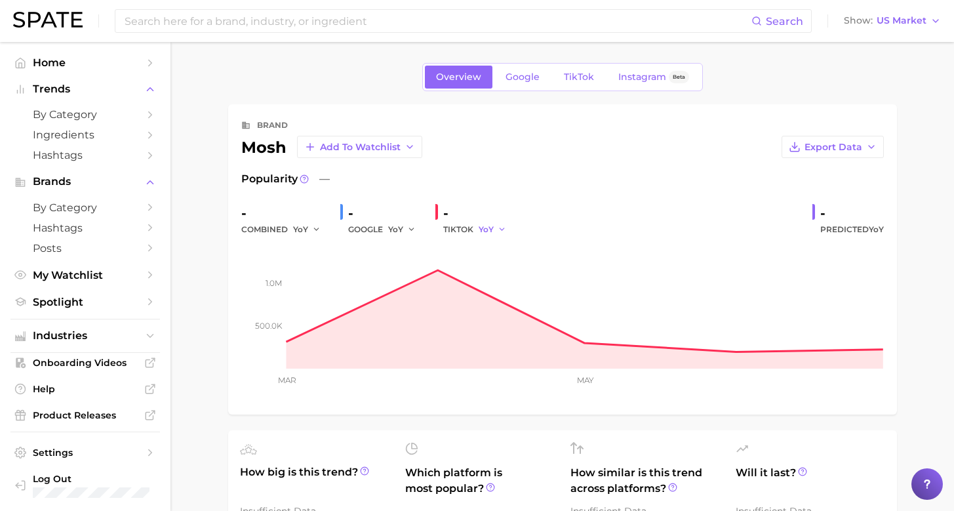
click at [490, 223] on button "YoY" at bounding box center [493, 230] width 28 height 16
click at [500, 294] on span "MoM" at bounding box center [496, 297] width 23 height 11
click at [502, 231] on icon "button" at bounding box center [506, 229] width 9 height 9
click at [503, 272] on button "QoQ" at bounding box center [551, 274] width 144 height 24
click at [498, 223] on button "QoQ" at bounding box center [494, 230] width 31 height 16
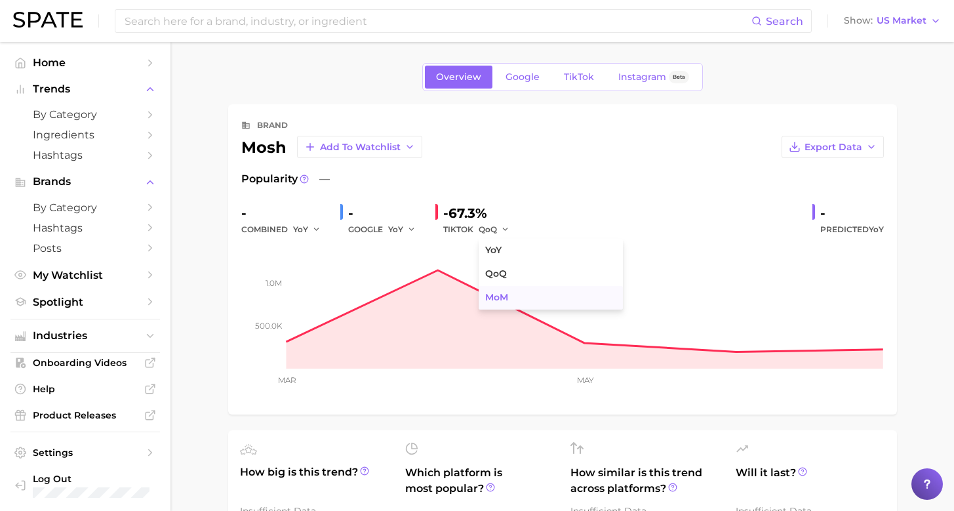
click at [495, 295] on span "MoM" at bounding box center [496, 297] width 23 height 11
click at [378, 23] on input at bounding box center [437, 21] width 628 height 22
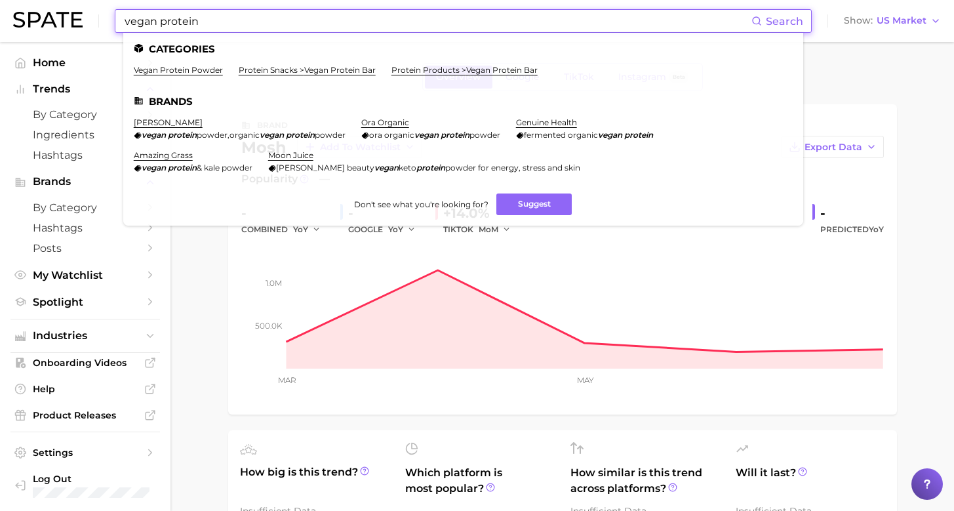
drag, startPoint x: 384, startPoint y: 16, endPoint x: 250, endPoint y: 31, distance: 135.2
click at [250, 31] on input "vegan protein" at bounding box center [437, 21] width 628 height 22
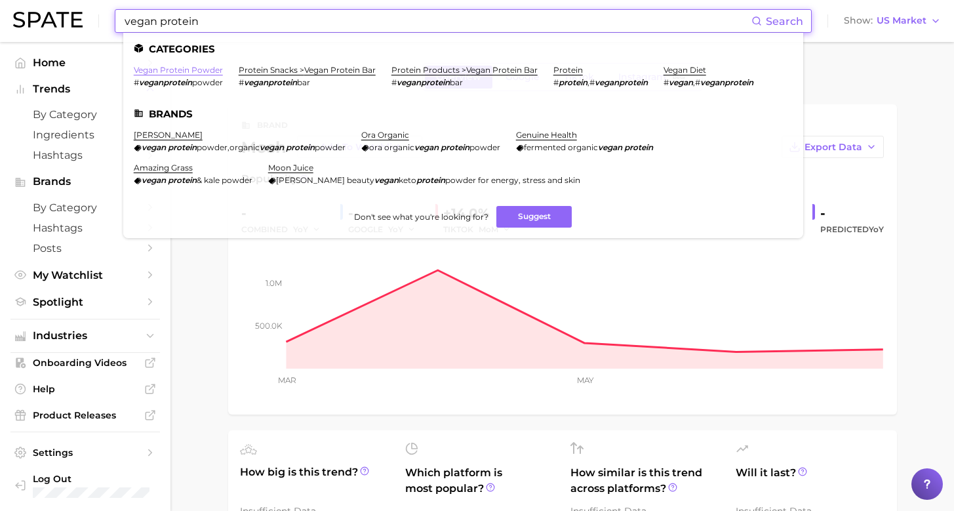
type input "vegan protein"
click at [180, 68] on link "vegan protein powder" at bounding box center [178, 70] width 89 height 10
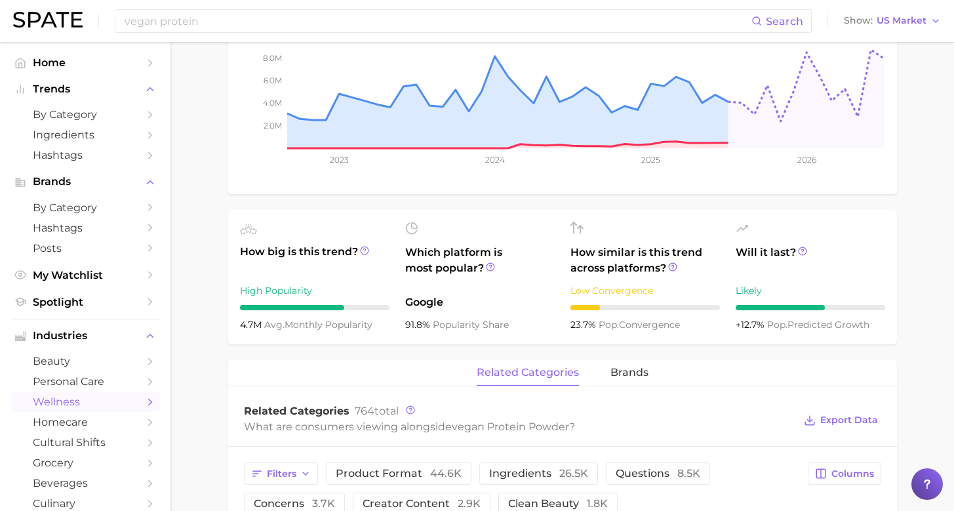
scroll to position [143, 0]
